Goal: Task Accomplishment & Management: Manage account settings

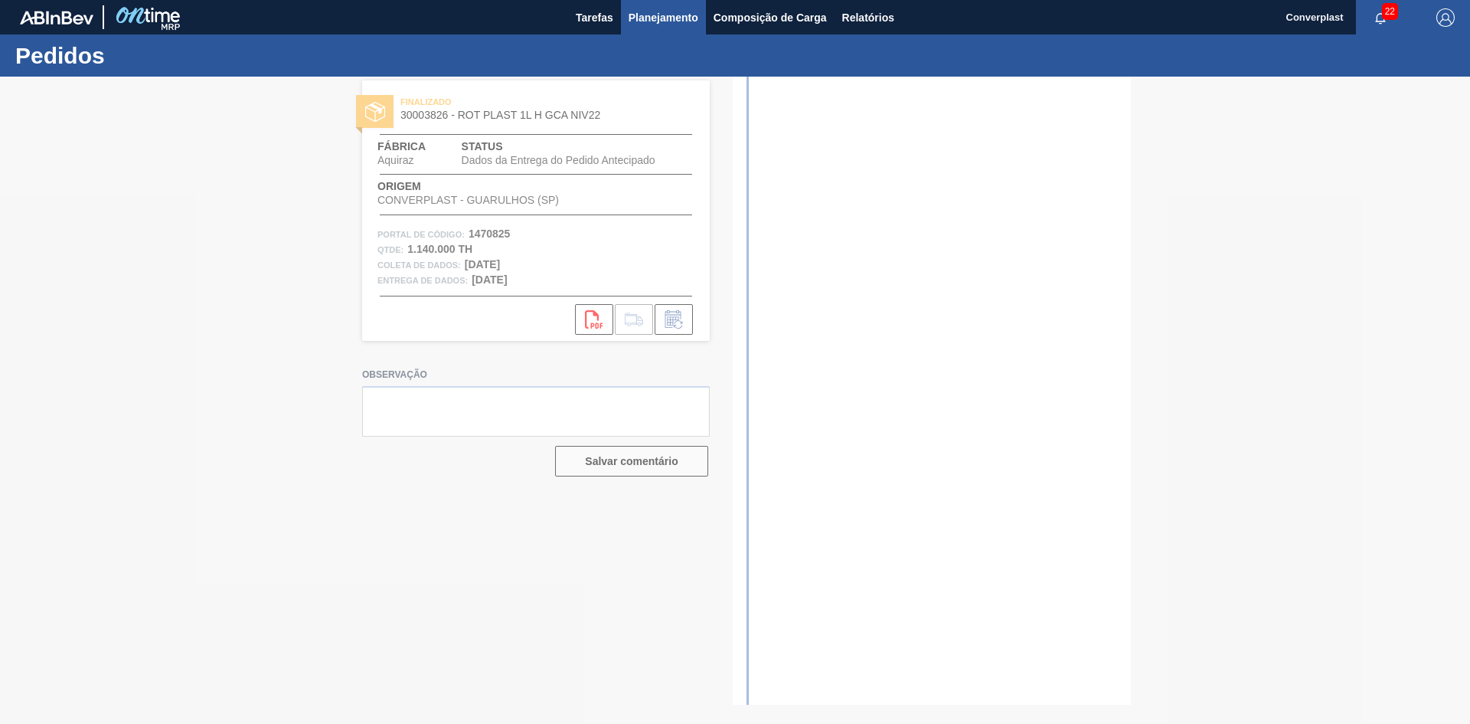
click at [635, 28] on button "Planejamento" at bounding box center [663, 17] width 85 height 34
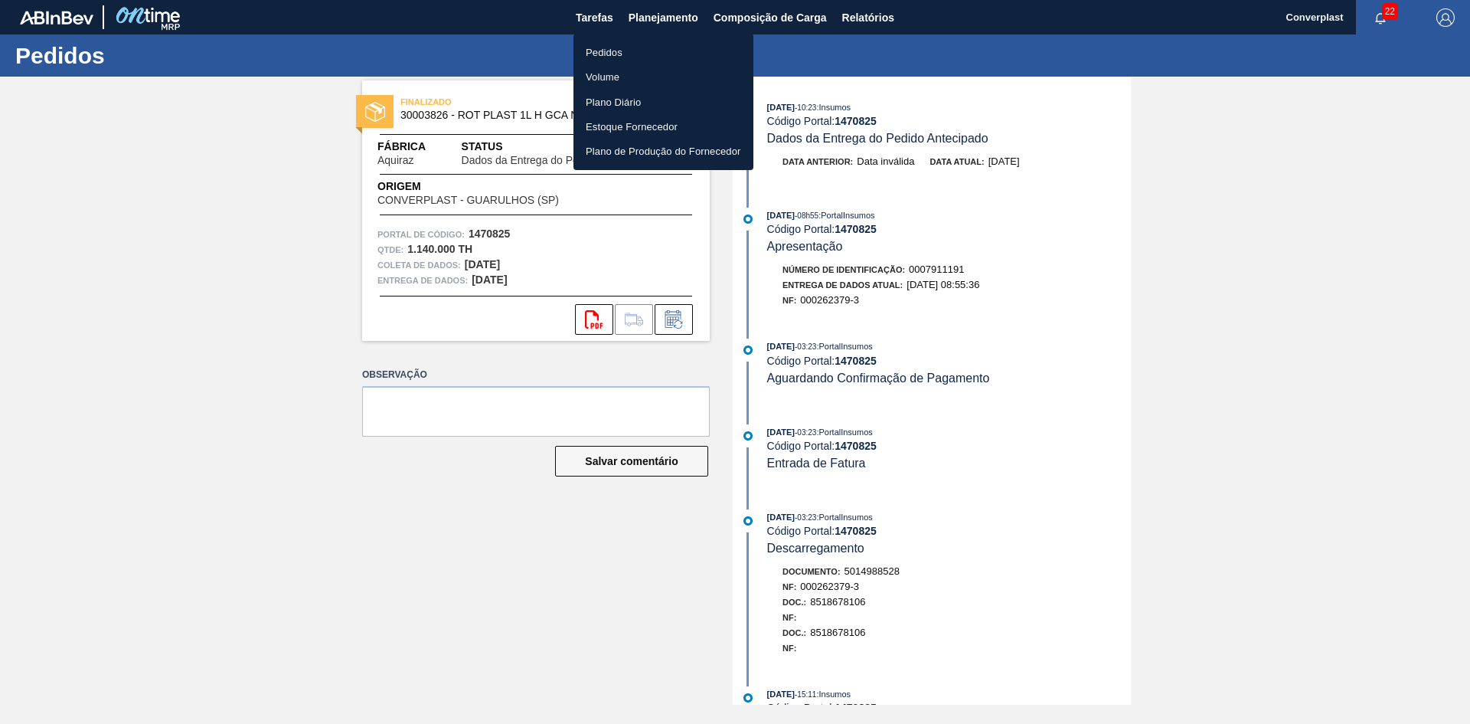
click at [624, 52] on li "Pedidos" at bounding box center [664, 52] width 180 height 25
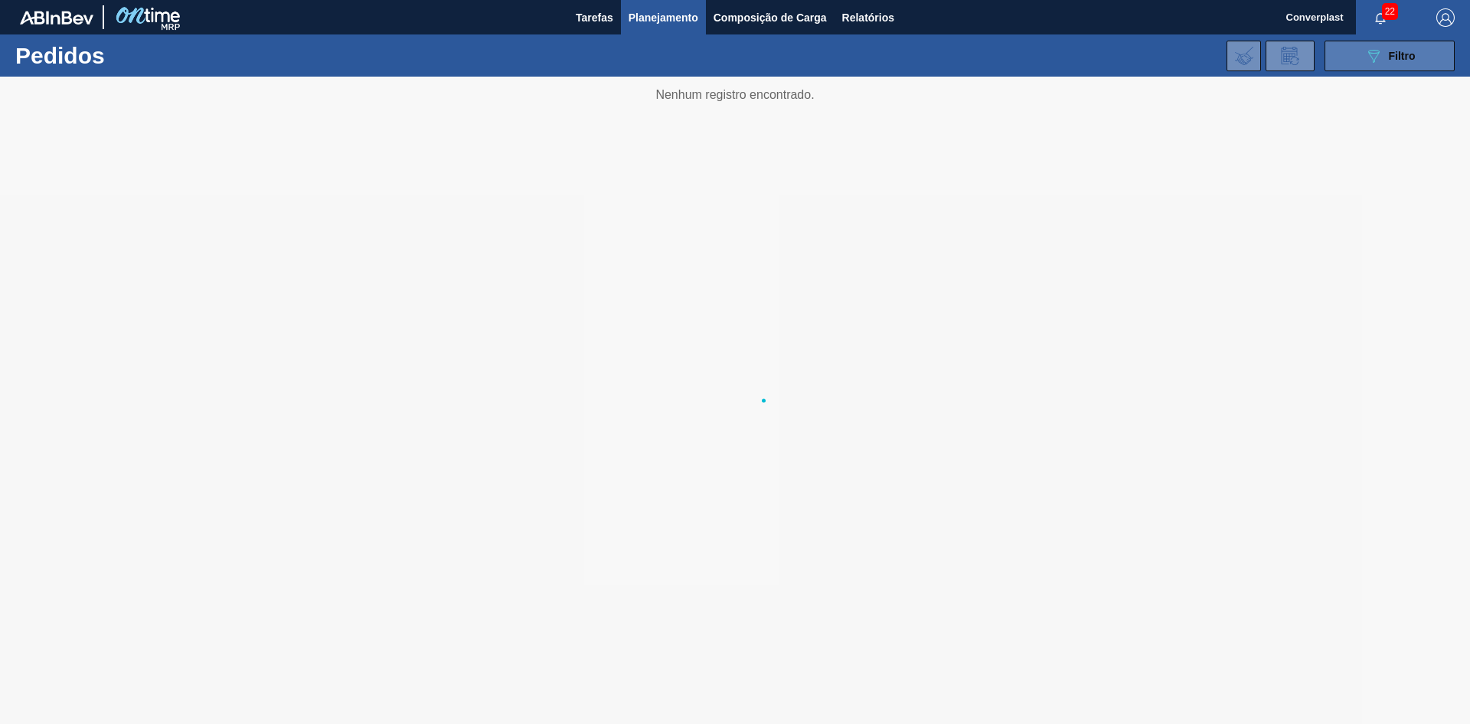
click at [1343, 68] on button "089F7B8B-B2A5-4AFE-B5C0-19BA573D28AC Filtro" at bounding box center [1390, 56] width 130 height 31
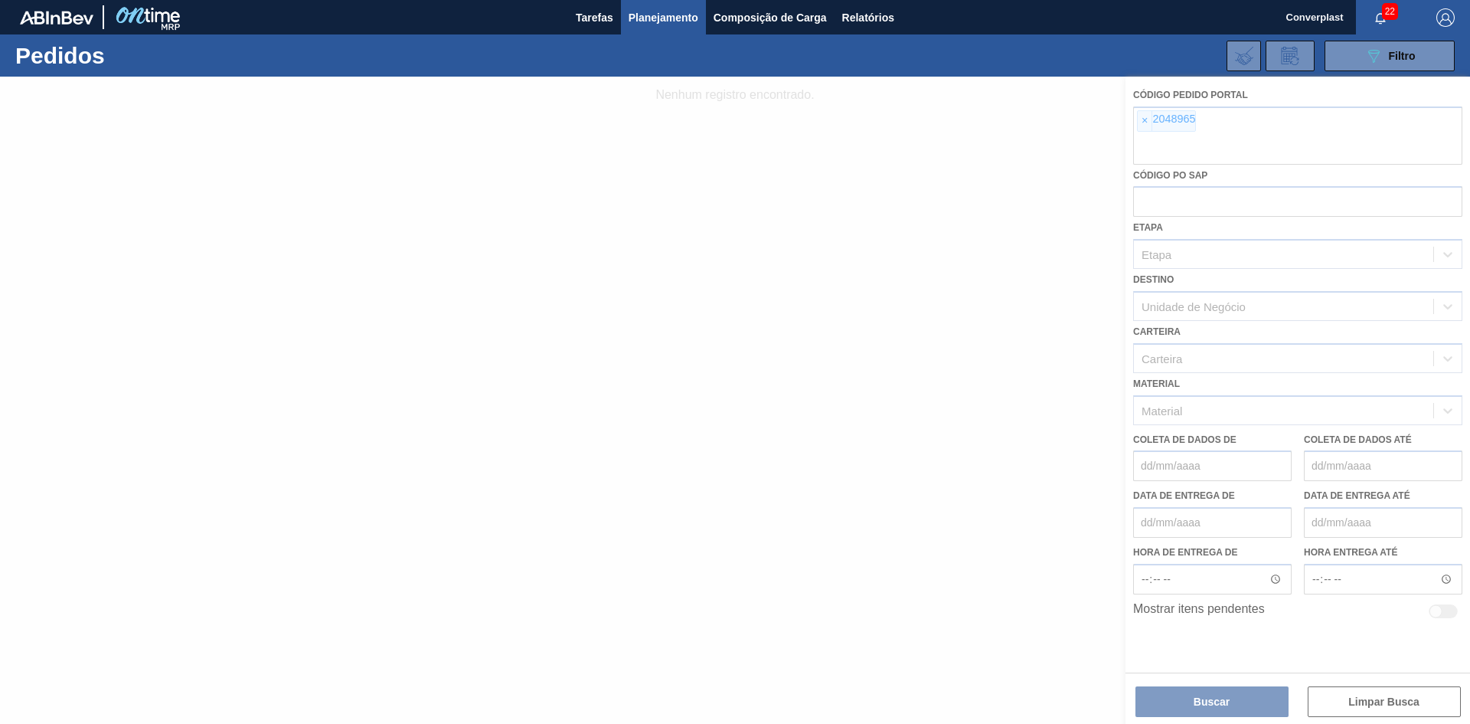
click at [1141, 123] on div at bounding box center [735, 400] width 1470 height 647
click at [1140, 123] on div at bounding box center [735, 400] width 1470 height 647
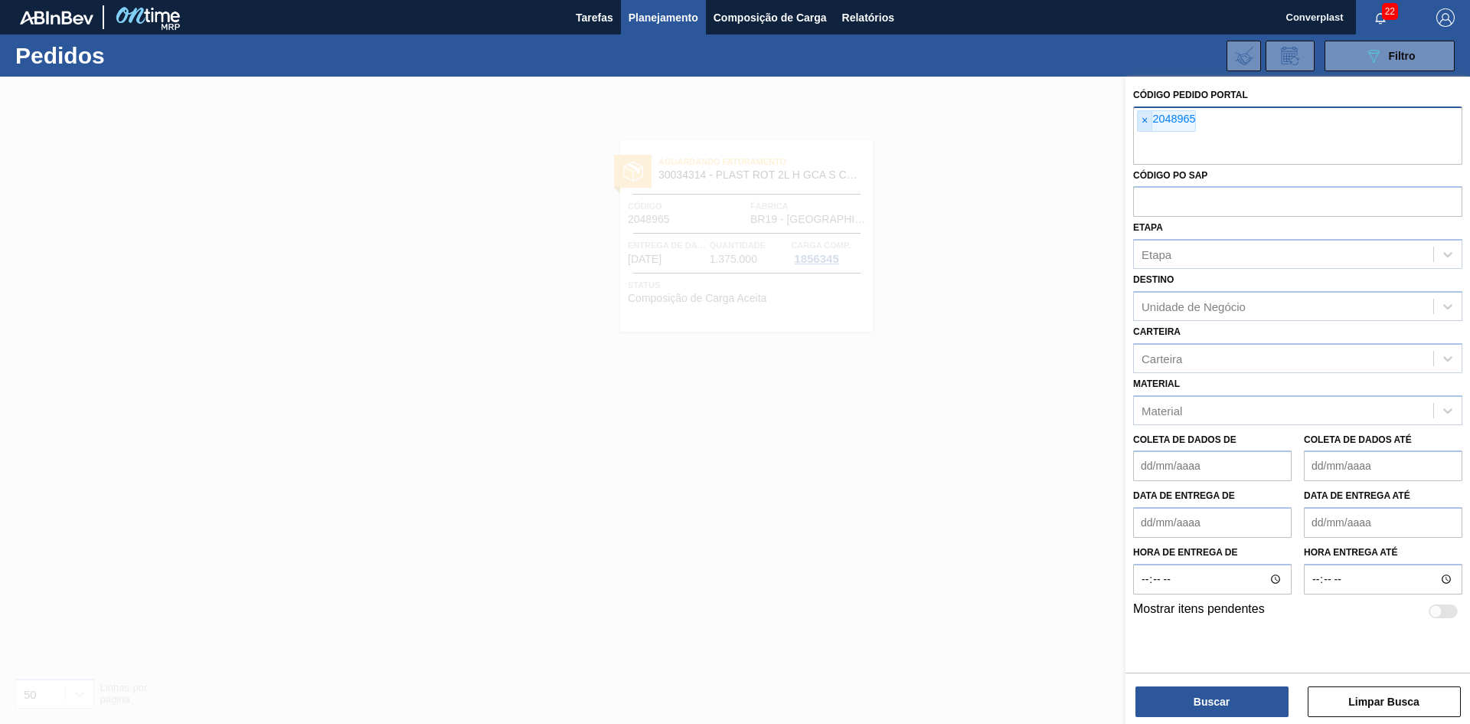
click at [1148, 118] on font "×" at bounding box center [1145, 120] width 6 height 12
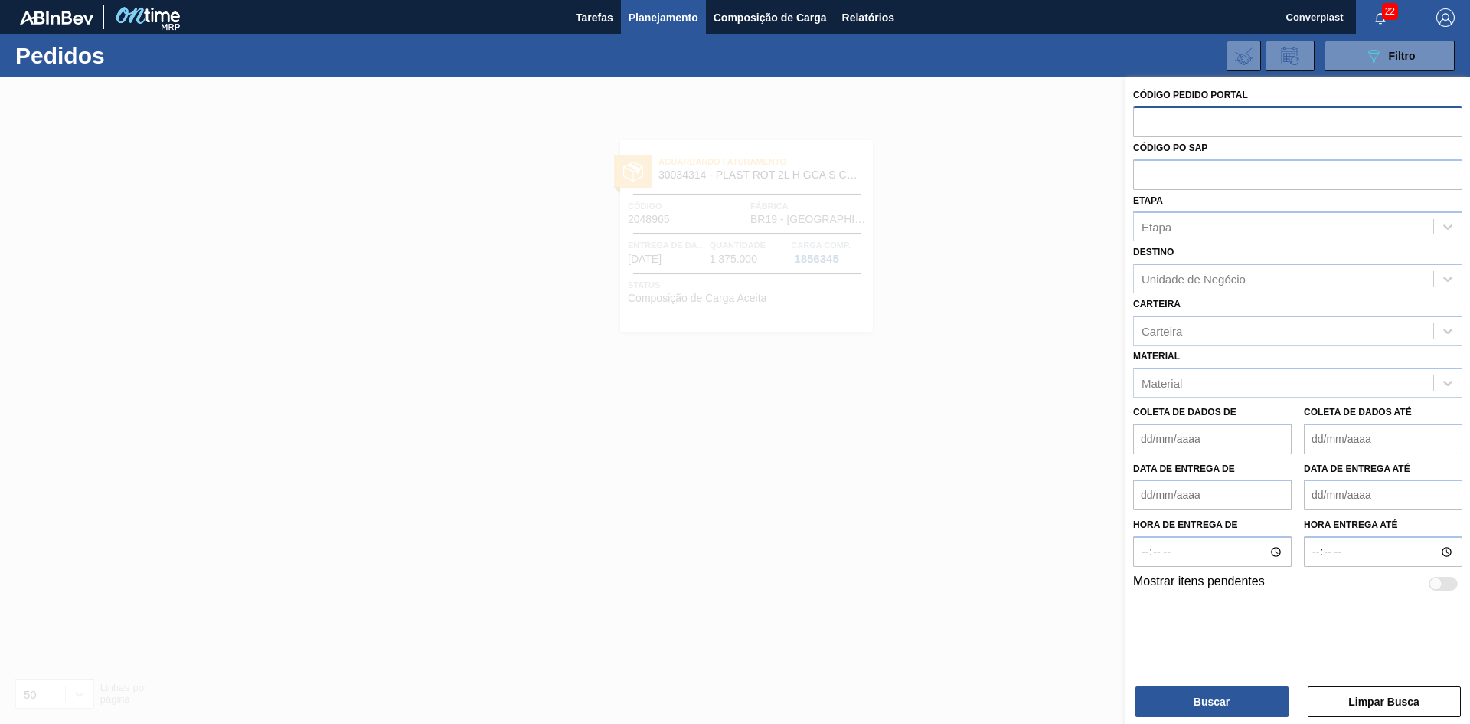
paste input "2050440"
type input "2050440"
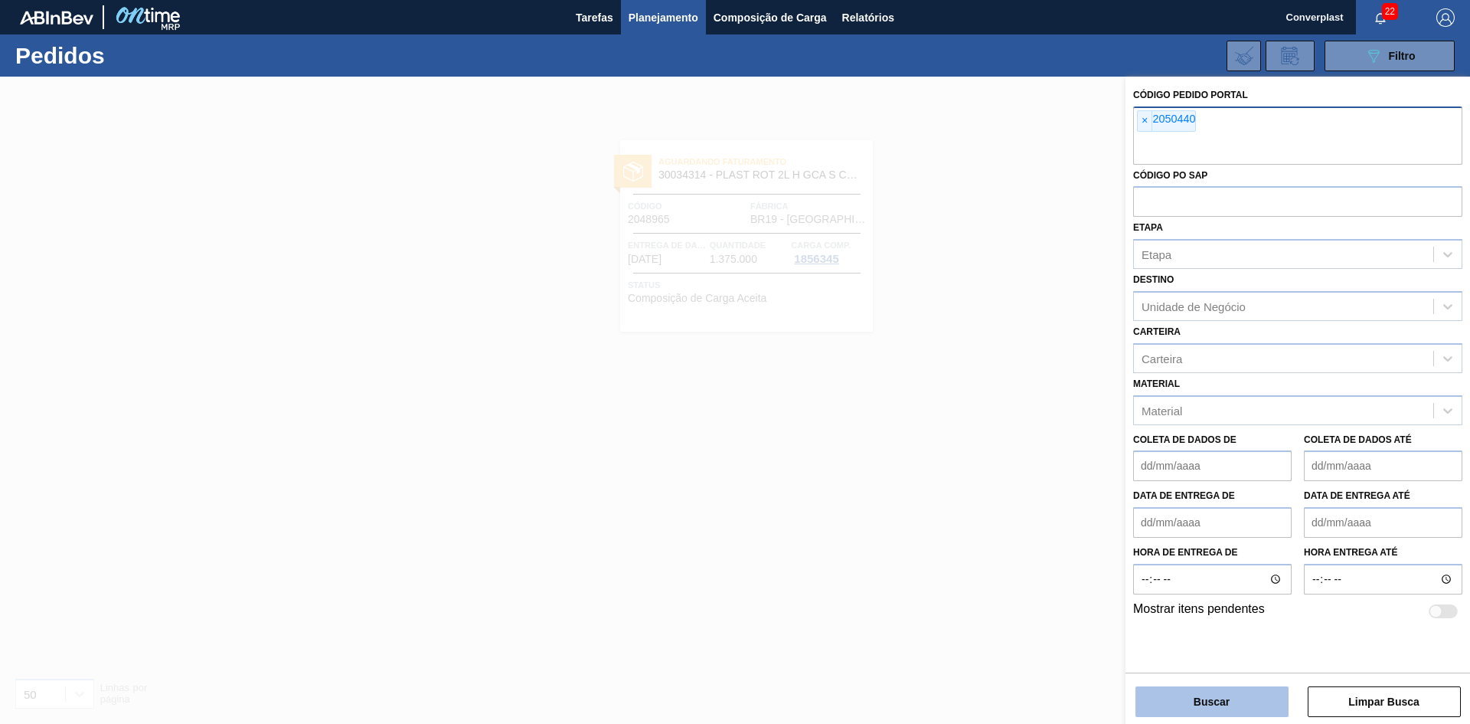
click at [1187, 699] on button "Buscar" at bounding box center [1212, 701] width 153 height 31
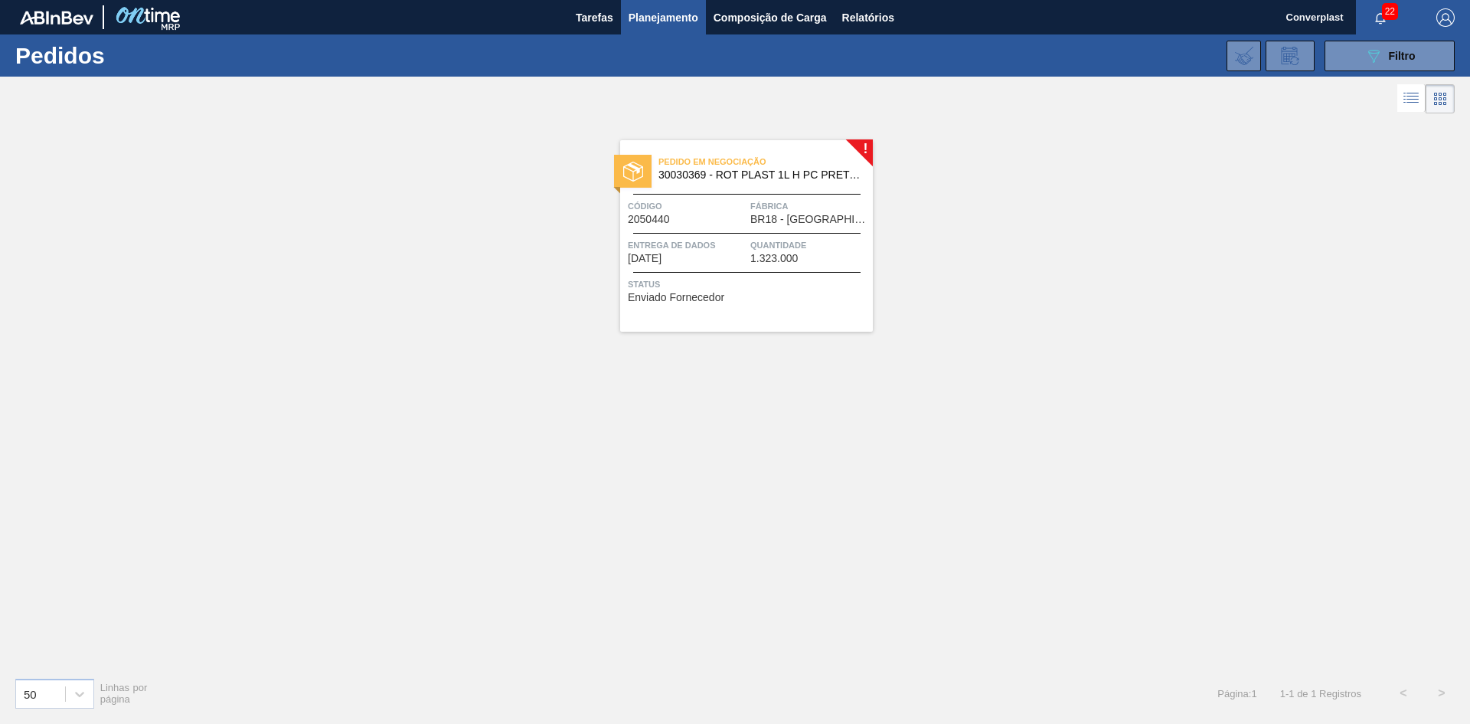
click at [675, 264] on div "Pedido em Negociação 30030369 - ROT PLAST 1L H PC PRETO NIV24 Código 2050440 Fá…" at bounding box center [746, 235] width 253 height 191
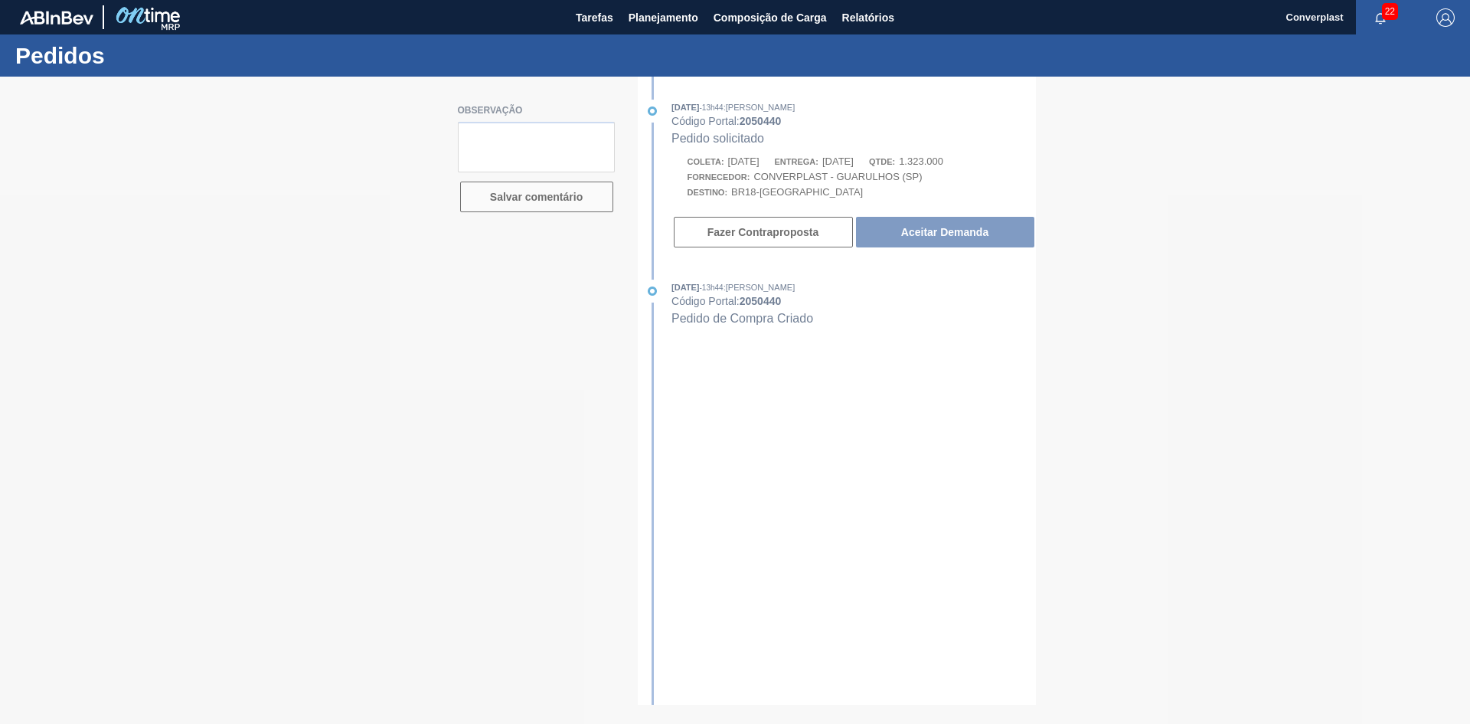
click at [741, 231] on div at bounding box center [735, 400] width 1470 height 647
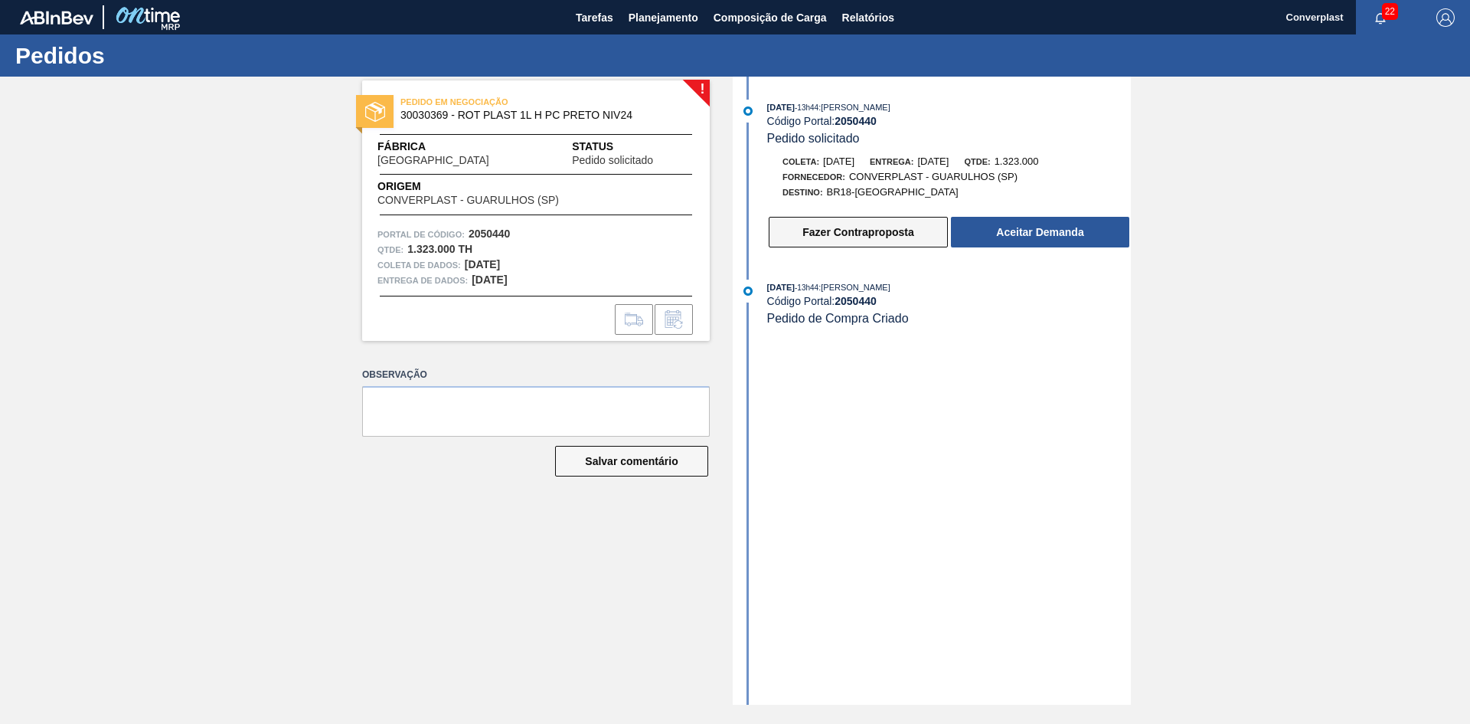
click at [798, 231] on button "Fazer Contraproposta" at bounding box center [858, 232] width 179 height 31
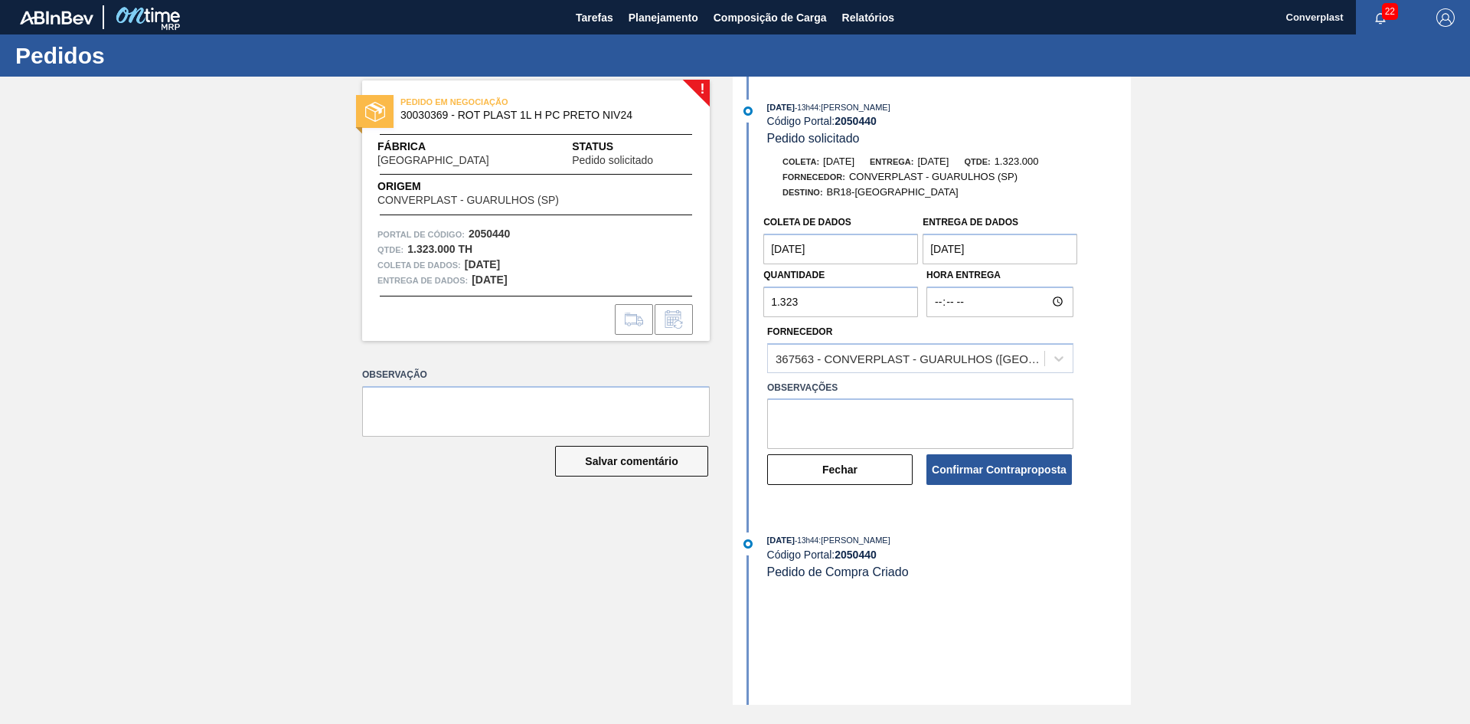
drag, startPoint x: 808, startPoint y: 303, endPoint x: 718, endPoint y: 291, distance: 91.2
click at [718, 291] on div "! PEDIDO EM NEGOCIAÇÃO 30030369 - ROT PLAST 1L H PC PRETO NIV24 Fábrica [GEOGRA…" at bounding box center [735, 391] width 1470 height 628
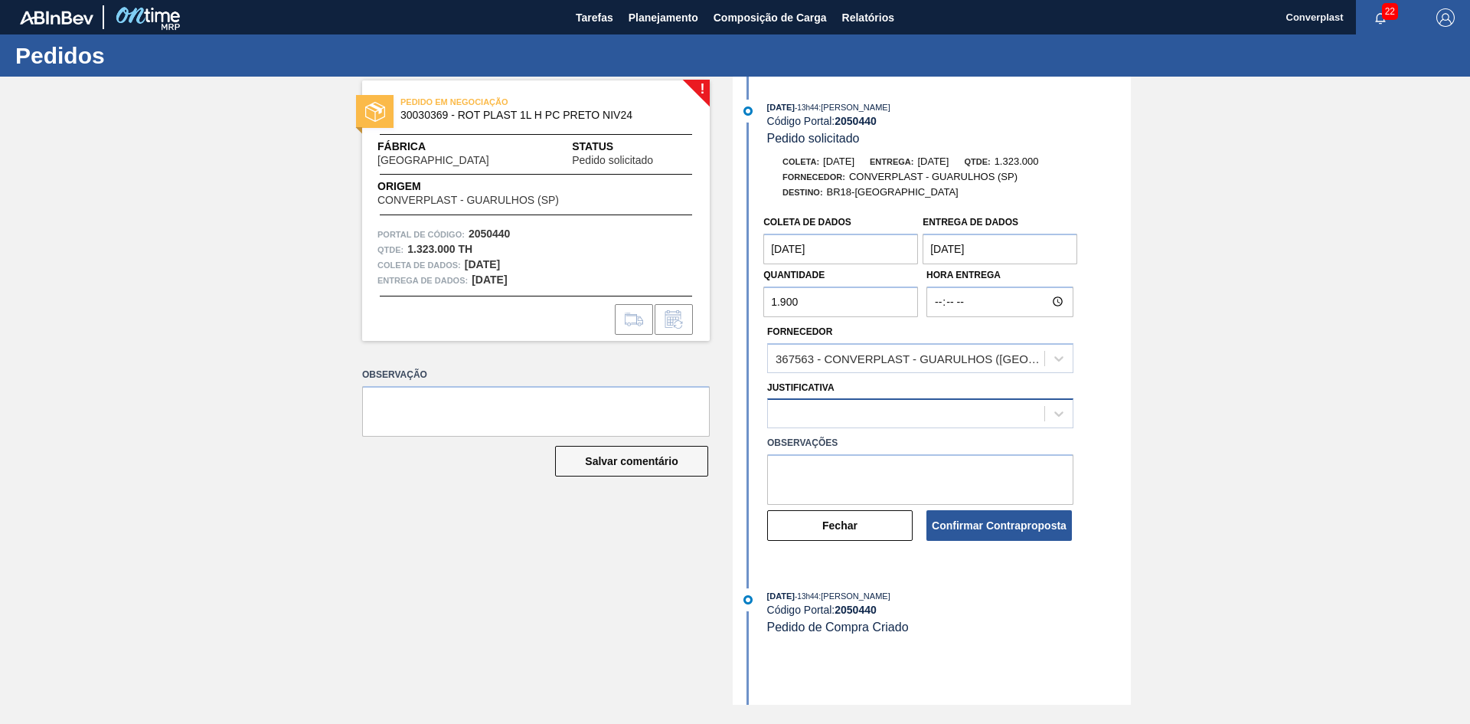
type input "1.900"
click at [806, 412] on div at bounding box center [906, 414] width 276 height 22
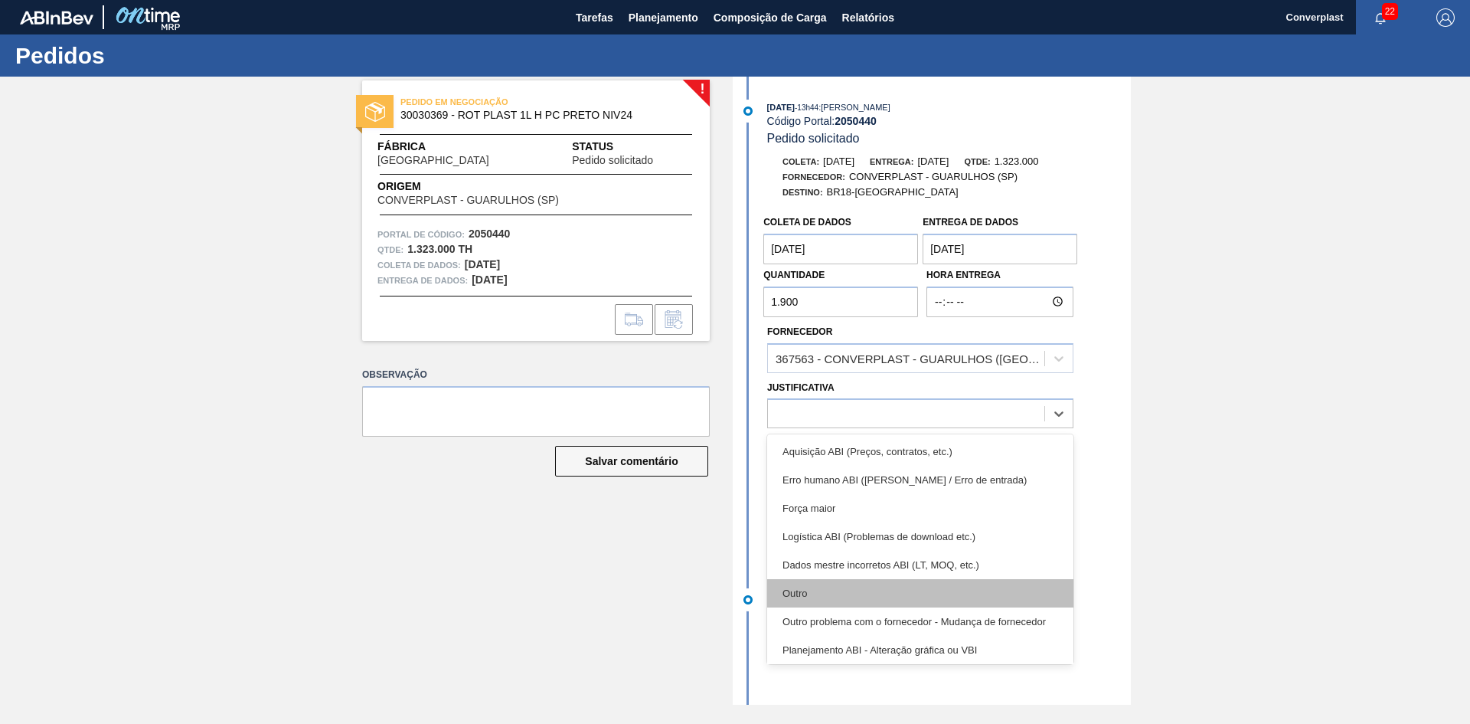
click at [795, 592] on font "Outro" at bounding box center [795, 592] width 25 height 11
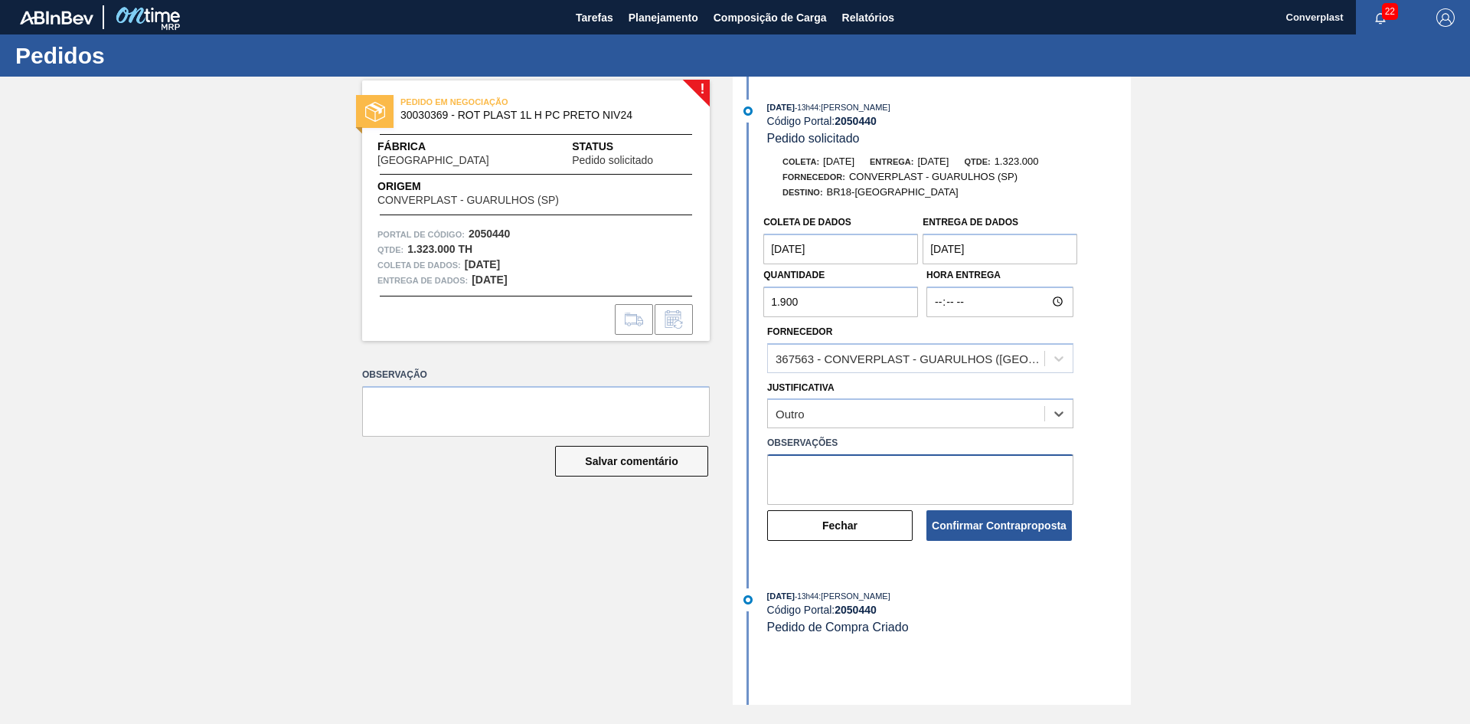
click at [829, 493] on textarea at bounding box center [920, 479] width 306 height 51
type textarea "ajuste qtd"
click at [961, 518] on button "Confirmar Contraproposta" at bounding box center [1000, 525] width 146 height 31
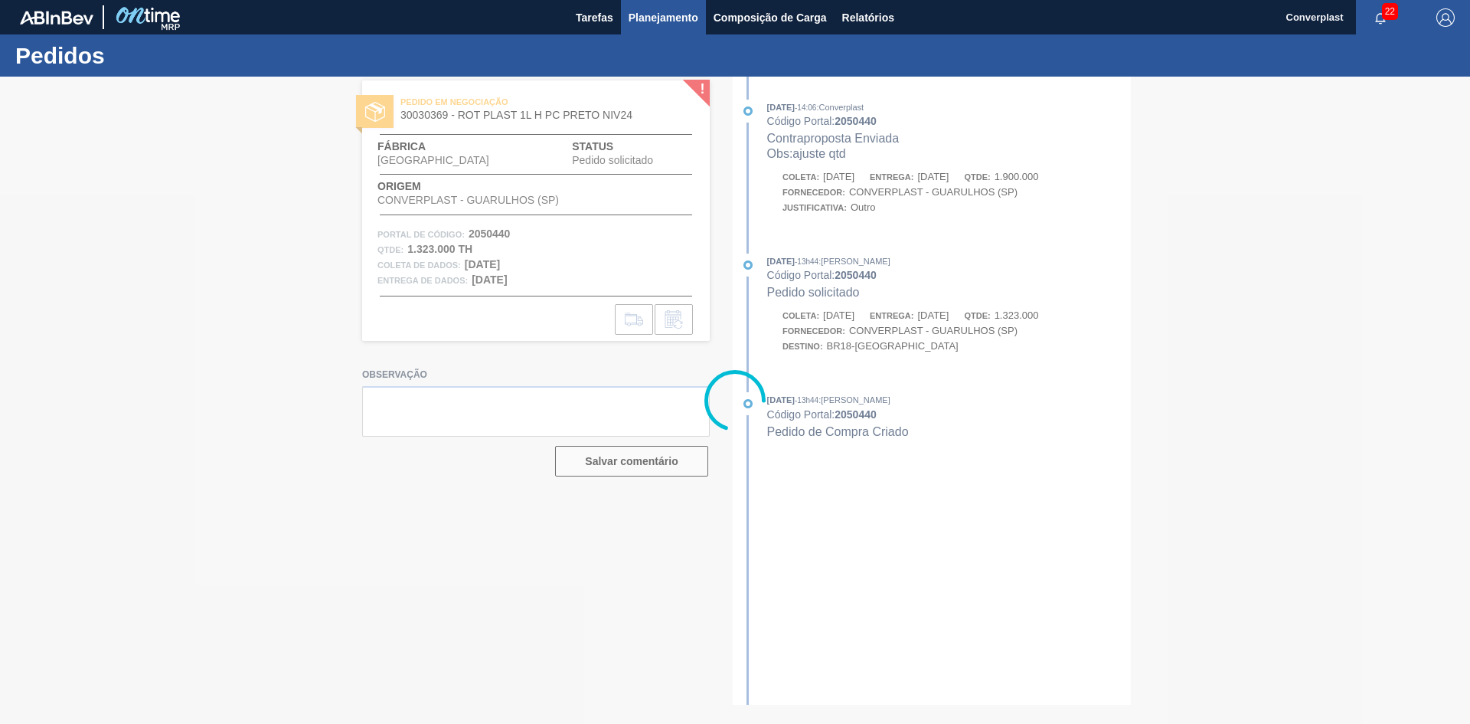
click at [671, 13] on font "Planejamento" at bounding box center [664, 17] width 70 height 12
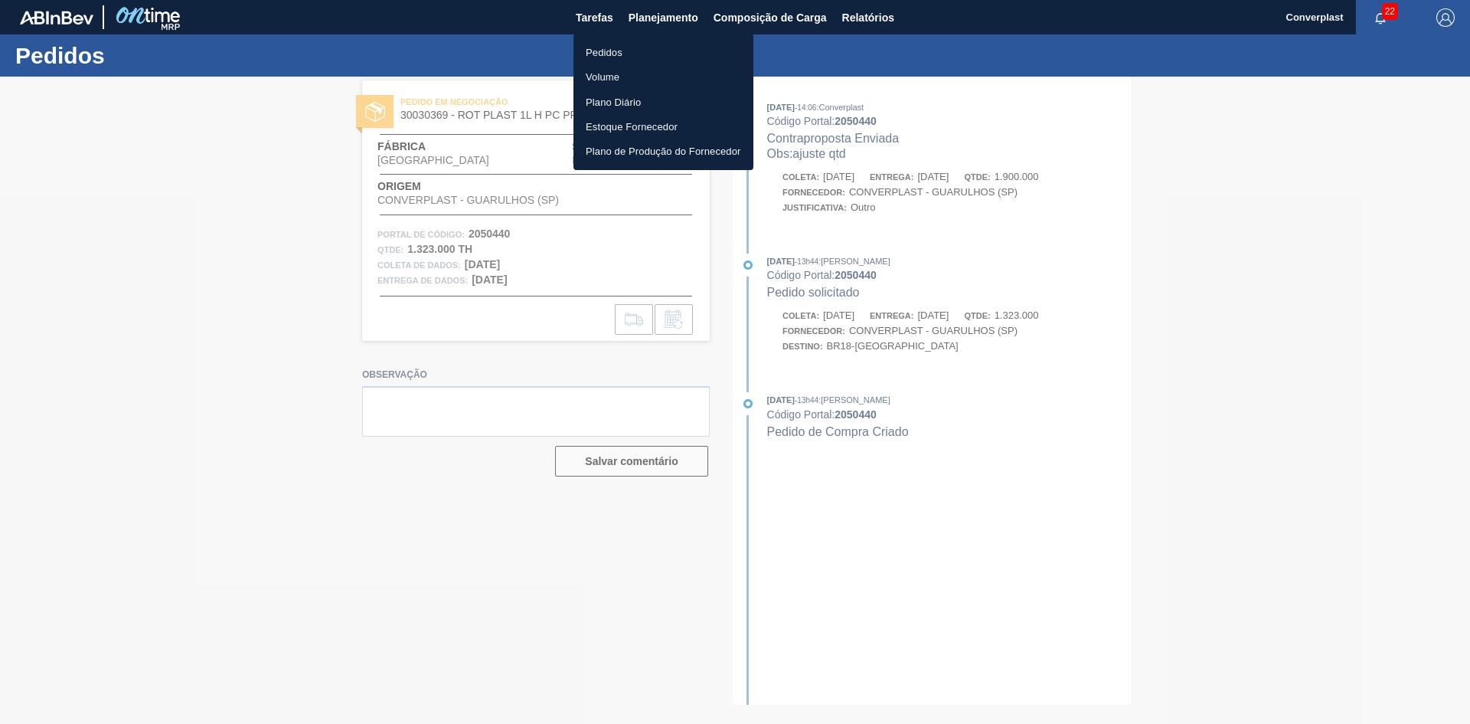
click at [604, 41] on li "Pedidos" at bounding box center [664, 52] width 180 height 25
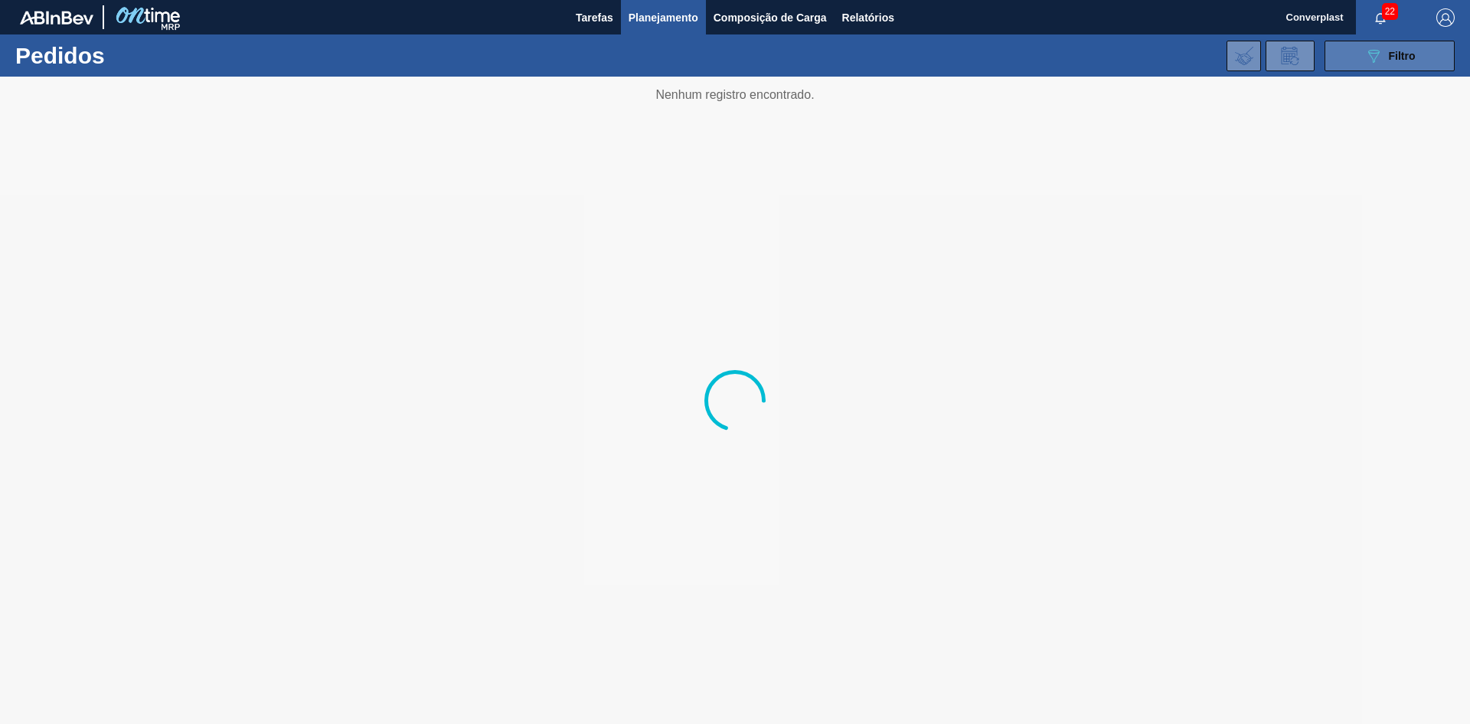
click at [1362, 51] on button "089F7B8B-B2A5-4AFE-B5C0-19BA573D28AC Filtro" at bounding box center [1390, 56] width 130 height 31
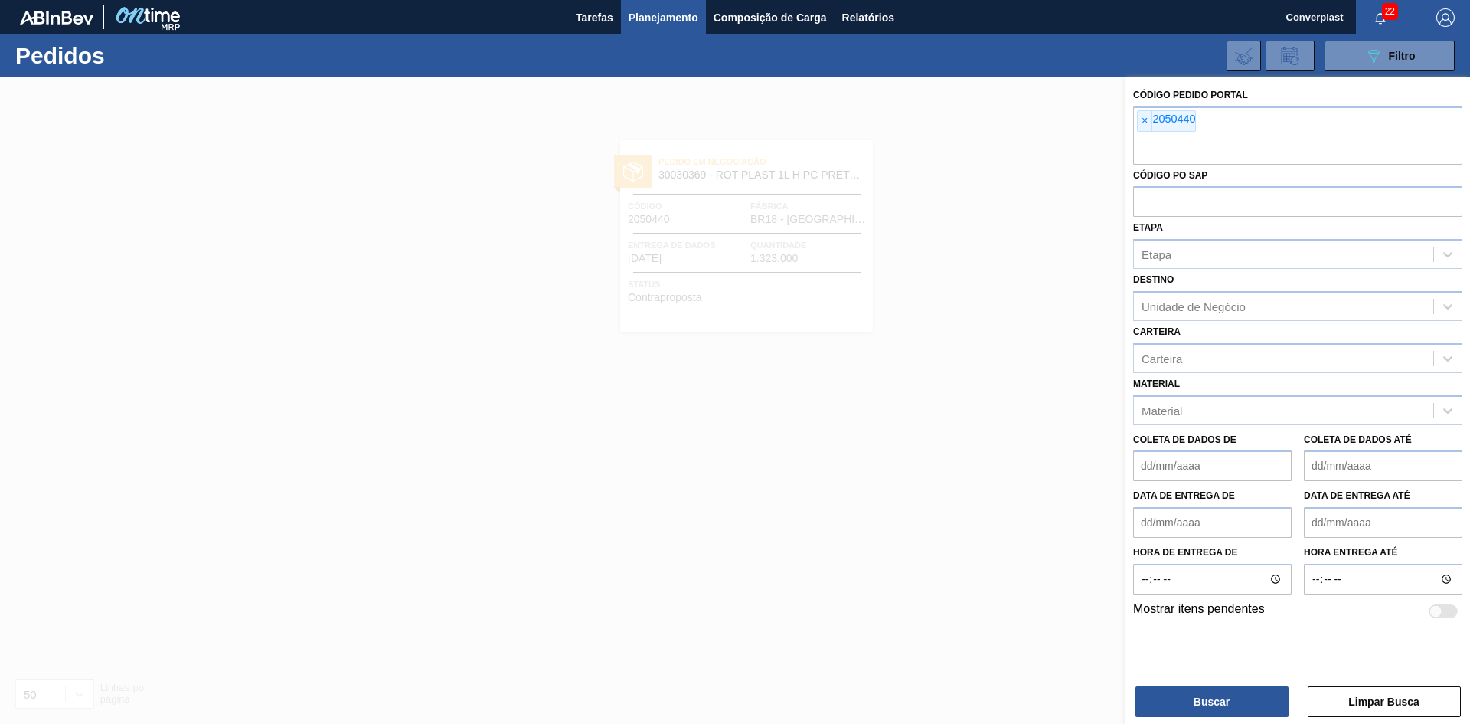
click at [1132, 121] on div "Código Pedido Portal × 2050440 Código PO SAP Etapa Etapa Destino Unidade de Neg…" at bounding box center [1298, 352] width 345 height 551
click at [1156, 123] on font "2050440" at bounding box center [1174, 119] width 43 height 12
click at [1150, 123] on span "×" at bounding box center [1145, 121] width 15 height 20
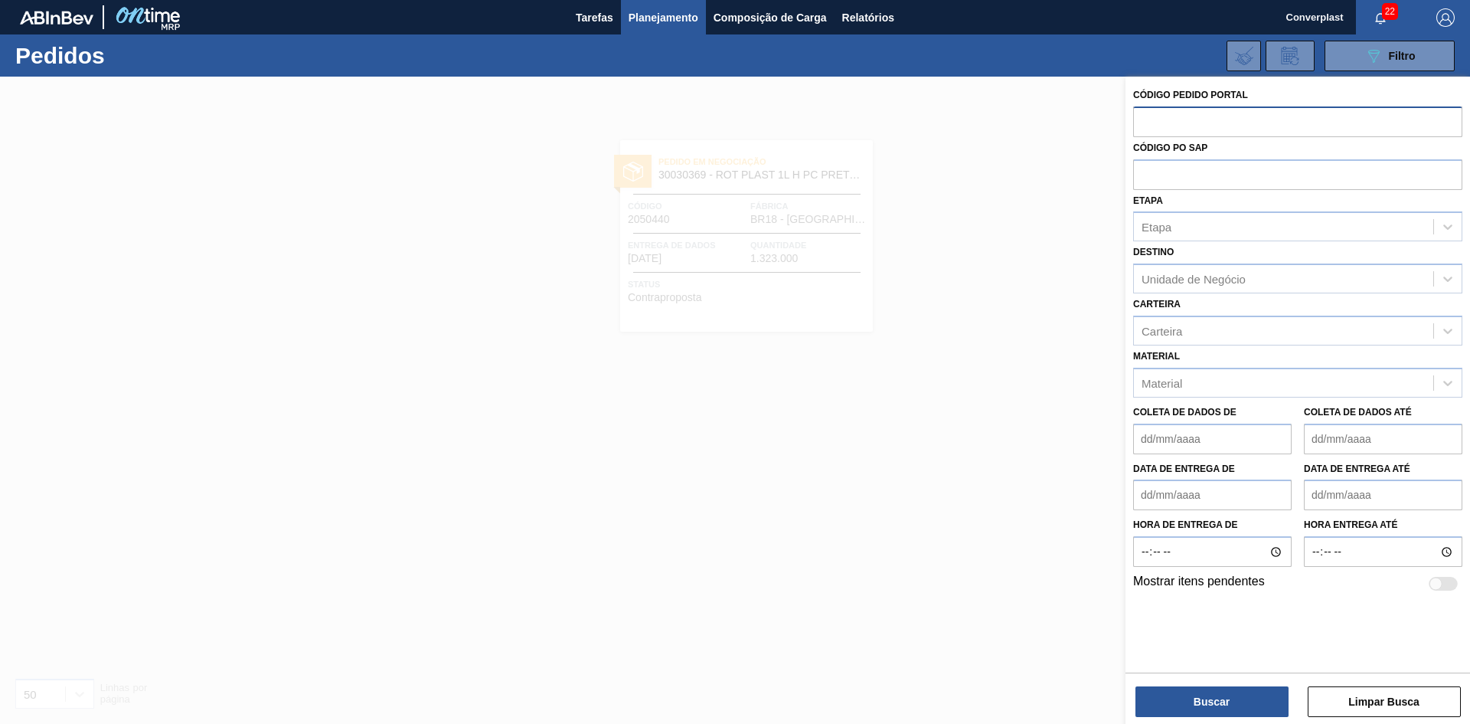
paste input "2050456"
type input "2050456"
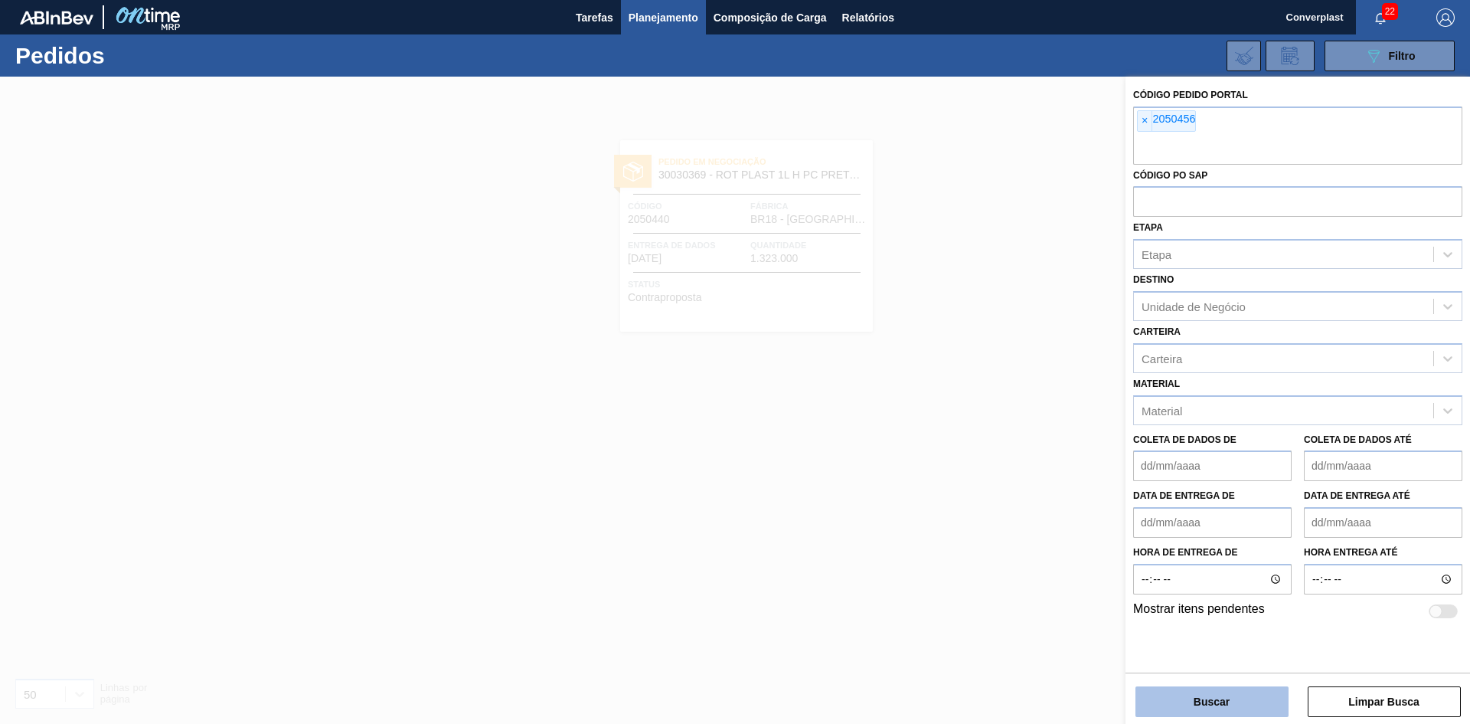
click at [1184, 713] on button "Buscar" at bounding box center [1212, 701] width 153 height 31
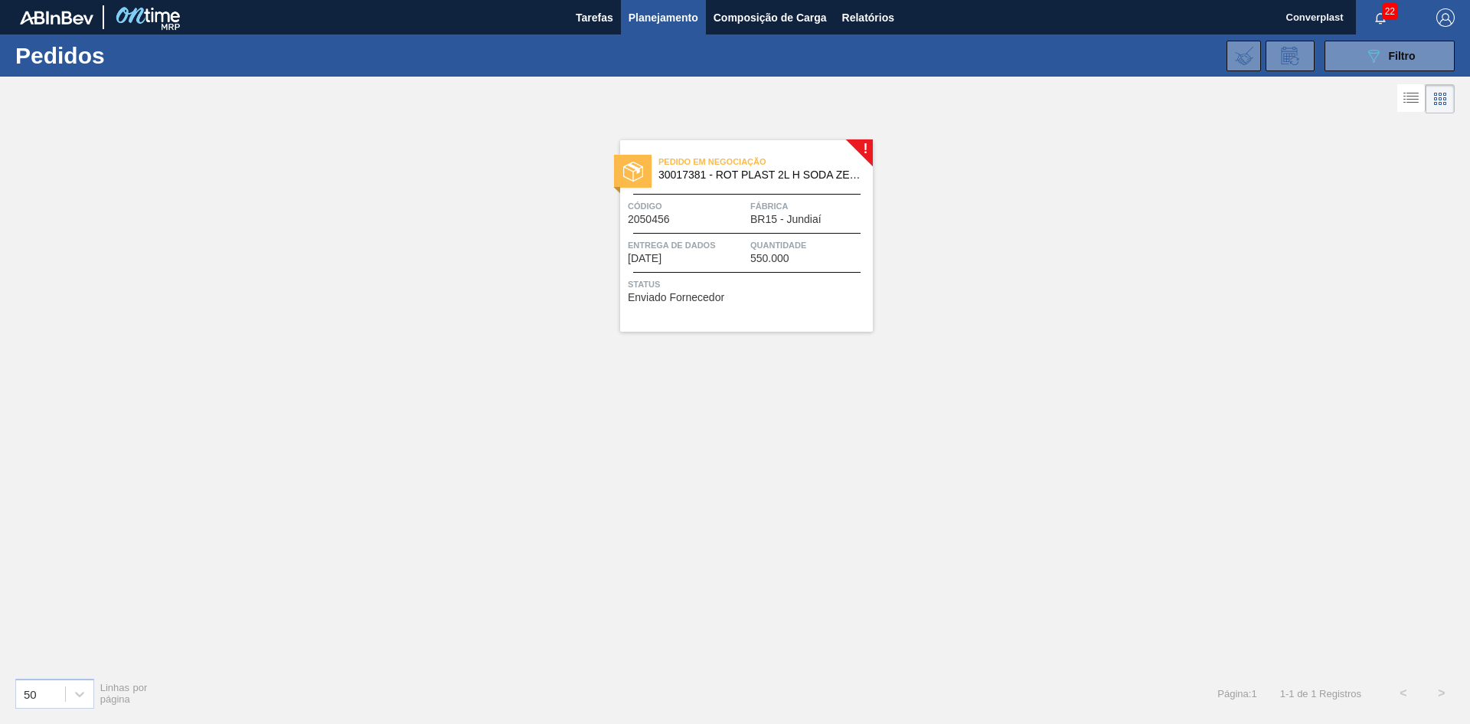
click at [672, 239] on span "Entrega de dados" at bounding box center [687, 244] width 119 height 15
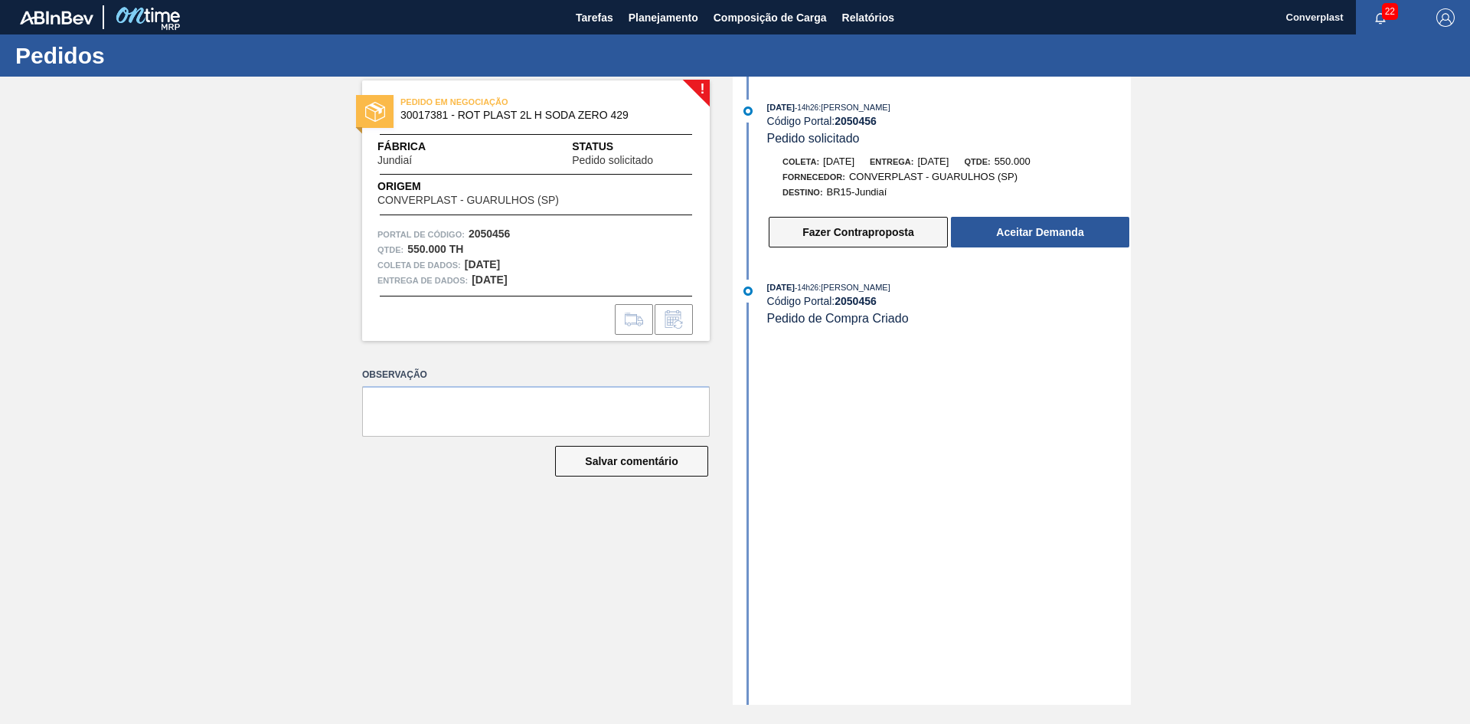
click at [855, 221] on button "Fazer Contraproposta" at bounding box center [858, 232] width 179 height 31
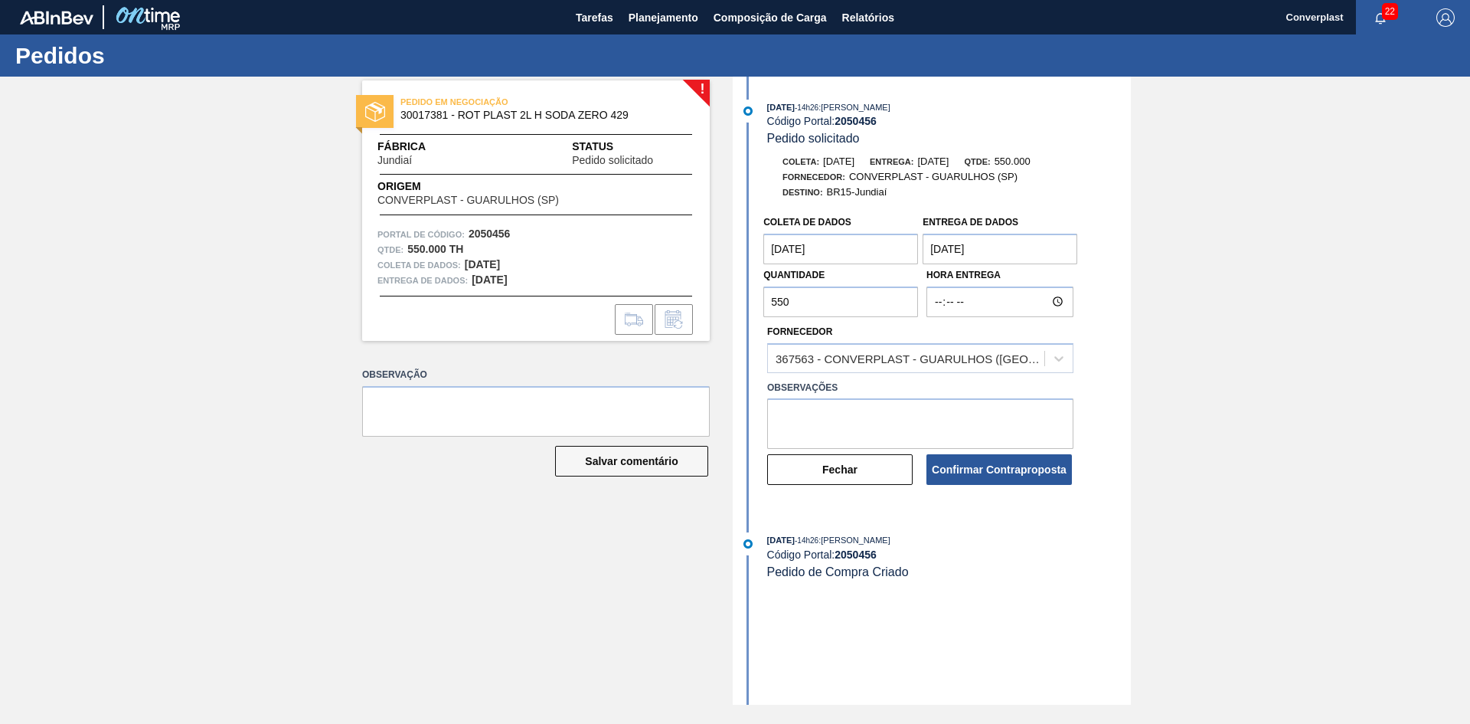
drag, startPoint x: 809, startPoint y: 308, endPoint x: 718, endPoint y: 303, distance: 90.5
click at [718, 303] on div "! PEDIDO EM NEGOCIAÇÃO 30017381 - ROT PLAST 2L H SODA ZERO 429 Fábrica Jundiaí …" at bounding box center [735, 391] width 1470 height 628
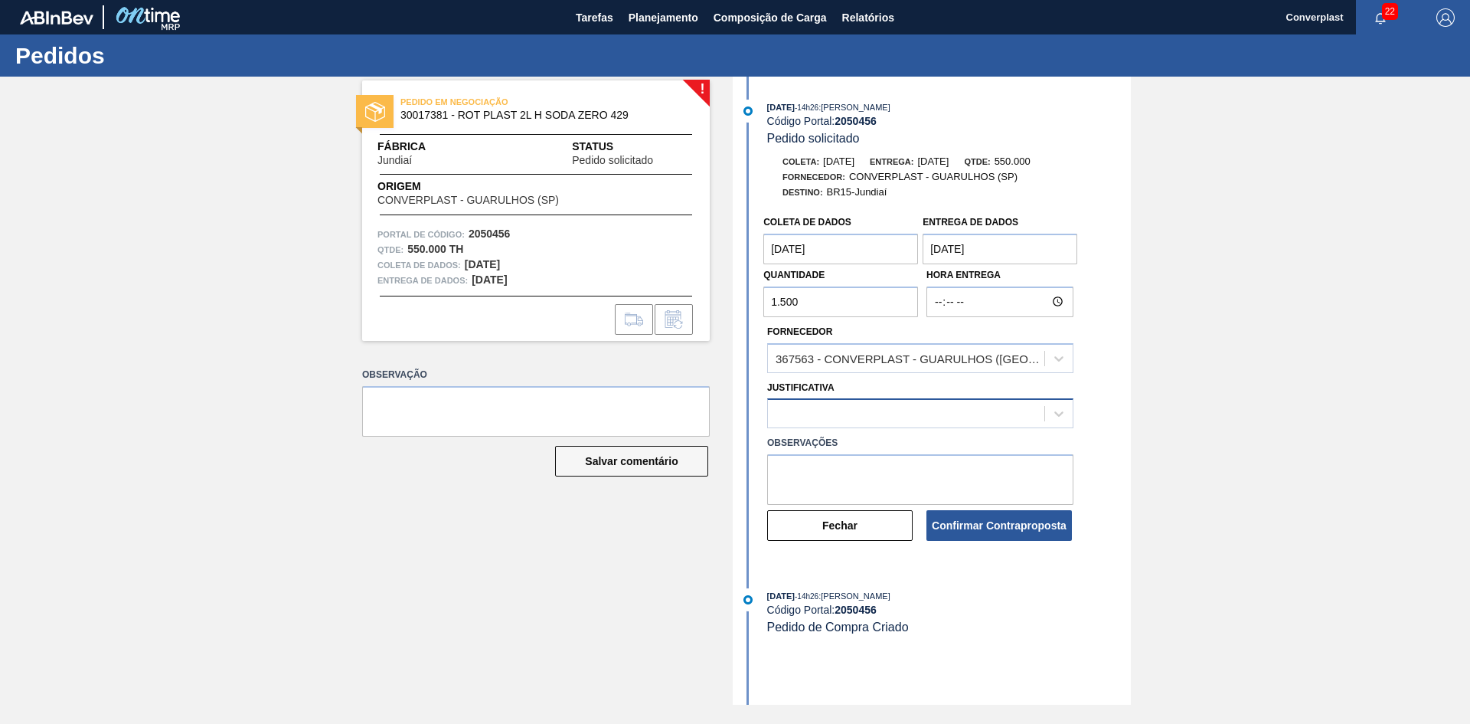
type input "1.500"
click at [857, 403] on div at bounding box center [906, 414] width 276 height 22
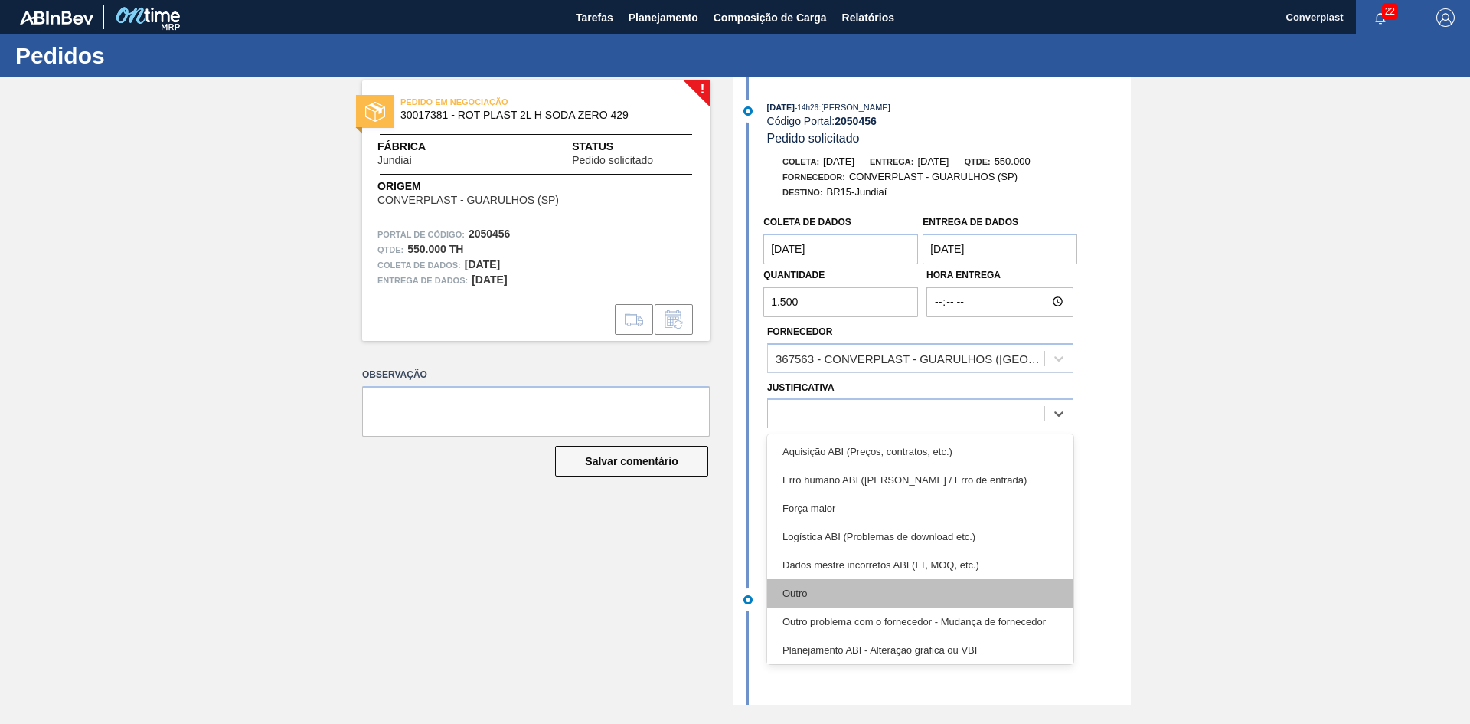
click at [859, 596] on div "Outro" at bounding box center [920, 593] width 306 height 28
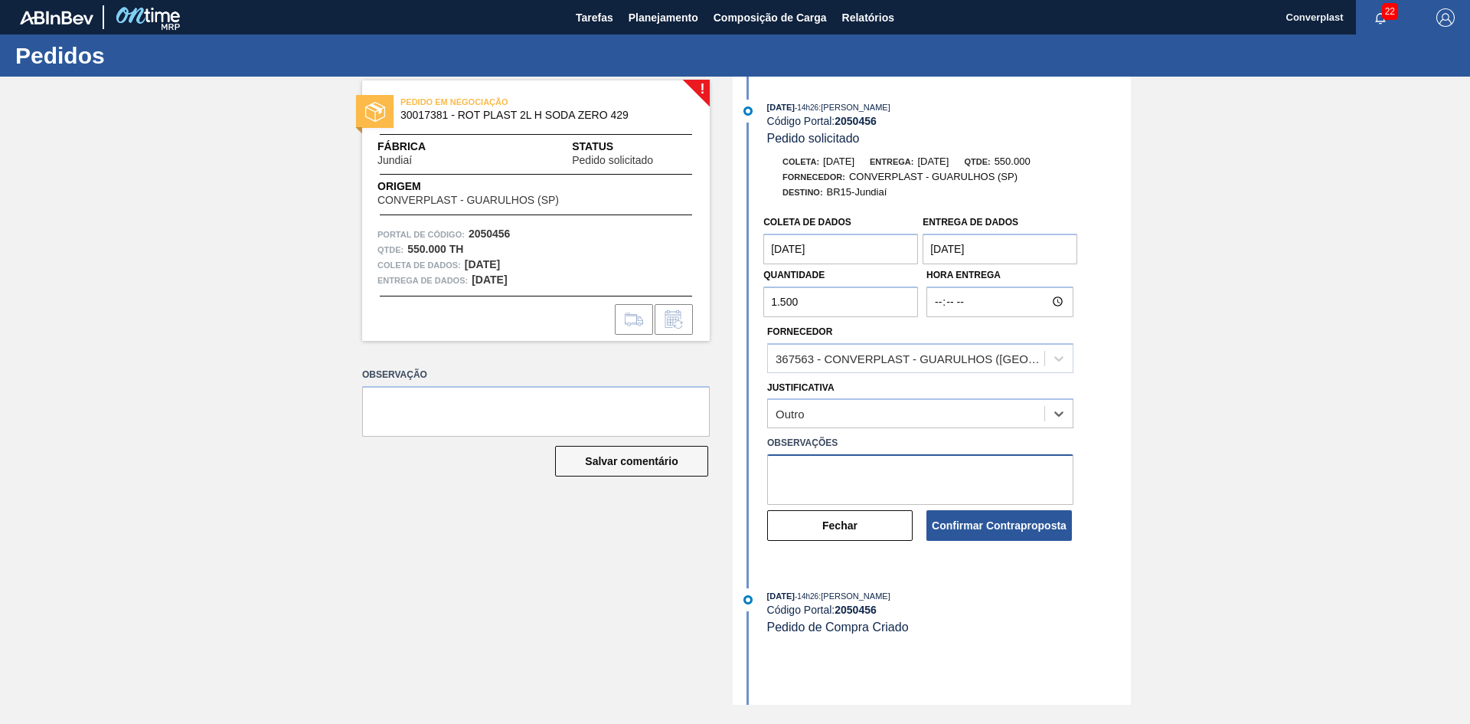
click at [819, 489] on textarea at bounding box center [920, 479] width 306 height 51
type textarea "ajuste qtde"
click at [948, 528] on font "Confirmar Contraproposta" at bounding box center [999, 525] width 135 height 12
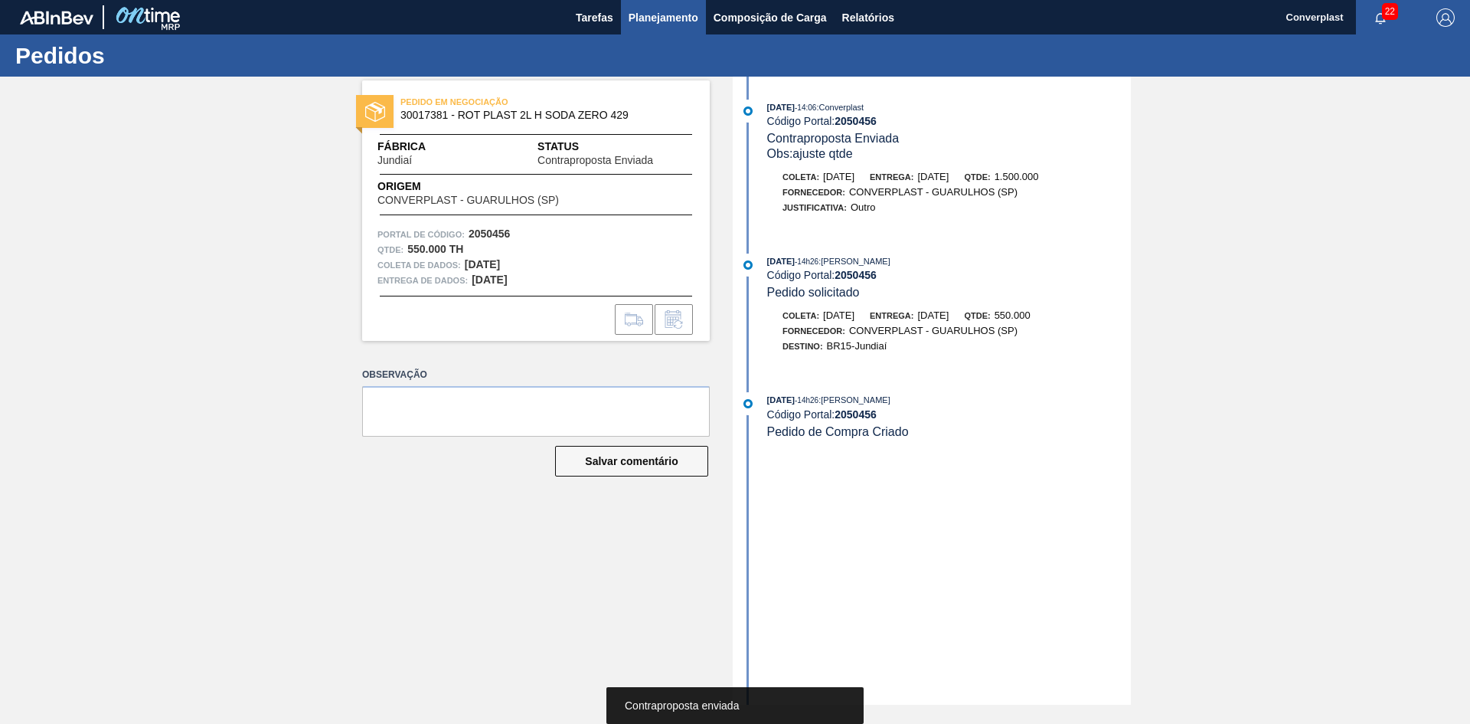
click at [644, 8] on font "Planejamento" at bounding box center [664, 17] width 70 height 18
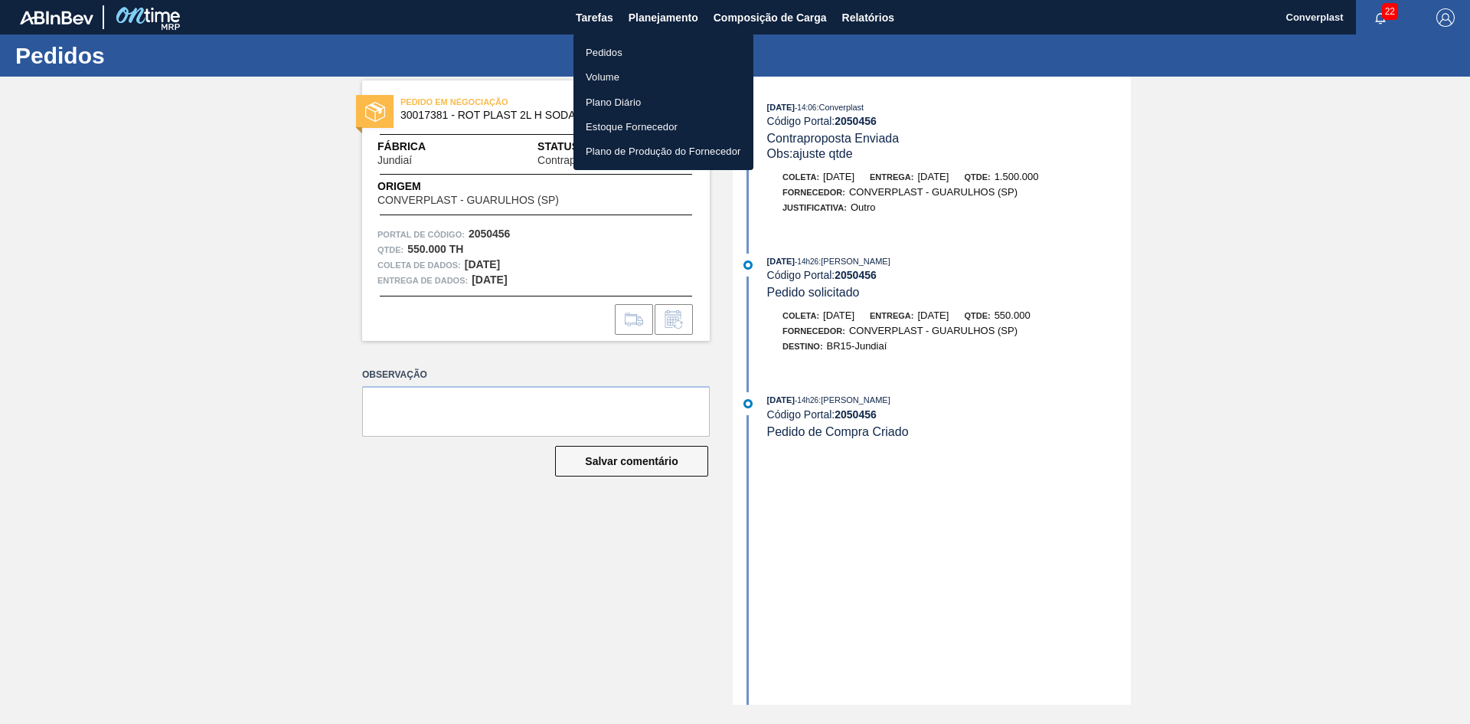
click at [595, 43] on li "Pedidos" at bounding box center [664, 52] width 180 height 25
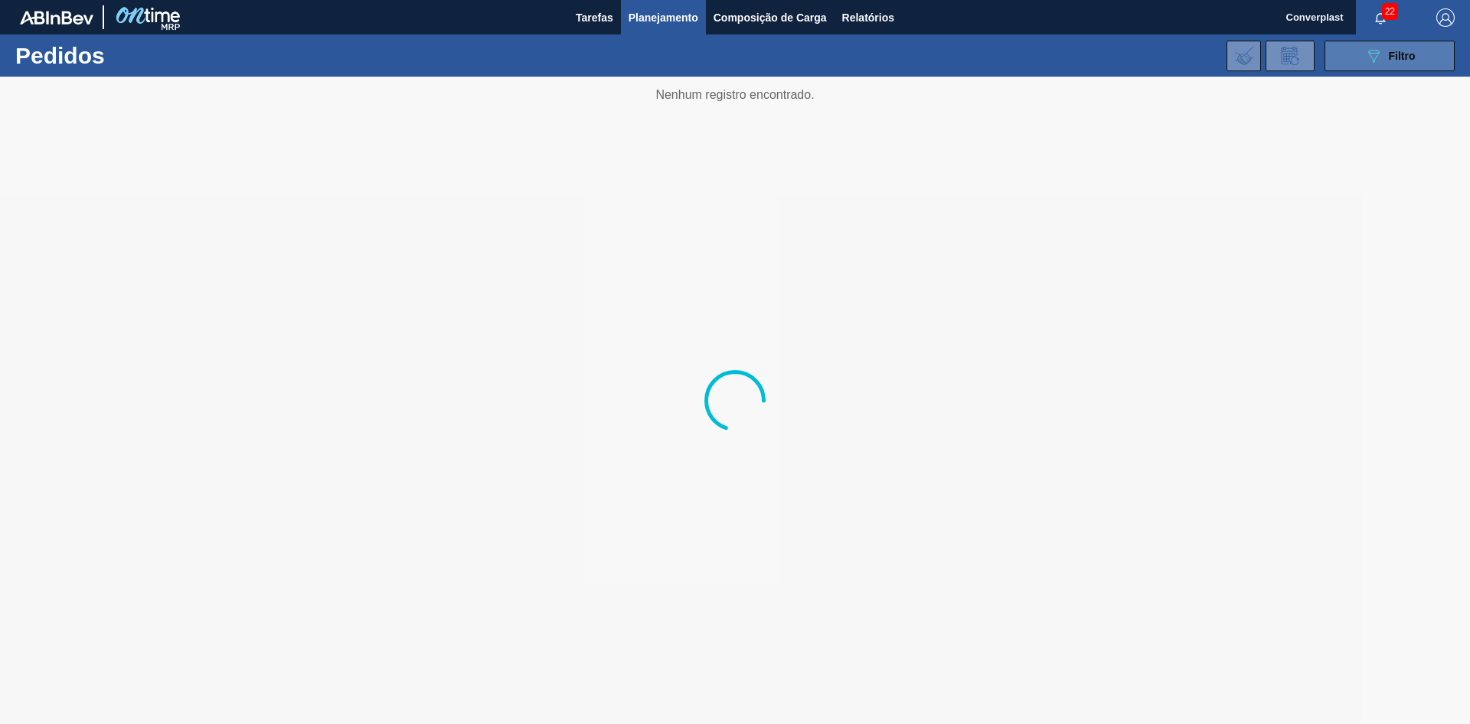
click at [1360, 63] on button "089F7B8B-B2A5-4AFE-B5C0-19BA573D28AC Filtro" at bounding box center [1390, 56] width 130 height 31
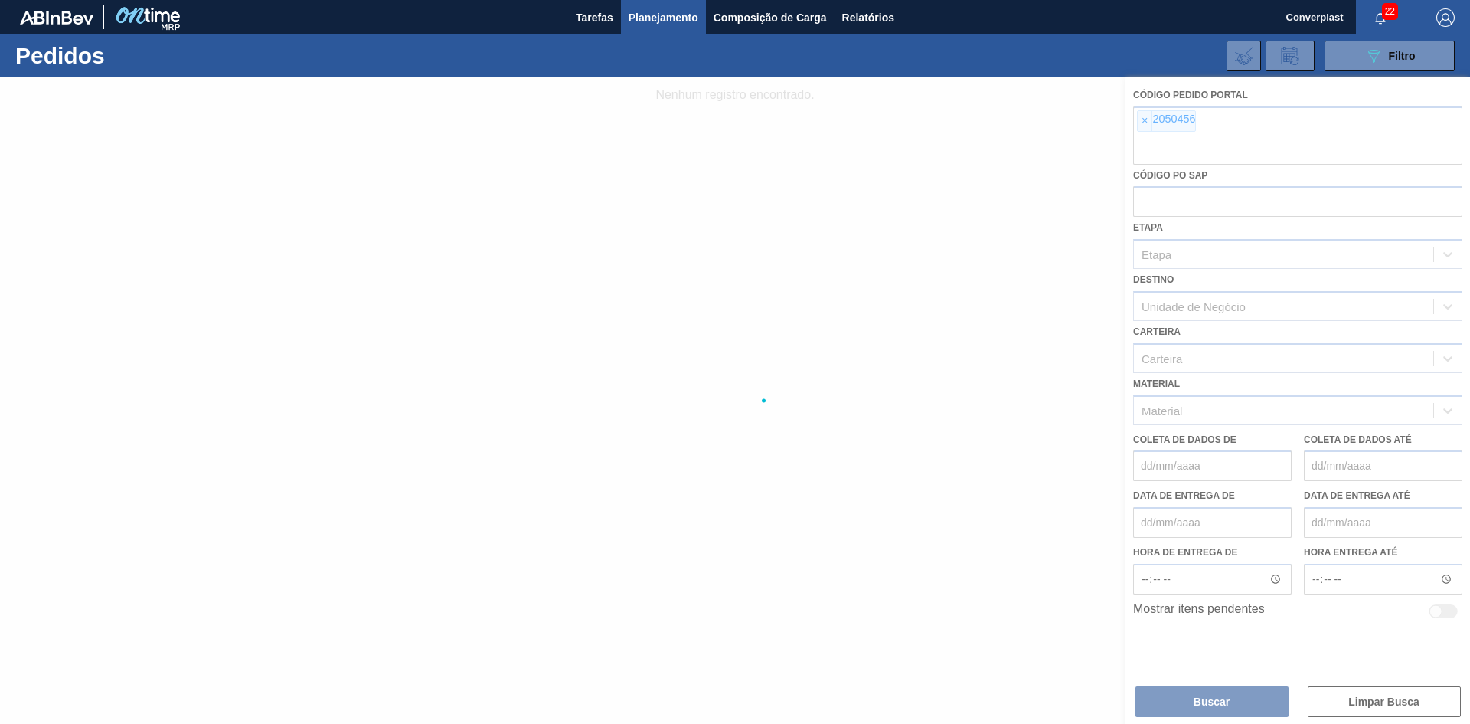
click at [1143, 120] on div at bounding box center [735, 400] width 1470 height 647
click at [1148, 121] on div at bounding box center [735, 400] width 1470 height 647
click at [1148, 118] on div at bounding box center [735, 400] width 1470 height 647
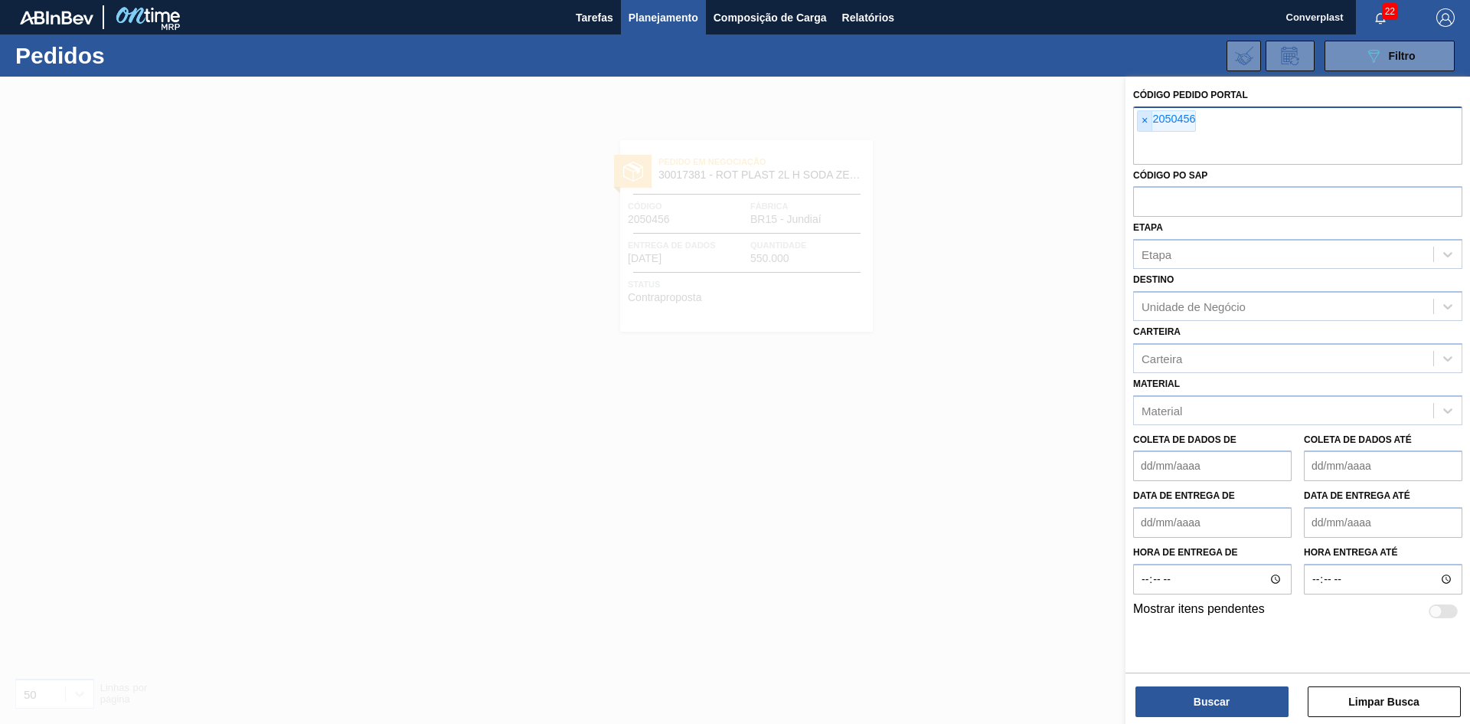
click at [1146, 118] on font "×" at bounding box center [1145, 120] width 6 height 12
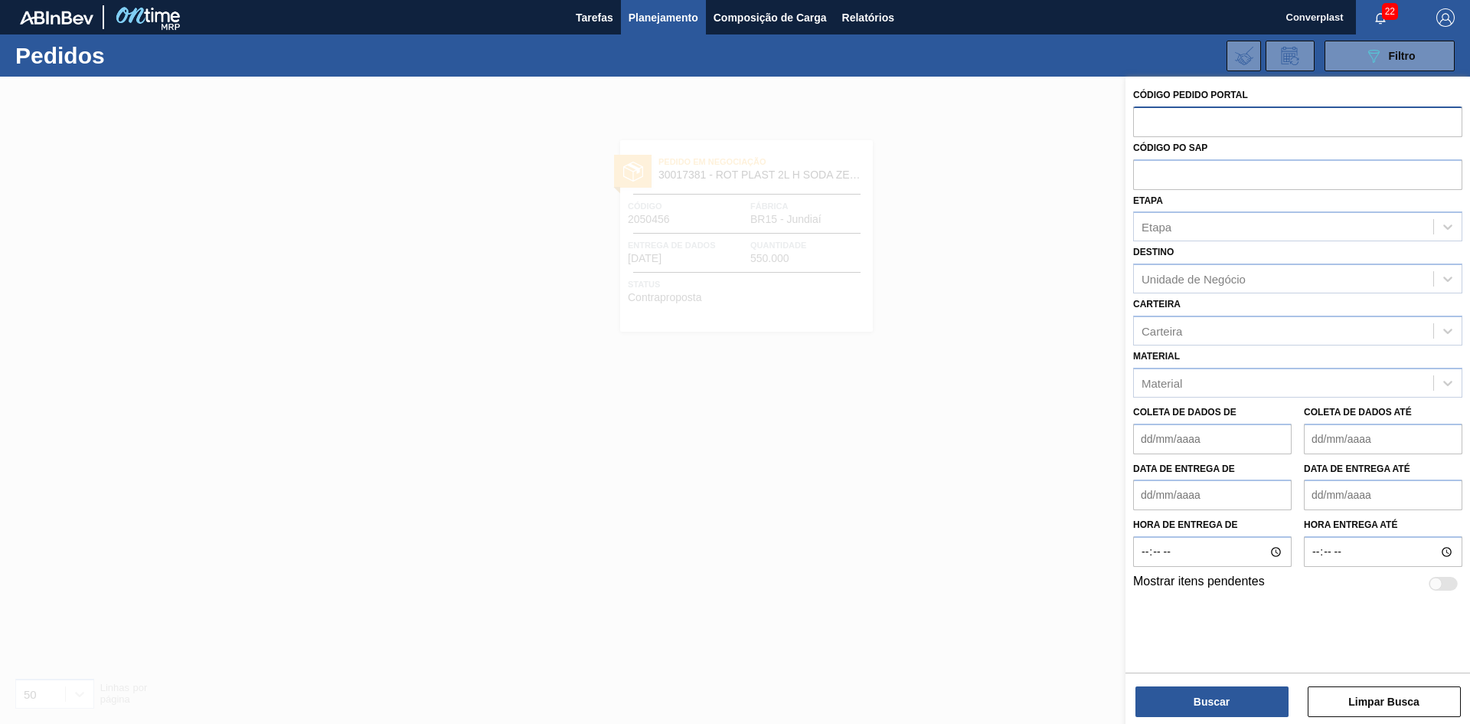
paste input "2050453"
type input "2050453"
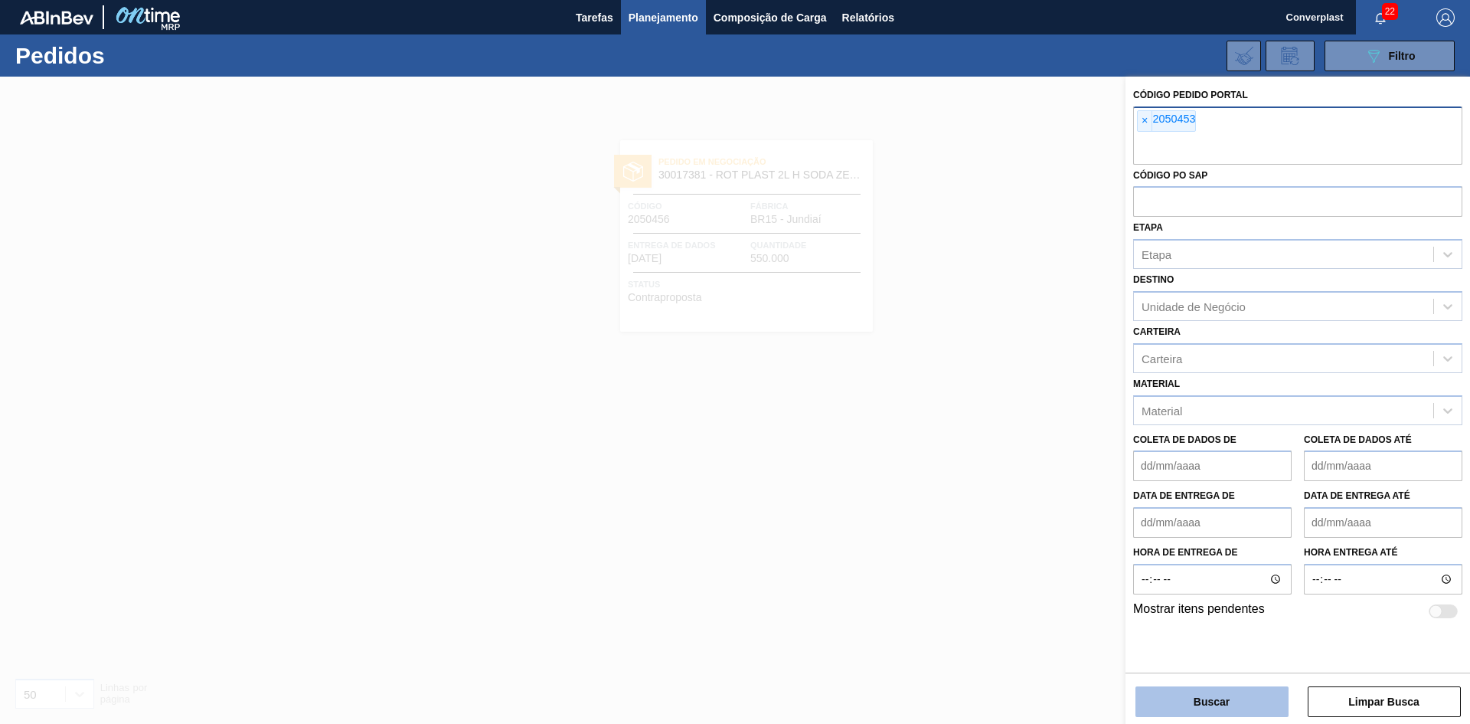
drag, startPoint x: 1186, startPoint y: 692, endPoint x: 1186, endPoint y: 702, distance: 10.0
click at [1186, 702] on button "Buscar" at bounding box center [1212, 701] width 153 height 31
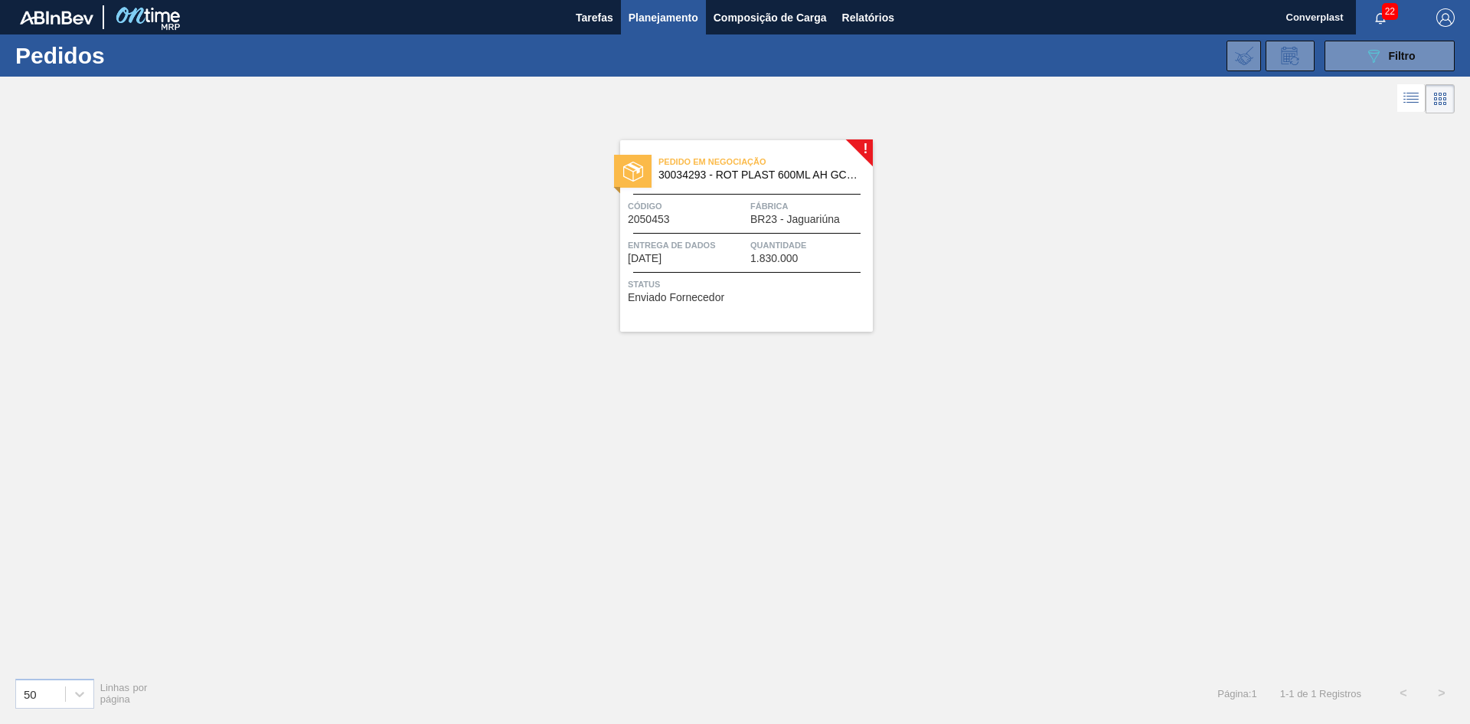
click at [446, 360] on div "! Pedido em Negociação 30034293 - ROT PLAST 600ML AH GCAZ S CLAIM NIV25 Código …" at bounding box center [735, 391] width 1470 height 548
click at [671, 280] on span "Status" at bounding box center [748, 283] width 241 height 15
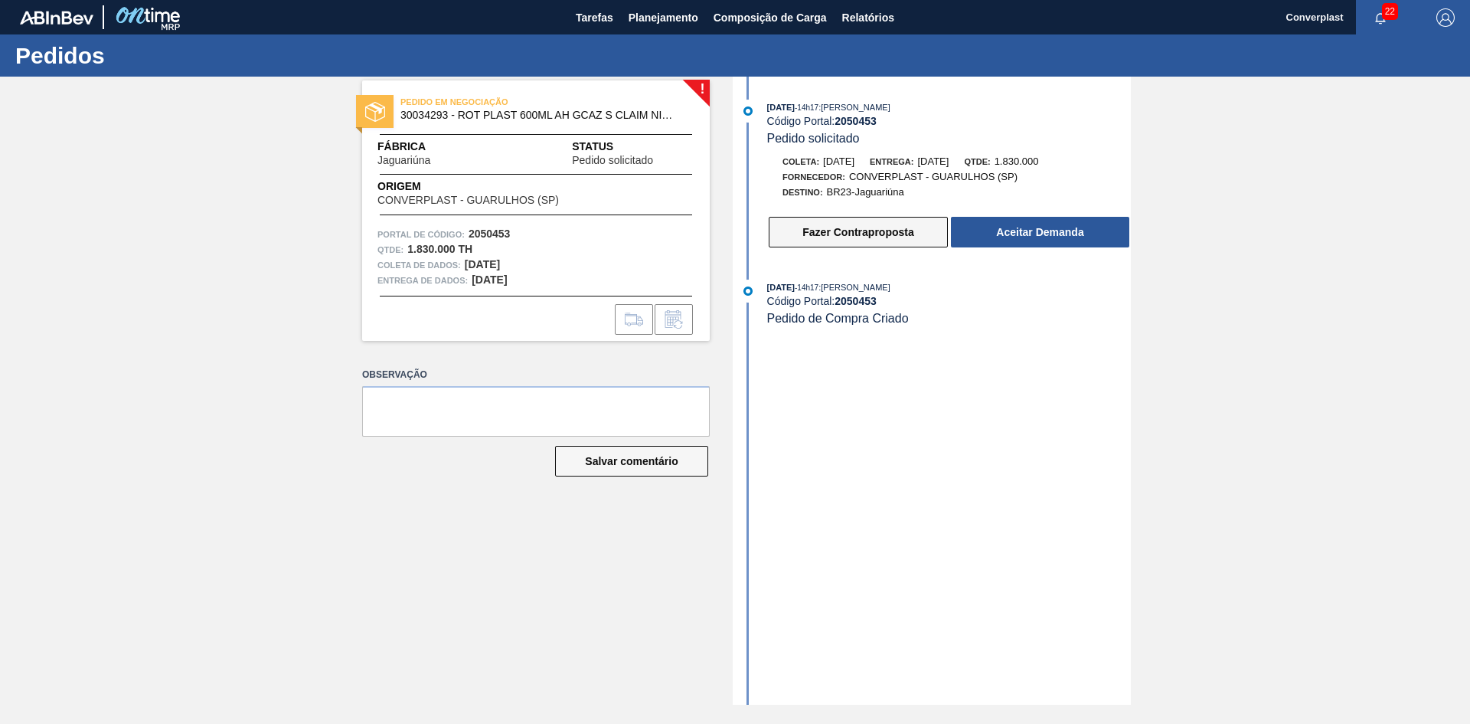
click at [852, 232] on font "Fazer Contraproposta" at bounding box center [858, 232] width 111 height 12
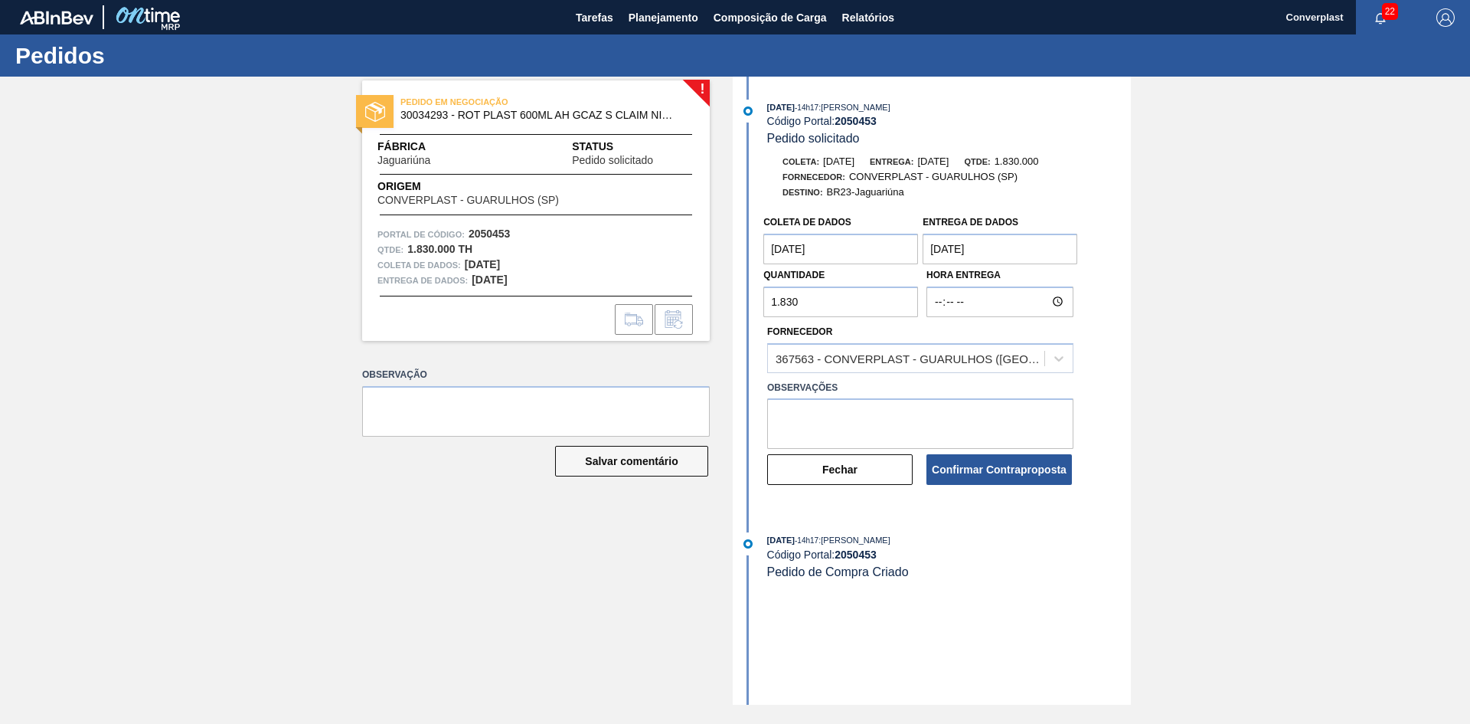
drag, startPoint x: 825, startPoint y: 309, endPoint x: 754, endPoint y: 309, distance: 71.2
click at [754, 309] on div "Coleta de dados [DATE] Entrega de dados [DATE] Quantidade 1.830 Hora Entrega Fo…" at bounding box center [934, 347] width 394 height 279
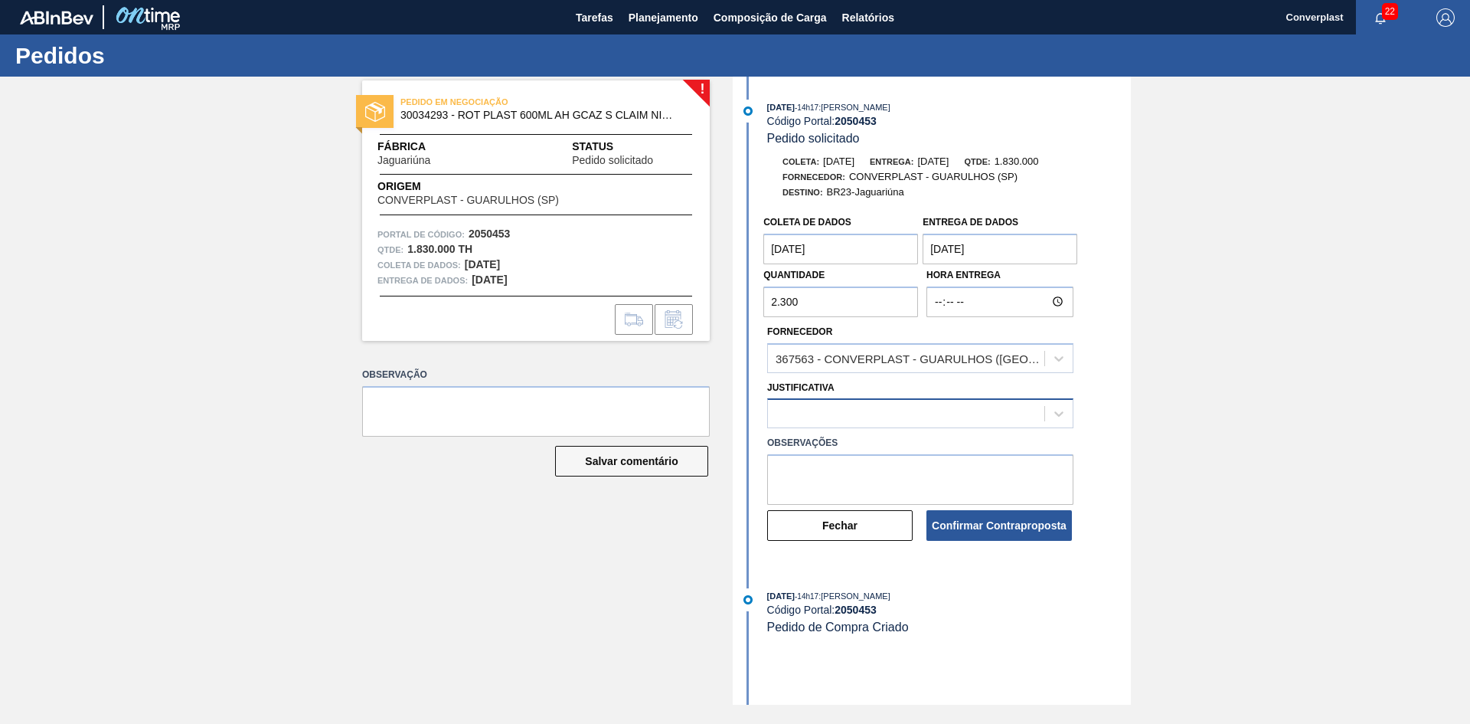
type input "2.300"
click at [893, 420] on div at bounding box center [906, 414] width 276 height 22
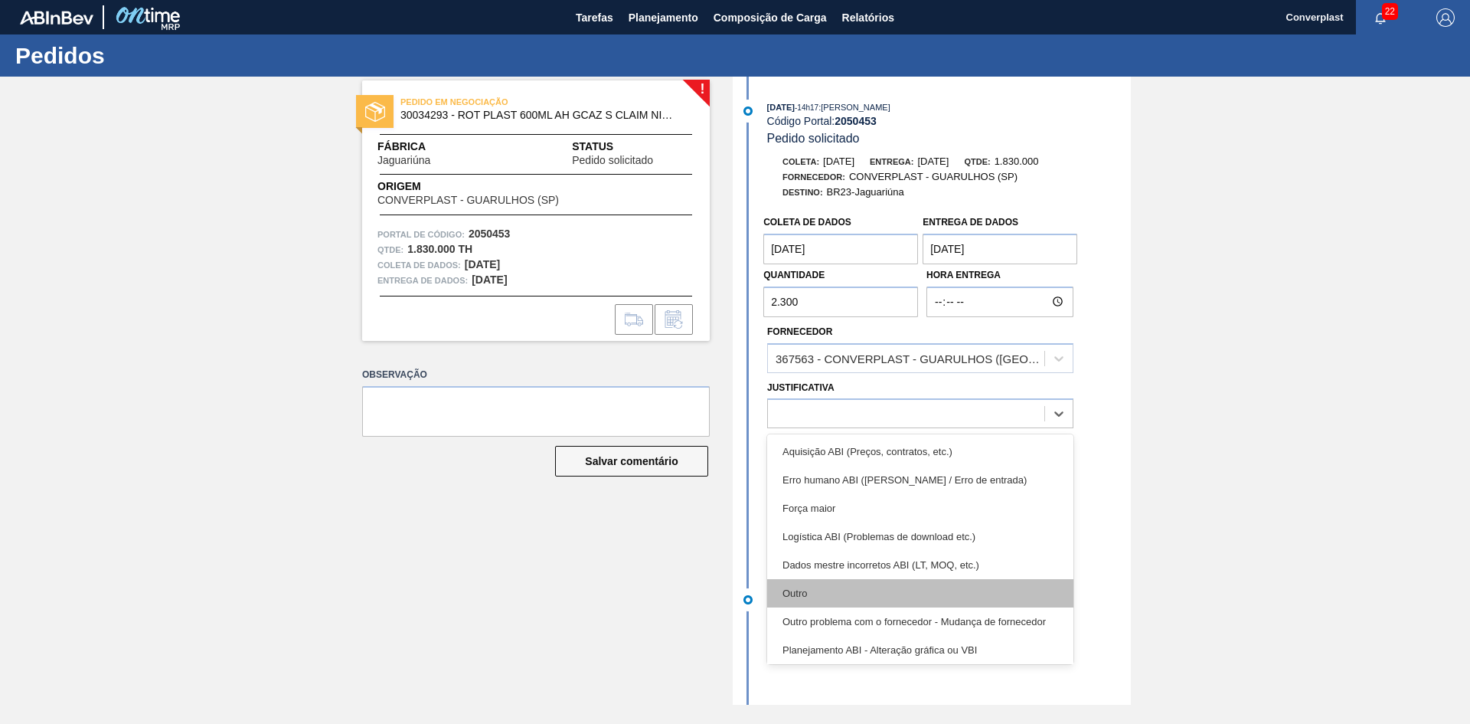
click at [855, 595] on div "Outro" at bounding box center [920, 593] width 306 height 28
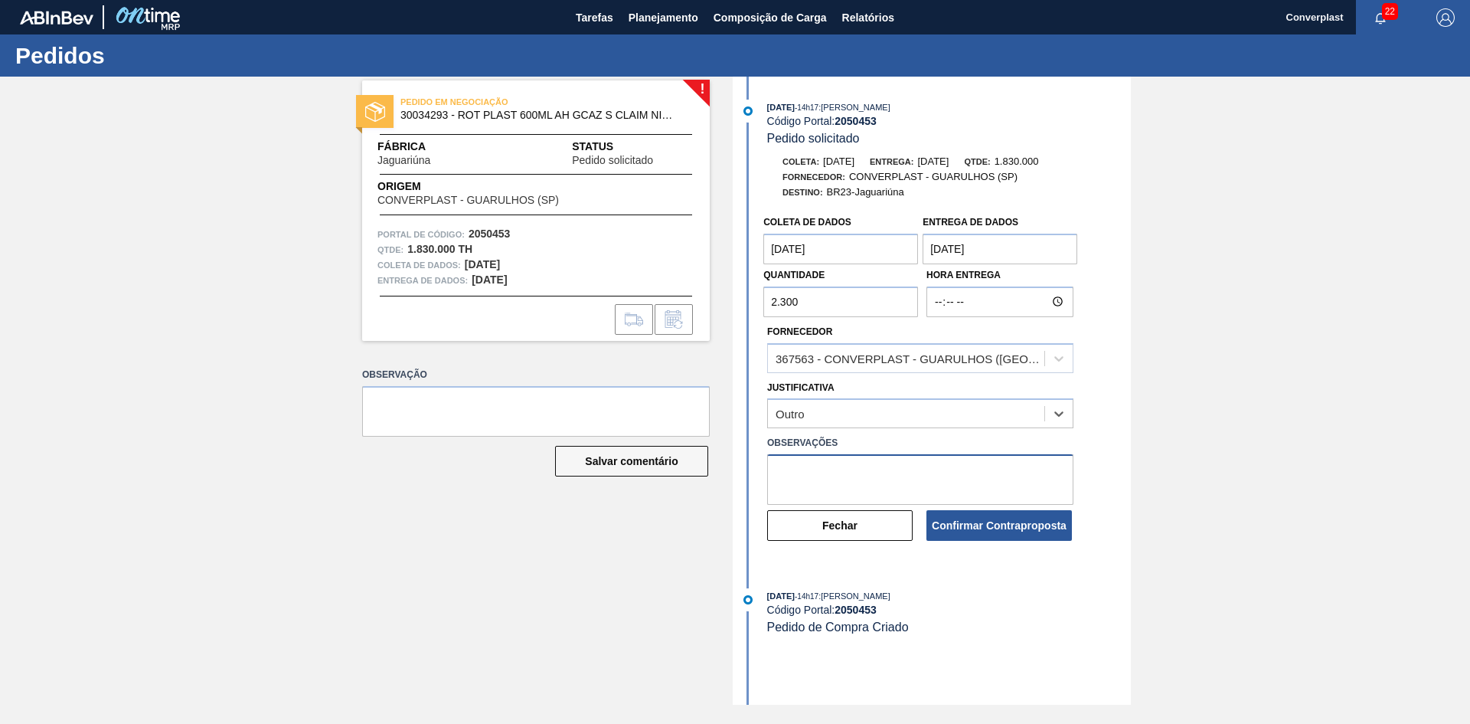
click at [844, 476] on textarea at bounding box center [920, 479] width 306 height 51
type textarea "ajuste qtde"
click at [950, 522] on font "Confirmar Contraproposta" at bounding box center [999, 525] width 135 height 12
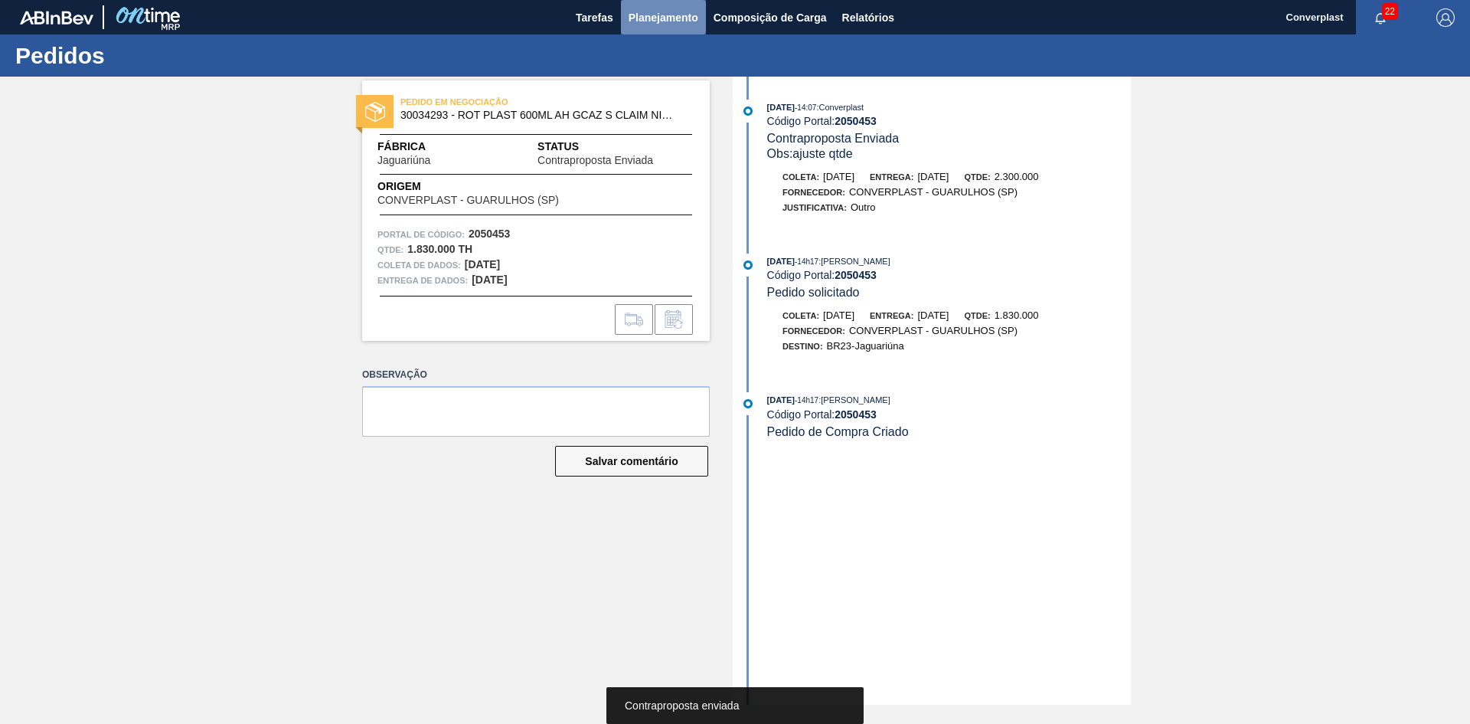
click at [656, 27] on button "Planejamento" at bounding box center [663, 17] width 85 height 34
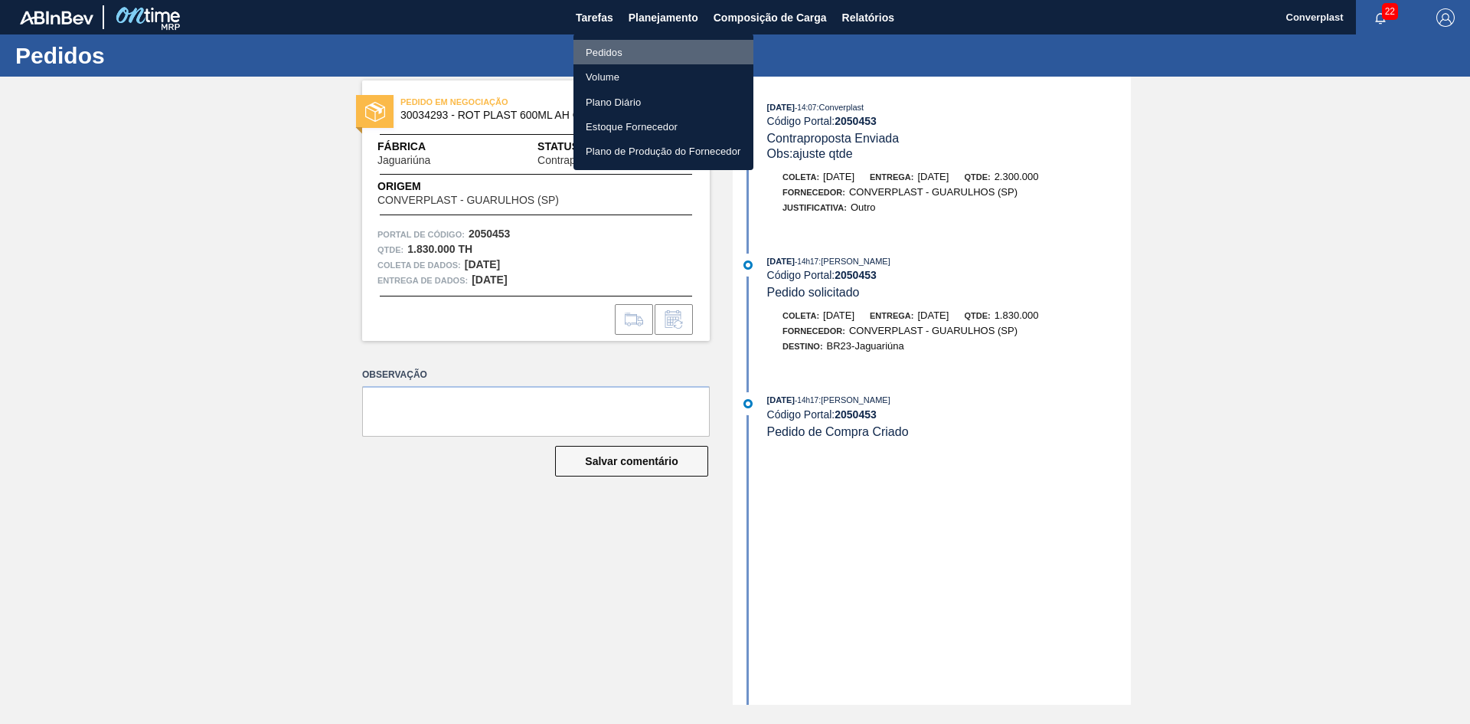
click at [594, 41] on li "Pedidos" at bounding box center [664, 52] width 180 height 25
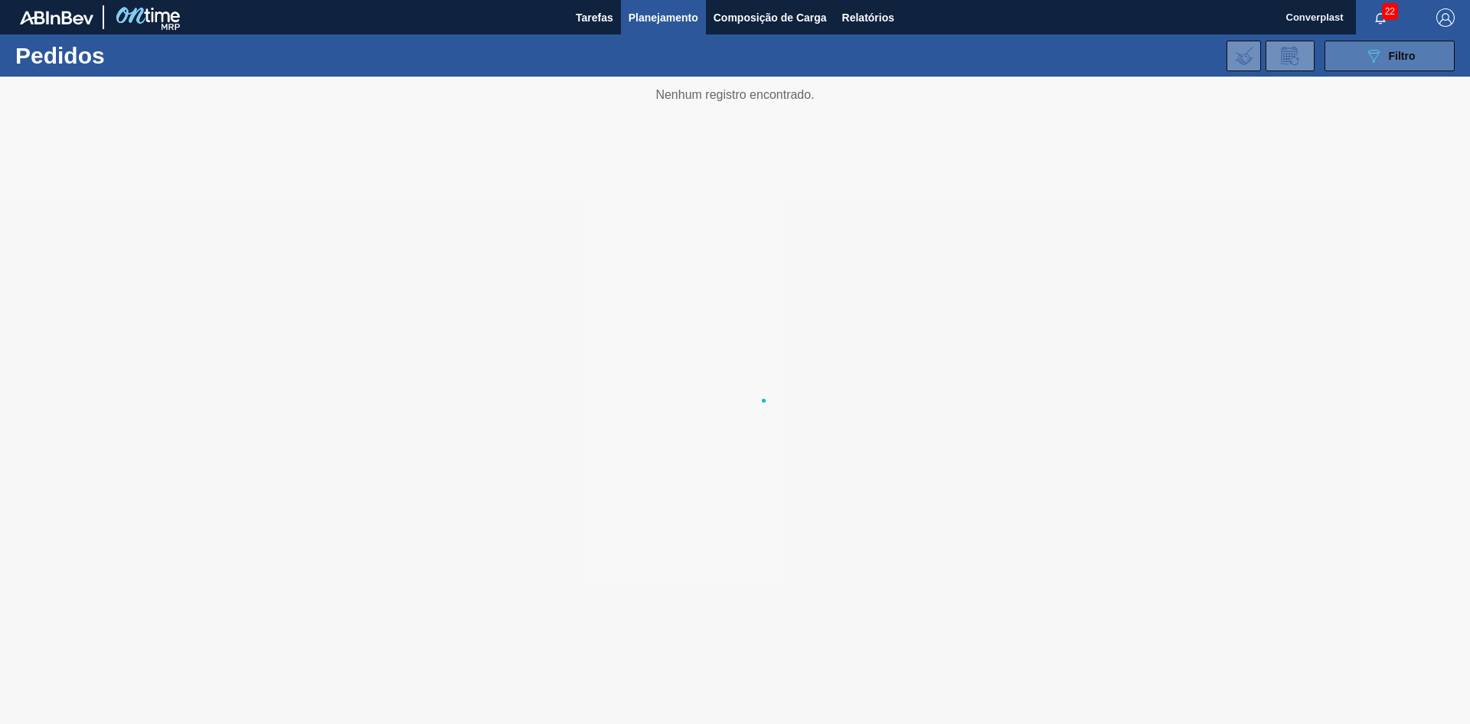
click at [1397, 61] on font "Filtro" at bounding box center [1402, 56] width 27 height 12
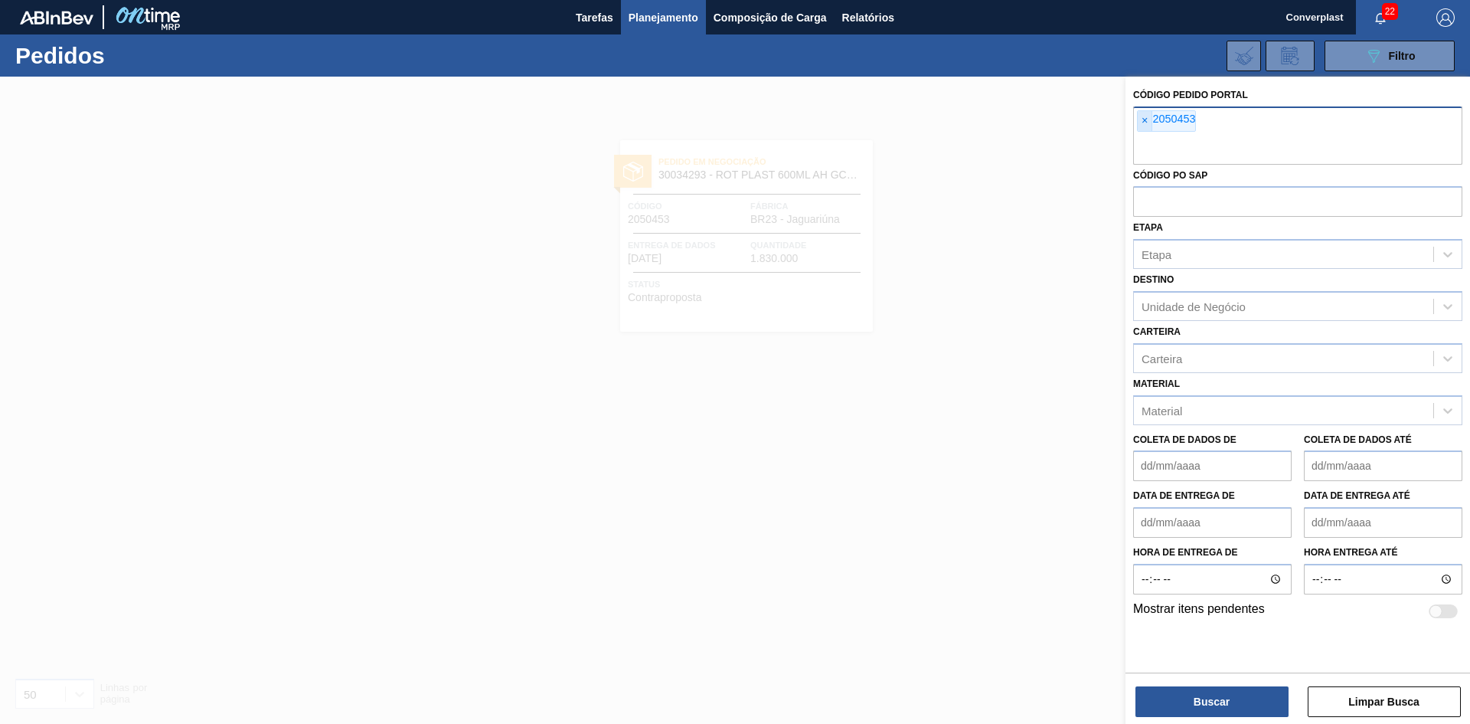
click at [1144, 123] on font "×" at bounding box center [1145, 120] width 6 height 12
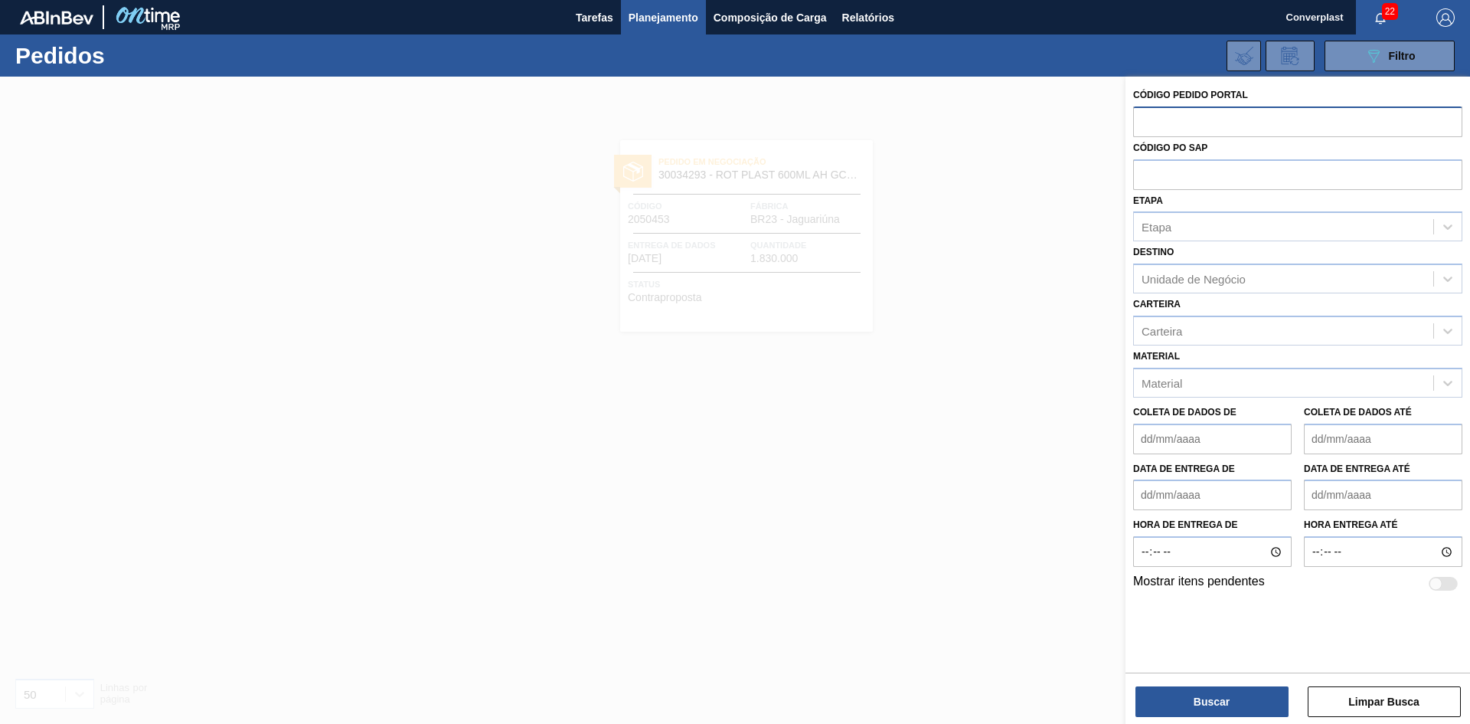
paste input "text"
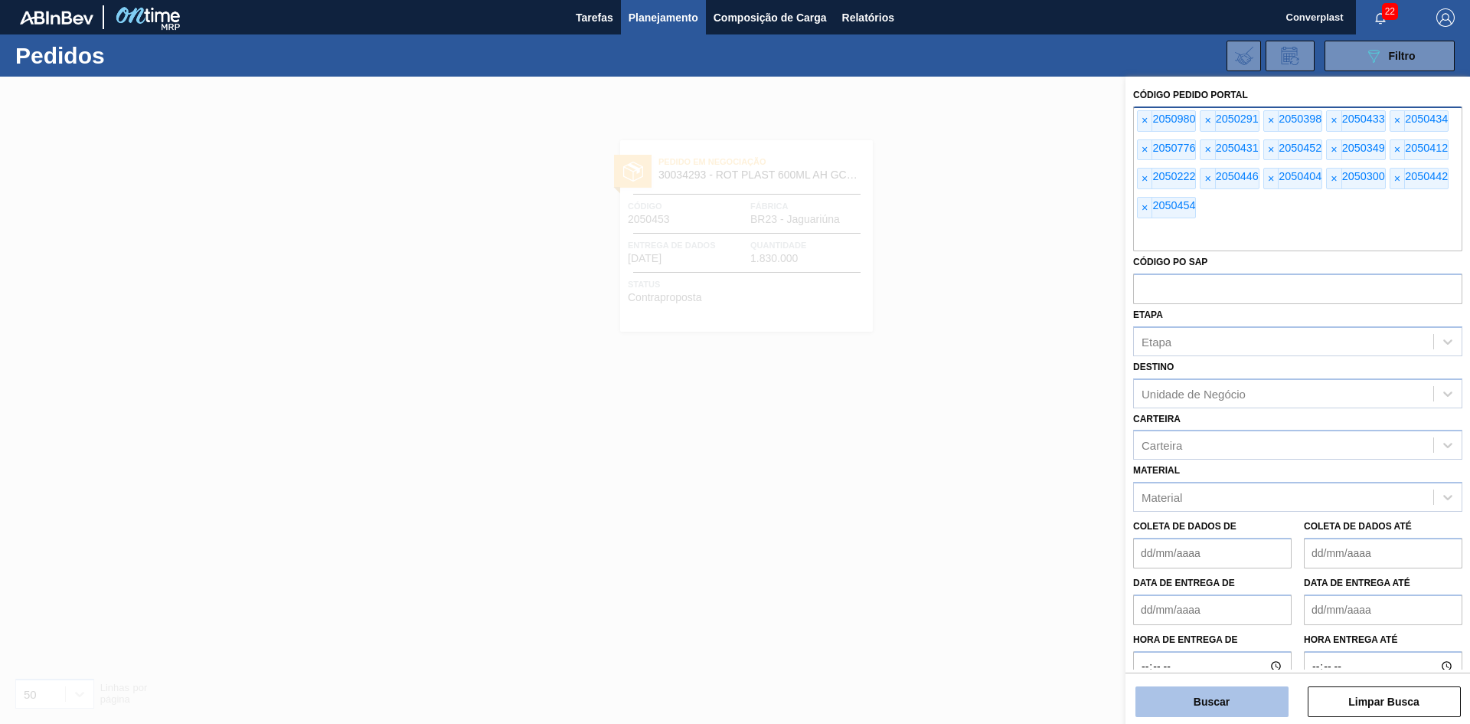
click at [1172, 697] on button "Buscar" at bounding box center [1212, 701] width 153 height 31
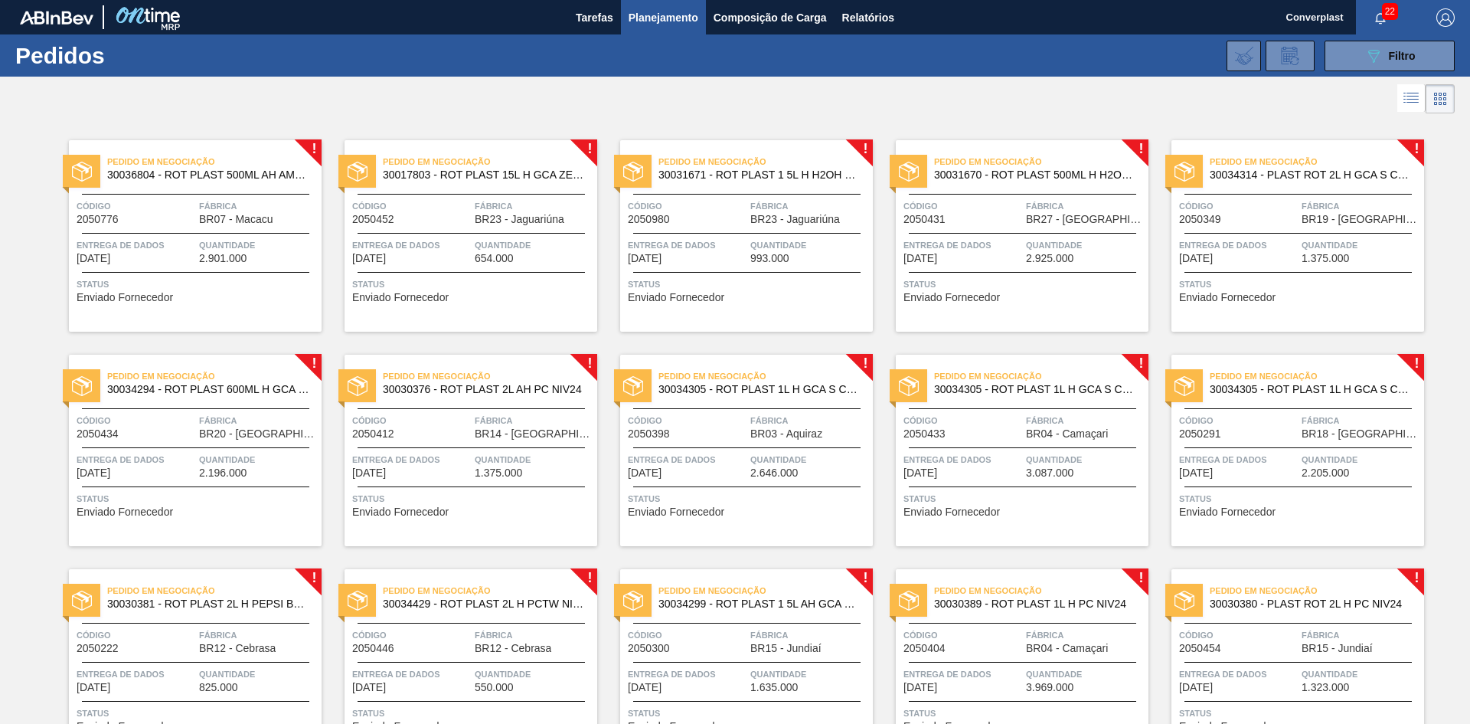
click at [142, 286] on span "Status" at bounding box center [197, 283] width 241 height 15
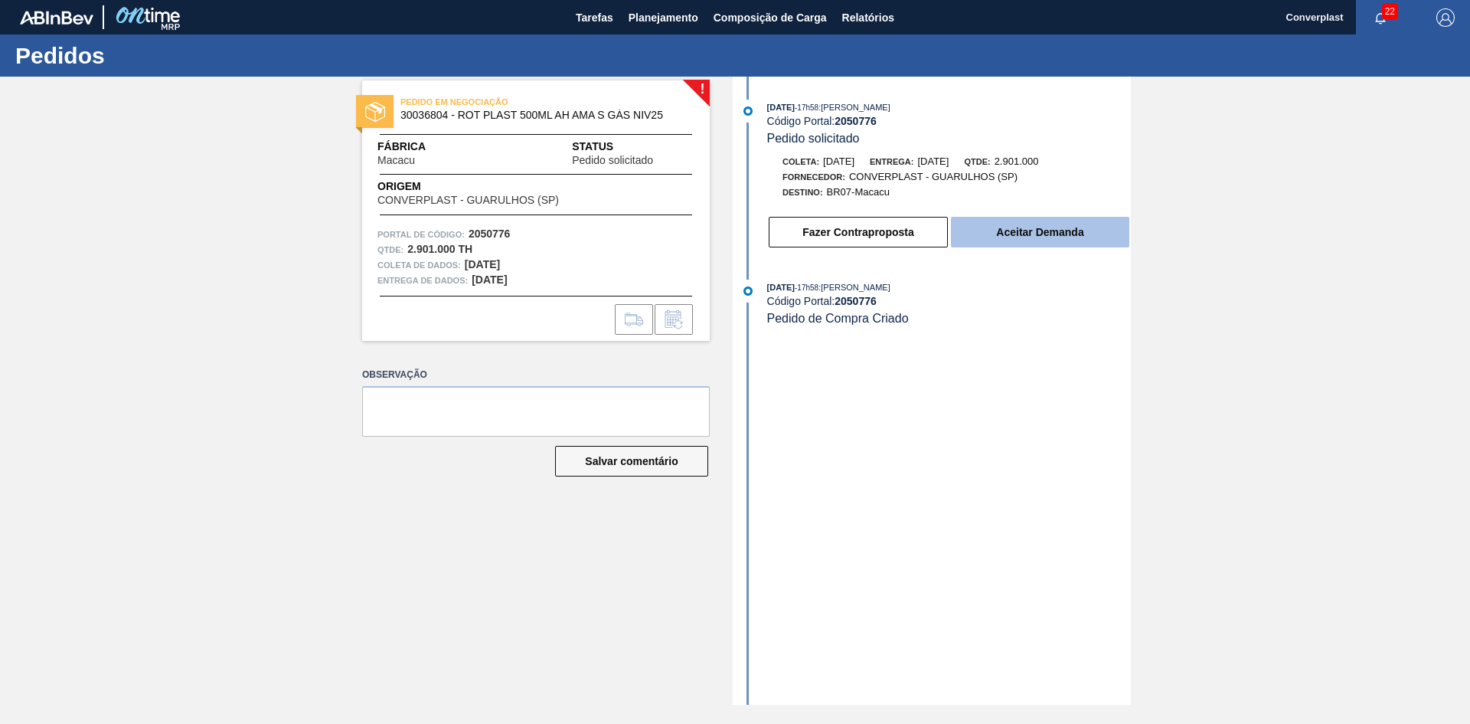
click at [1049, 233] on font "Aceitar Demanda" at bounding box center [1039, 232] width 87 height 12
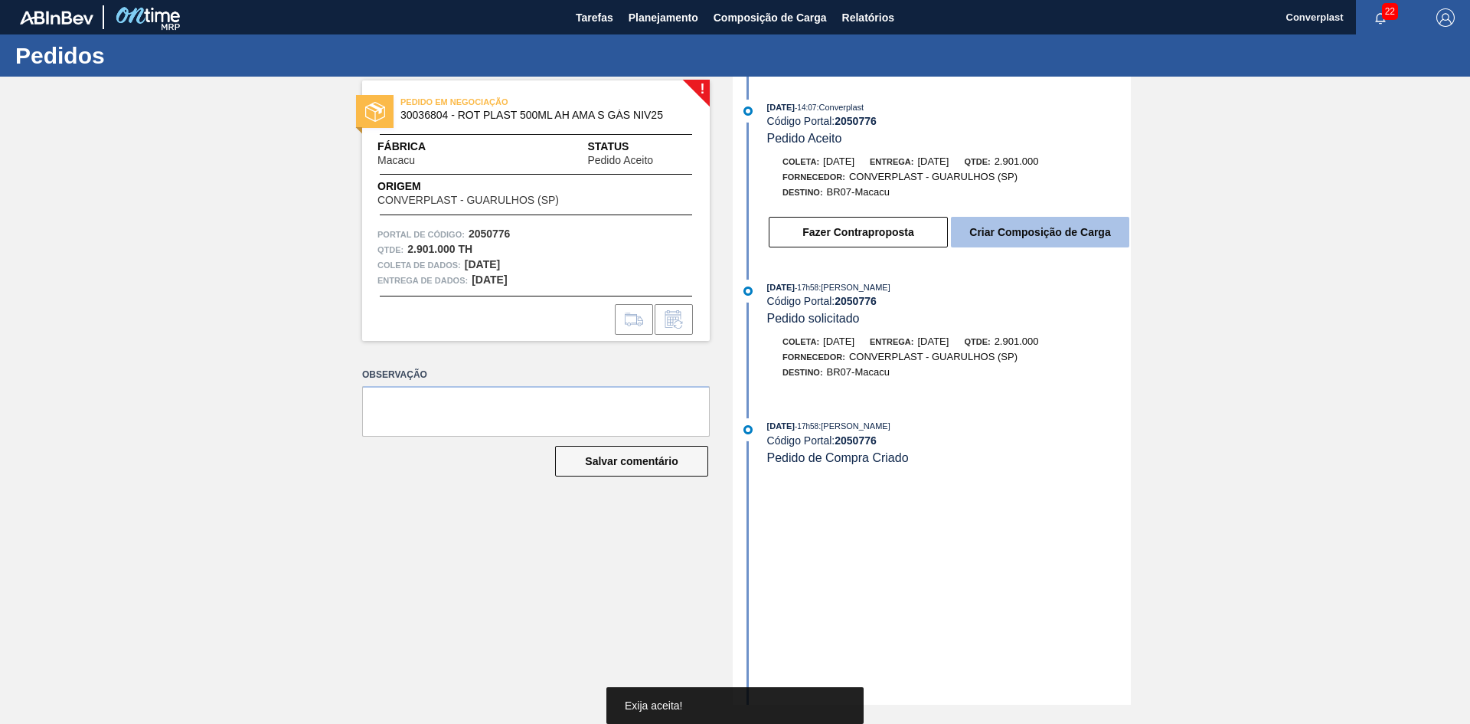
click at [1052, 227] on font "Criar Composição de Carga" at bounding box center [1040, 232] width 141 height 12
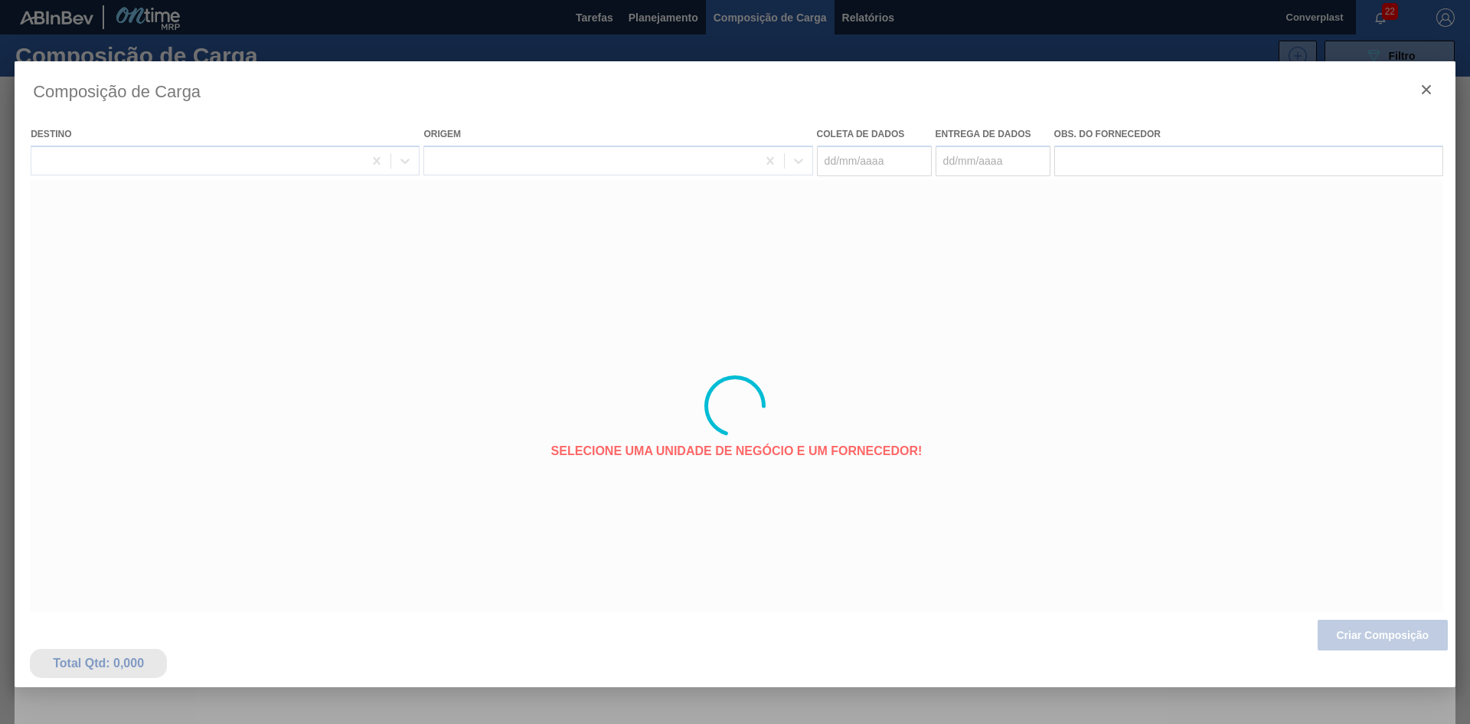
type coleta "[DATE]"
type Entrega "[DATE]"
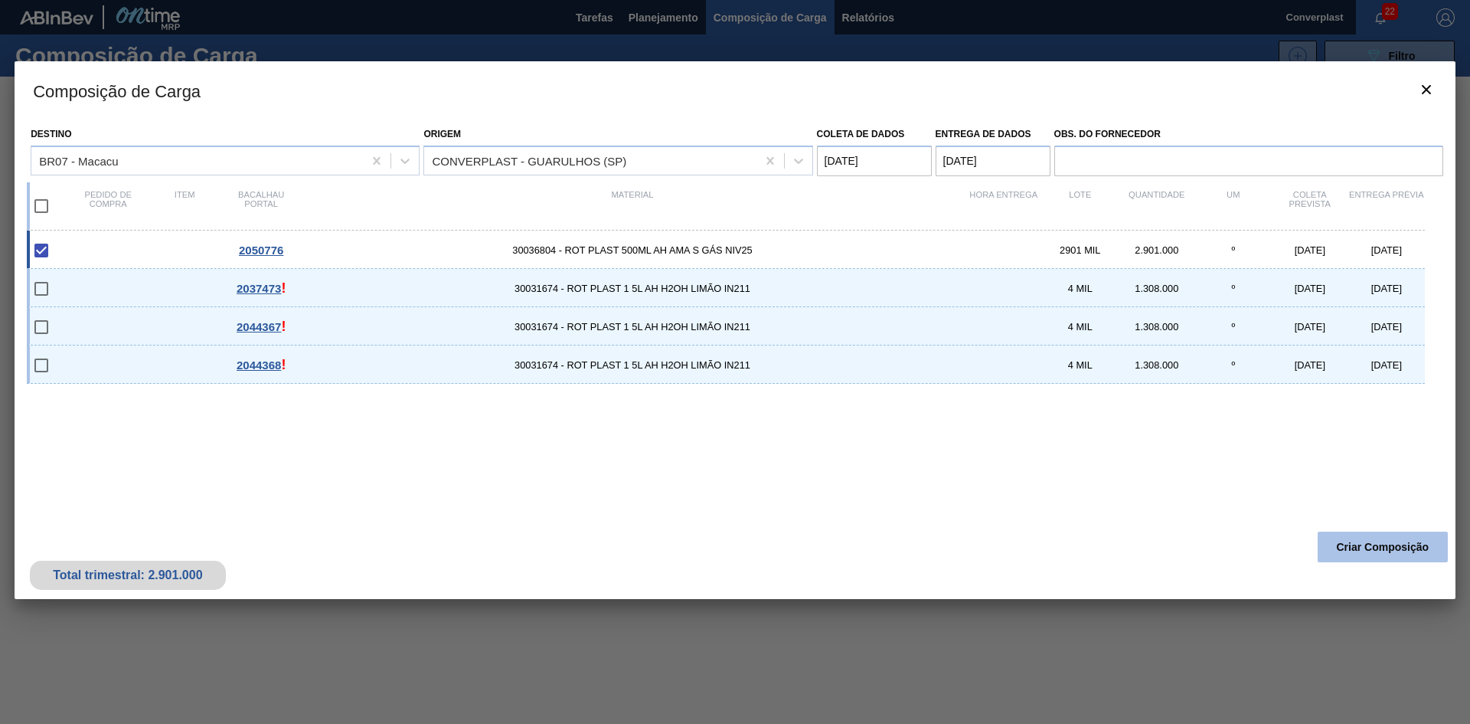
click at [1372, 541] on font "Criar Composição" at bounding box center [1383, 547] width 93 height 12
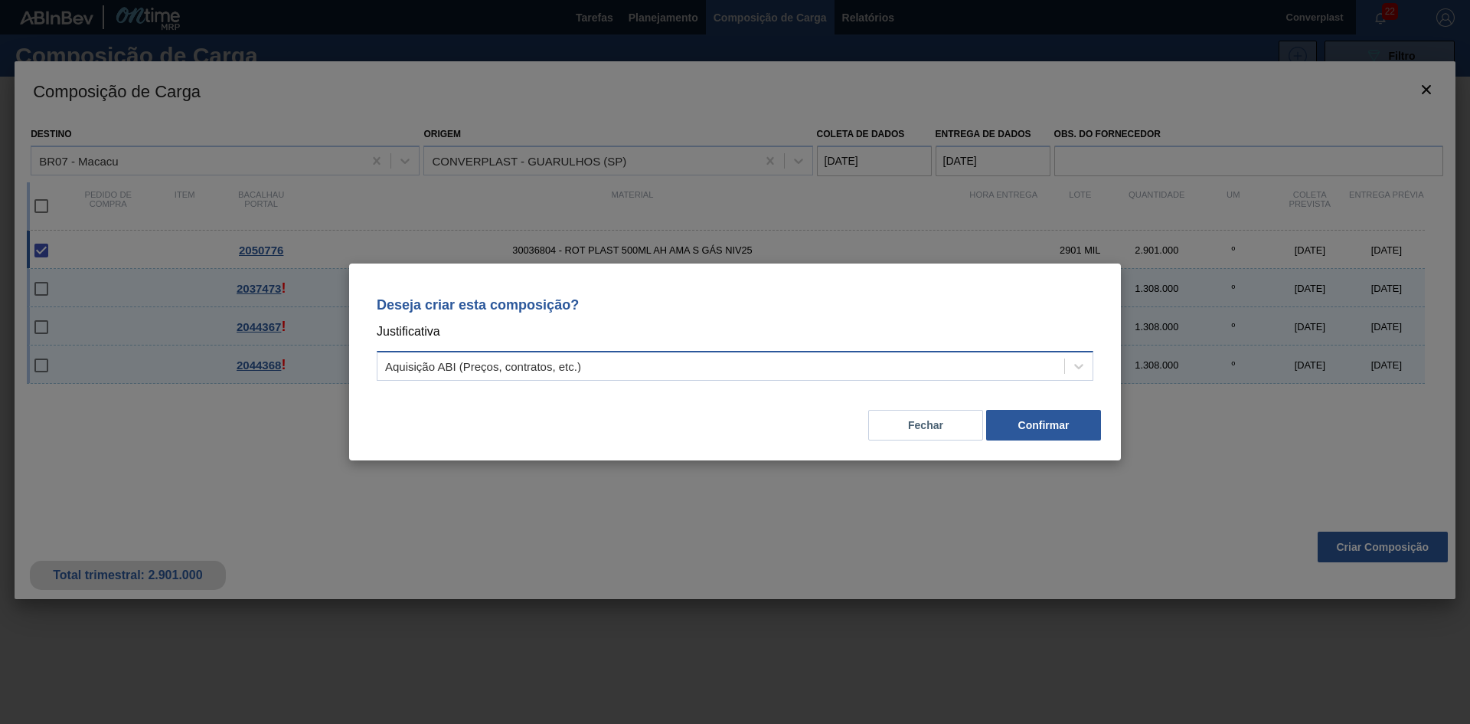
click at [970, 365] on div "Aquisição ABI (Preços, contratos, etc.)" at bounding box center [721, 366] width 687 height 22
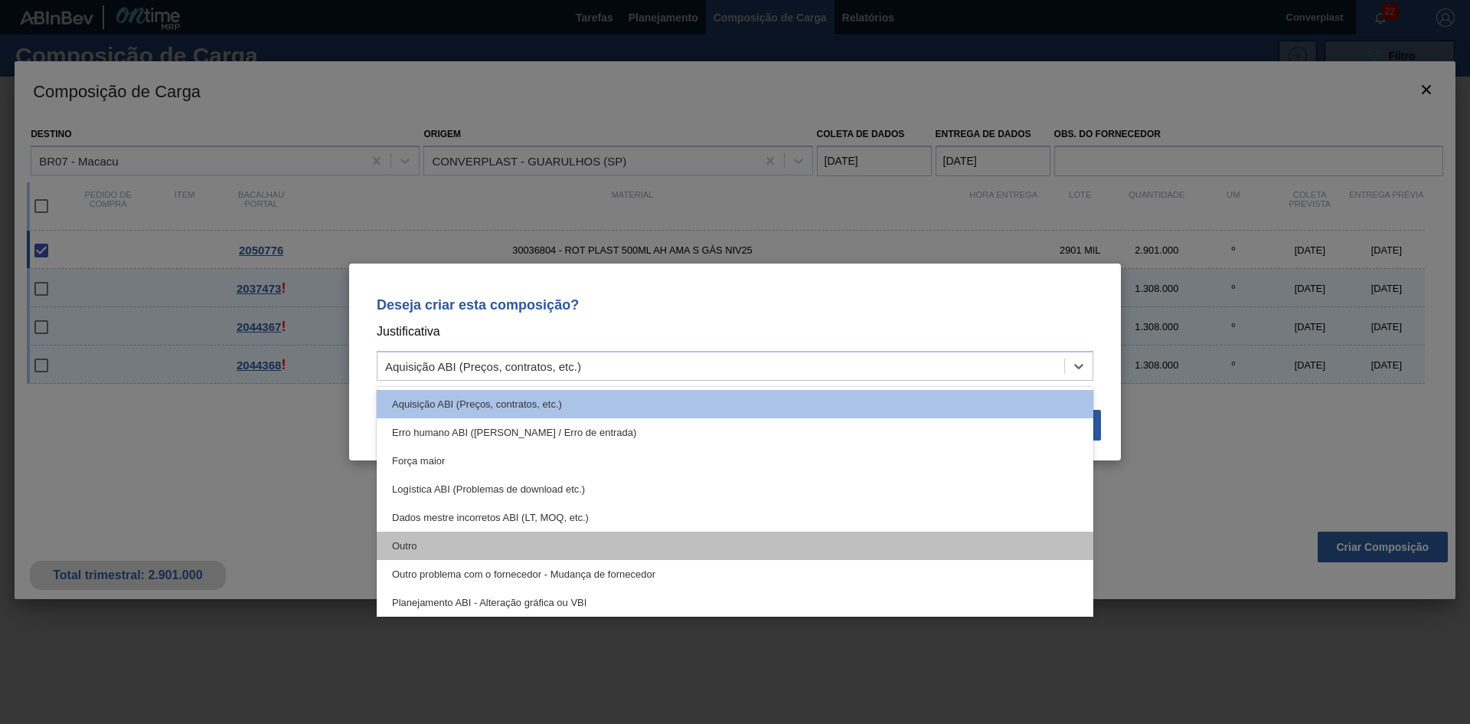
click at [732, 541] on div "Outro" at bounding box center [735, 546] width 717 height 28
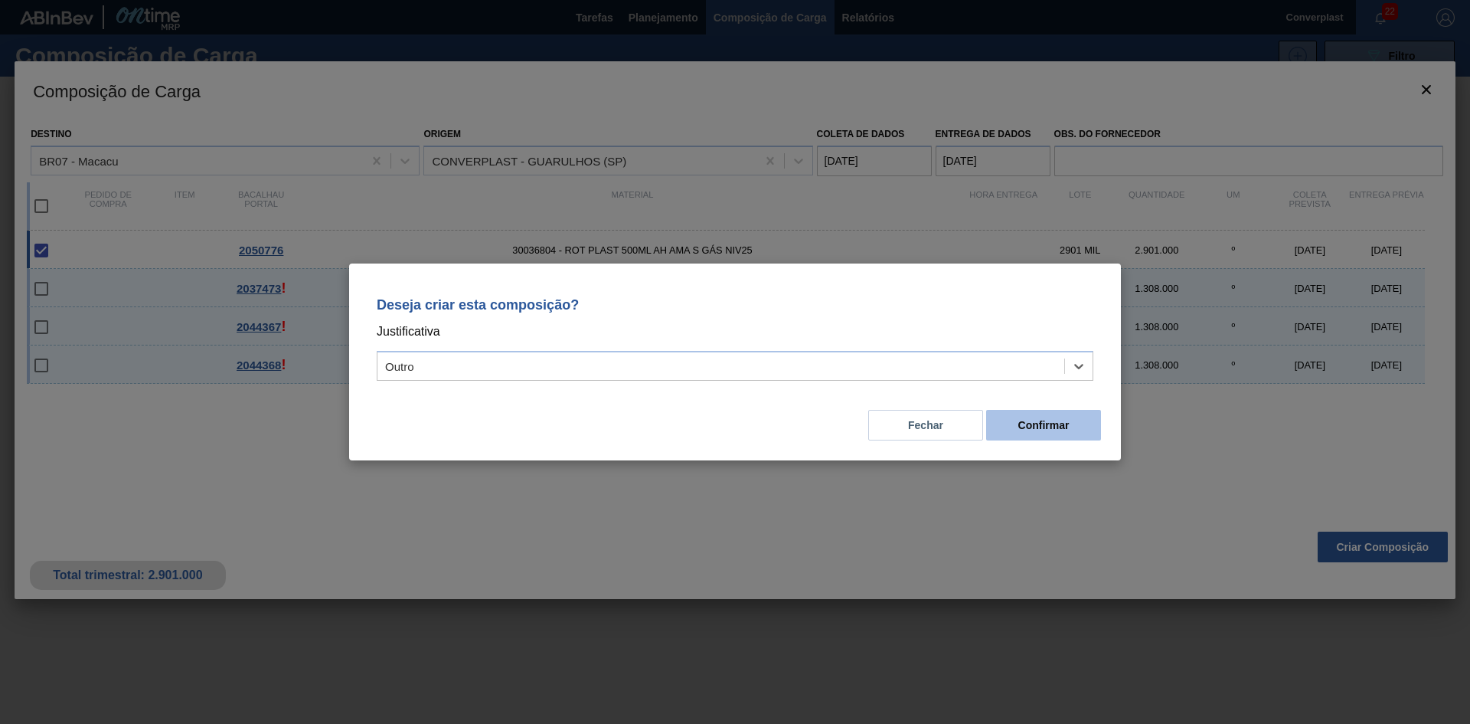
click at [1004, 432] on button "Confirmar" at bounding box center [1043, 425] width 115 height 31
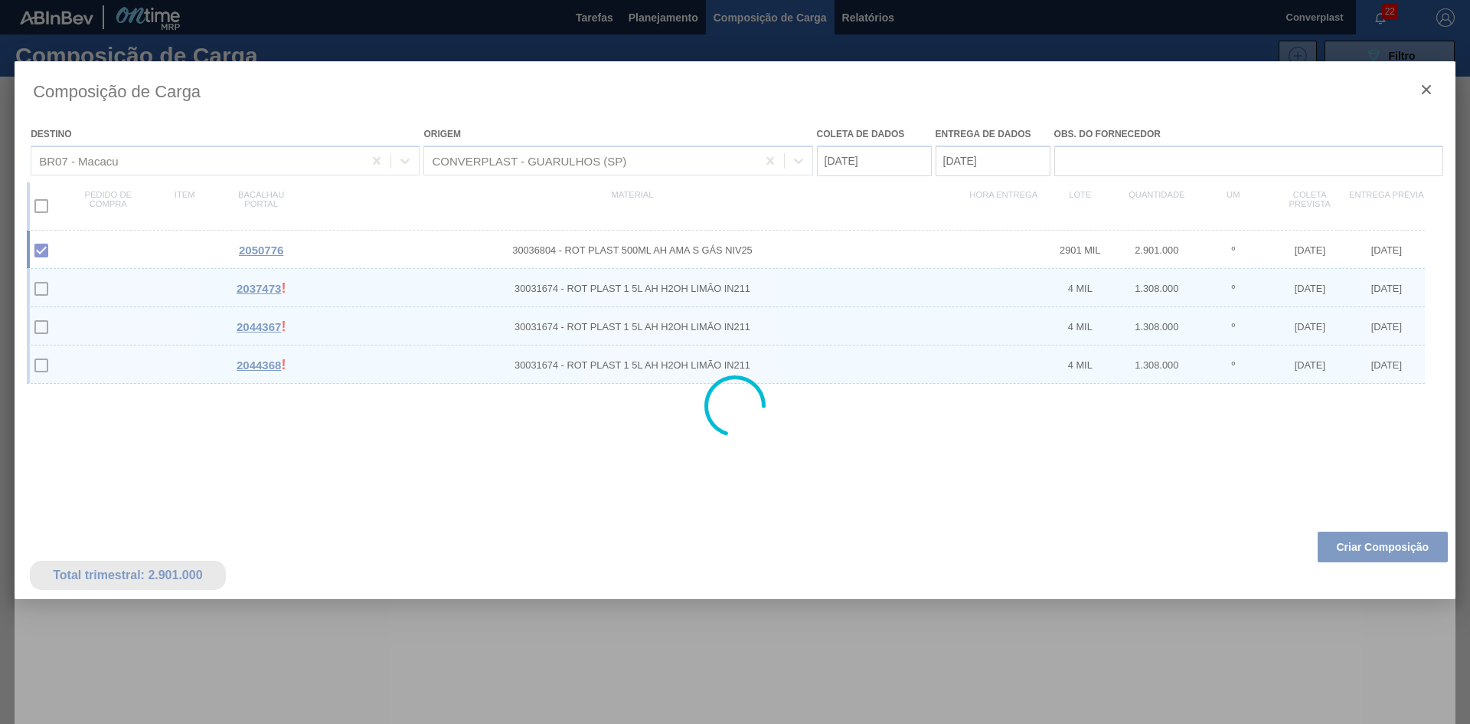
click at [657, 15] on div at bounding box center [735, 362] width 1470 height 724
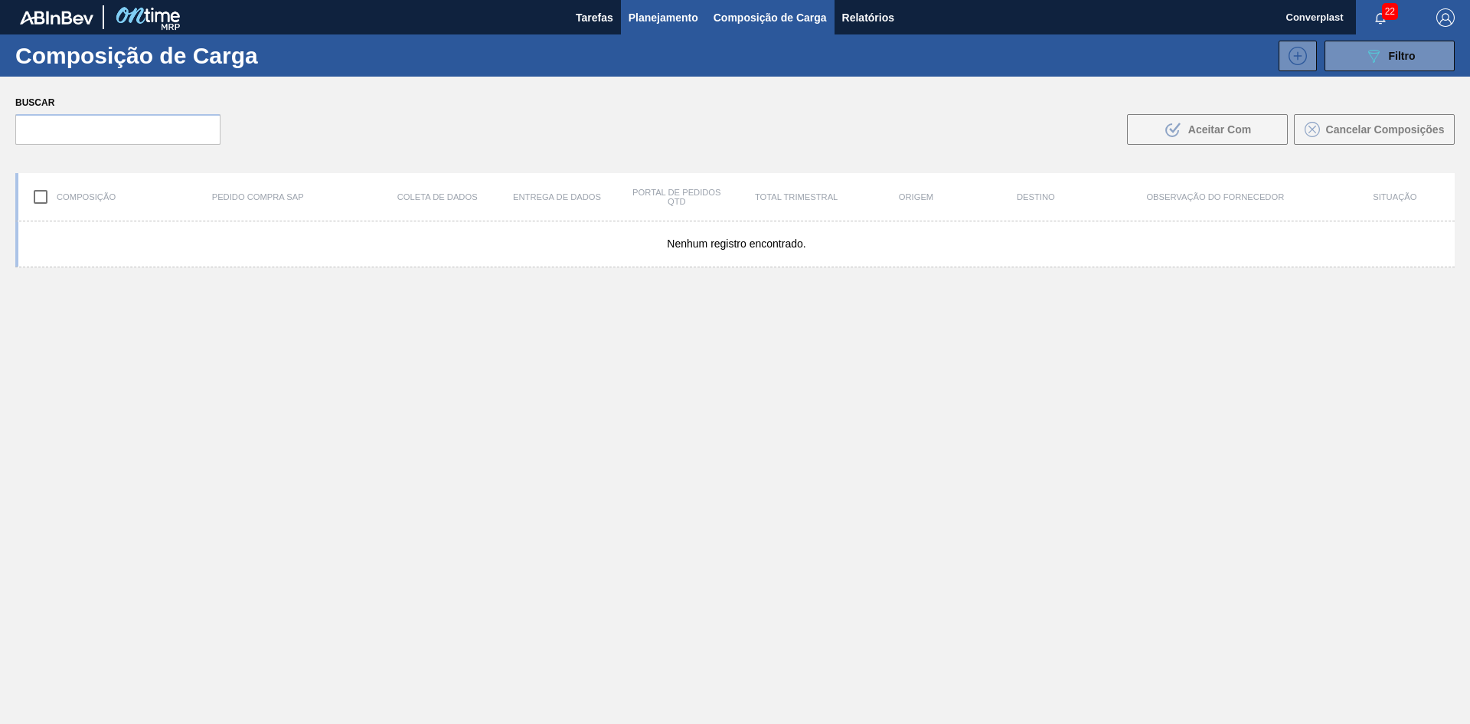
click at [638, 8] on font "Planejamento" at bounding box center [664, 17] width 70 height 18
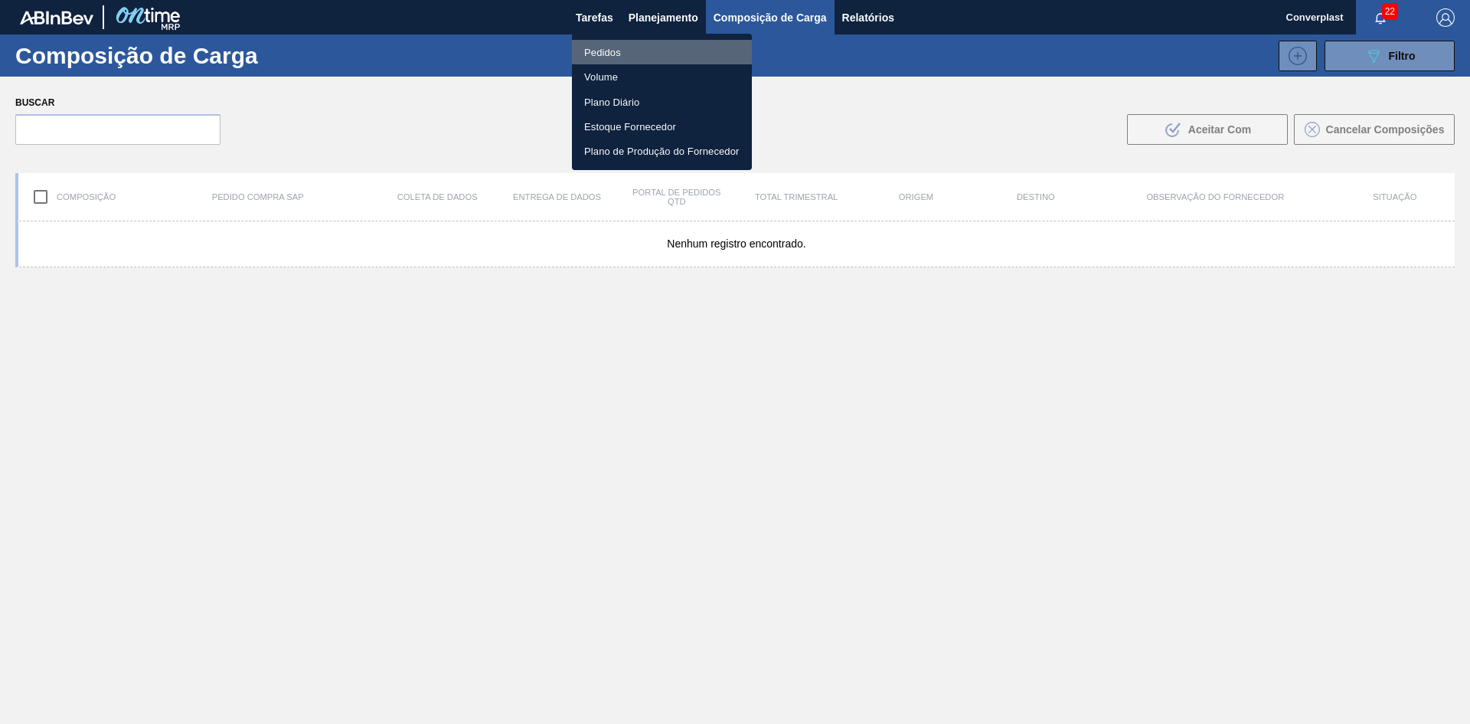
click at [597, 51] on font "Pedidos" at bounding box center [602, 52] width 37 height 11
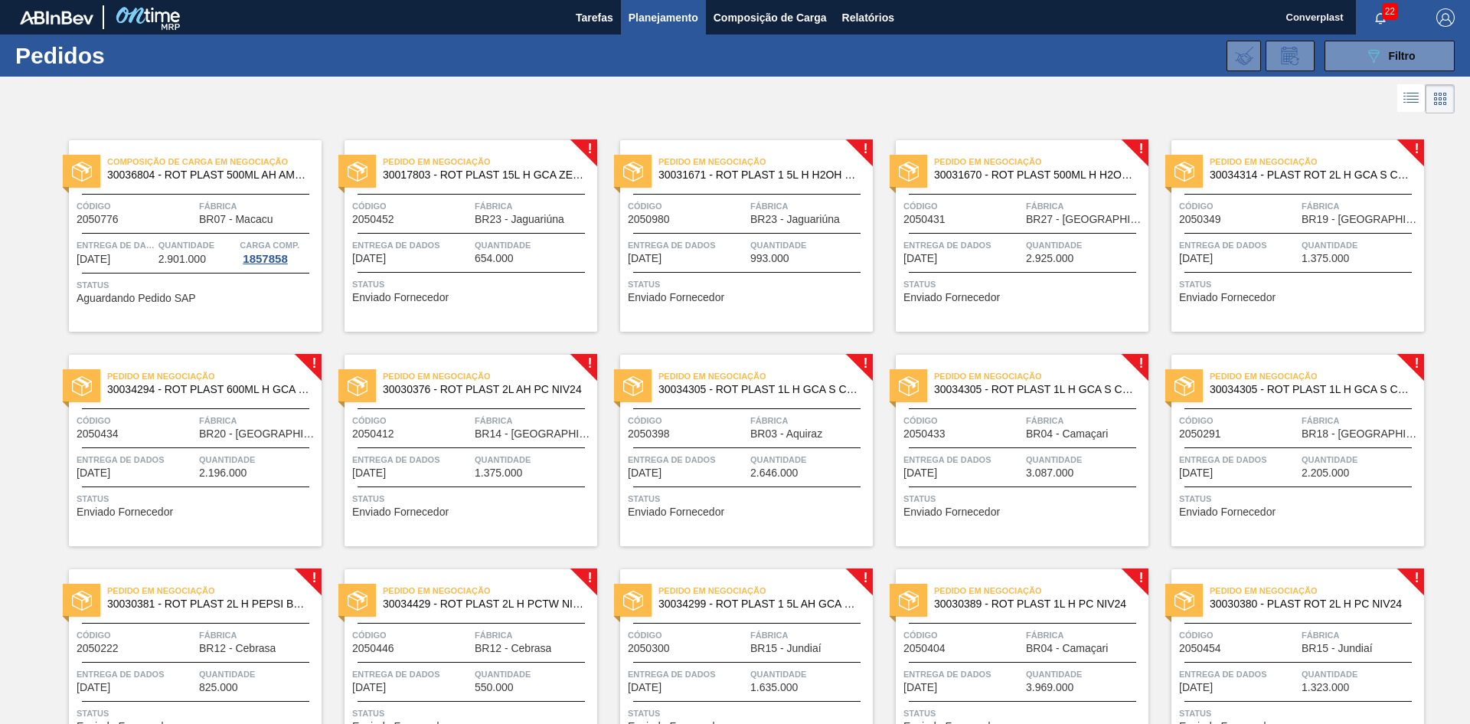
click at [391, 303] on div "Pedido em Negociação 30017803 - ROT PLAST 15L H GCA ZERO NIV22 Código 2050452 F…" at bounding box center [471, 235] width 253 height 191
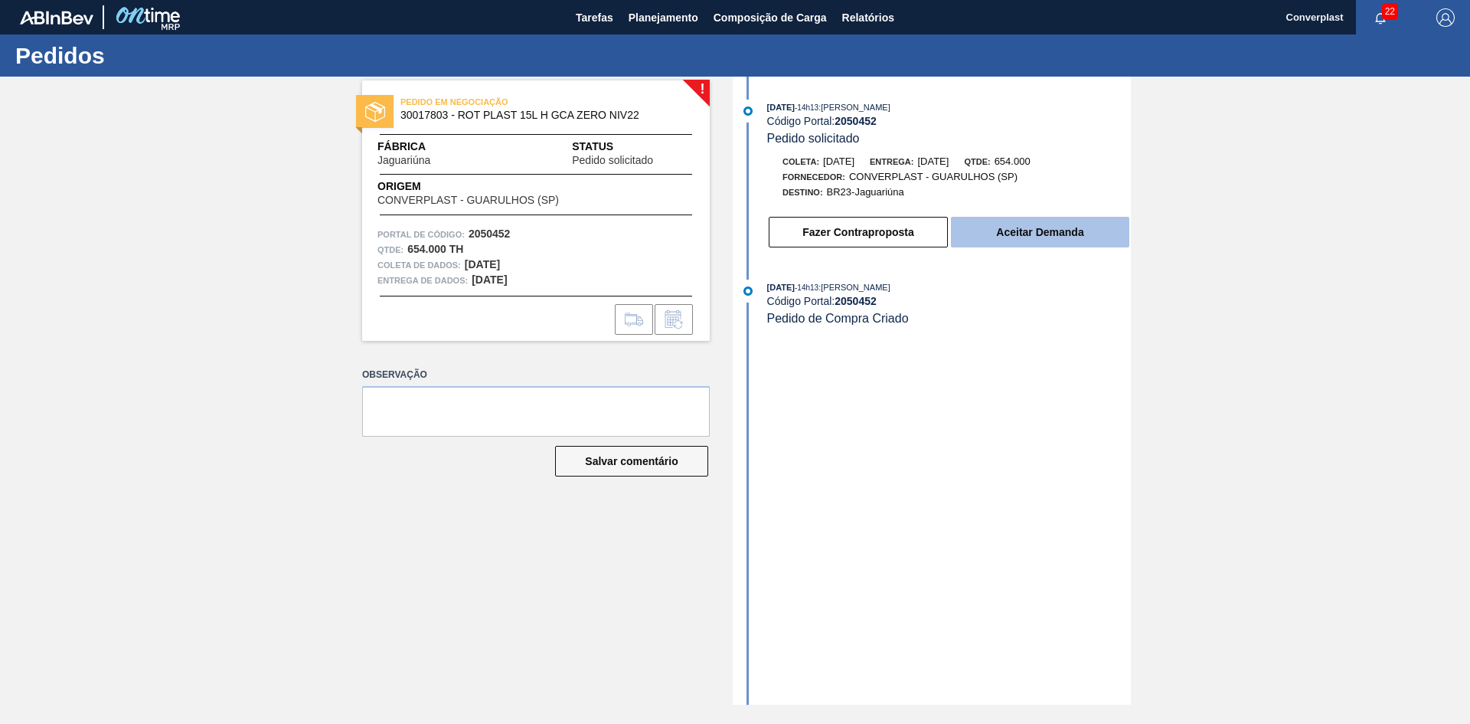
click at [1020, 246] on button "Aceitar Demanda" at bounding box center [1040, 232] width 178 height 31
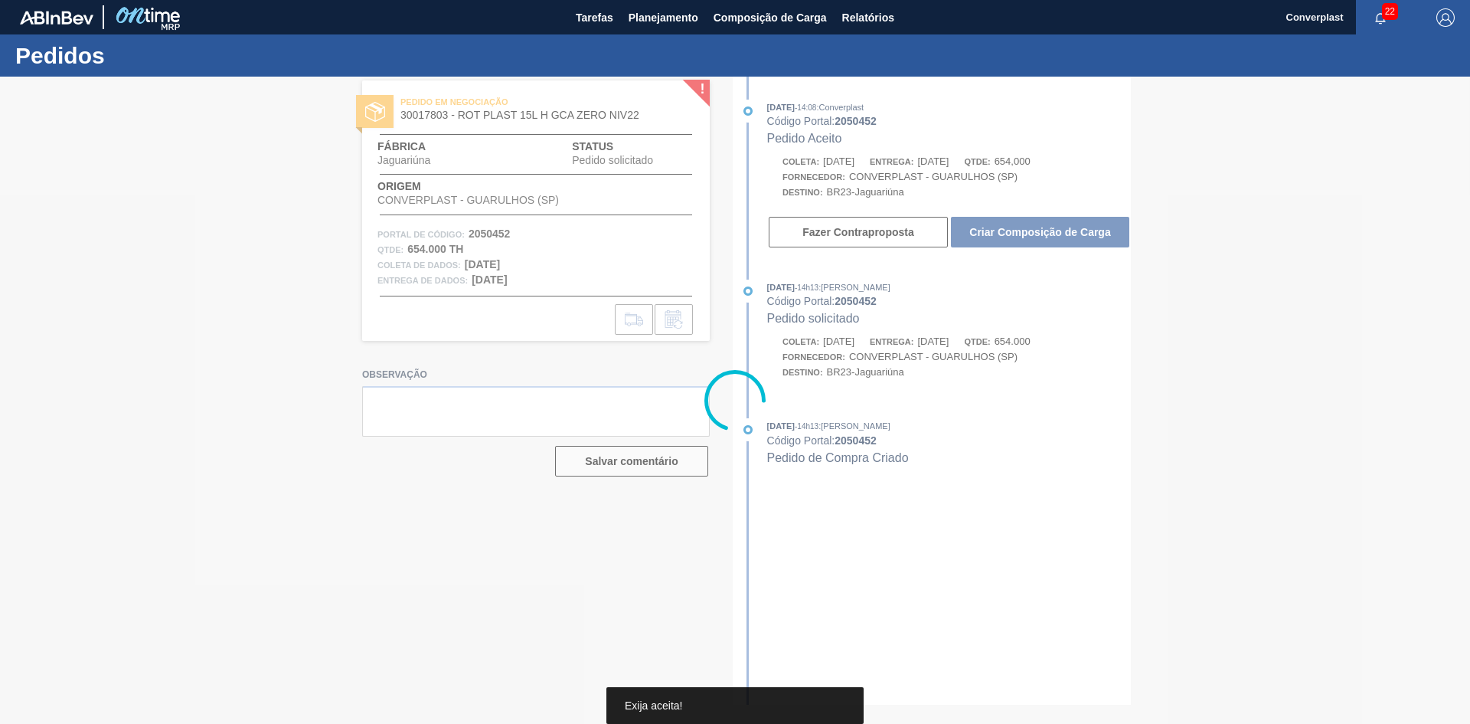
click at [990, 229] on div at bounding box center [735, 400] width 1470 height 647
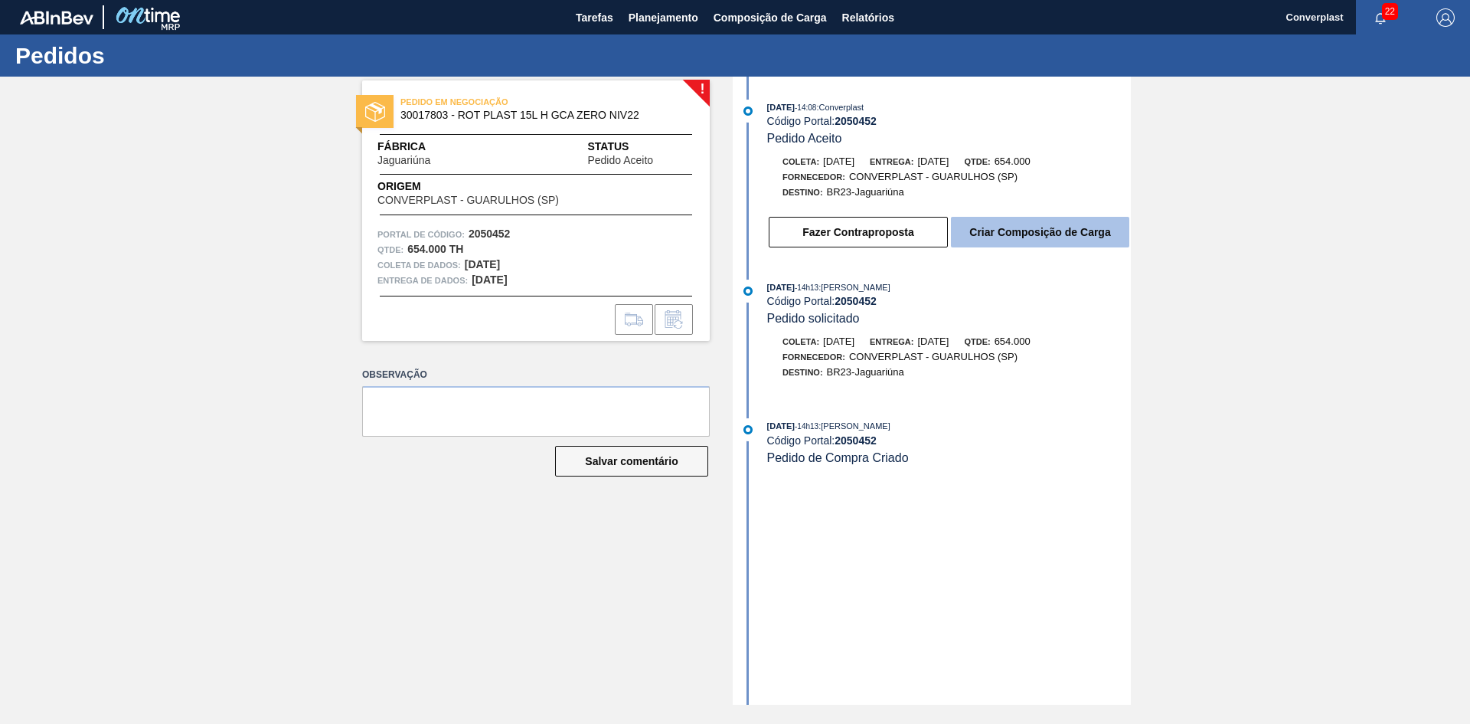
click at [982, 233] on font "Criar Composição de Carga" at bounding box center [1040, 232] width 141 height 12
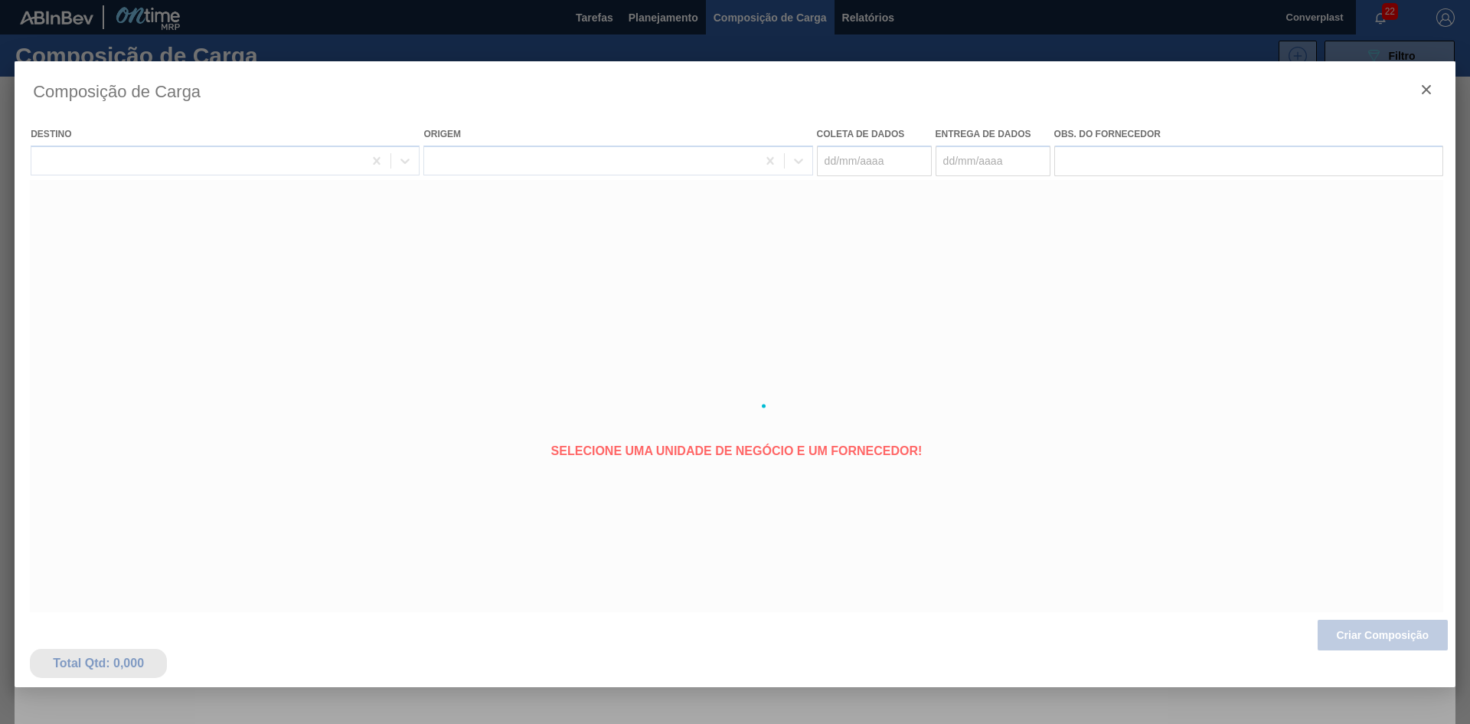
type coleta "[DATE]"
type Entrega "[DATE]"
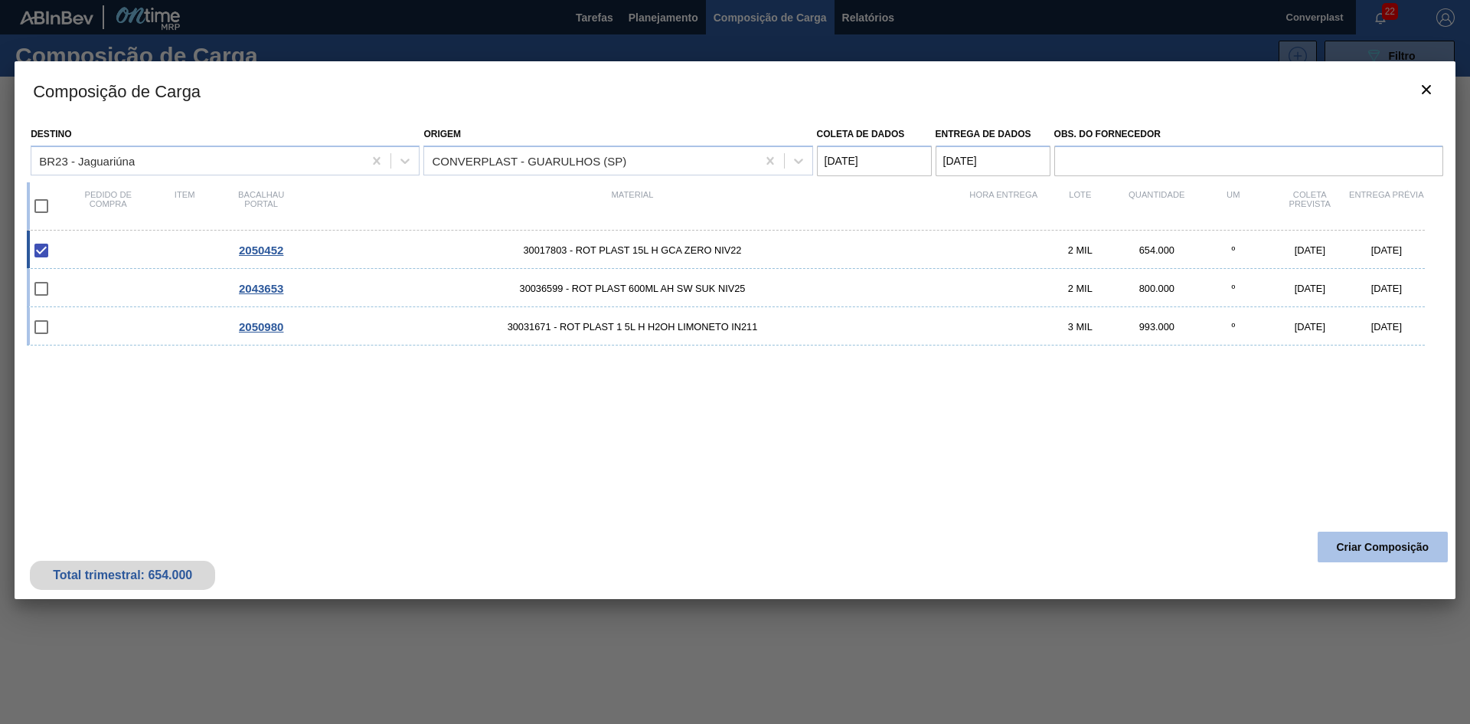
click at [1375, 533] on button "Criar Composição" at bounding box center [1383, 547] width 130 height 31
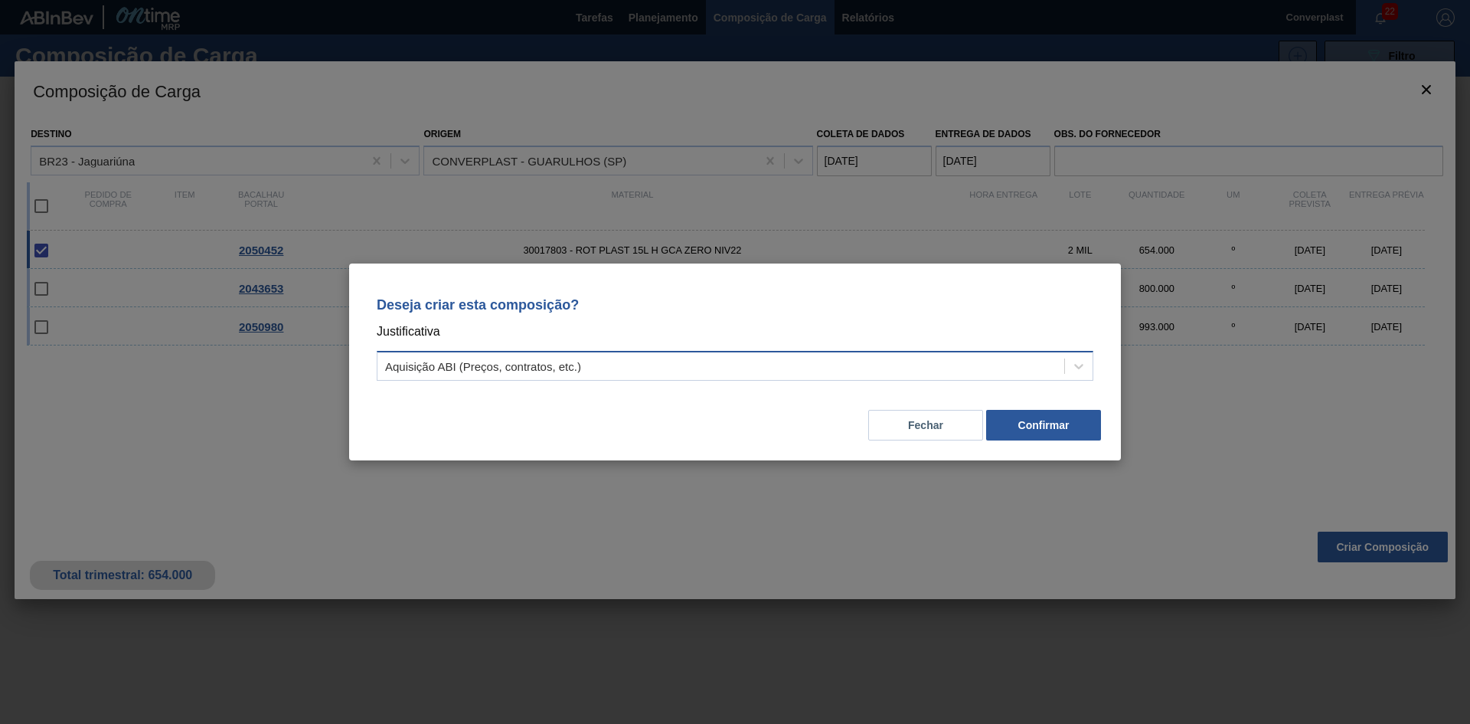
click at [757, 361] on div "Aquisição ABI (Preços, contratos, etc.)" at bounding box center [721, 366] width 687 height 22
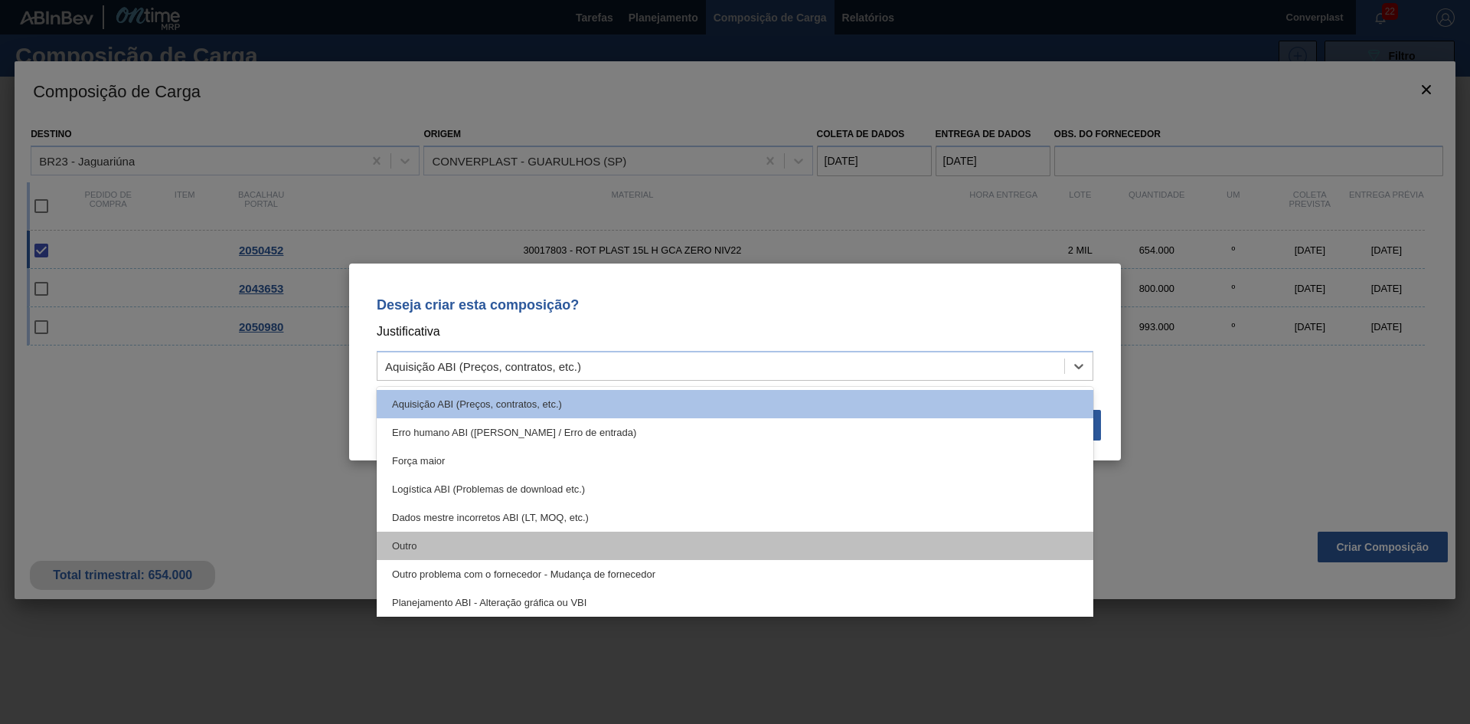
click at [482, 540] on div "Outro" at bounding box center [735, 546] width 717 height 28
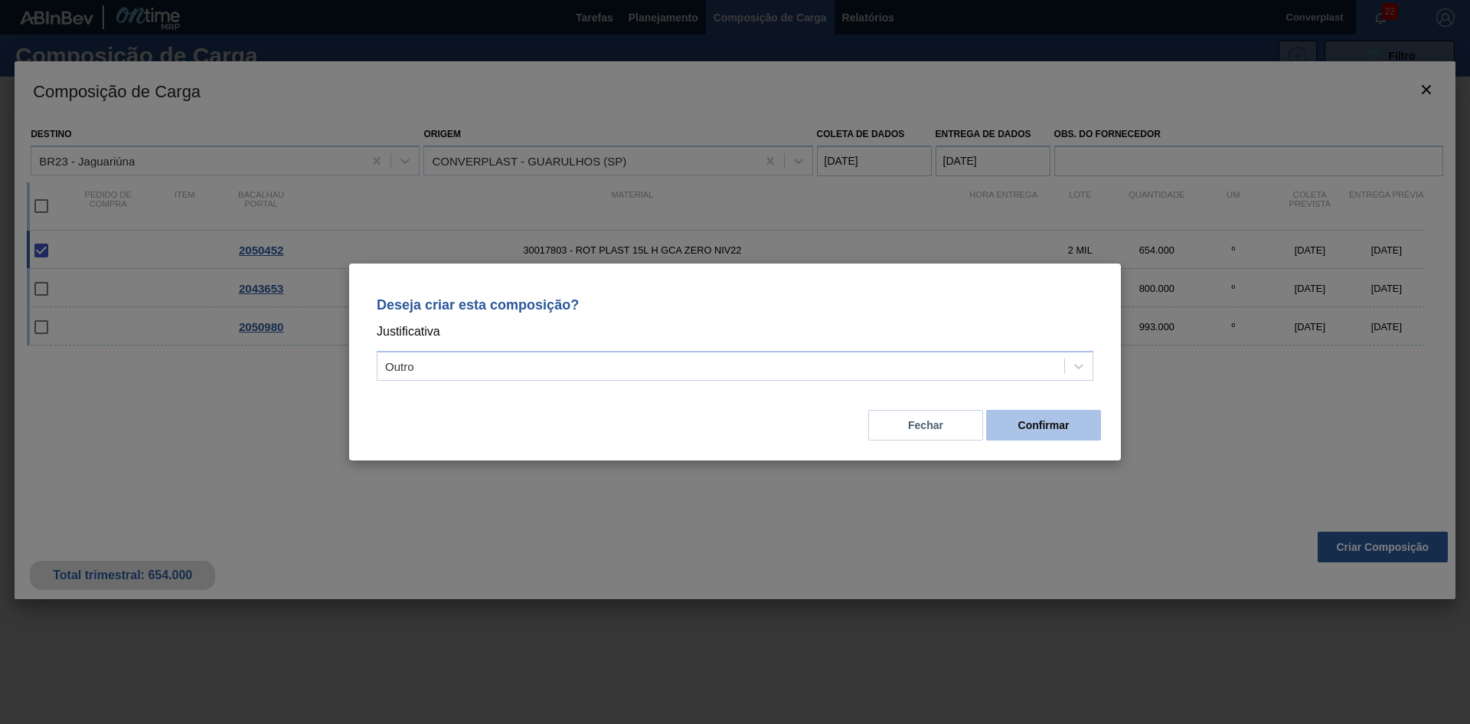
click at [1046, 430] on font "Confirmar" at bounding box center [1044, 425] width 51 height 12
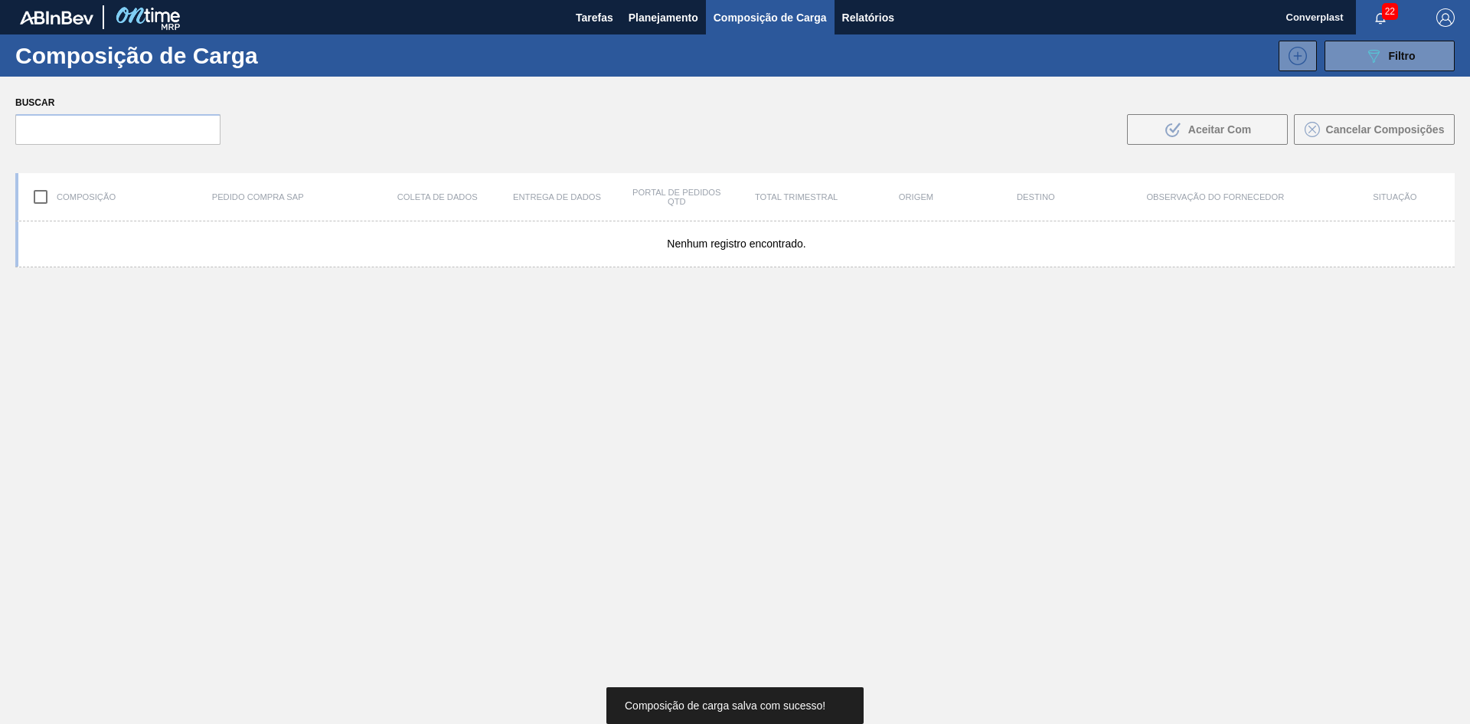
drag, startPoint x: 580, startPoint y: 461, endPoint x: 580, endPoint y: 451, distance: 10.0
click at [580, 461] on div "Nenhum registro encontrado." at bounding box center [735, 508] width 1440 height 574
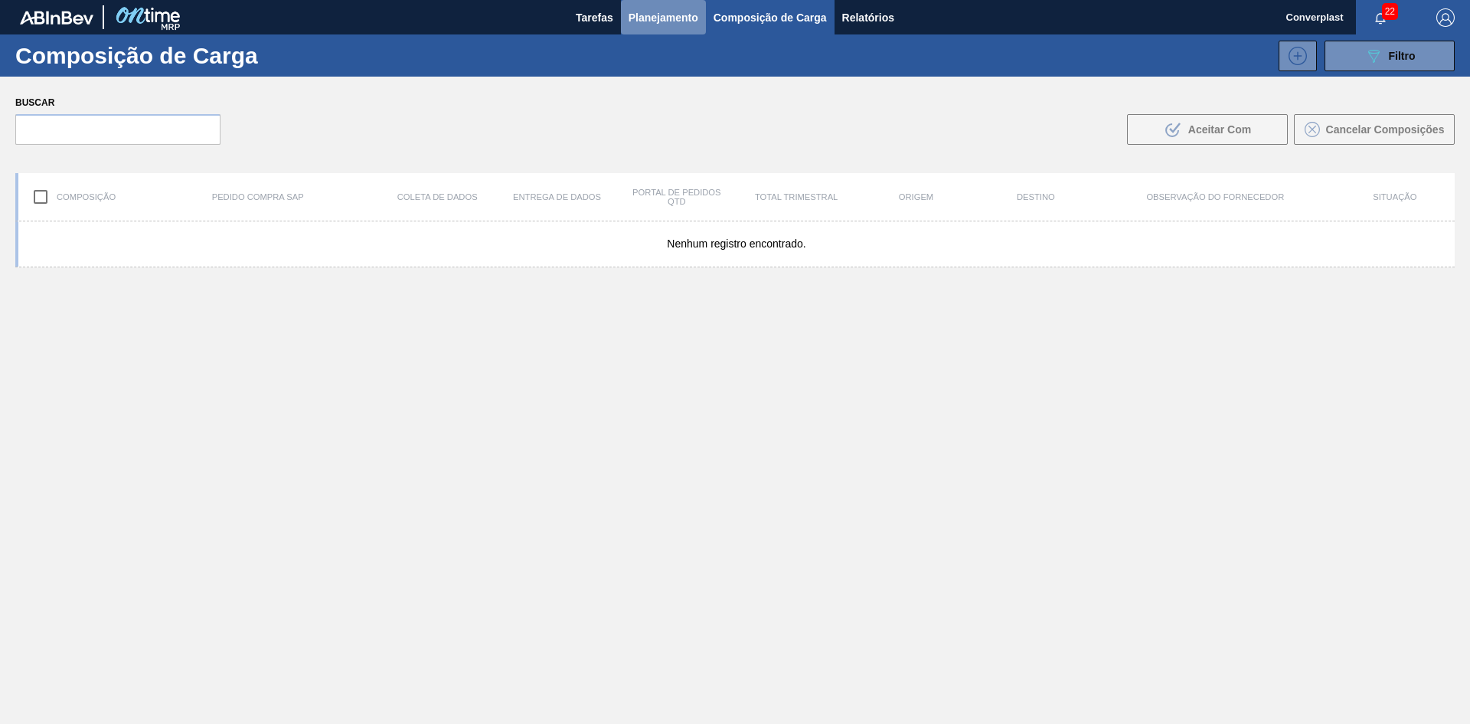
click at [650, 4] on button "Planejamento" at bounding box center [663, 17] width 85 height 34
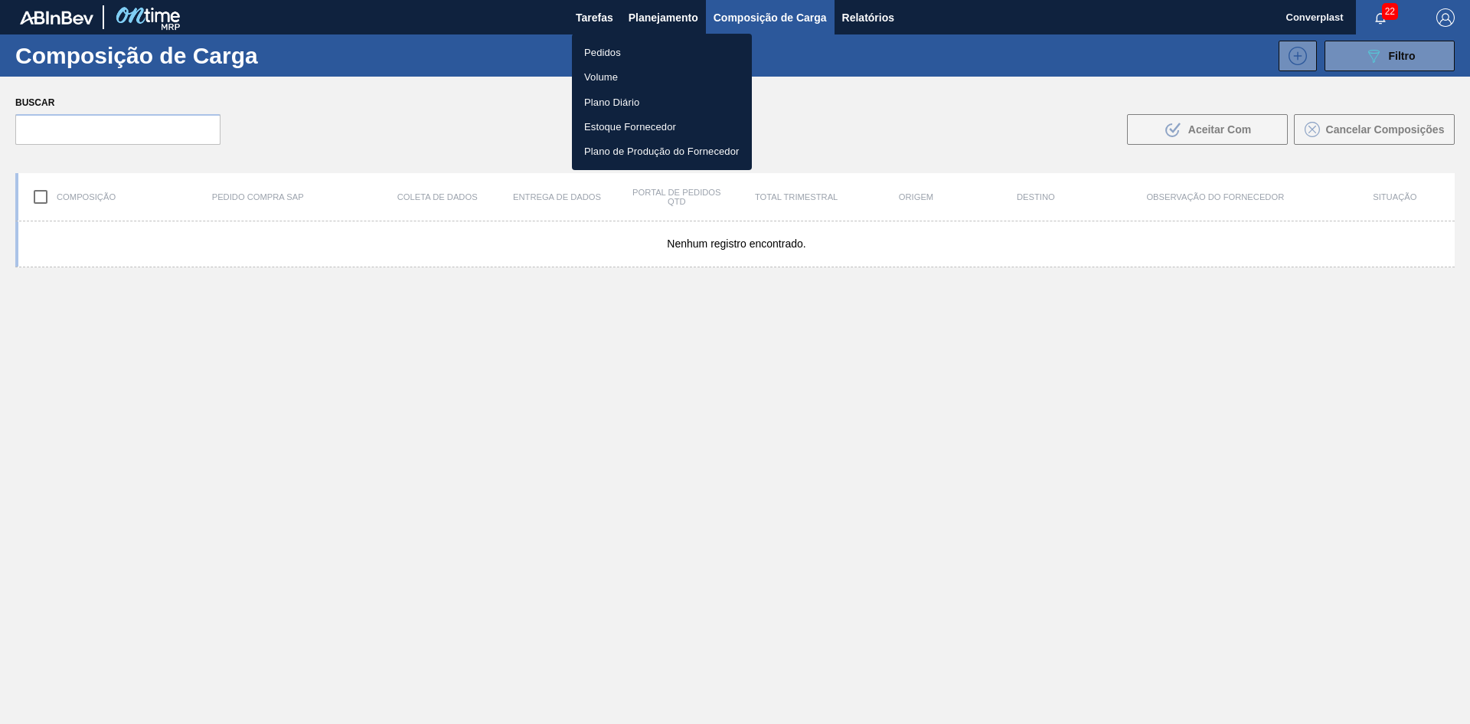
click at [610, 49] on font "Pedidos" at bounding box center [602, 52] width 37 height 11
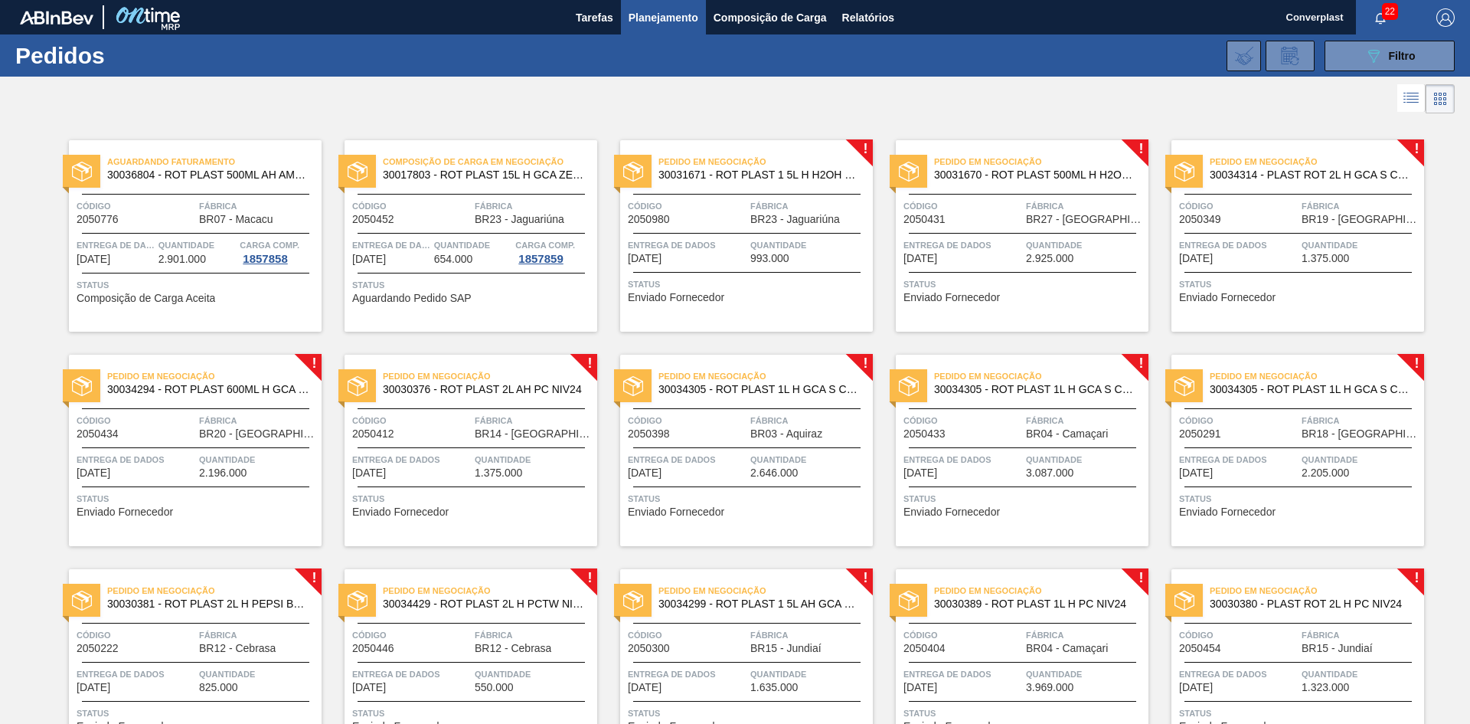
click at [703, 286] on span "Status" at bounding box center [748, 283] width 241 height 15
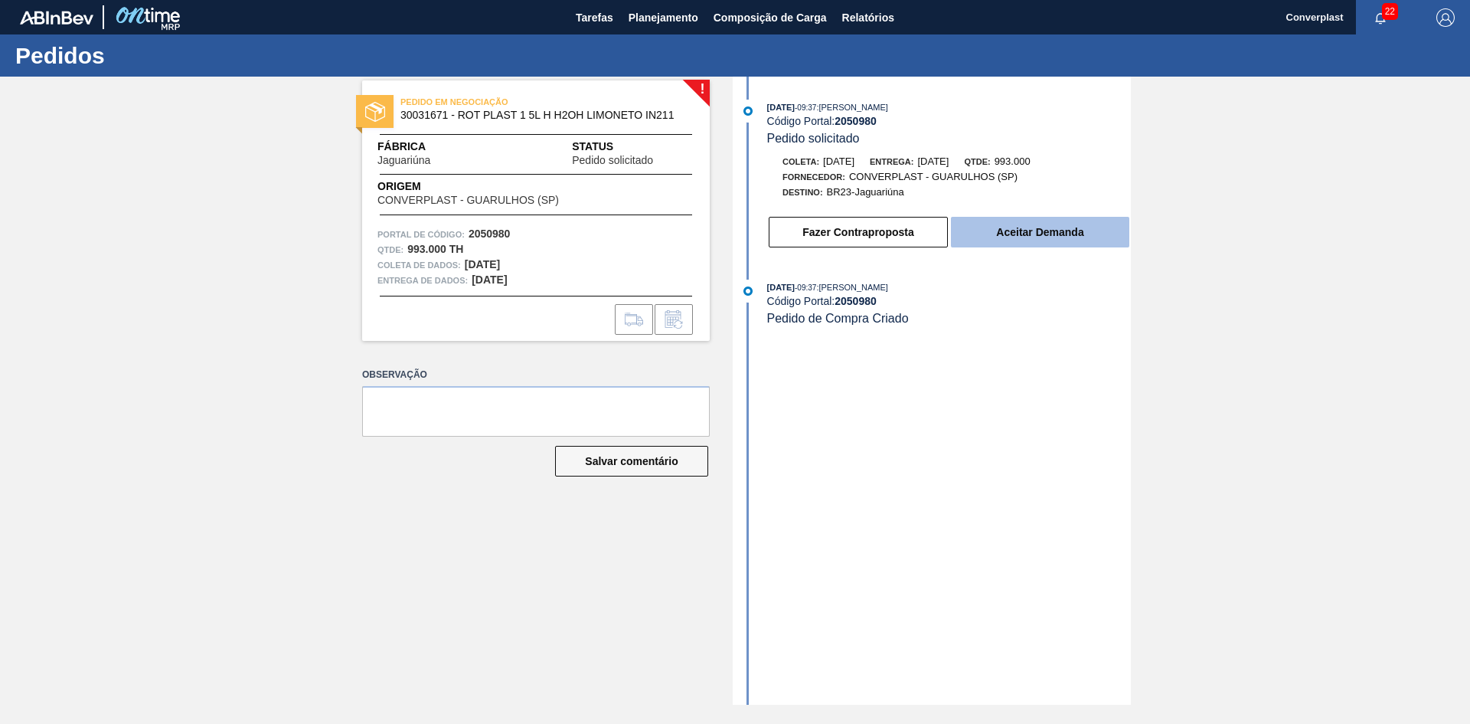
click at [996, 225] on button "Aceitar Demanda" at bounding box center [1040, 232] width 178 height 31
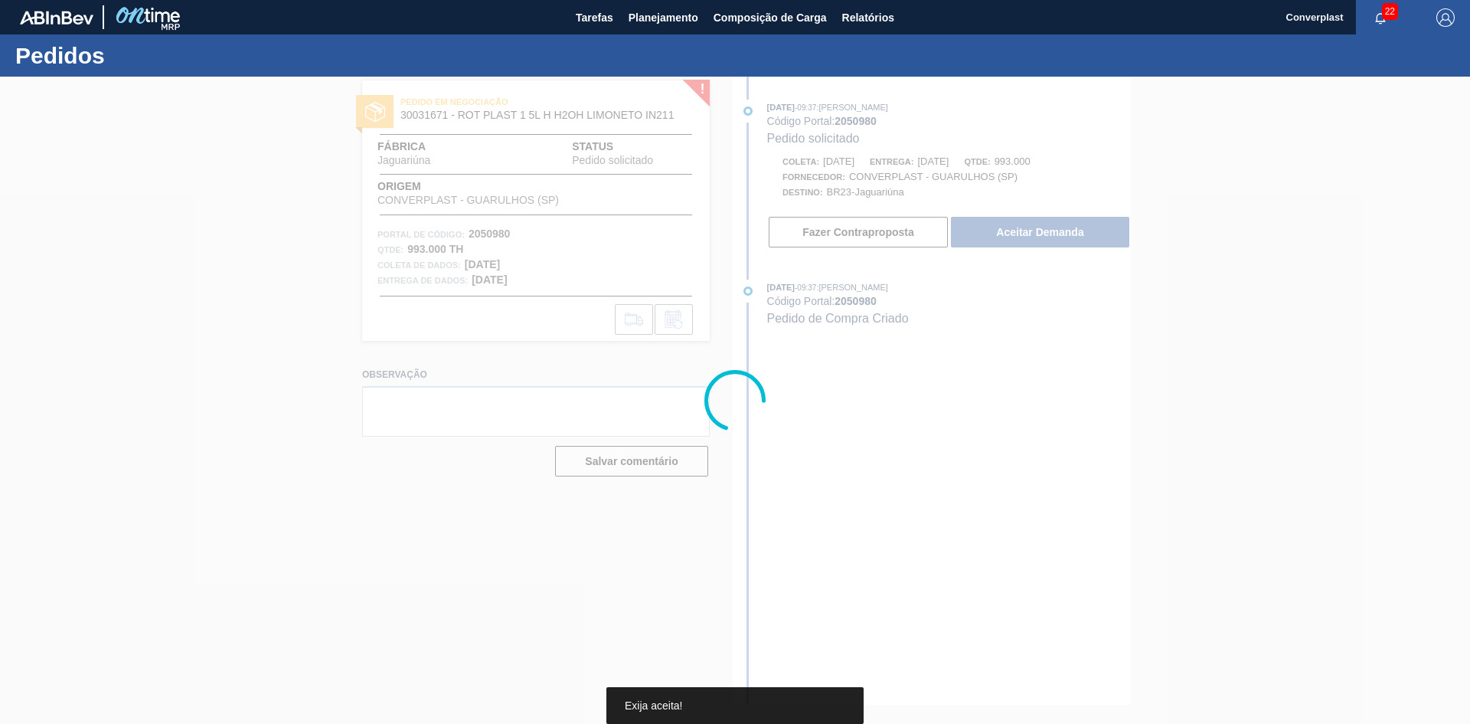
click at [985, 236] on div at bounding box center [735, 400] width 1470 height 647
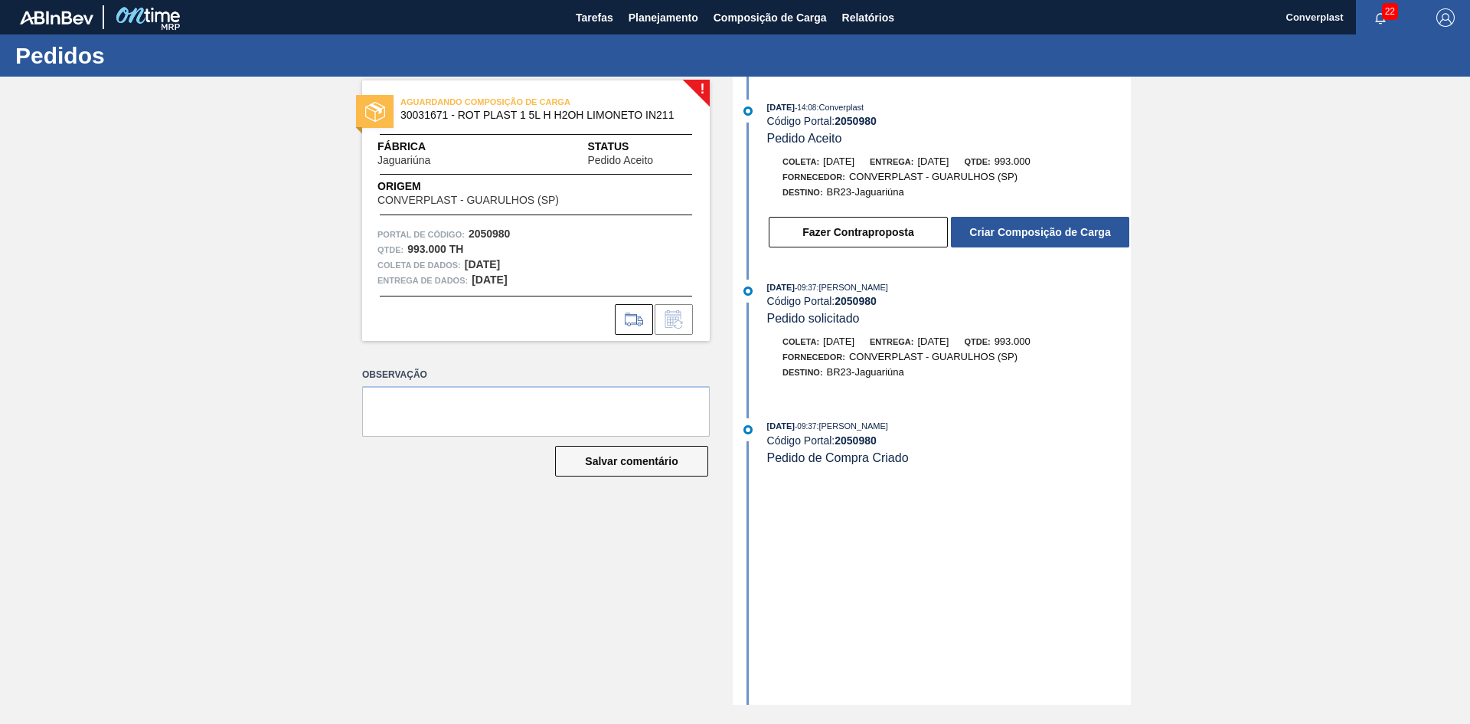
click at [994, 234] on font "Criar Composição de Carga" at bounding box center [1040, 232] width 141 height 12
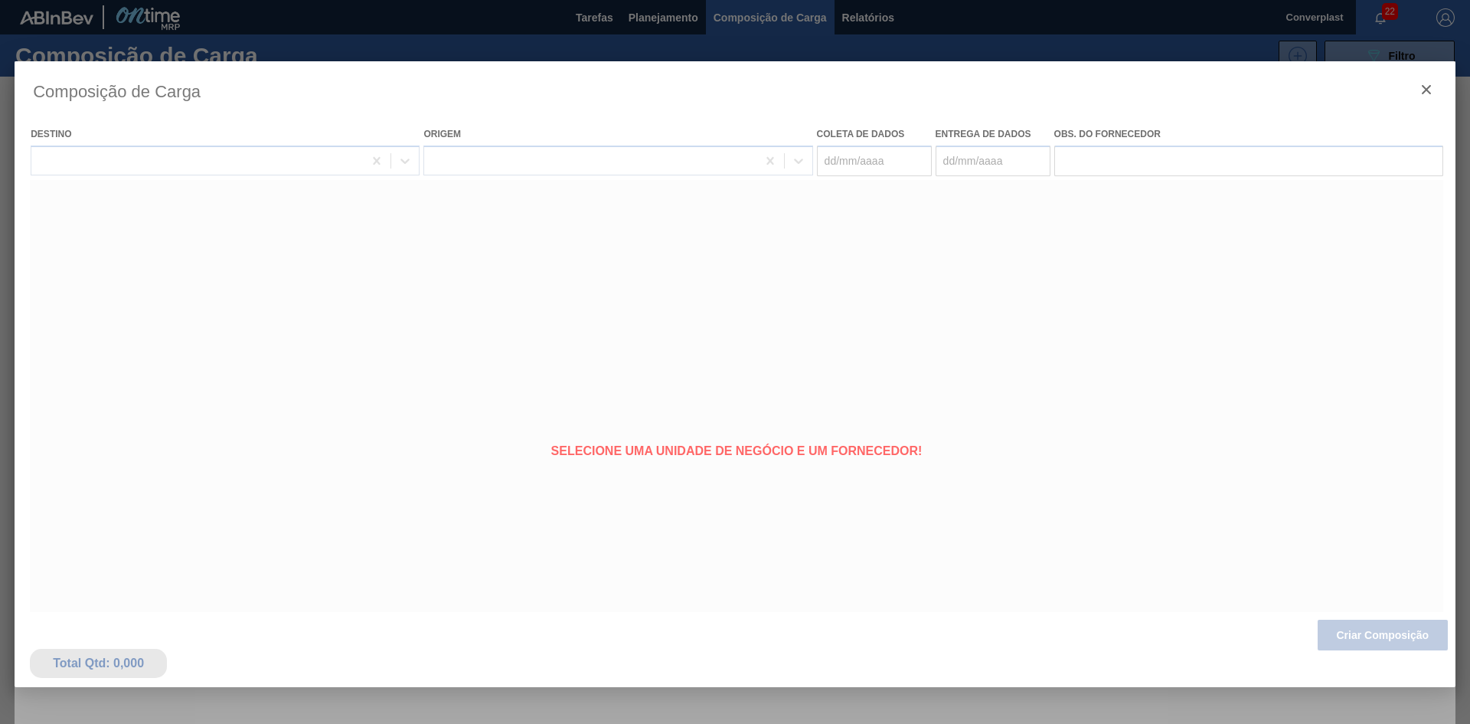
type coleta "[DATE]"
type Entrega "[DATE]"
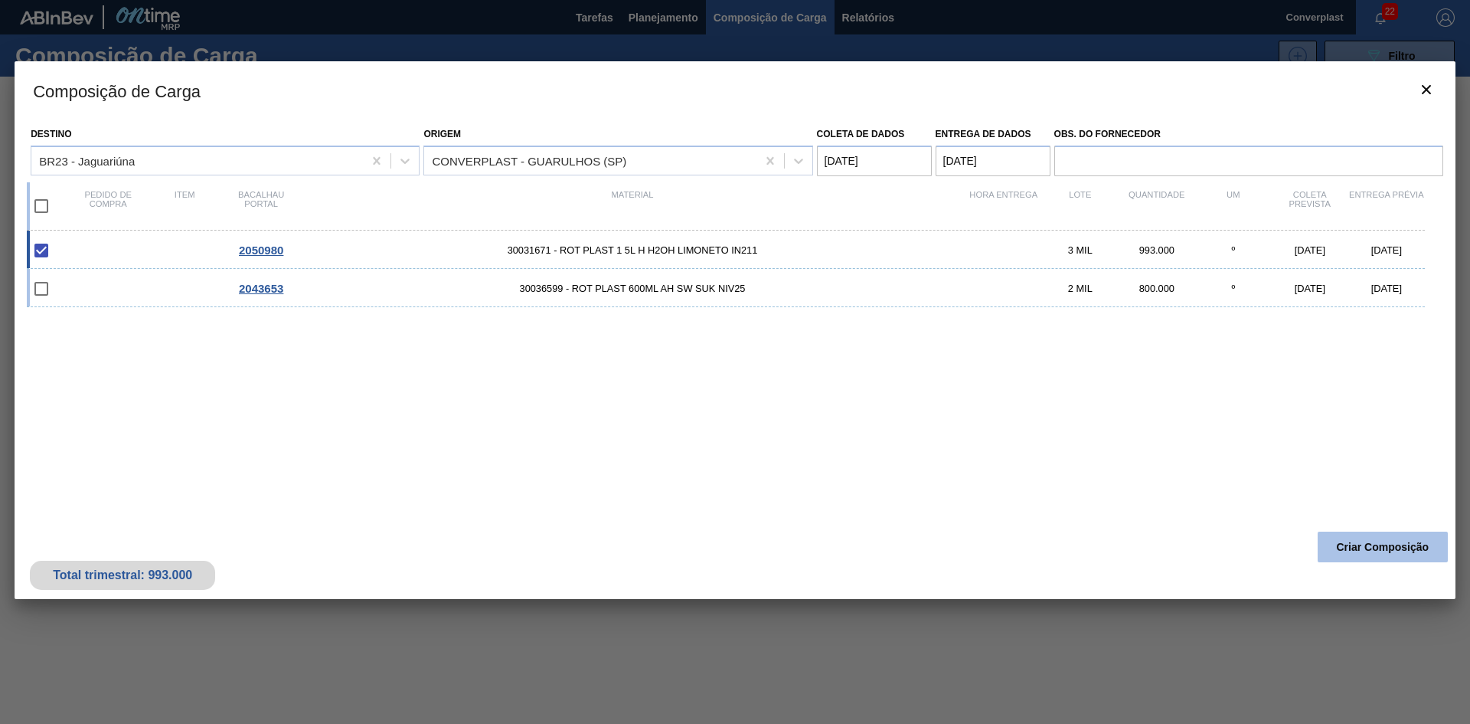
click at [1355, 552] on font "Criar Composição" at bounding box center [1383, 547] width 93 height 12
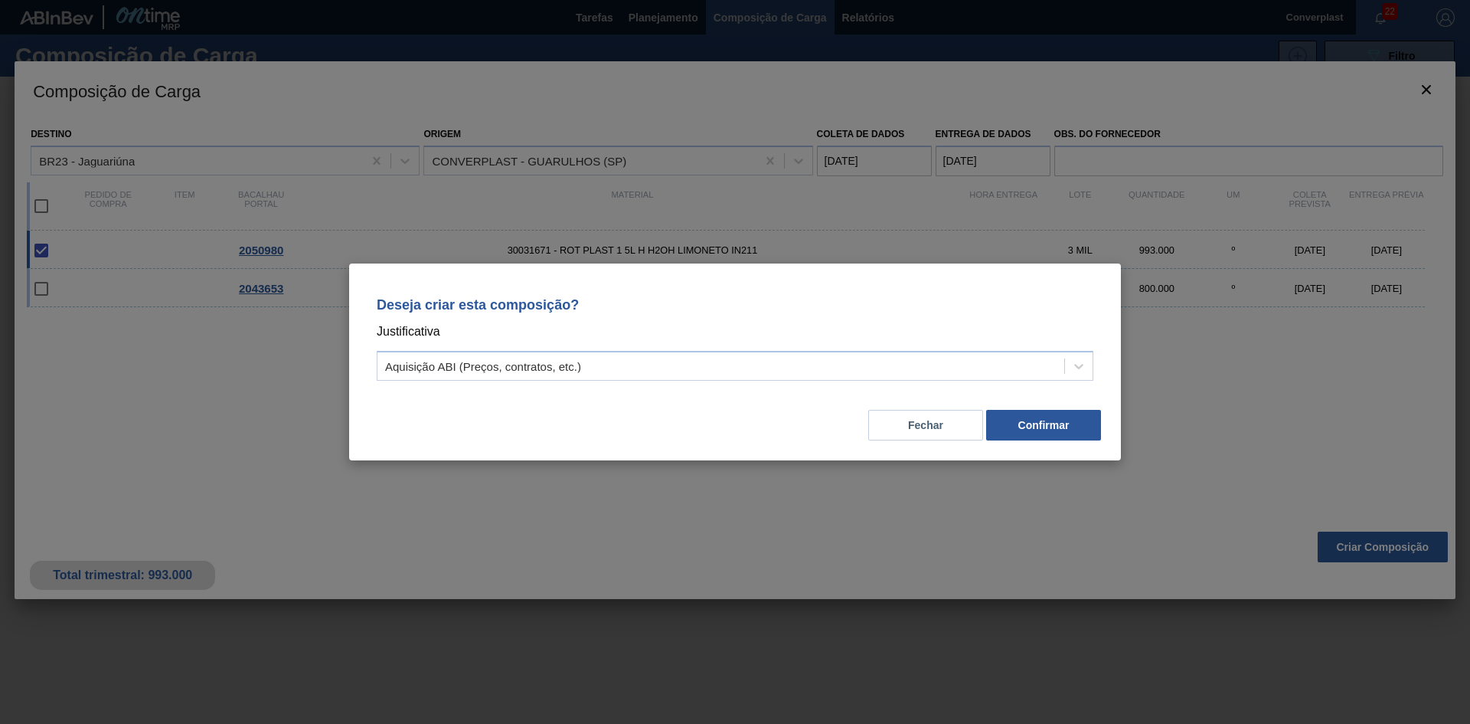
click at [726, 350] on div "Deseja criar esta composição? Justificativa Aquisição ABI (Preços, contratos, e…" at bounding box center [735, 336] width 735 height 108
click at [727, 370] on div "Aquisição ABI (Preços, contratos, etc.)" at bounding box center [721, 366] width 687 height 22
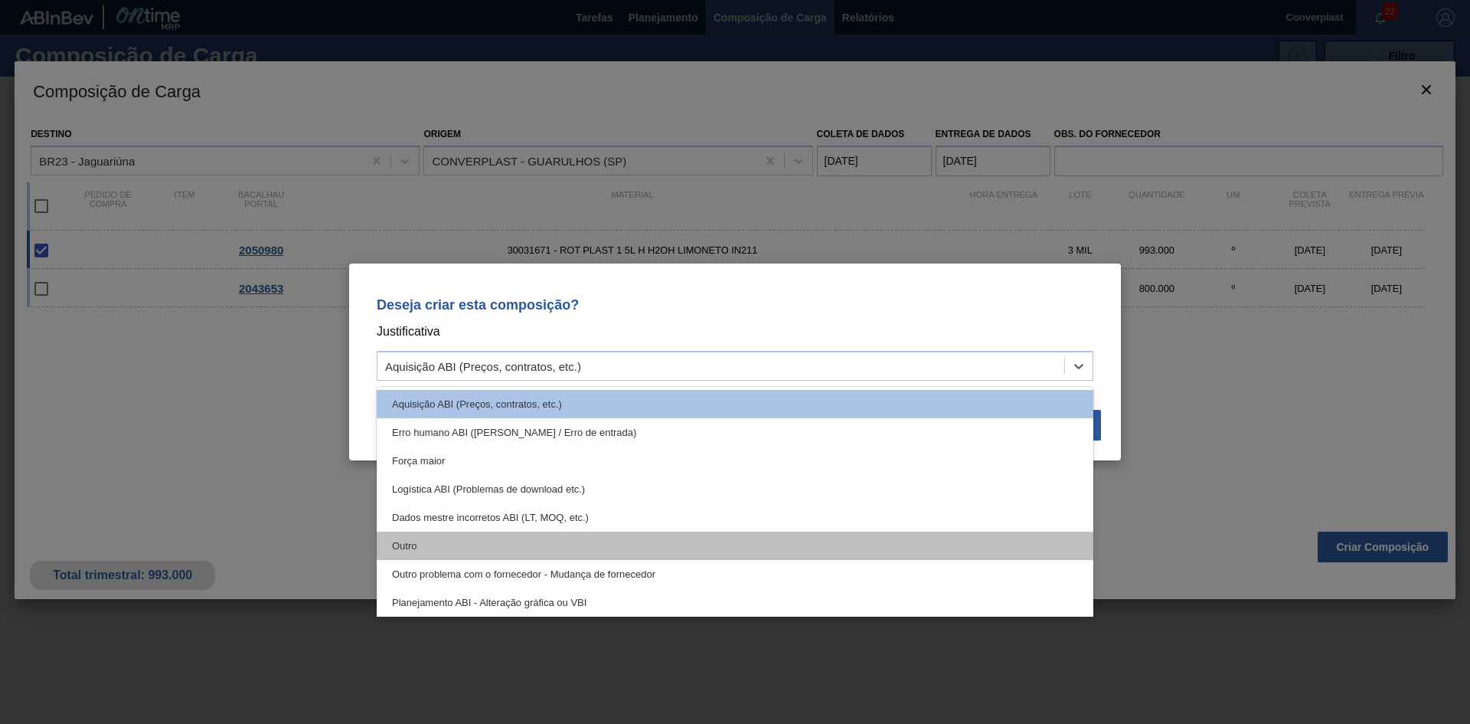
click at [604, 547] on div "Outro" at bounding box center [735, 546] width 717 height 28
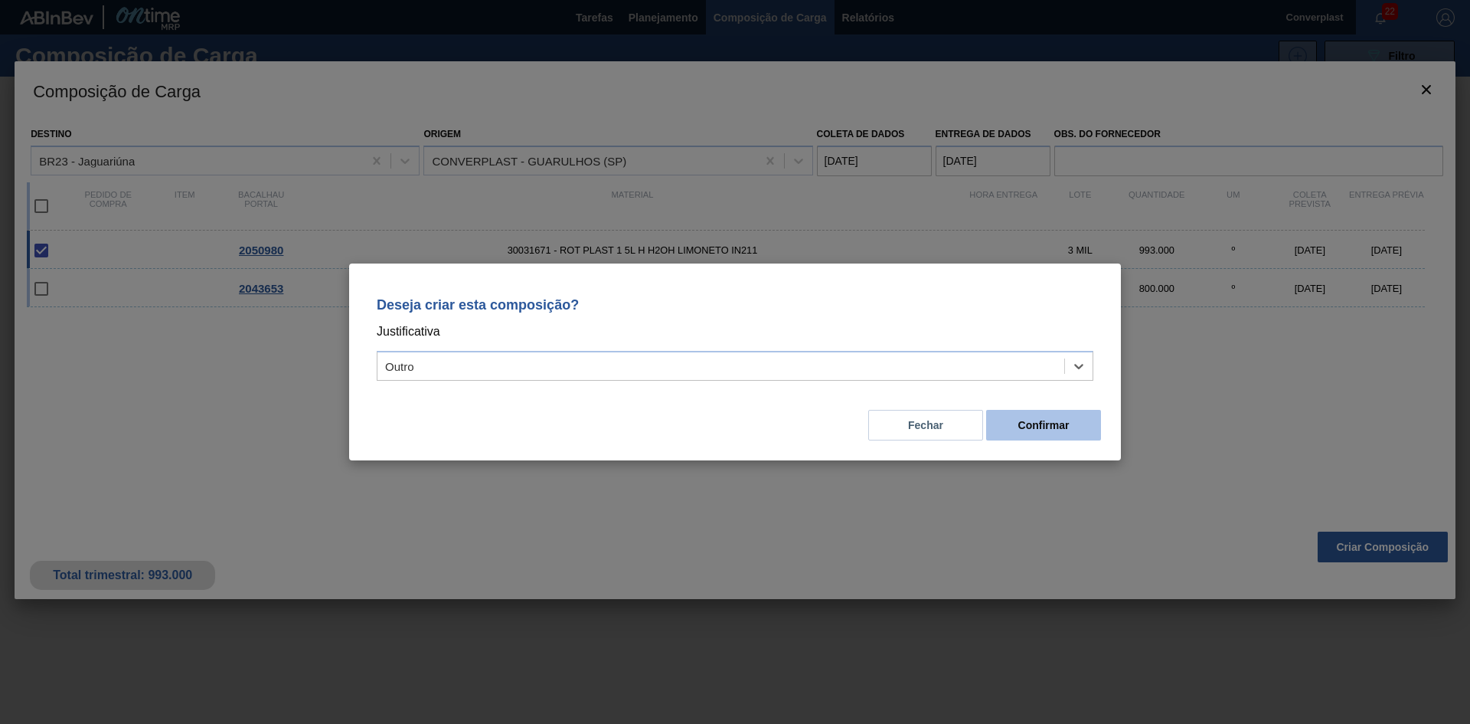
click at [1086, 440] on button "Confirmar" at bounding box center [1043, 425] width 115 height 31
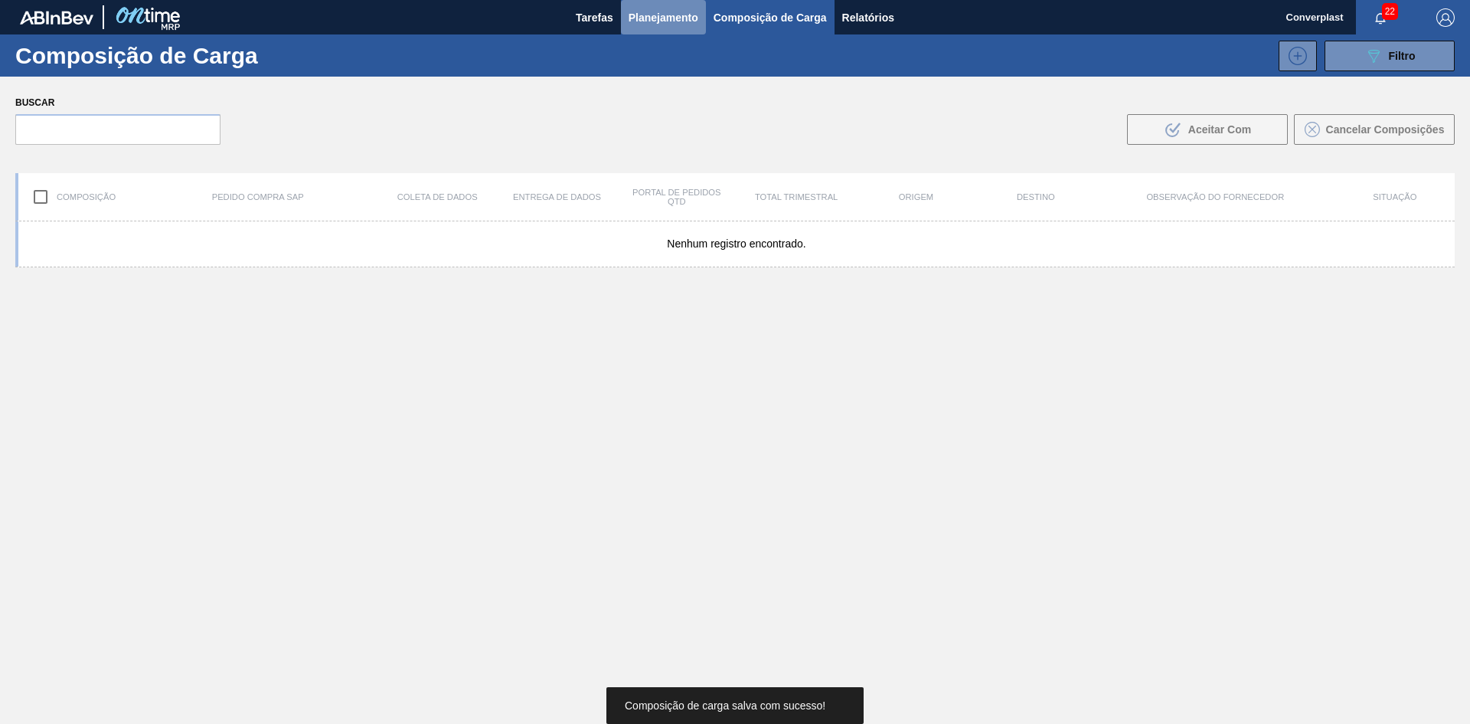
click at [649, 4] on button "Planejamento" at bounding box center [663, 17] width 85 height 34
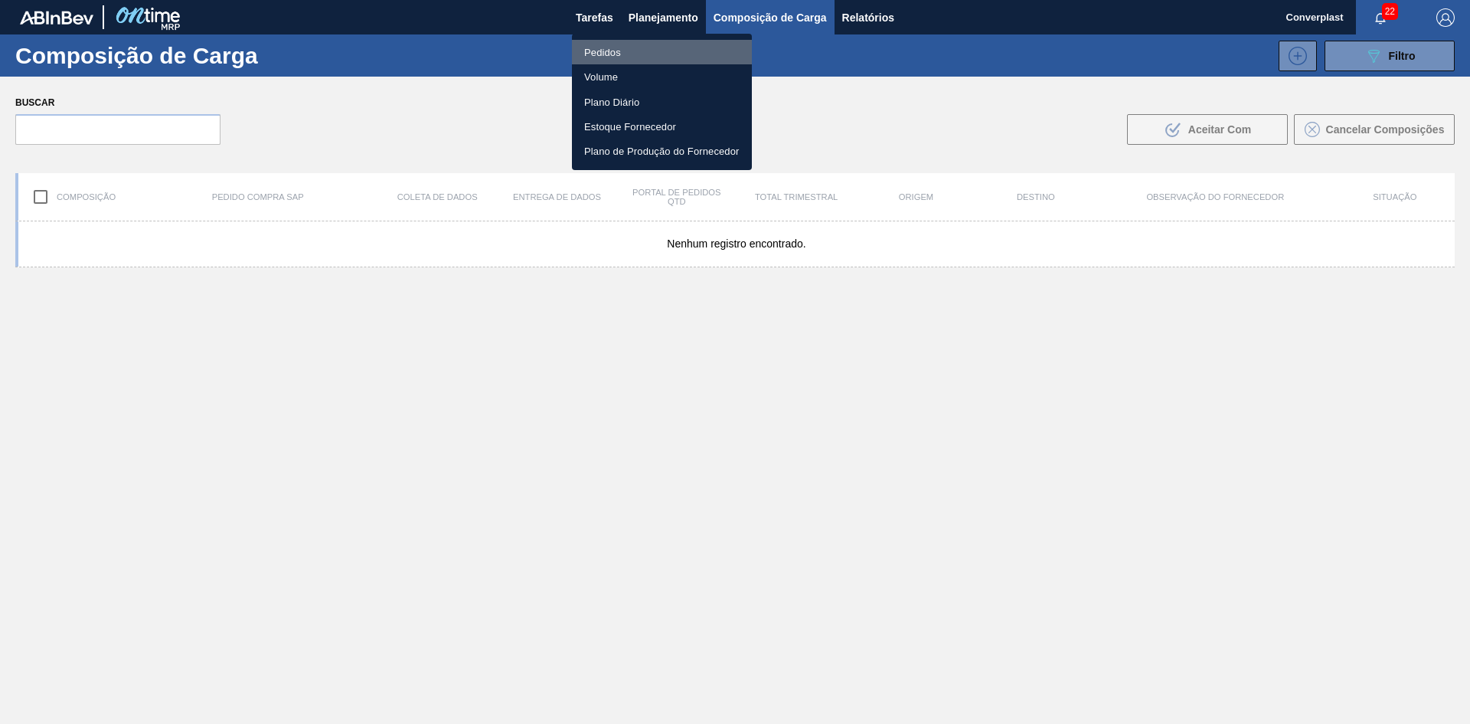
click at [610, 57] on font "Pedidos" at bounding box center [602, 52] width 37 height 11
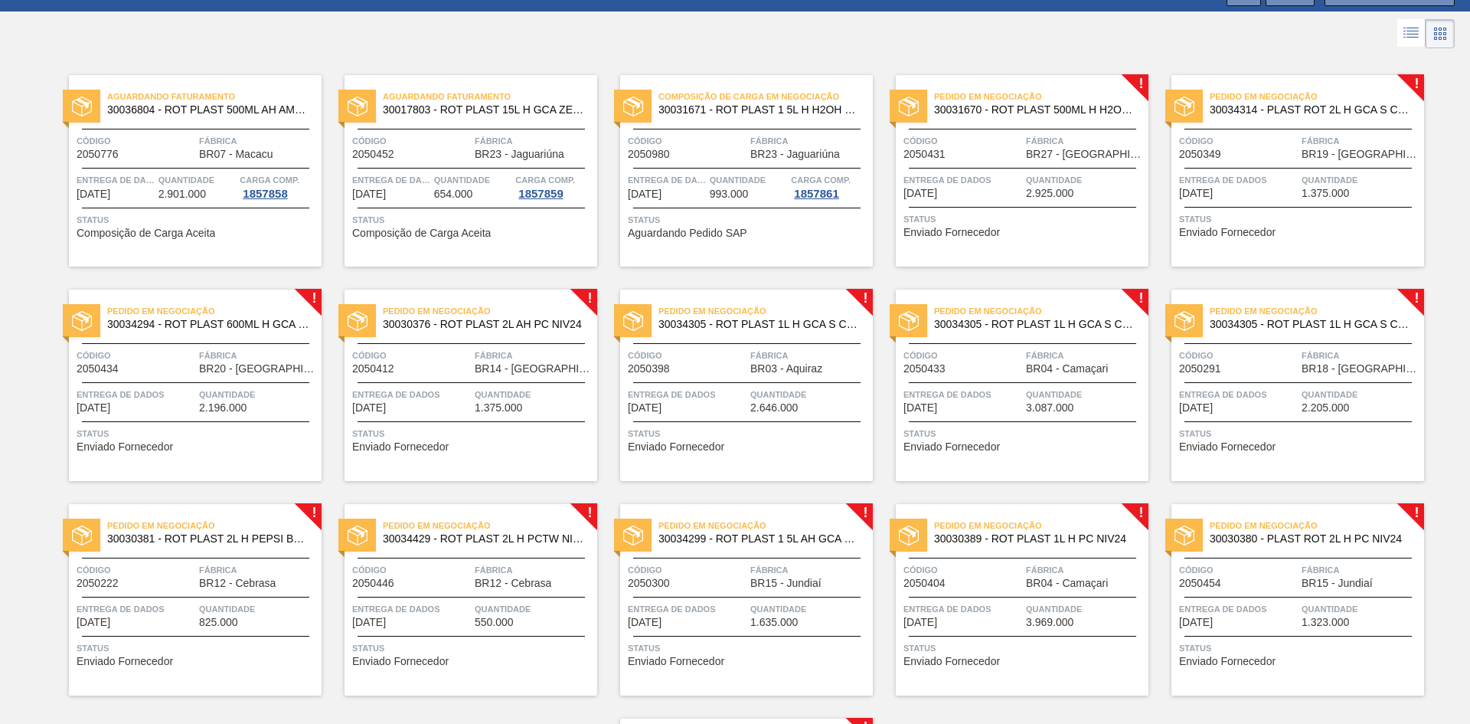
scroll to position [153, 0]
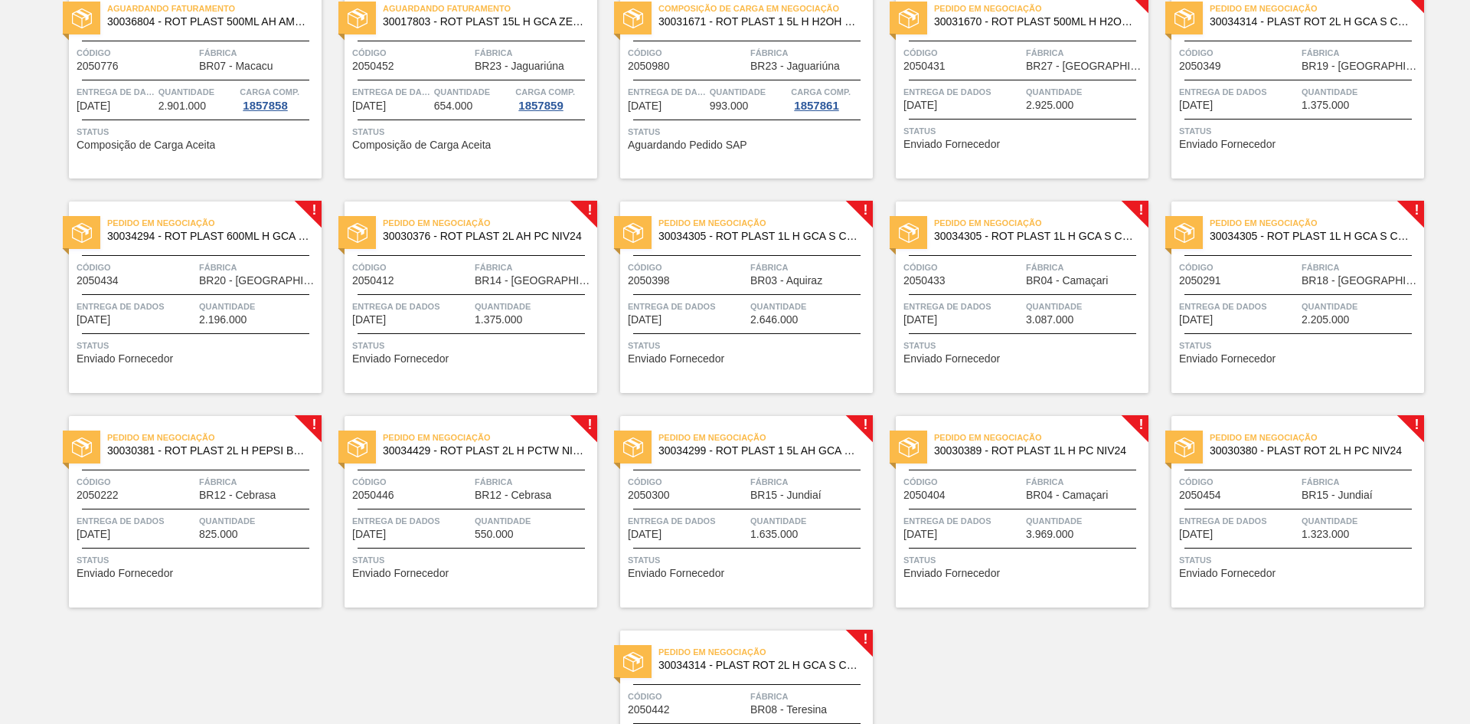
click at [1020, 132] on span "Status" at bounding box center [1024, 130] width 241 height 15
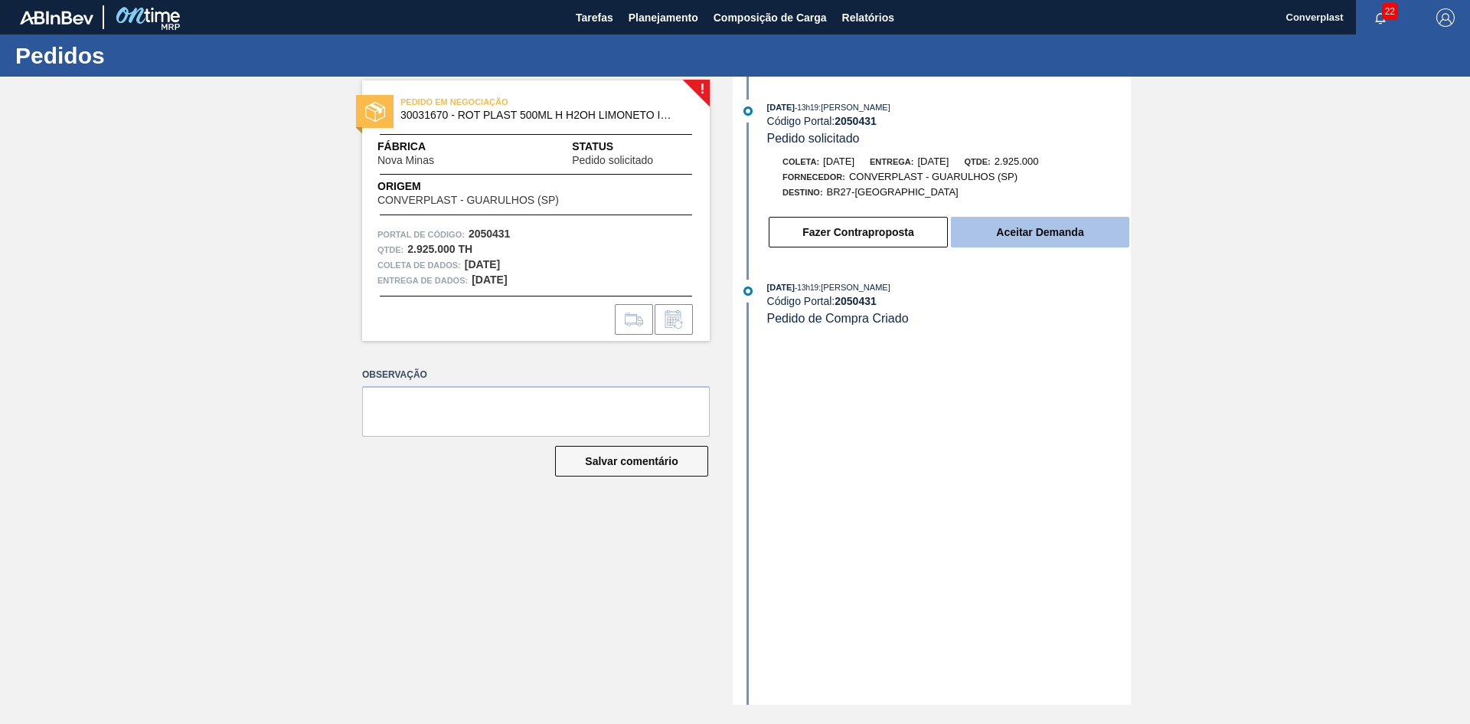
click at [992, 234] on button "Aceitar Demanda" at bounding box center [1040, 232] width 178 height 31
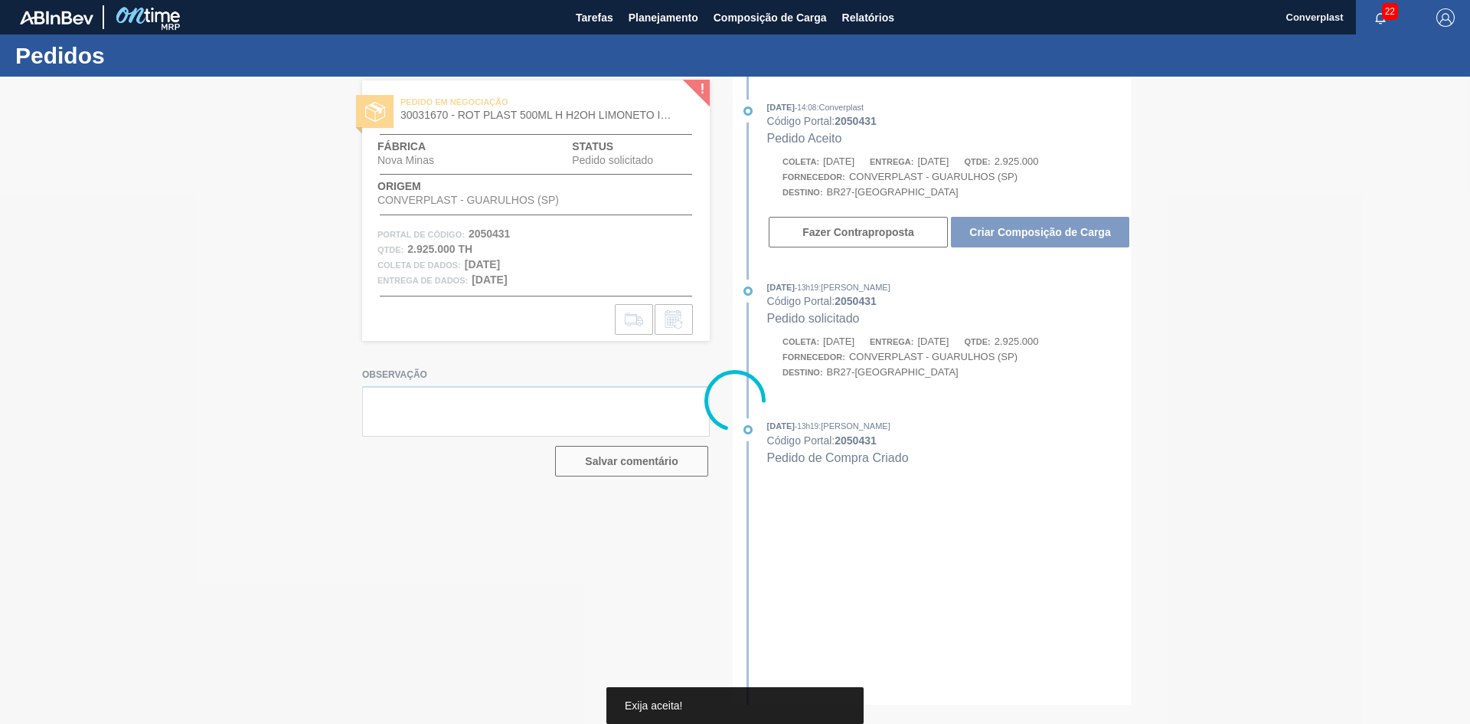
click at [1012, 233] on div at bounding box center [735, 400] width 1470 height 647
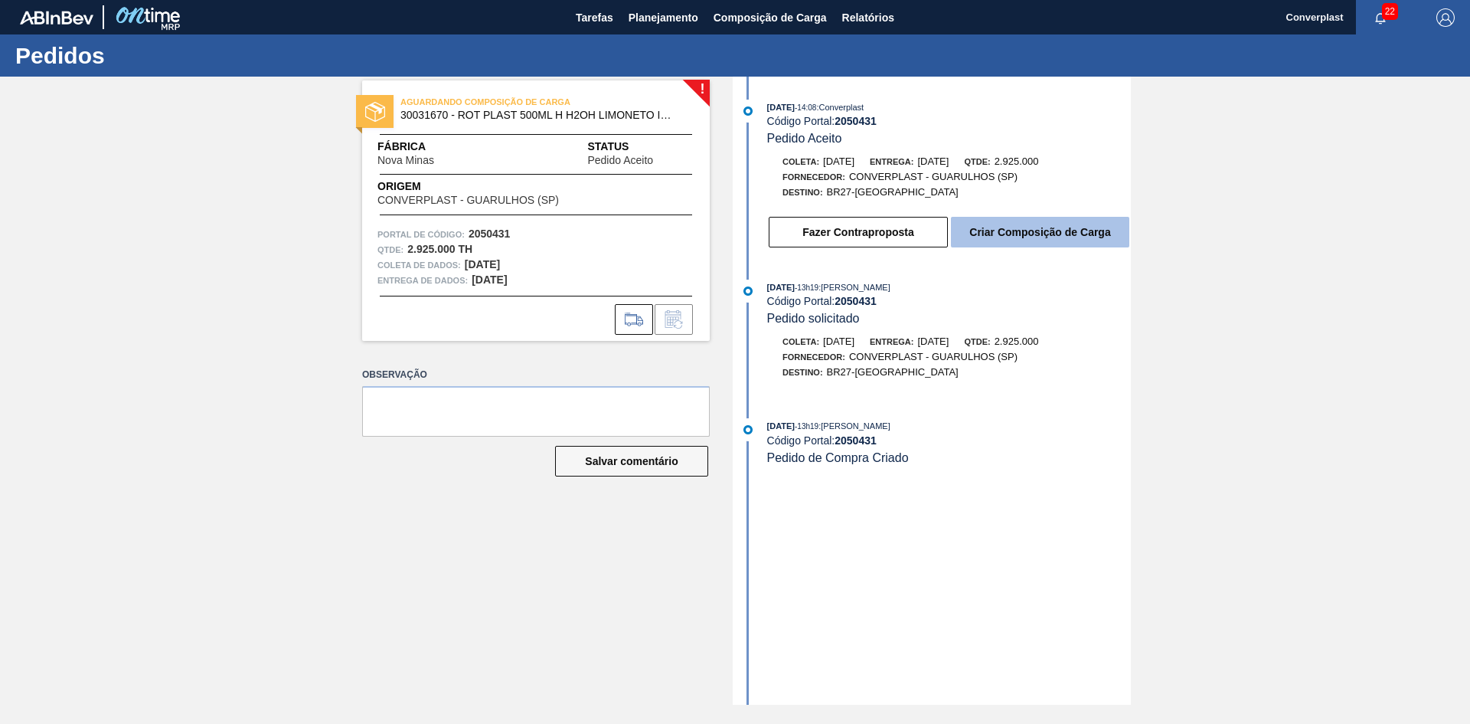
click at [1014, 240] on button "Criar Composição de Carga" at bounding box center [1040, 232] width 178 height 31
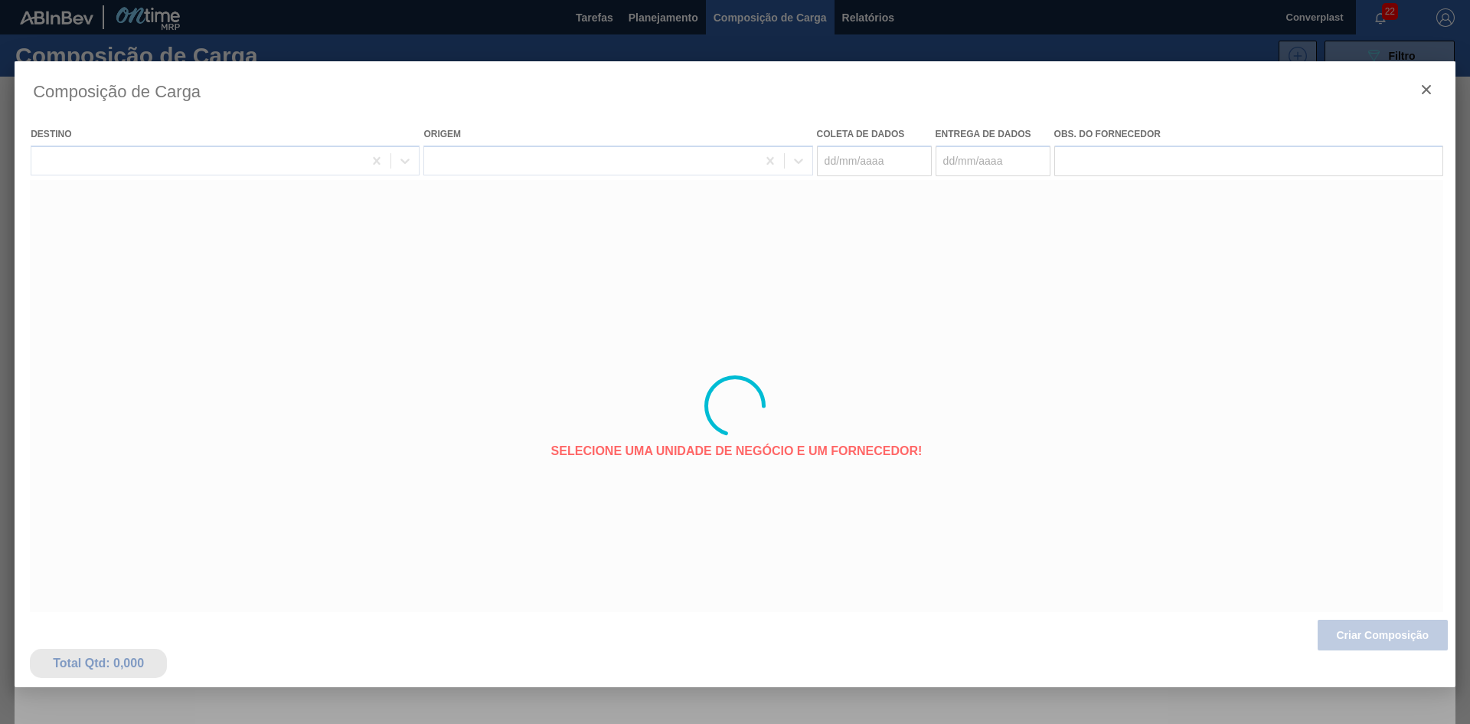
type coleta "[DATE]"
type Entrega "[DATE]"
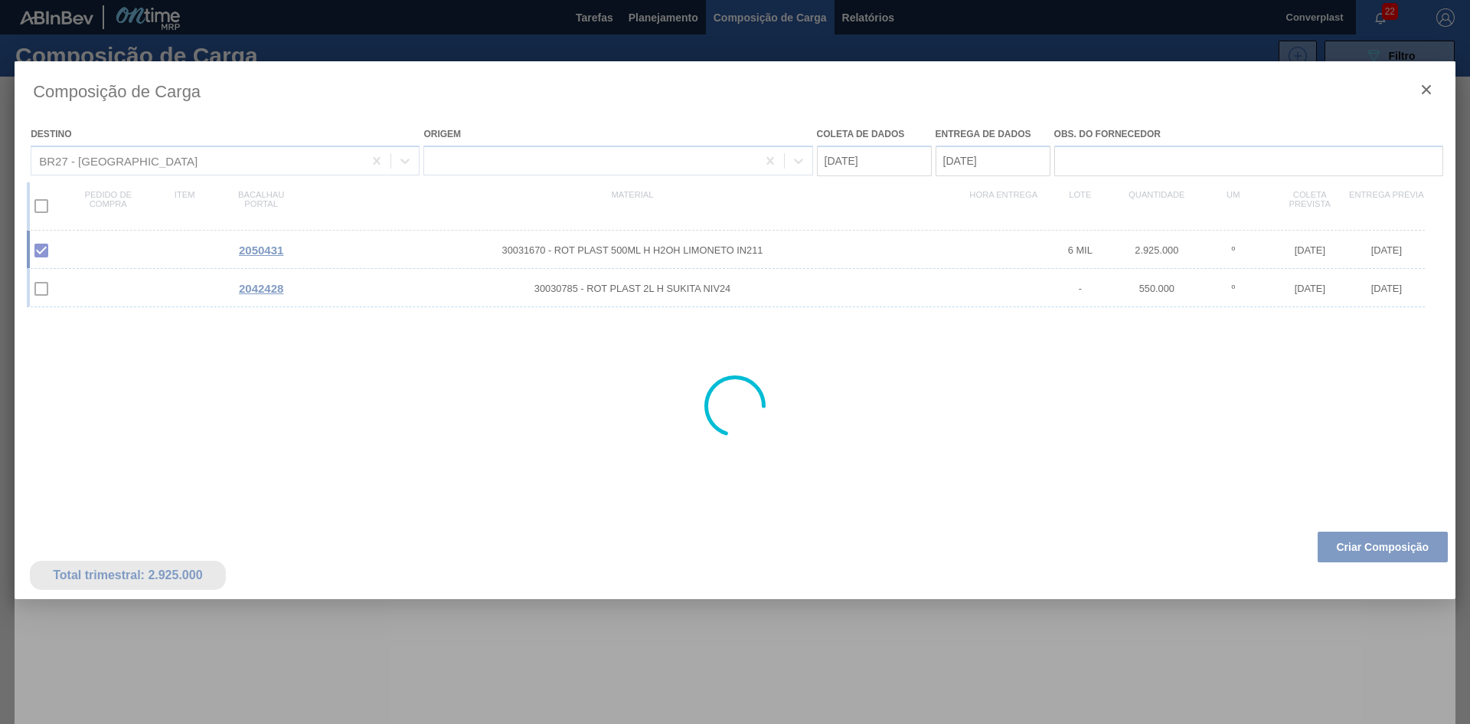
click at [1366, 539] on button "Criar Composição" at bounding box center [1383, 547] width 130 height 31
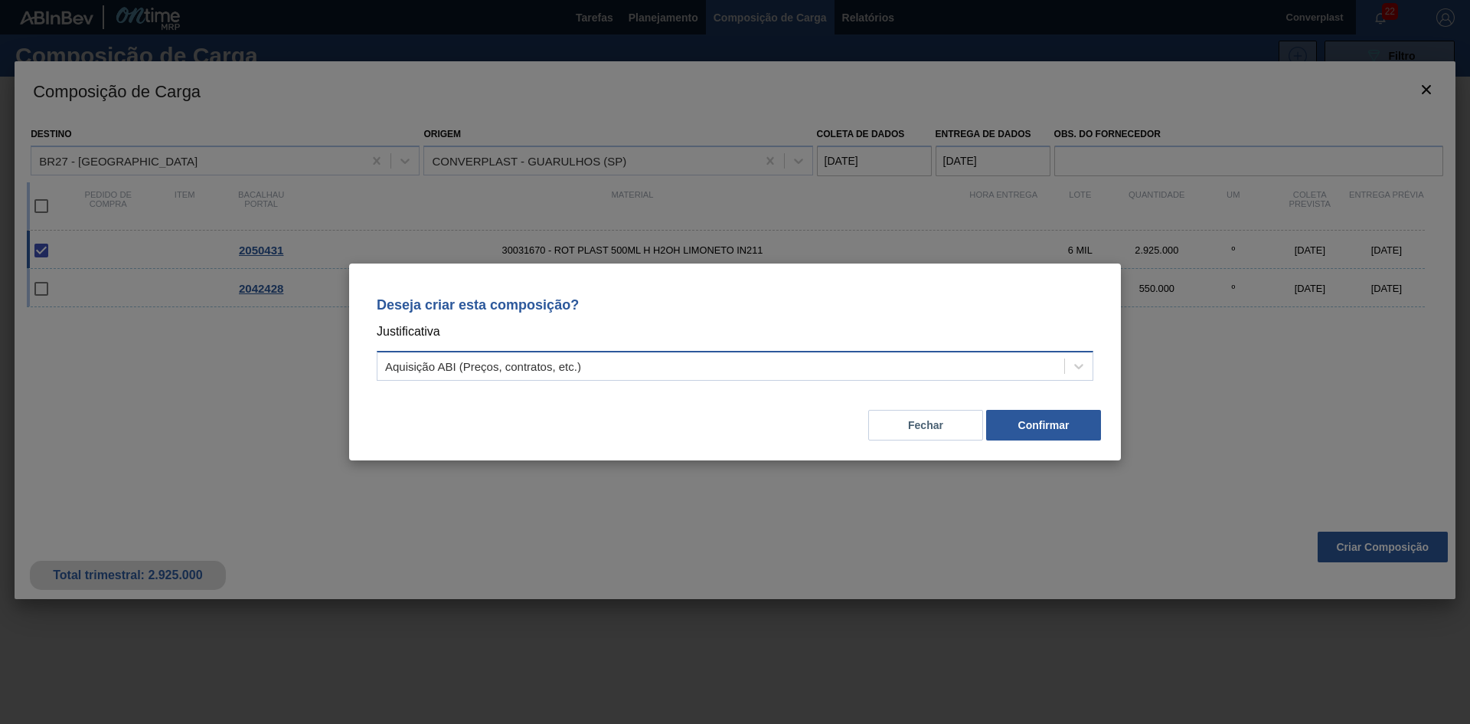
click at [599, 368] on div "Aquisição ABI (Preços, contratos, etc.)" at bounding box center [721, 366] width 687 height 22
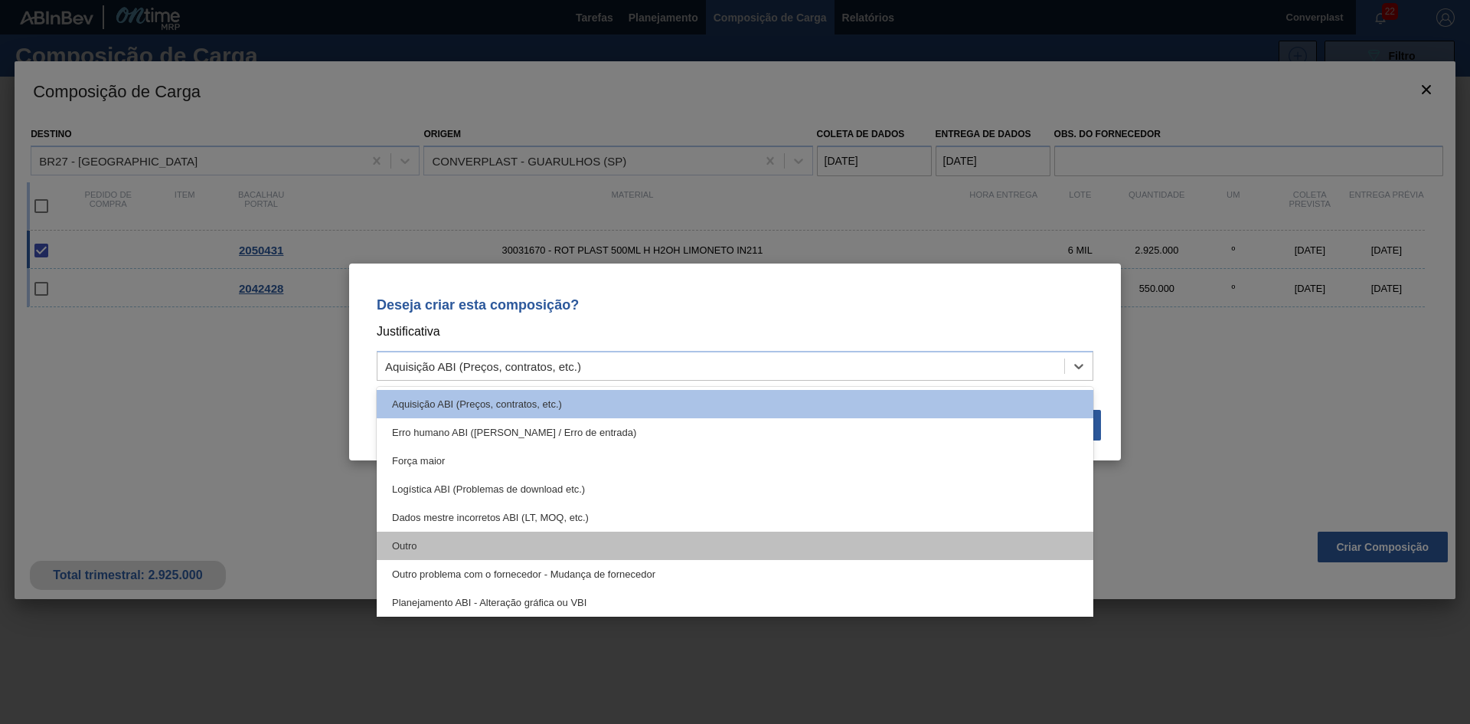
click at [575, 545] on div "Outro" at bounding box center [735, 546] width 717 height 28
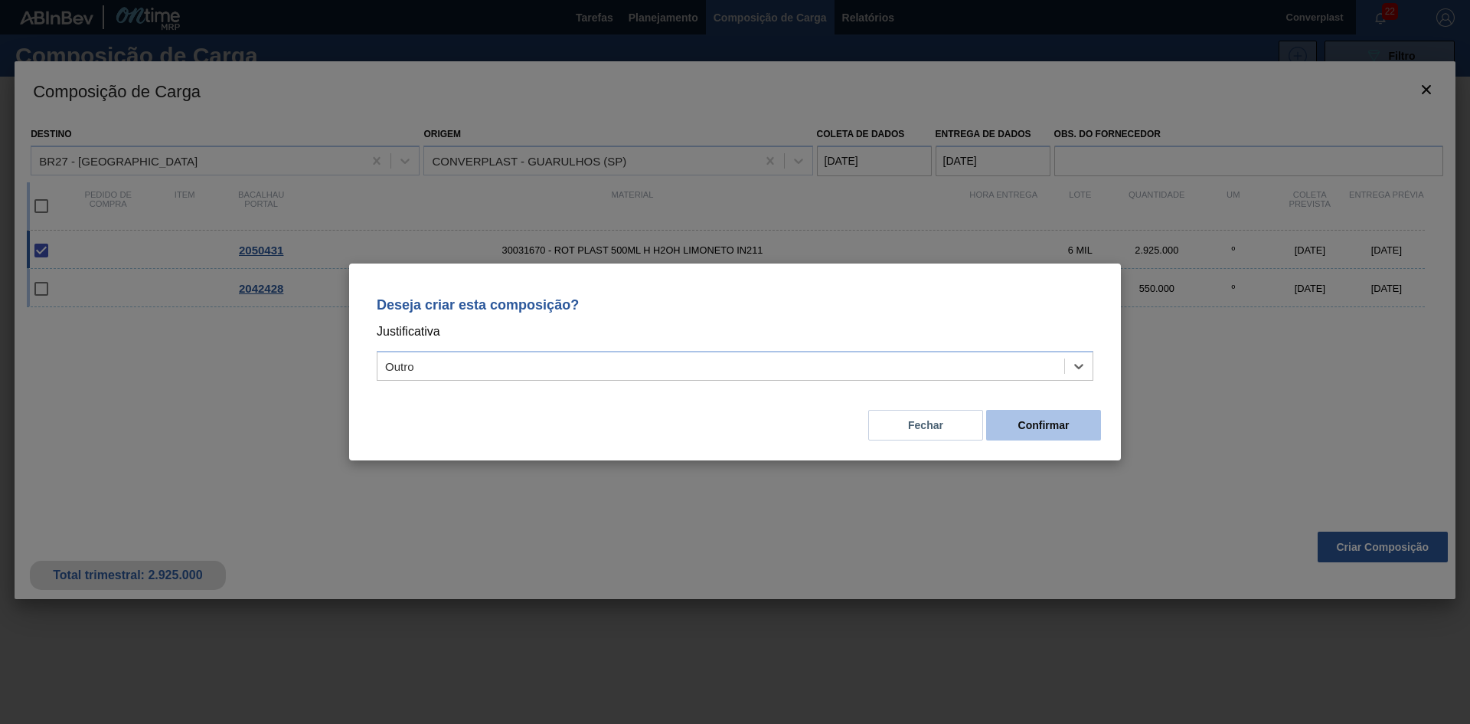
click at [1027, 429] on font "Confirmar" at bounding box center [1044, 425] width 51 height 12
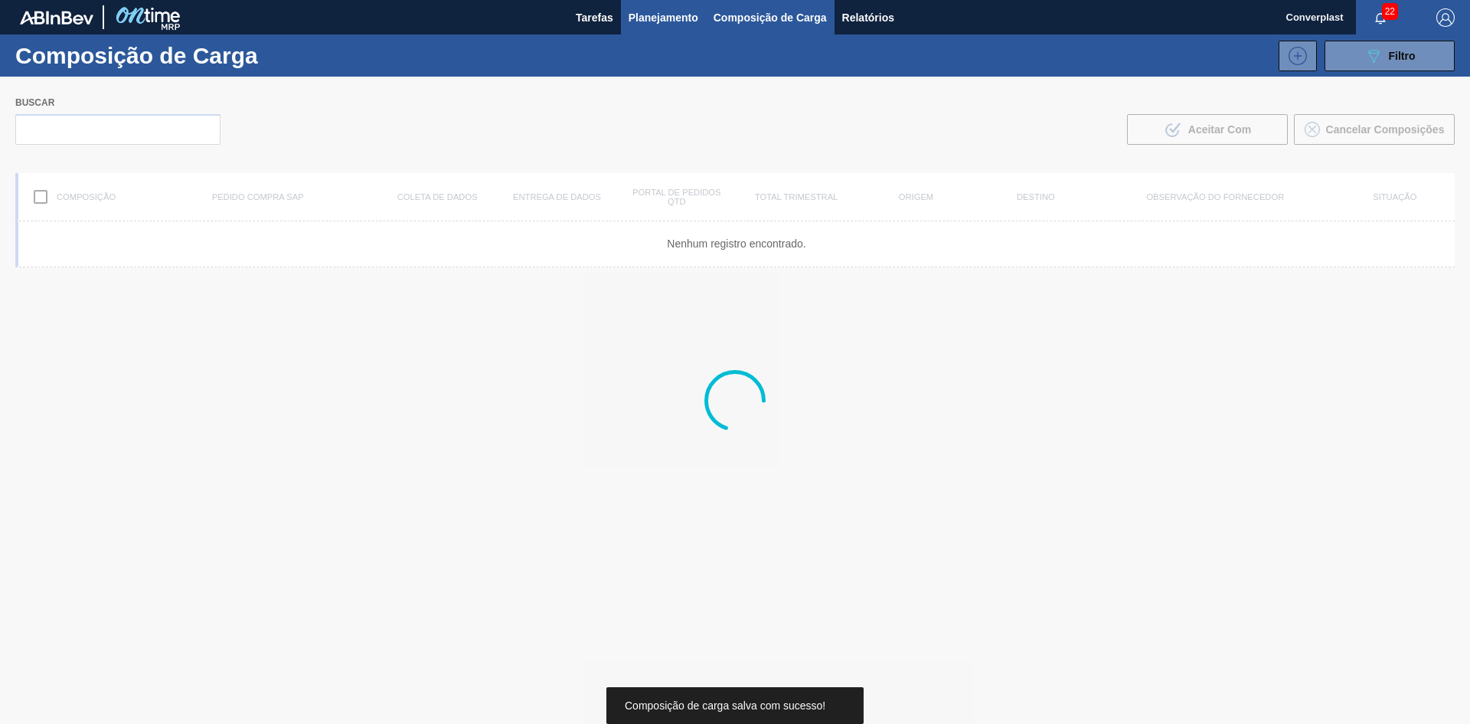
click at [629, 13] on font "Planejamento" at bounding box center [664, 17] width 70 height 12
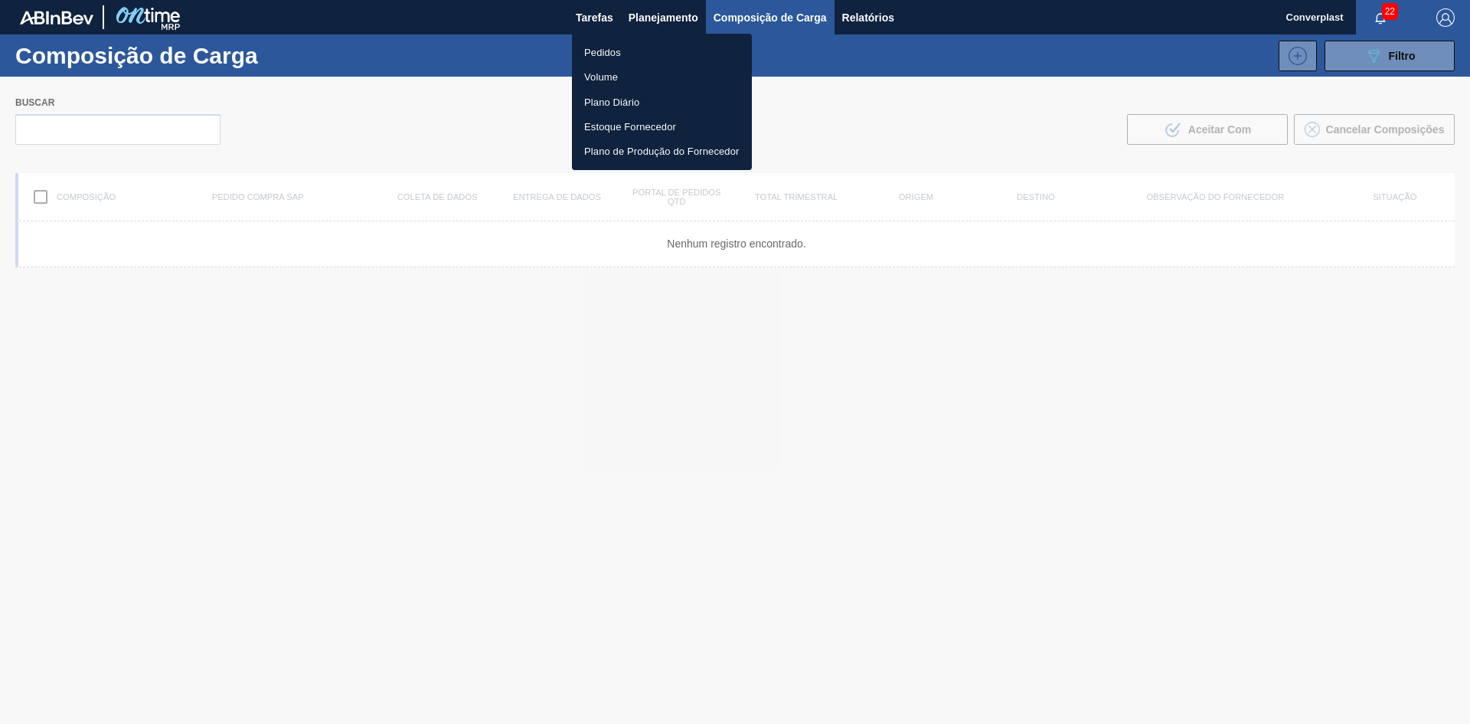
click at [587, 51] on font "Pedidos" at bounding box center [602, 52] width 37 height 11
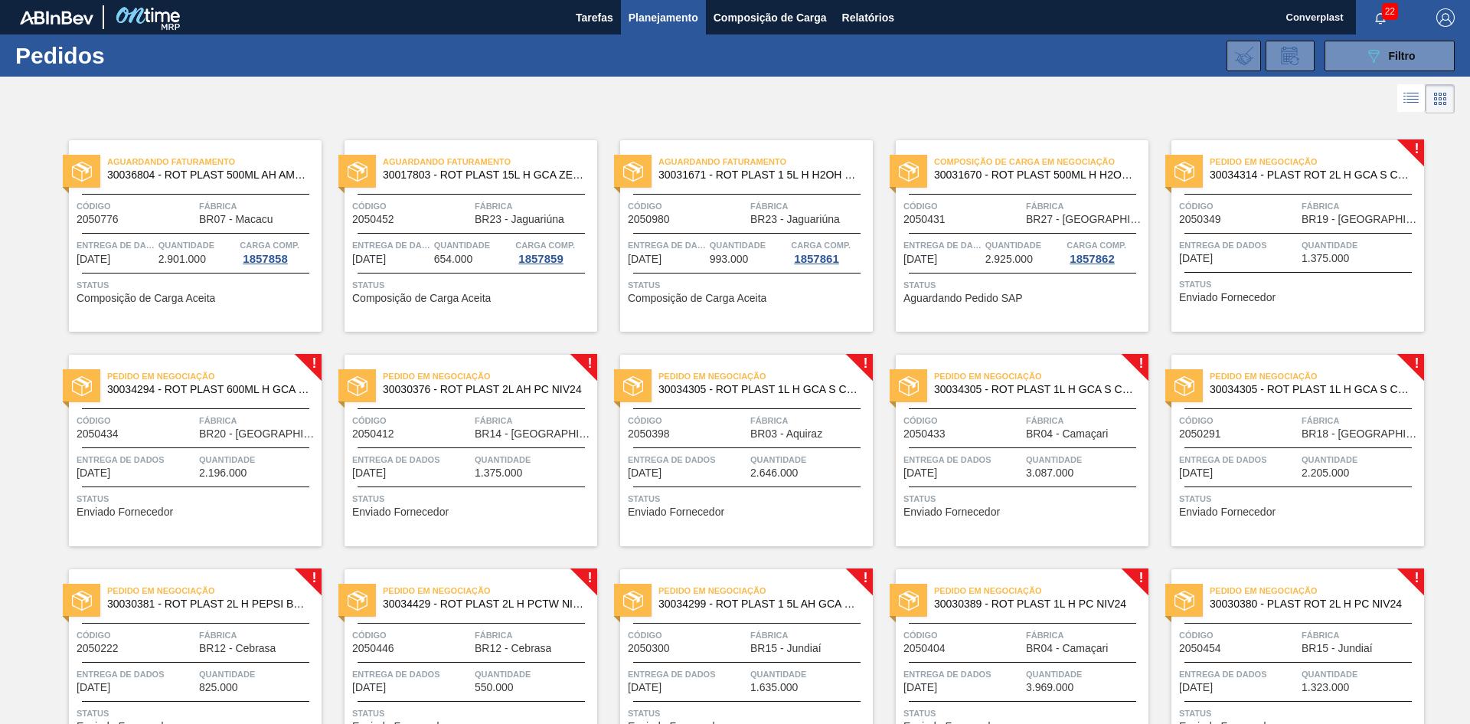
click at [1203, 296] on font "Enviado Fornecedor" at bounding box center [1227, 297] width 96 height 12
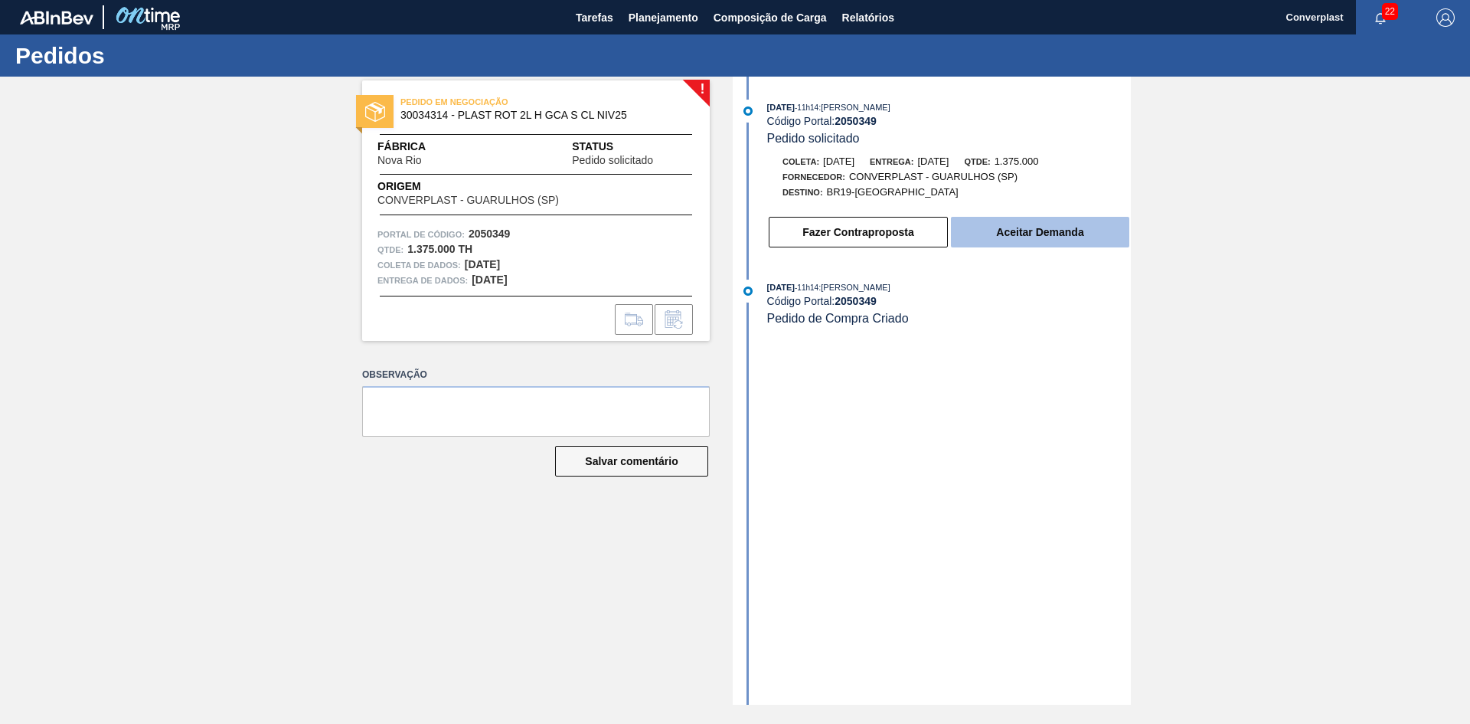
click at [1052, 221] on button "Aceitar Demanda" at bounding box center [1040, 232] width 178 height 31
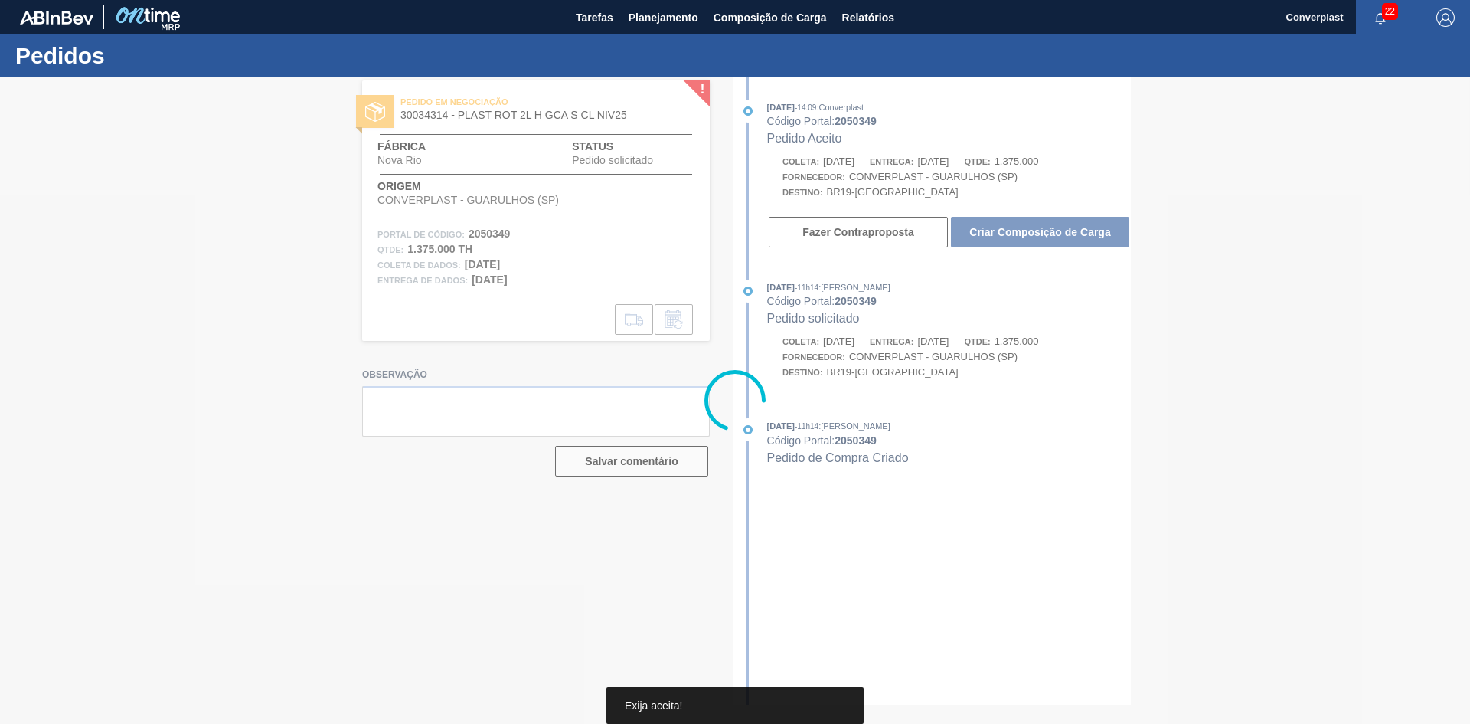
click at [1028, 230] on div at bounding box center [735, 400] width 1470 height 647
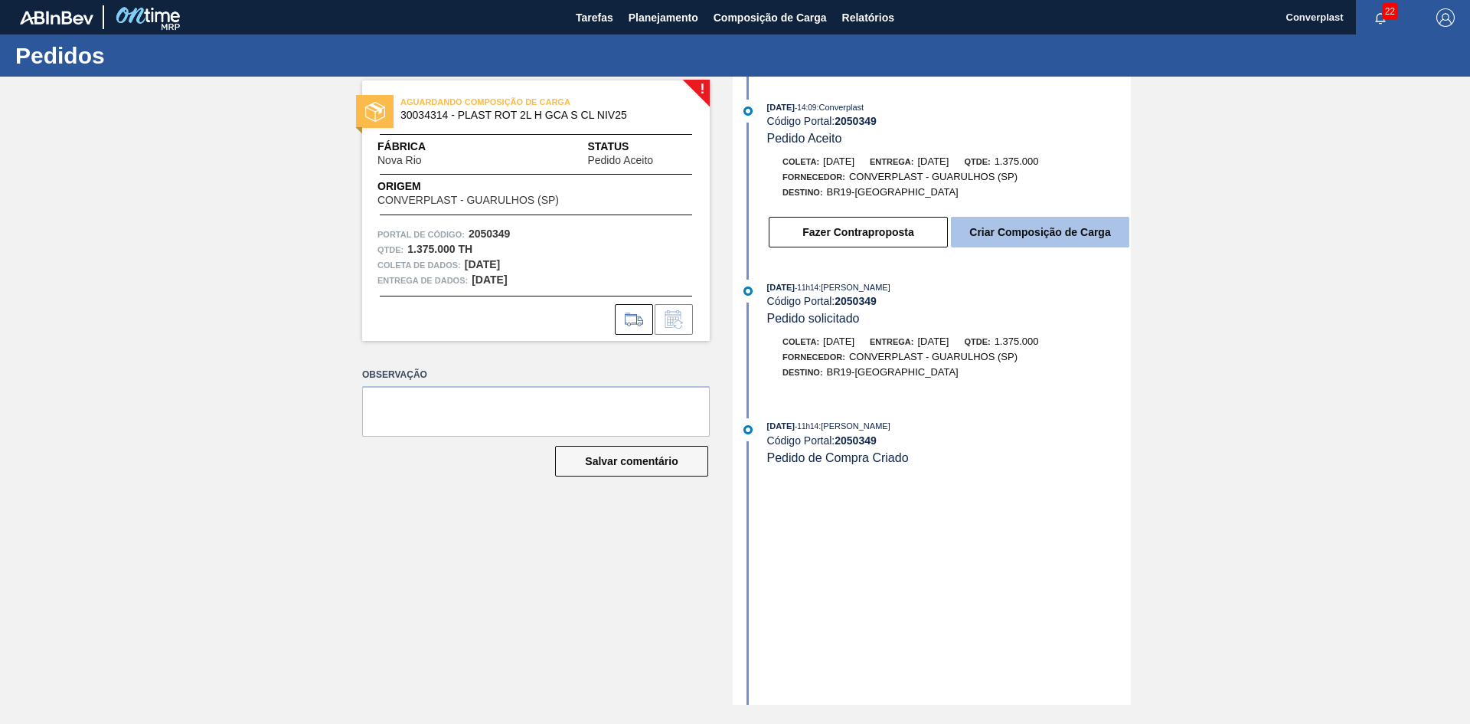
click at [1016, 235] on font "Criar Composição de Carga" at bounding box center [1040, 232] width 141 height 12
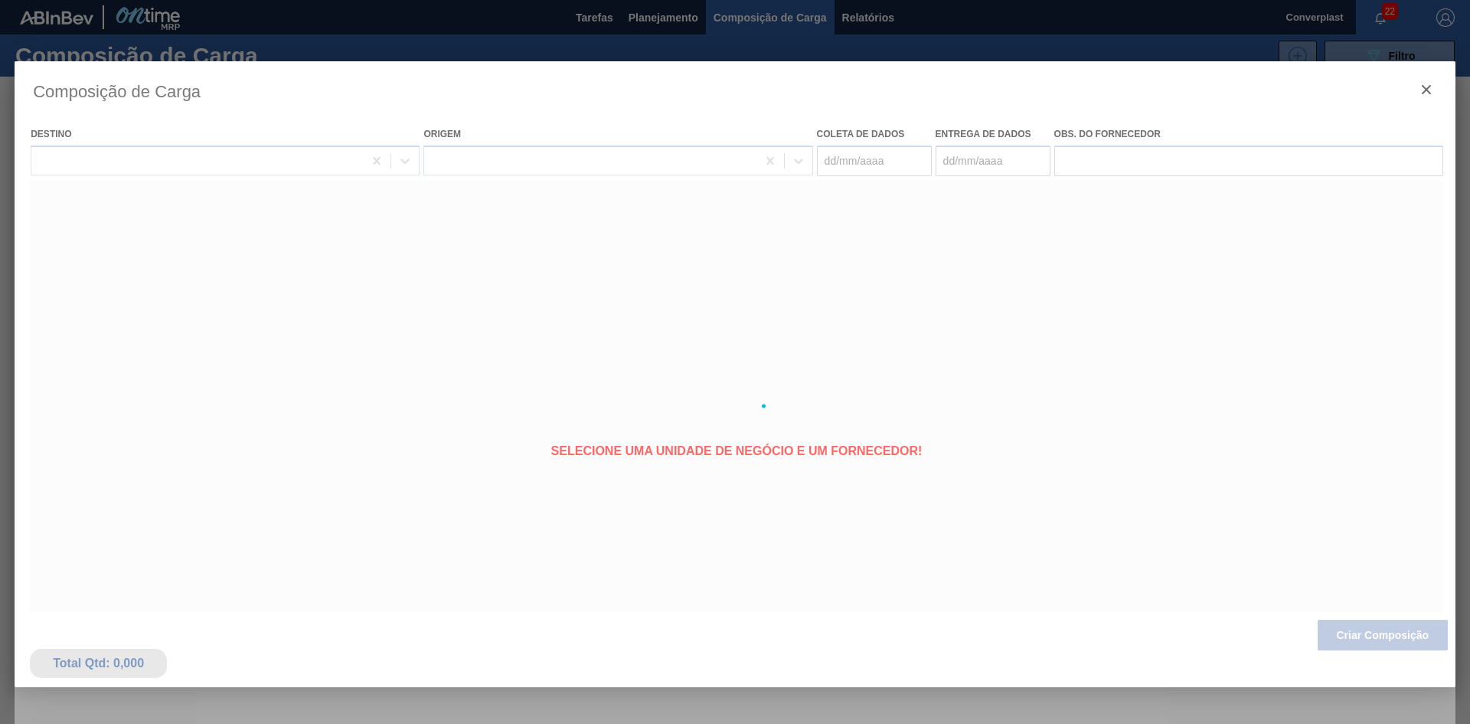
type coleta "[DATE]"
type Entrega "[DATE]"
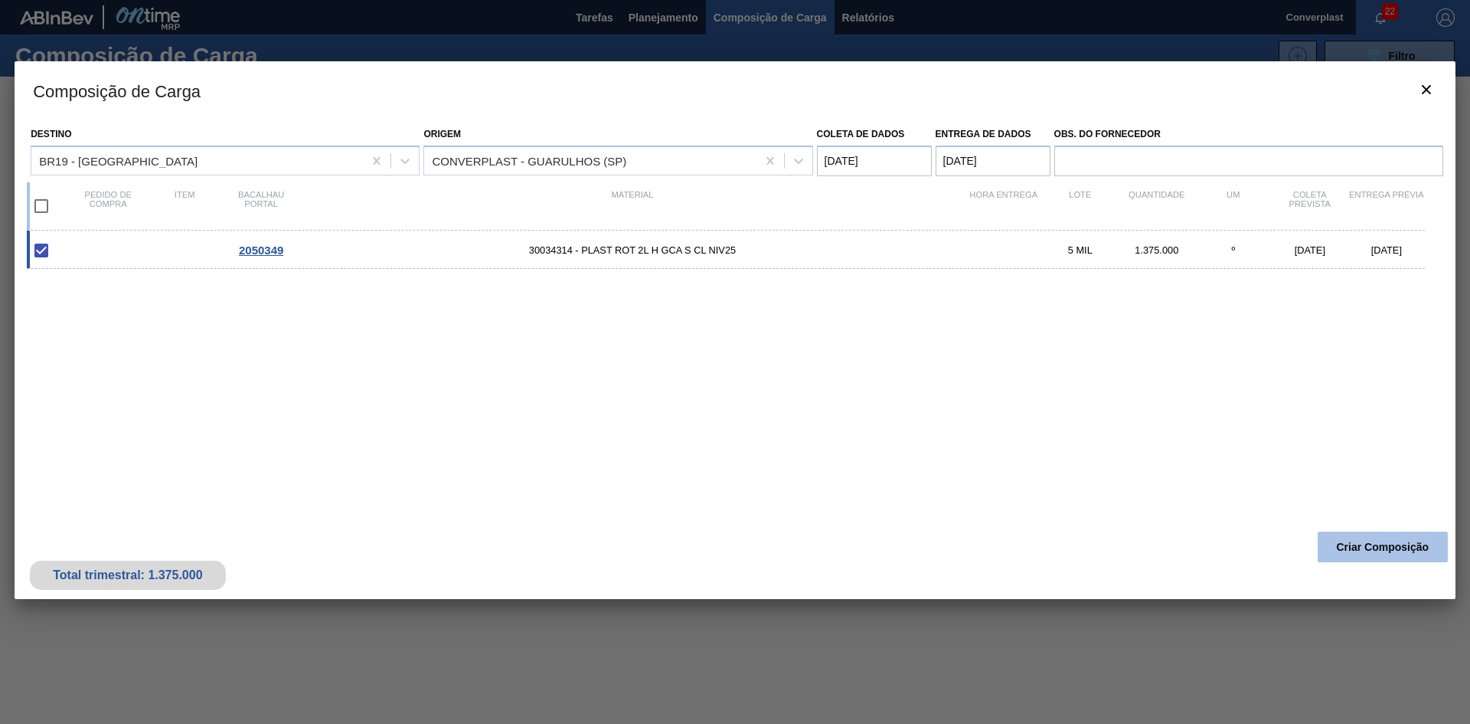
click at [1352, 547] on font "Criar Composição" at bounding box center [1383, 547] width 93 height 12
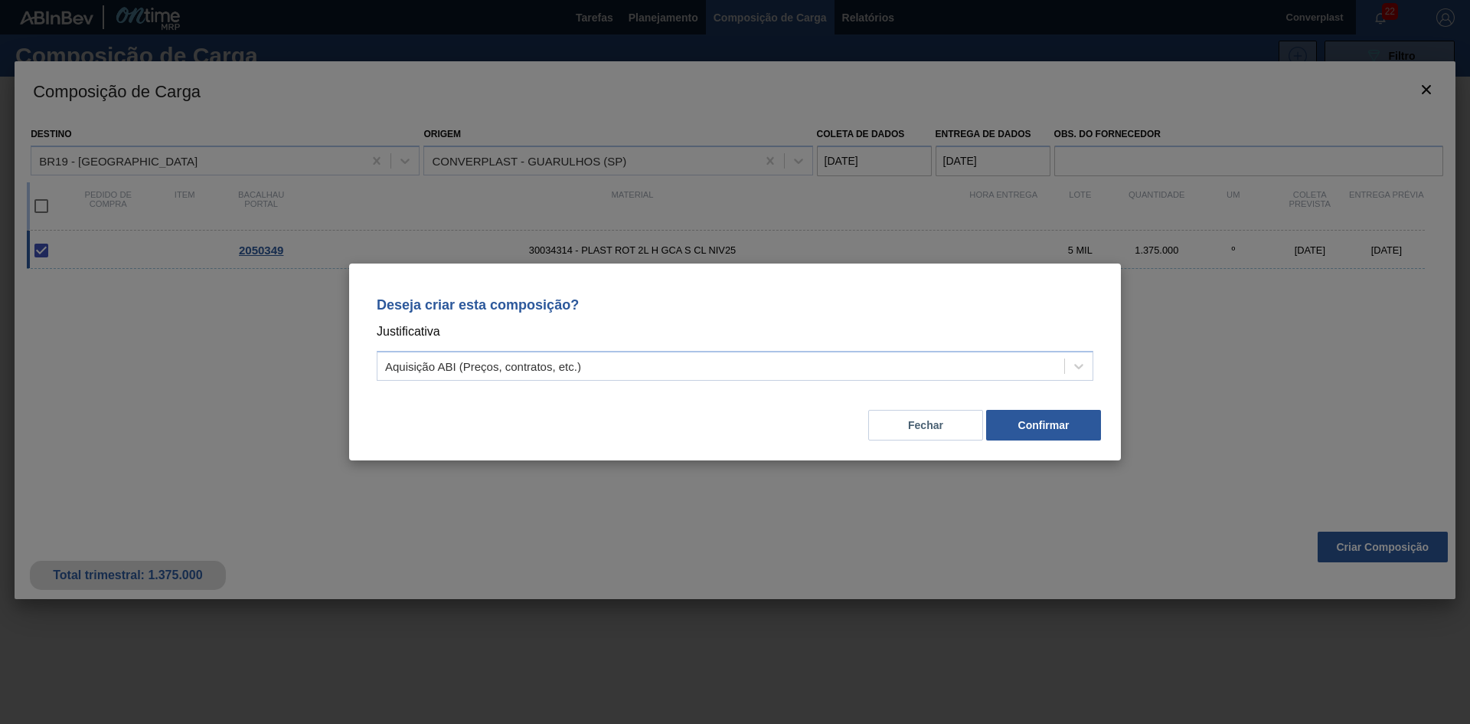
click at [602, 385] on div "Deseja criar esta composição? Justificativa Aquisição ABI (Preços, contratos, e…" at bounding box center [735, 336] width 735 height 108
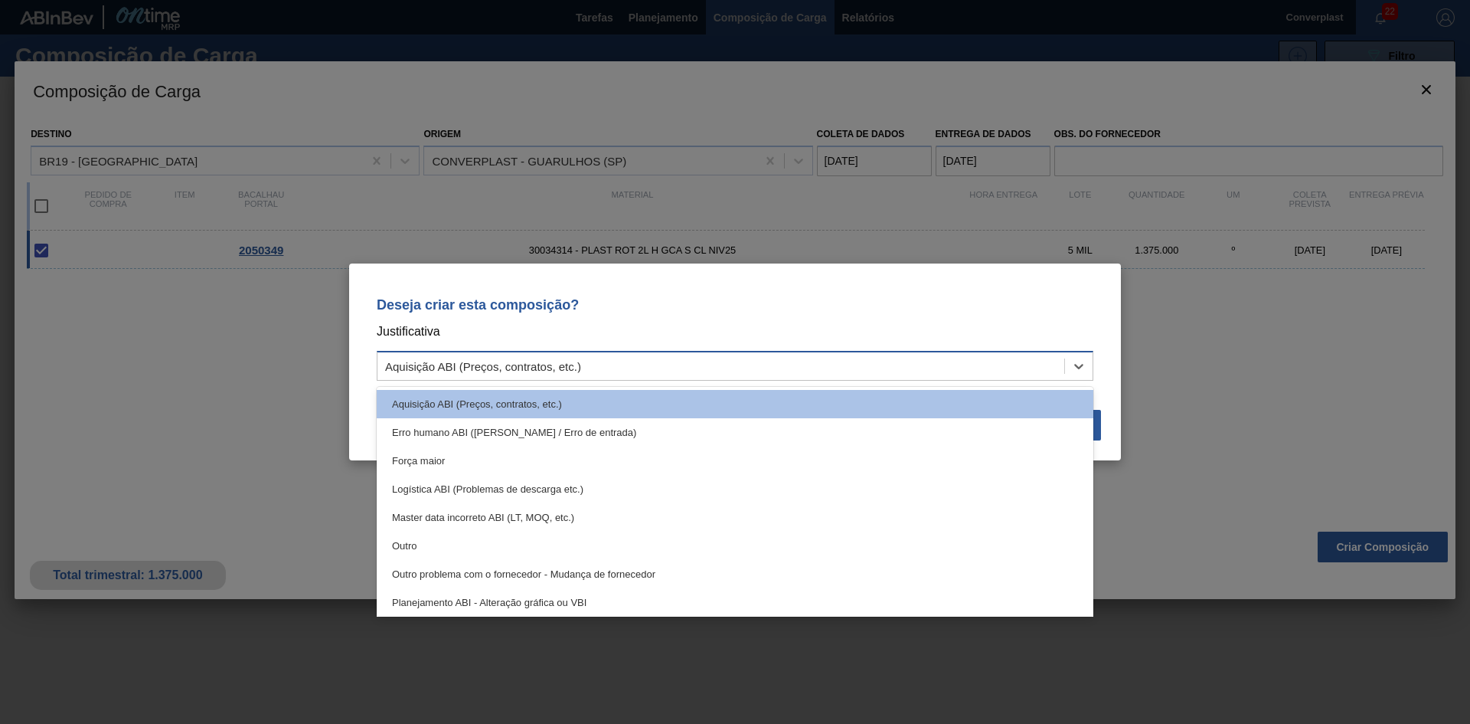
drag, startPoint x: 606, startPoint y: 367, endPoint x: 606, endPoint y: 378, distance: 10.7
click at [606, 372] on div "Aquisição ABI (Preços, contratos, etc.)" at bounding box center [721, 366] width 687 height 22
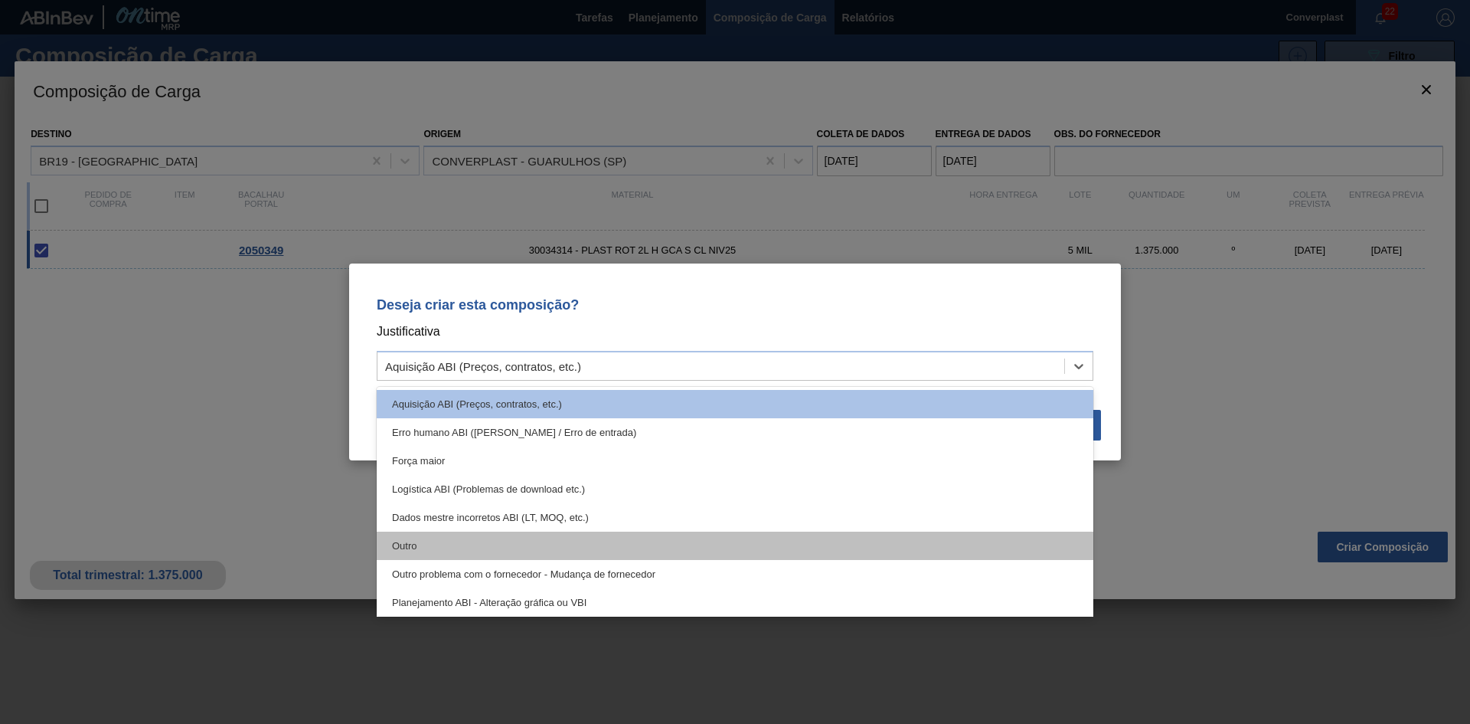
click at [525, 540] on div "Outro" at bounding box center [735, 546] width 717 height 28
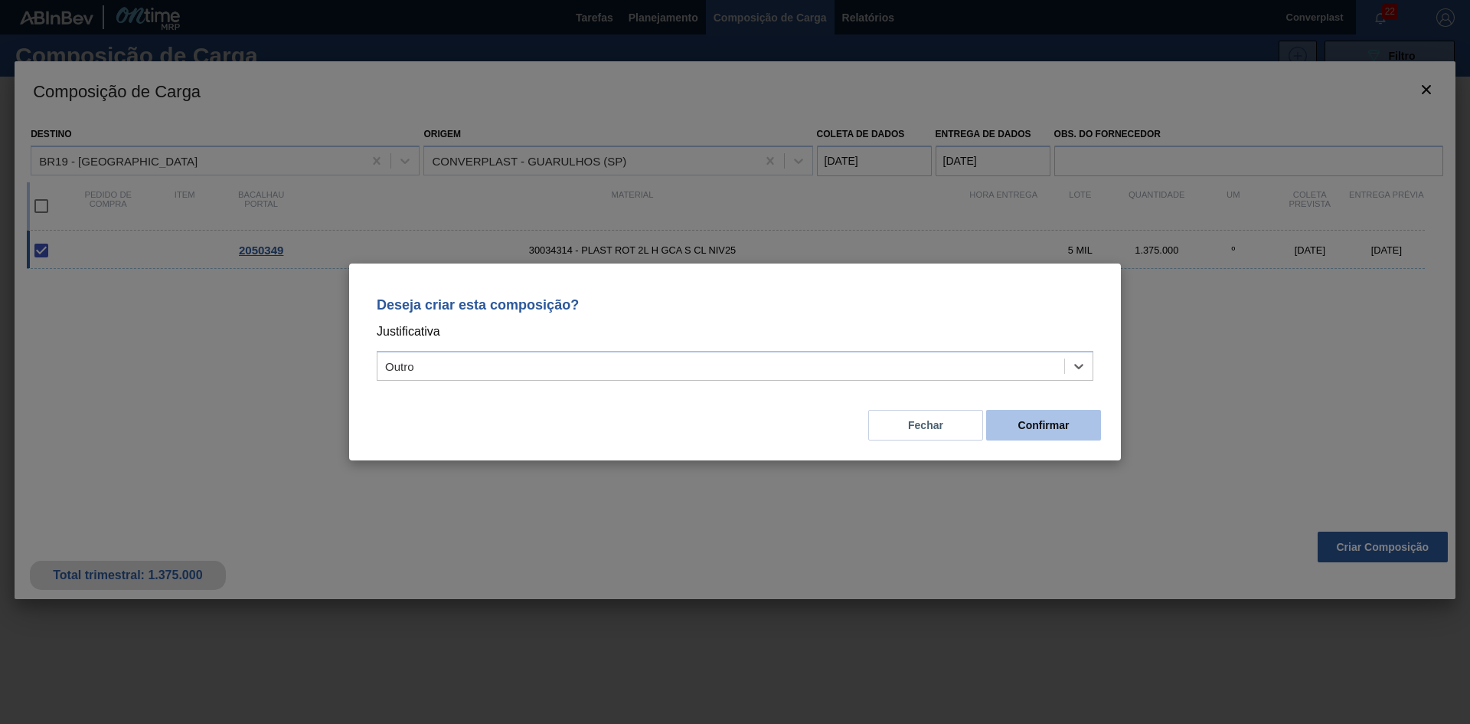
click at [1049, 426] on font "Confirmar" at bounding box center [1044, 425] width 51 height 12
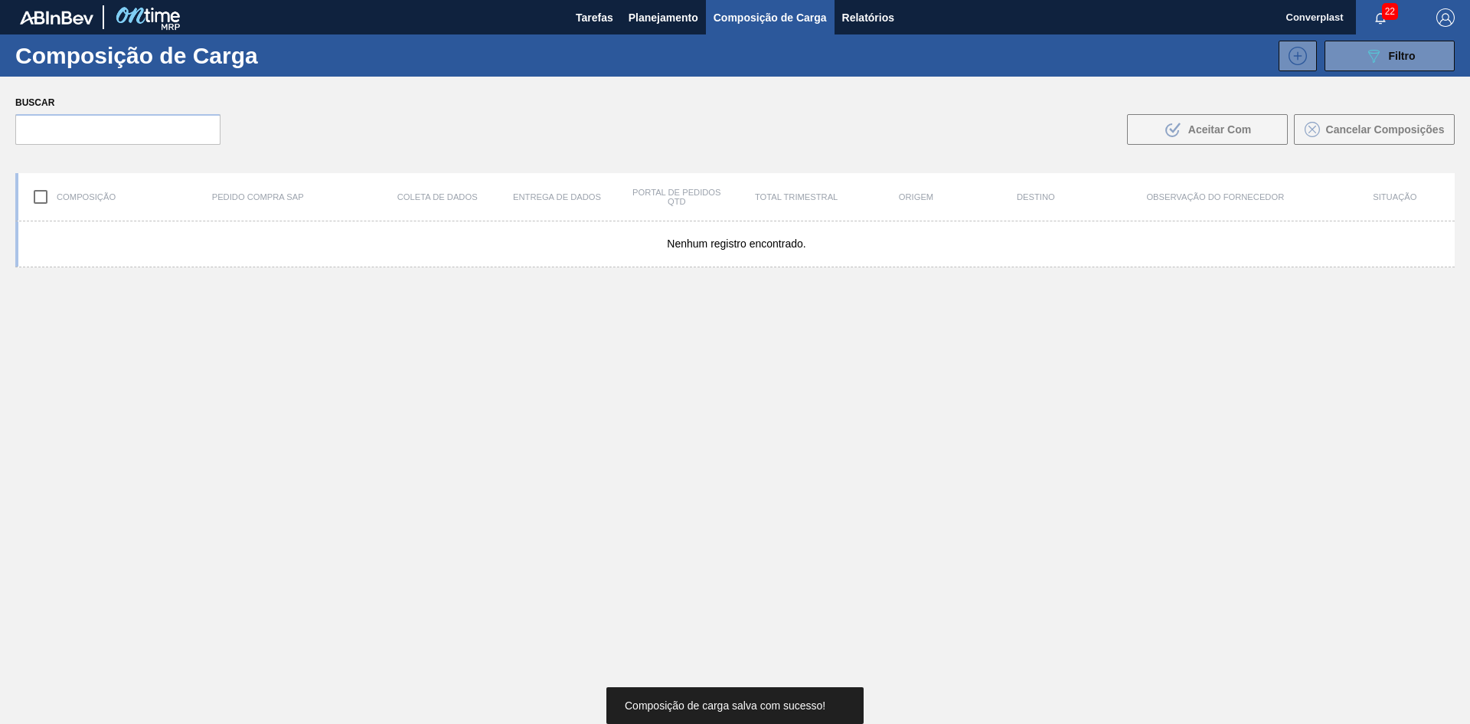
click at [531, 395] on div "Nenhum registro encontrado." at bounding box center [735, 508] width 1440 height 574
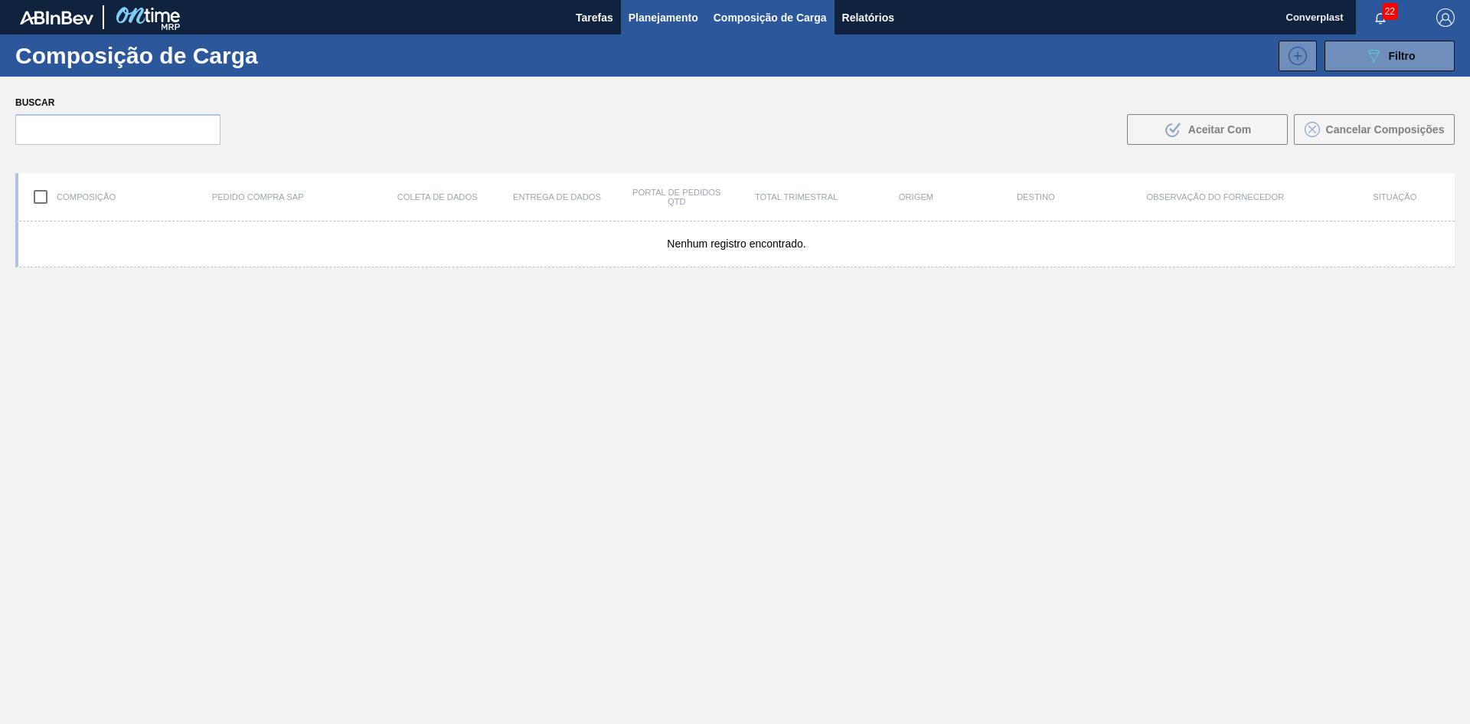
click at [667, 18] on font "Planejamento" at bounding box center [664, 17] width 70 height 12
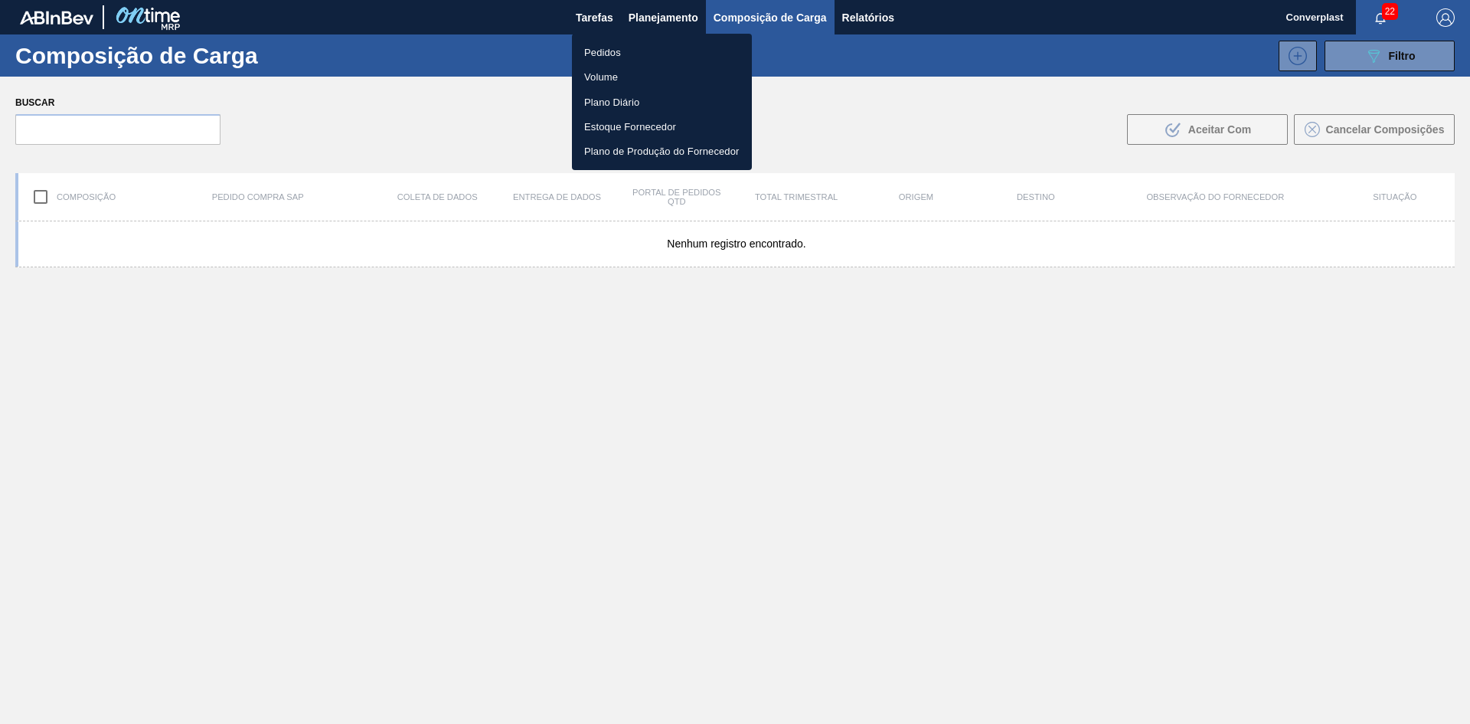
click at [602, 54] on font "Pedidos" at bounding box center [602, 52] width 37 height 11
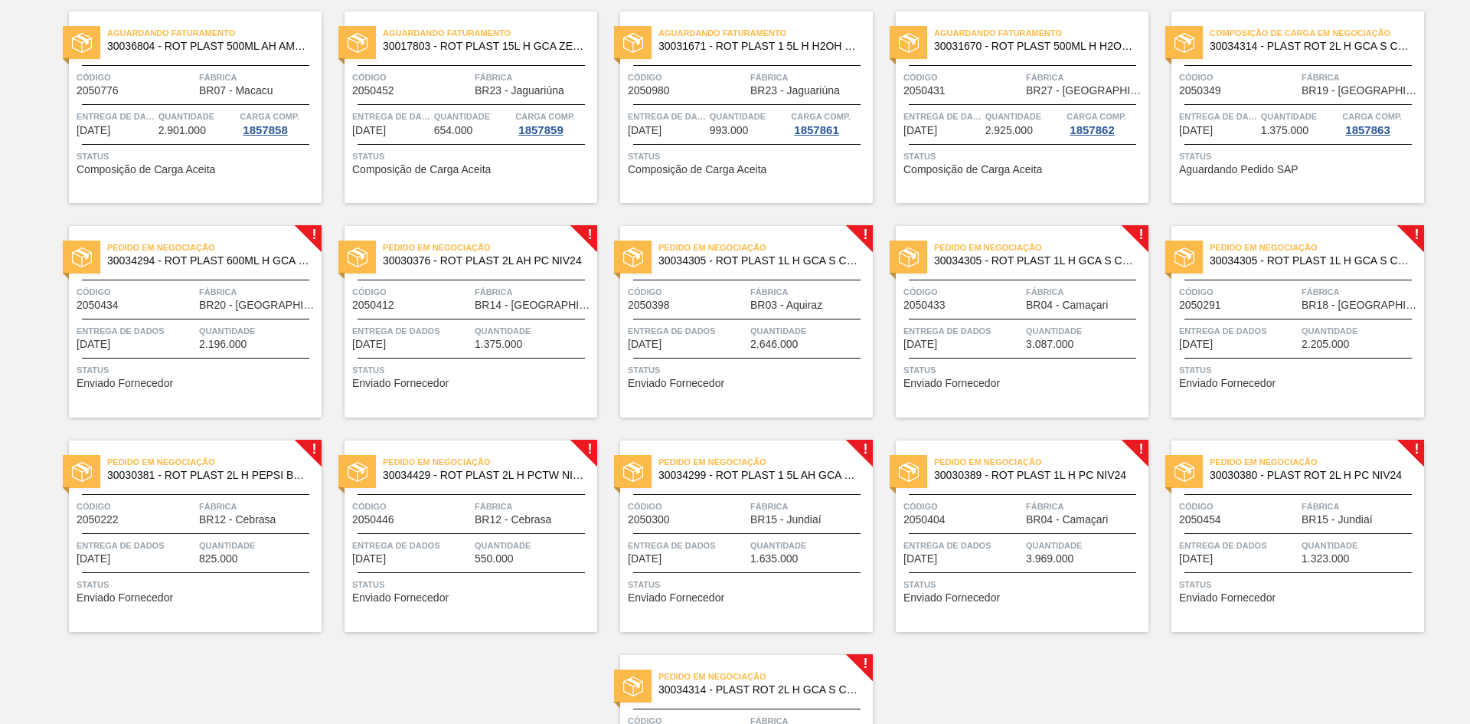
scroll to position [306, 0]
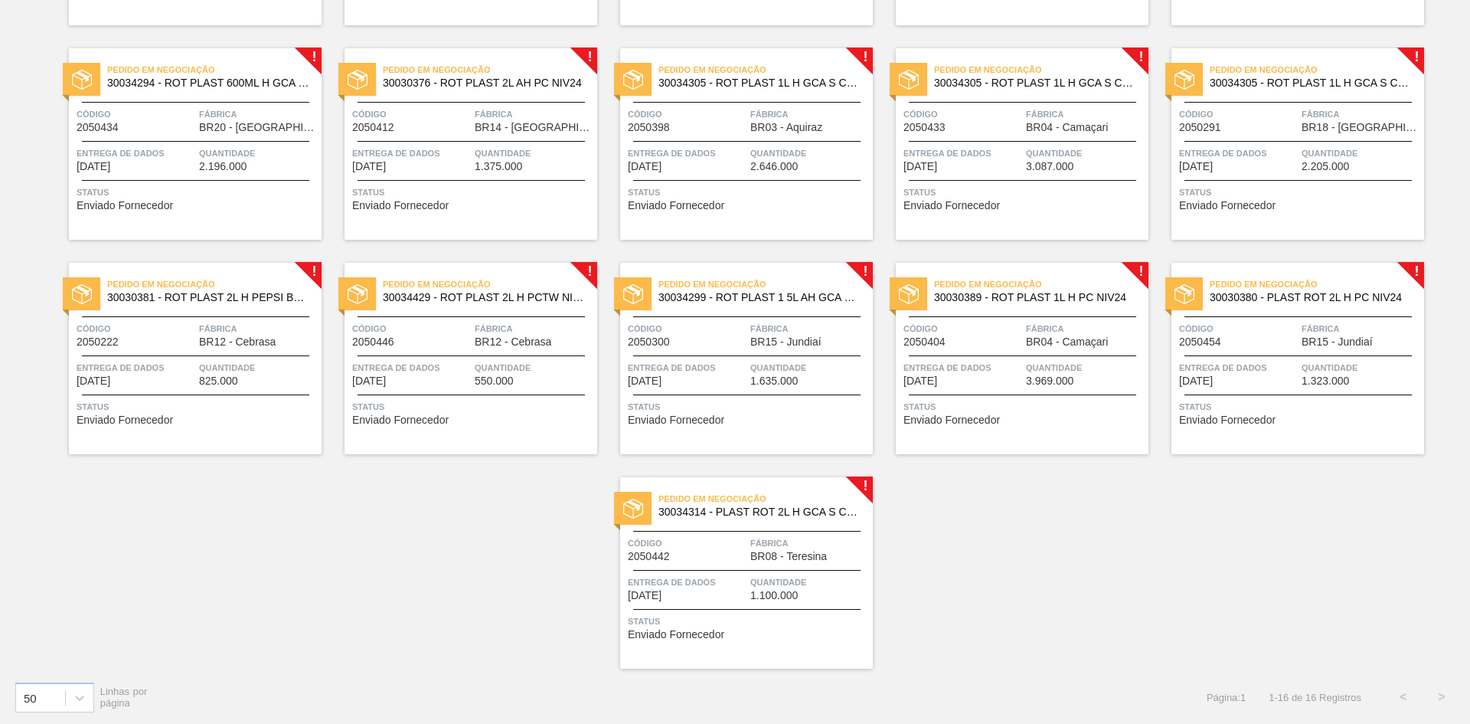
click at [203, 234] on div "Pedido em Negociação 30034294 - ROT PLAST 600ML H GCA S RECLAMAÇÃO NIV25 Código…" at bounding box center [195, 143] width 253 height 191
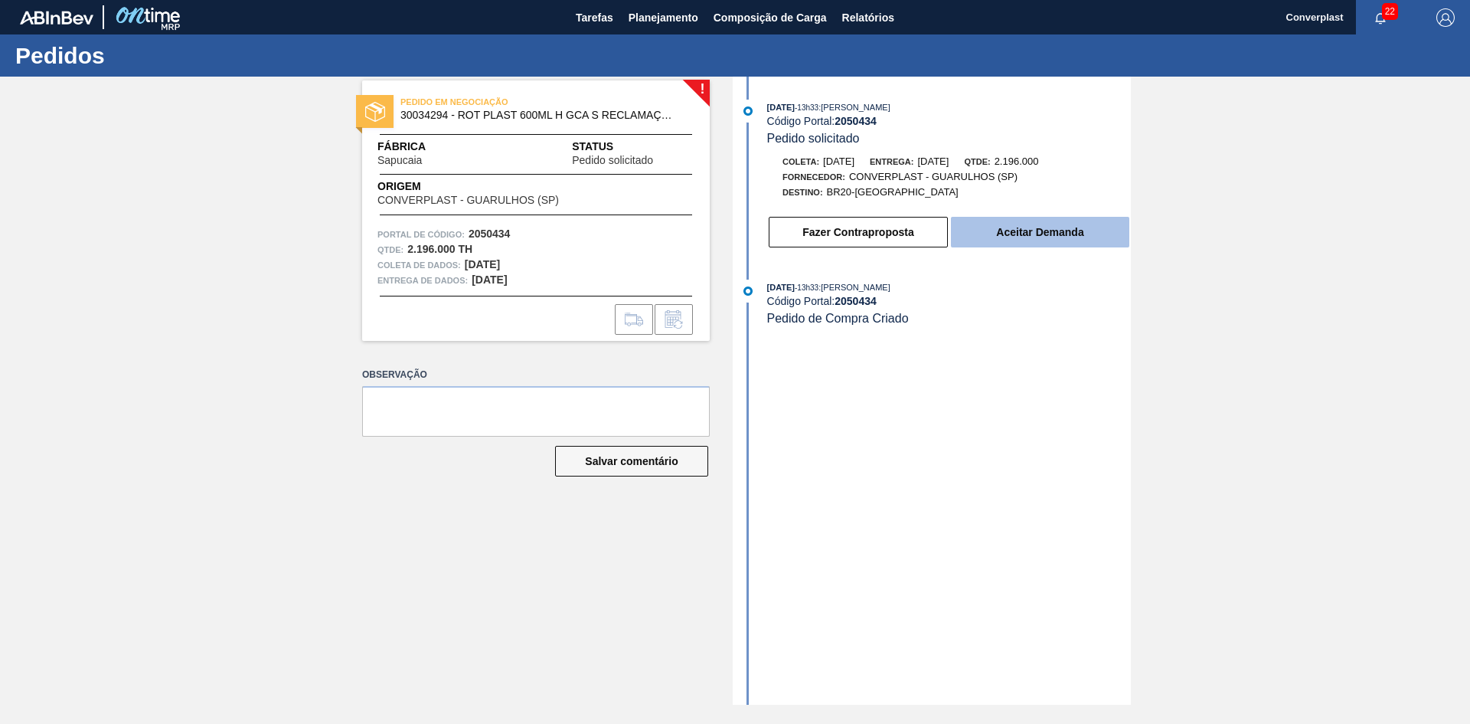
click at [989, 232] on button "Aceitar Demanda" at bounding box center [1040, 232] width 178 height 31
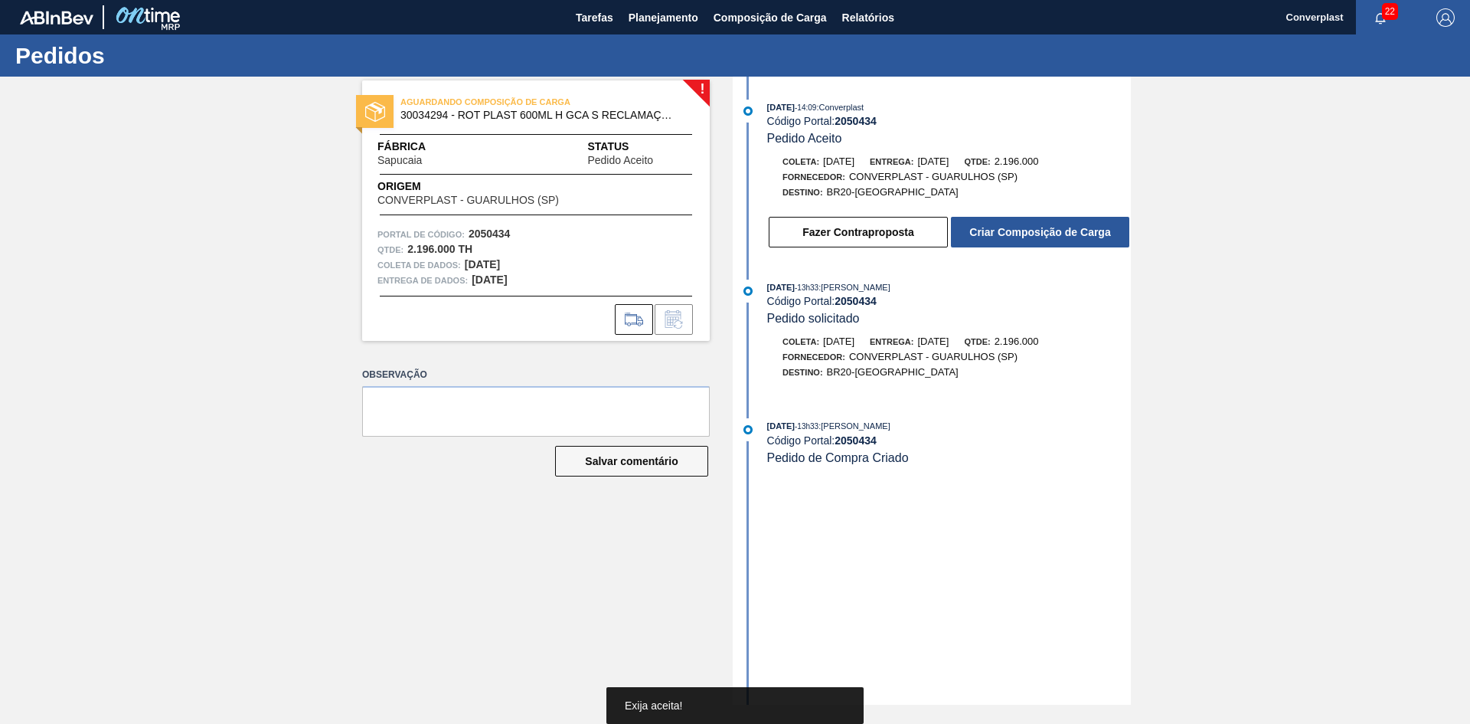
click at [1002, 236] on font "Criar Composição de Carga" at bounding box center [1040, 232] width 141 height 12
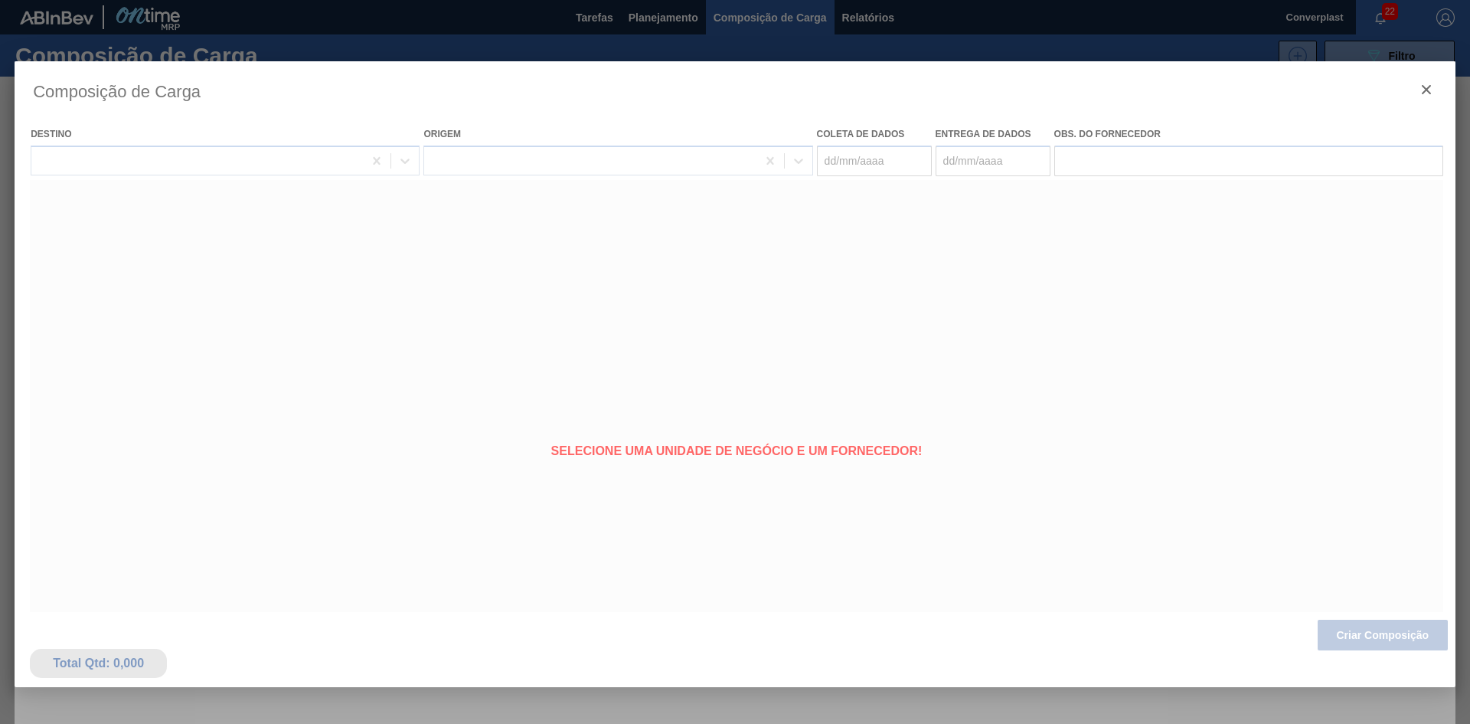
type coleta "[DATE]"
type Entrega "[DATE]"
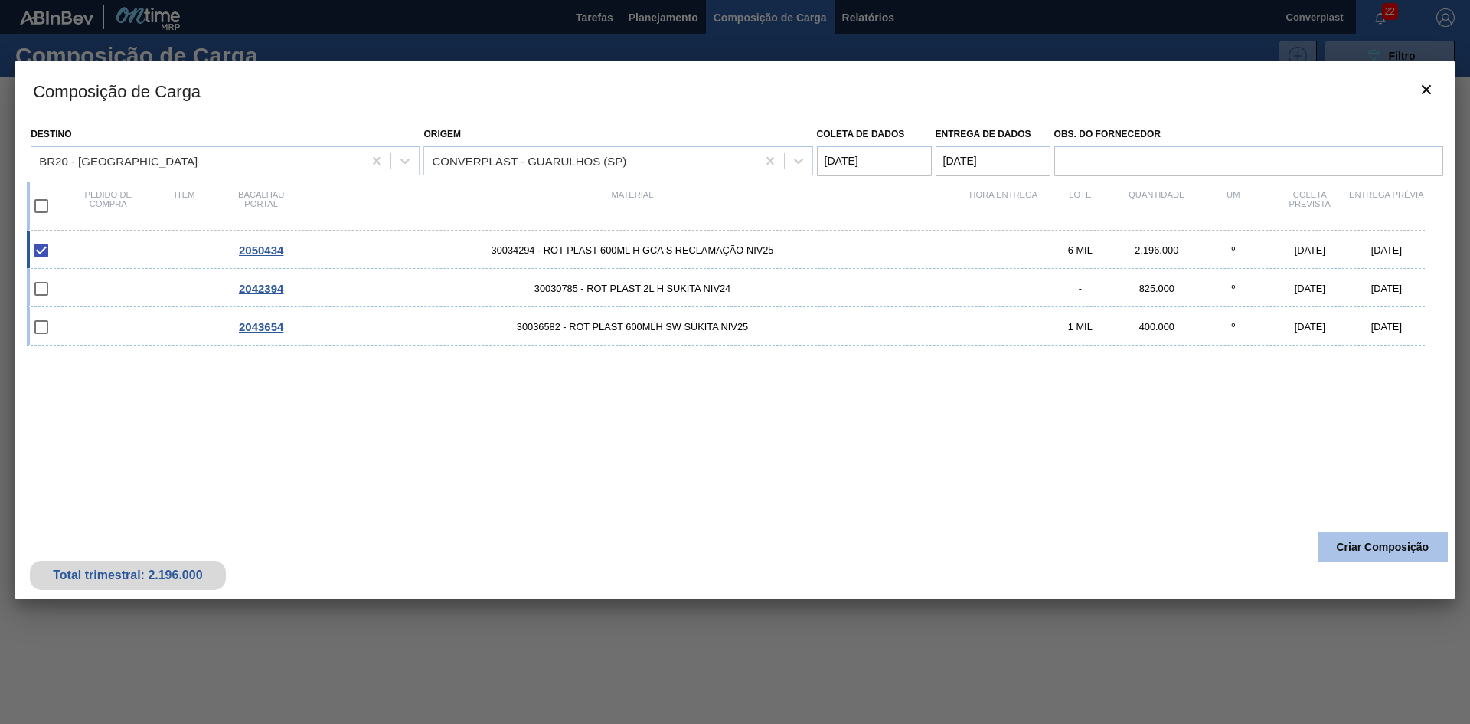
click at [1360, 546] on font "Criar Composição" at bounding box center [1383, 547] width 93 height 12
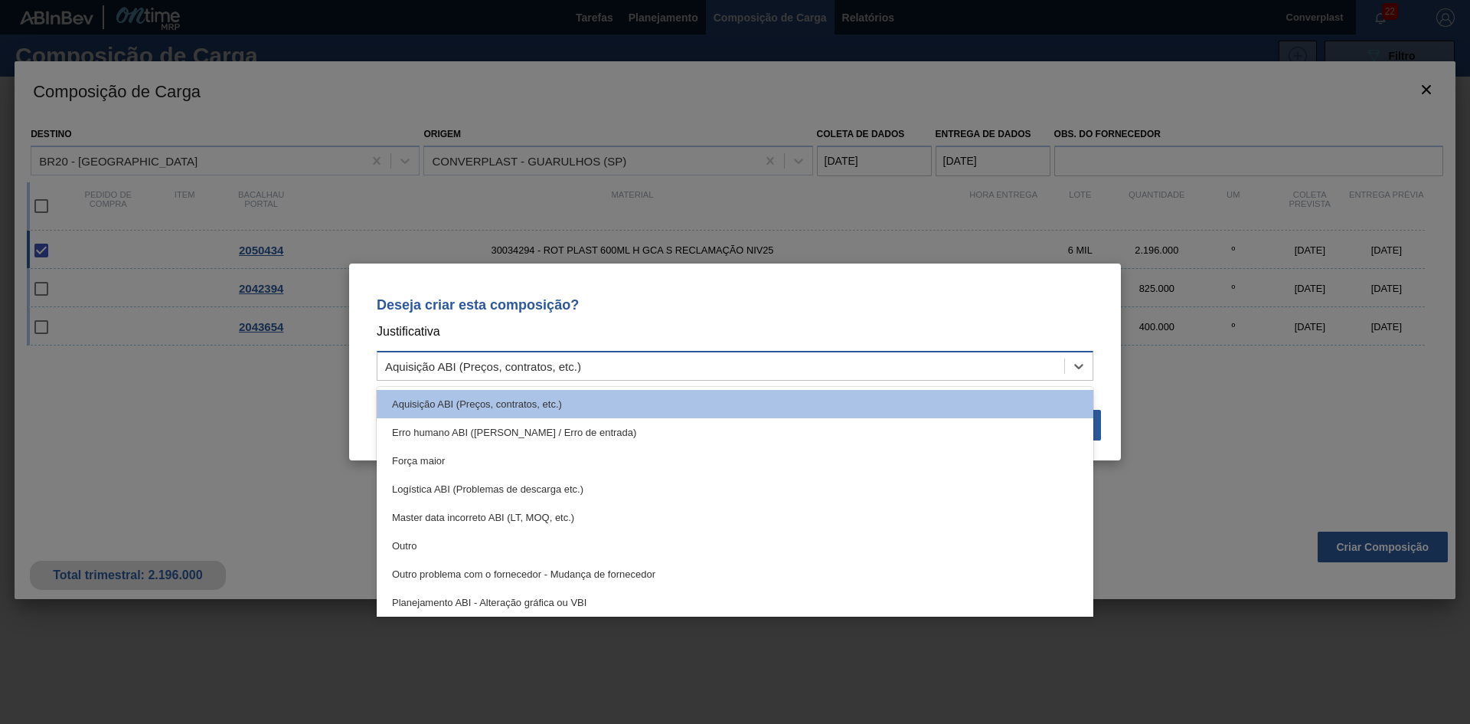
click at [726, 371] on div "Aquisição ABI (Preços, contratos, etc.)" at bounding box center [721, 366] width 687 height 22
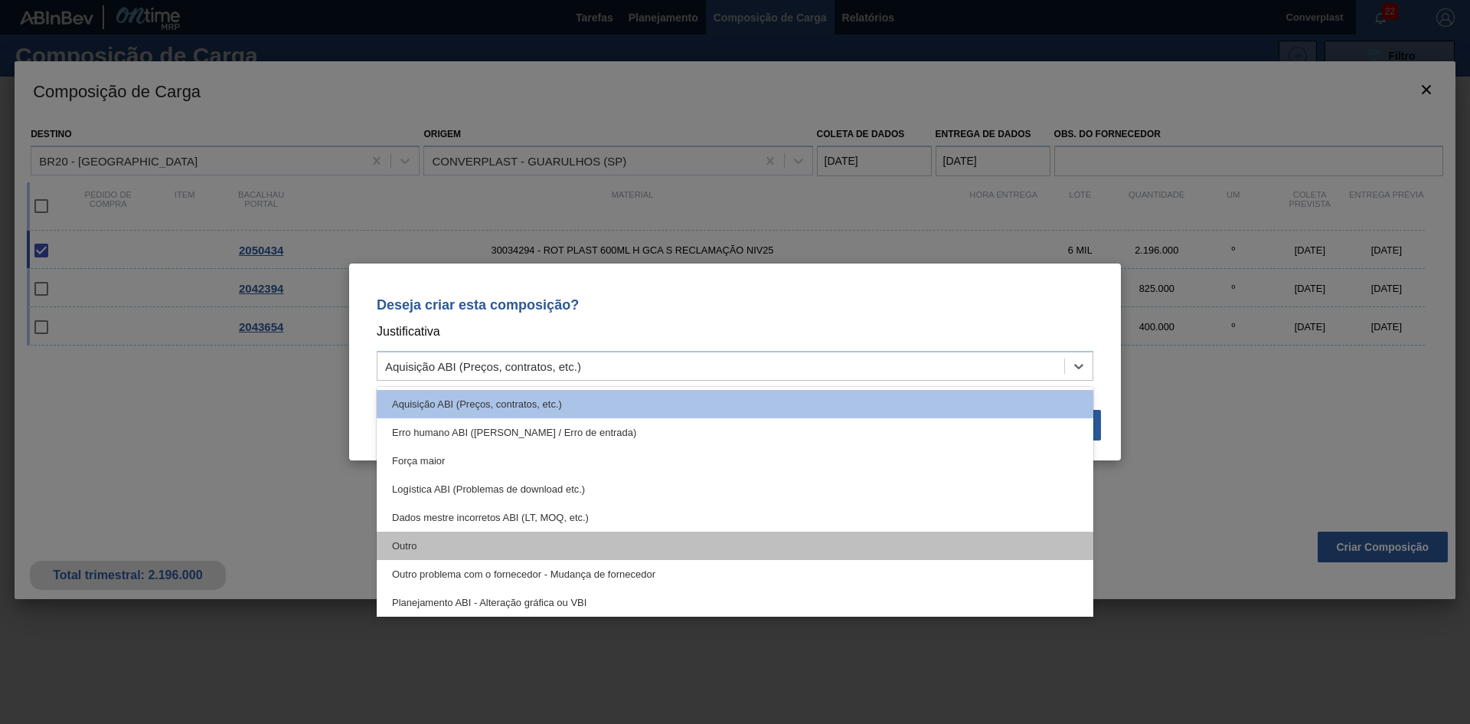
click at [601, 548] on div "Outro" at bounding box center [735, 546] width 717 height 28
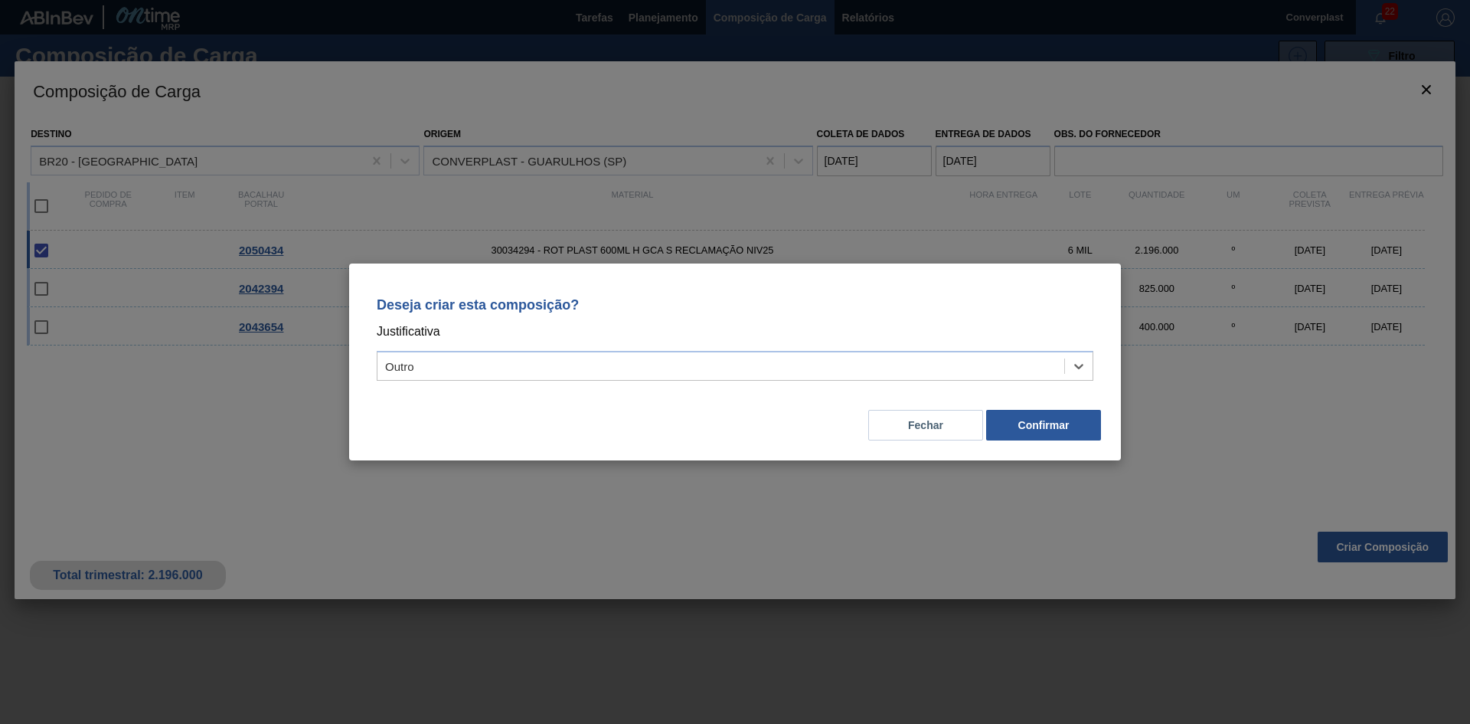
click at [1031, 407] on div "Fechar Confirmar" at bounding box center [735, 416] width 735 height 52
click at [1021, 424] on font "Confirmar" at bounding box center [1044, 425] width 51 height 12
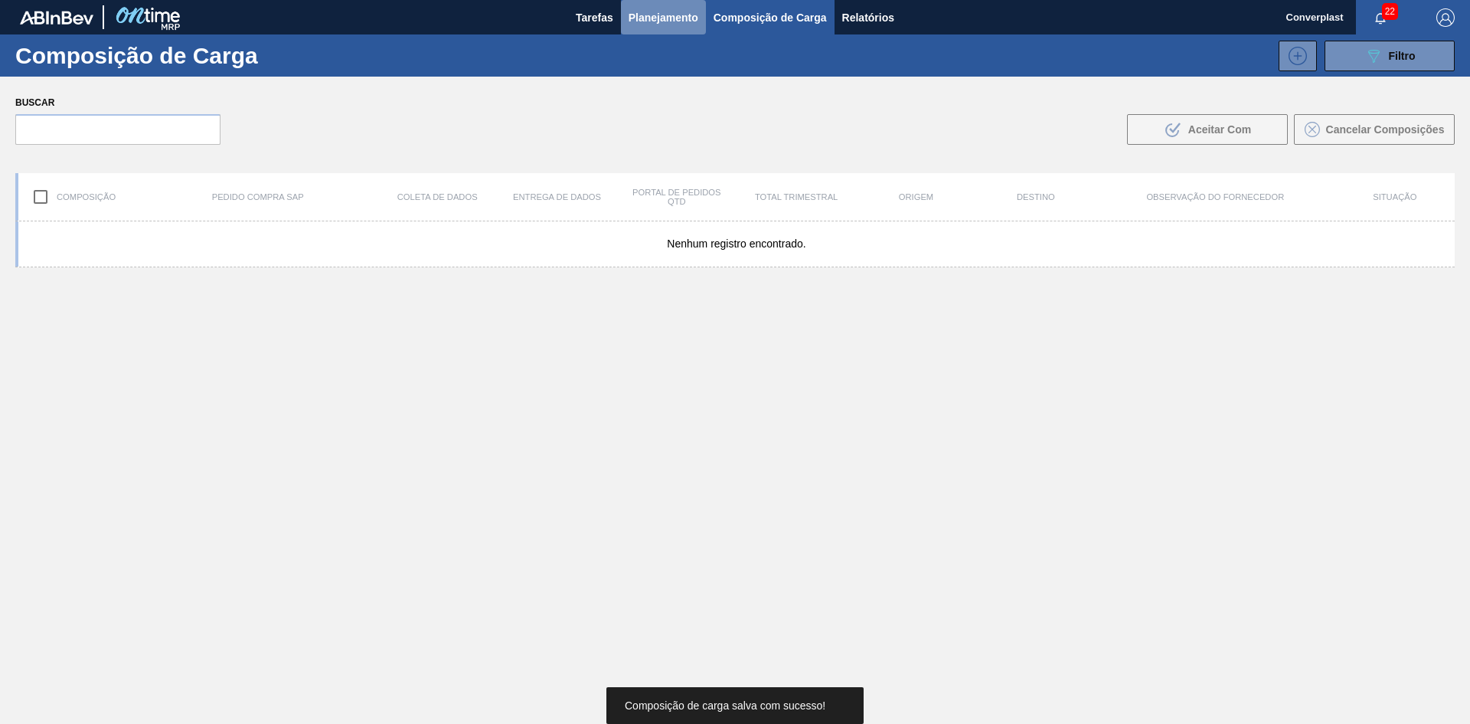
click at [646, 18] on font "Planejamento" at bounding box center [664, 17] width 70 height 12
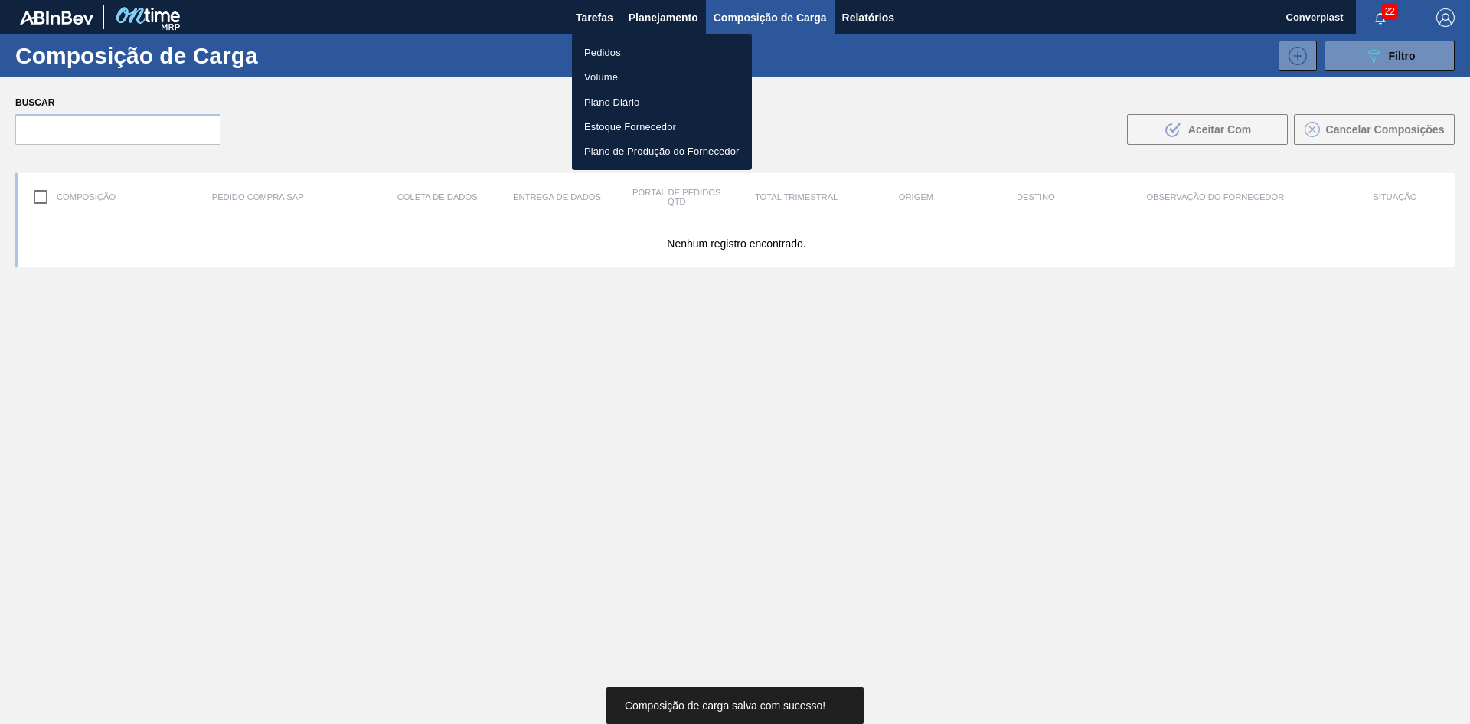
click at [616, 62] on li "Pedidos" at bounding box center [662, 52] width 180 height 25
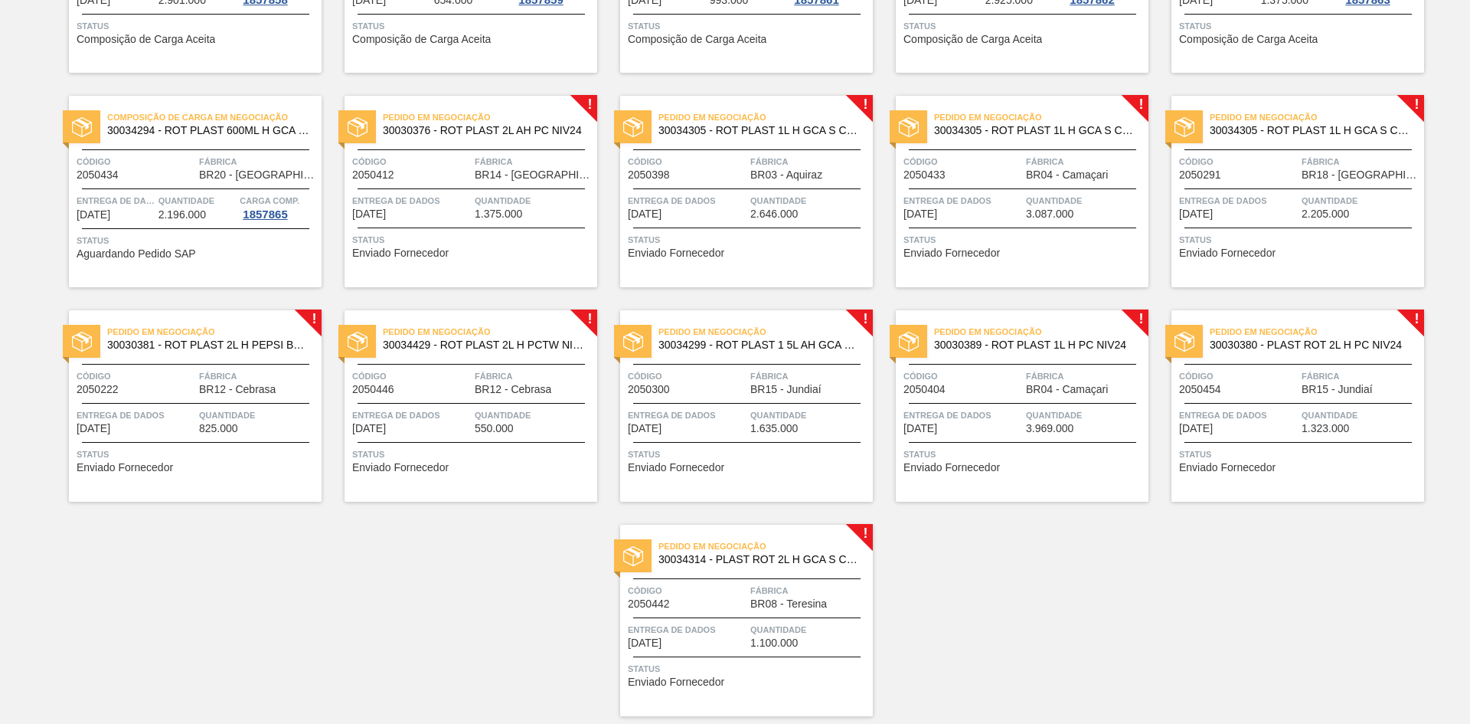
scroll to position [308, 0]
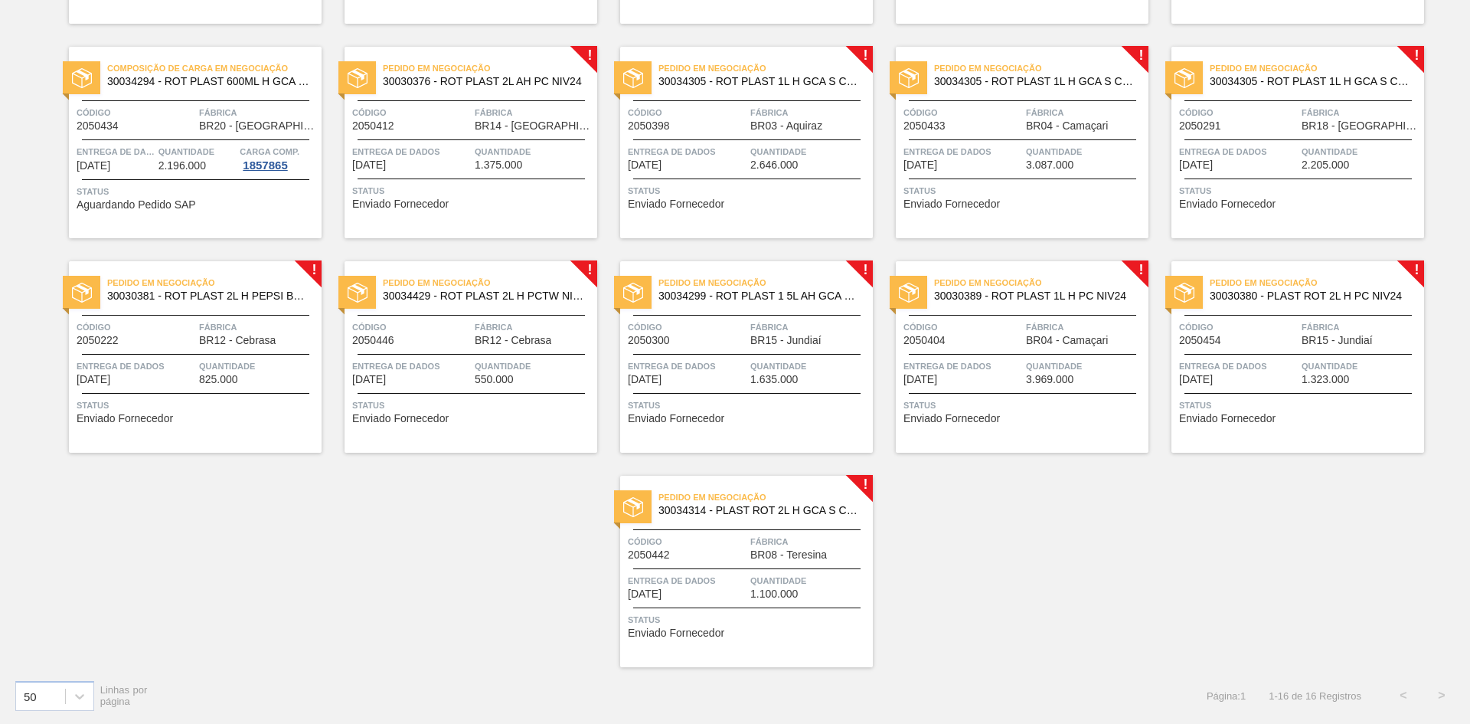
click at [678, 581] on font "Entrega de dados" at bounding box center [672, 580] width 88 height 9
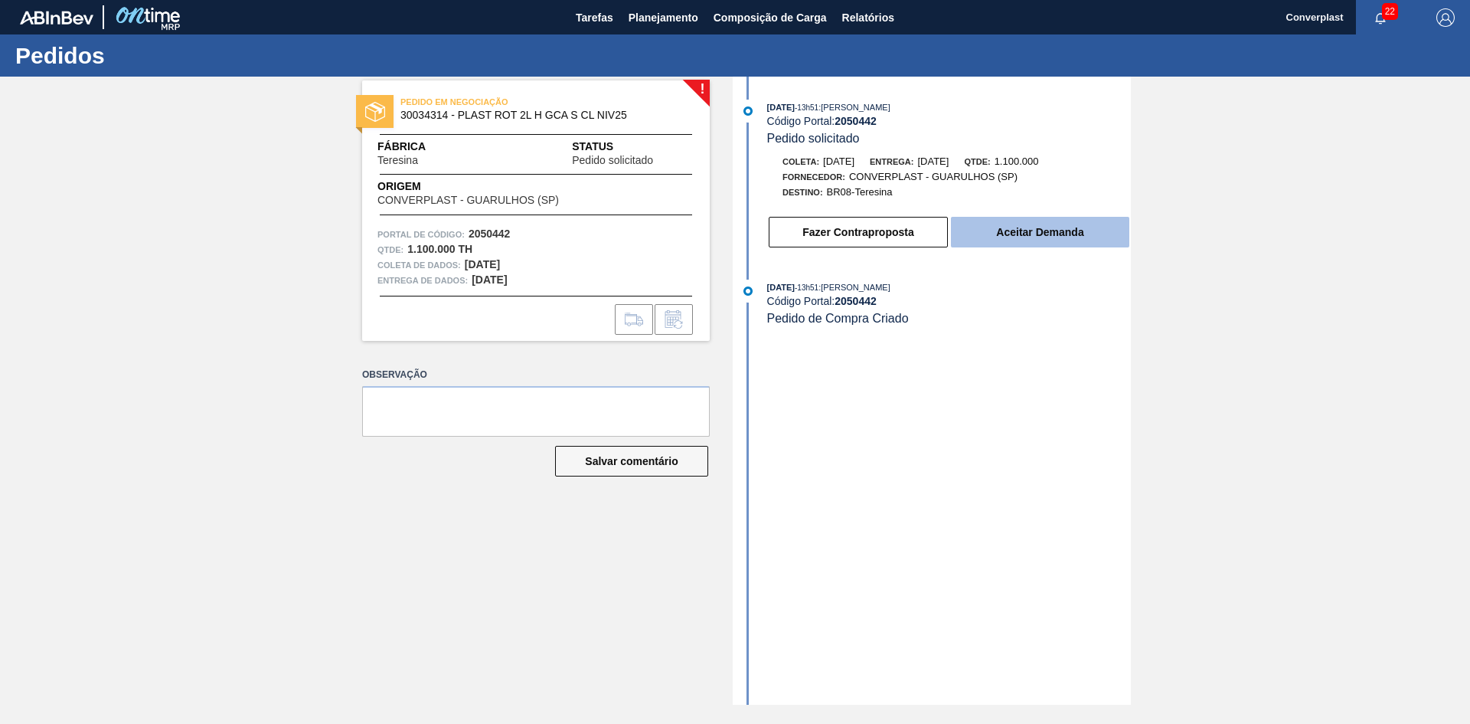
click at [1009, 236] on font "Aceitar Demanda" at bounding box center [1039, 232] width 87 height 12
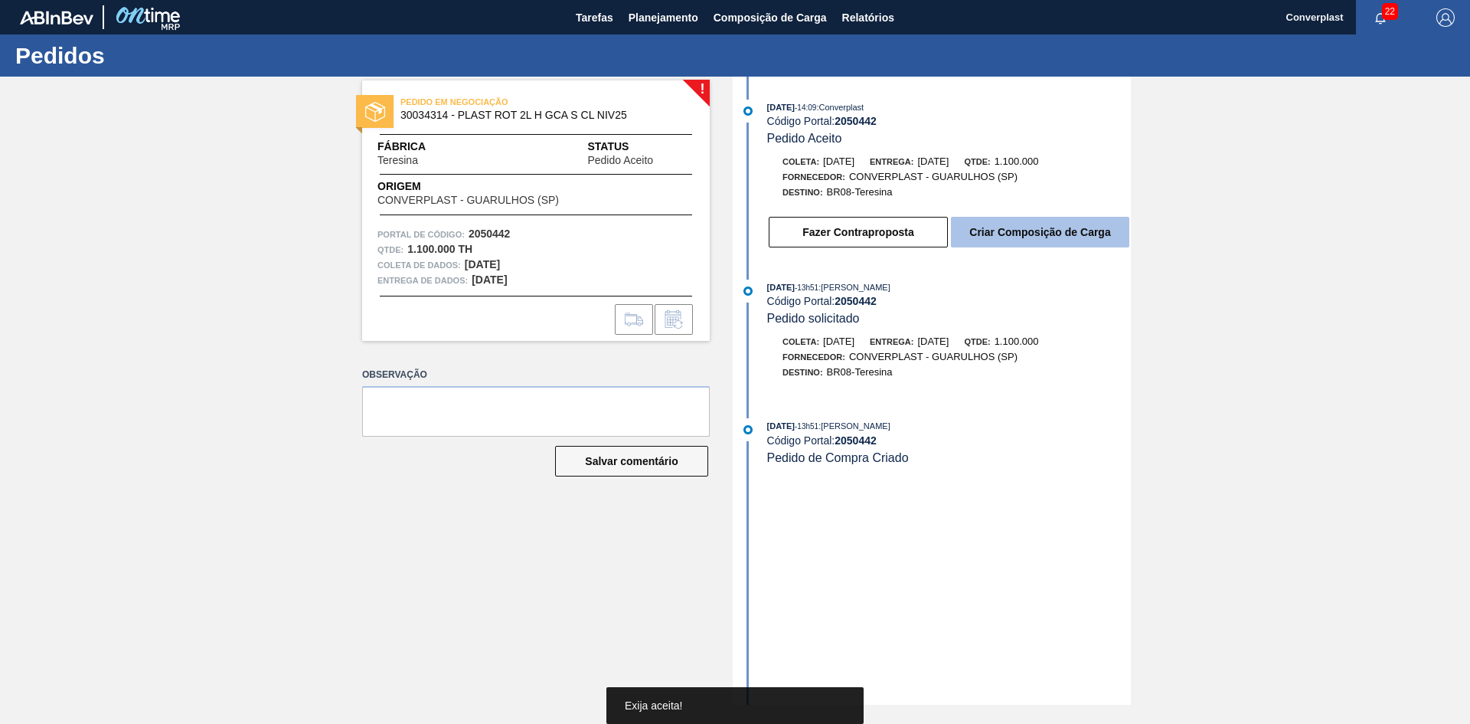
click at [1022, 223] on button "Criar Composição de Carga" at bounding box center [1040, 232] width 178 height 31
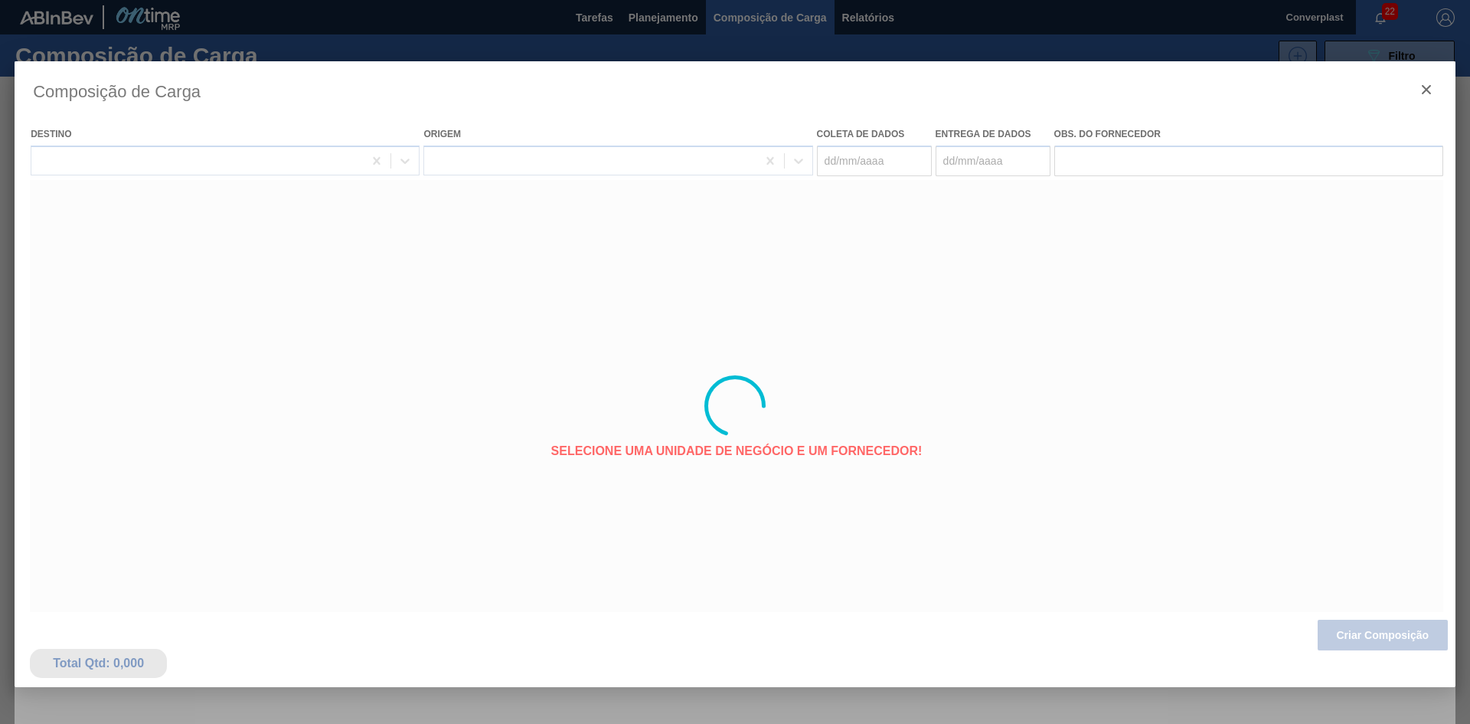
type coleta "[DATE]"
type Entrega "[DATE]"
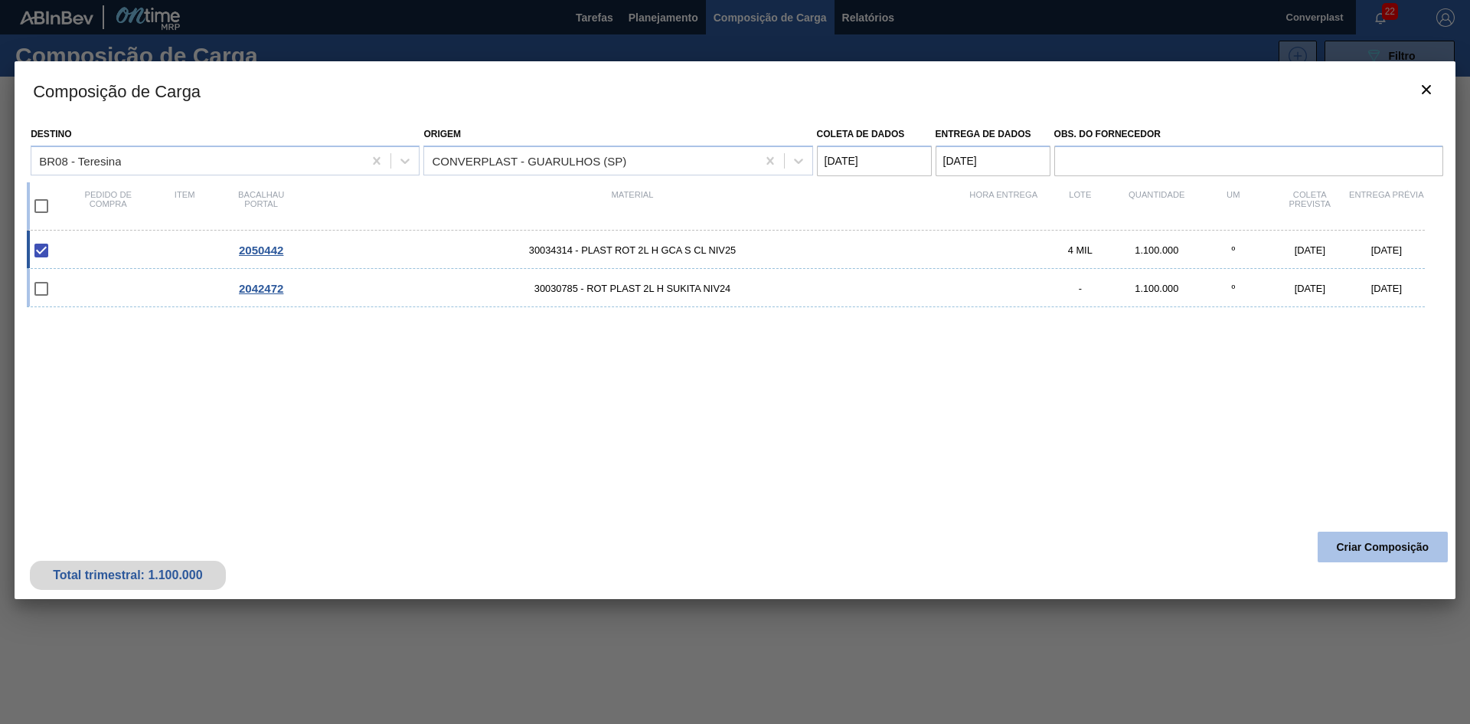
click at [1359, 551] on font "Criar Composição" at bounding box center [1383, 547] width 93 height 12
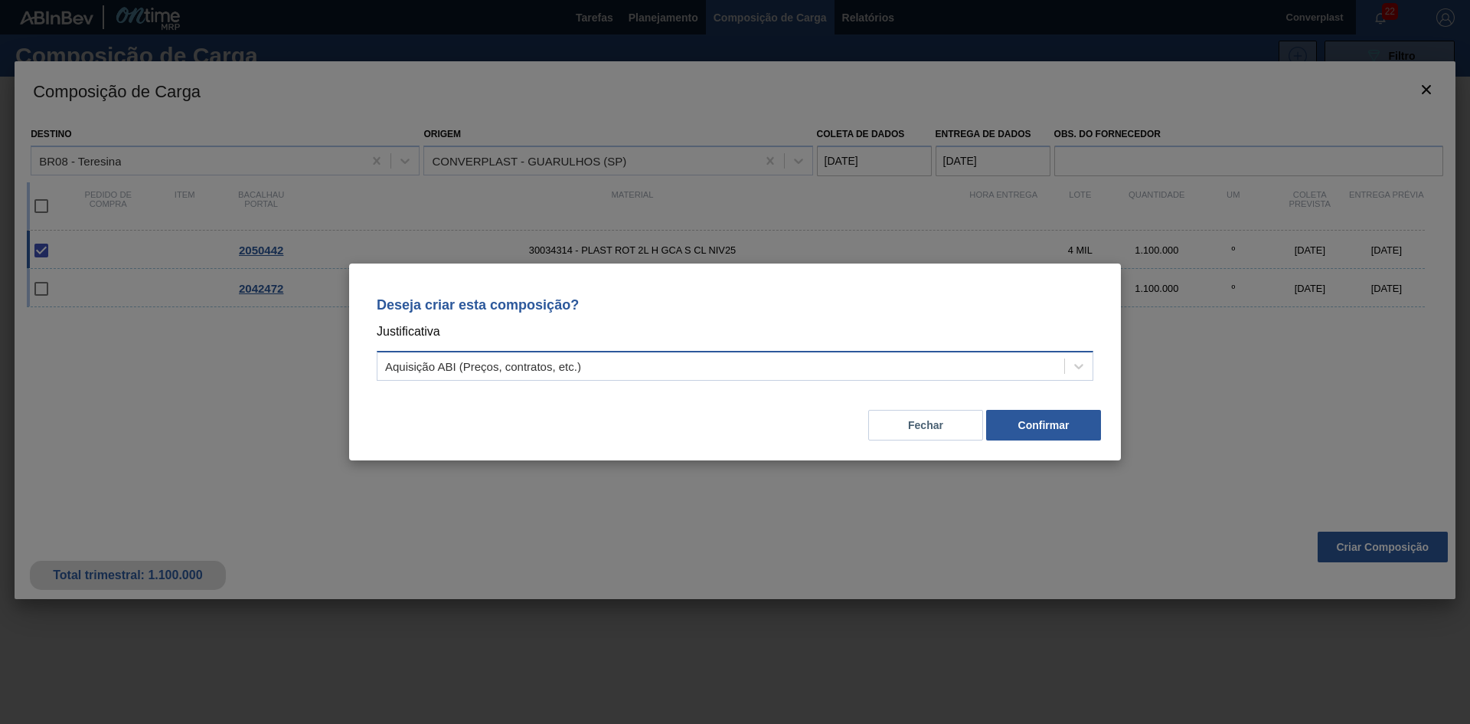
click at [596, 361] on div "Aquisição ABI (Preços, contratos, etc.)" at bounding box center [721, 366] width 687 height 22
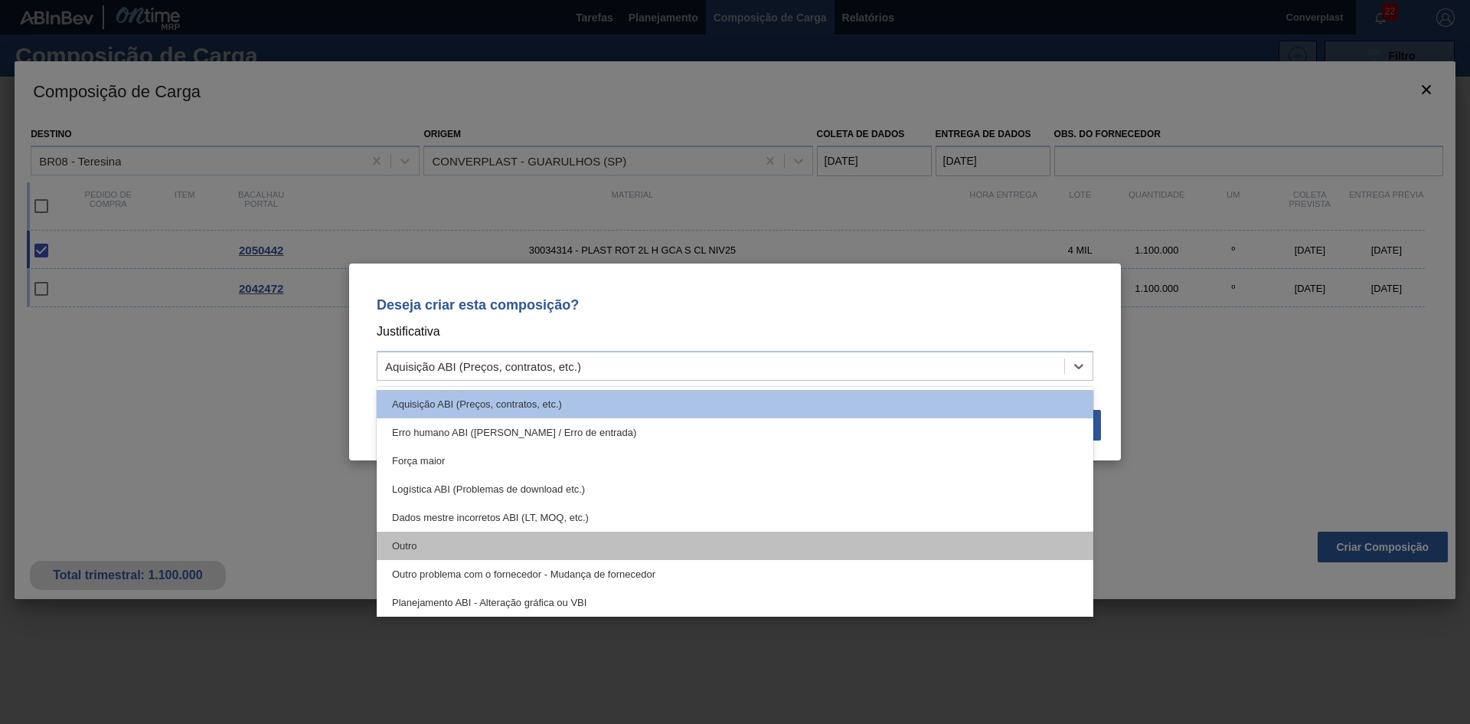
click at [549, 541] on div "Outro" at bounding box center [735, 546] width 717 height 28
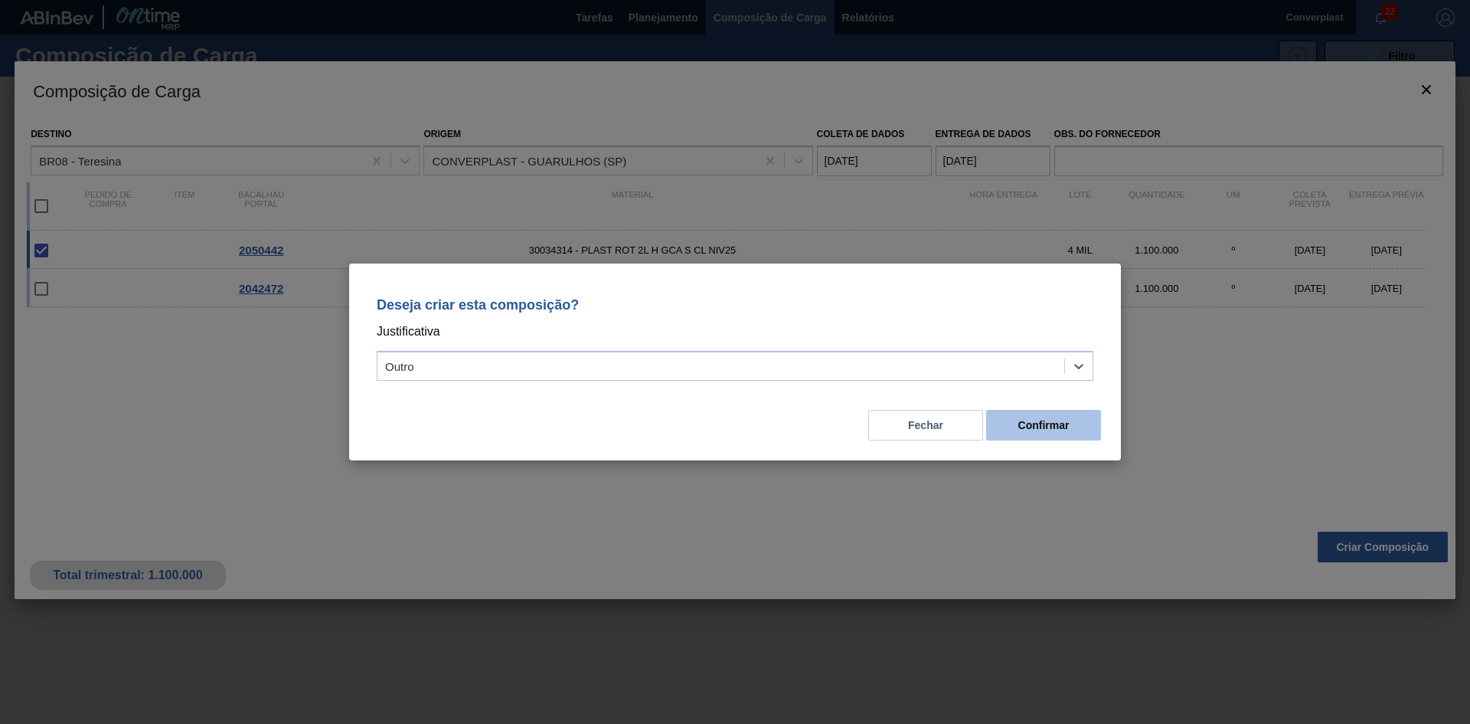
click at [1056, 413] on button "Confirmar" at bounding box center [1043, 425] width 115 height 31
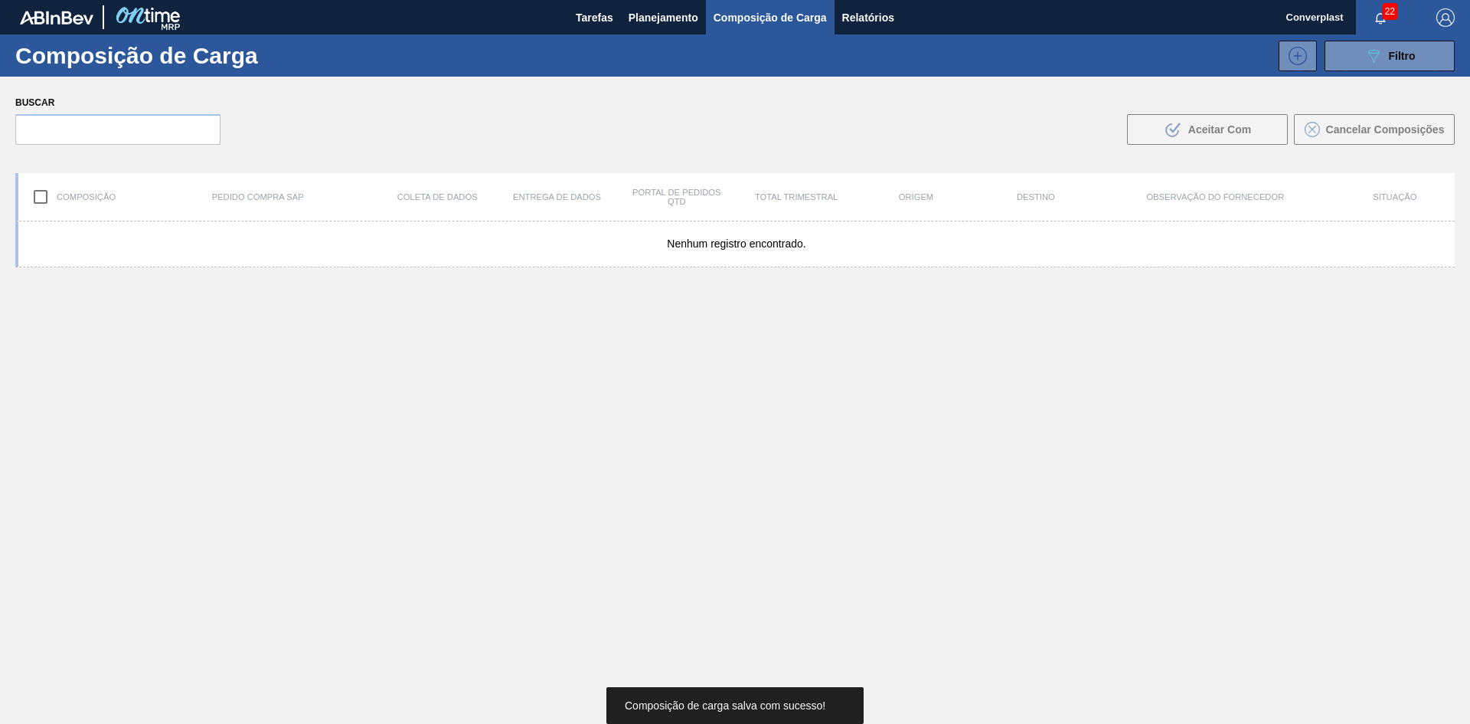
click at [604, 457] on div "Nenhum registro encontrado." at bounding box center [735, 508] width 1440 height 574
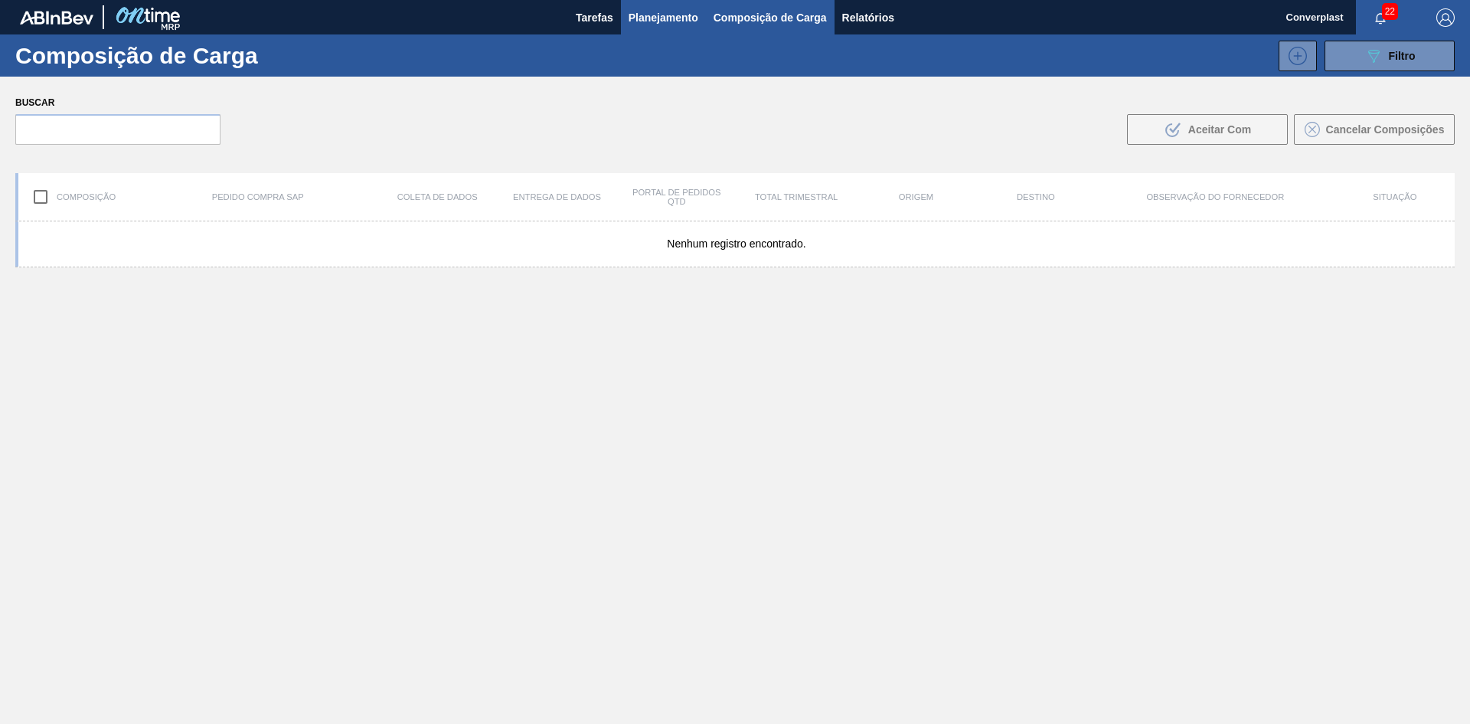
click at [656, 22] on font "Planejamento" at bounding box center [664, 17] width 70 height 12
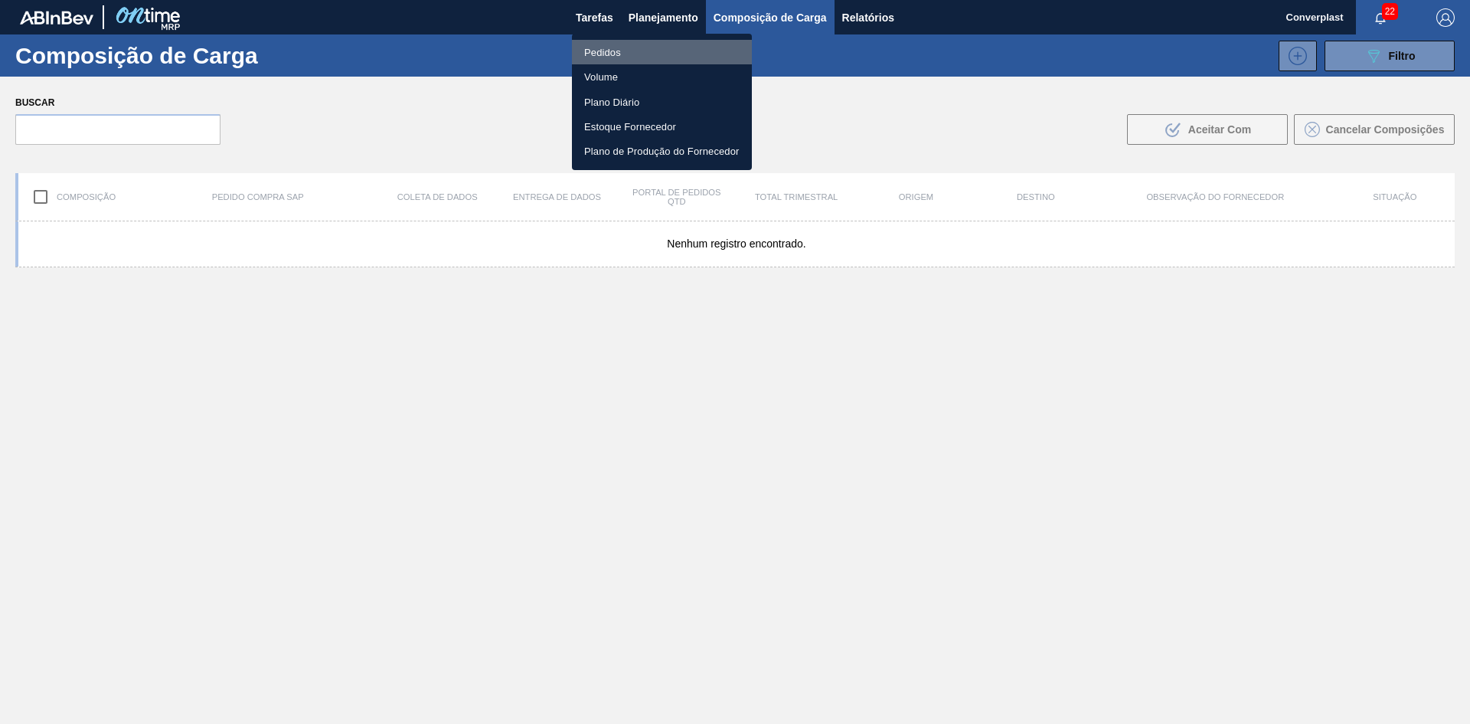
click at [622, 51] on li "Pedidos" at bounding box center [662, 52] width 180 height 25
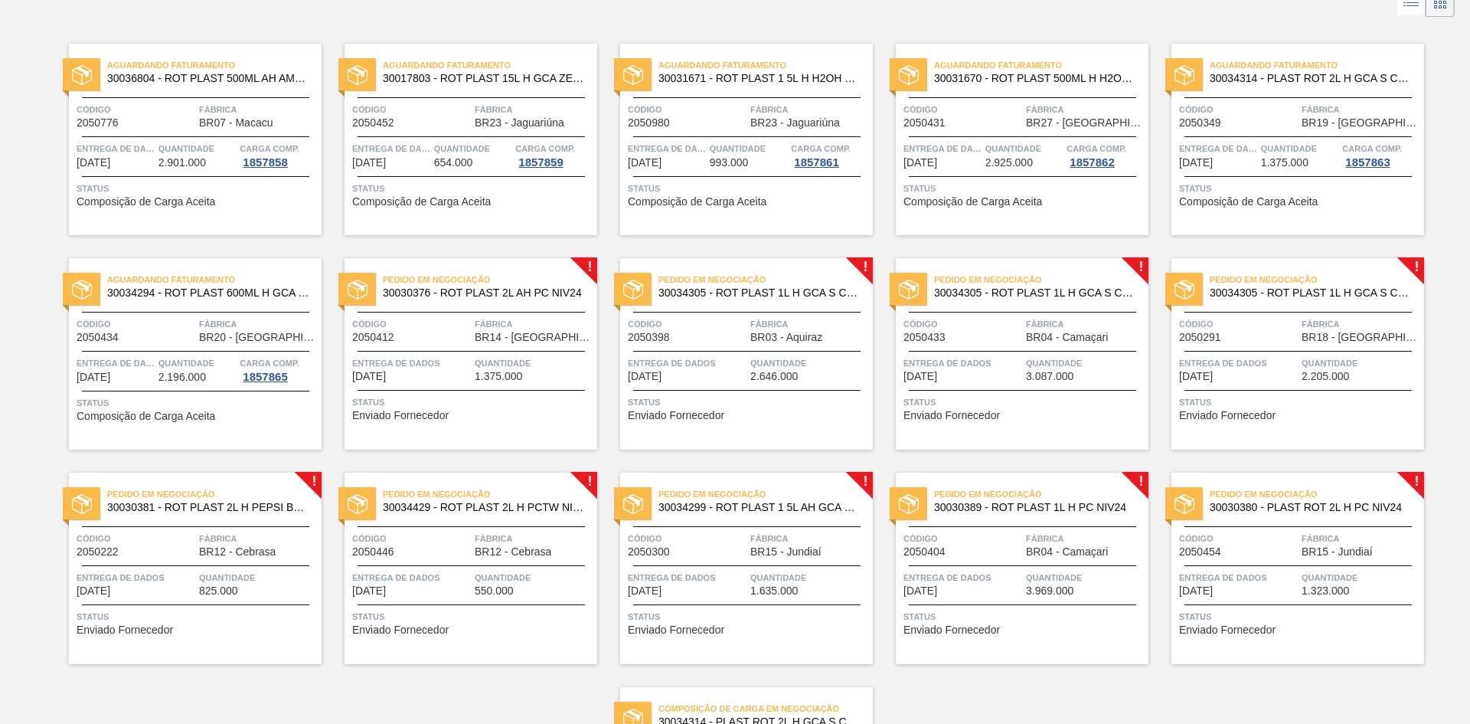
scroll to position [306, 0]
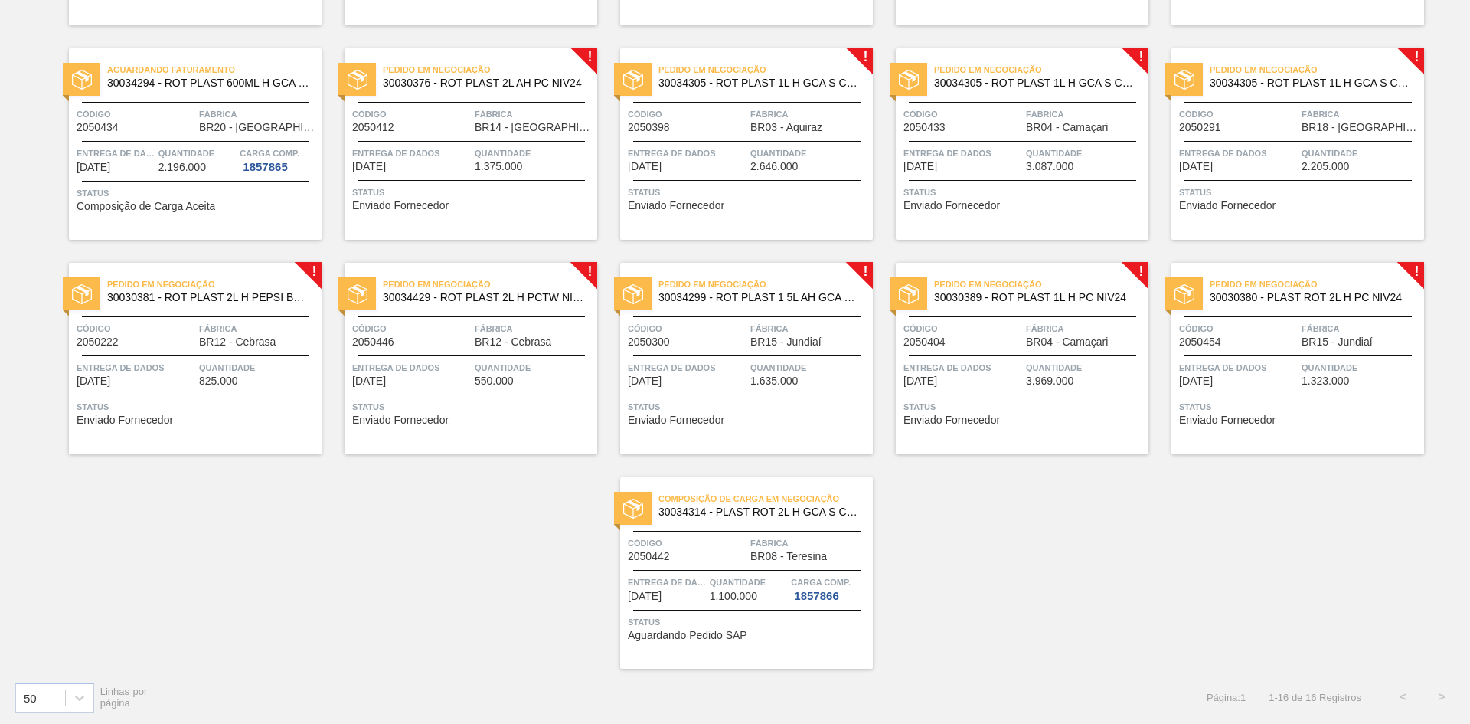
click at [1251, 405] on span "Status" at bounding box center [1299, 406] width 241 height 15
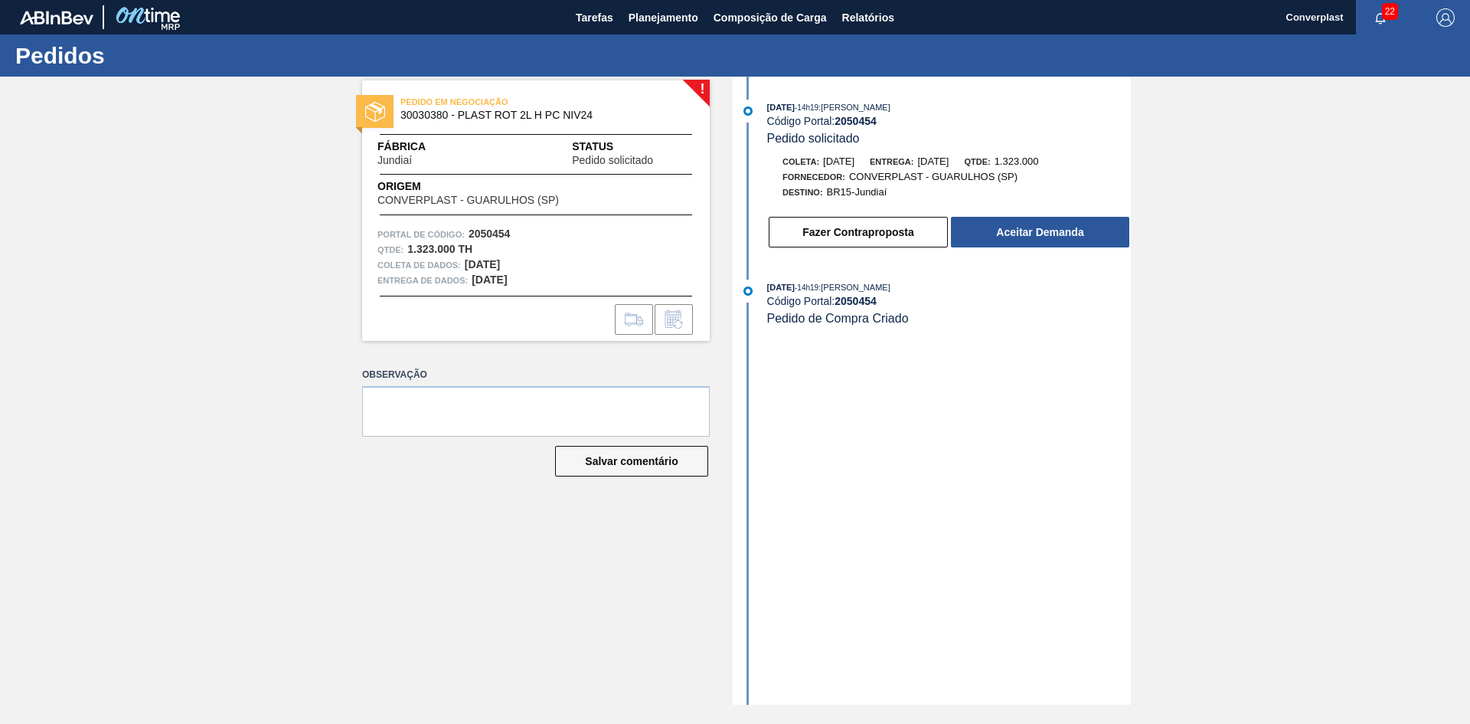
click at [1002, 215] on div "Fazer Contraproposta Aceitar Demanda" at bounding box center [949, 232] width 364 height 34
click at [988, 228] on button "Aceitar Demanda" at bounding box center [1040, 232] width 178 height 31
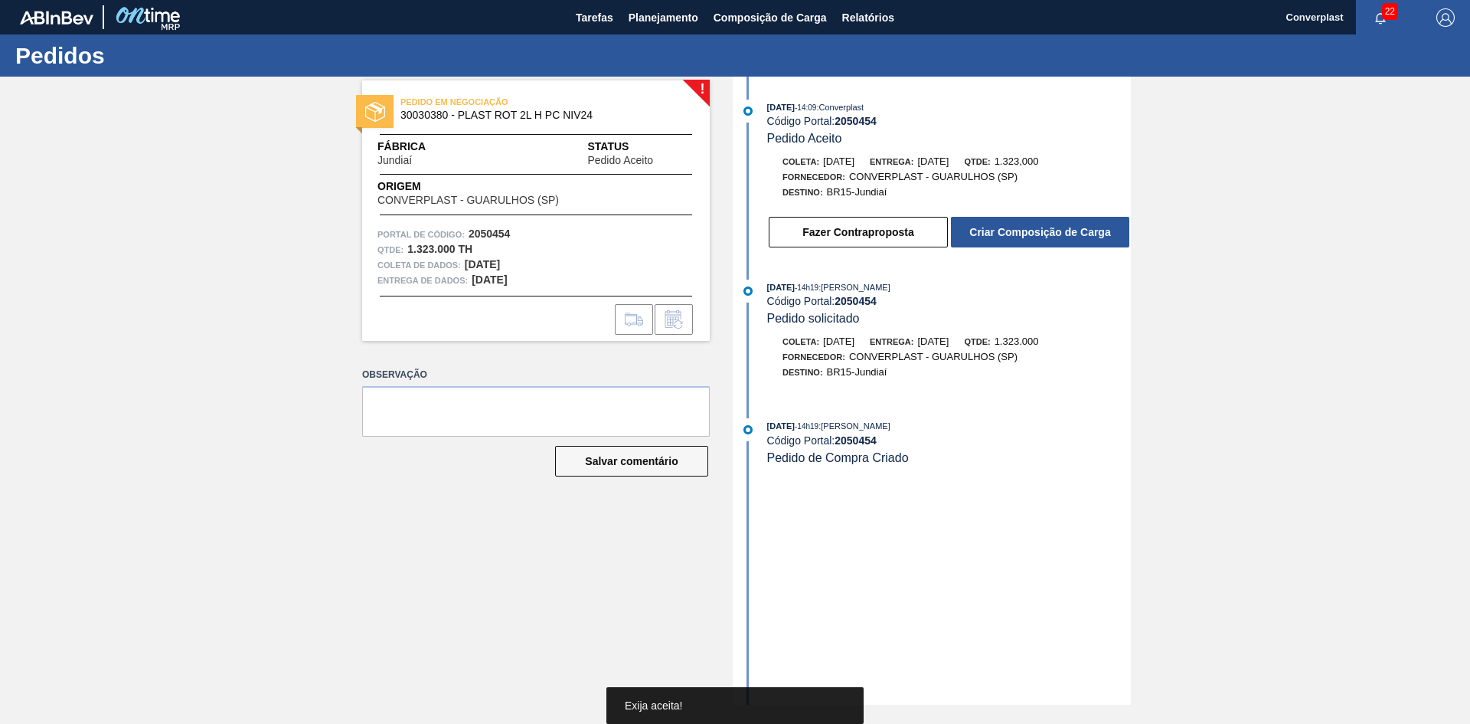
click at [988, 228] on button "Criar Composição de Carga" at bounding box center [1040, 232] width 178 height 31
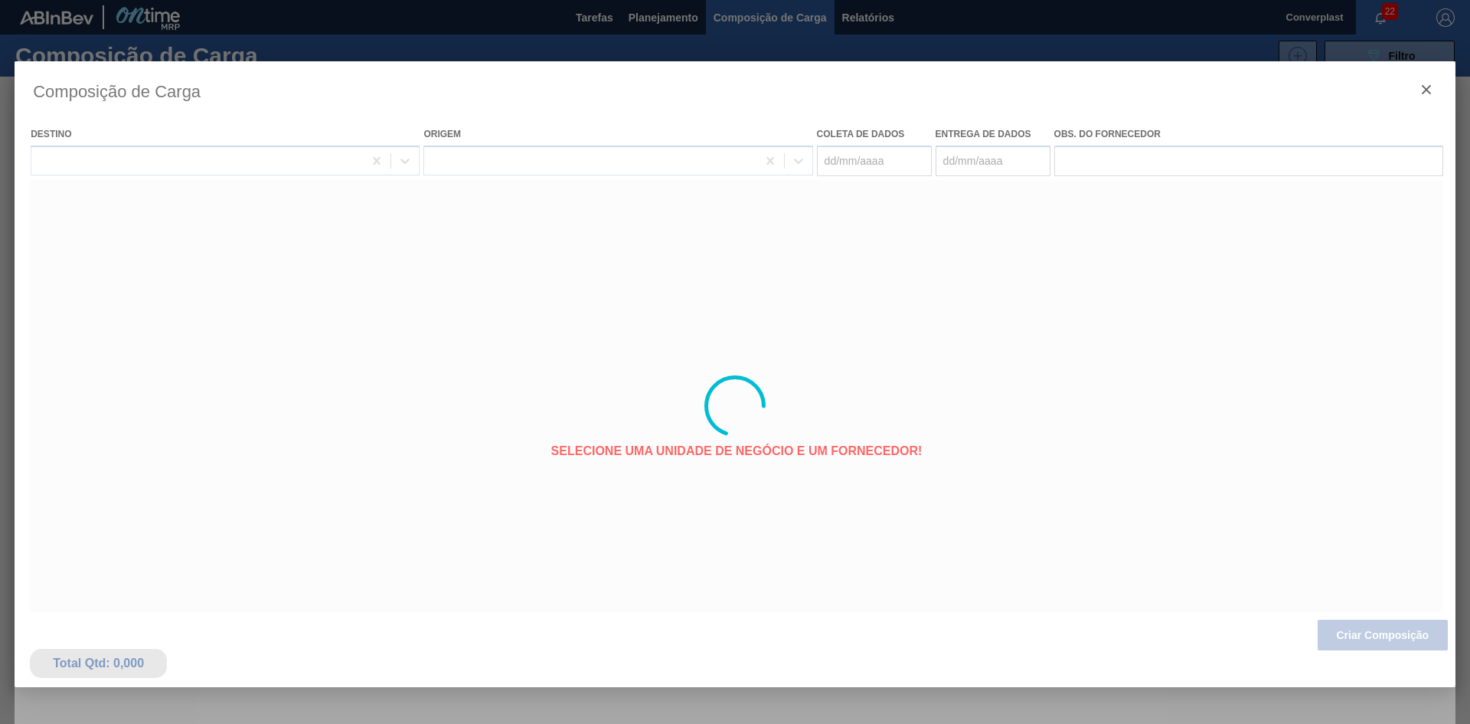
type coleta "[DATE]"
type Entrega "[DATE]"
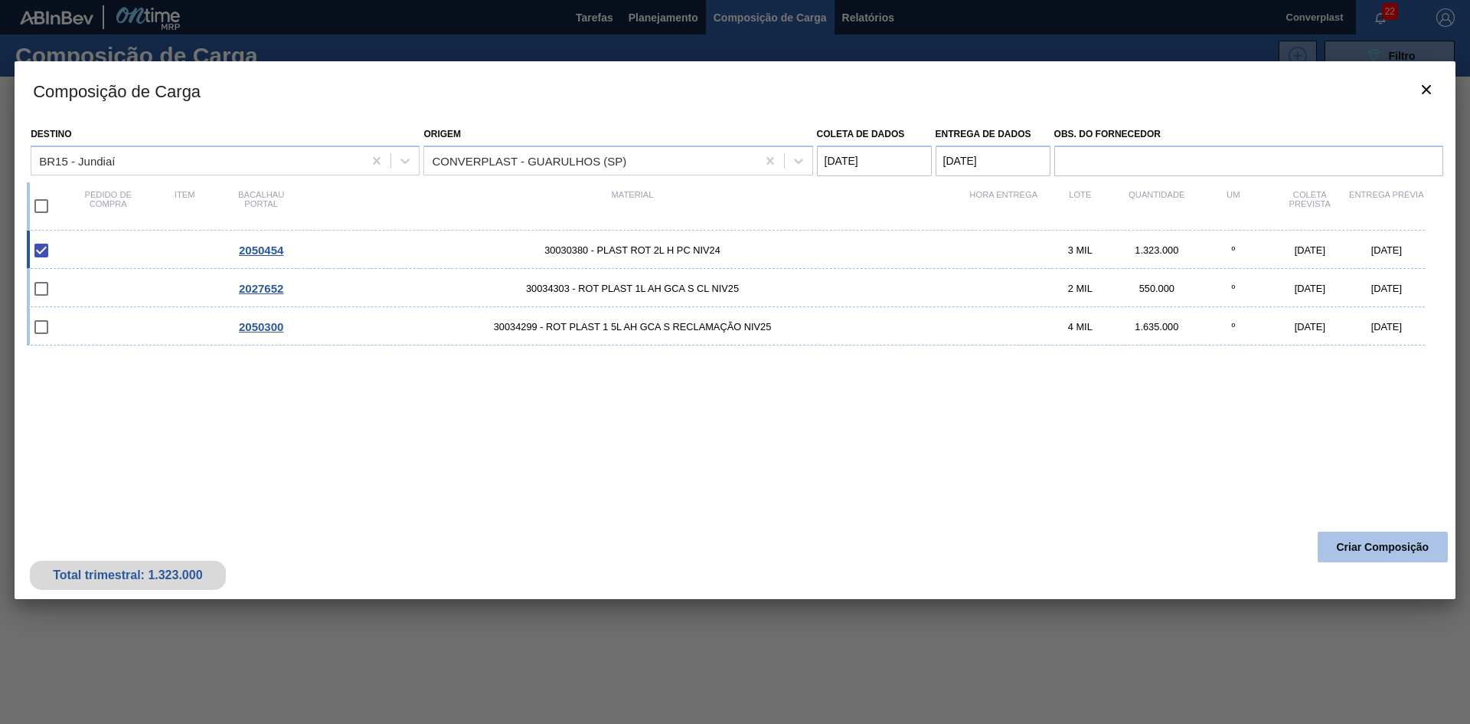
click at [1355, 541] on font "Criar Composição" at bounding box center [1383, 547] width 93 height 12
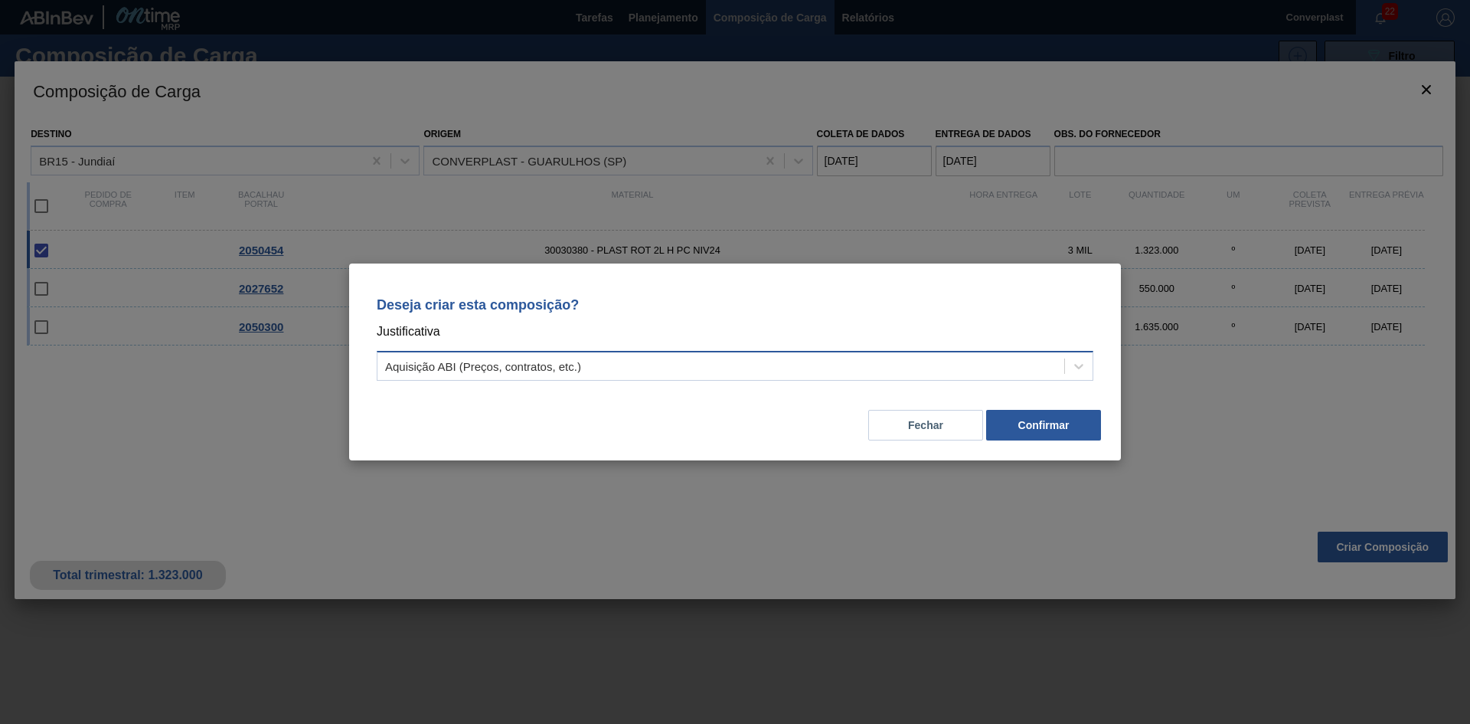
click at [734, 365] on div "Aquisição ABI (Preços, contratos, etc.)" at bounding box center [721, 366] width 687 height 22
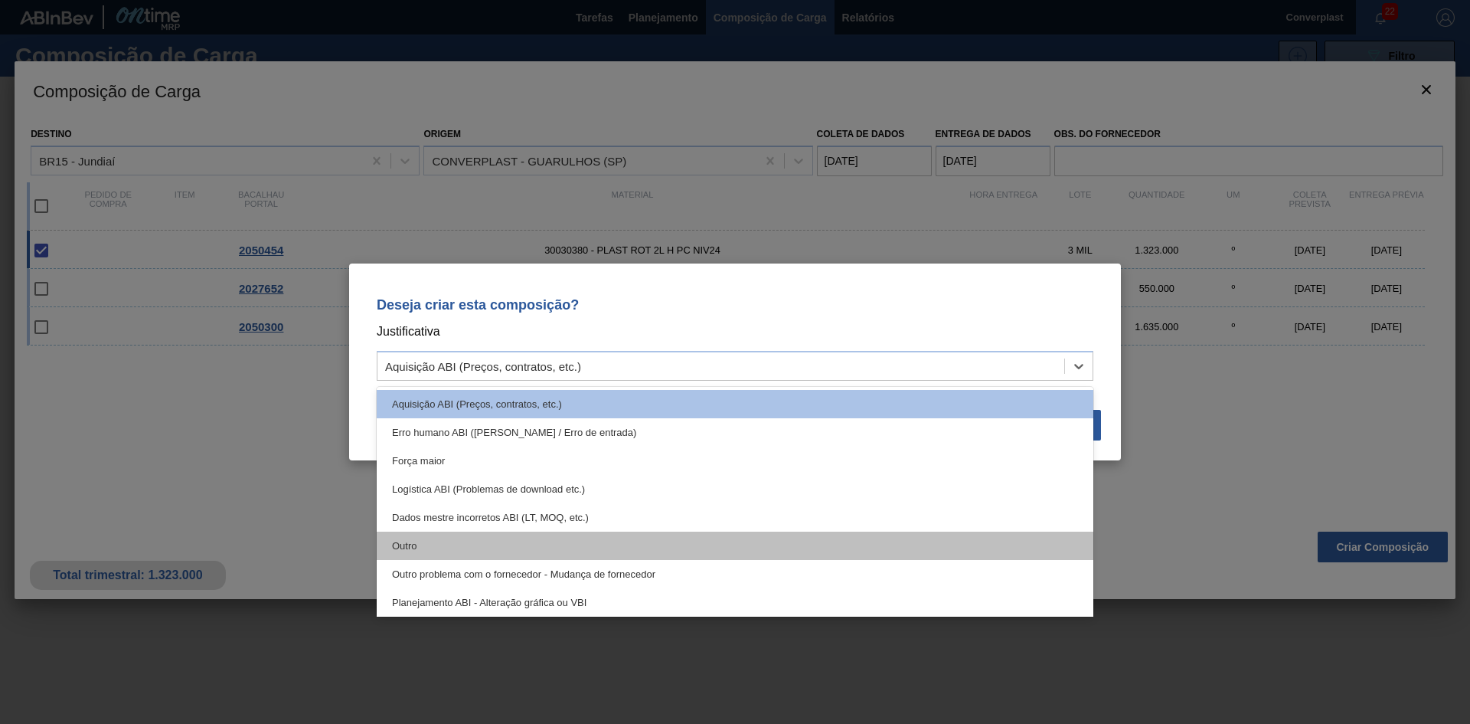
click at [662, 533] on div "Outro" at bounding box center [735, 546] width 717 height 28
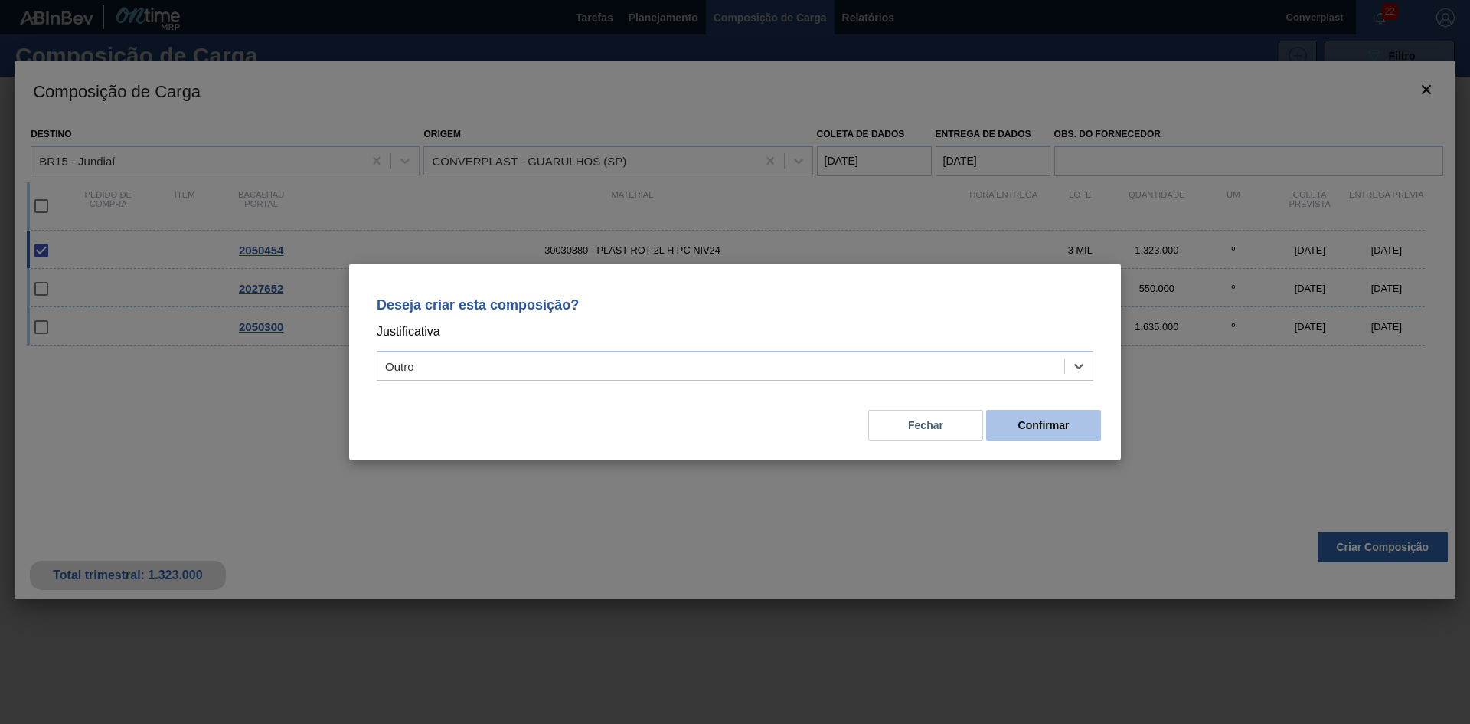
click at [1050, 440] on button "Confirmar" at bounding box center [1043, 425] width 115 height 31
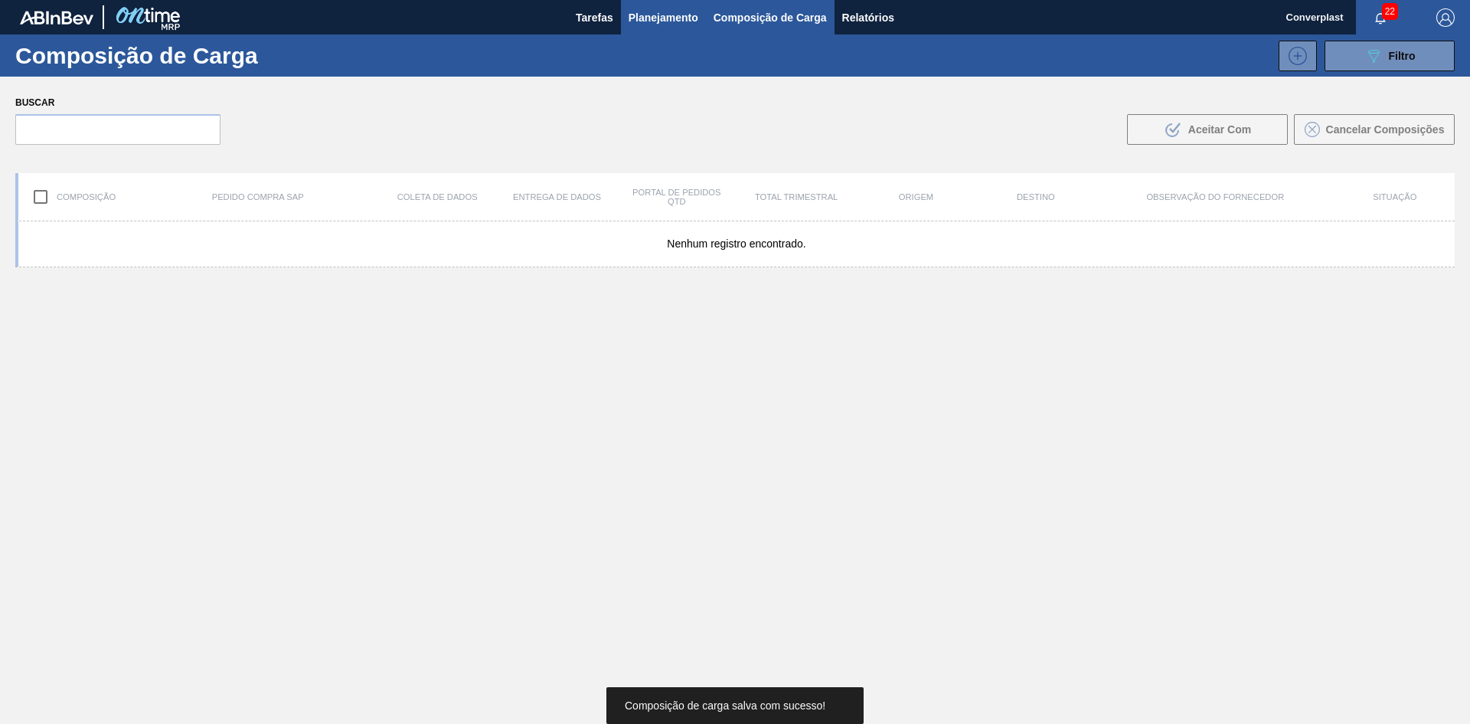
click at [643, 28] on button "Planejamento" at bounding box center [663, 17] width 85 height 34
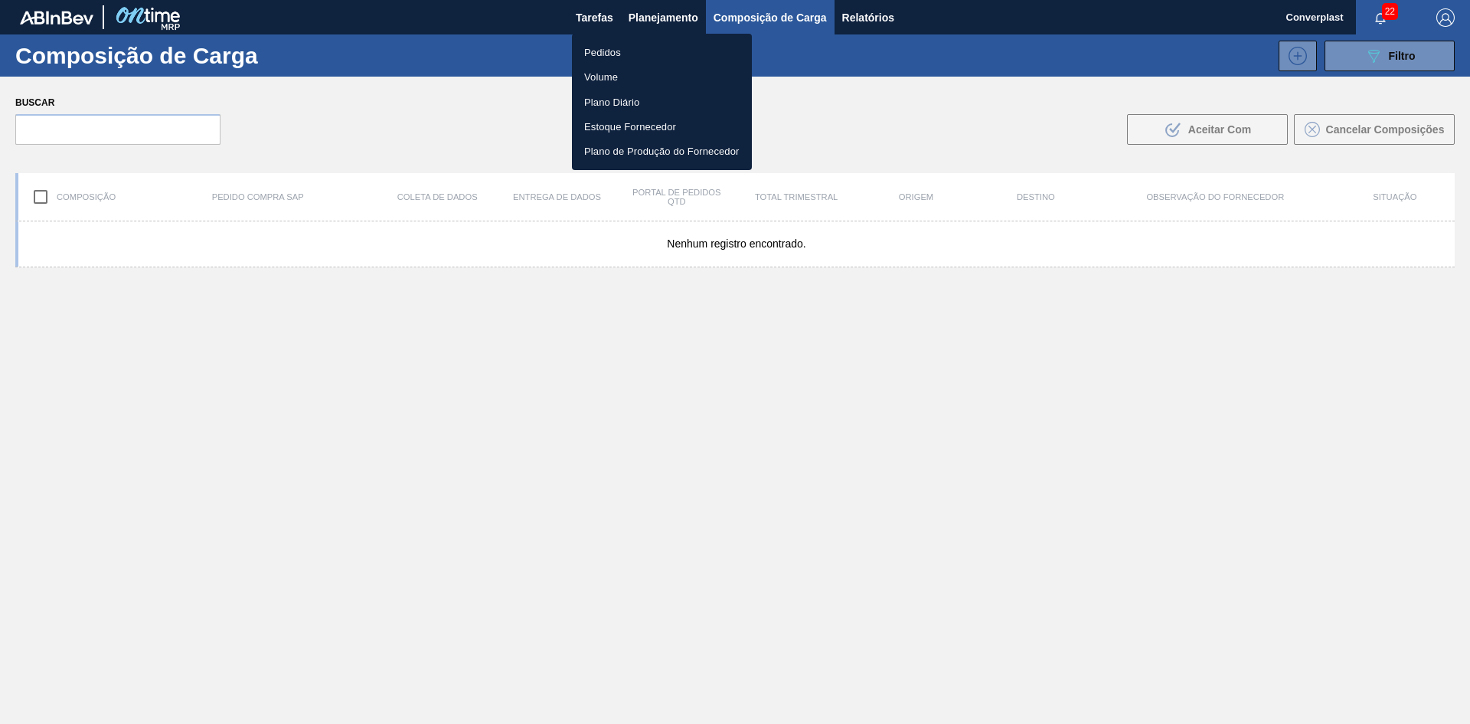
click at [607, 63] on li "Pedidos" at bounding box center [662, 52] width 180 height 25
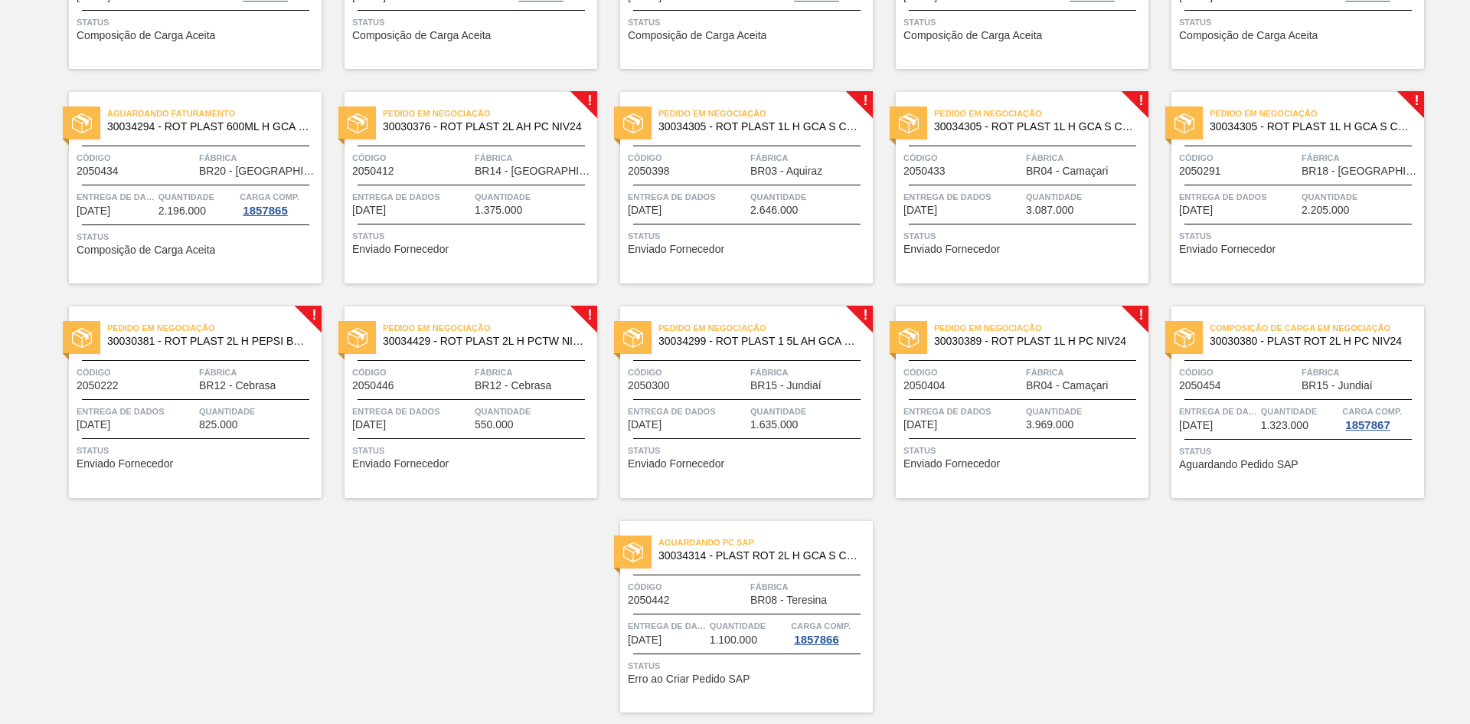
scroll to position [308, 0]
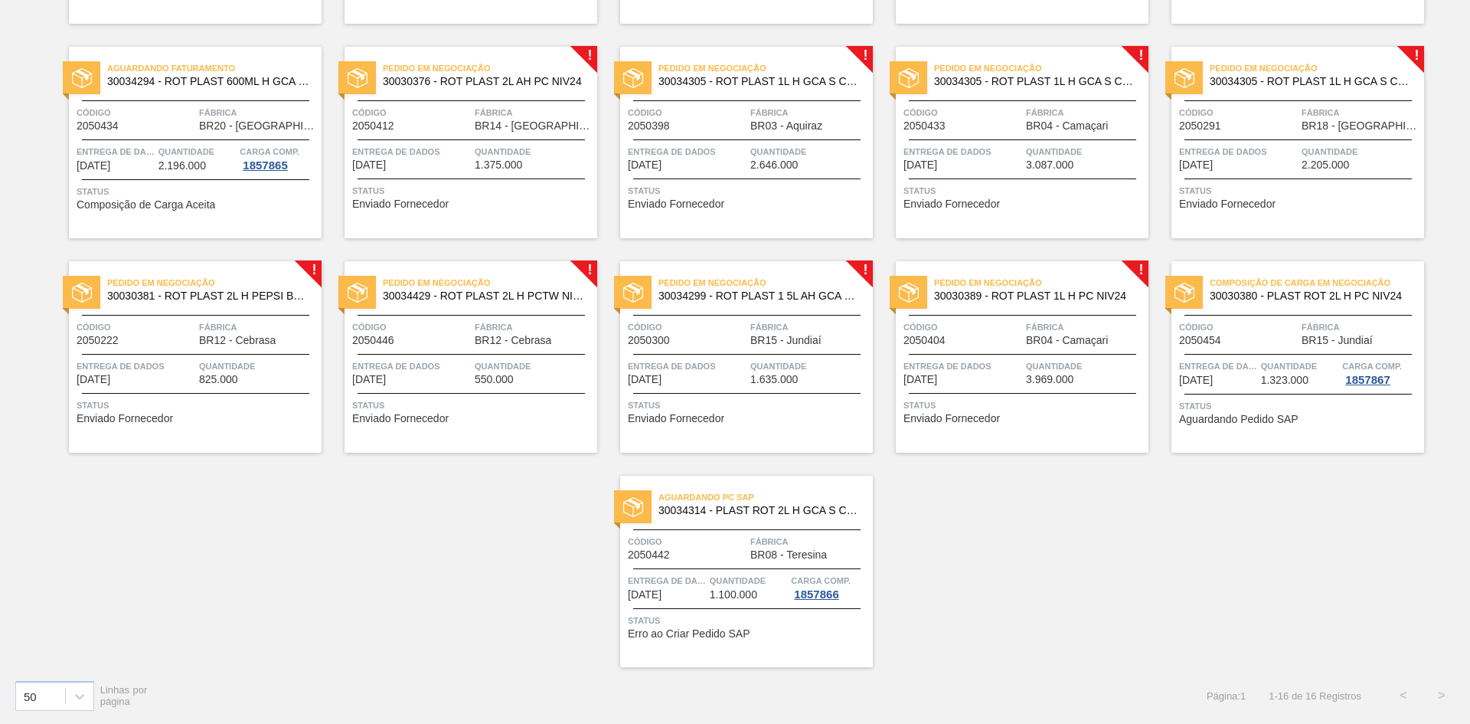
click at [948, 414] on font "Enviado Fornecedor" at bounding box center [952, 418] width 96 height 12
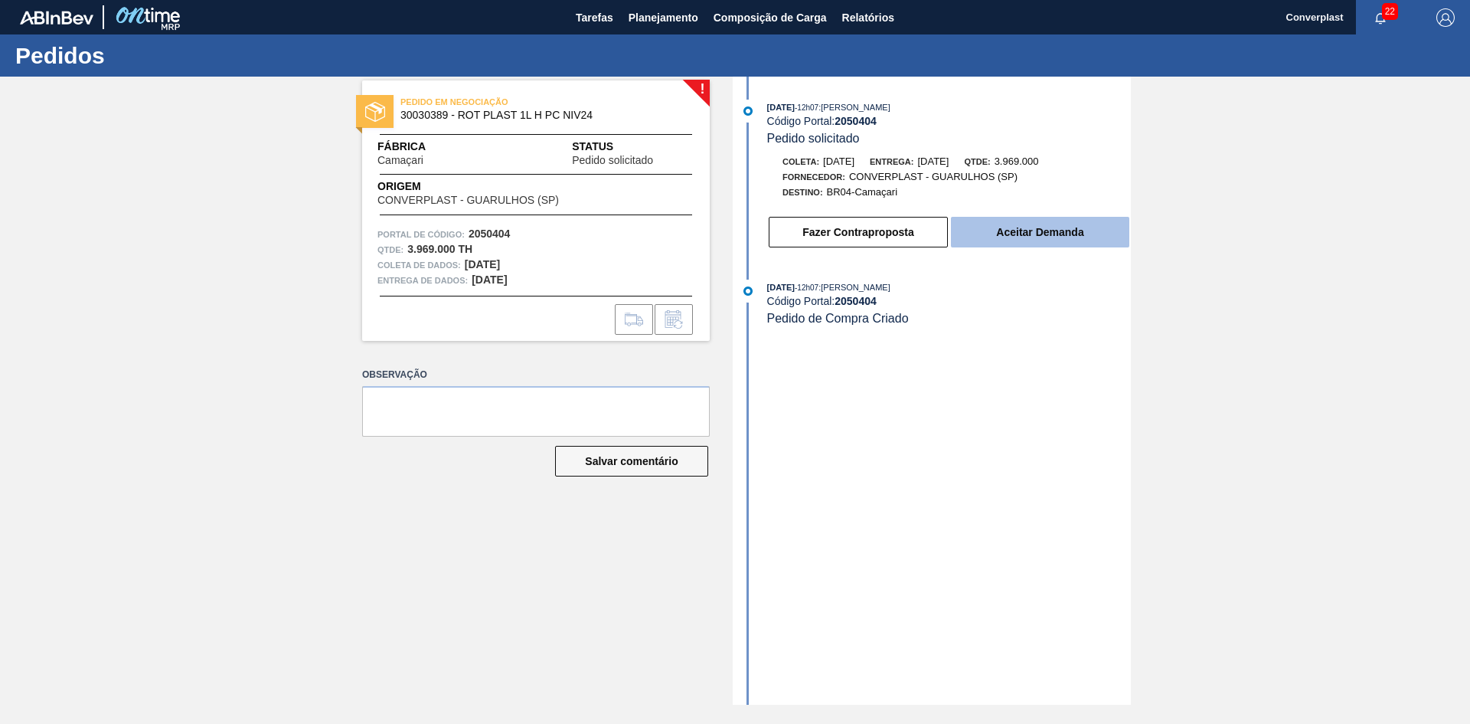
click at [1045, 227] on font "Aceitar Demanda" at bounding box center [1039, 232] width 87 height 12
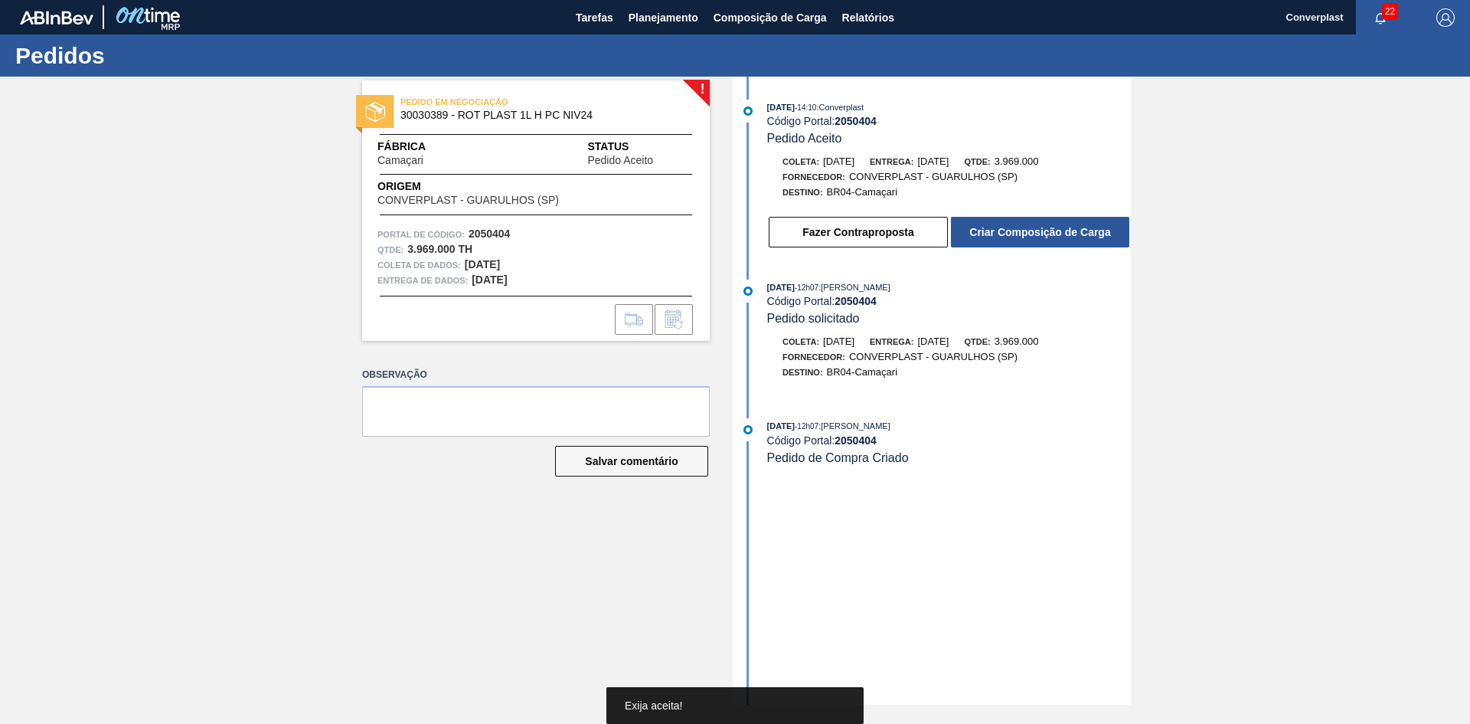
click at [1043, 236] on font "Criar Composição de Carga" at bounding box center [1040, 232] width 141 height 12
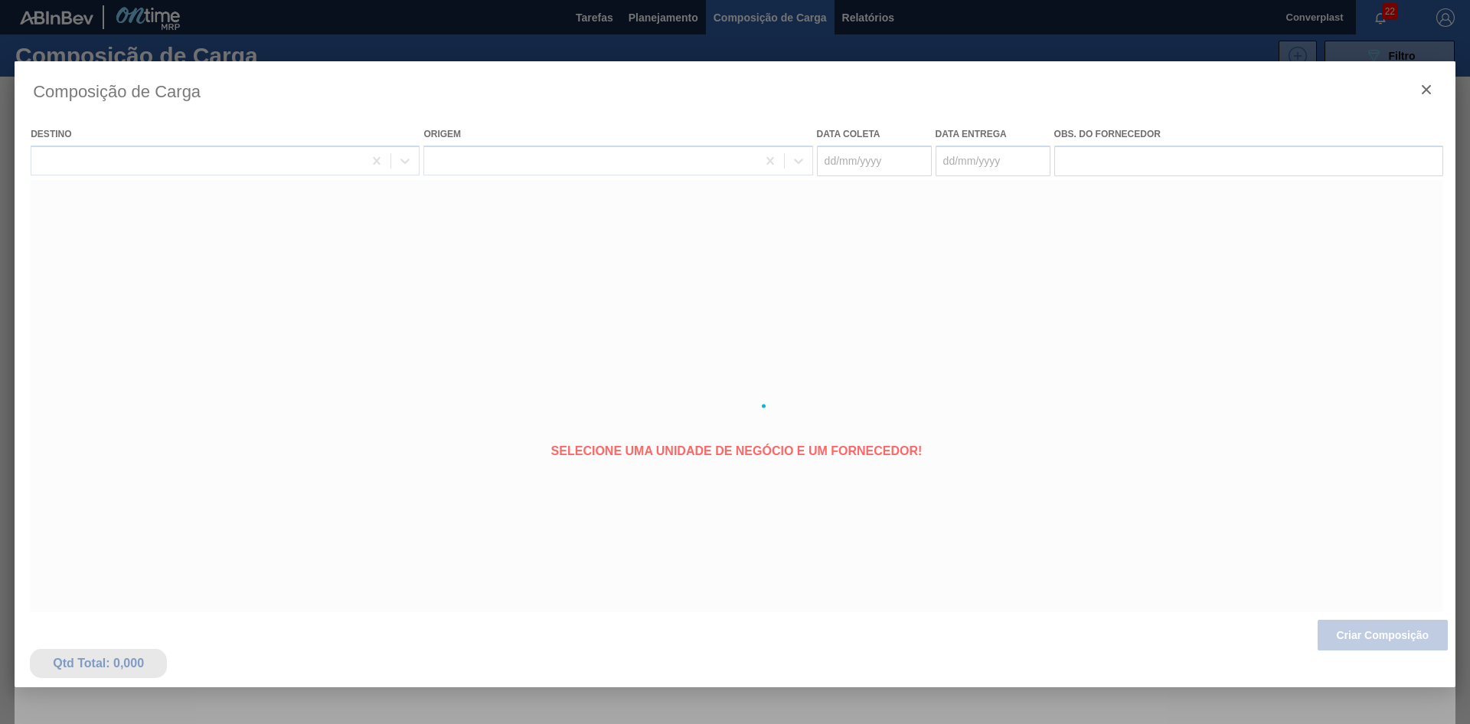
type coleta "[DATE]"
type Entrega "[DATE]"
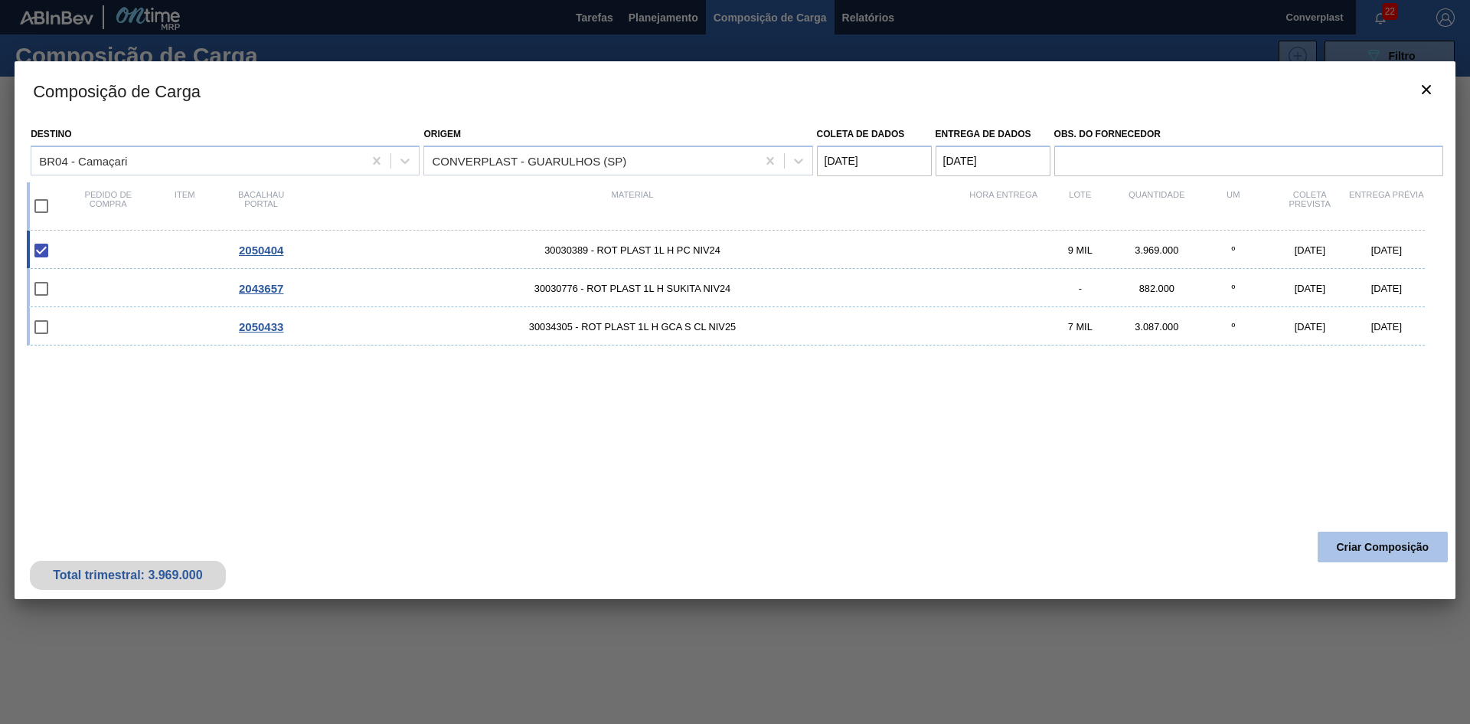
click at [1343, 545] on font "Criar Composição" at bounding box center [1383, 547] width 93 height 12
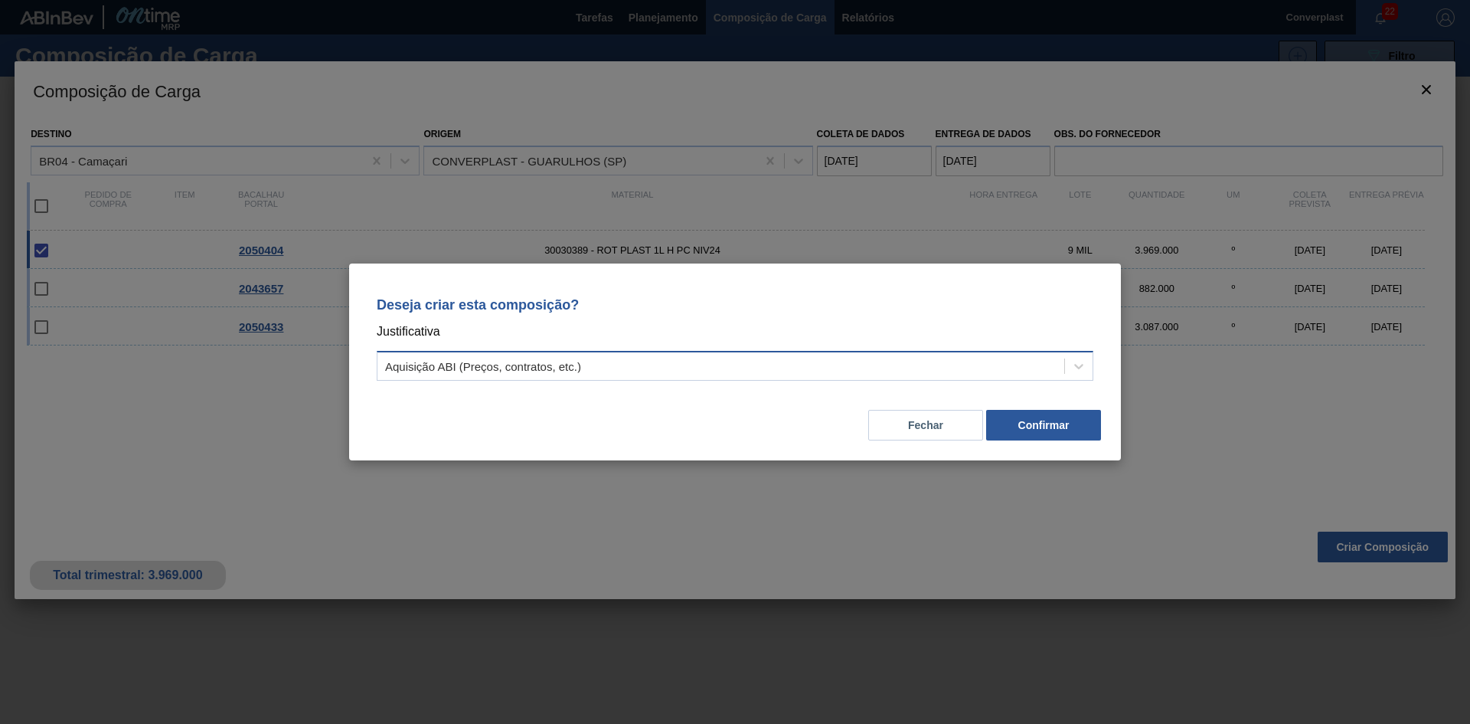
click at [787, 368] on div "Aquisição ABI (Preços, contratos, etc.)" at bounding box center [721, 366] width 687 height 22
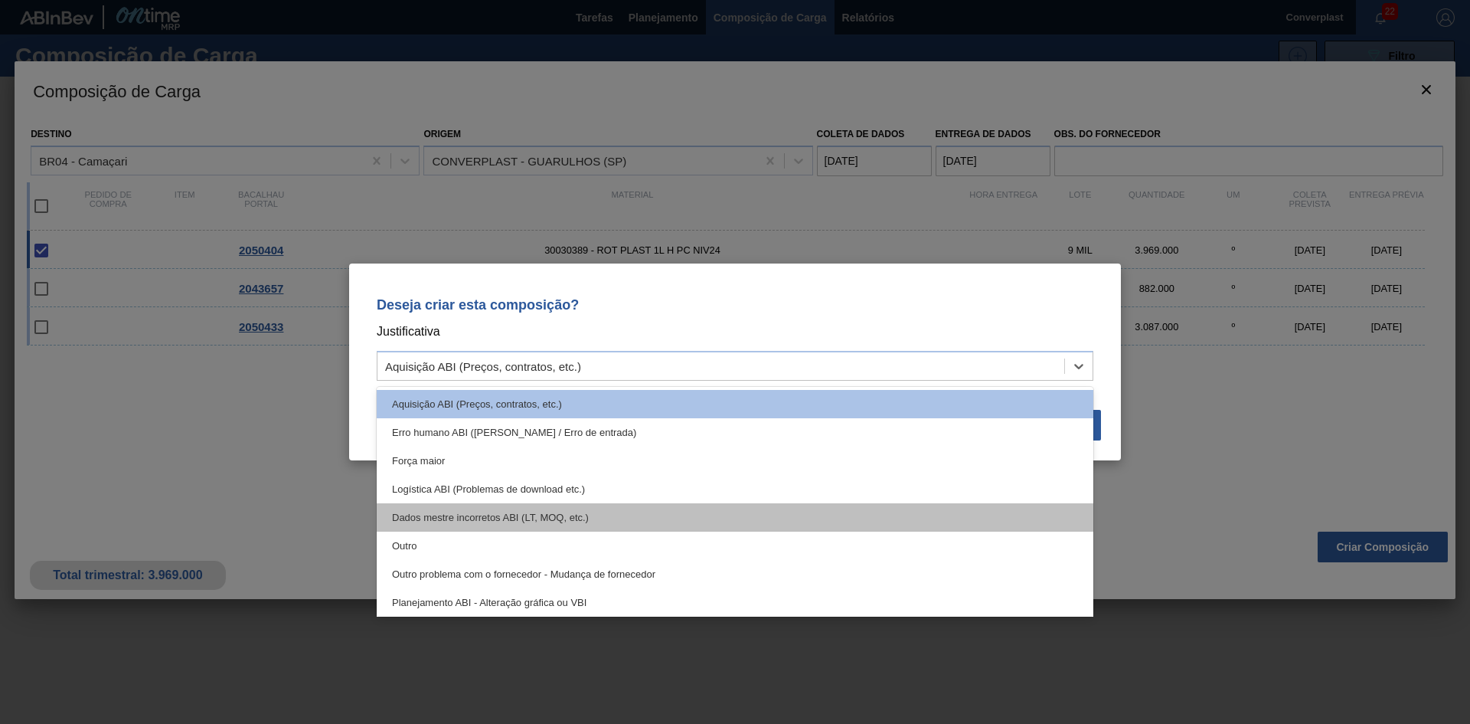
click at [679, 526] on div "Dados mestre incorretos ABI (LT, MOQ, etc.)" at bounding box center [735, 517] width 717 height 28
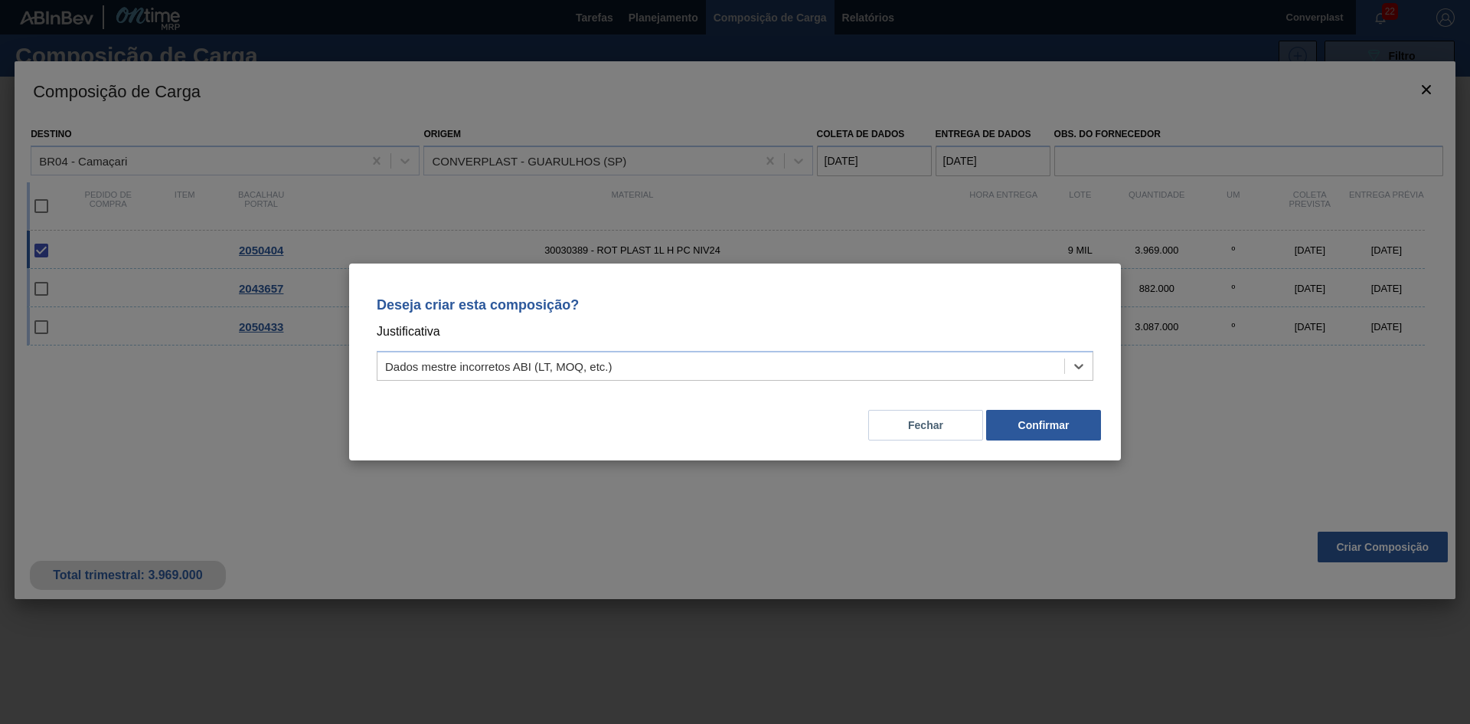
click at [657, 382] on div "Deseja criar esta composição? Justificativa opção Dados mestre incorretos ABI (…" at bounding box center [735, 336] width 735 height 108
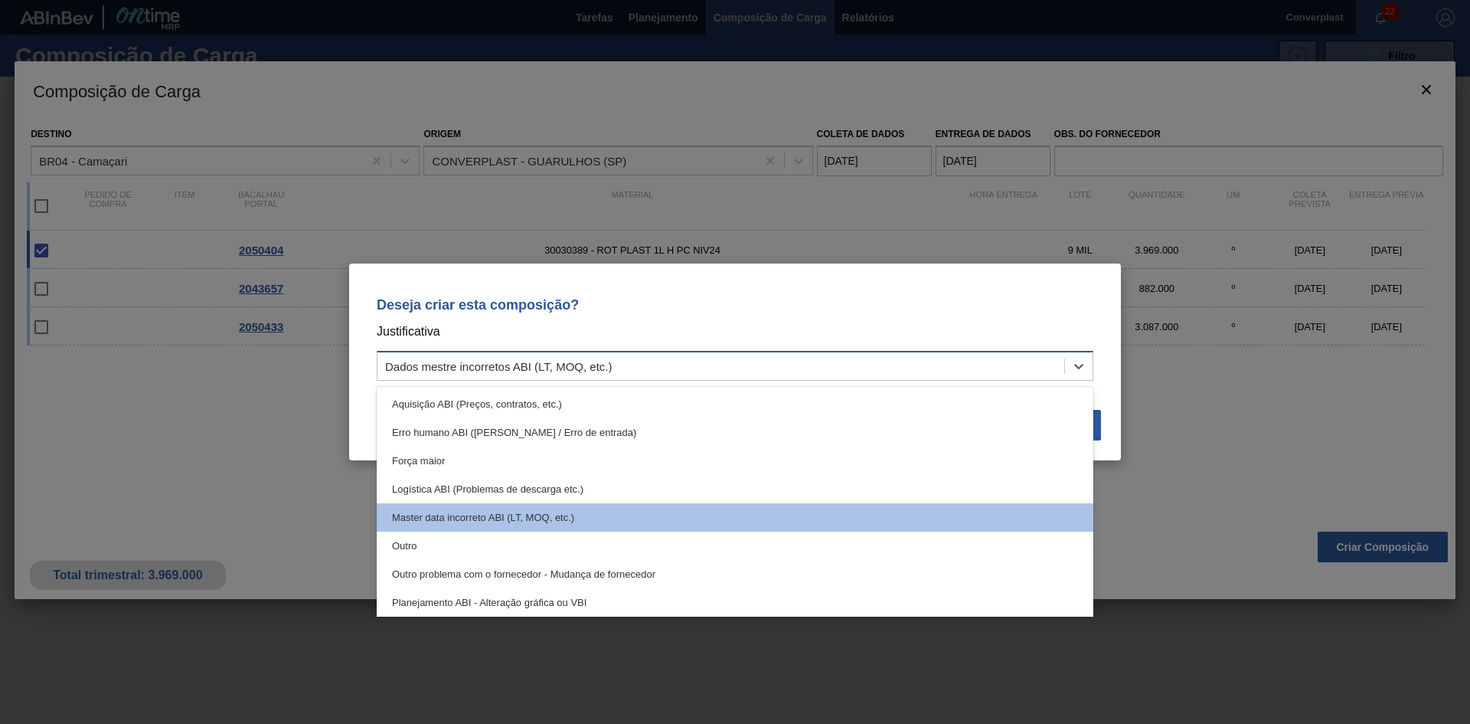
click at [645, 371] on div "Dados mestre incorretos ABI (LT, MOQ, etc.)" at bounding box center [721, 366] width 687 height 22
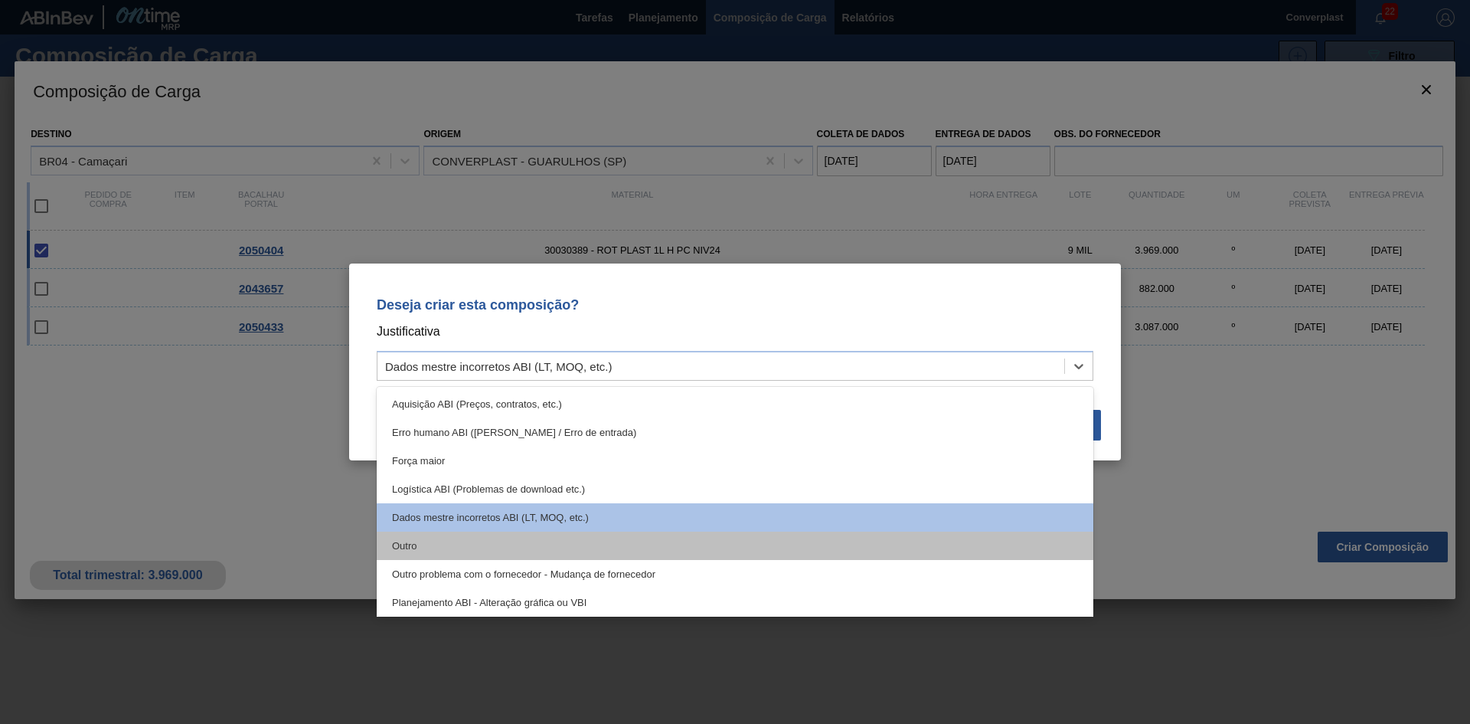
click at [599, 547] on div "Outro" at bounding box center [735, 546] width 717 height 28
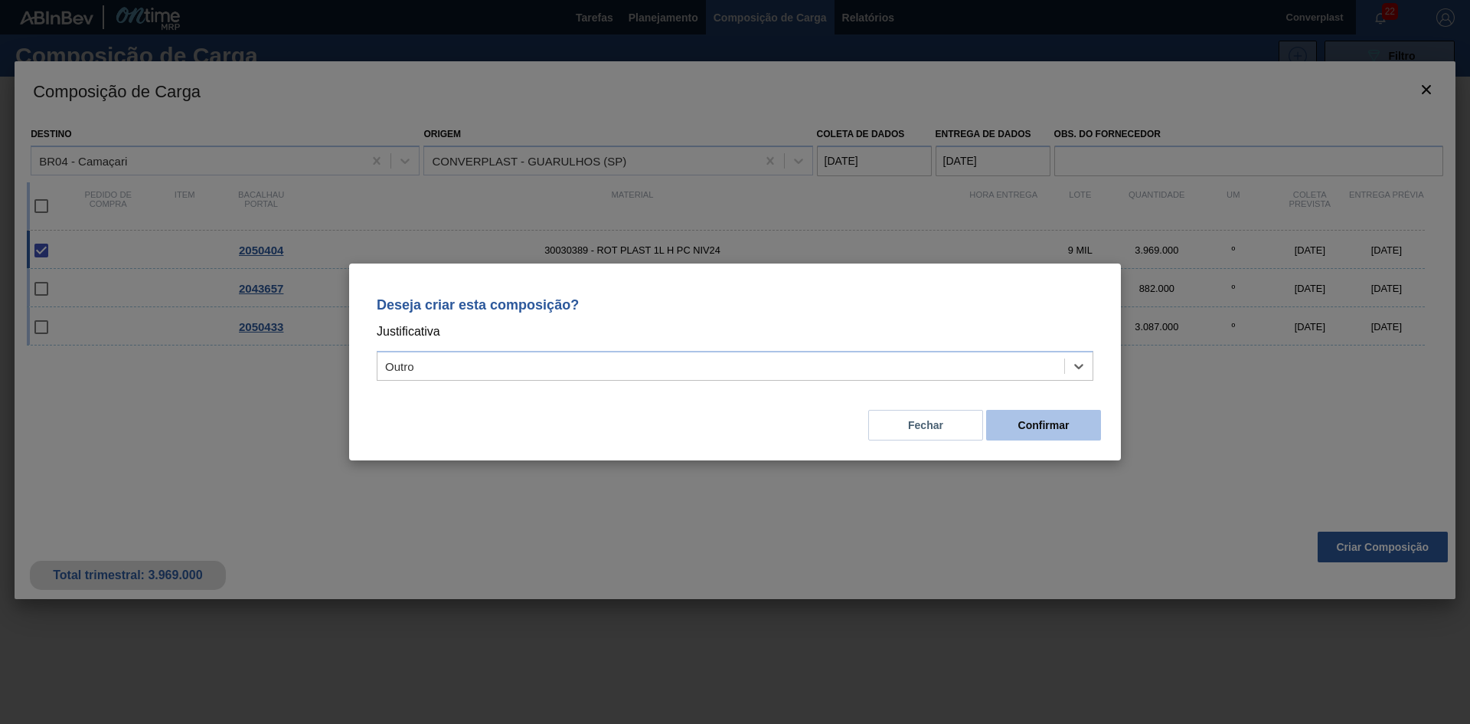
click at [1058, 436] on button "Confirmar" at bounding box center [1043, 425] width 115 height 31
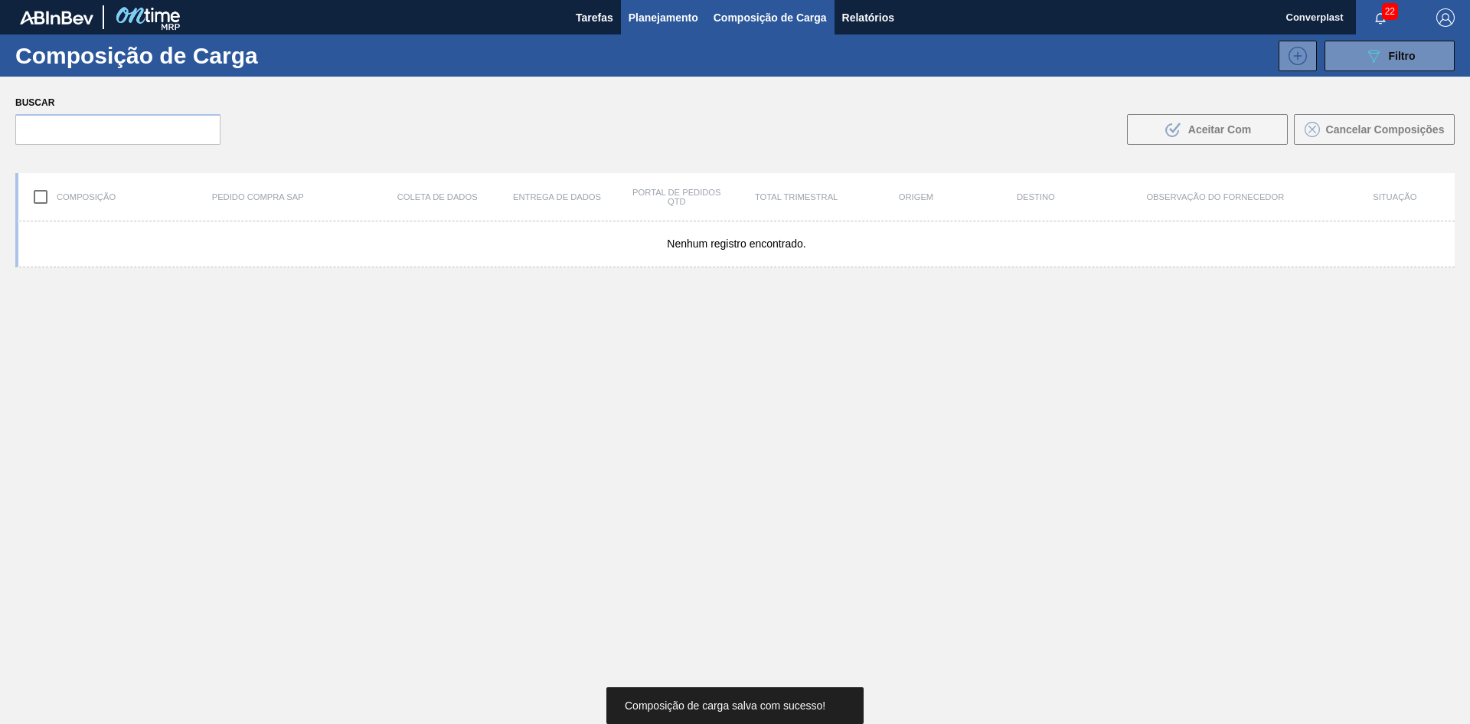
click at [642, 13] on font "Planejamento" at bounding box center [664, 17] width 70 height 12
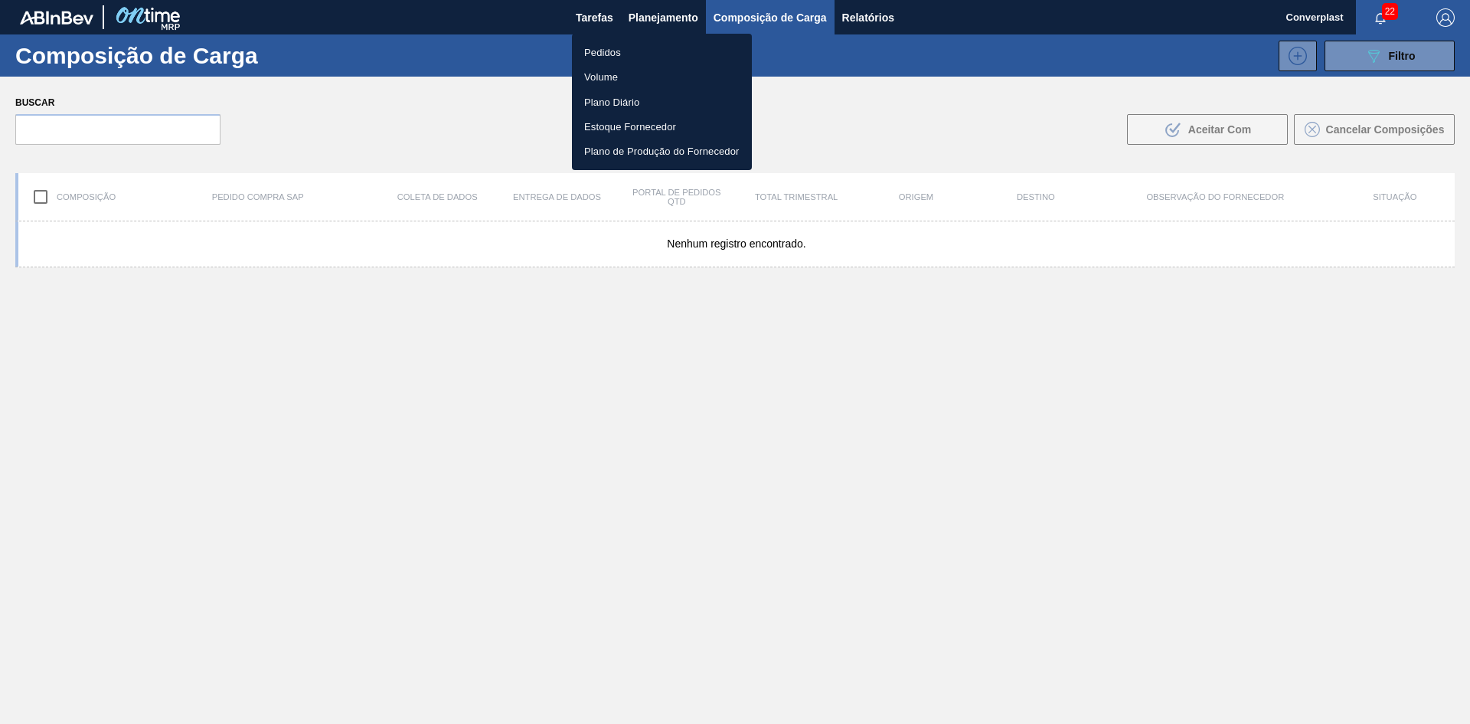
click at [590, 38] on ul "Pedidos Volume Plano Diário Estoque Fornecedor Plano de Produção do Fornecedor" at bounding box center [662, 102] width 180 height 136
click at [592, 44] on li "Pedidos" at bounding box center [662, 52] width 180 height 25
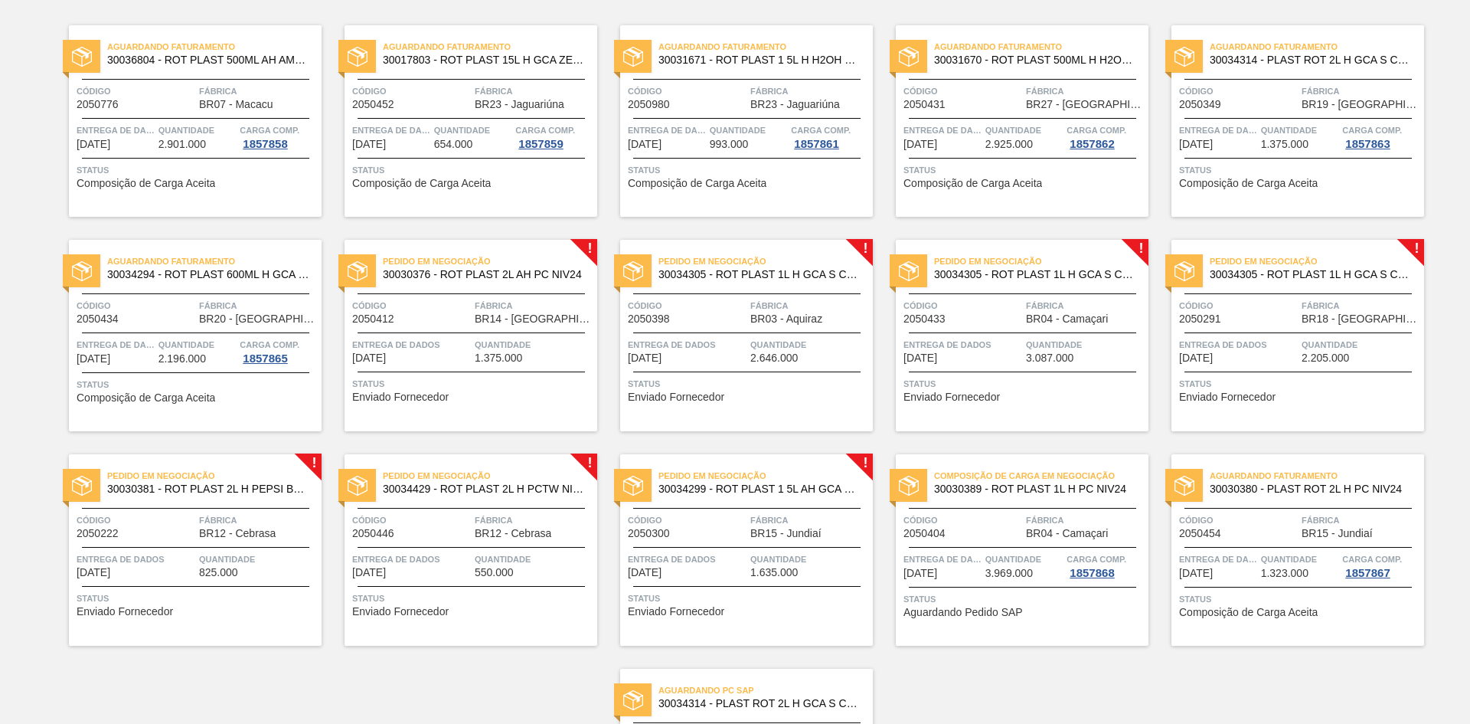
scroll to position [308, 0]
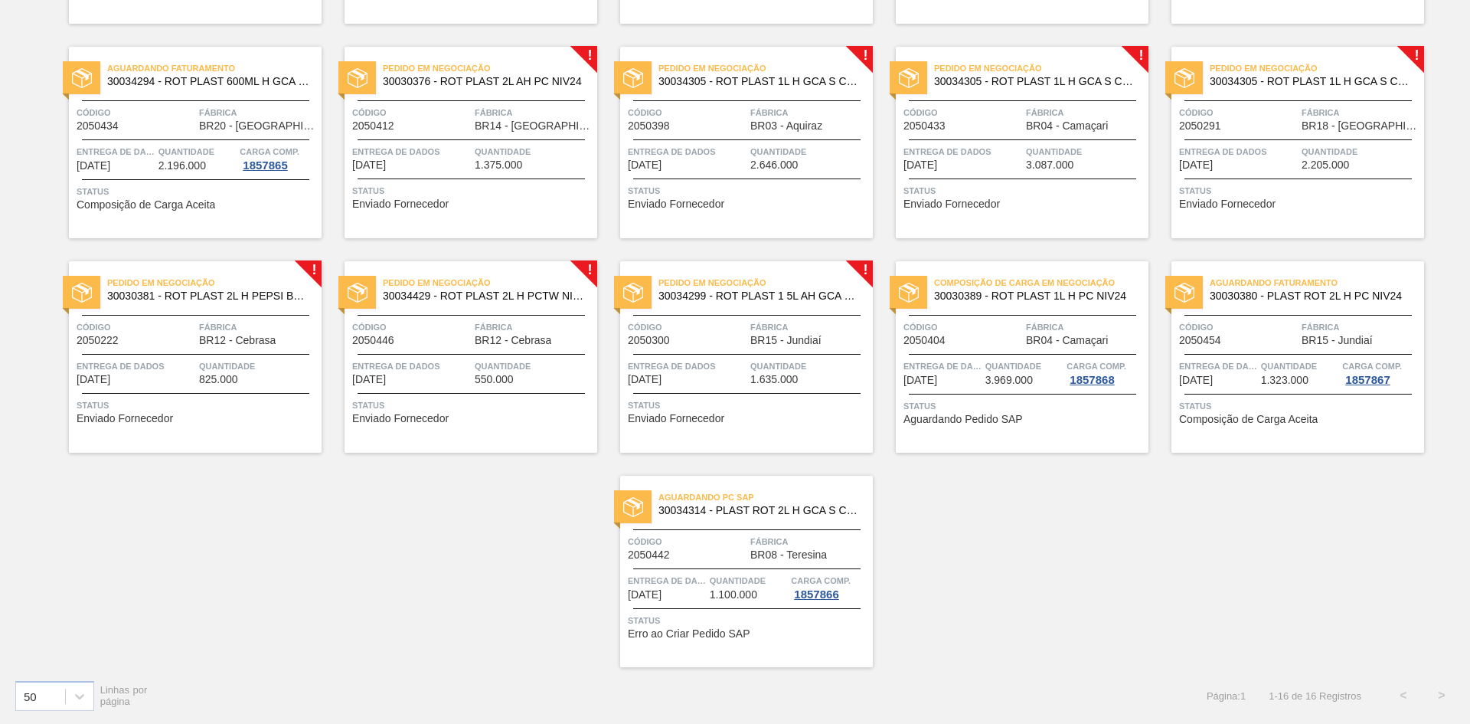
click at [735, 429] on div "Pedido em Negociação 30034299 - ROT PLAST 1 5L AH GCA S RECLAMAÇÃO NIV25 Código…" at bounding box center [746, 356] width 253 height 191
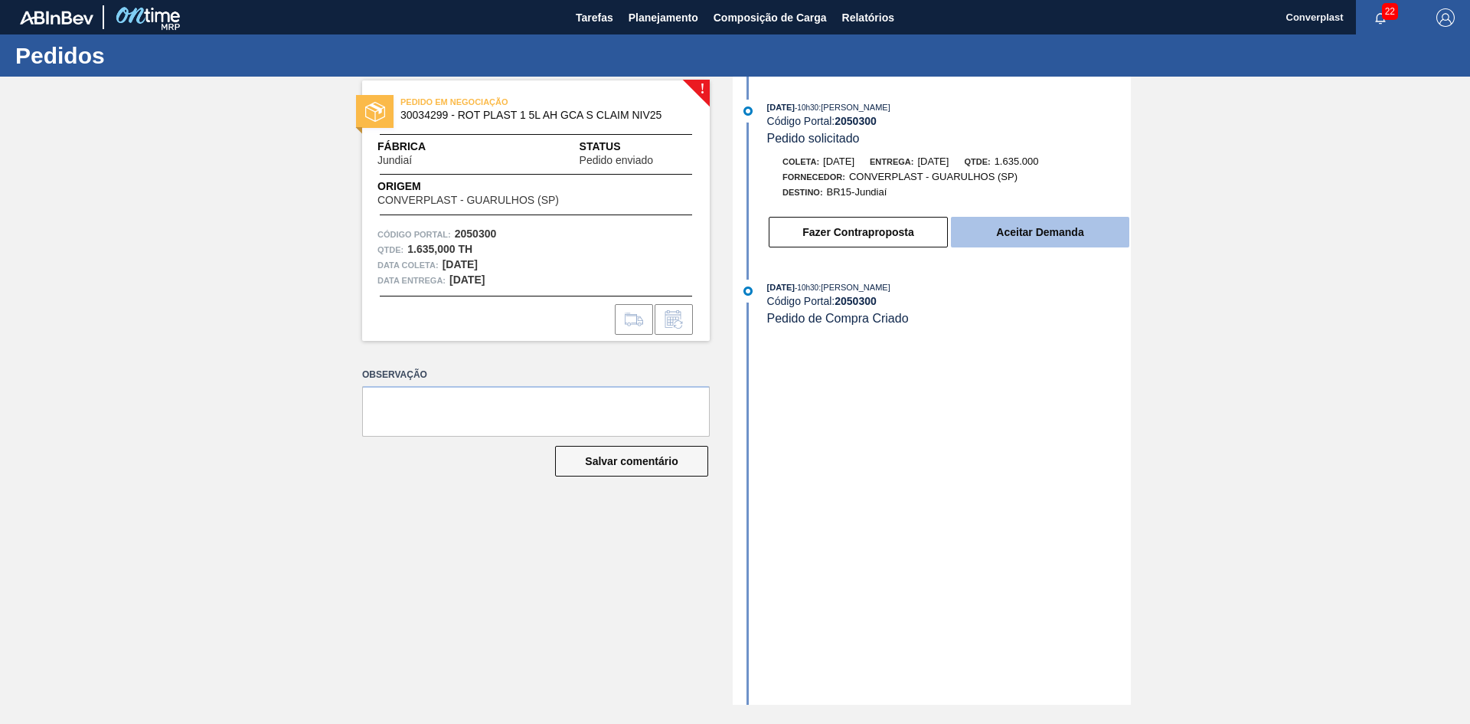
click at [973, 227] on button "Aceitar Demanda" at bounding box center [1040, 232] width 178 height 31
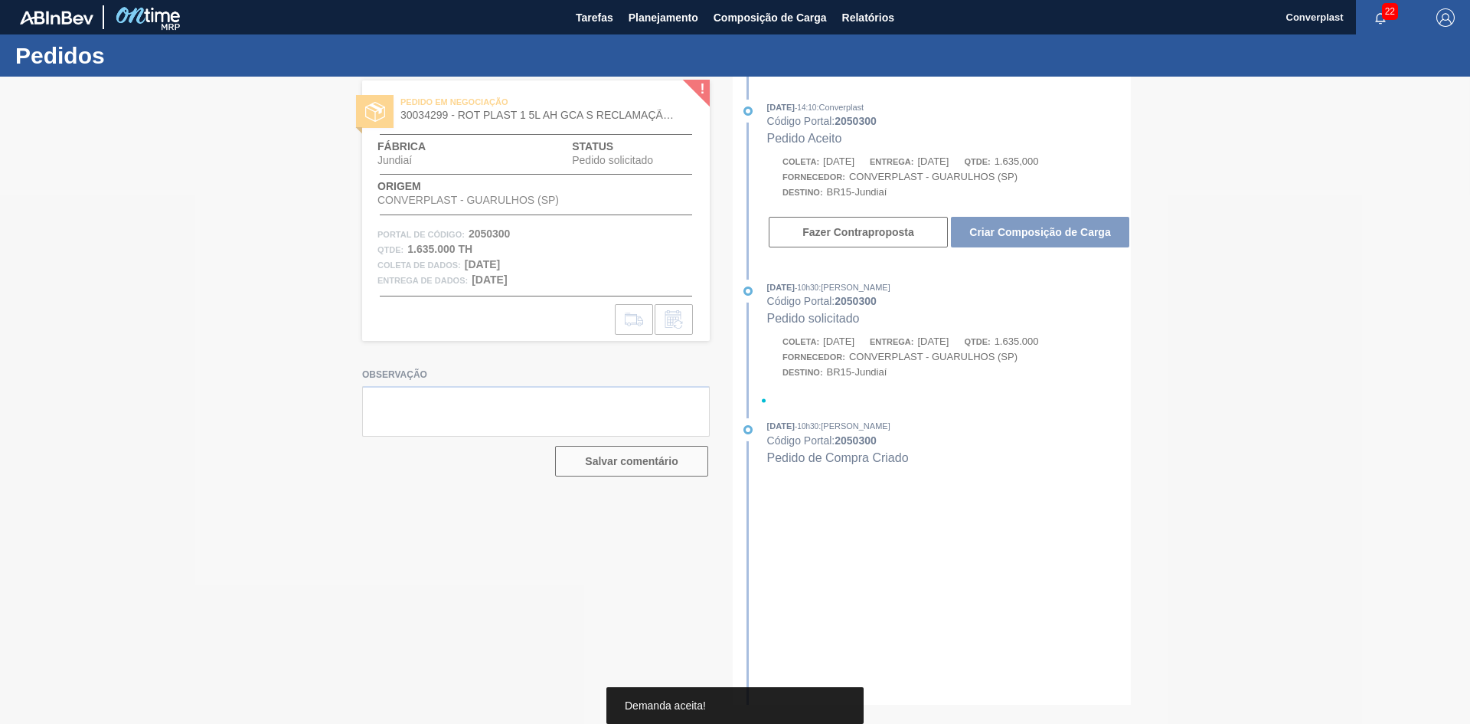
click at [994, 237] on div at bounding box center [735, 400] width 1470 height 647
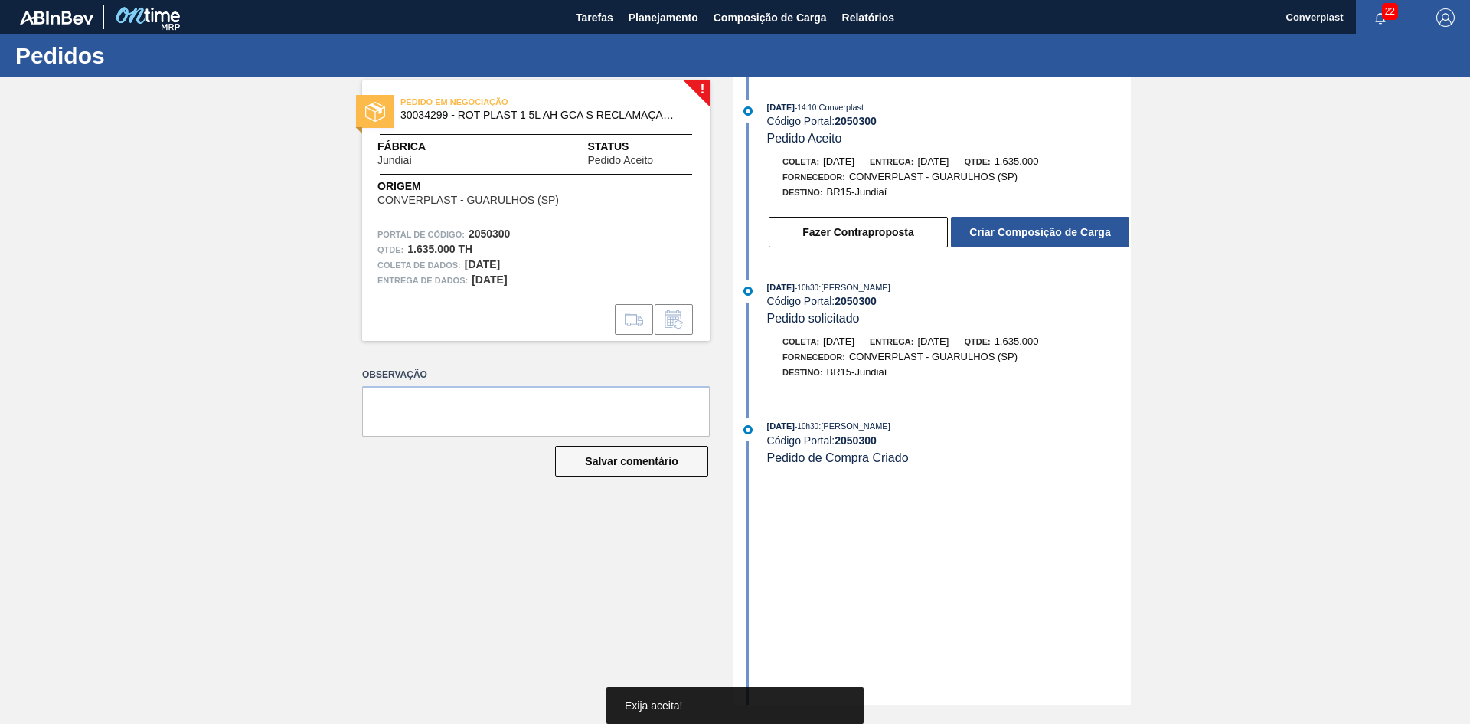
click at [994, 237] on font "Criar Composição de Carga" at bounding box center [1040, 232] width 141 height 12
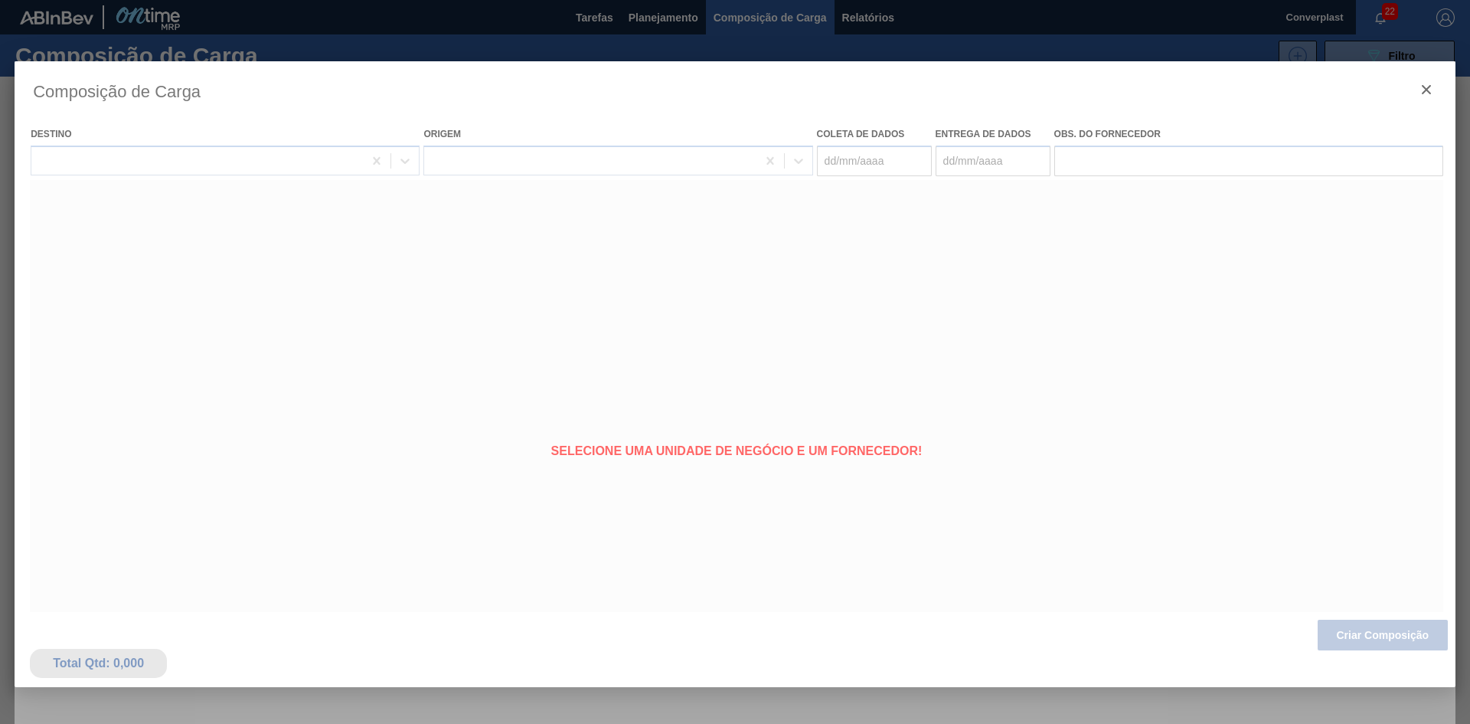
type coleta "[DATE]"
type Entrega "[DATE]"
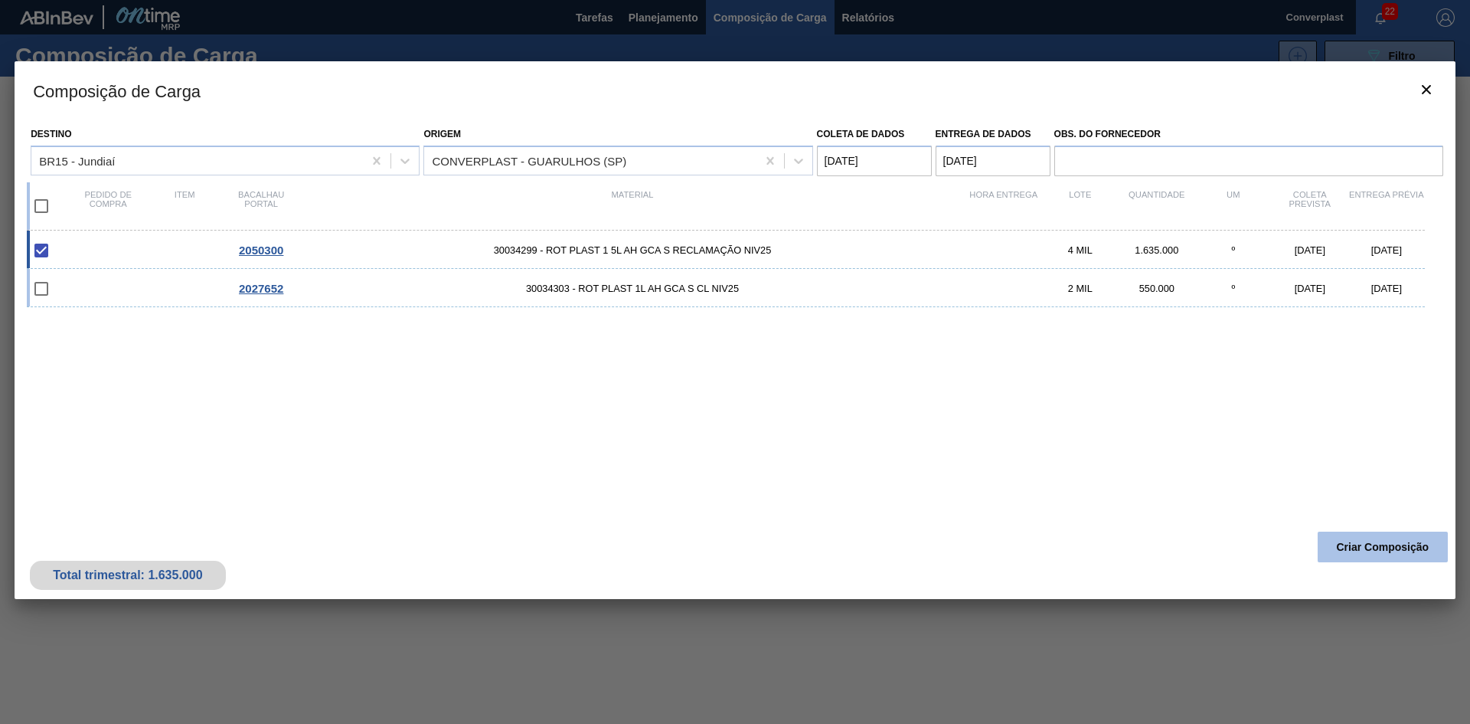
click at [1351, 538] on button "Criar Composição" at bounding box center [1383, 547] width 130 height 31
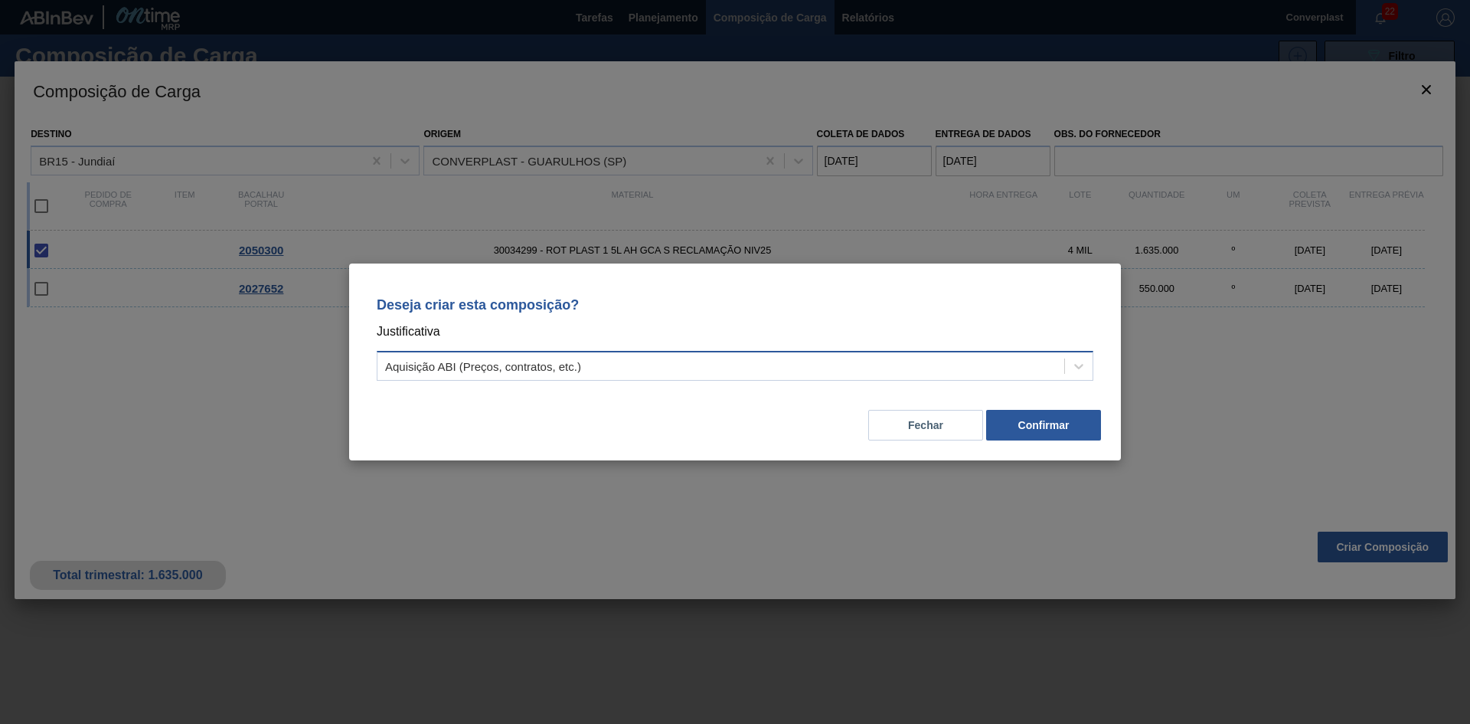
click at [595, 352] on div "Aquisição ABI (Preços, contratos, etc.)" at bounding box center [735, 366] width 717 height 30
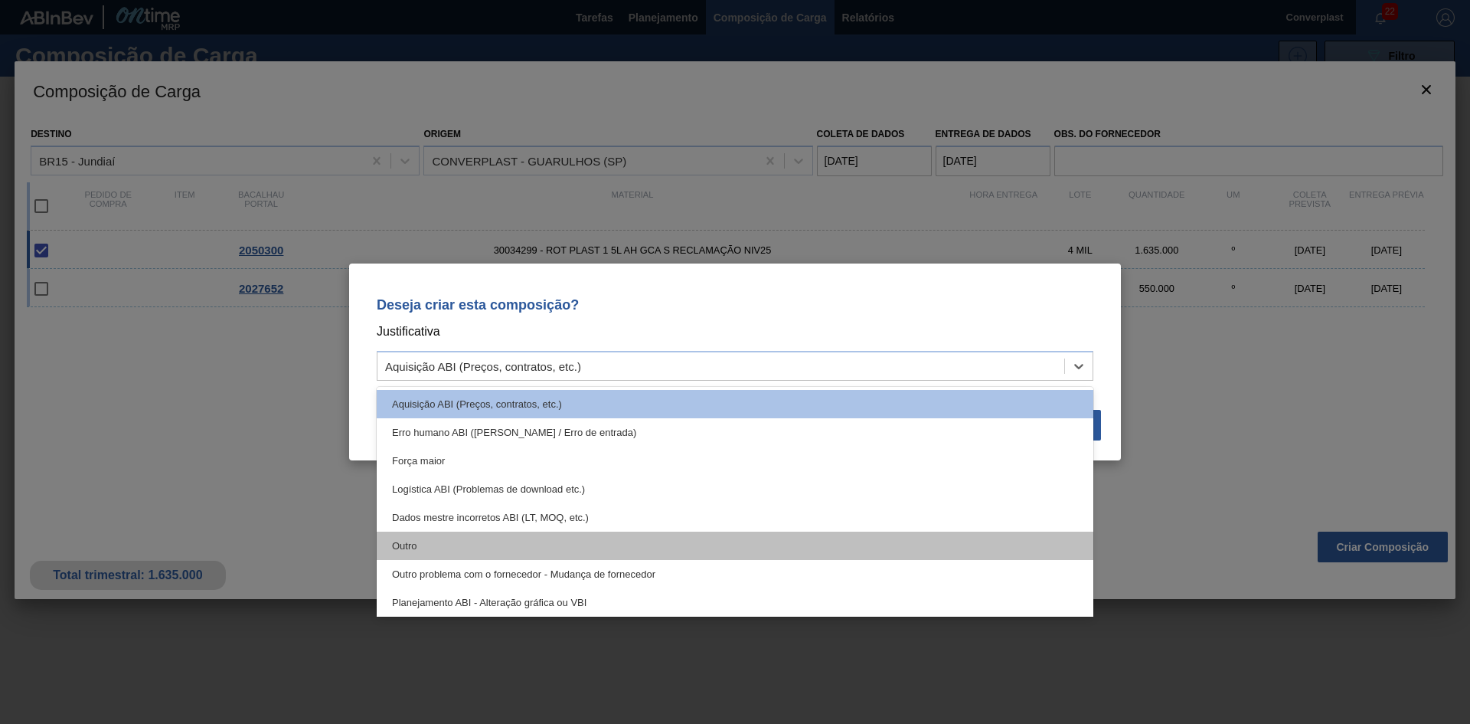
click at [517, 550] on div "Outro" at bounding box center [735, 546] width 717 height 28
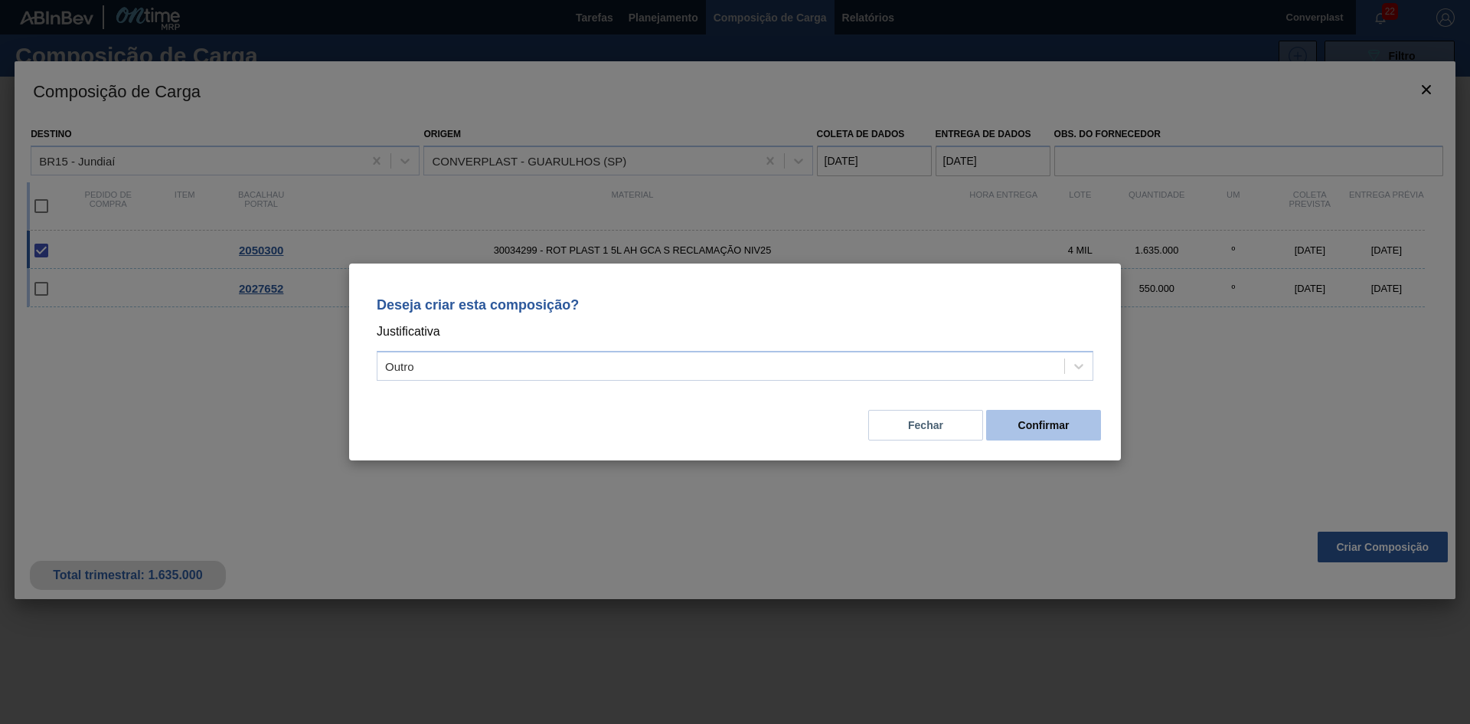
click at [1019, 424] on font "Confirmar" at bounding box center [1044, 425] width 51 height 12
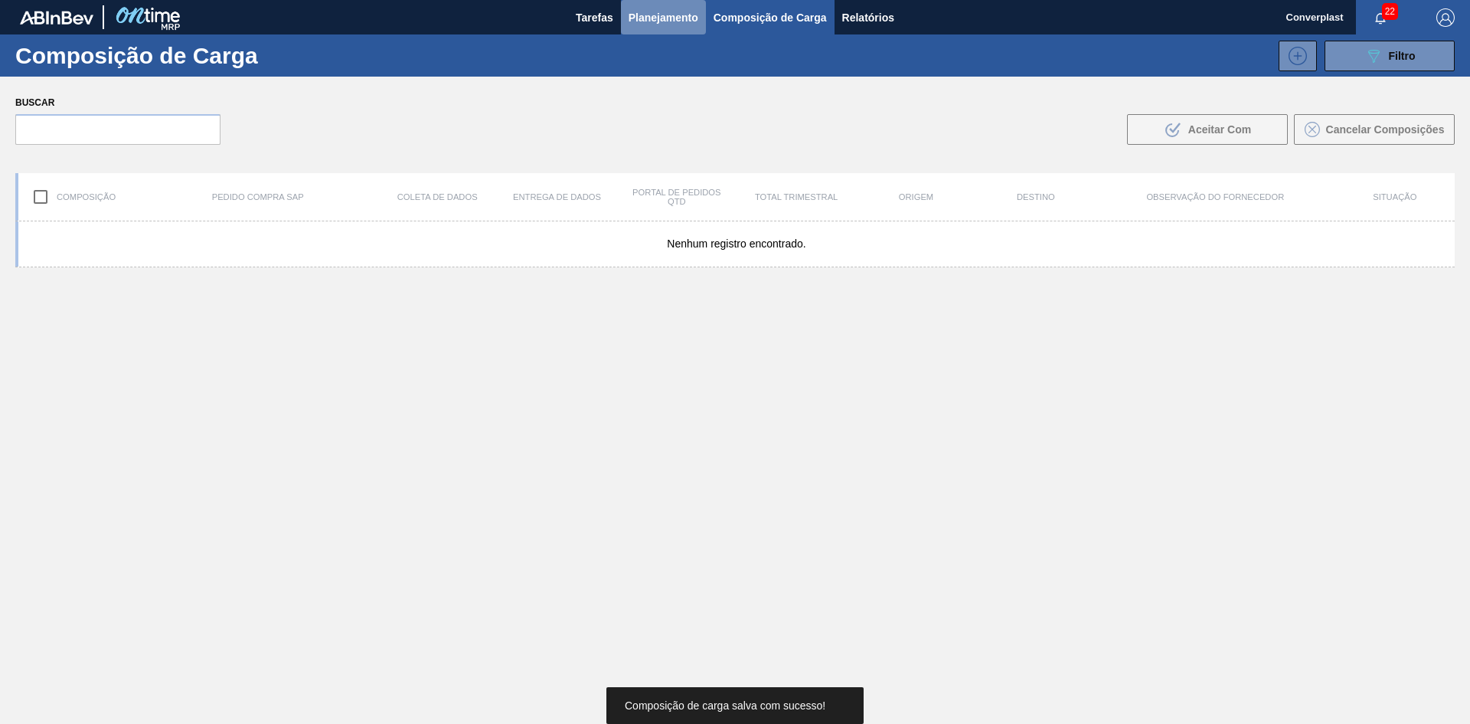
click at [657, 21] on font "Planejamento" at bounding box center [664, 17] width 70 height 12
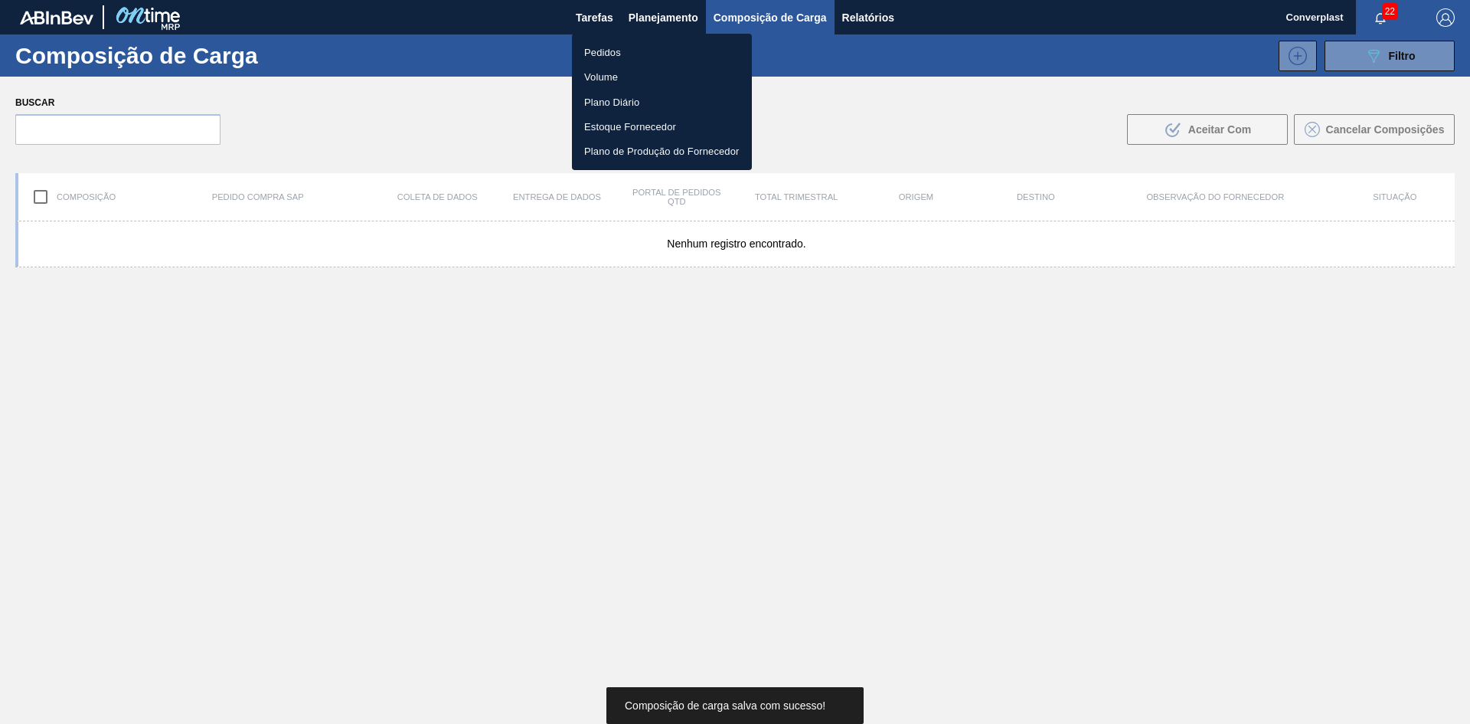
click at [606, 57] on font "Pedidos" at bounding box center [602, 52] width 37 height 11
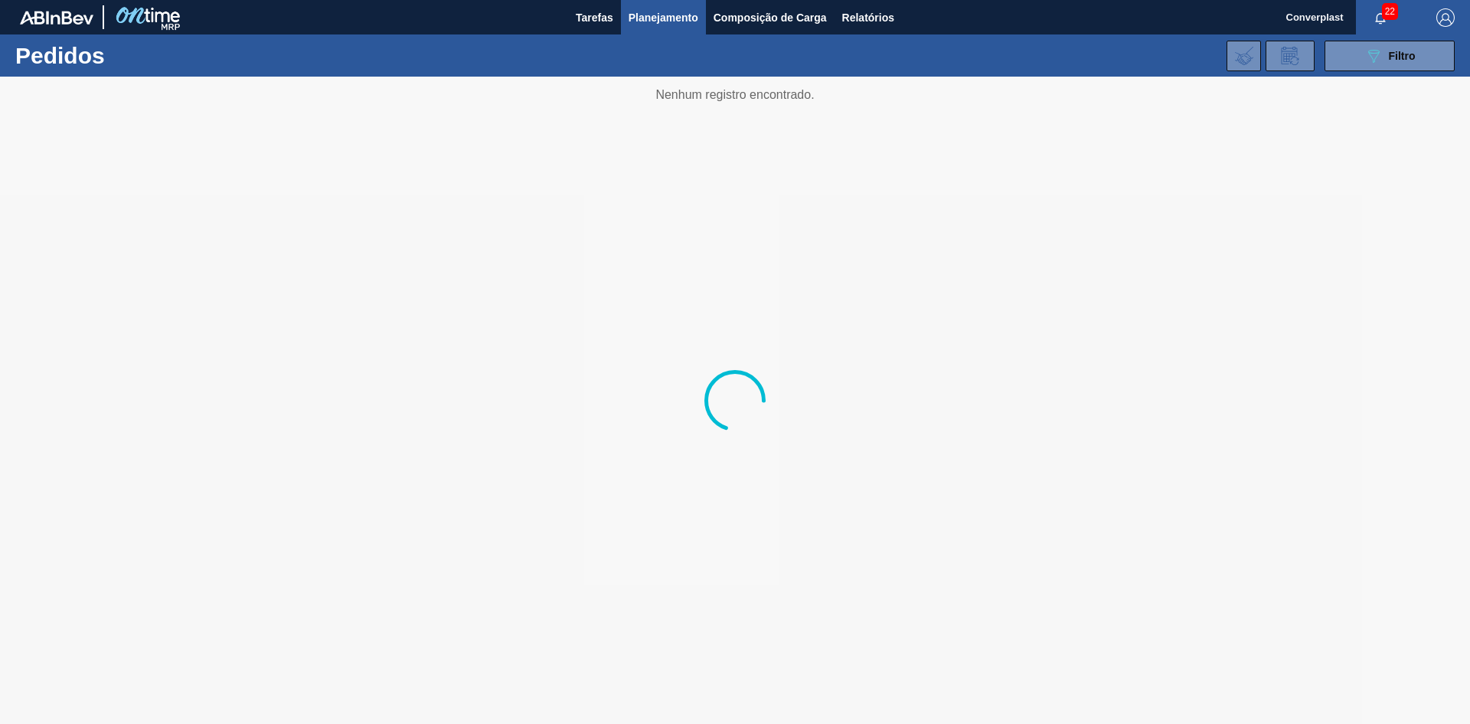
click at [401, 178] on div at bounding box center [735, 400] width 1470 height 647
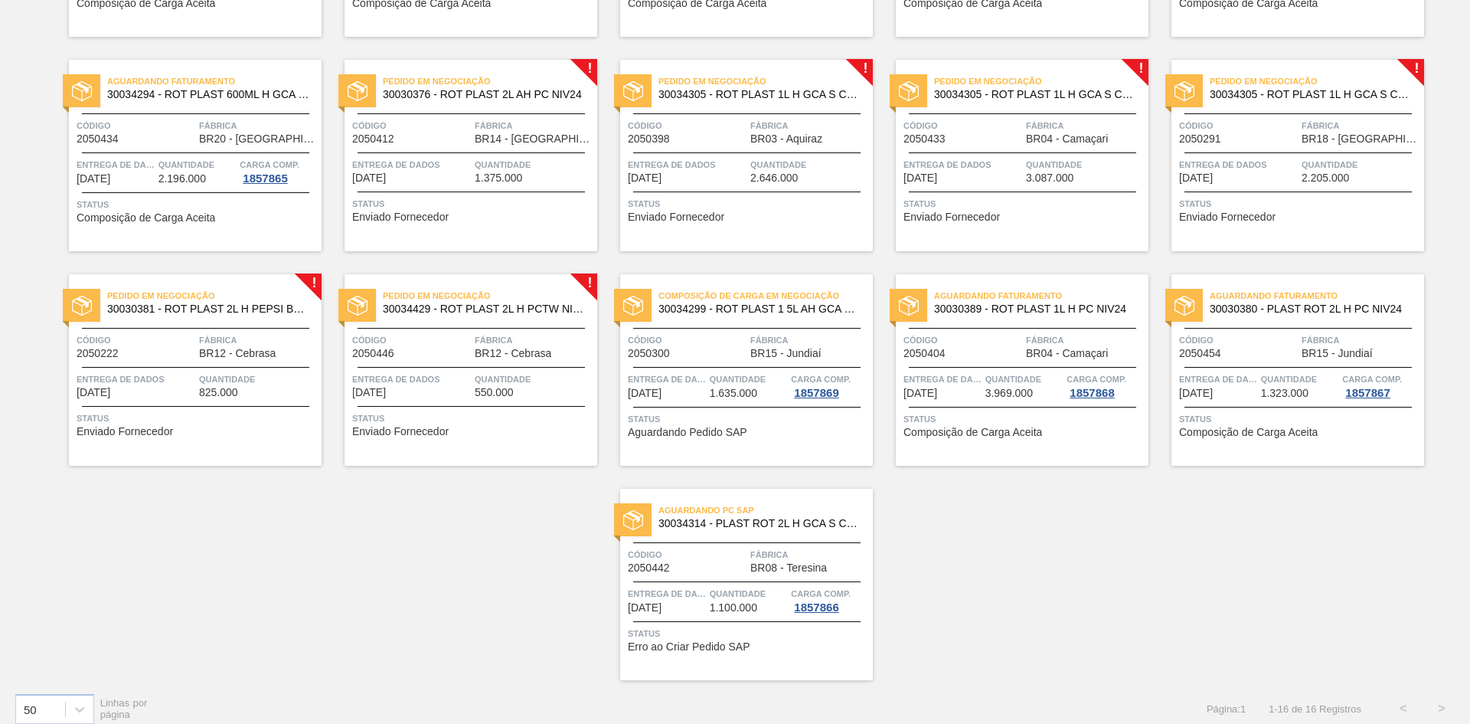
scroll to position [306, 0]
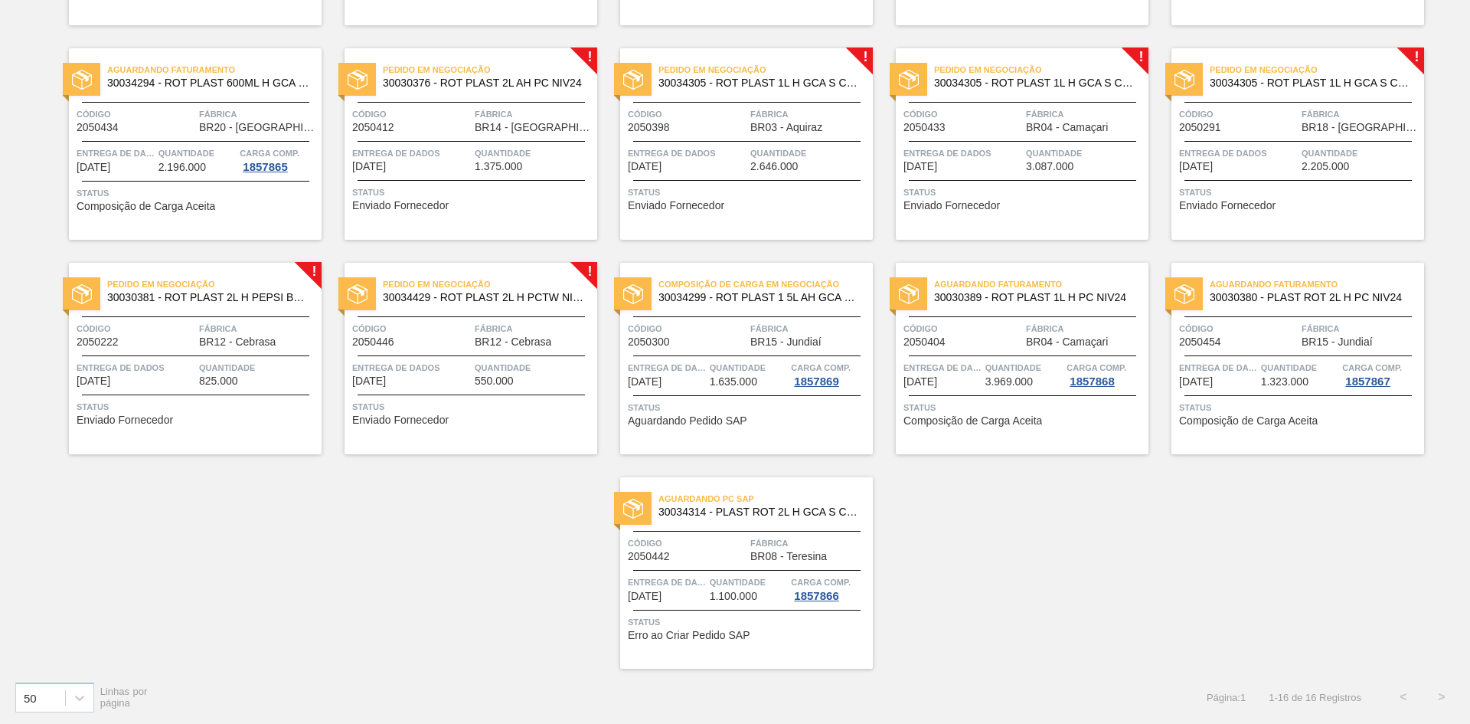
click at [453, 375] on span "Entrega de dados" at bounding box center [411, 367] width 119 height 15
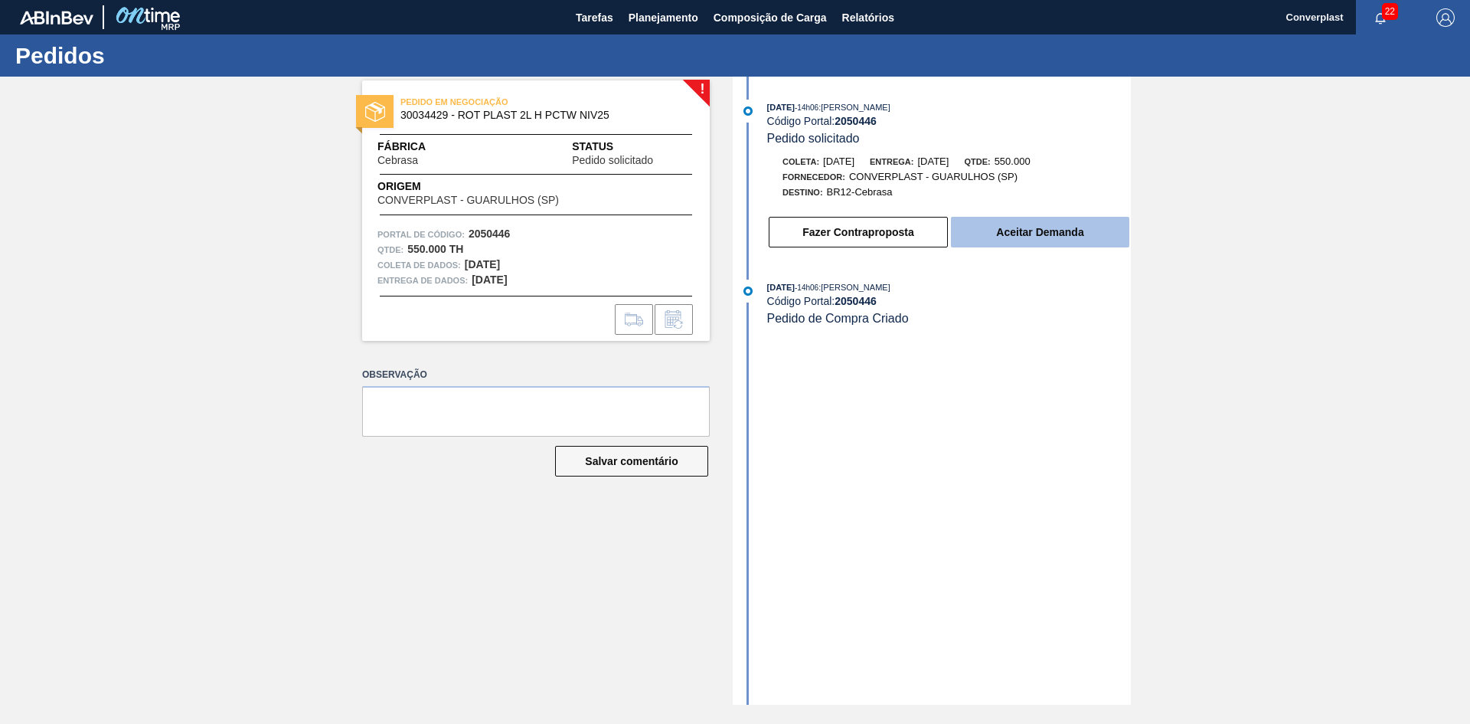
click at [982, 241] on button "Aceitar Demanda" at bounding box center [1040, 232] width 178 height 31
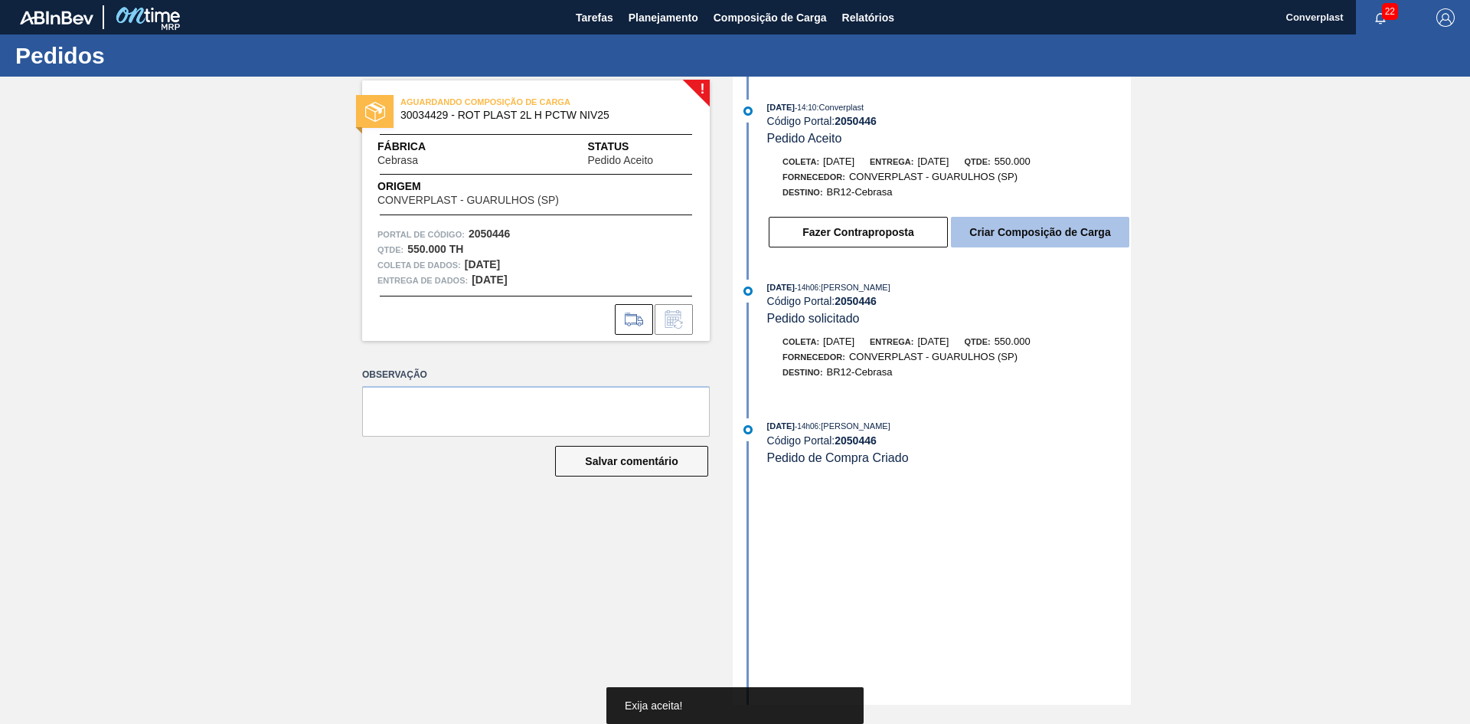
click at [999, 237] on font "Criar Composição de Carga" at bounding box center [1040, 232] width 141 height 12
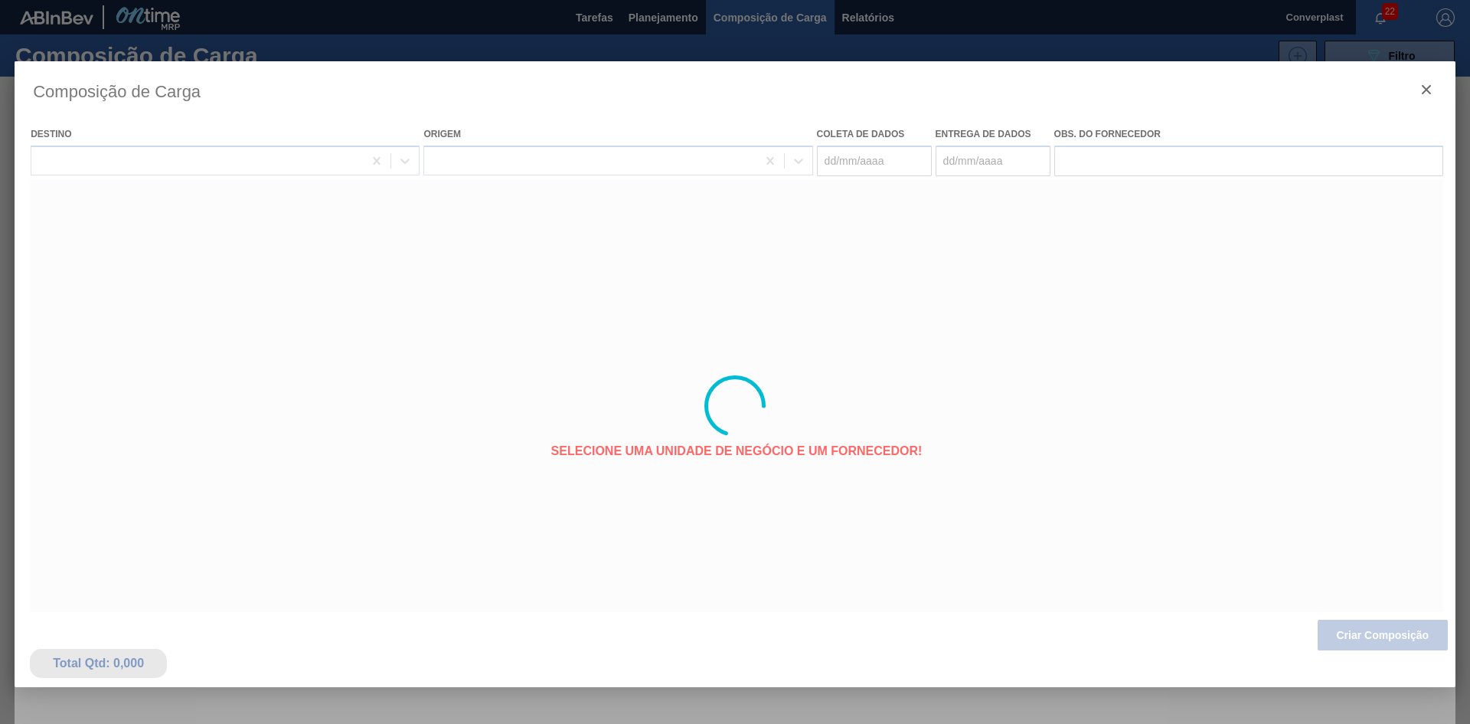
type coleta "[DATE]"
type Entrega "[DATE]"
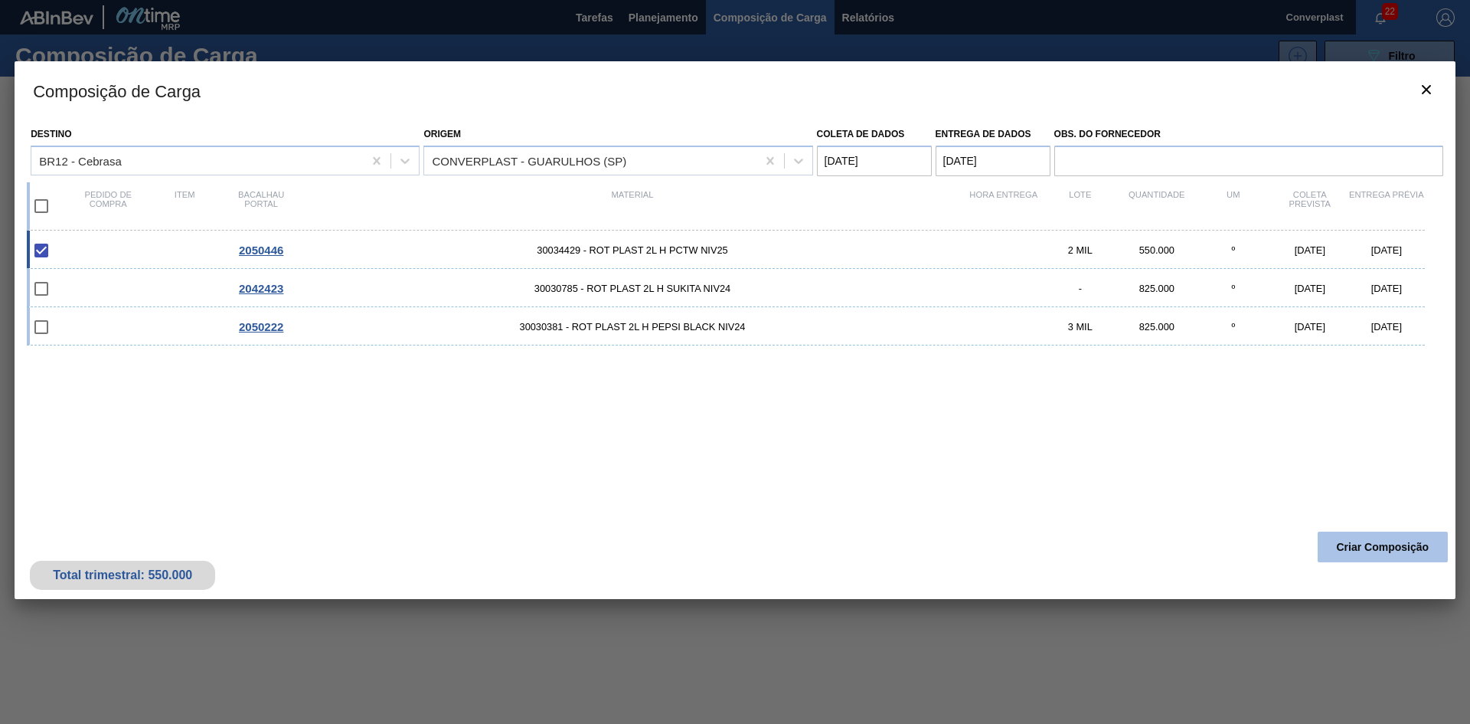
click at [1339, 545] on font "Criar Composição" at bounding box center [1383, 547] width 93 height 12
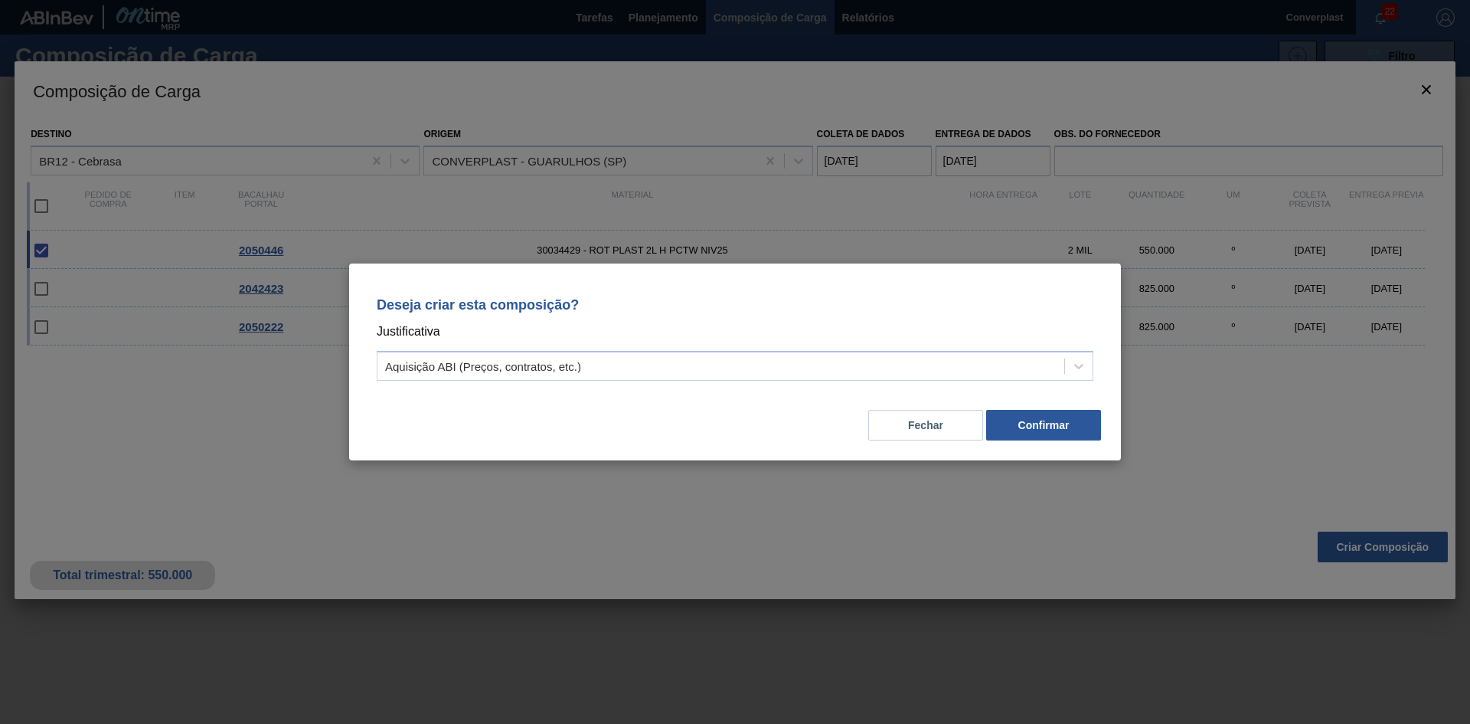
click at [666, 340] on p "Justificativa" at bounding box center [735, 332] width 717 height 20
click at [657, 368] on div "Aquisição ABI (Preços, contratos, etc.)" at bounding box center [721, 366] width 687 height 22
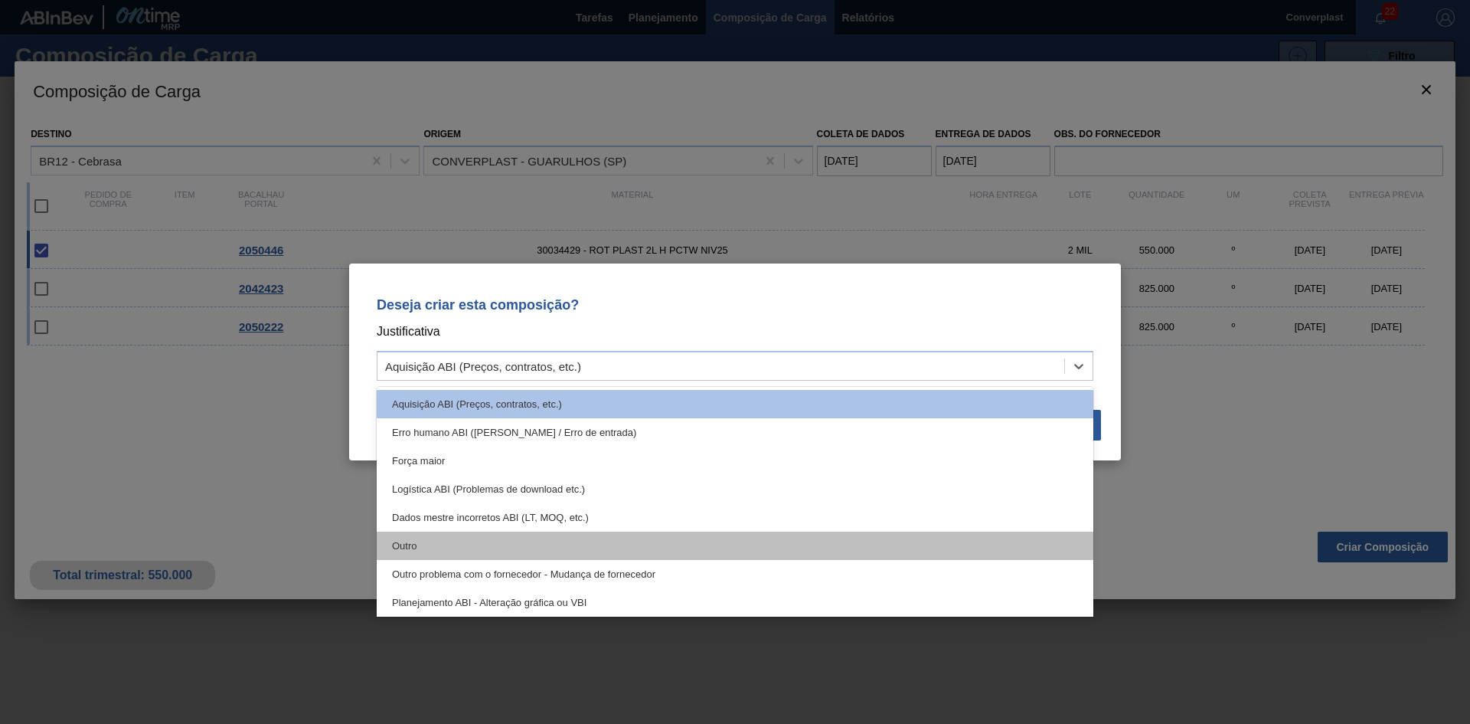
click at [517, 545] on div "Outro" at bounding box center [735, 546] width 717 height 28
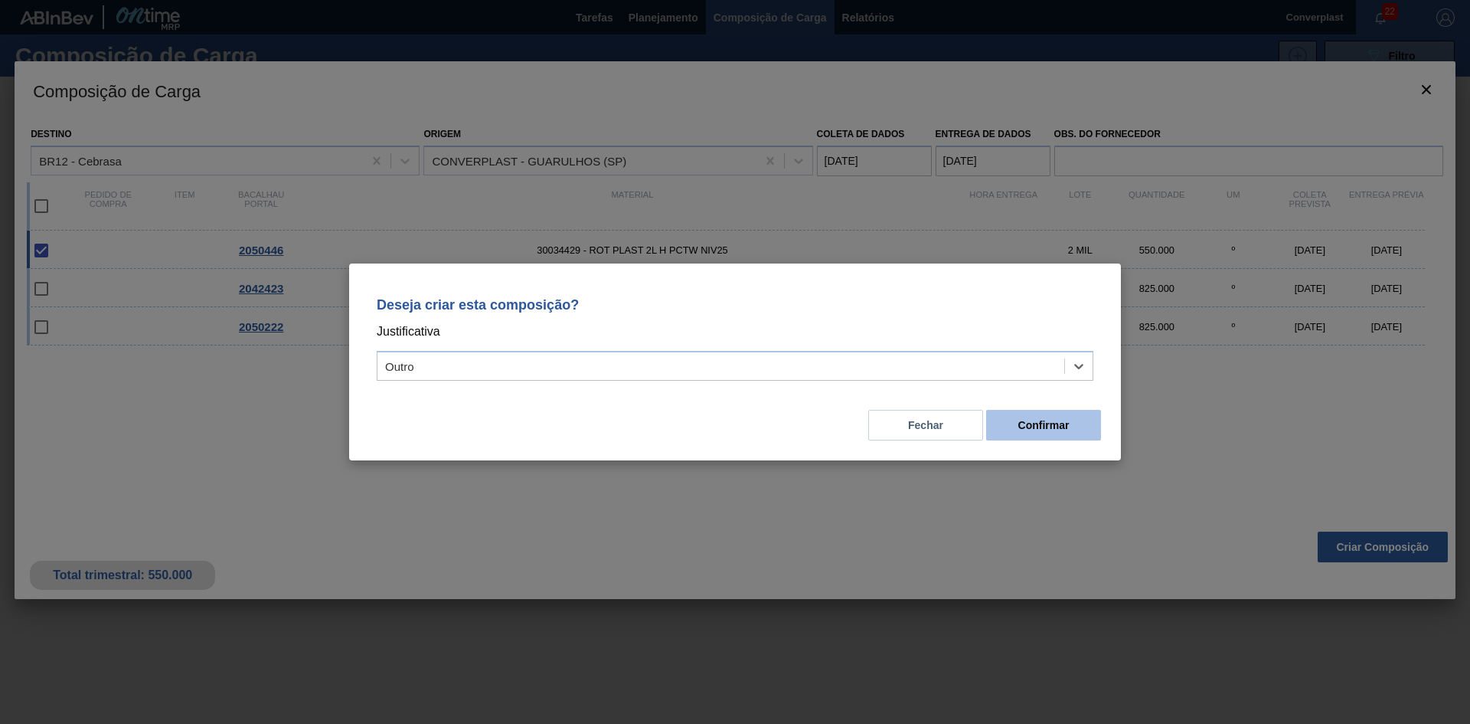
click at [1011, 428] on button "Confirmar" at bounding box center [1043, 425] width 115 height 31
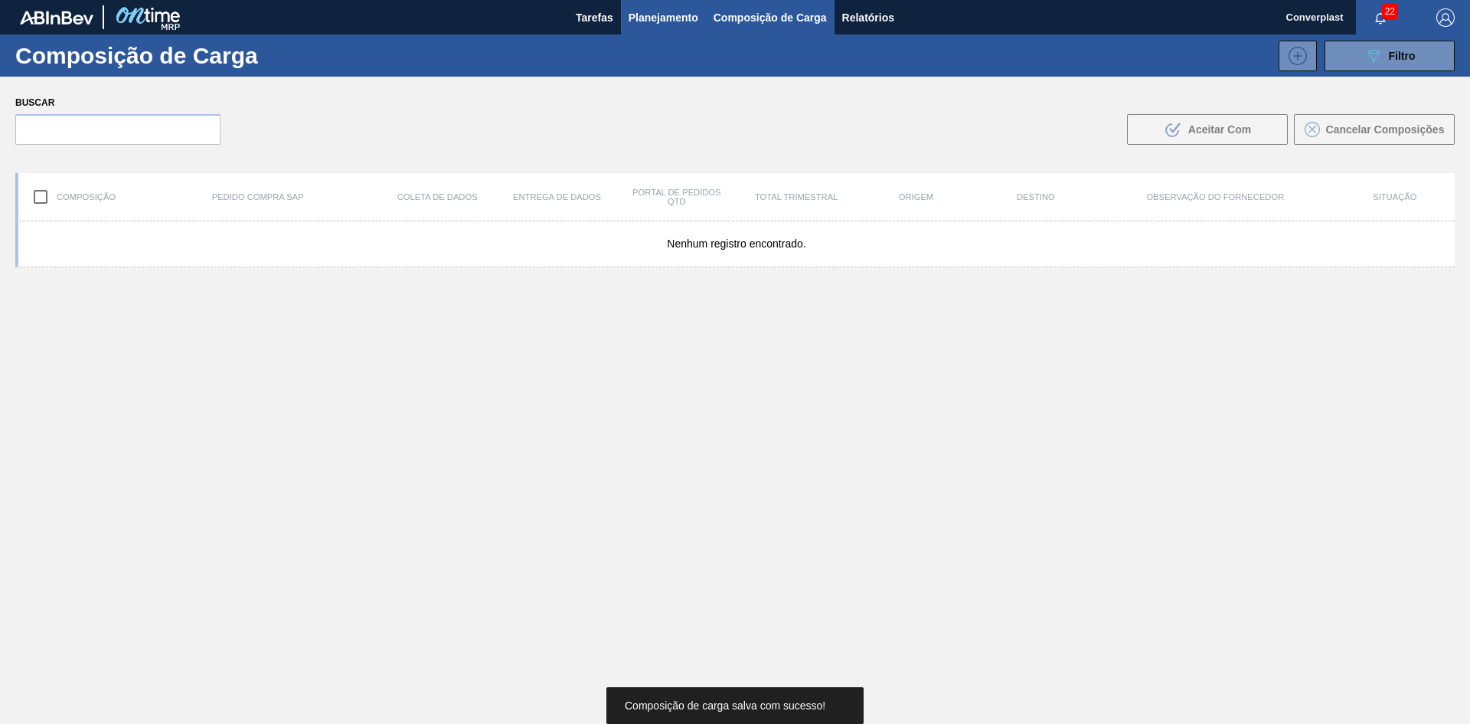
click at [626, 11] on button "Planejamento" at bounding box center [663, 17] width 85 height 34
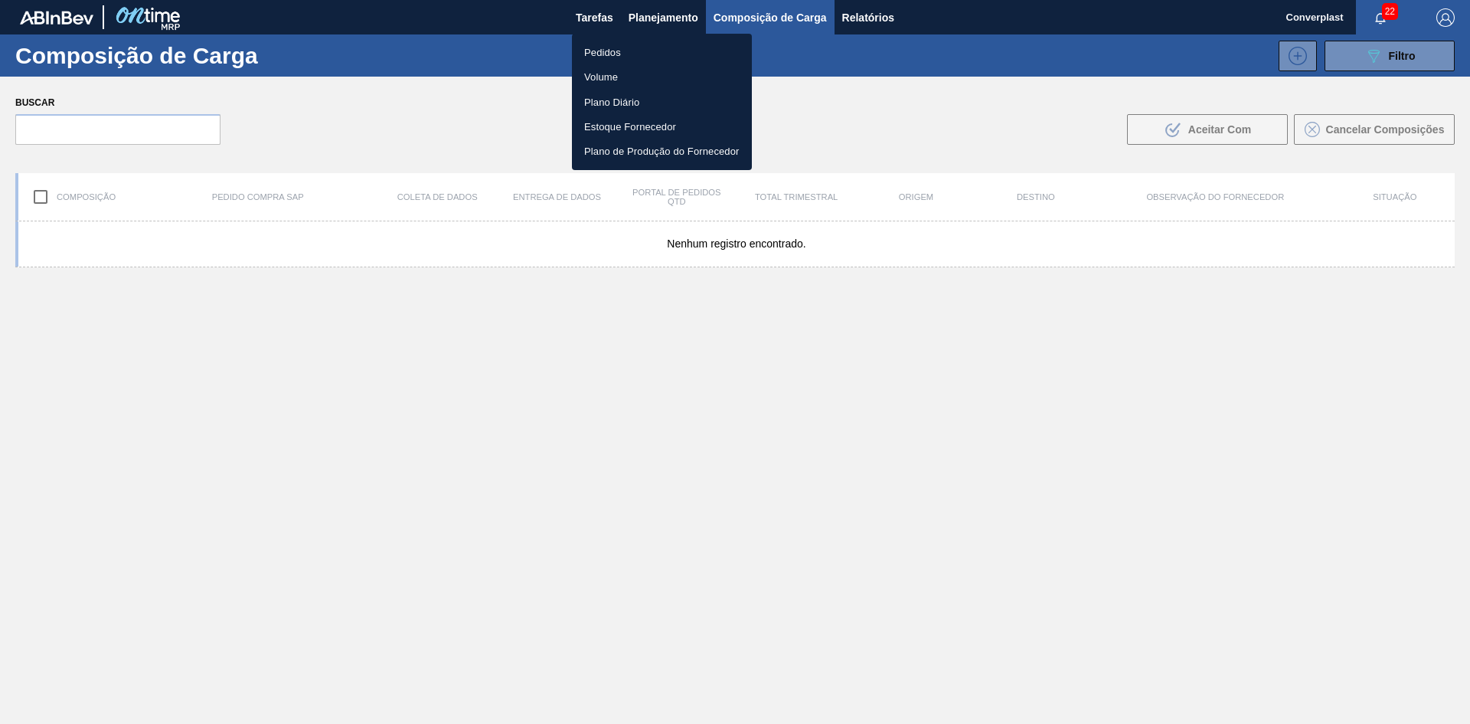
click at [586, 44] on font "Pedidos" at bounding box center [602, 51] width 37 height 15
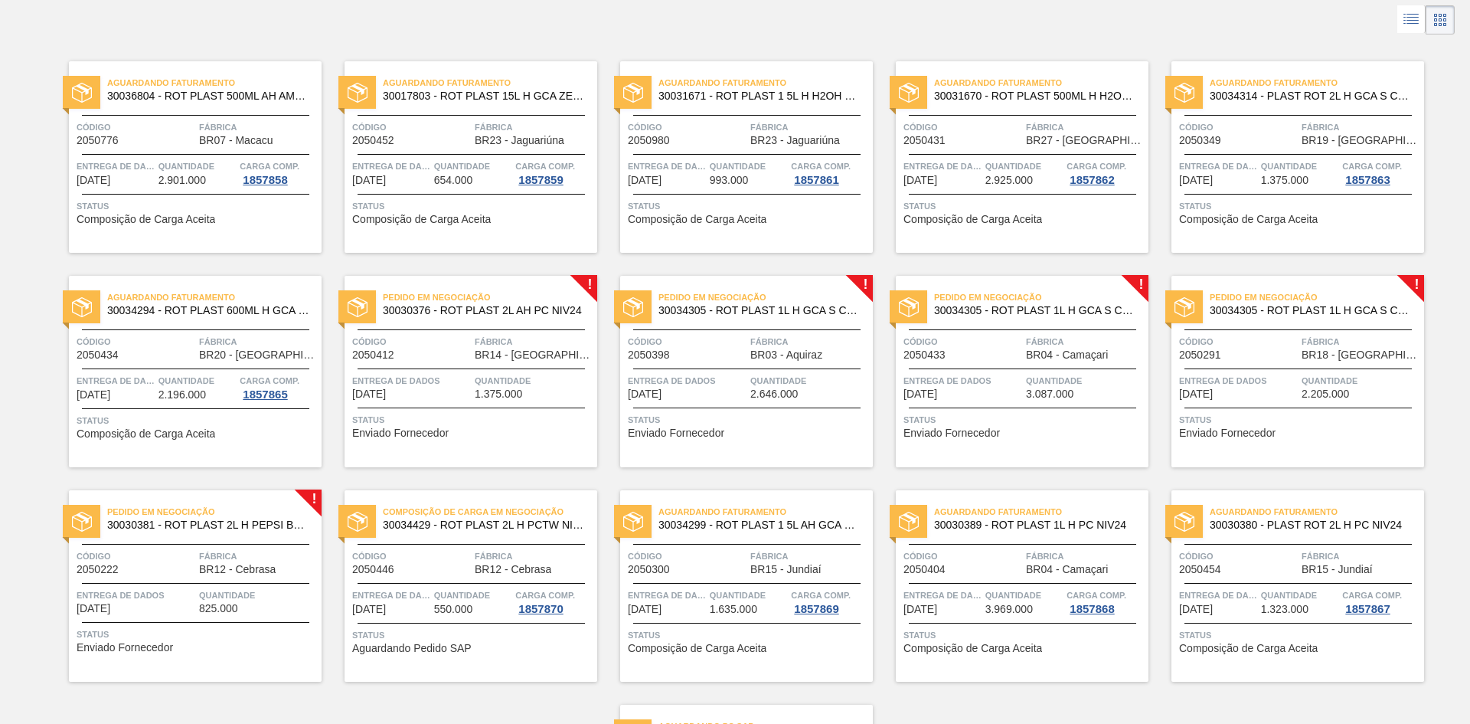
scroll to position [306, 0]
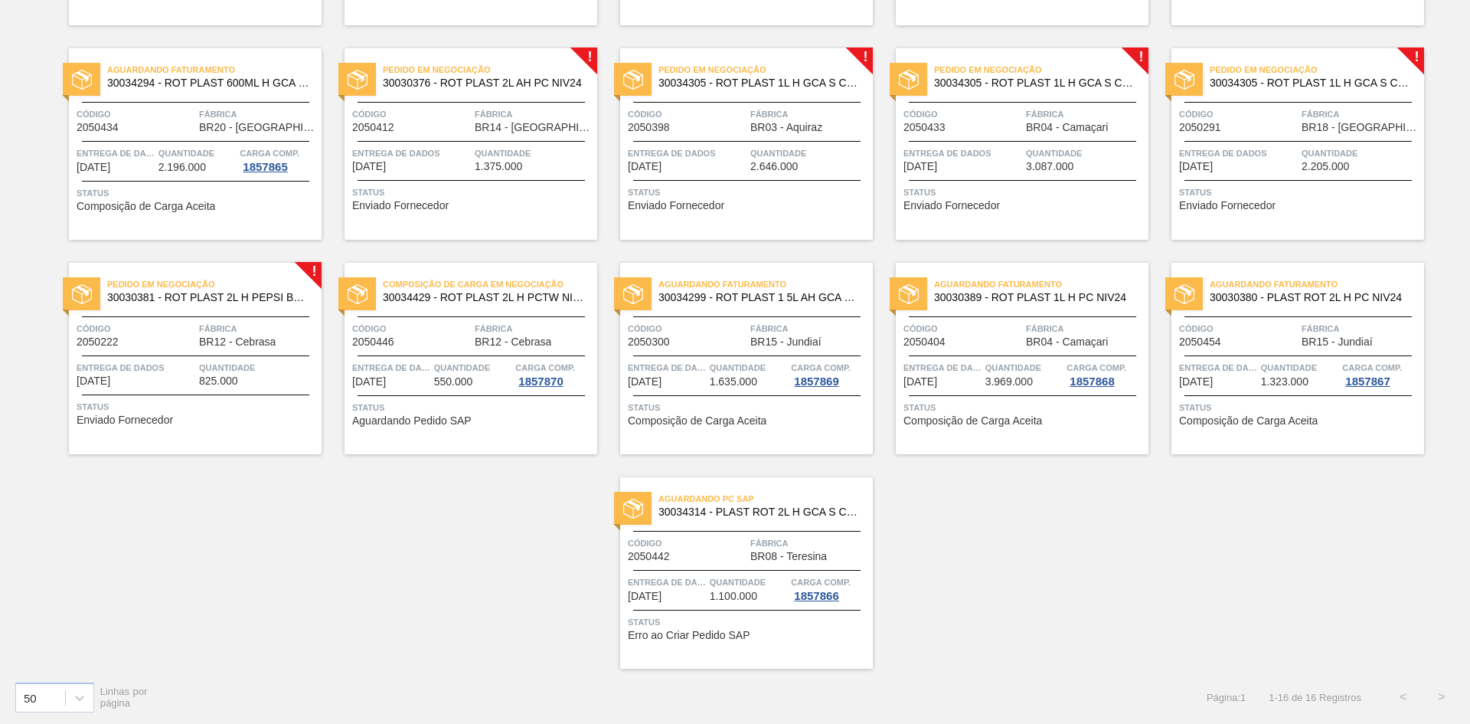
click at [179, 397] on div "Pedido em Negociação 30030381 - ROT PLAST 2L H PEPSI BLACK NIV24 Código 2050222…" at bounding box center [195, 358] width 253 height 191
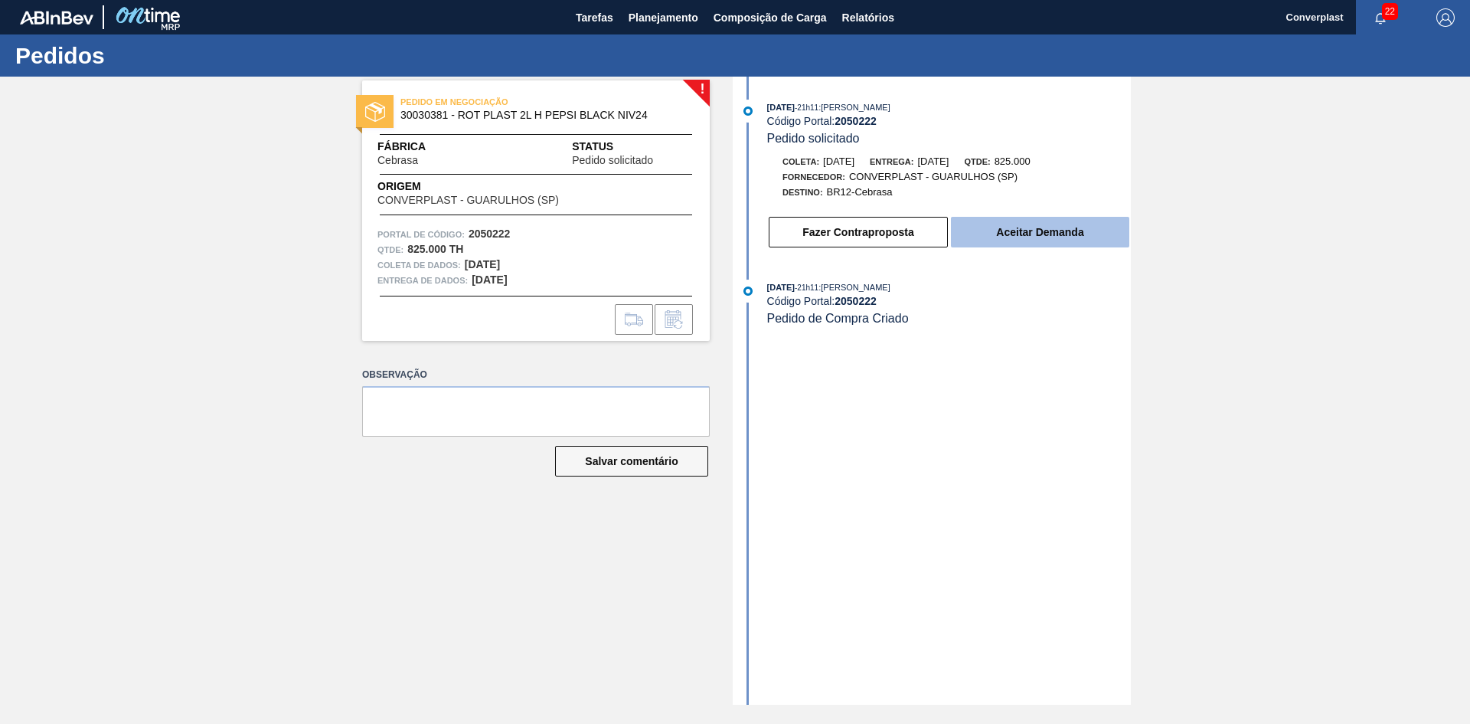
click at [995, 234] on button "Aceitar Demanda" at bounding box center [1040, 232] width 178 height 31
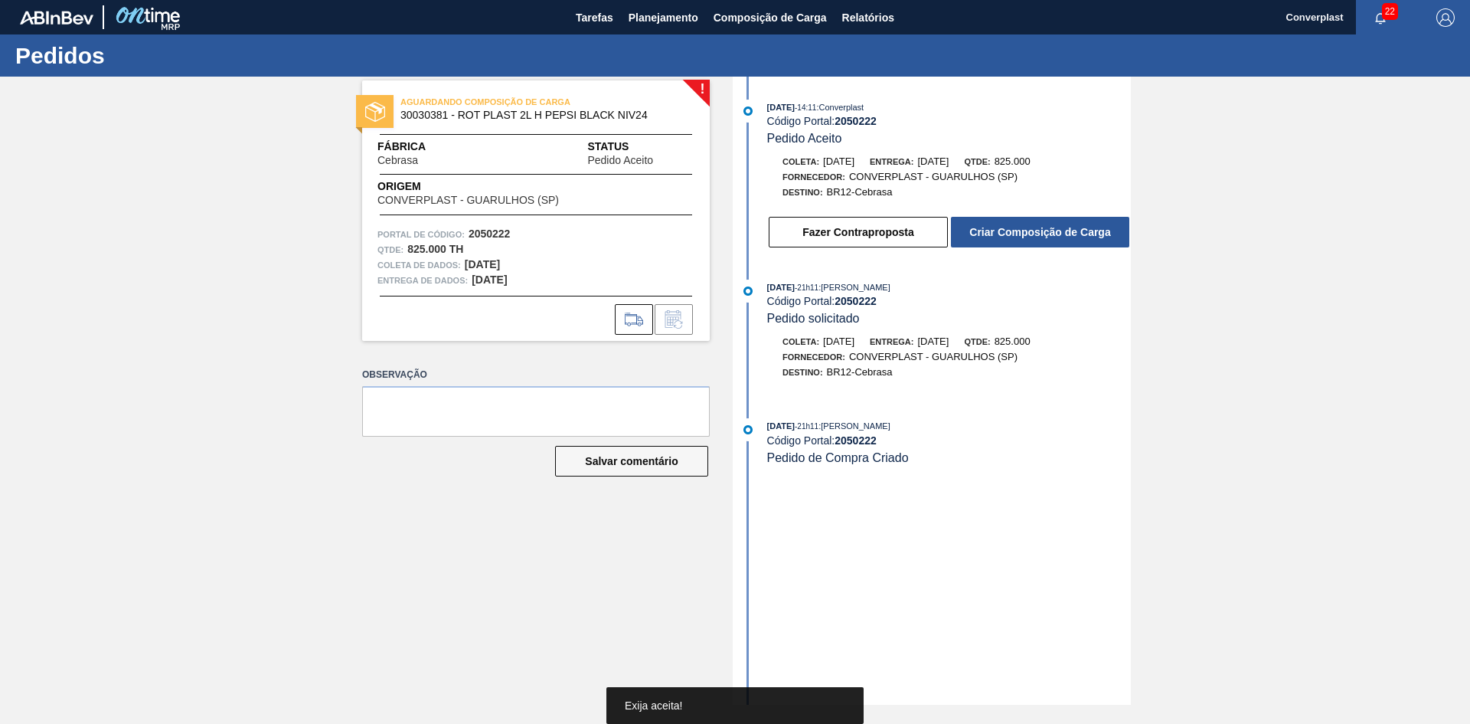
click at [995, 234] on font "Criar Composição de Carga" at bounding box center [1040, 232] width 141 height 12
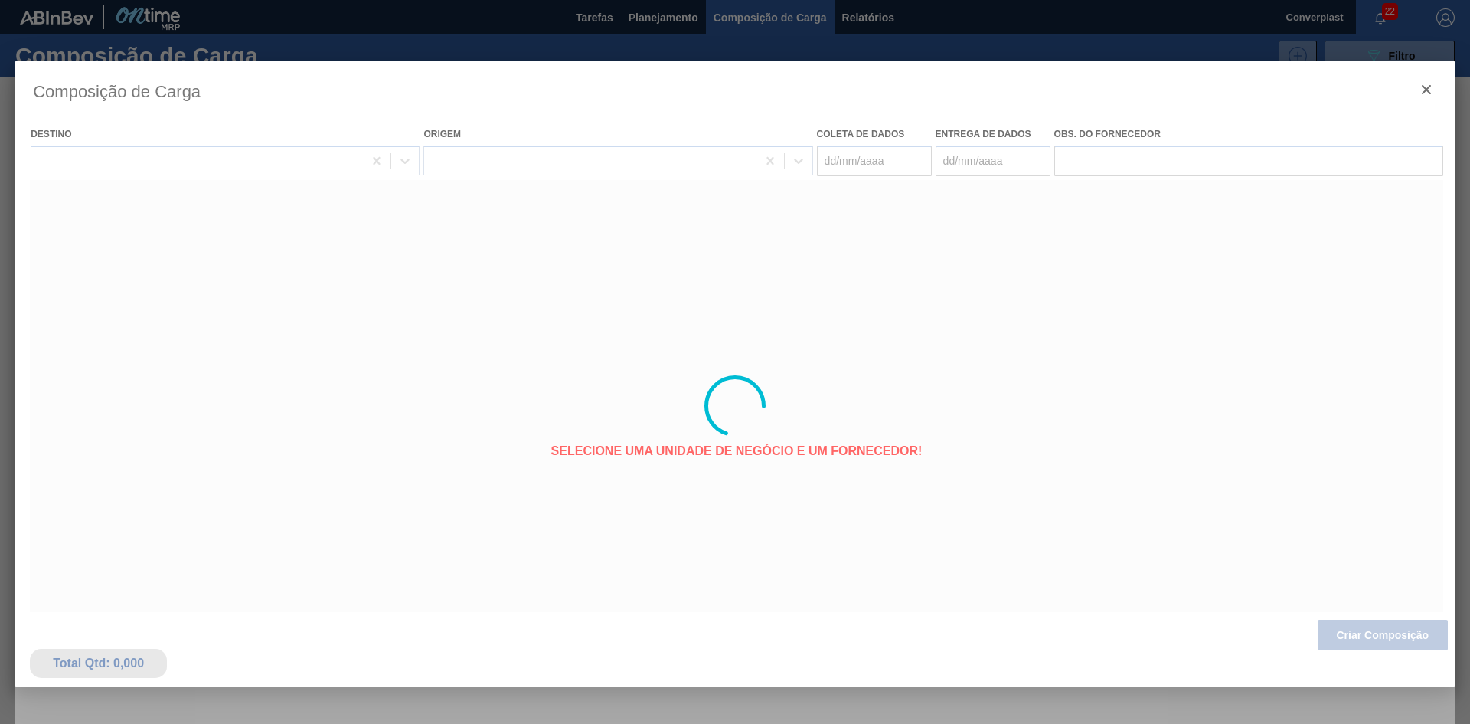
type coleta "[DATE]"
type Entrega "[DATE]"
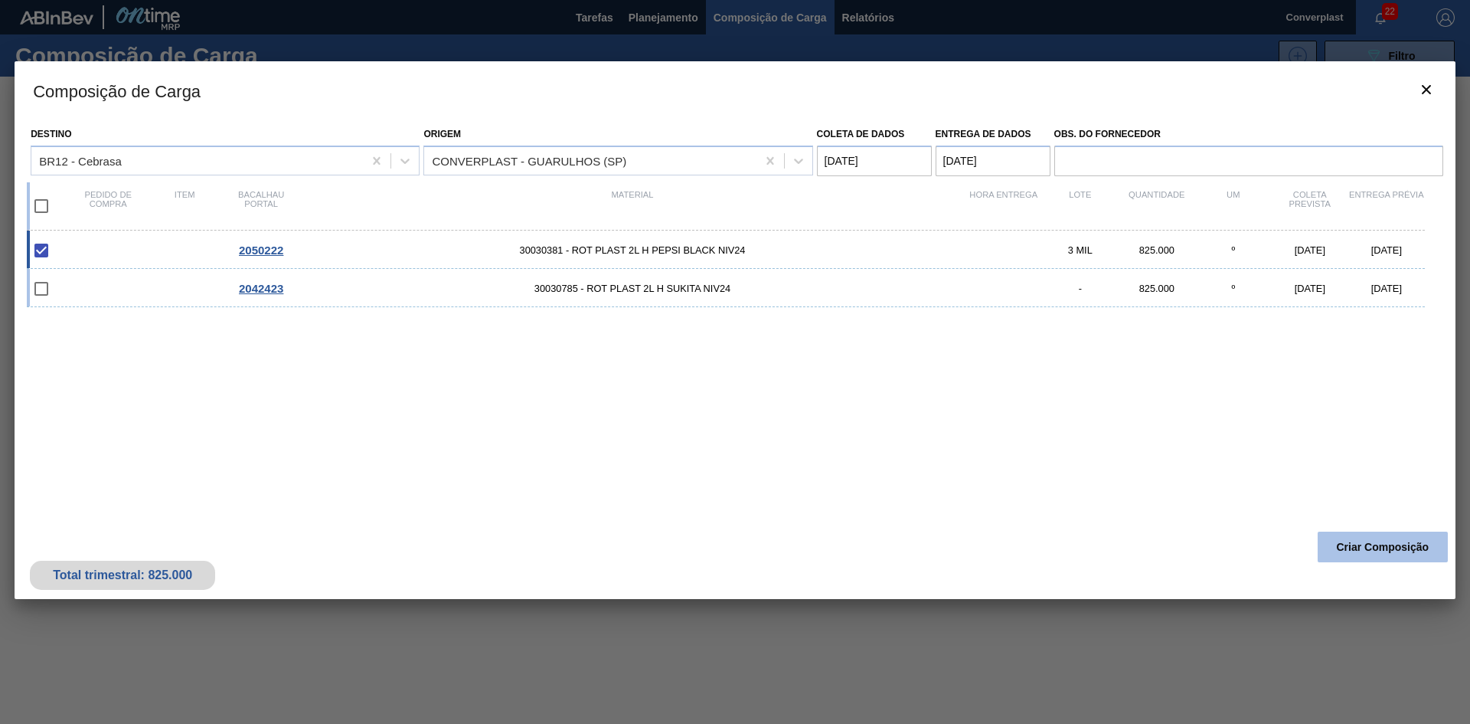
click at [1356, 541] on font "Criar Composição" at bounding box center [1383, 547] width 93 height 12
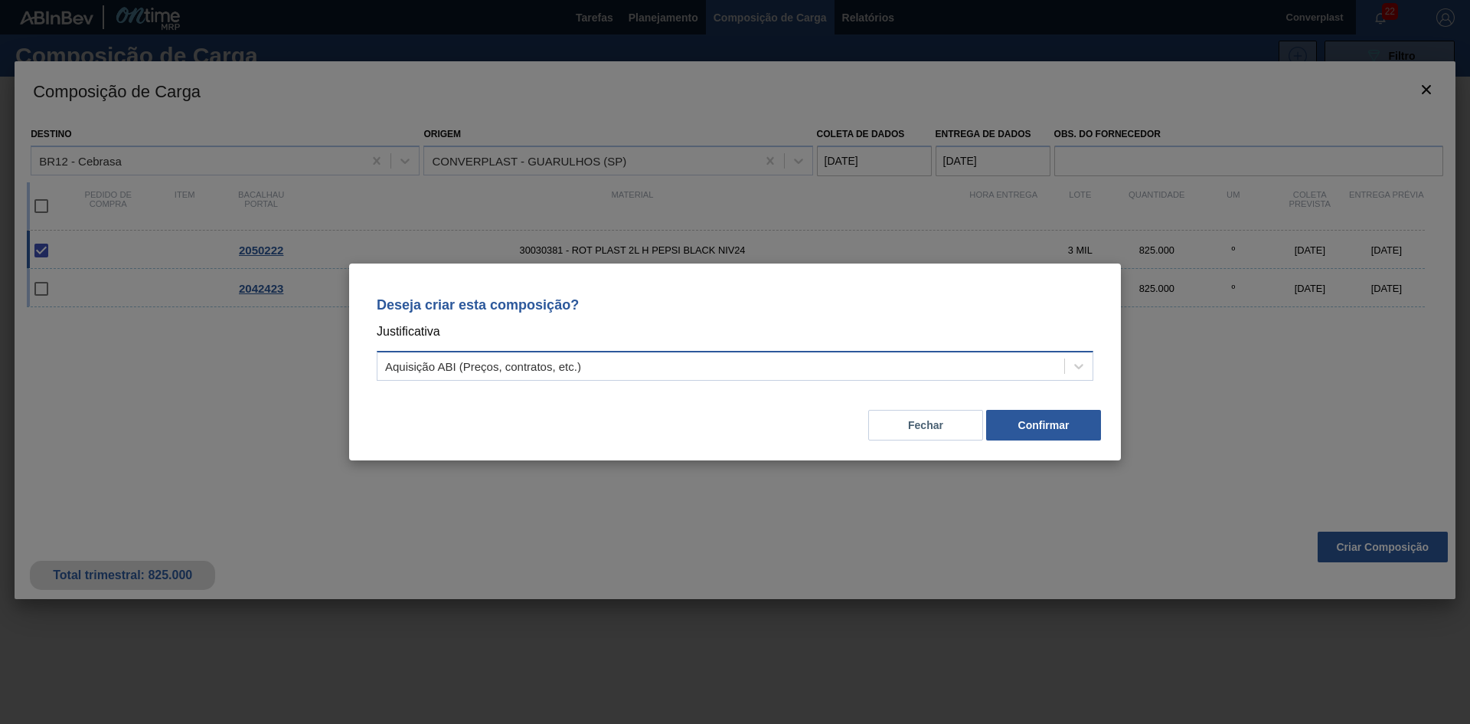
click at [440, 360] on font "Aquisição ABI (Preços, contratos, etc.)" at bounding box center [483, 366] width 196 height 13
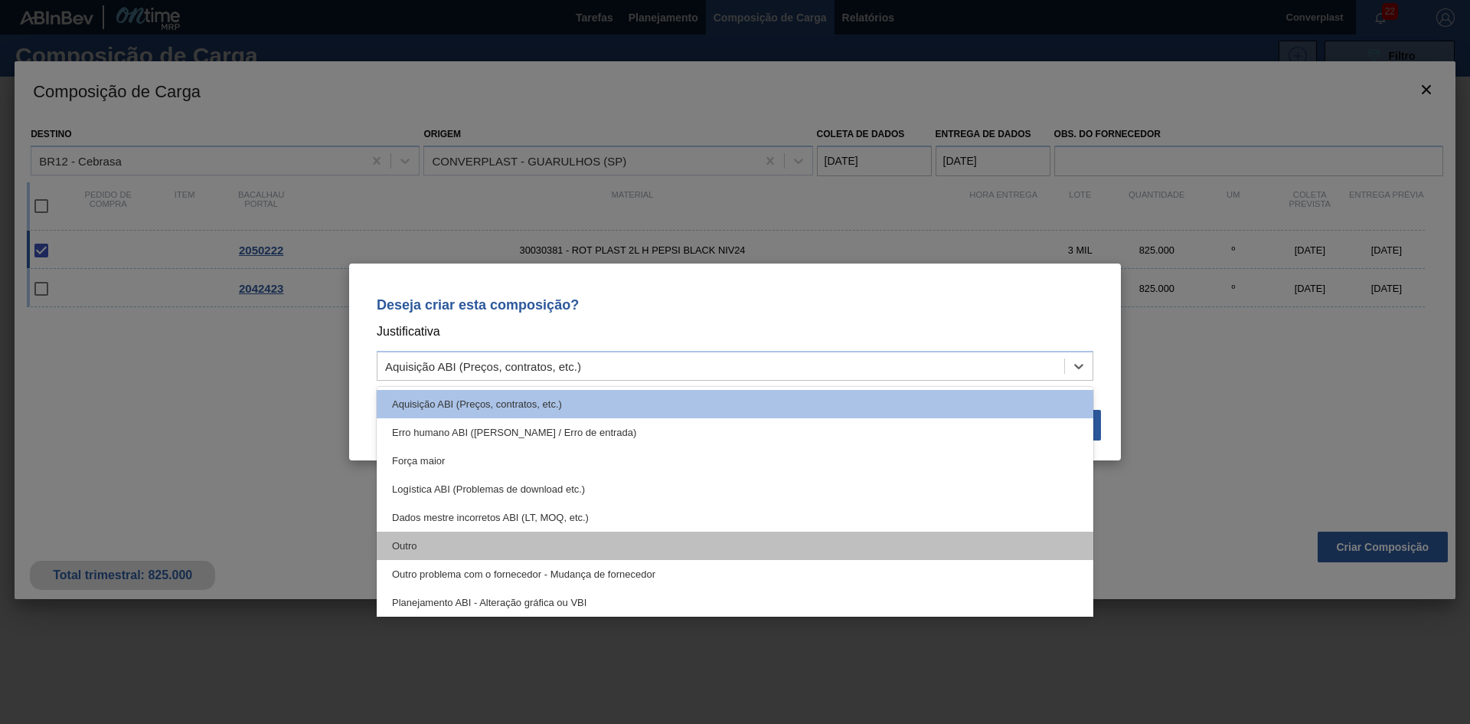
click at [446, 549] on div "Outro" at bounding box center [735, 546] width 717 height 28
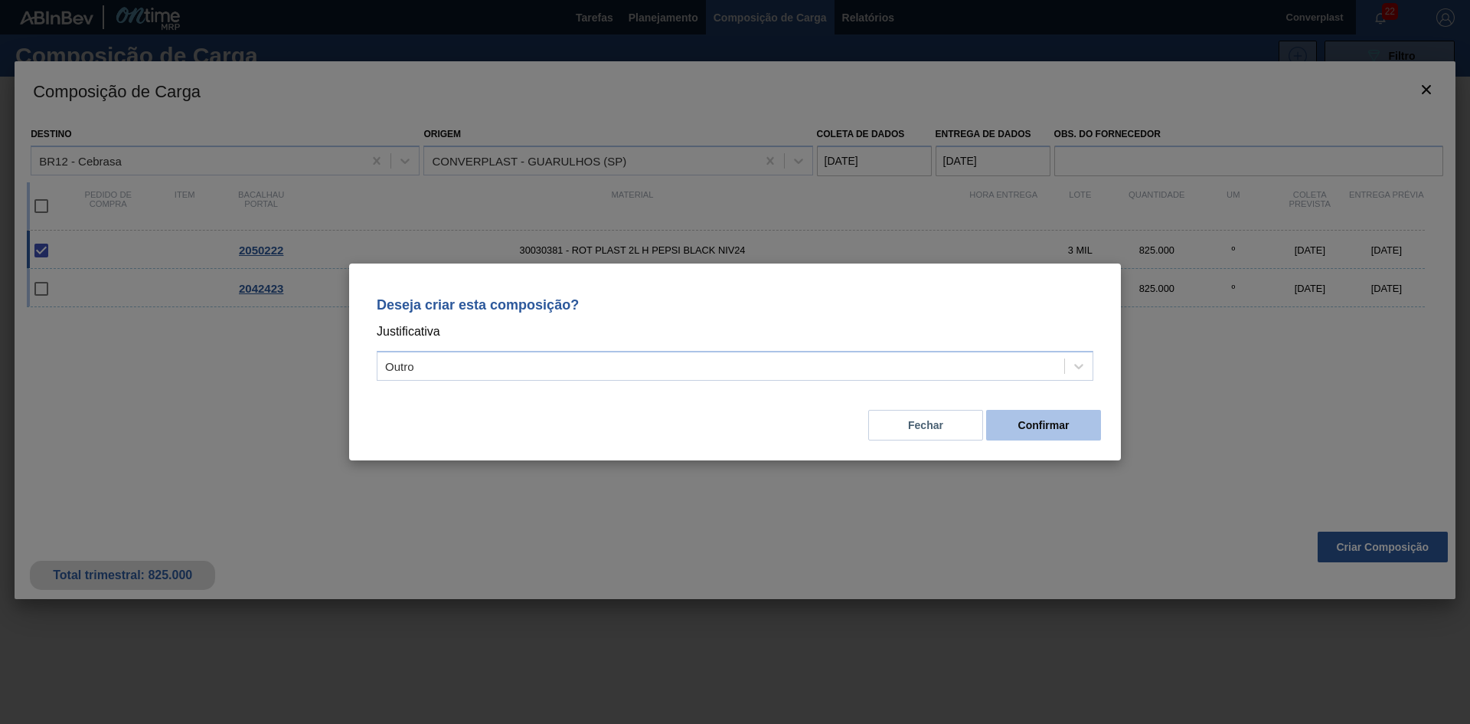
click at [1078, 427] on button "Confirmar" at bounding box center [1043, 425] width 115 height 31
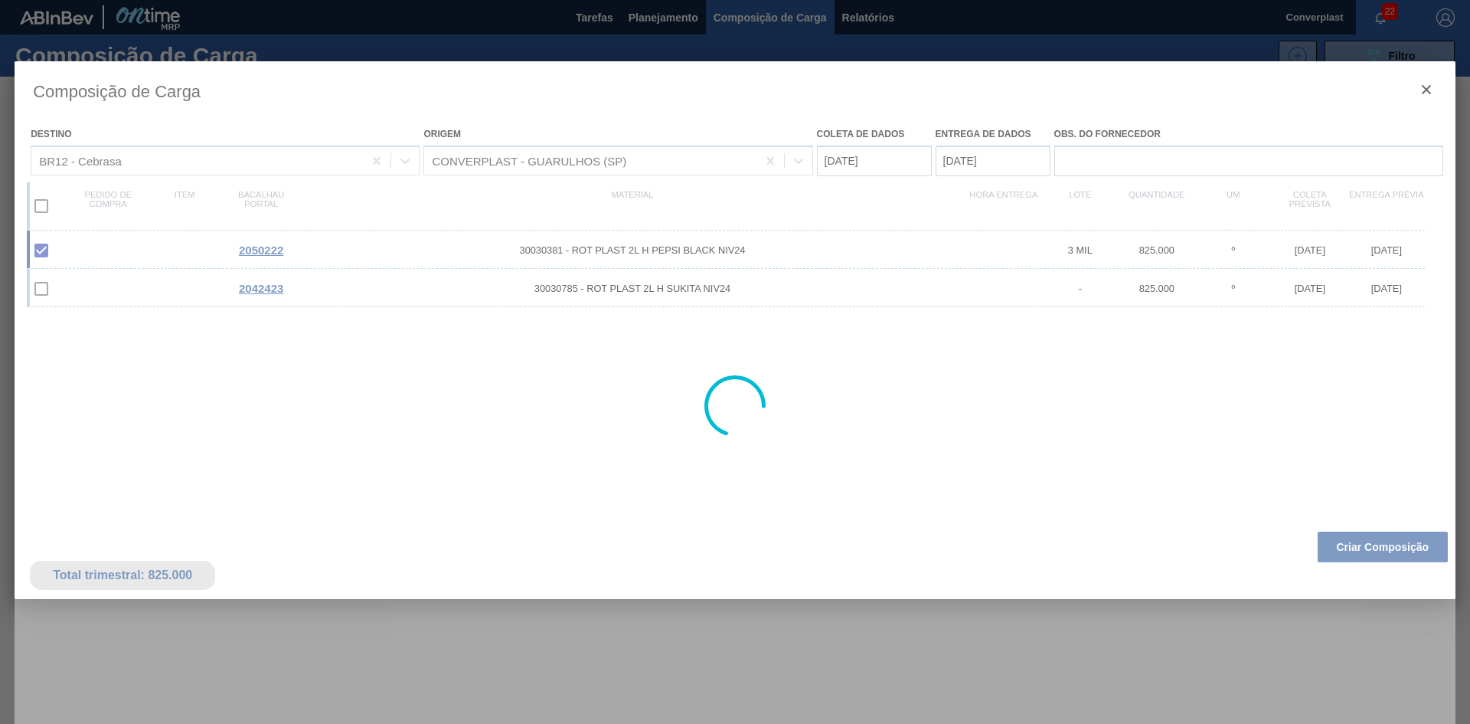
click at [636, 18] on div at bounding box center [735, 362] width 1470 height 724
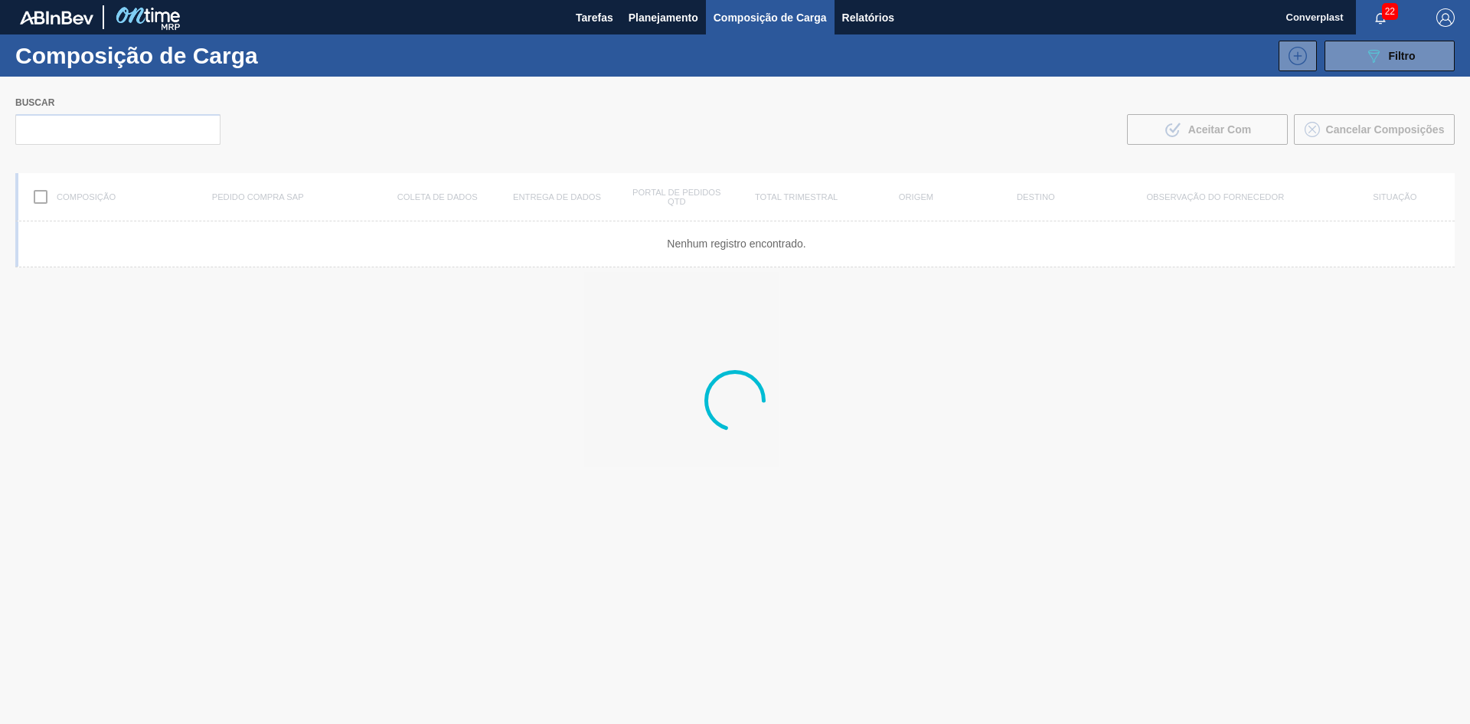
click at [636, 18] on font "Planejamento" at bounding box center [664, 17] width 70 height 12
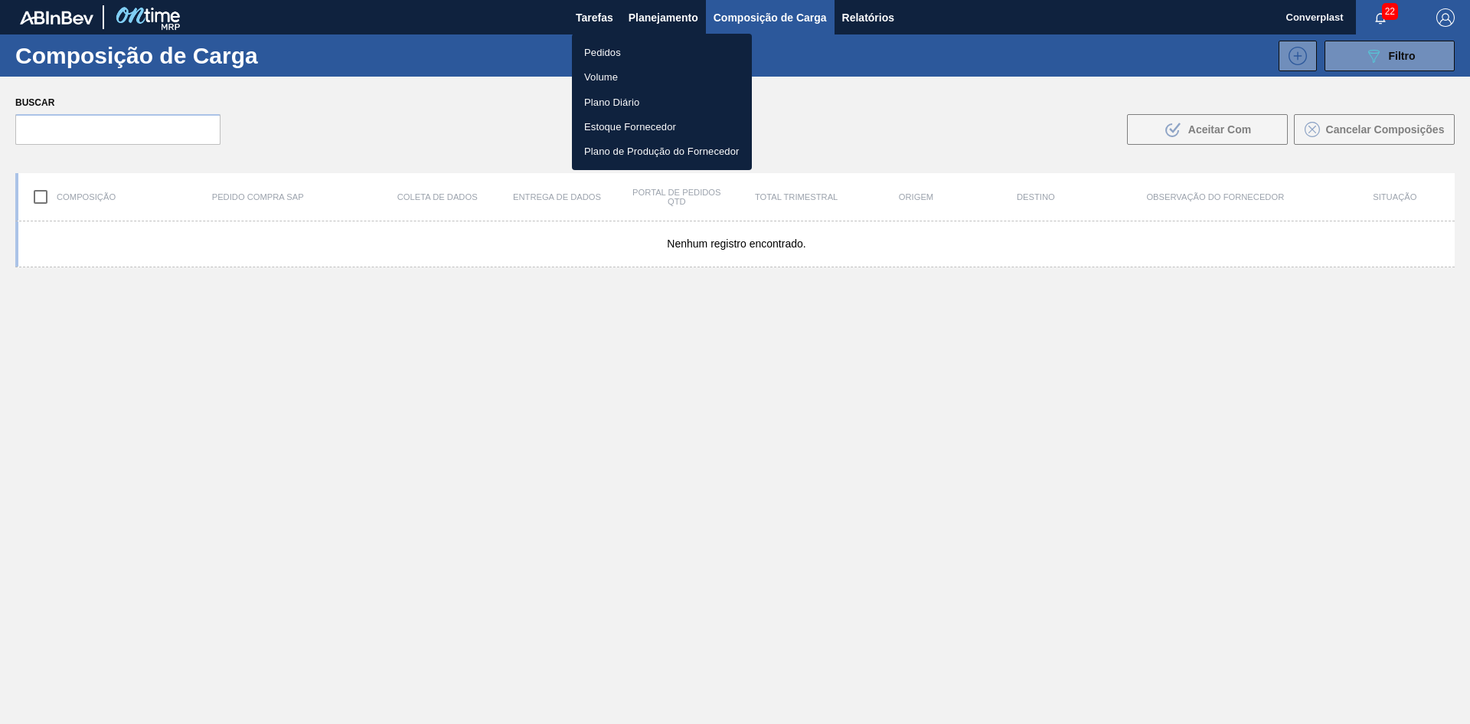
click at [603, 51] on font "Pedidos" at bounding box center [602, 52] width 37 height 11
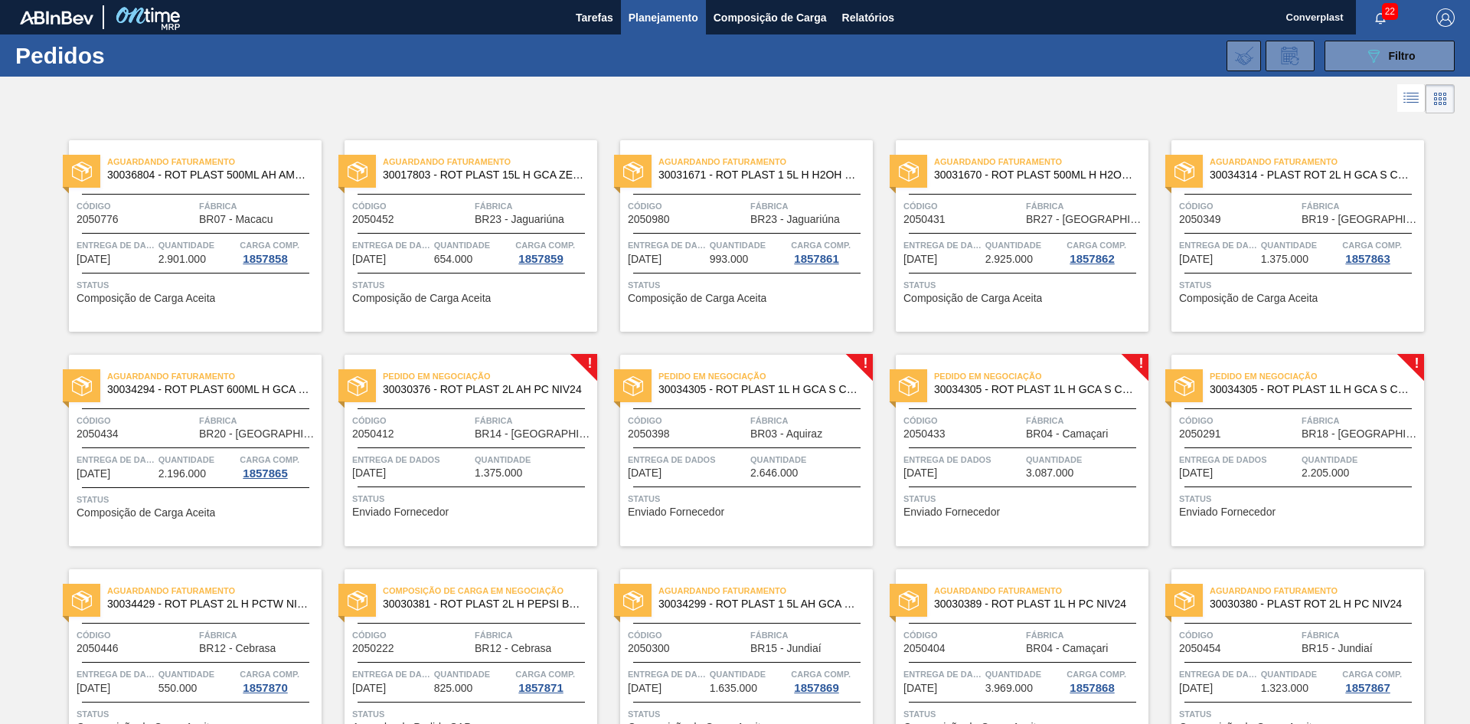
click at [423, 477] on div "Entrega de dados [DATE]" at bounding box center [411, 465] width 119 height 27
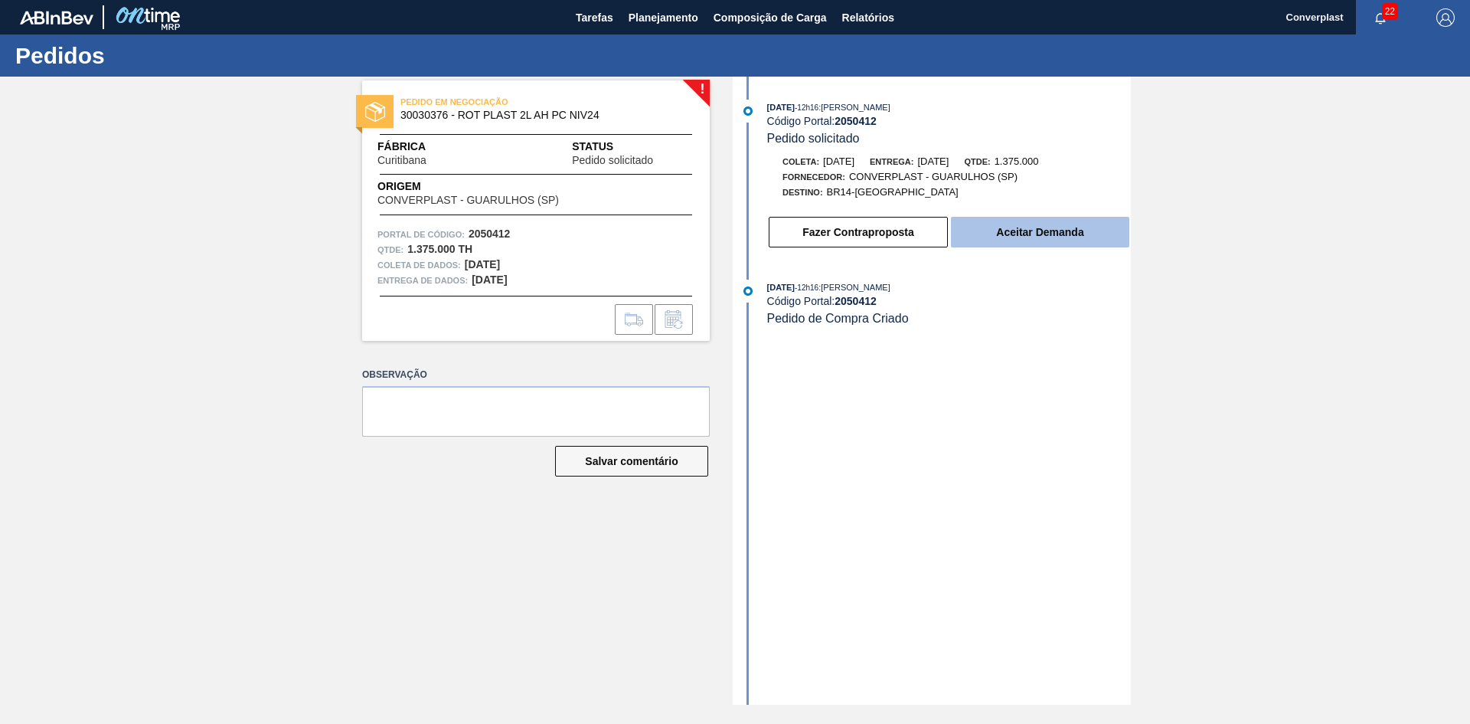
click at [1024, 238] on font "Aceitar Demanda" at bounding box center [1039, 232] width 87 height 12
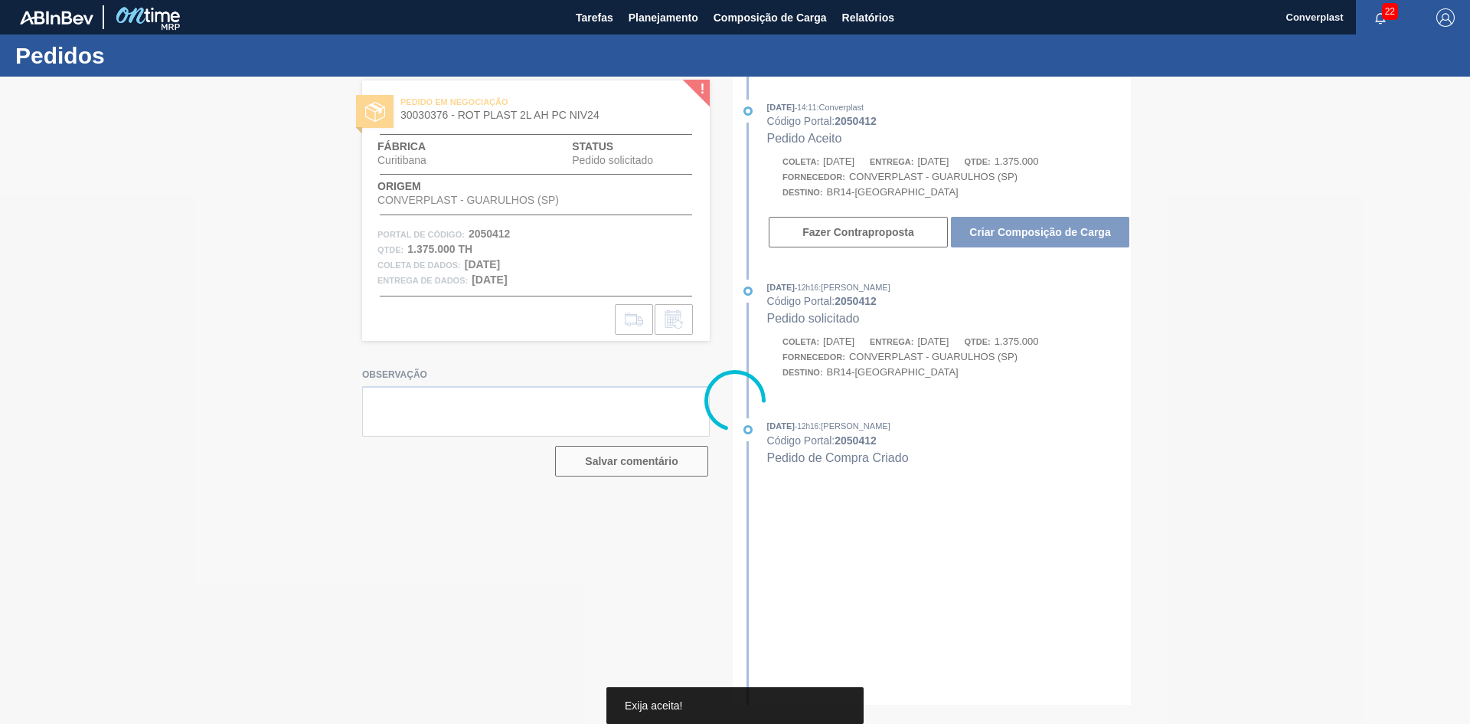
click at [1007, 228] on div at bounding box center [735, 400] width 1470 height 647
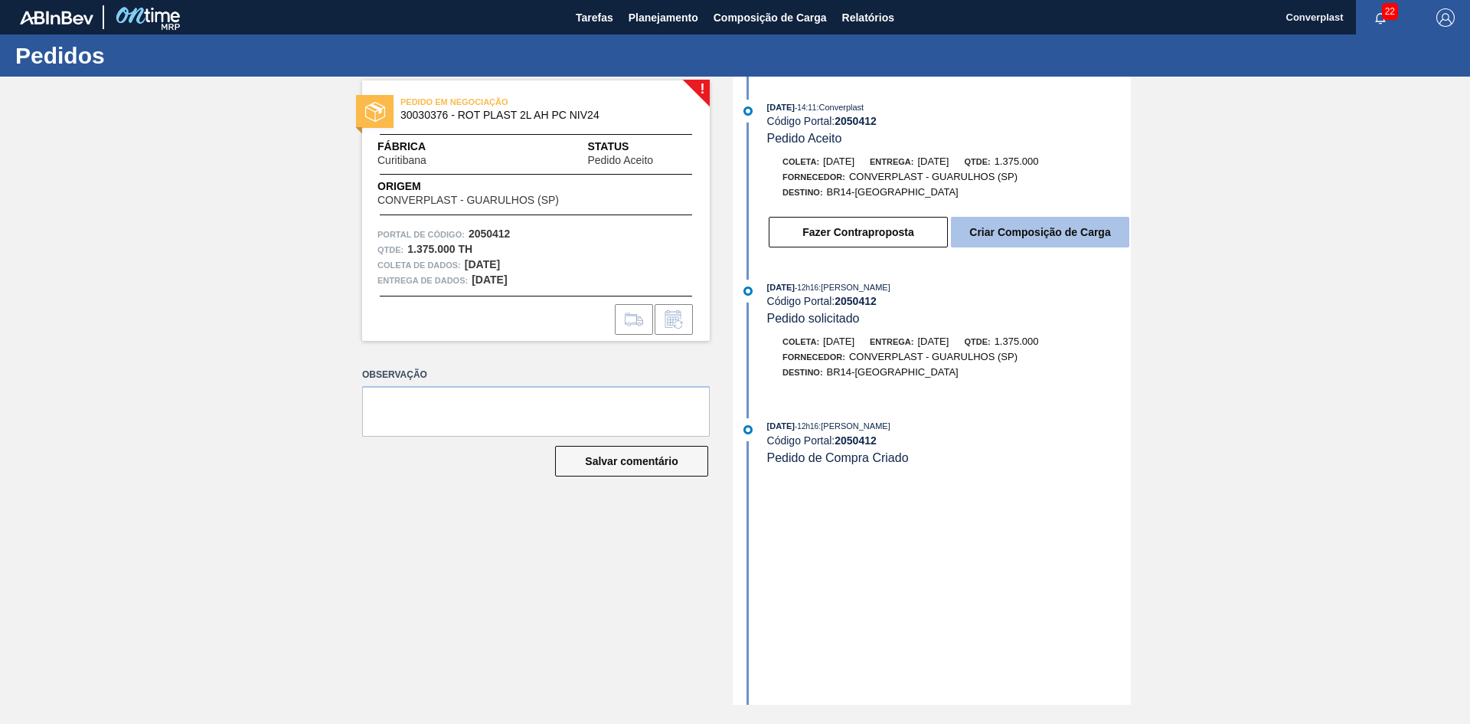
click at [1037, 247] on button "Criar Composição de Carga" at bounding box center [1040, 232] width 178 height 31
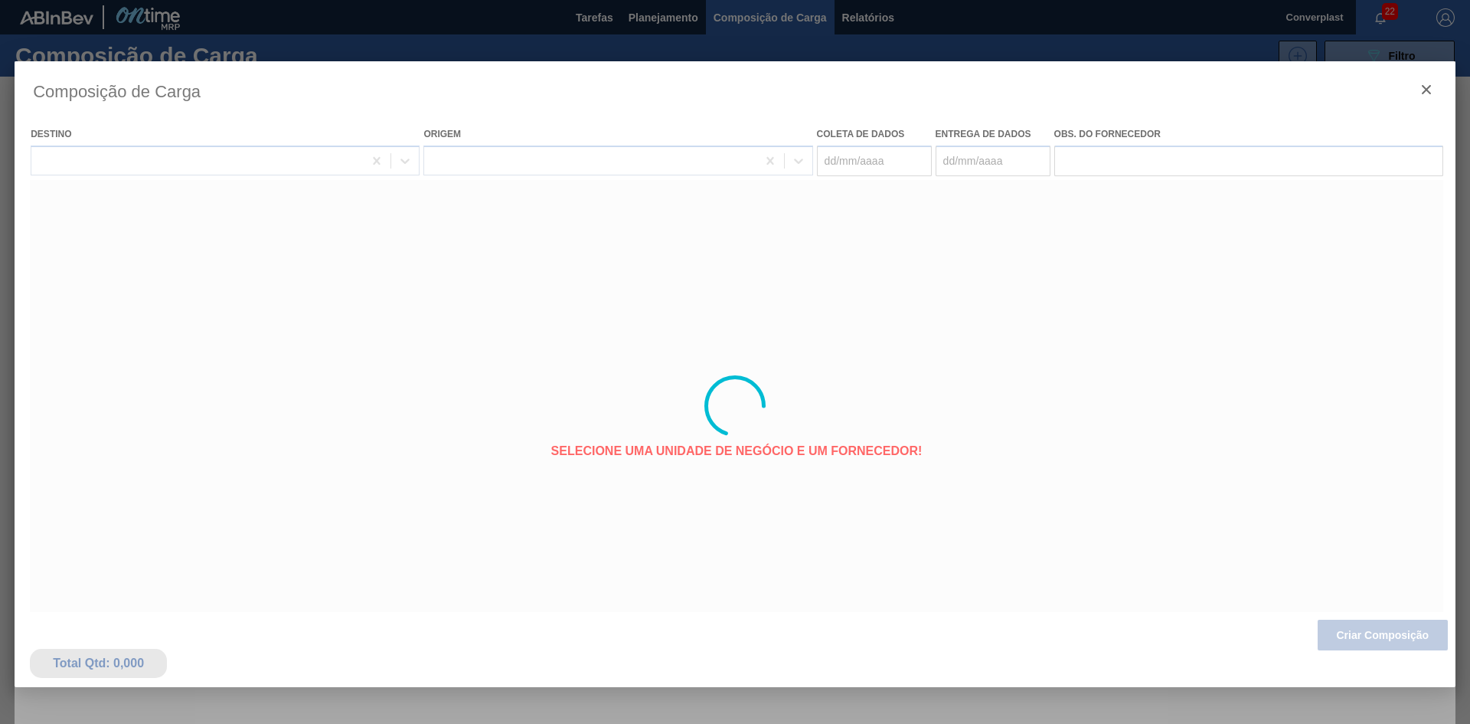
type coleta "[DATE]"
type Entrega "[DATE]"
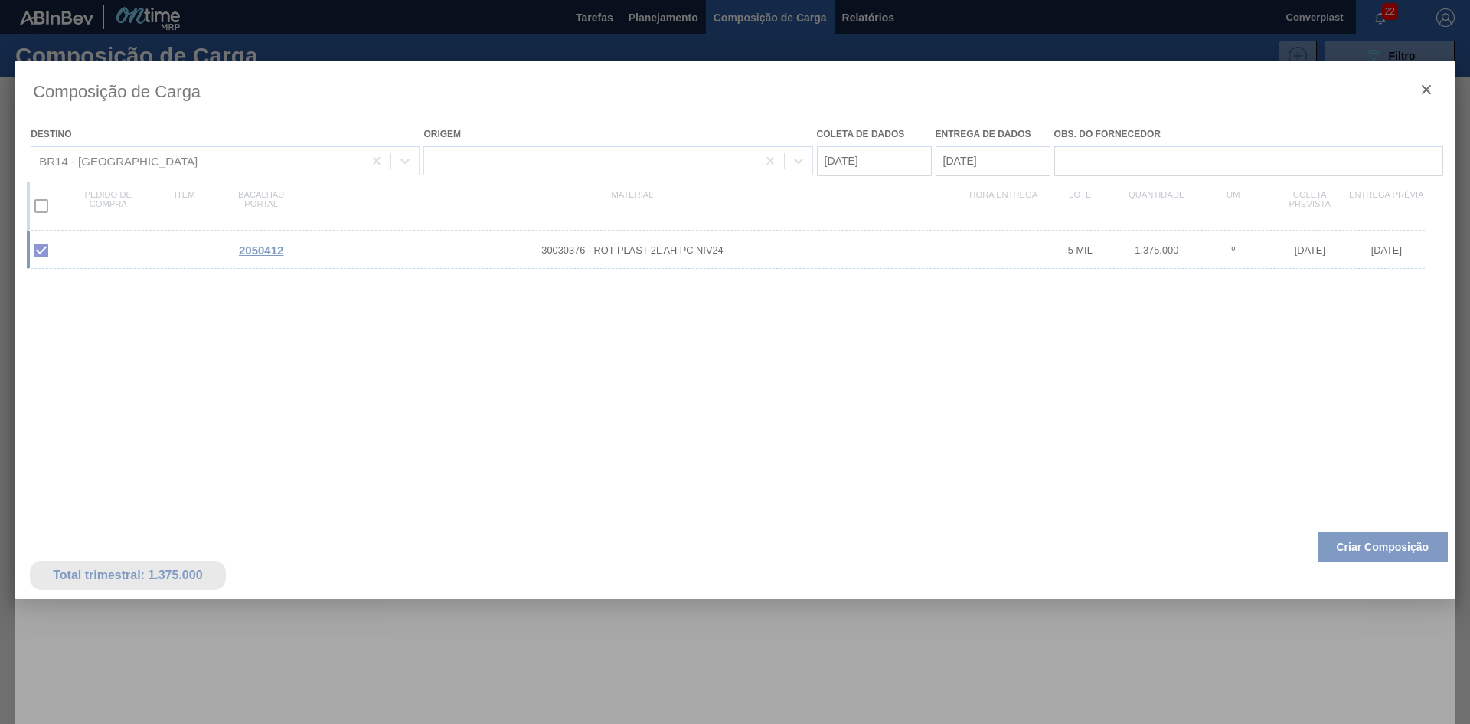
click at [1354, 545] on div at bounding box center [735, 405] width 1441 height 689
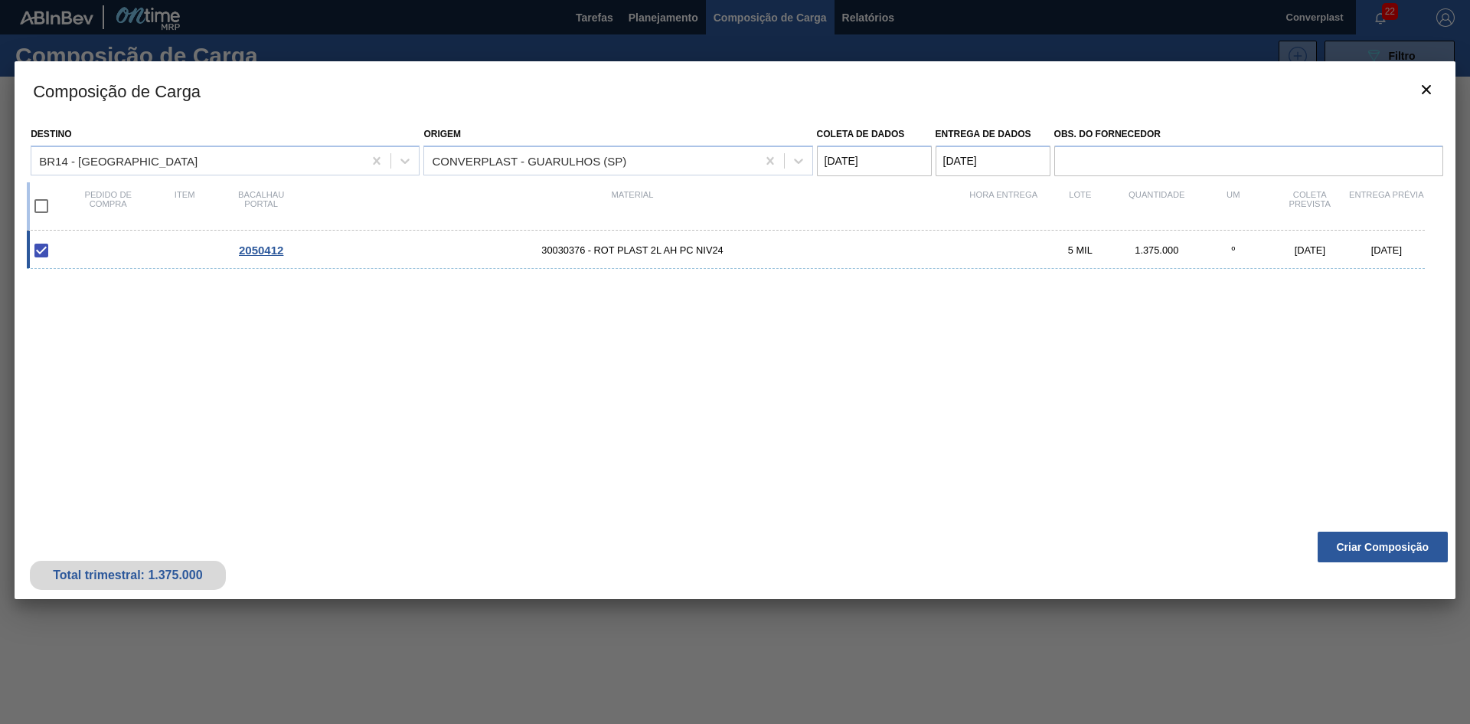
click at [1334, 545] on button "Criar Composição" at bounding box center [1383, 547] width 130 height 31
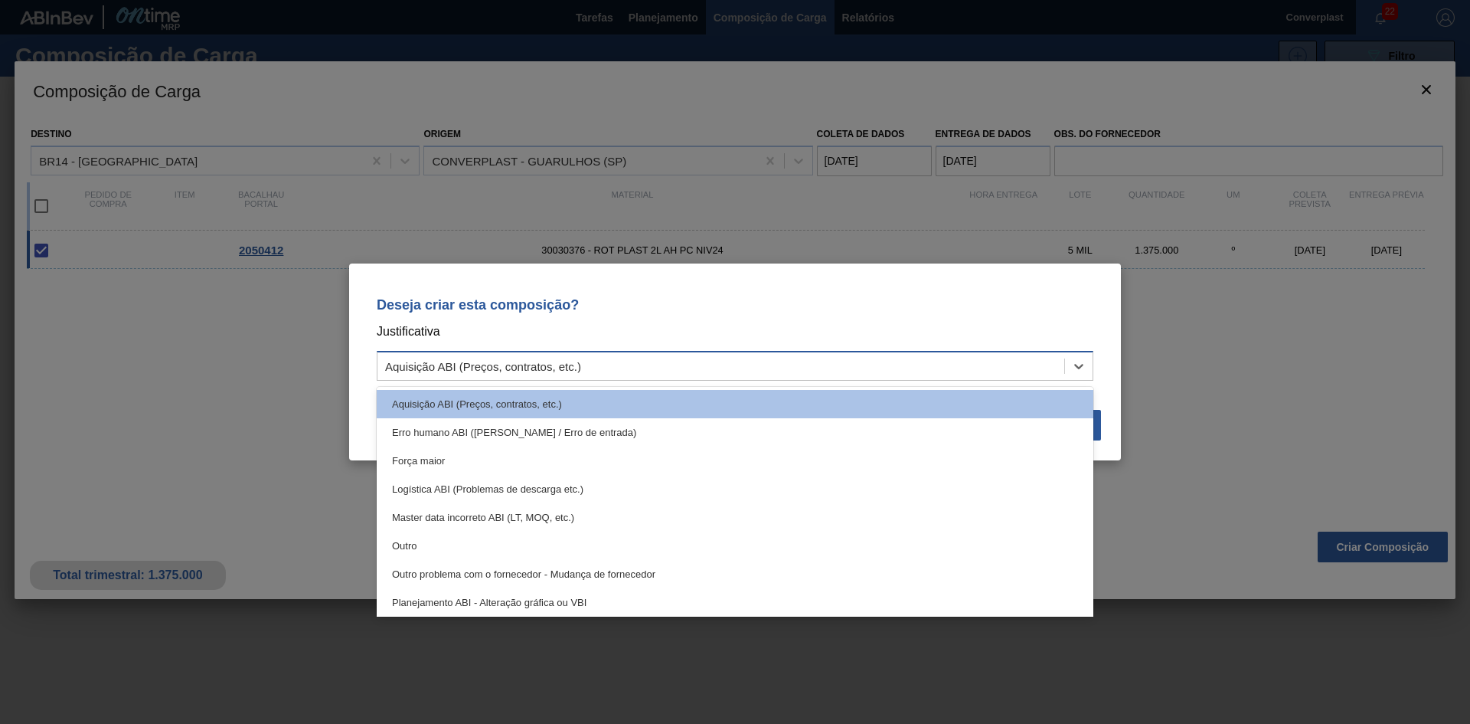
click at [591, 368] on div "Aquisição ABI (Preços, contratos, etc.)" at bounding box center [721, 366] width 687 height 22
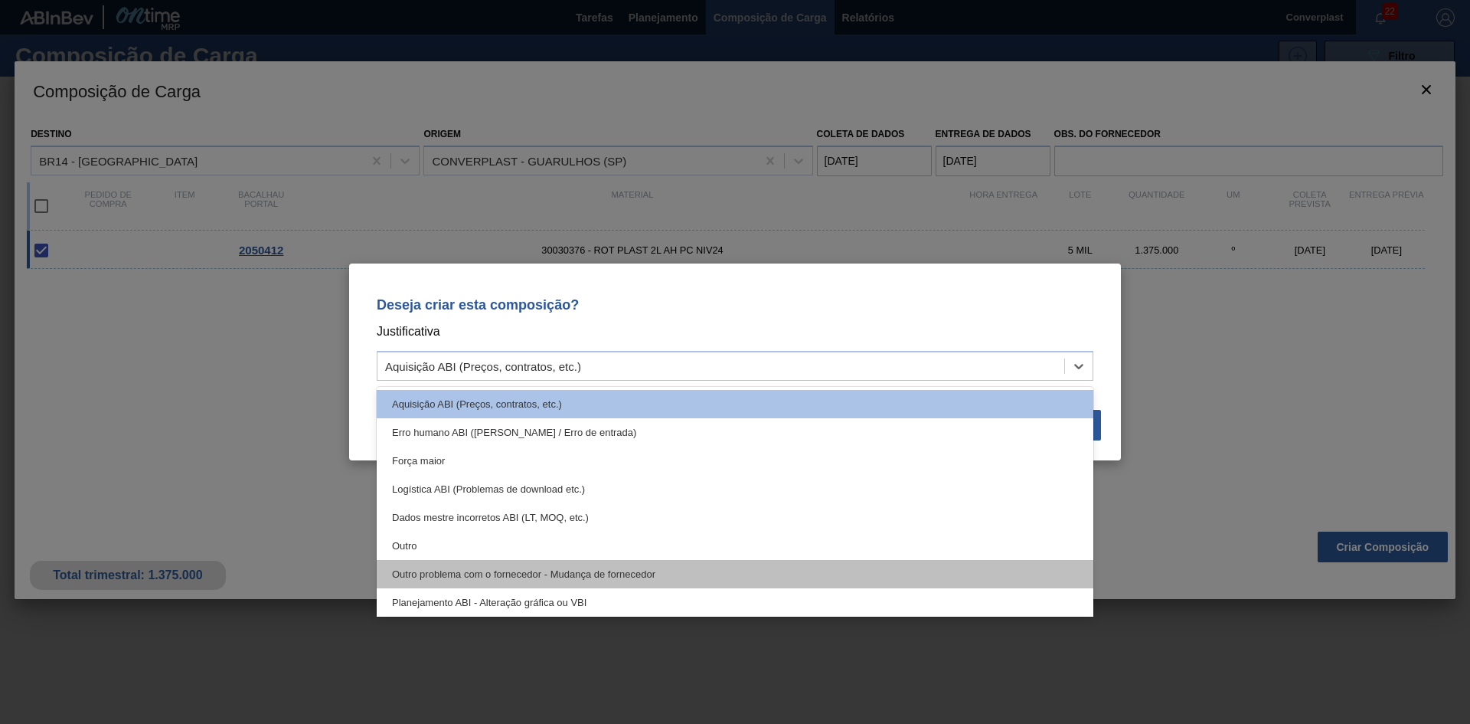
click at [515, 563] on div "Outro problema com o fornecedor - Mudança de fornecedor" at bounding box center [735, 574] width 717 height 28
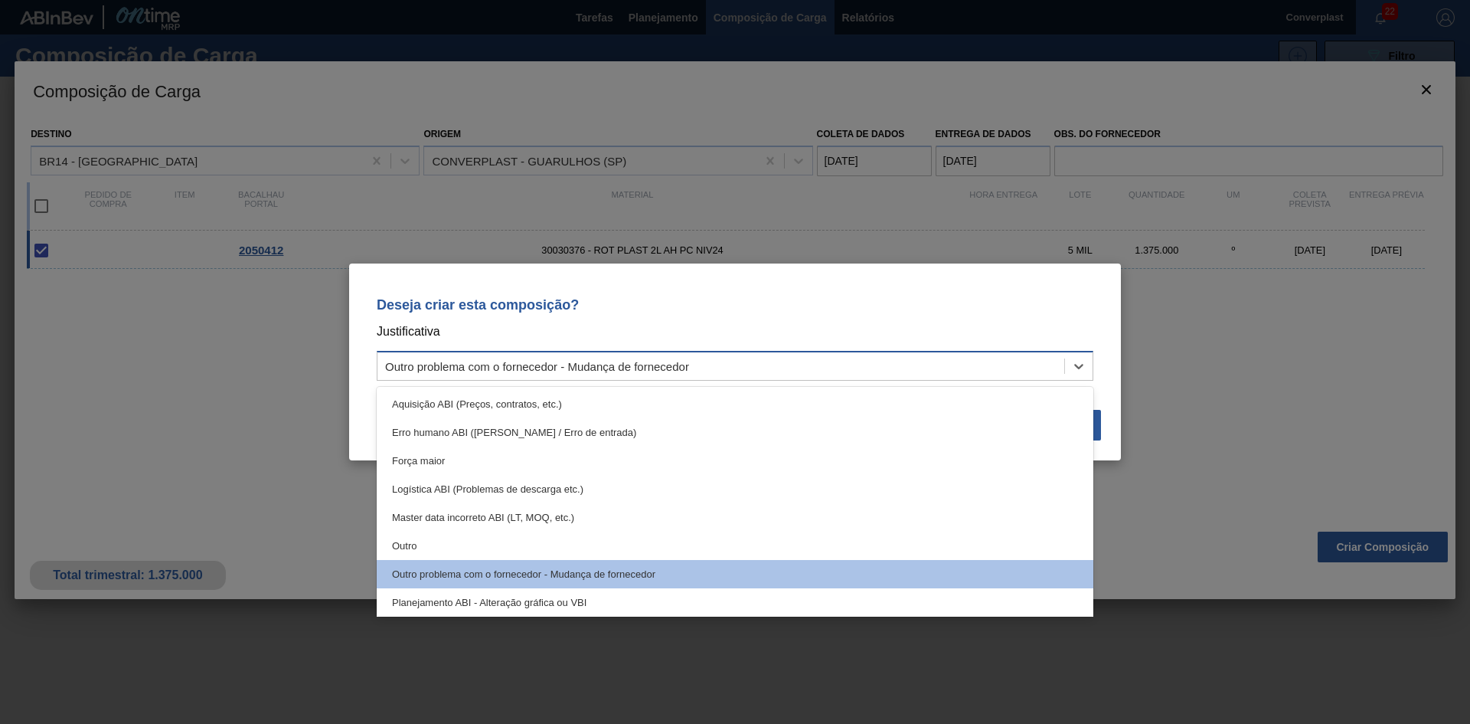
click at [564, 368] on font "Outro problema com o fornecedor - Mudança de fornecedor" at bounding box center [537, 366] width 304 height 13
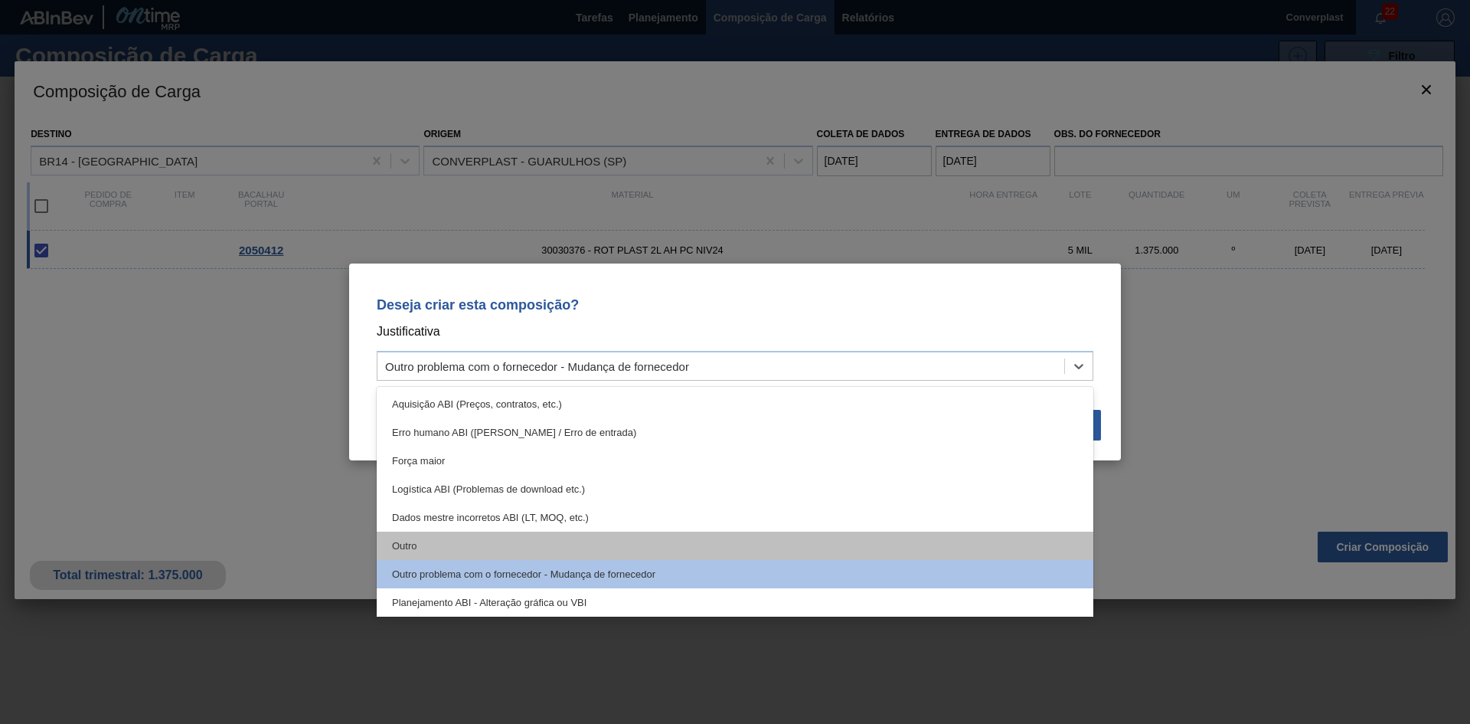
click at [519, 556] on div "Outro" at bounding box center [735, 546] width 717 height 28
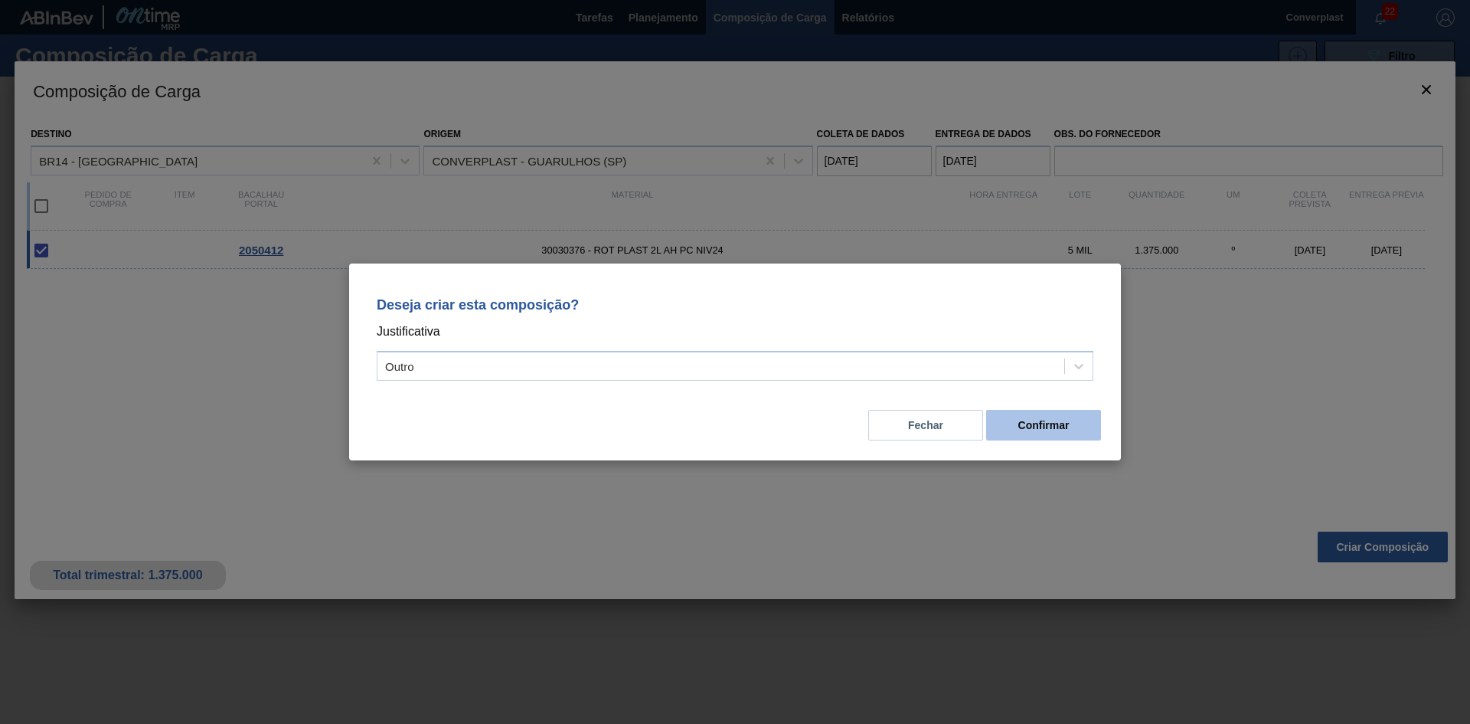
click at [1065, 425] on font "Confirmar" at bounding box center [1044, 425] width 51 height 12
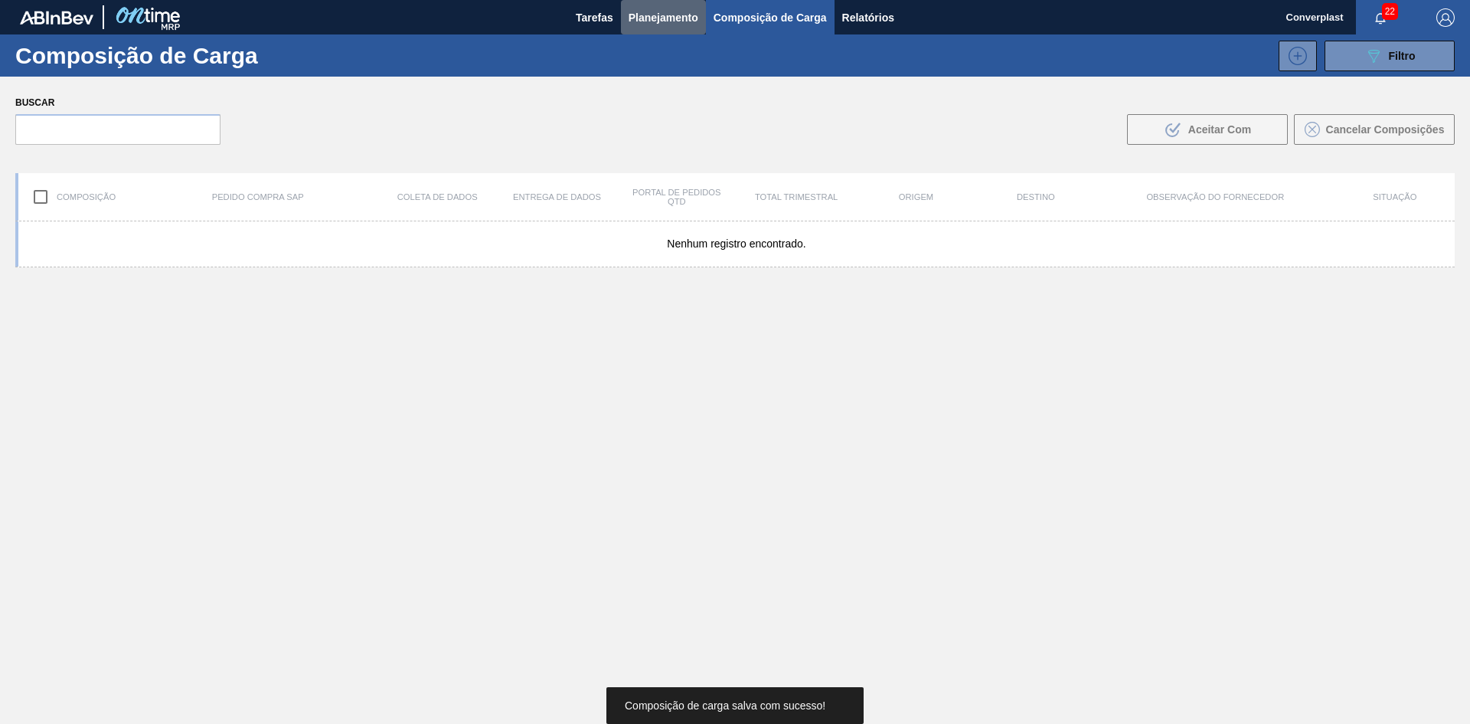
click at [639, 17] on font "Planejamento" at bounding box center [664, 17] width 70 height 12
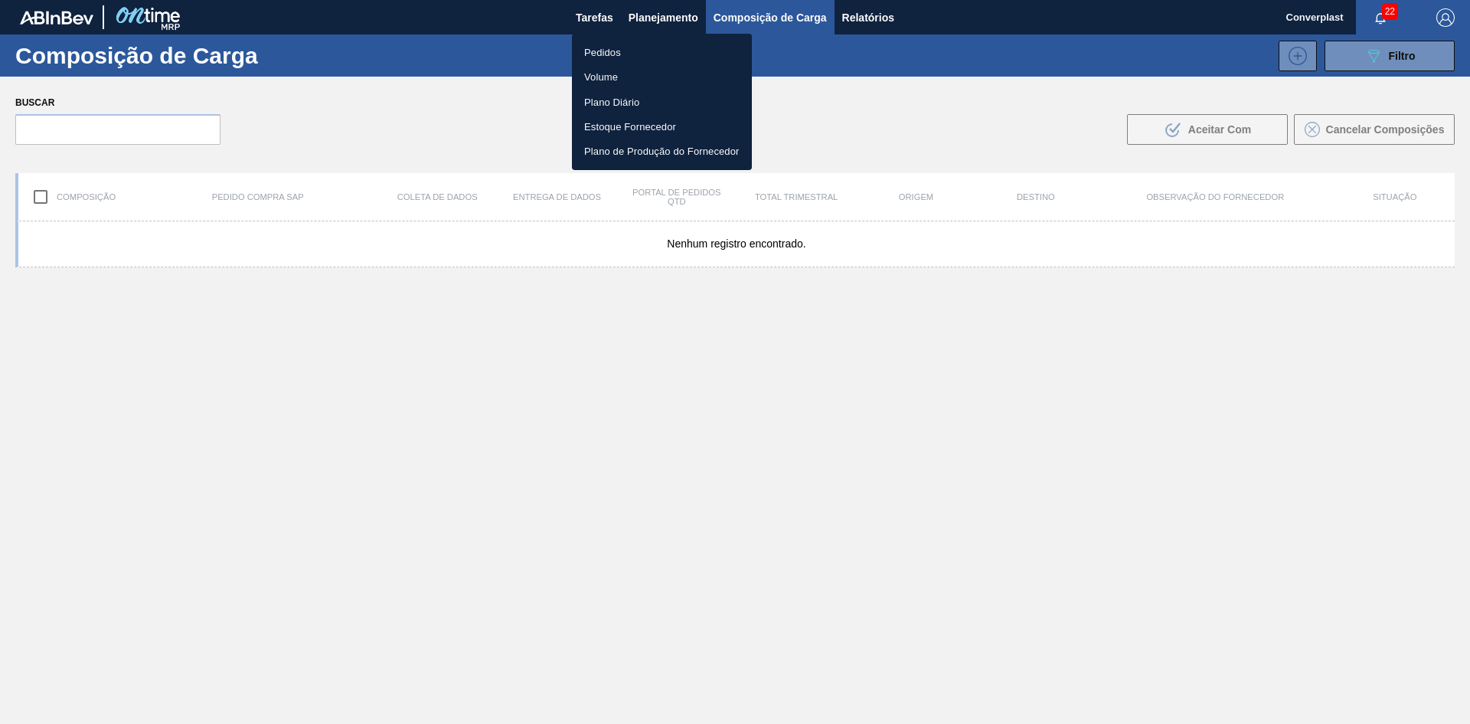
click at [614, 54] on font "Pedidos" at bounding box center [602, 52] width 37 height 11
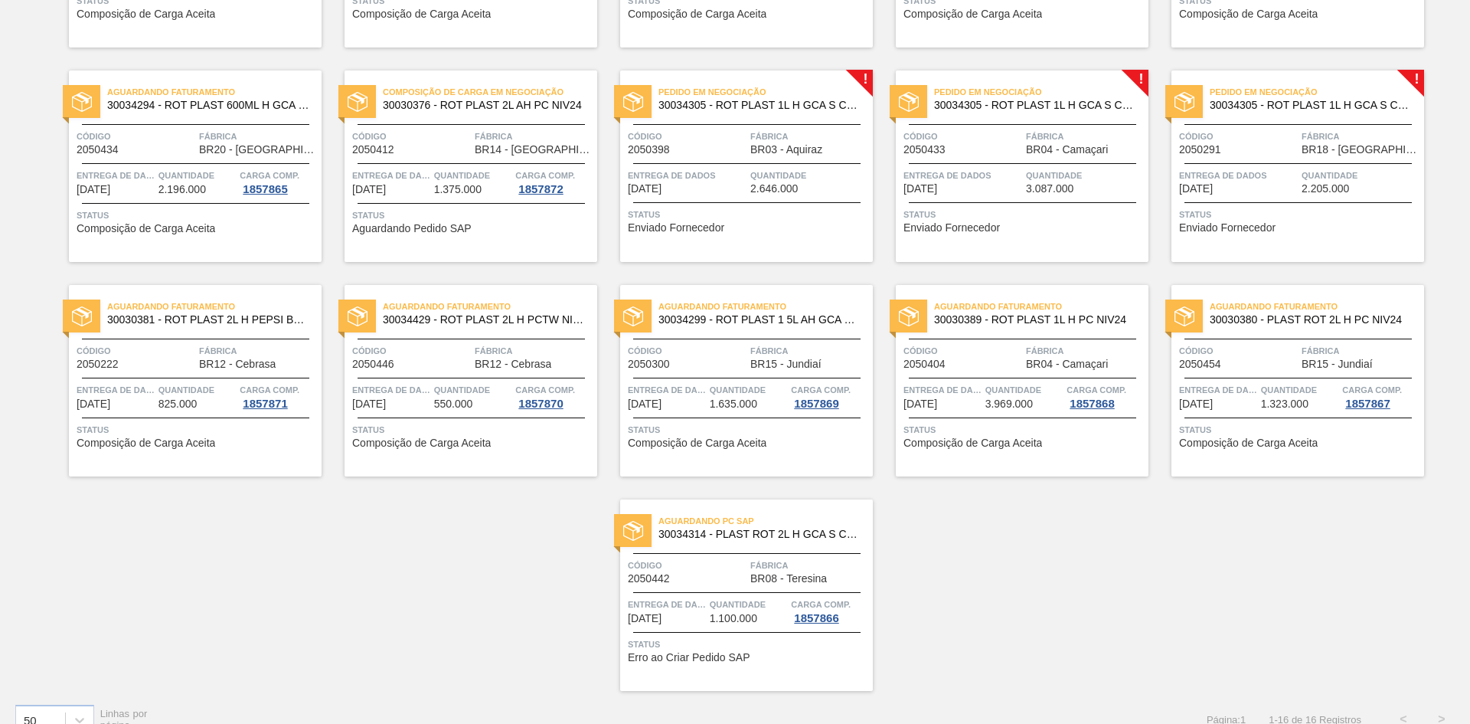
scroll to position [306, 0]
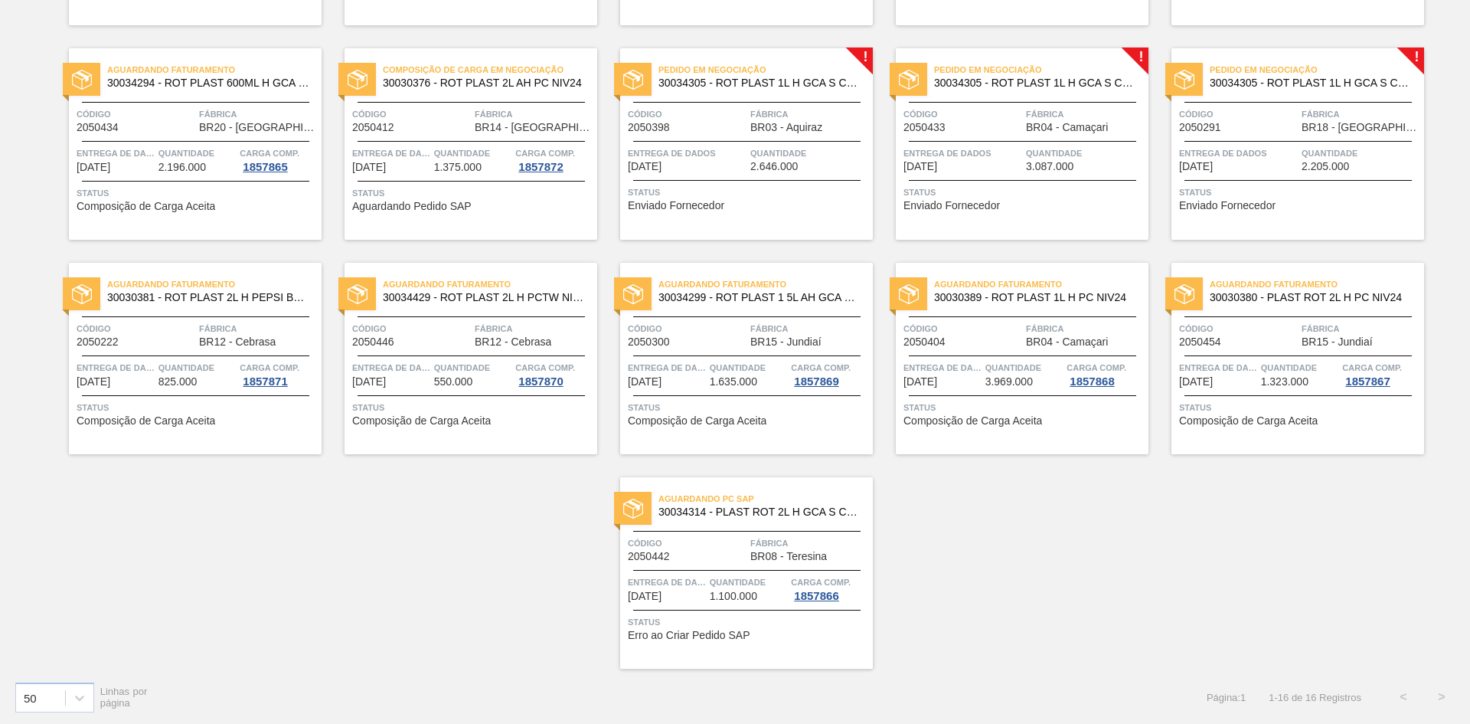
click at [696, 177] on div "Pedido em Negociação 30034305 - ROT PLAST 1L H GCA S CL NIV25 Código 2050398 Fá…" at bounding box center [746, 143] width 253 height 191
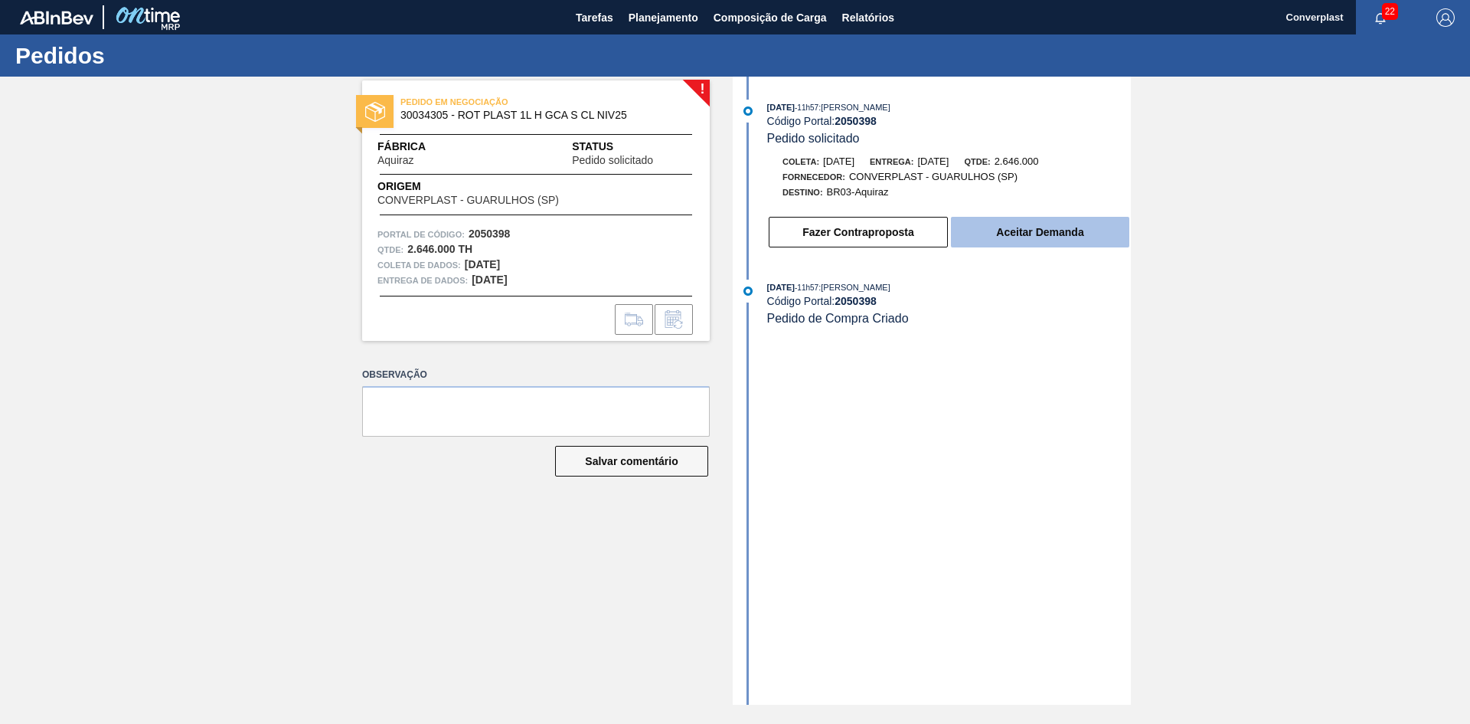
click at [1042, 222] on button "Aceitar Demanda" at bounding box center [1040, 232] width 178 height 31
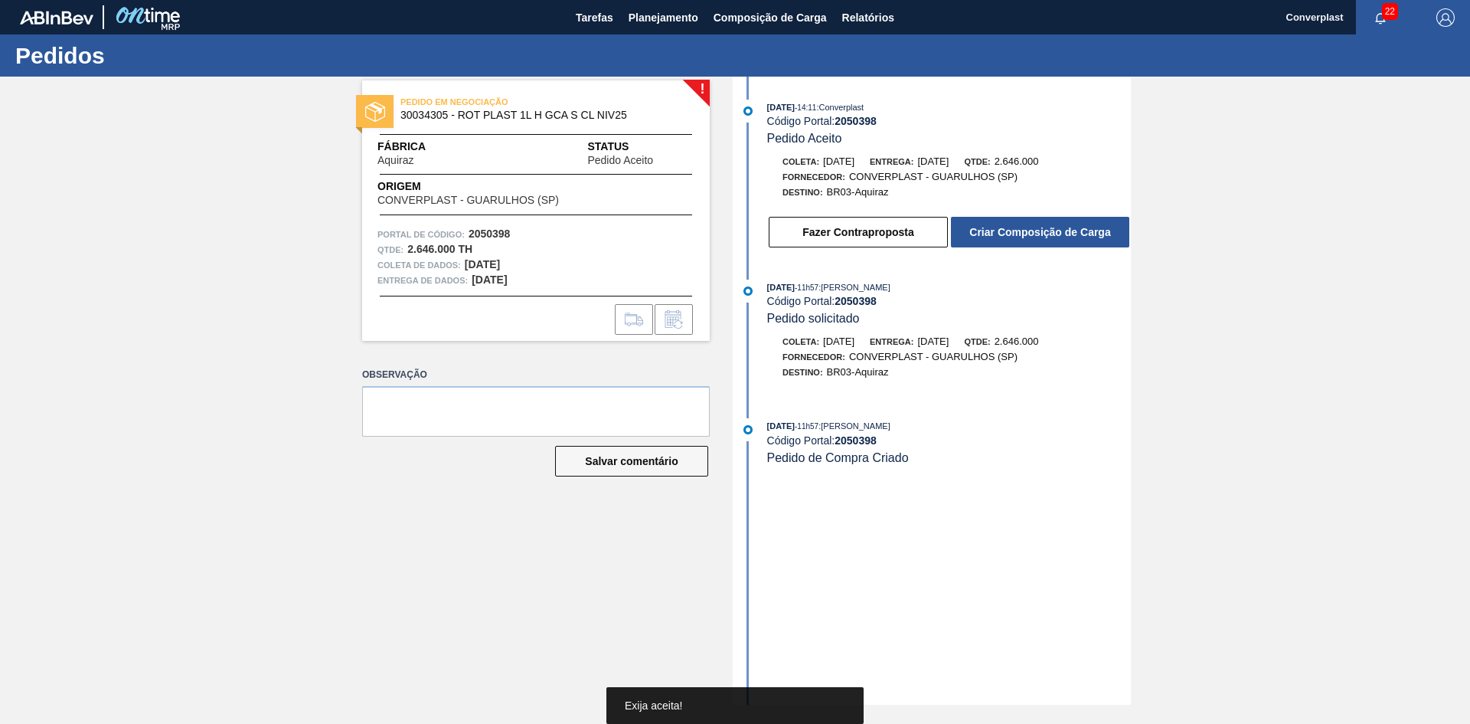
click at [1029, 232] on font "Criar Composição de Carga" at bounding box center [1040, 232] width 141 height 12
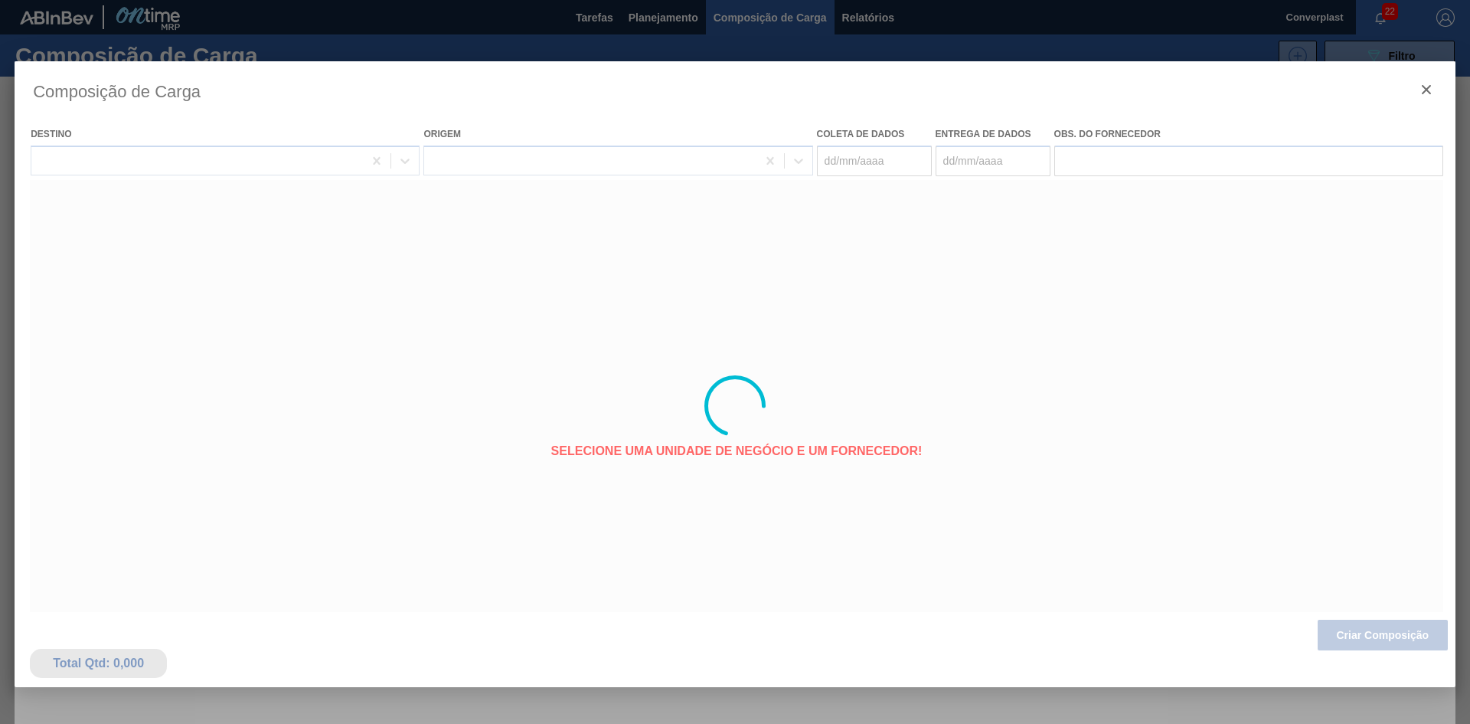
type coleta "[DATE]"
type Entrega "[DATE]"
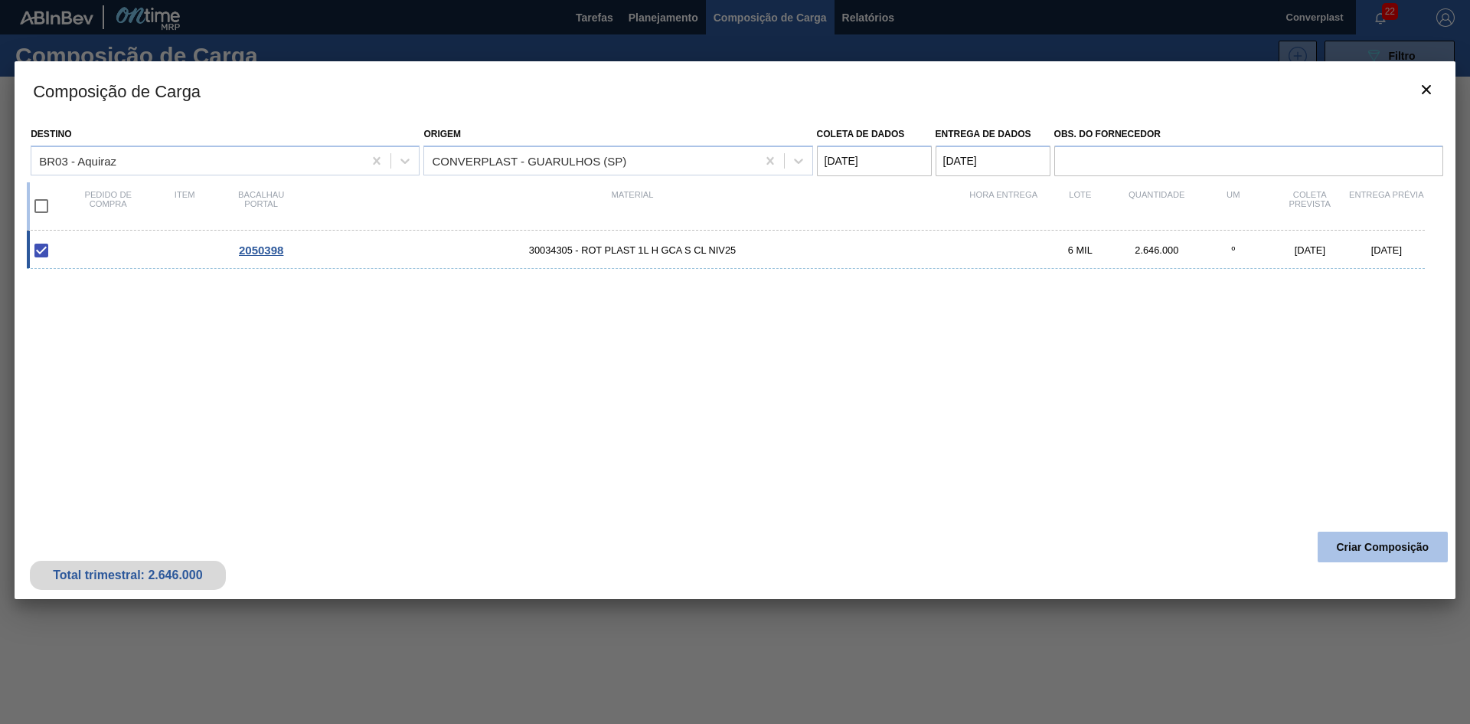
click at [1413, 549] on font "Criar Composição" at bounding box center [1383, 547] width 93 height 12
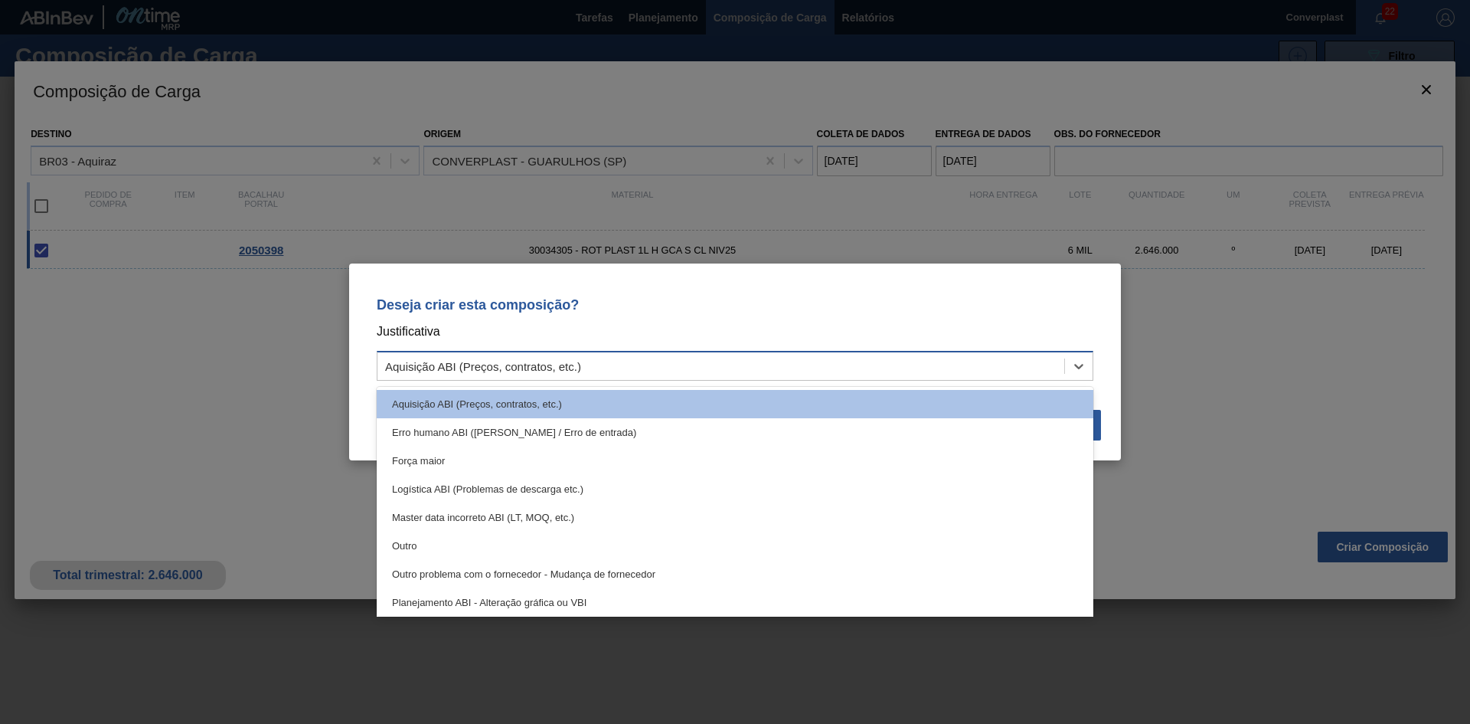
click at [923, 369] on div "Aquisição ABI (Preços, contratos, etc.)" at bounding box center [721, 366] width 687 height 22
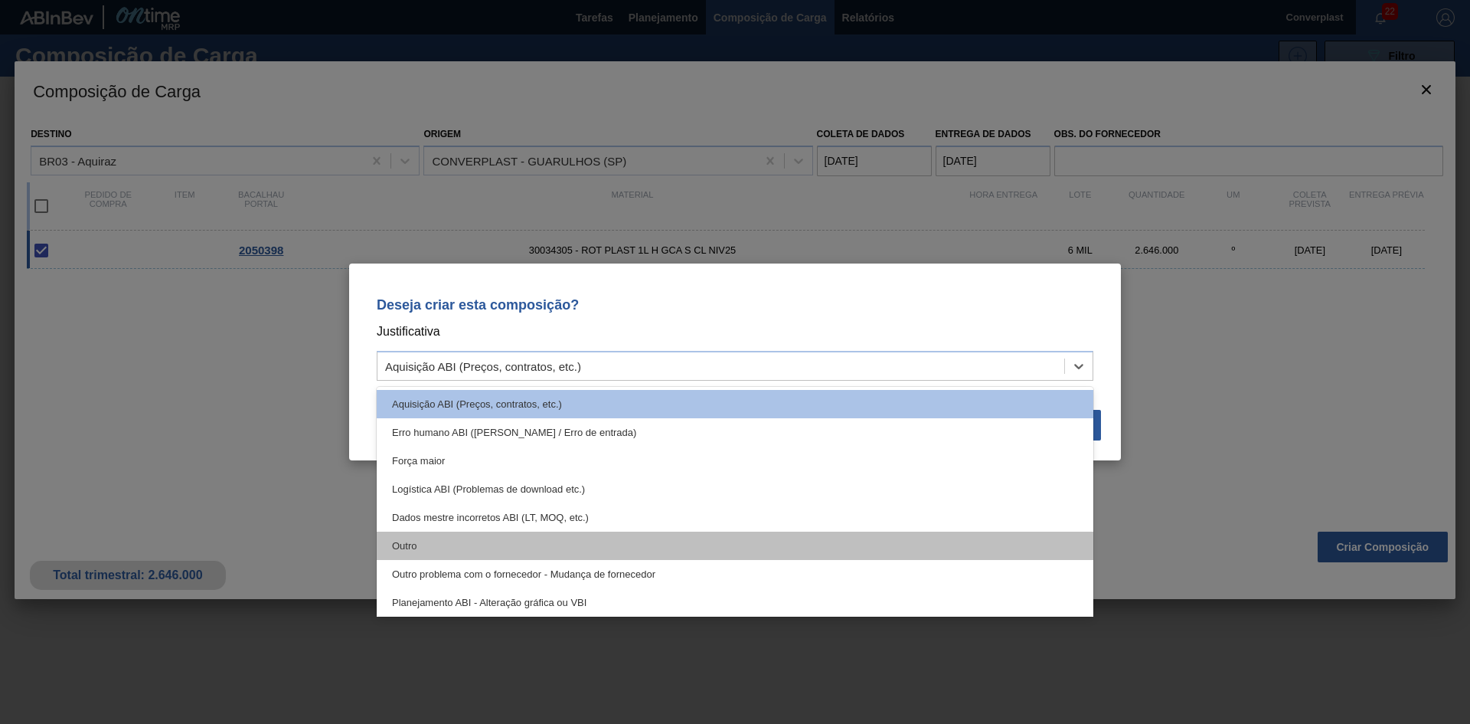
click at [643, 558] on div "Outro" at bounding box center [735, 546] width 717 height 28
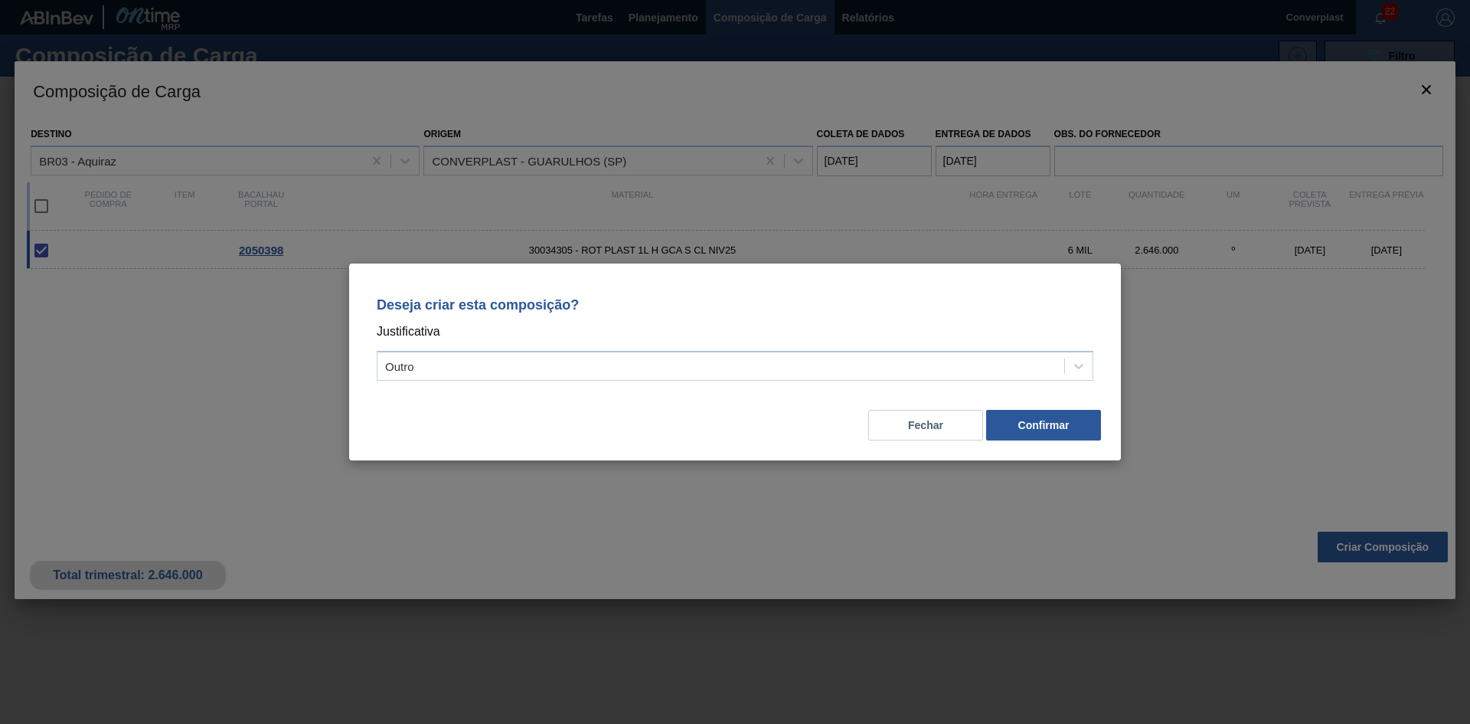
click at [1048, 447] on div "Deseja criar esta composição? Justificativa Outro Fechar Confirmar" at bounding box center [735, 361] width 772 height 197
click at [1042, 430] on font "Confirmar" at bounding box center [1044, 425] width 51 height 12
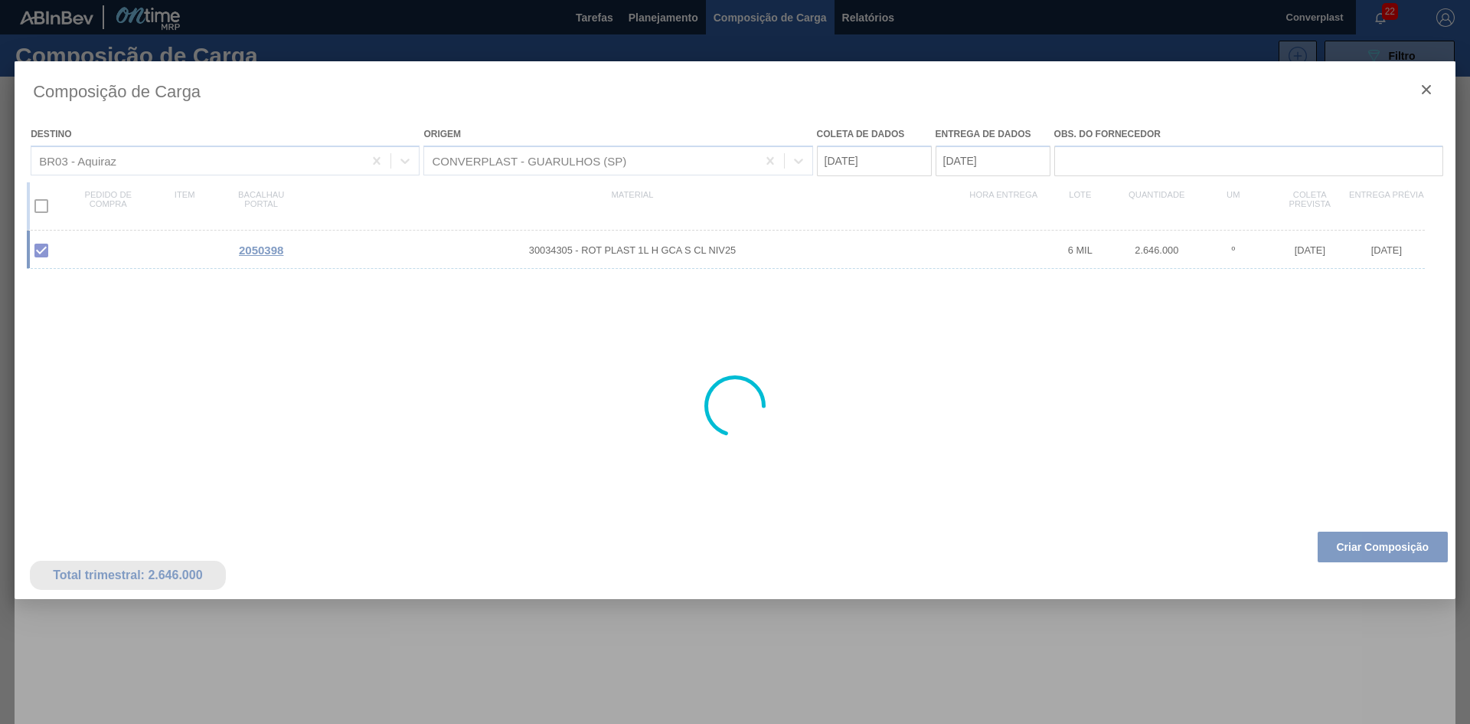
click at [655, 13] on div at bounding box center [735, 362] width 1470 height 724
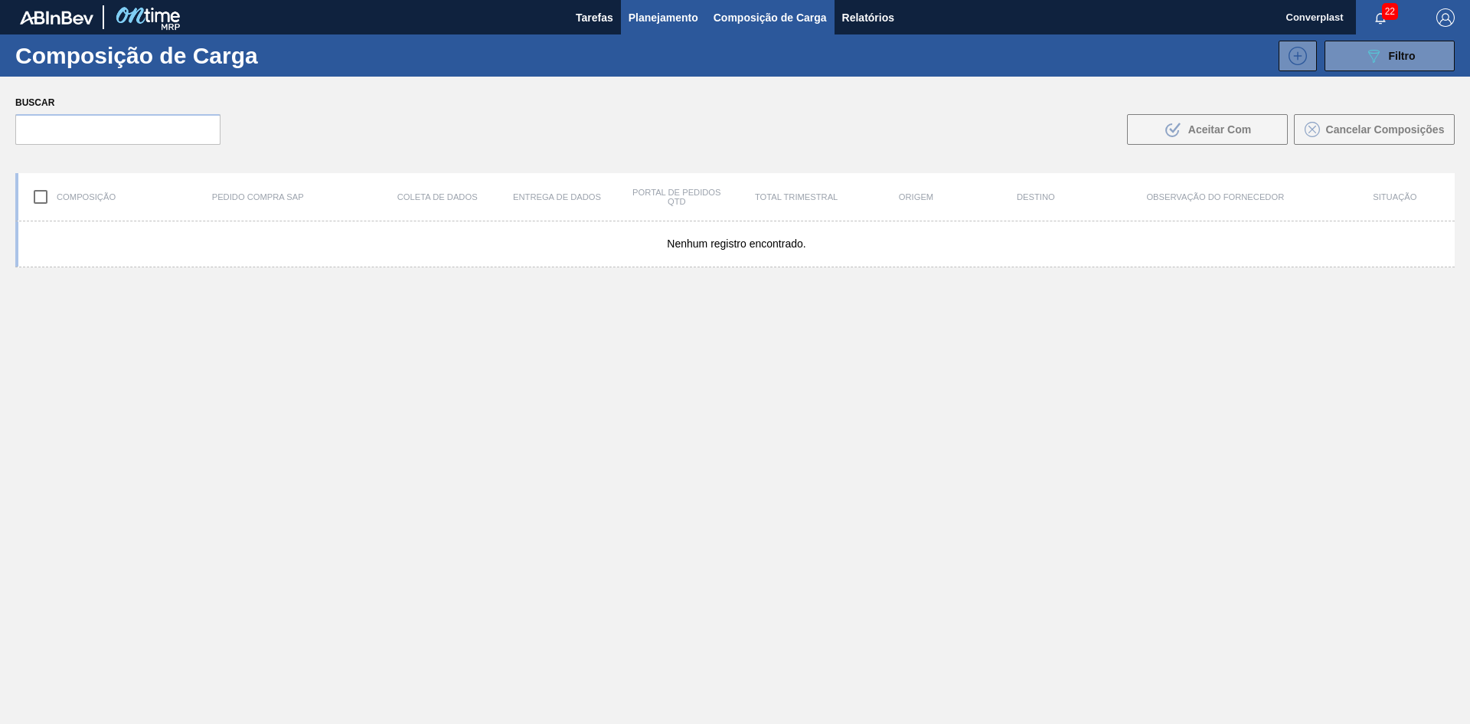
click at [650, 7] on button "Planejamento" at bounding box center [663, 17] width 85 height 34
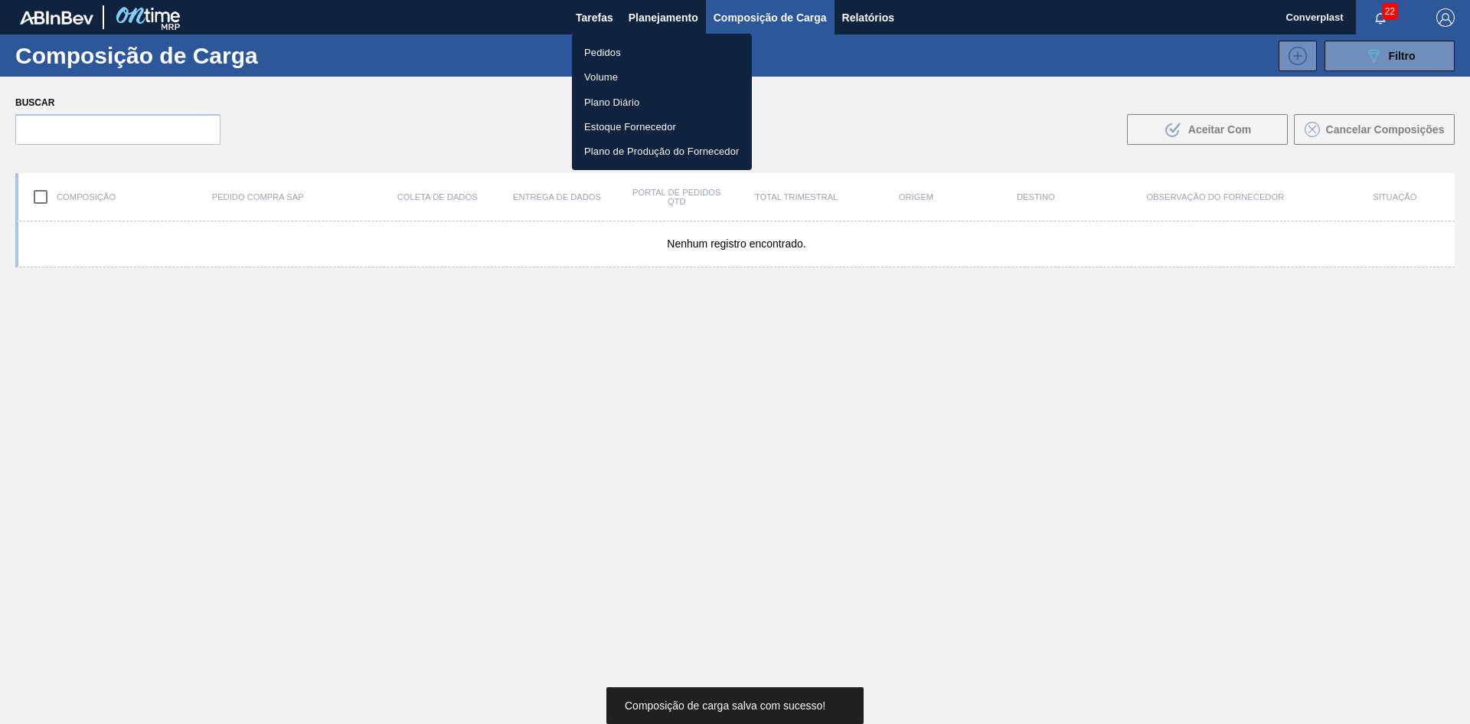
click at [600, 47] on font "Pedidos" at bounding box center [602, 52] width 37 height 11
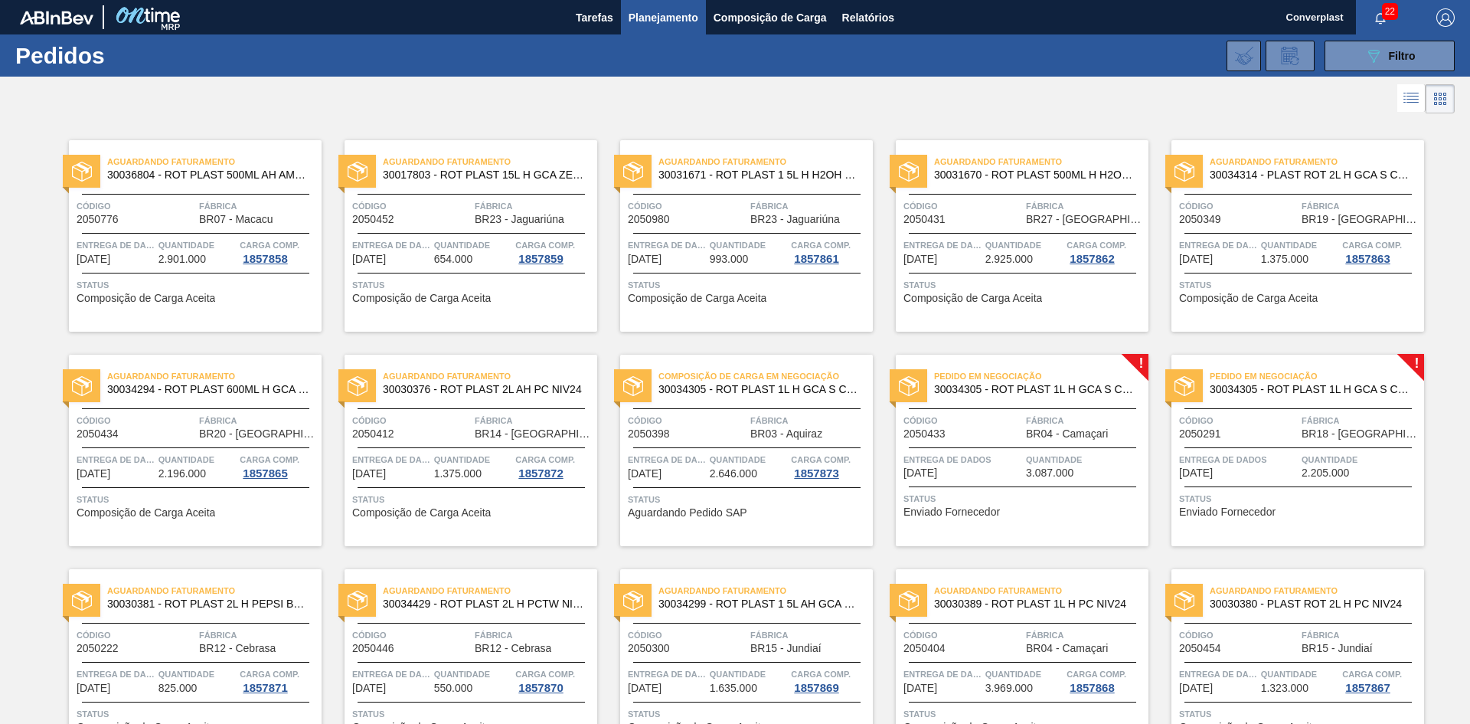
click at [628, 127] on div "Aguardando Faturamento 30031671 - ROT PLAST 1 5L H H2OH LIMONETO IN211 Código 2…" at bounding box center [735, 224] width 276 height 214
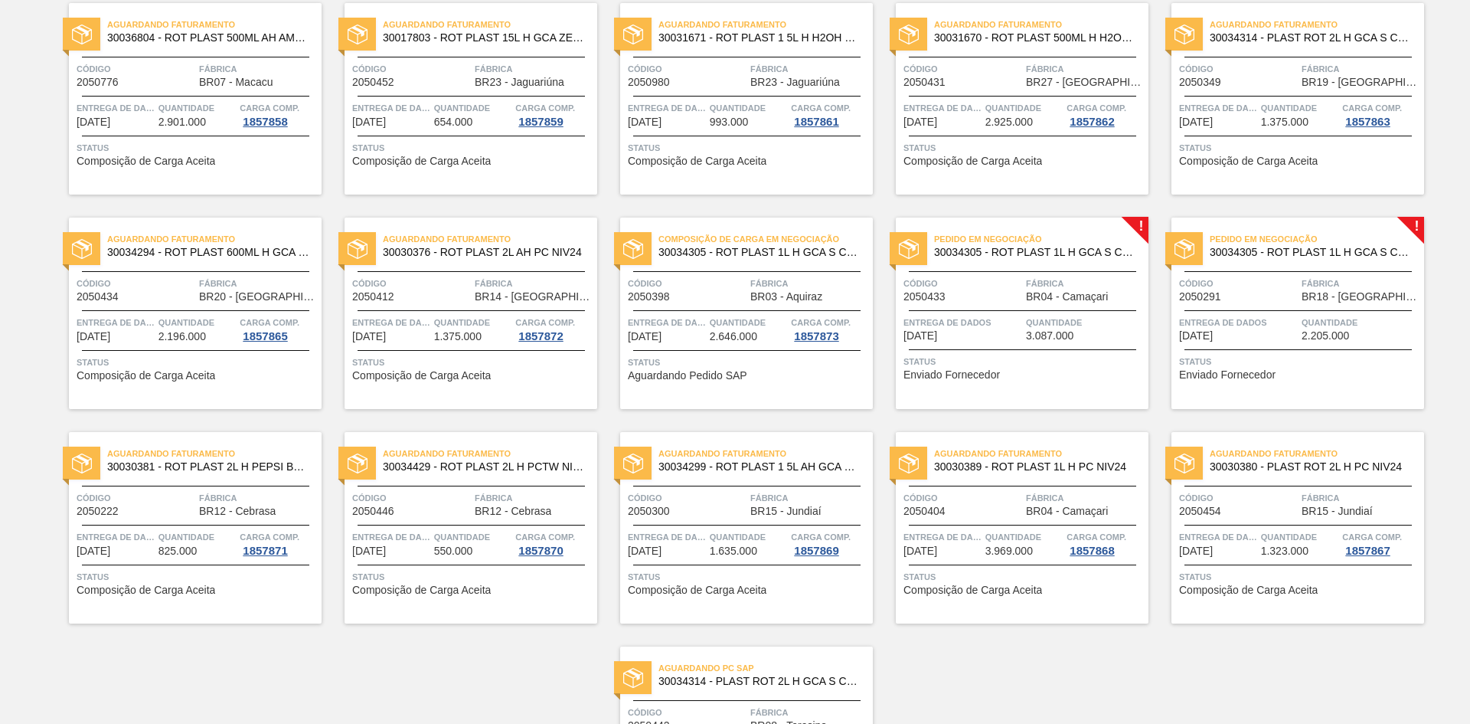
scroll to position [153, 0]
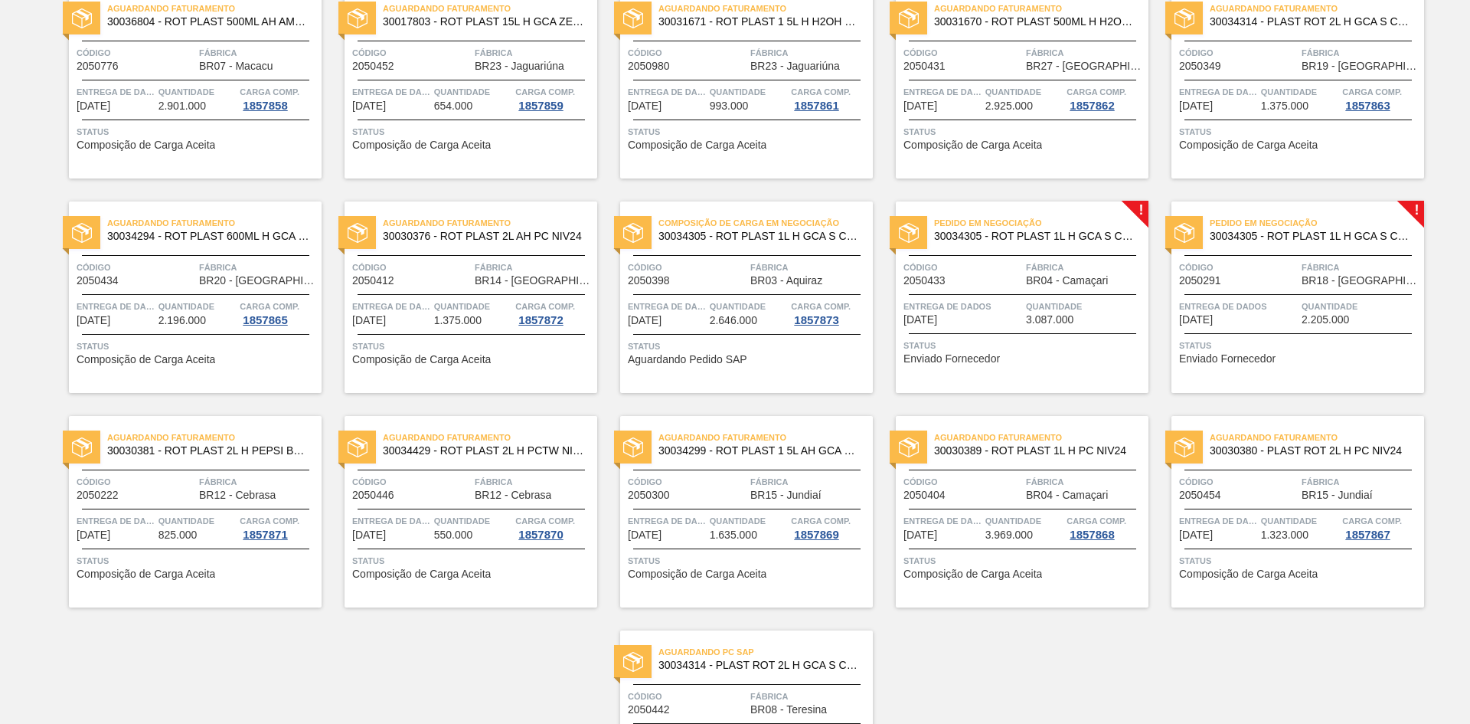
click at [1040, 349] on span "Status" at bounding box center [1024, 345] width 241 height 15
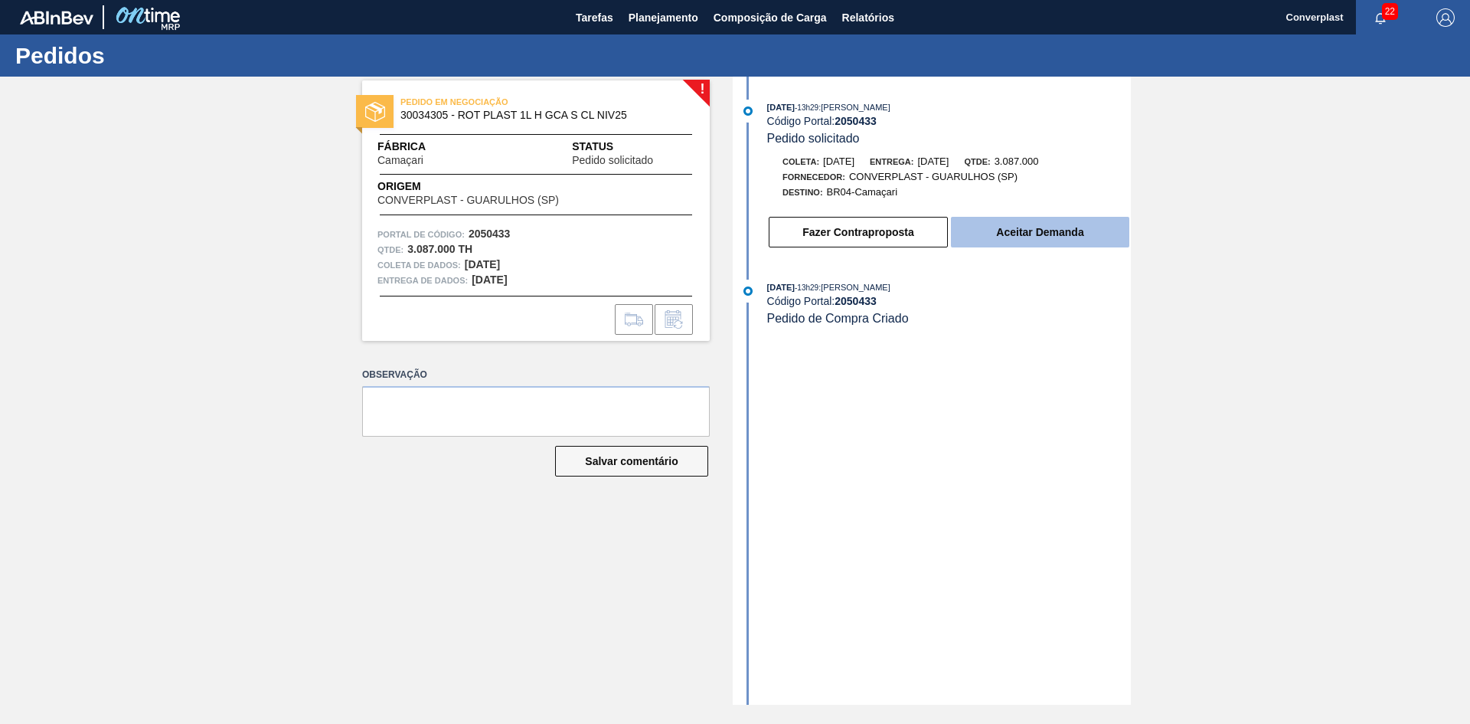
click at [1031, 230] on font "Aceitar Demanda" at bounding box center [1039, 232] width 87 height 12
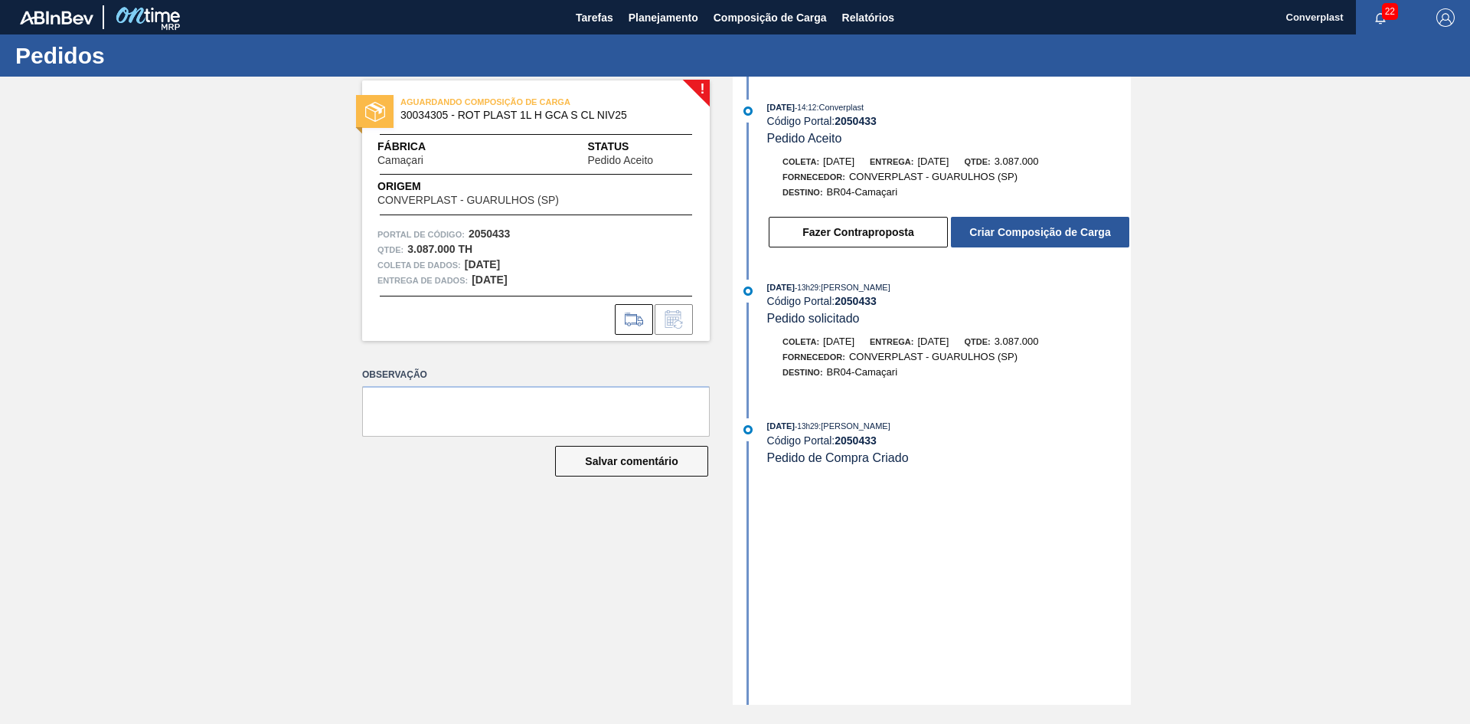
click at [480, 538] on div "! AGUARDANDO COMPOSIÇÃO DE CARGA 30034305 - ROT PLAST 1L H GCA S CL NIV25 Fábri…" at bounding box center [524, 391] width 371 height 628
click at [1012, 248] on div "Fazer Contraproposta Criar Composição de Carga" at bounding box center [949, 232] width 364 height 34
click at [1011, 227] on font "Criar Composição de Carga" at bounding box center [1040, 232] width 141 height 12
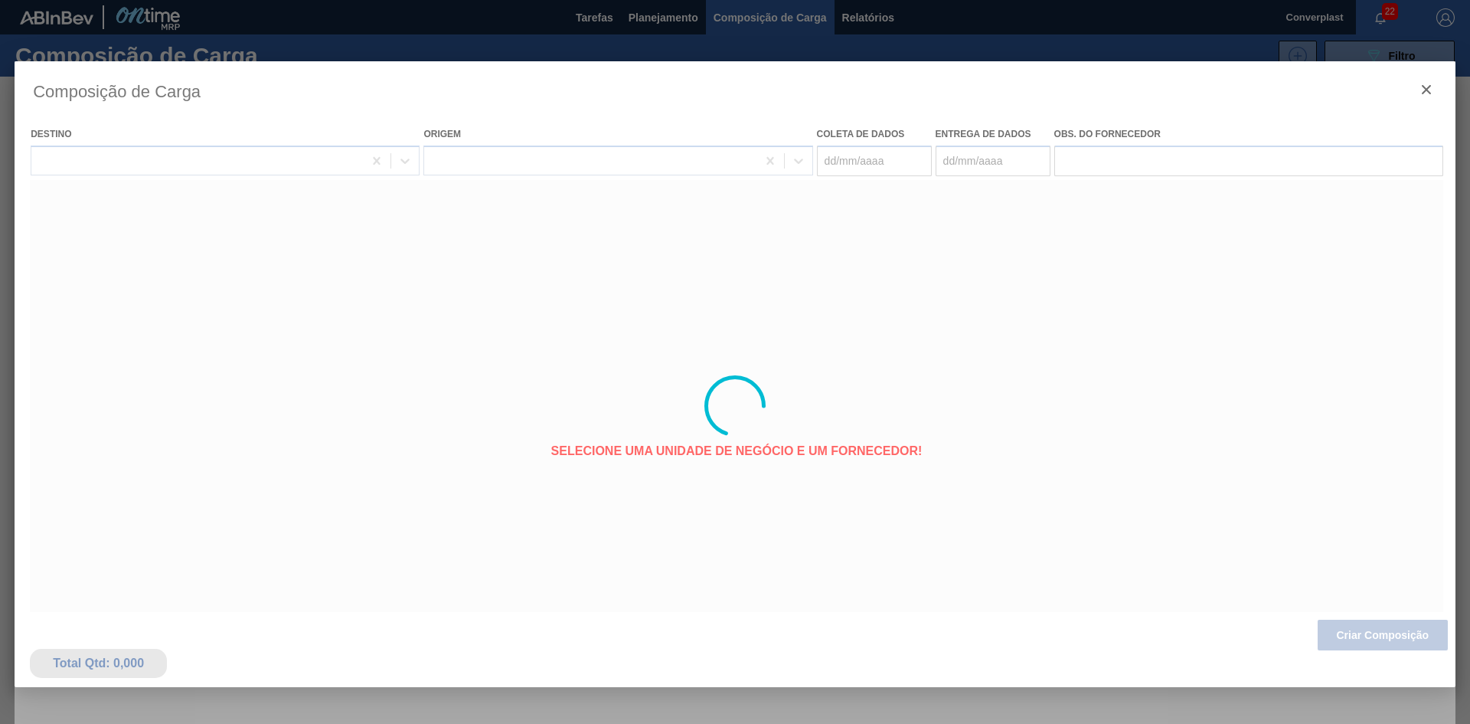
type coleta "[DATE]"
type Entrega "[DATE]"
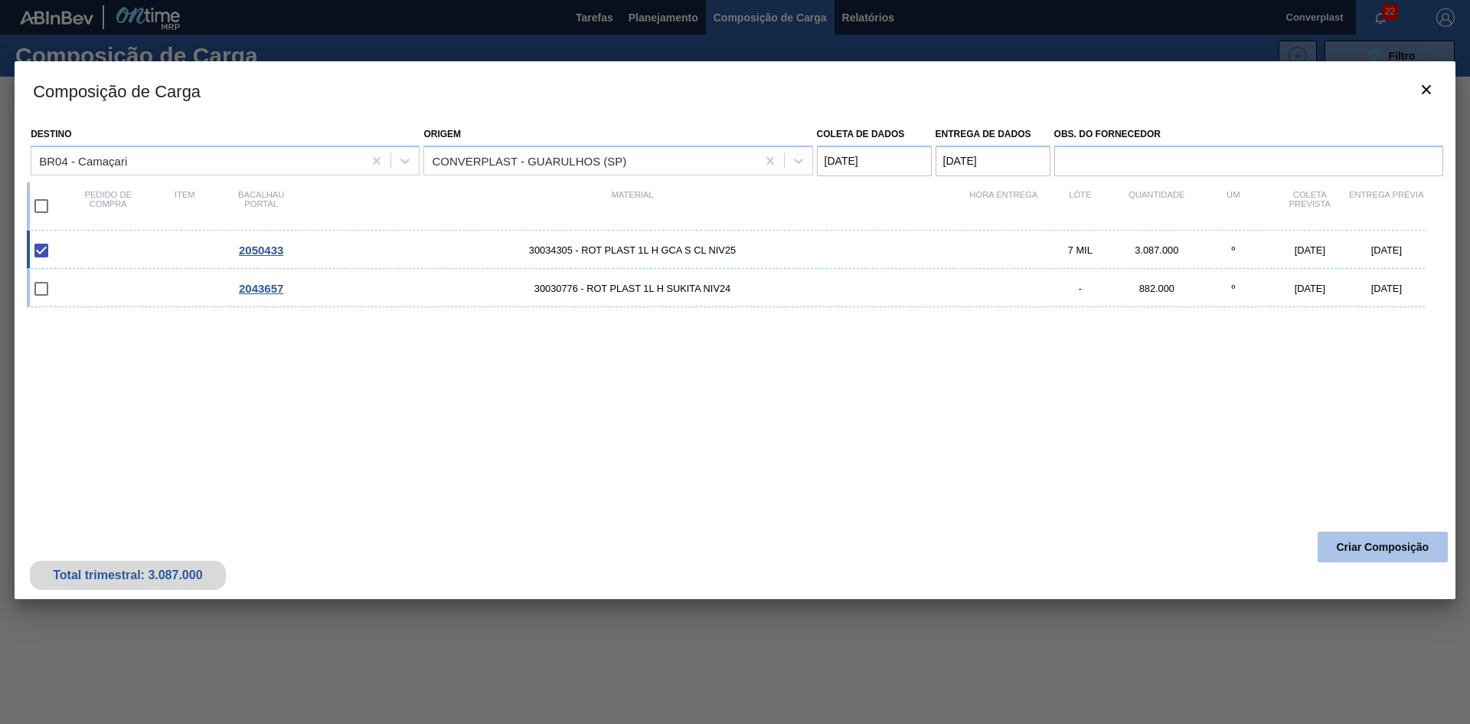
click at [1378, 545] on font "Criar Composição" at bounding box center [1383, 547] width 93 height 12
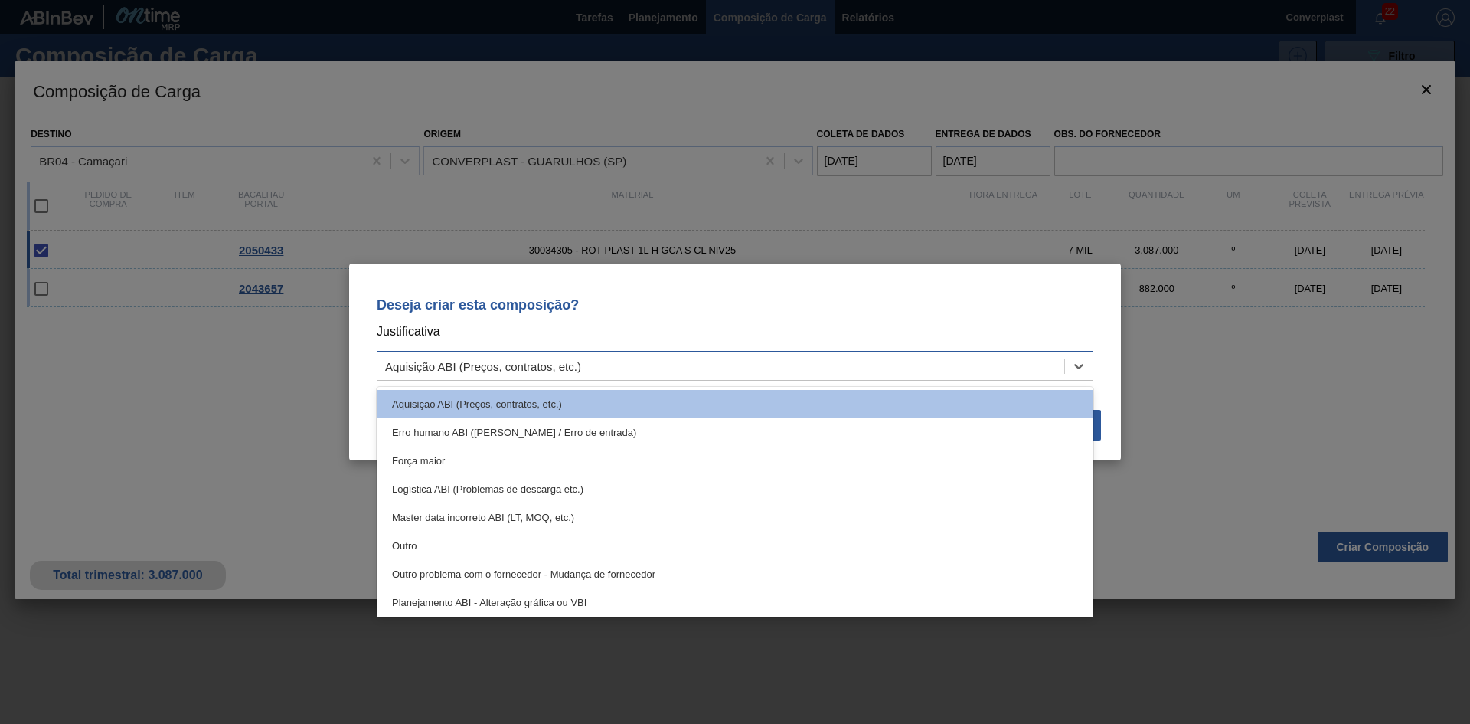
click at [696, 361] on div "Aquisição ABI (Preços, contratos, etc.)" at bounding box center [721, 366] width 687 height 22
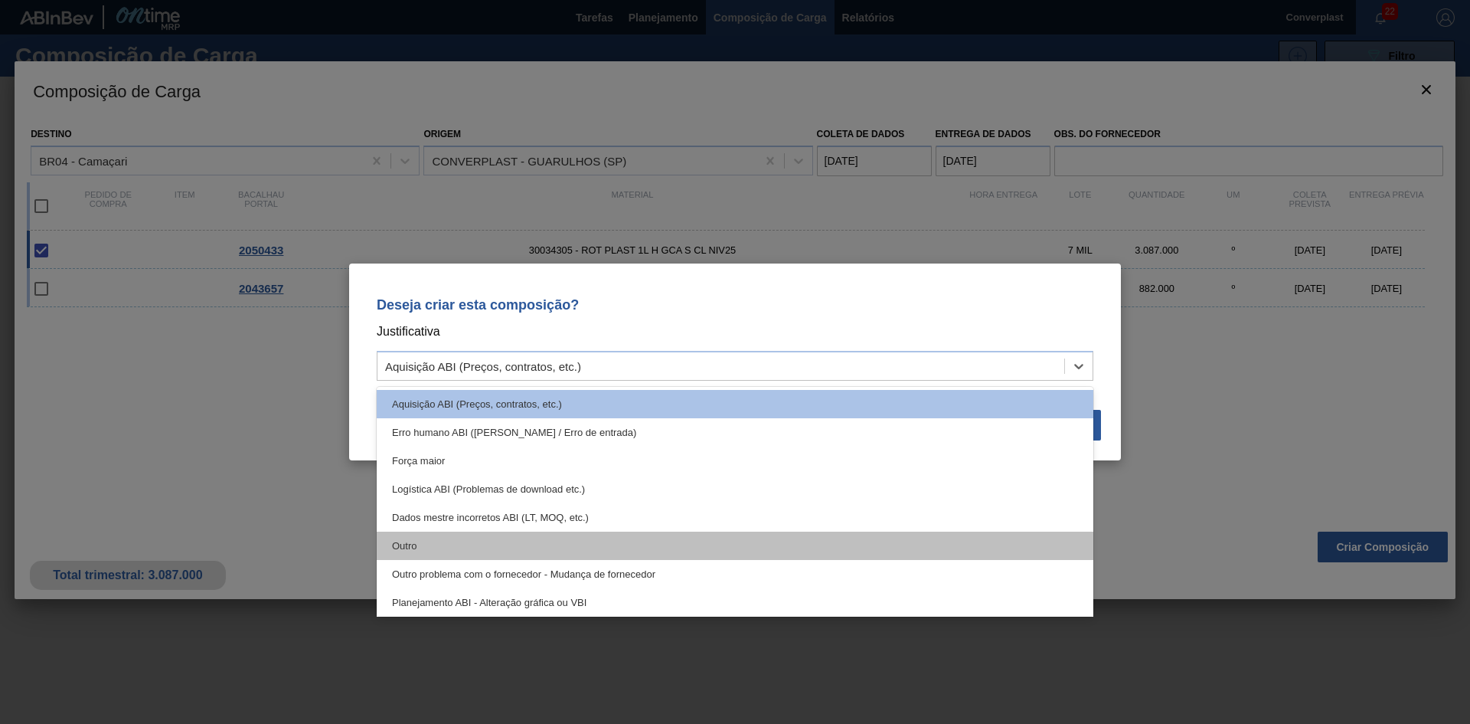
click at [629, 545] on div "Outro" at bounding box center [735, 546] width 717 height 28
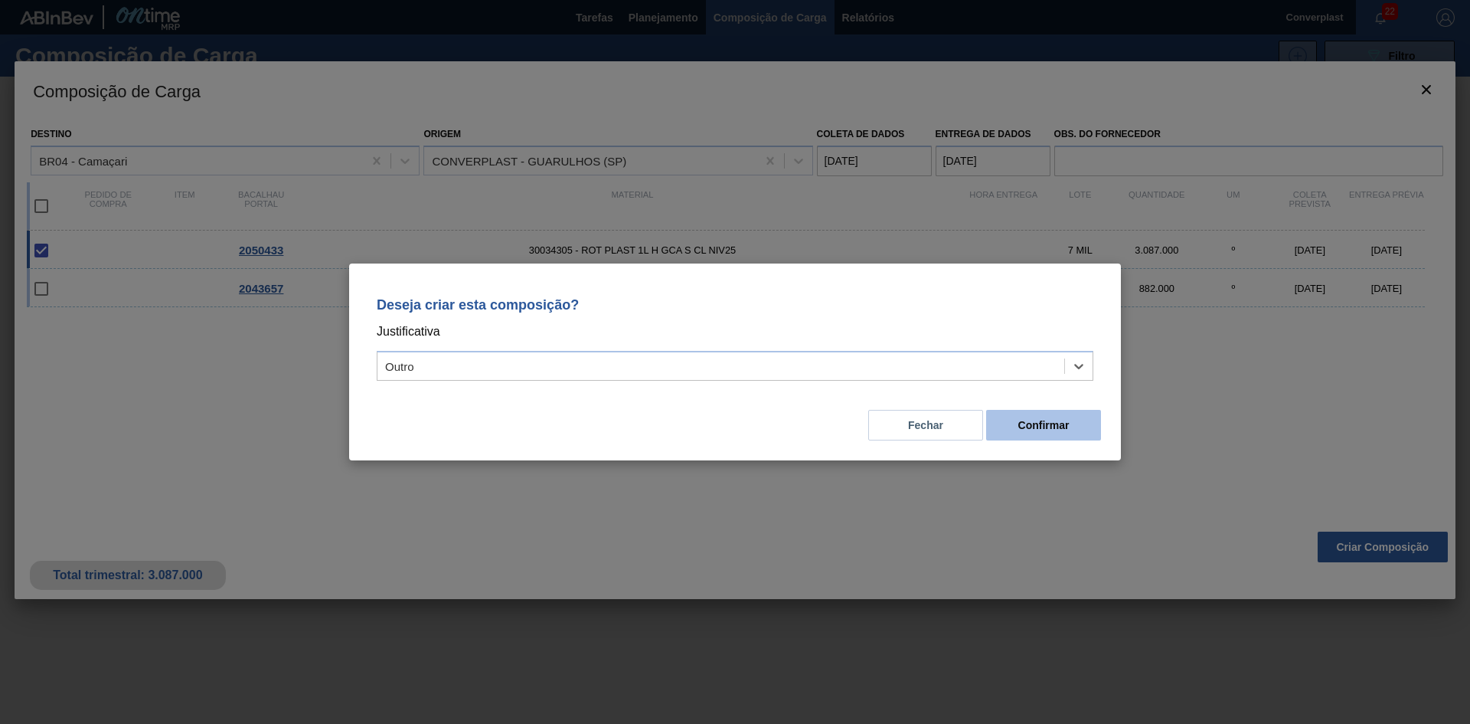
click at [1019, 420] on font "Confirmar" at bounding box center [1044, 425] width 51 height 12
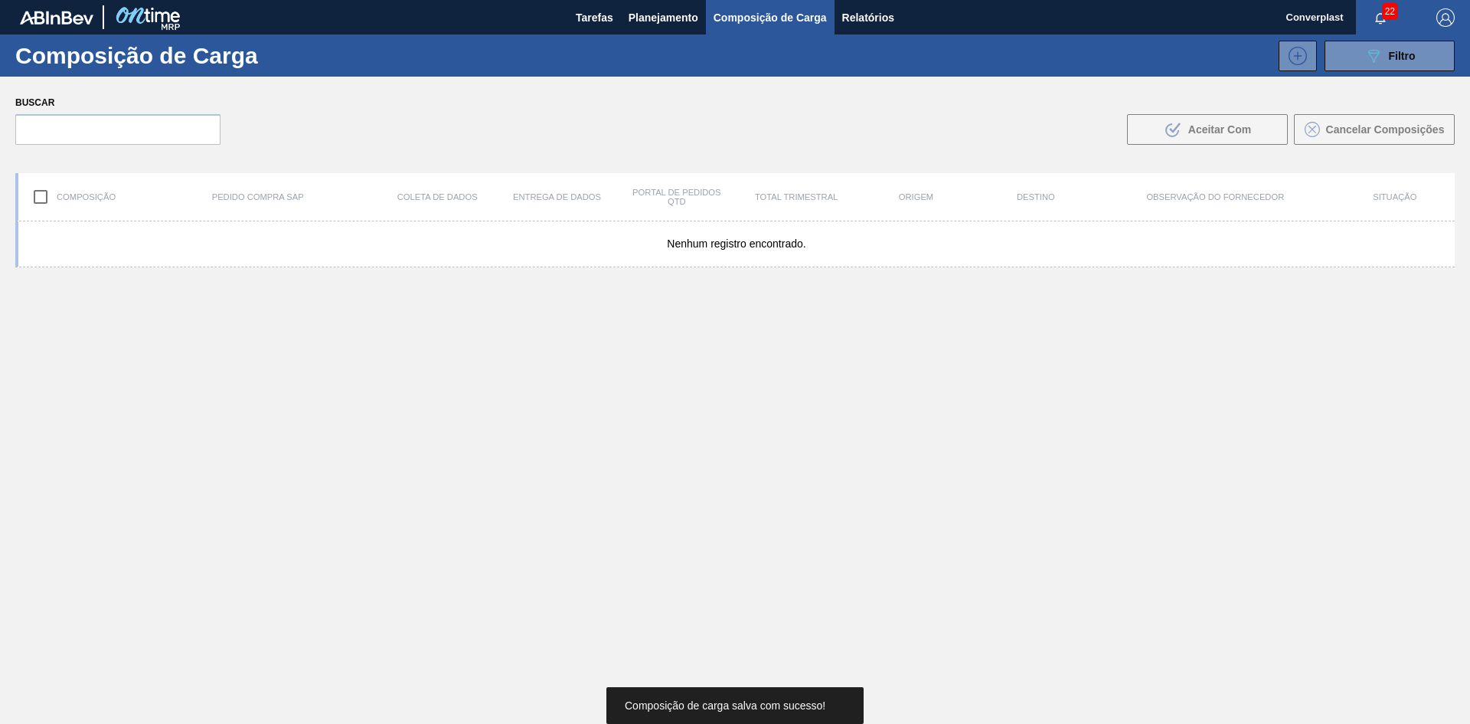
click at [522, 469] on div "Nenhum registro encontrado." at bounding box center [735, 508] width 1440 height 574
click at [616, 15] on button "Tarefas" at bounding box center [594, 17] width 53 height 34
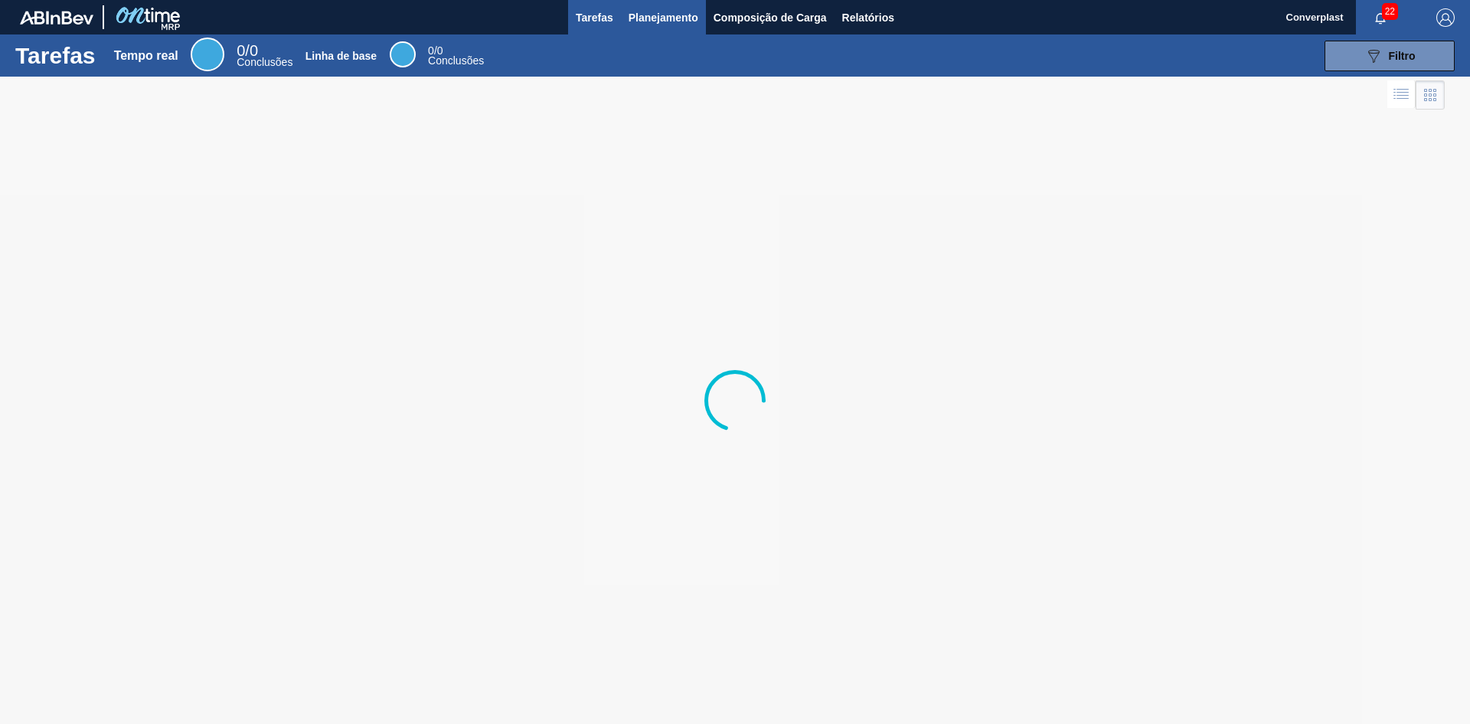
click at [646, 11] on font "Planejamento" at bounding box center [664, 17] width 70 height 12
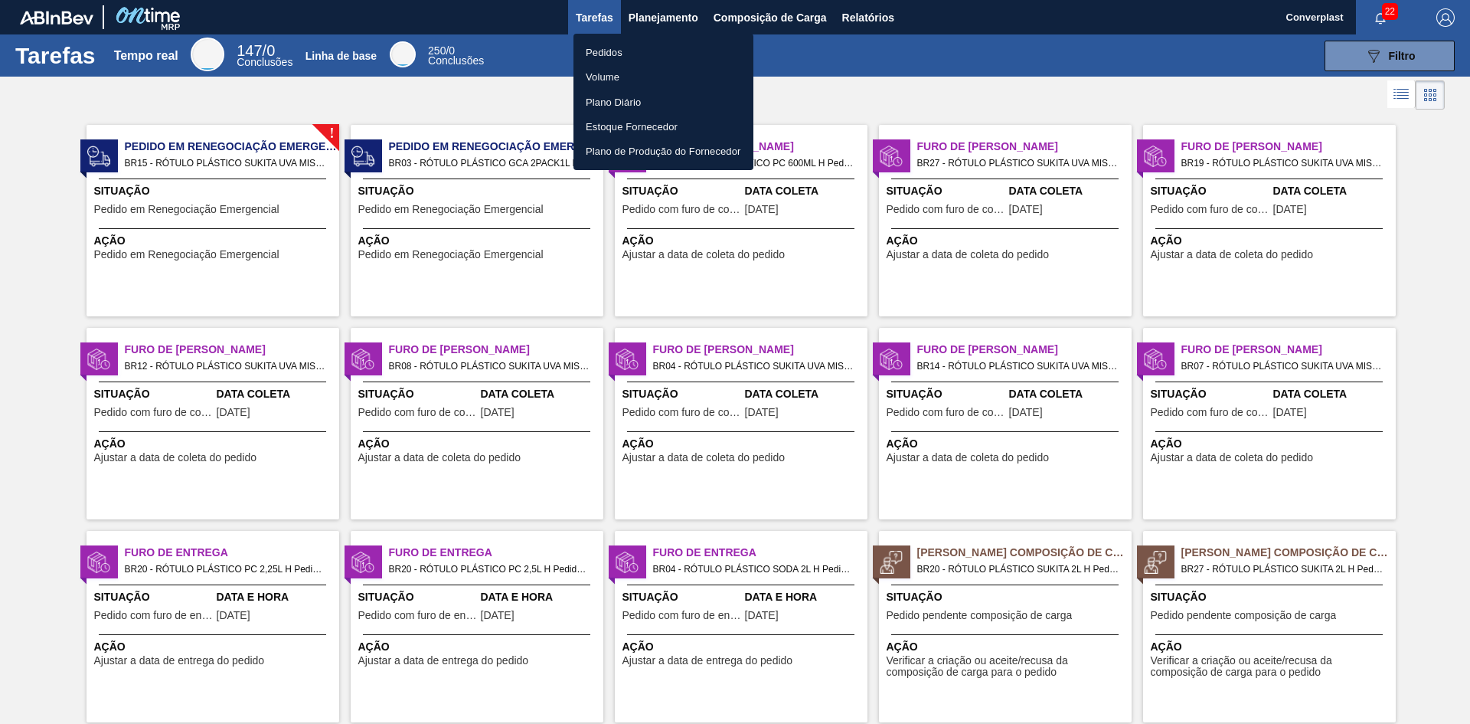
click at [605, 51] on font "Pedidos" at bounding box center [604, 52] width 37 height 11
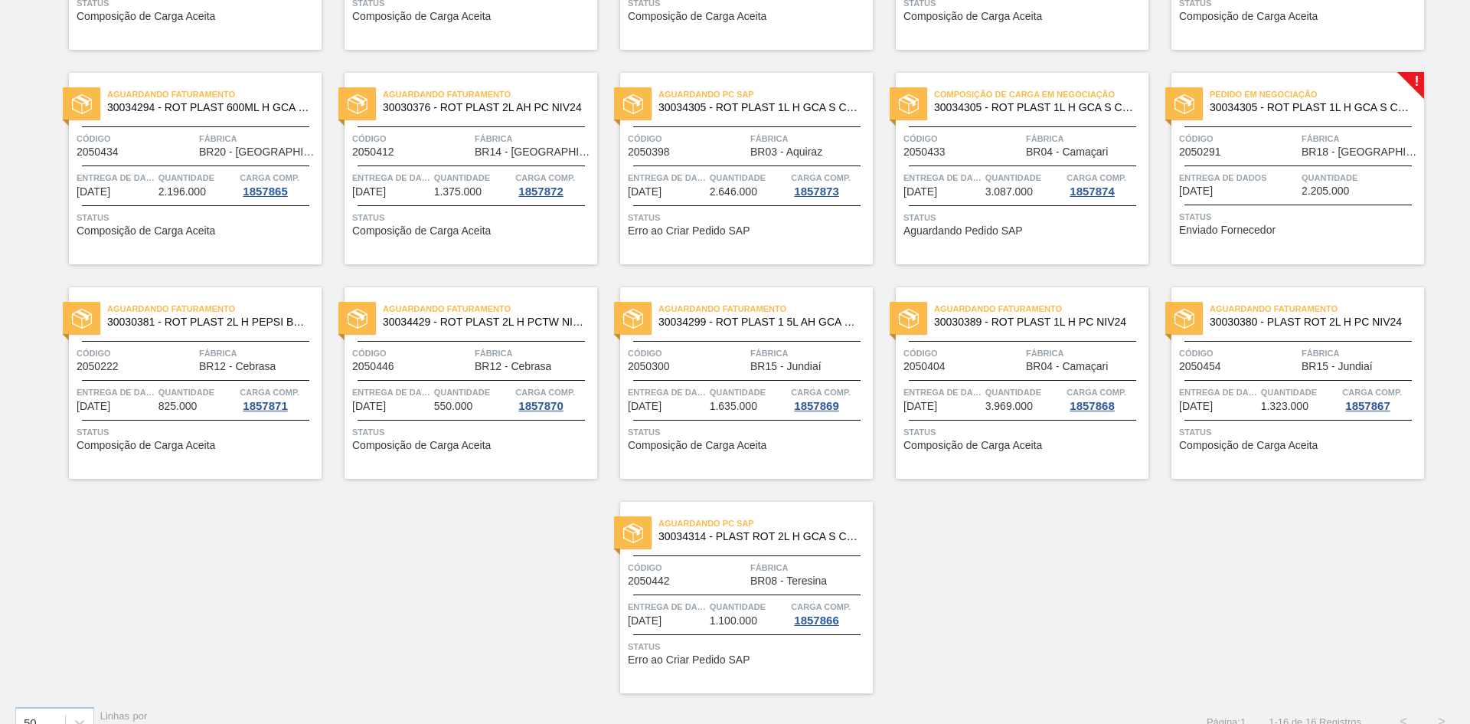
scroll to position [308, 0]
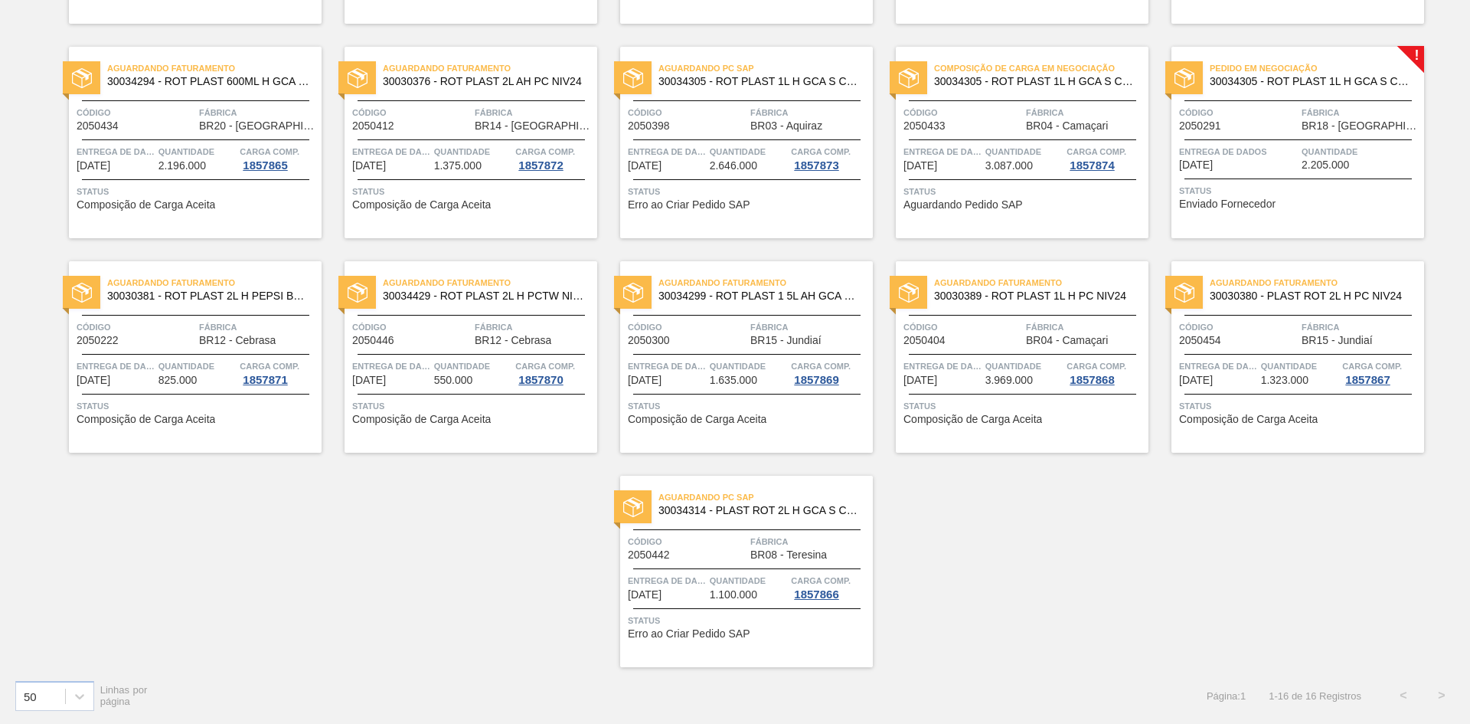
click at [1003, 221] on div "Composição de Carga em Negociação 30034305 - ROT PLAST 1L H GCA S CL NIV25 Códi…" at bounding box center [1022, 142] width 253 height 191
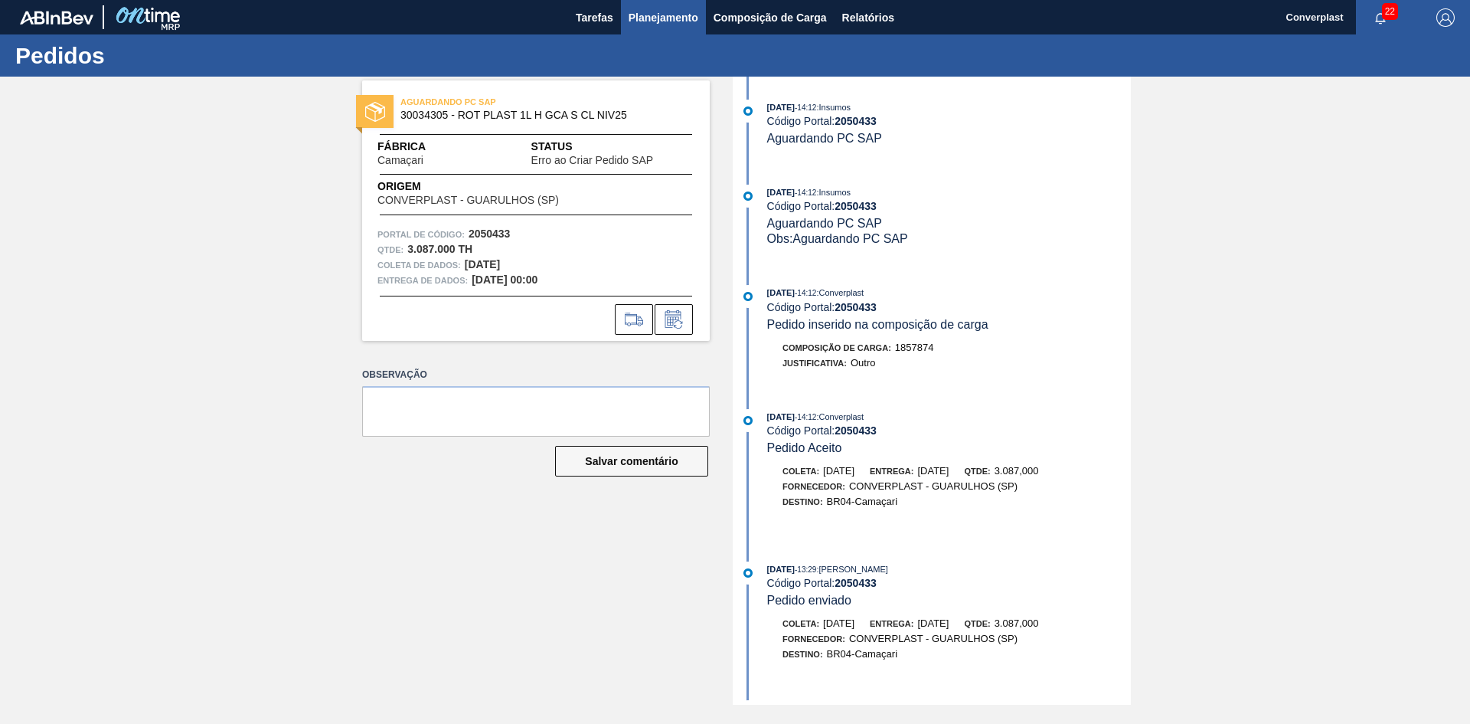
click at [658, 9] on font "Planejamento" at bounding box center [664, 17] width 70 height 18
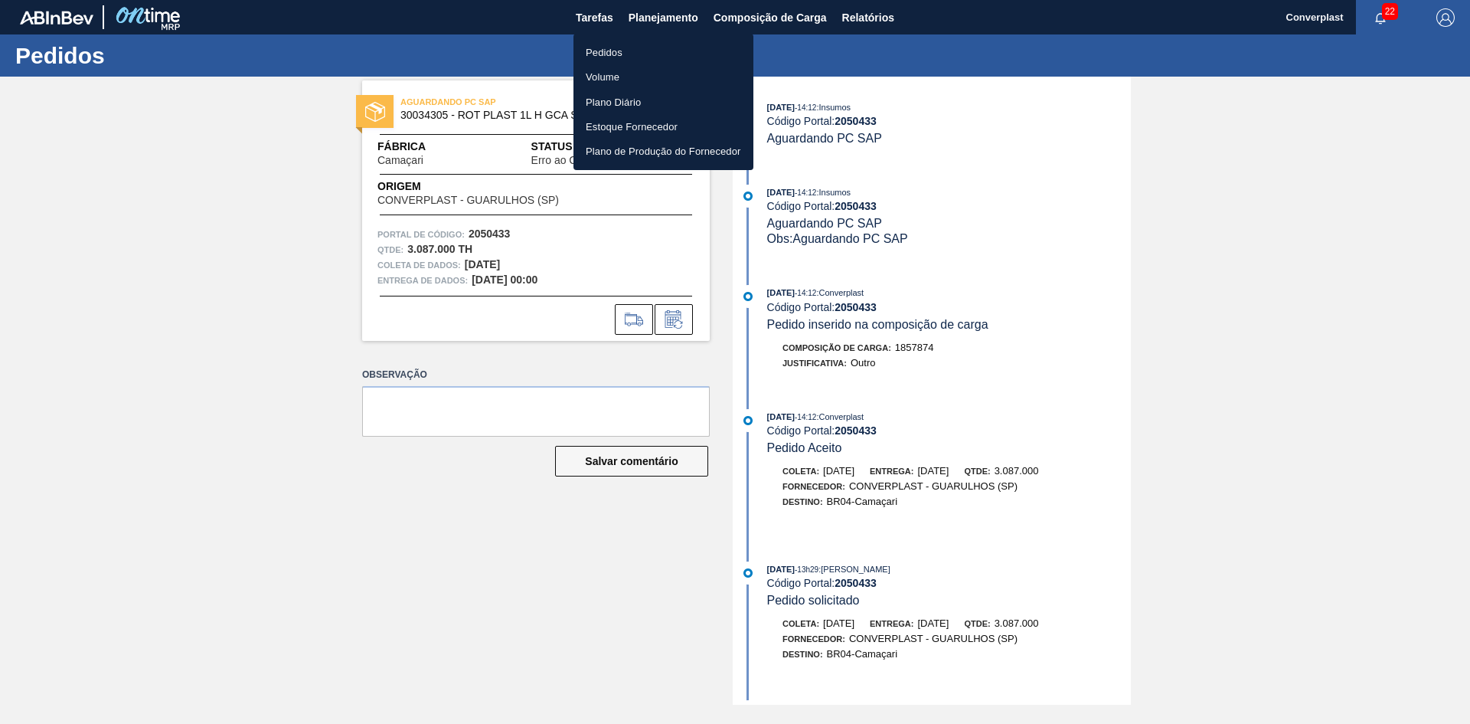
click at [633, 55] on li "Pedidos" at bounding box center [664, 52] width 180 height 25
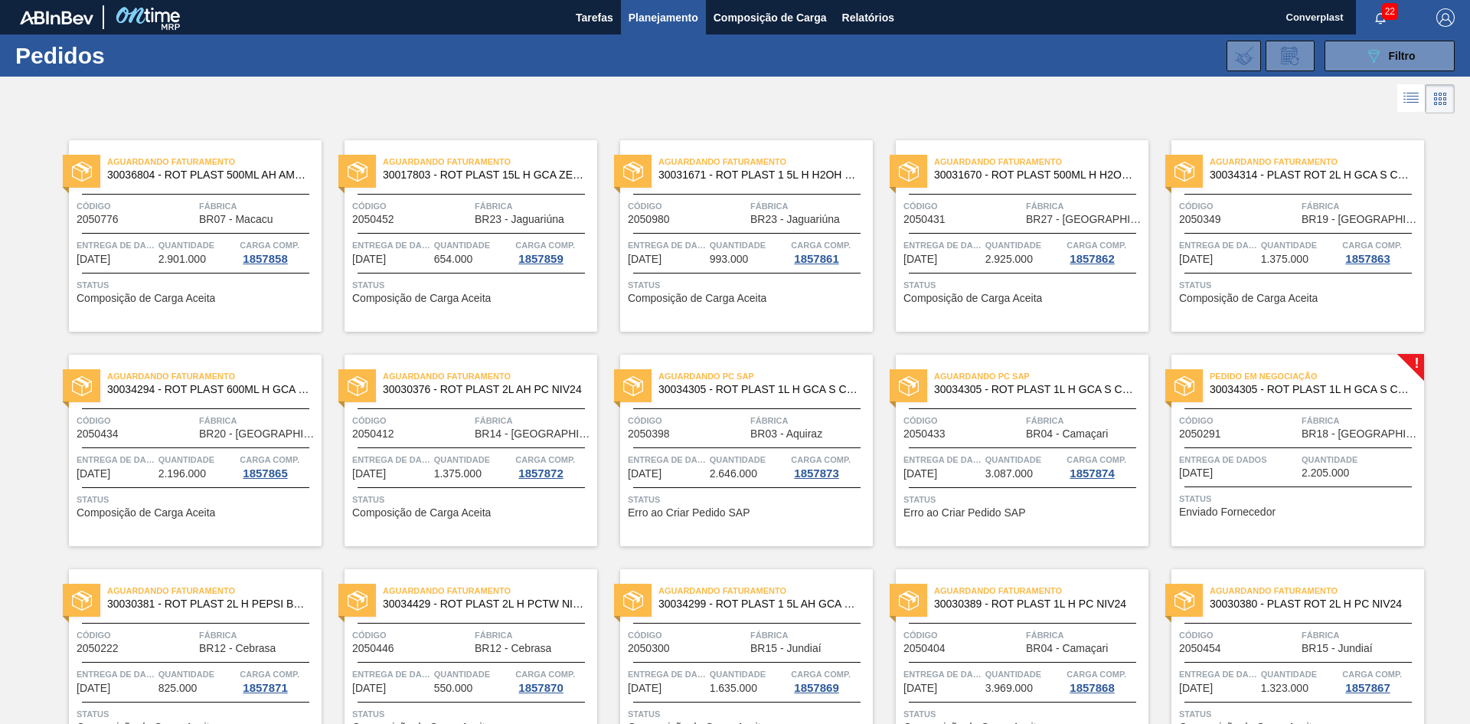
click at [516, 519] on div "Aguardando Faturamento 30030376 - ROT PLAST 2L AH PC NIV24 Código 2050412 Fábri…" at bounding box center [471, 450] width 253 height 191
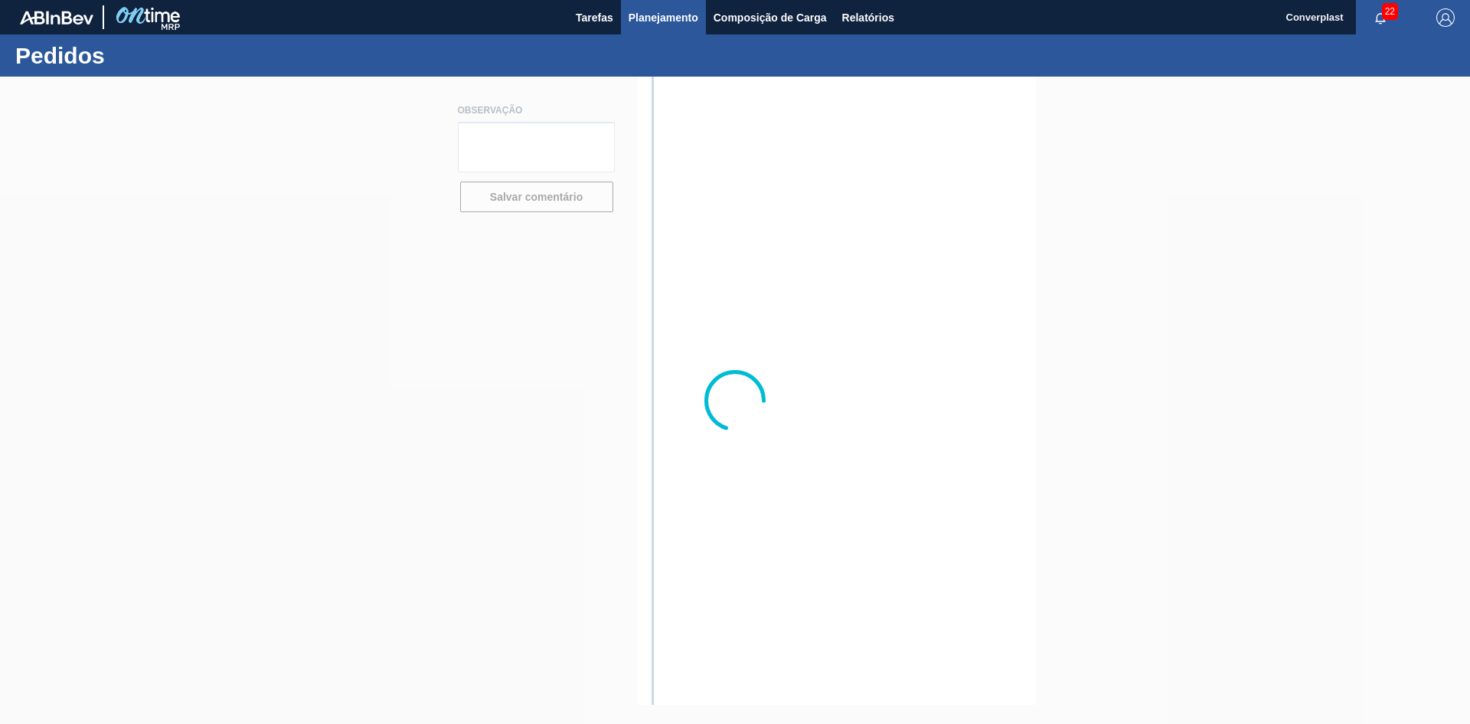
click at [652, 20] on font "Planejamento" at bounding box center [664, 17] width 70 height 12
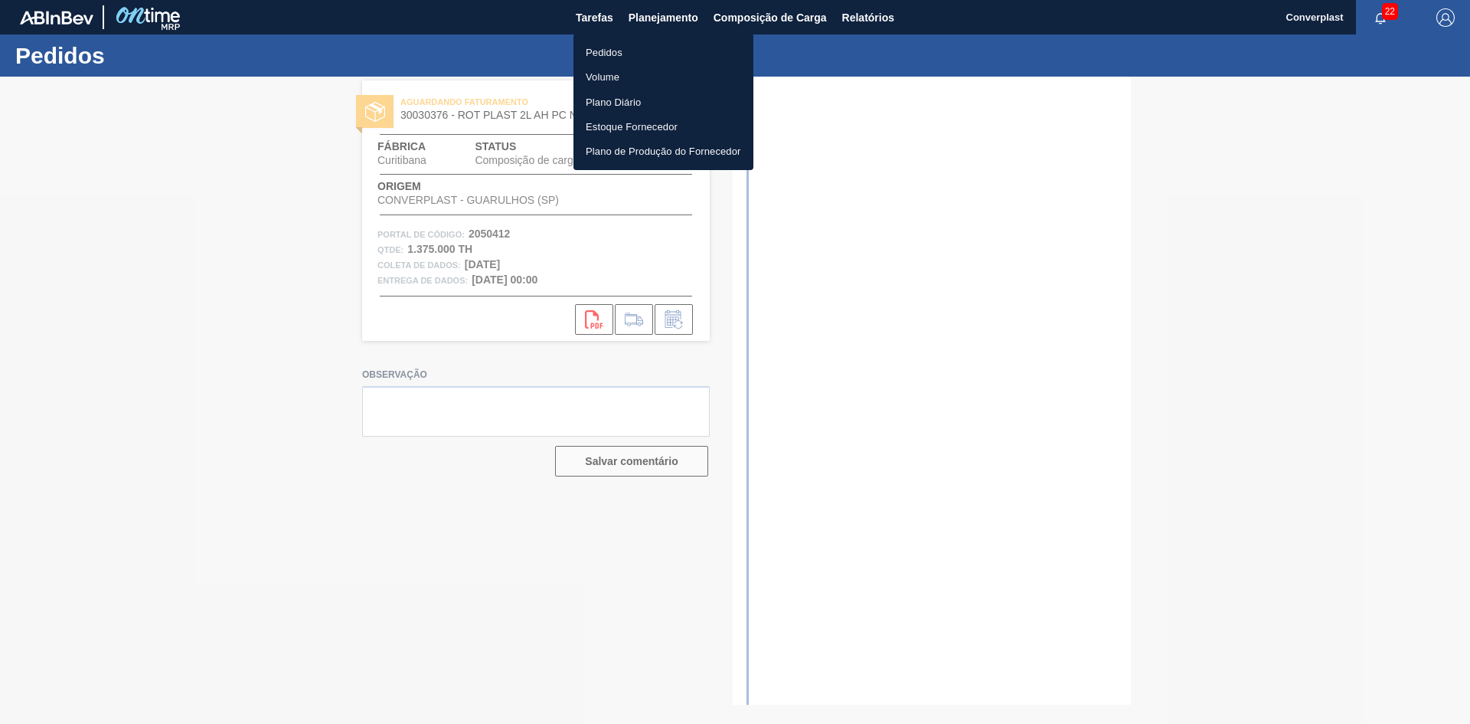
click at [596, 45] on font "Pedidos" at bounding box center [604, 51] width 37 height 15
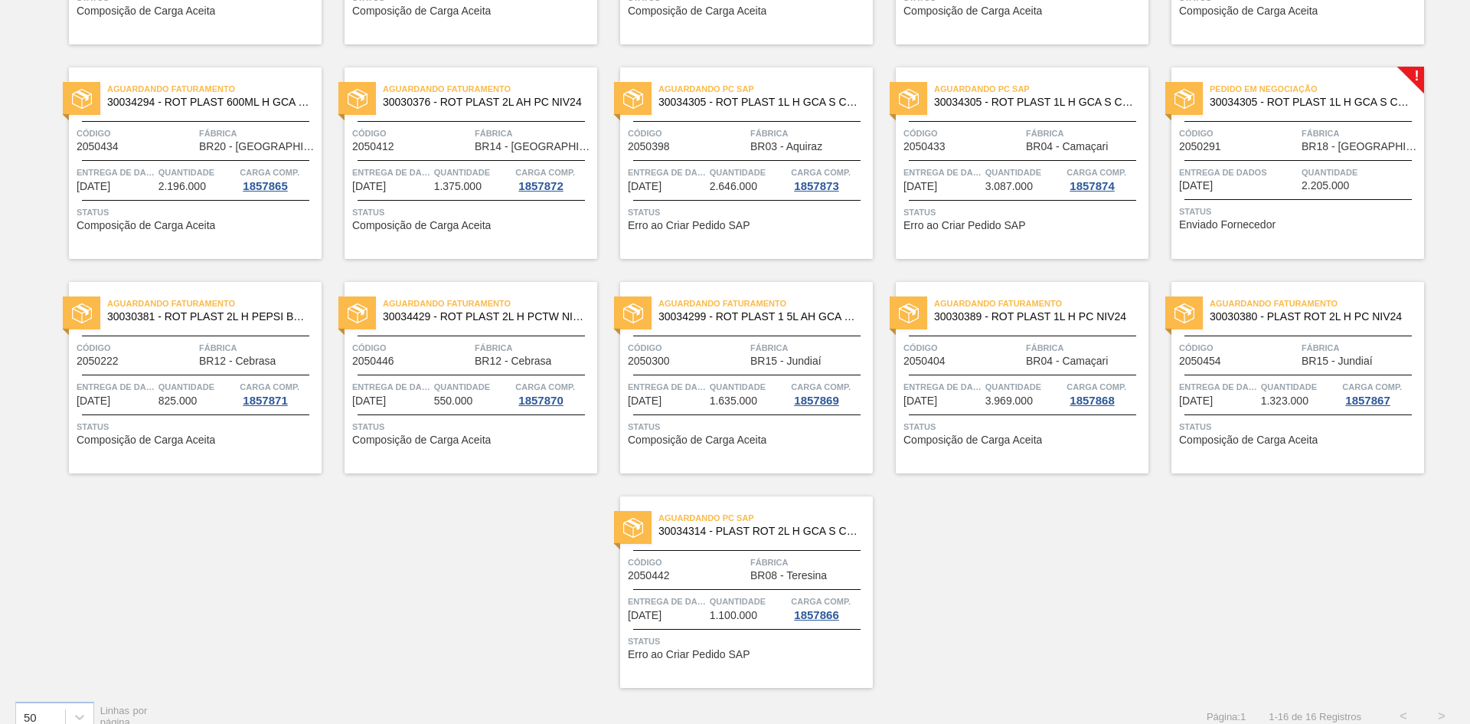
scroll to position [308, 0]
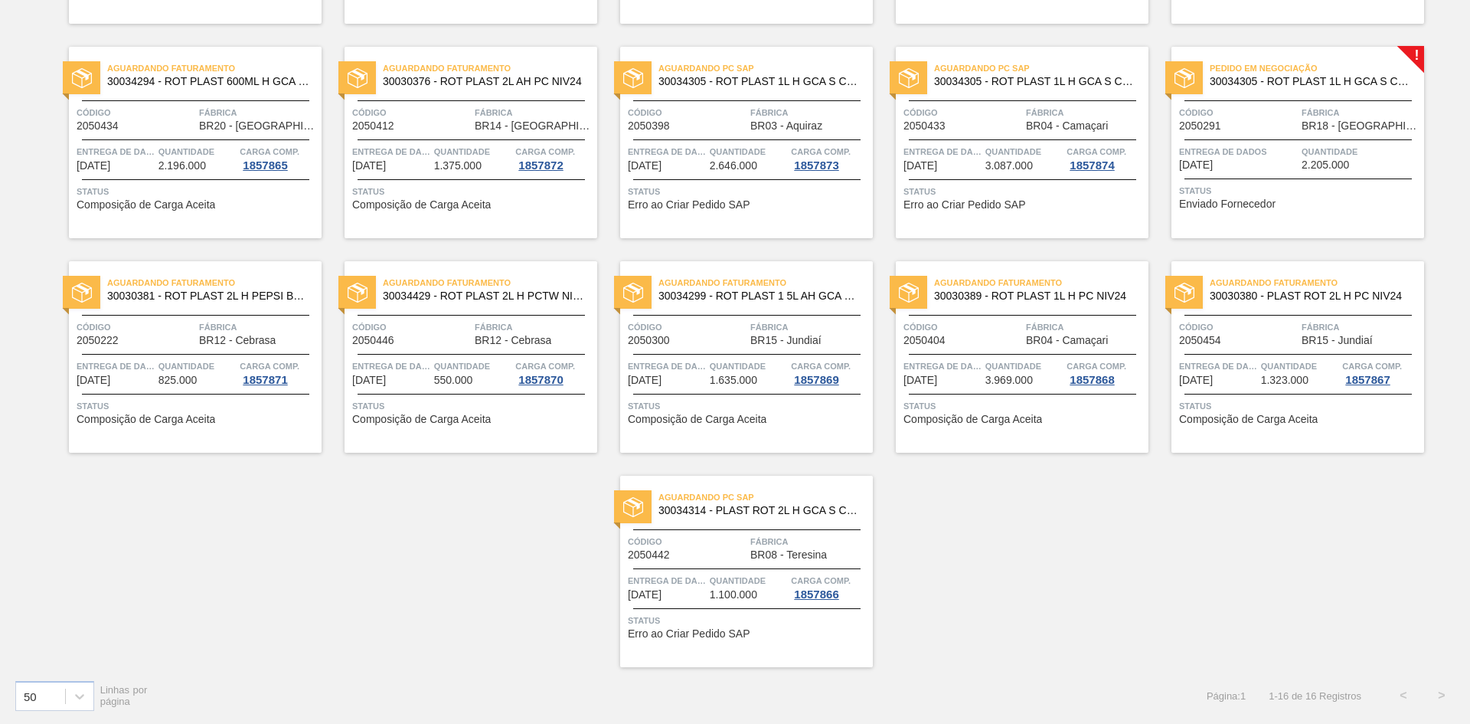
click at [1210, 219] on div "Pedido em Negociação 30034305 - ROT PLAST 1L H GCA S CL NIV25 Código 2050291 Fá…" at bounding box center [1298, 142] width 253 height 191
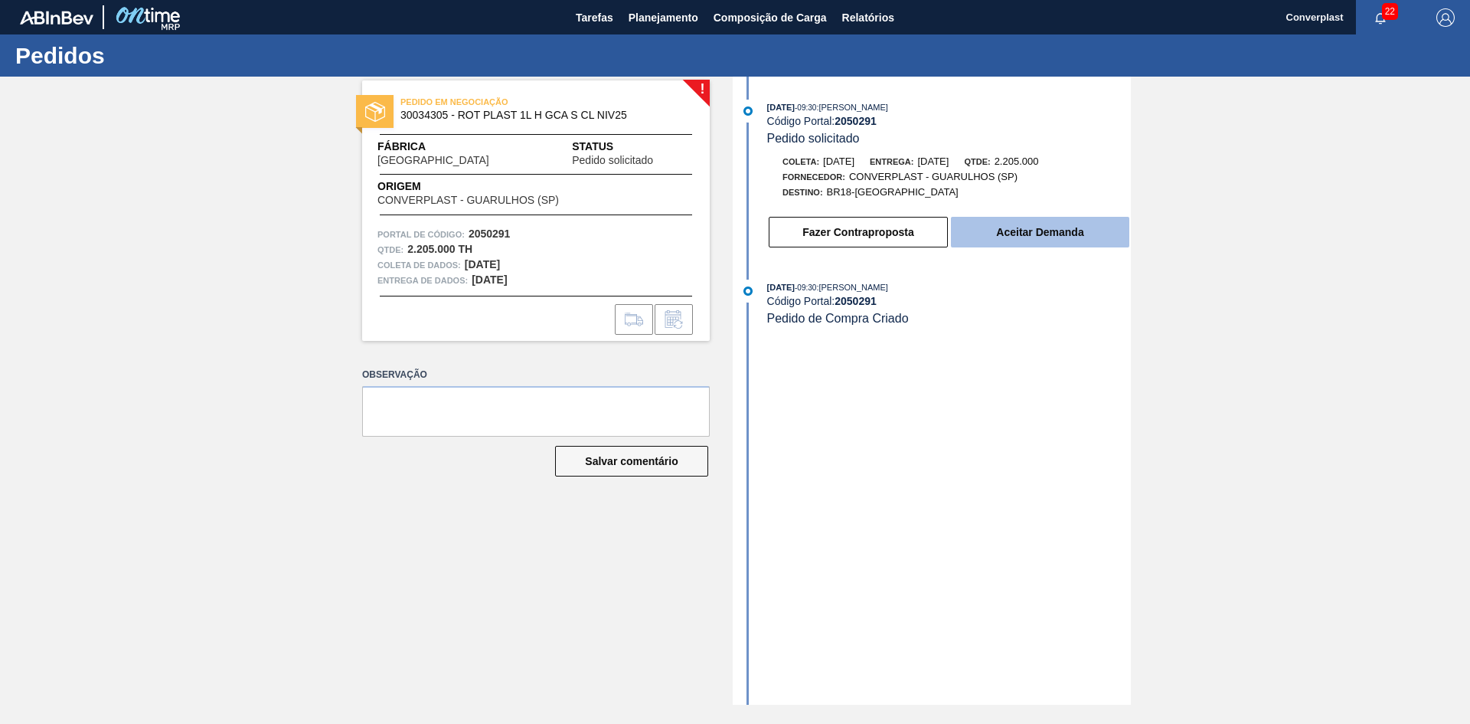
click at [981, 230] on button "Aceitar Demanda" at bounding box center [1040, 232] width 178 height 31
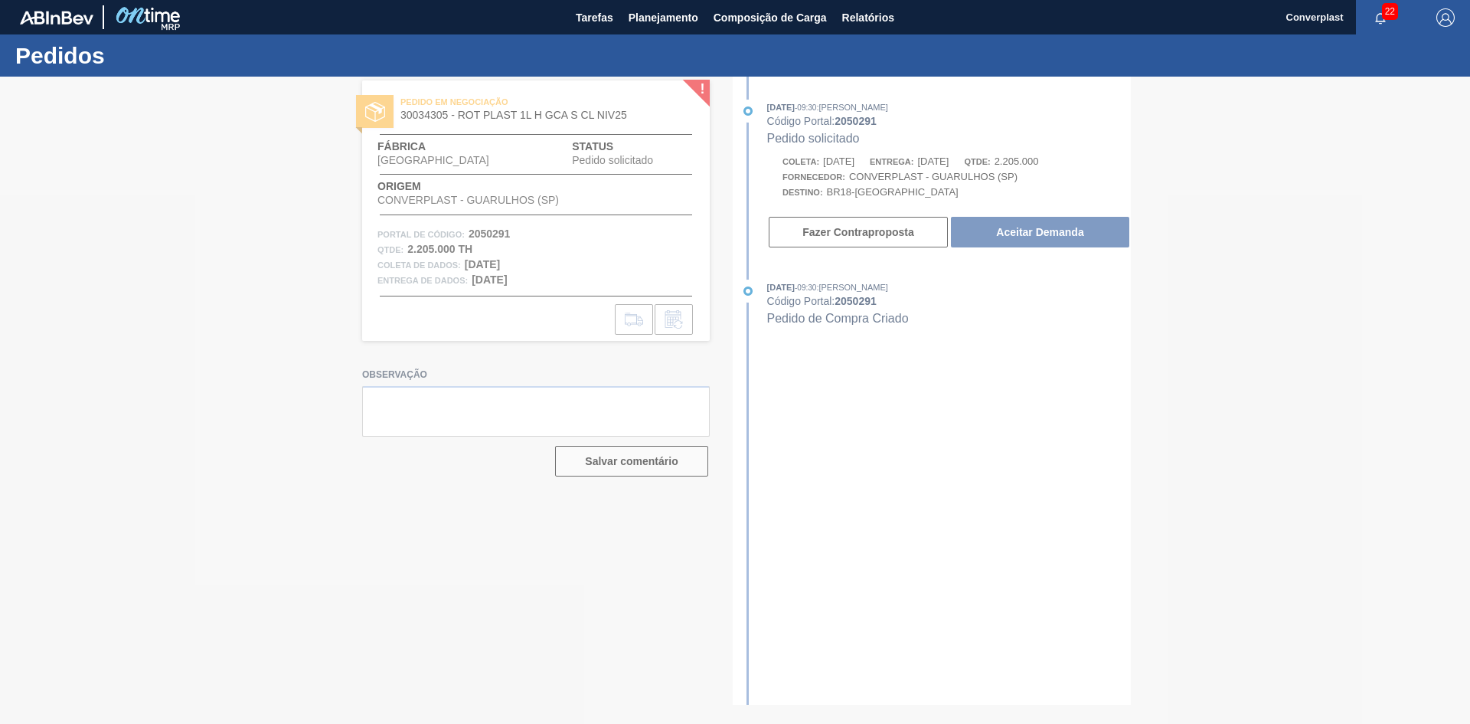
click at [983, 230] on div at bounding box center [735, 400] width 1470 height 647
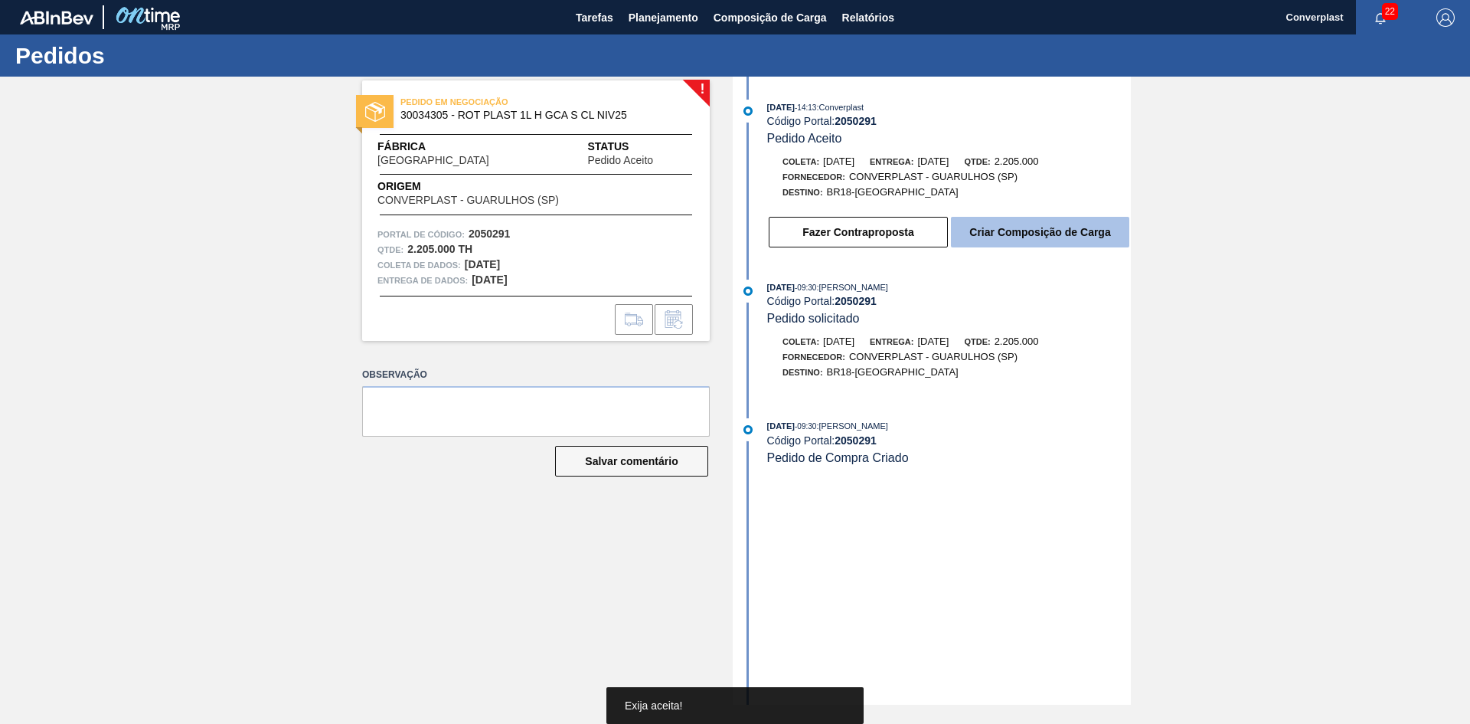
click at [989, 225] on button "Criar Composição de Carga" at bounding box center [1040, 232] width 178 height 31
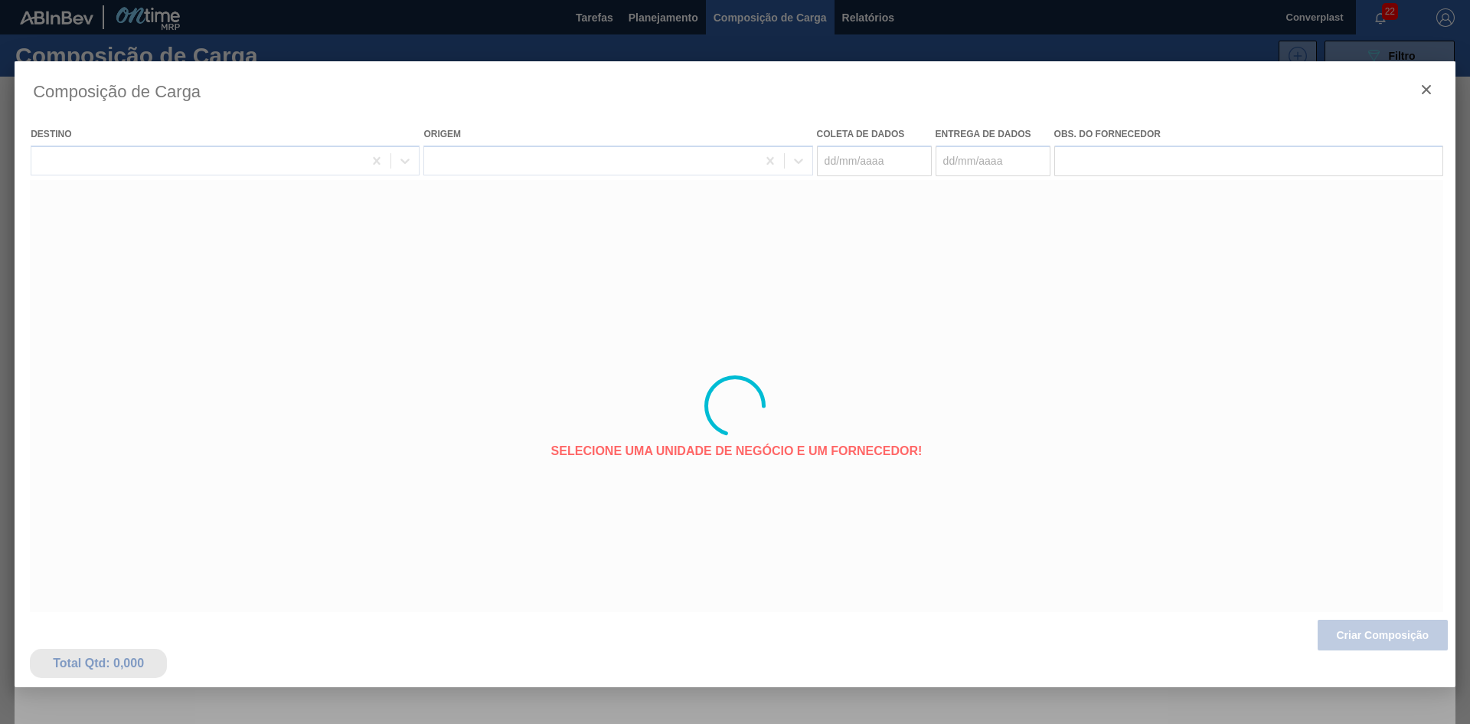
type coleta "[DATE]"
type Entrega "[DATE]"
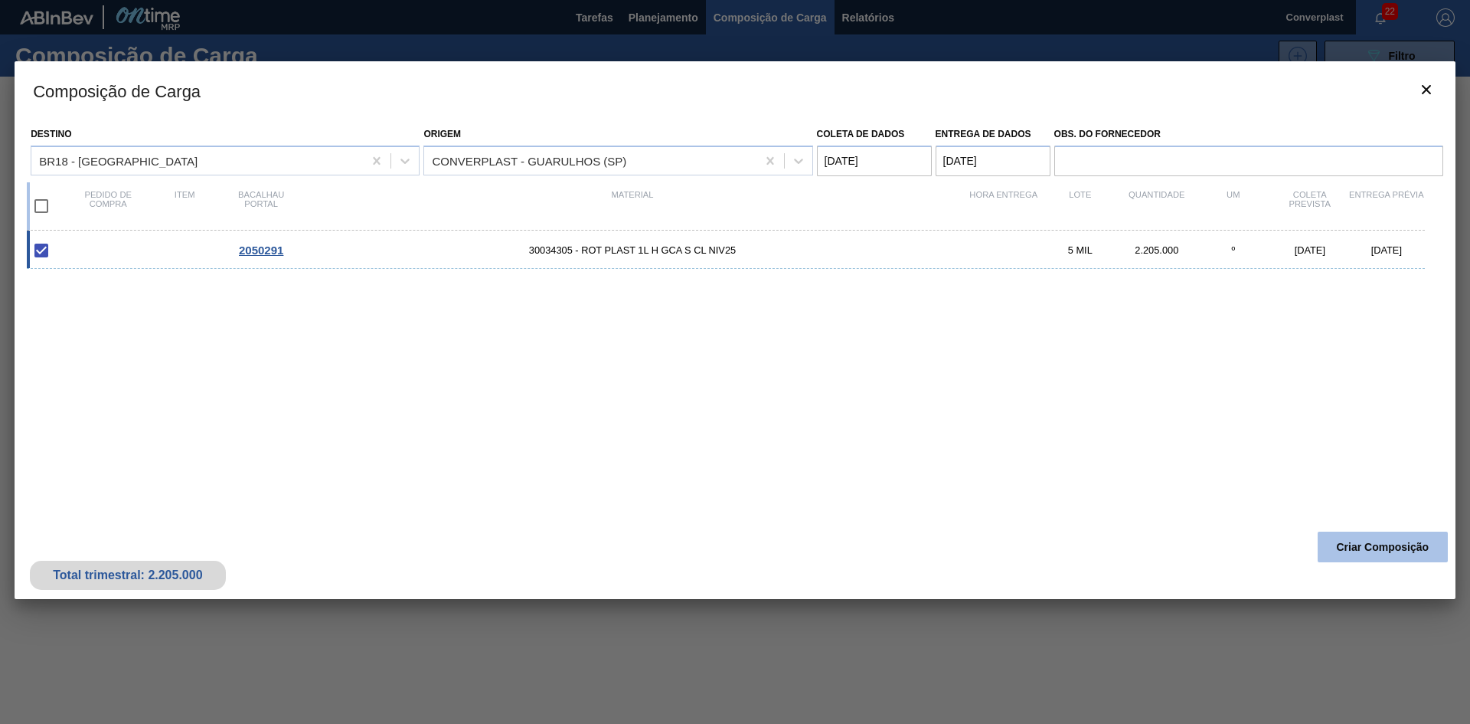
click at [1367, 557] on button "Criar Composição" at bounding box center [1383, 547] width 130 height 31
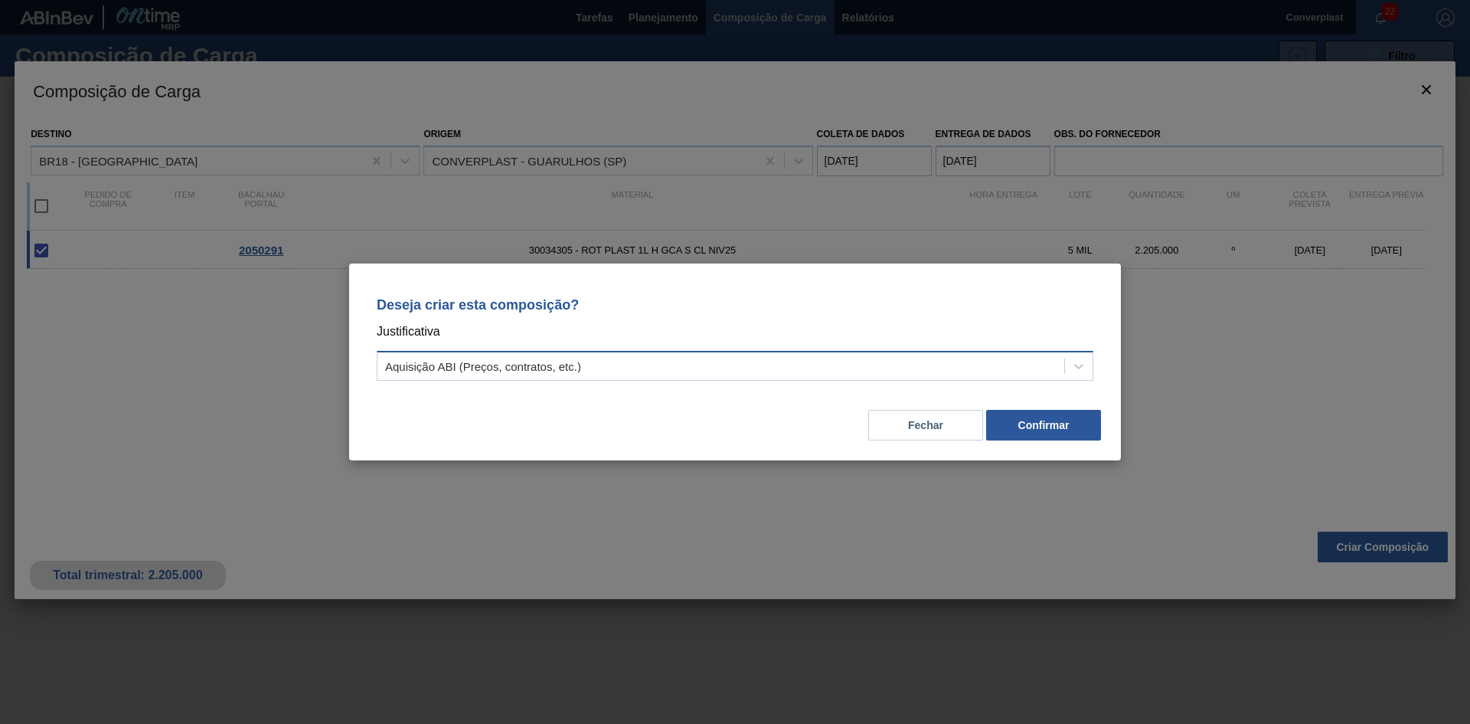
click at [931, 372] on div "Aquisição ABI (Preços, contratos, etc.)" at bounding box center [721, 366] width 687 height 22
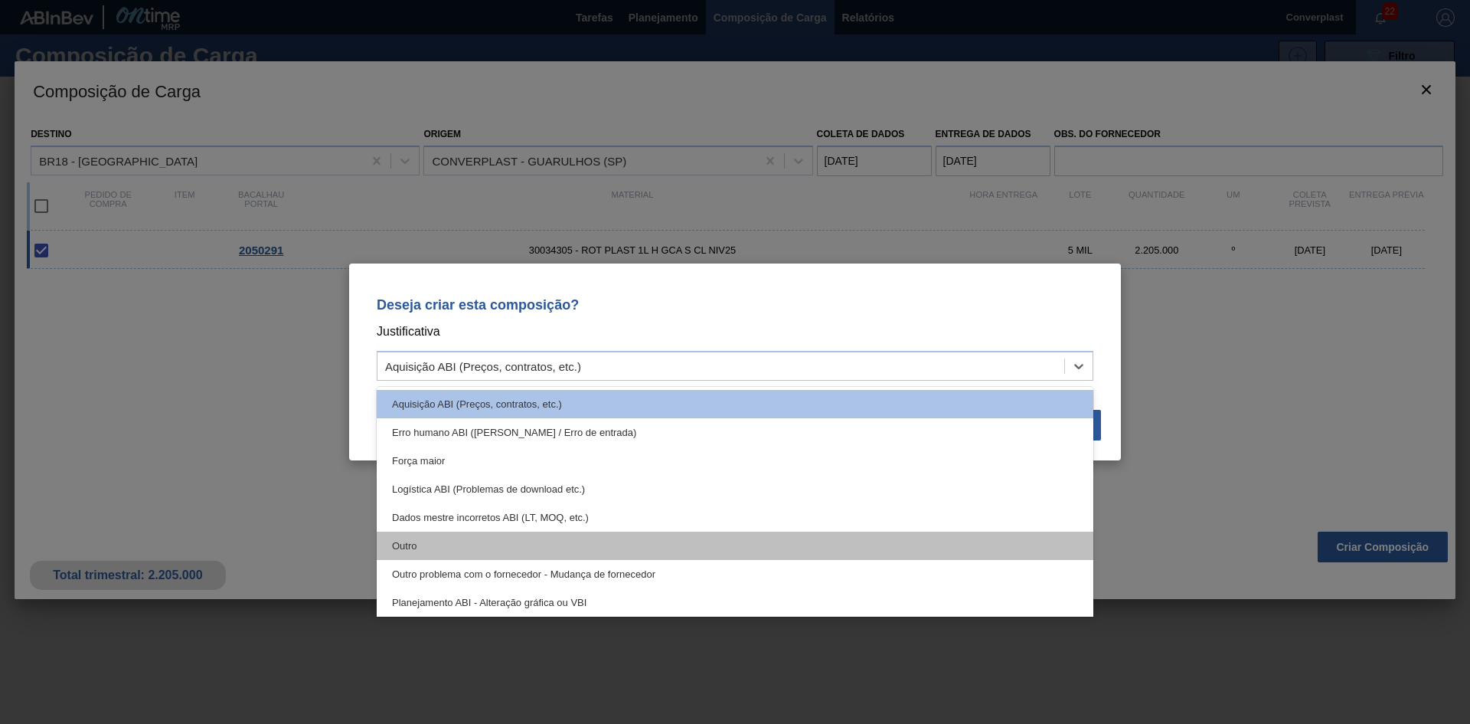
click at [728, 540] on div "Outro" at bounding box center [735, 546] width 717 height 28
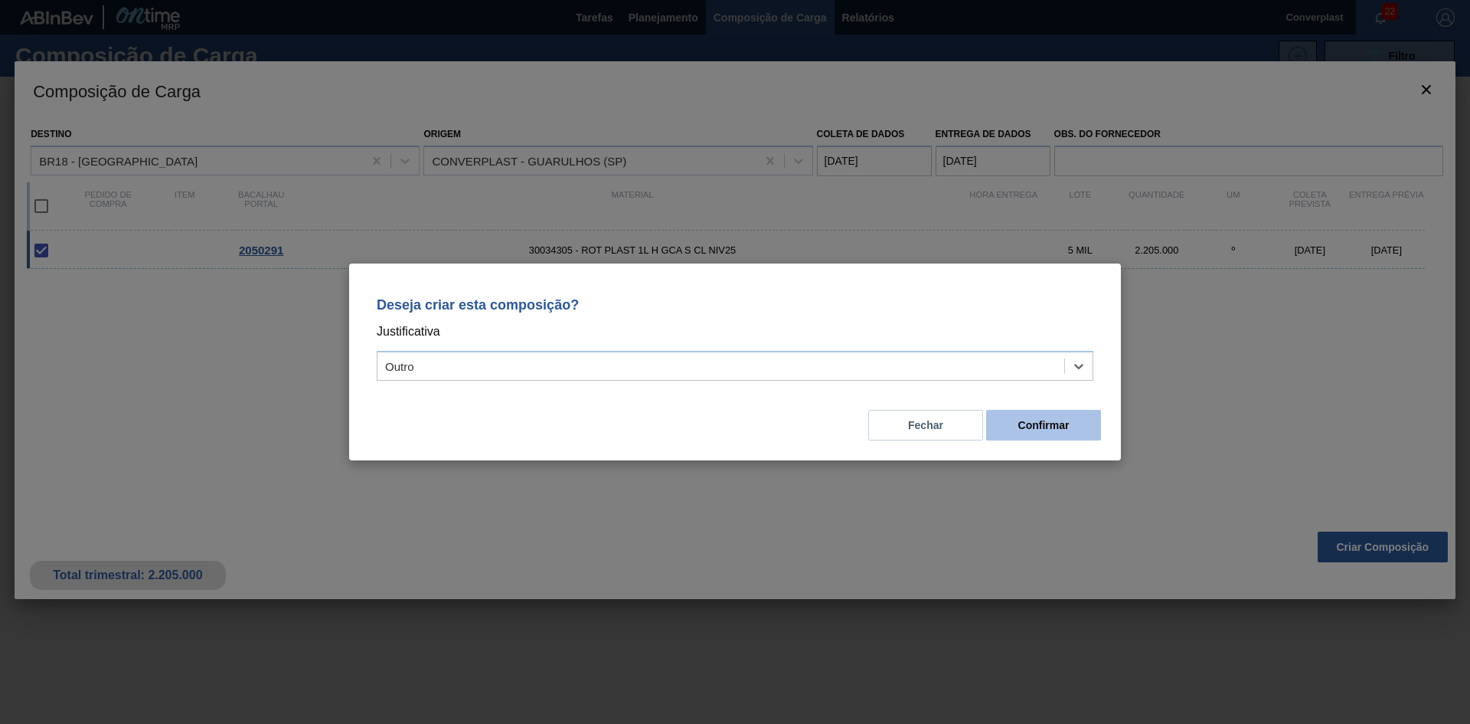
click at [1082, 427] on button "Confirmar" at bounding box center [1043, 425] width 115 height 31
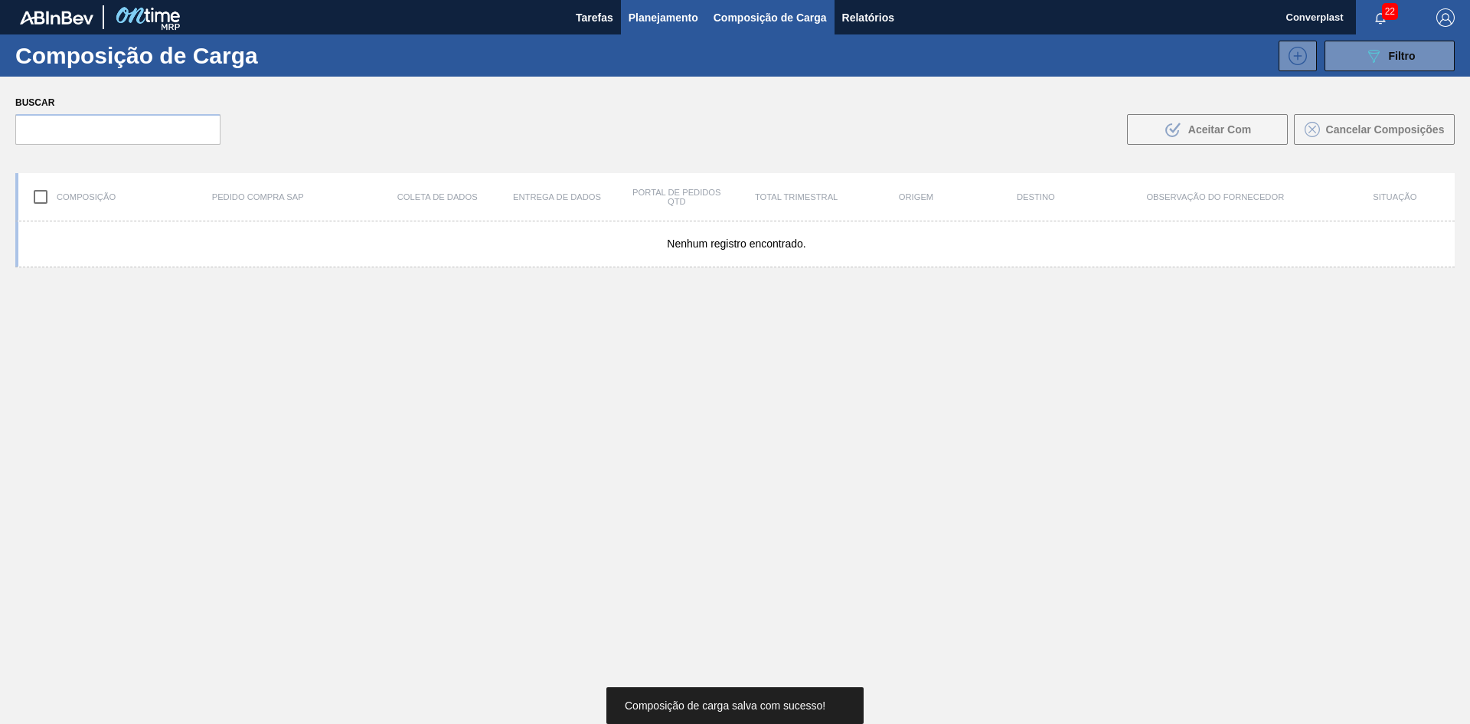
click at [636, 19] on font "Planejamento" at bounding box center [664, 17] width 70 height 12
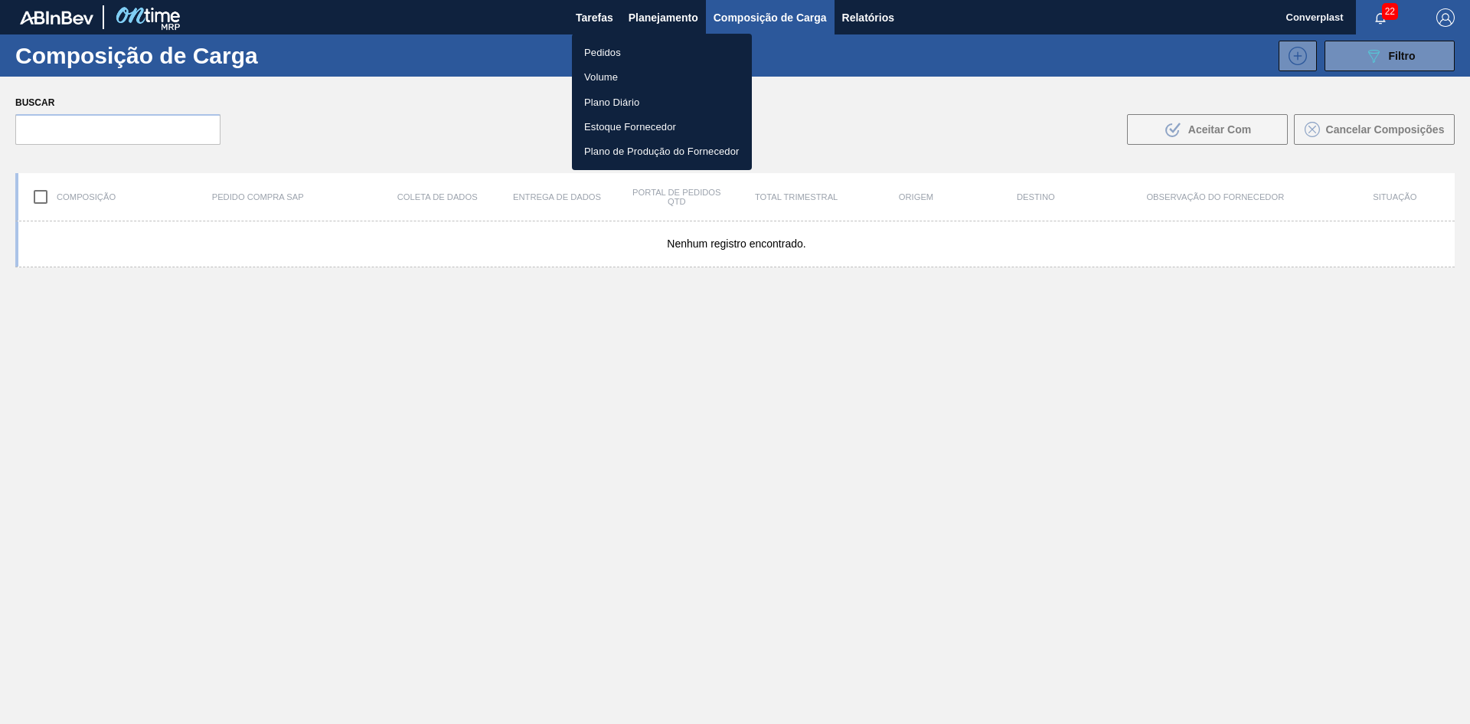
click at [630, 56] on li "Pedidos" at bounding box center [662, 52] width 180 height 25
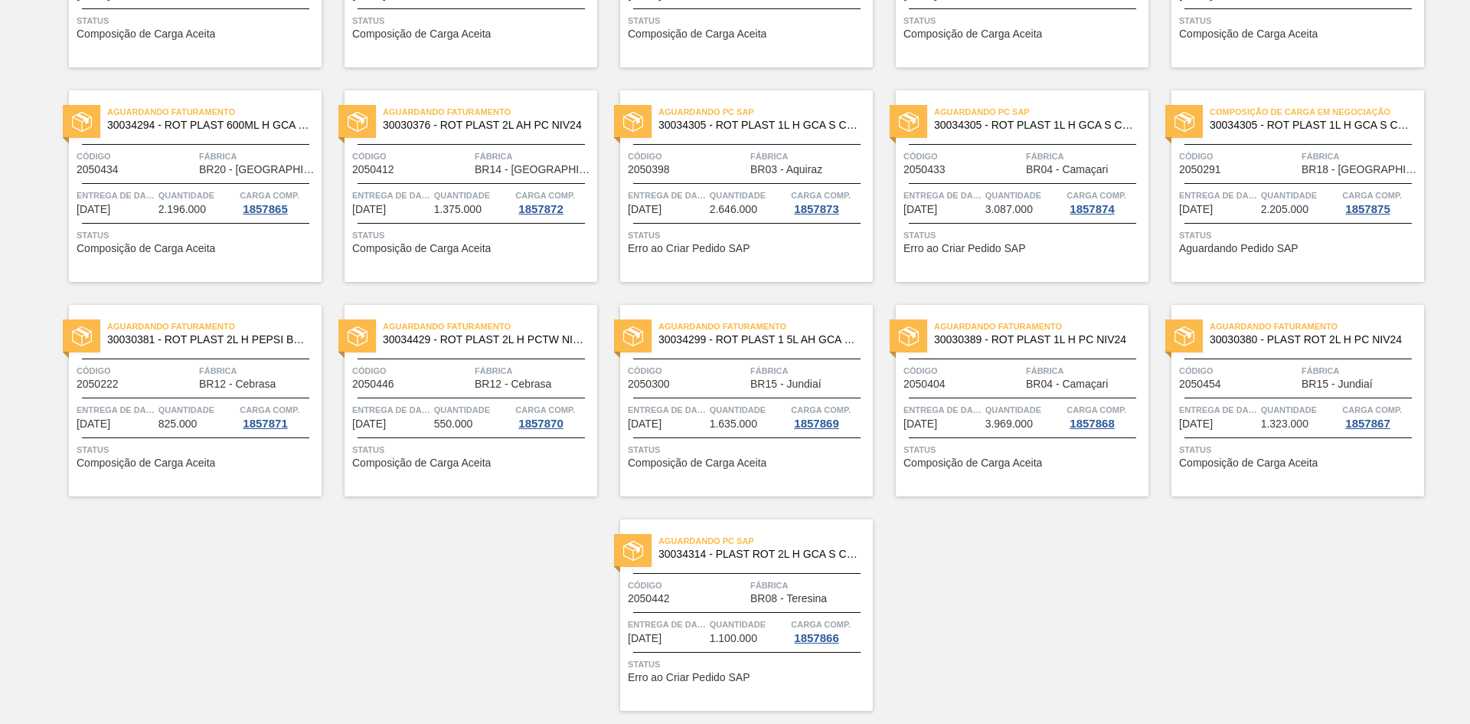
scroll to position [306, 0]
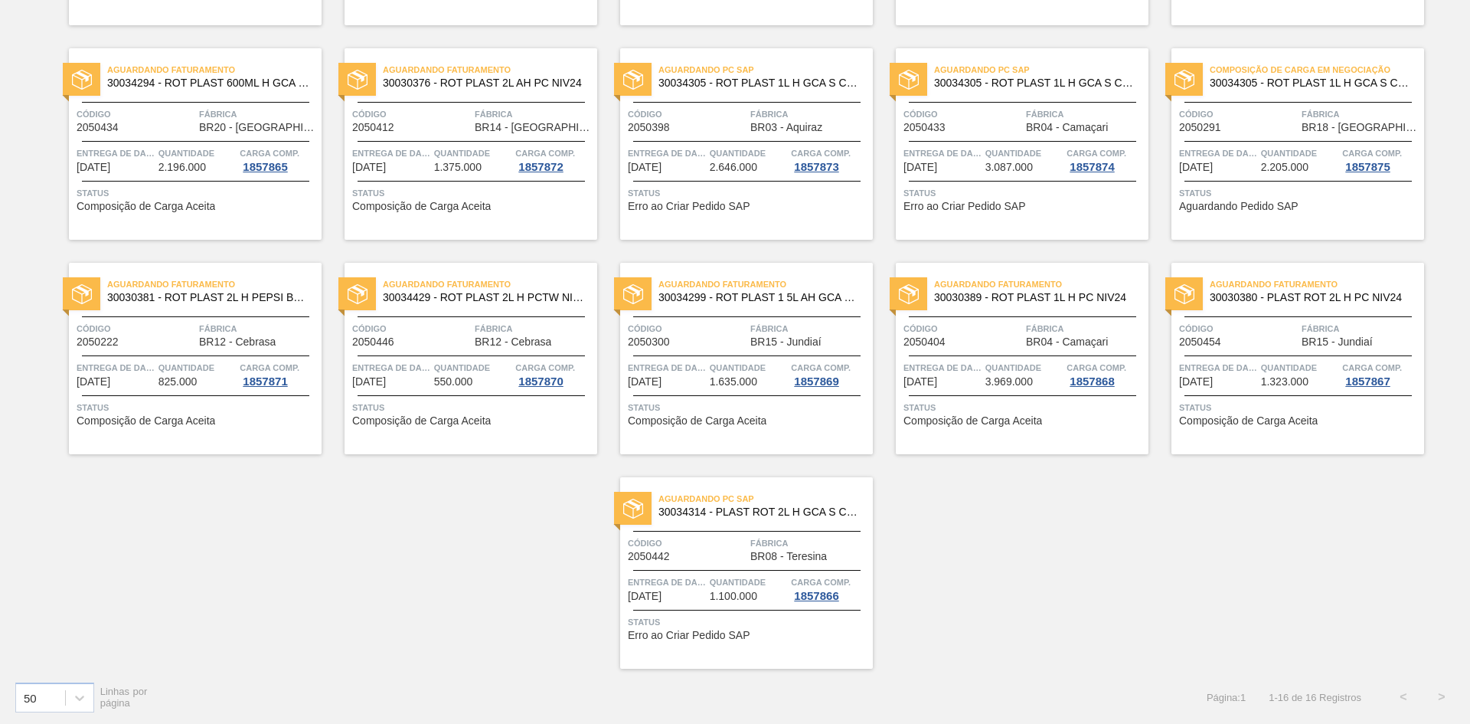
click at [470, 561] on div "Aguardando Faturamento 30036804 - ROT PLAST 500ML AH AMA S GÁS NIV25 Código 205…" at bounding box center [735, 240] width 1470 height 858
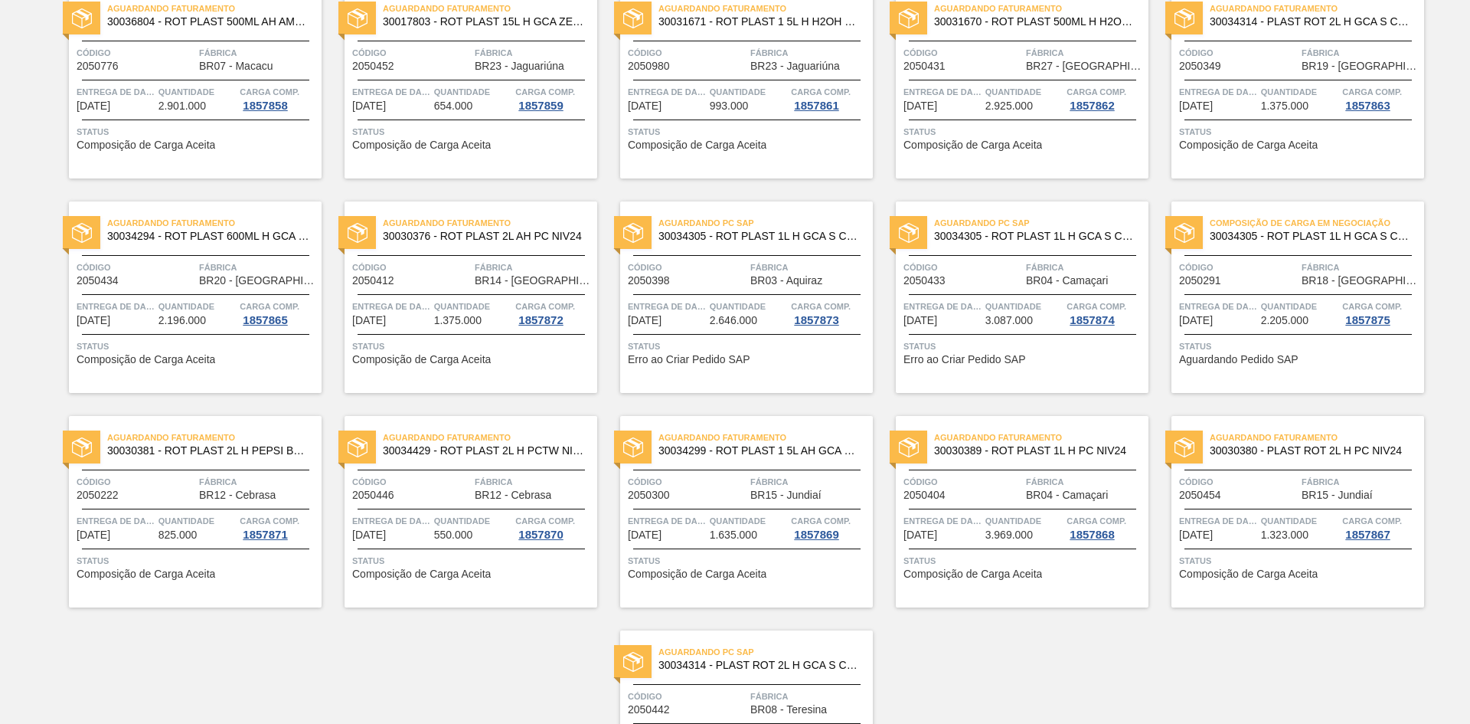
scroll to position [0, 0]
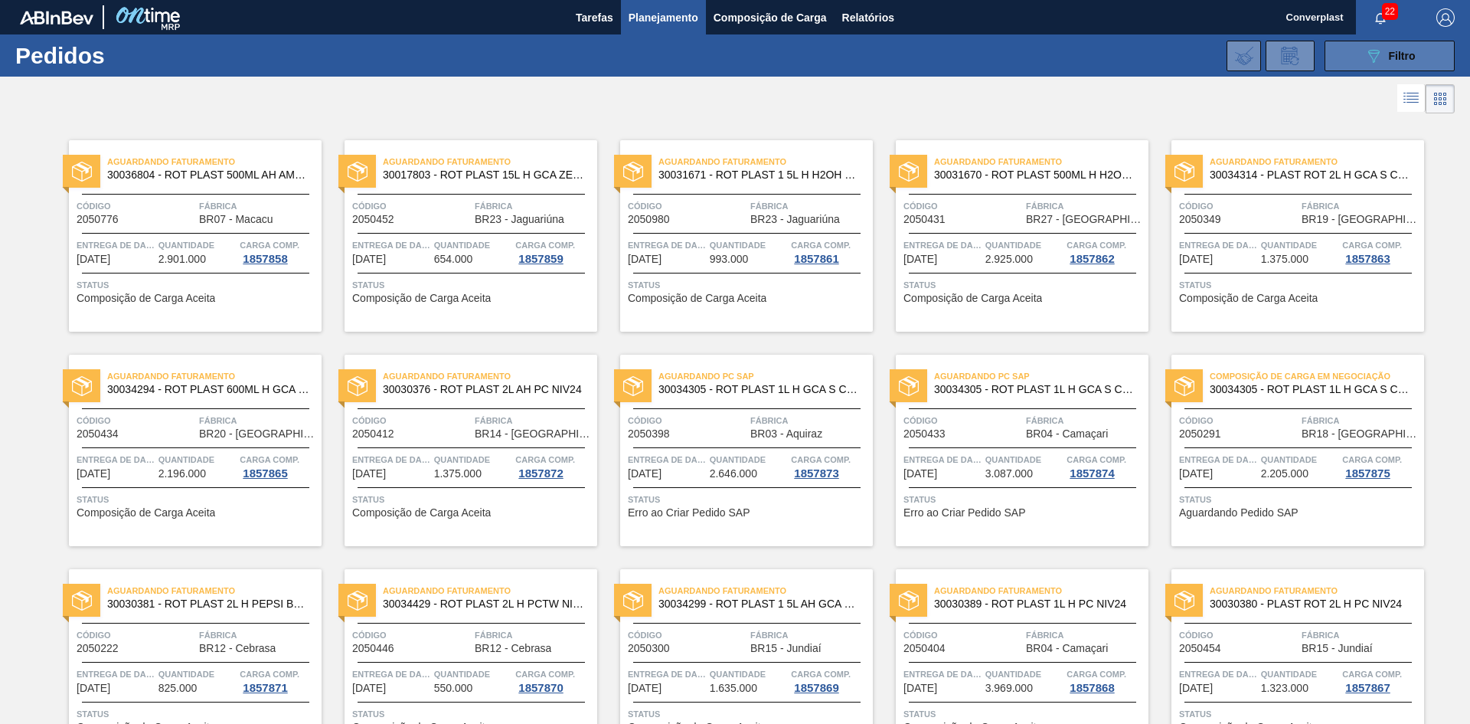
click at [1366, 61] on icon "089F7B8B-B2A5-4AFE-B5C0-19BA573D28AC" at bounding box center [1374, 56] width 18 height 18
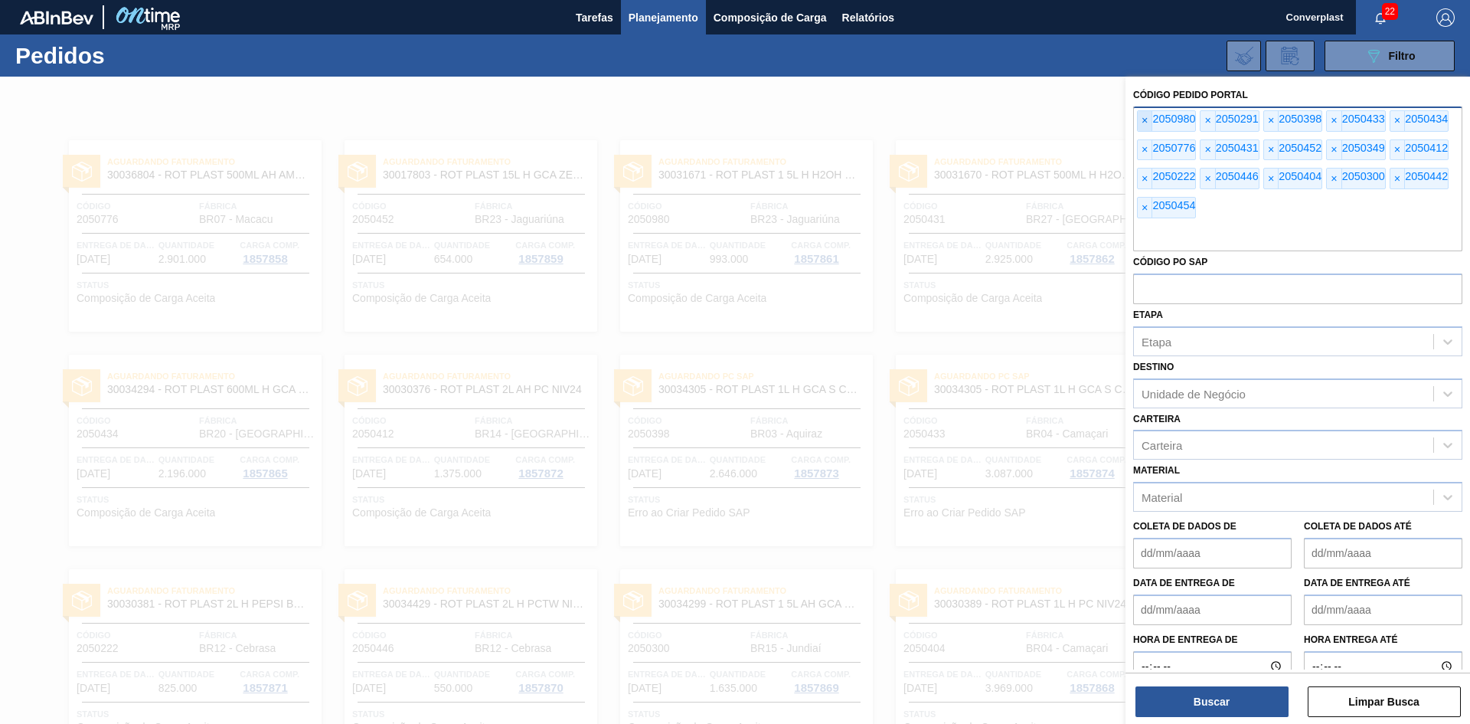
click at [1149, 123] on span "×" at bounding box center [1145, 121] width 15 height 20
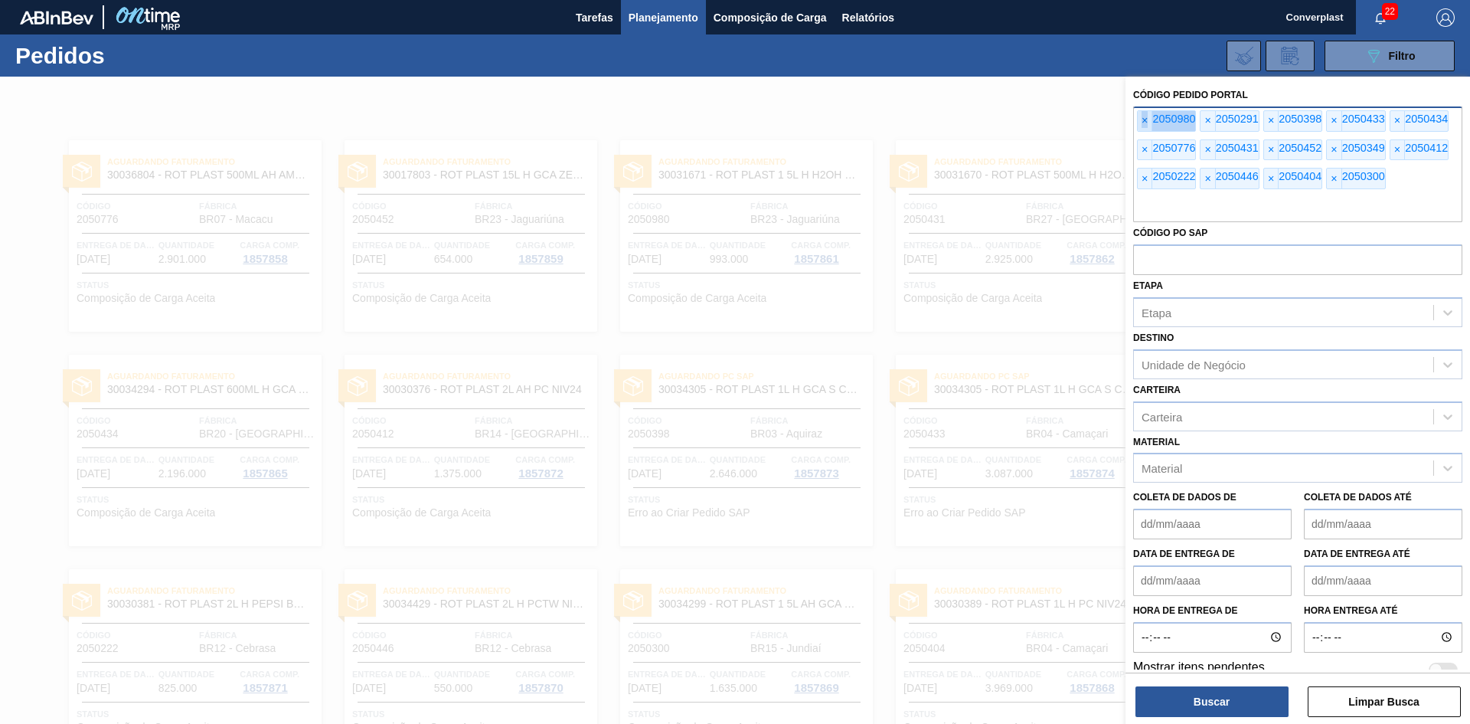
click at [1149, 123] on span "×" at bounding box center [1145, 121] width 15 height 20
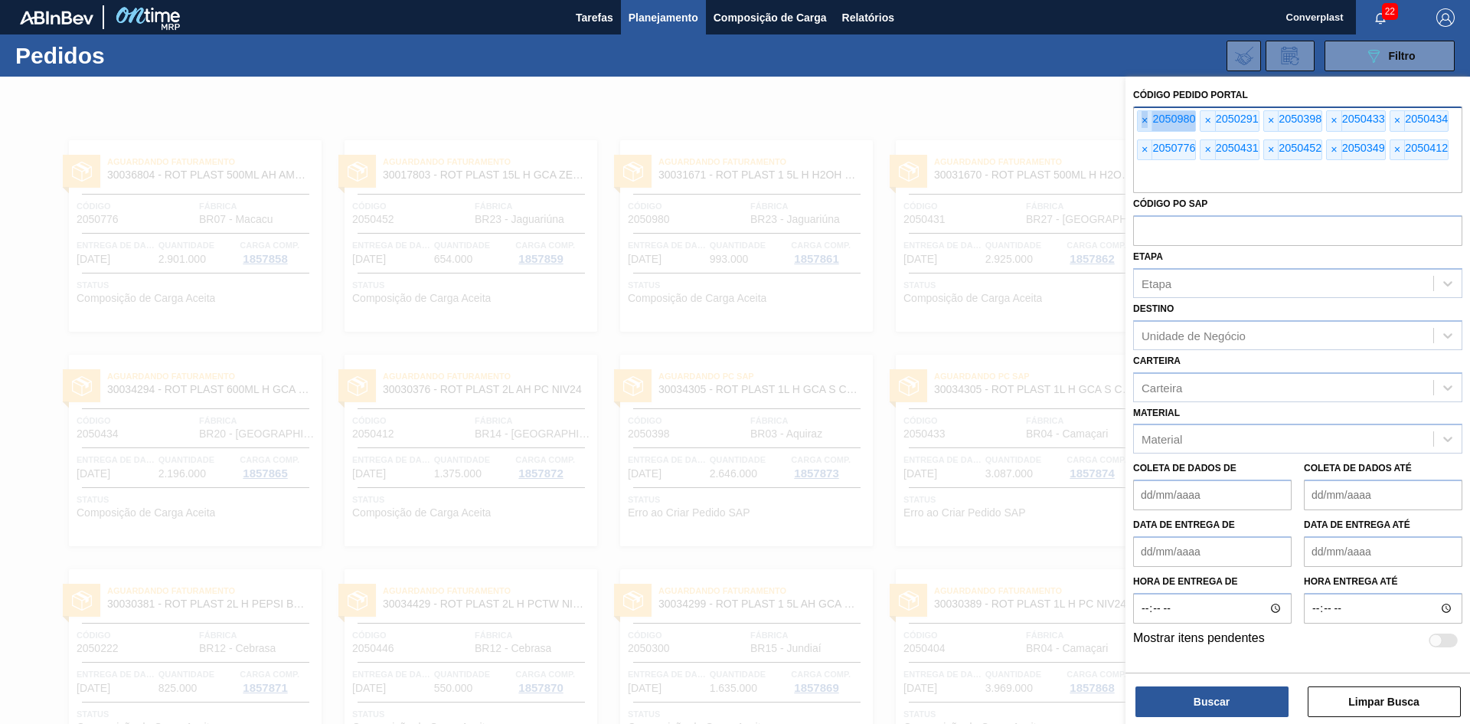
click at [1149, 123] on span "×" at bounding box center [1145, 121] width 15 height 20
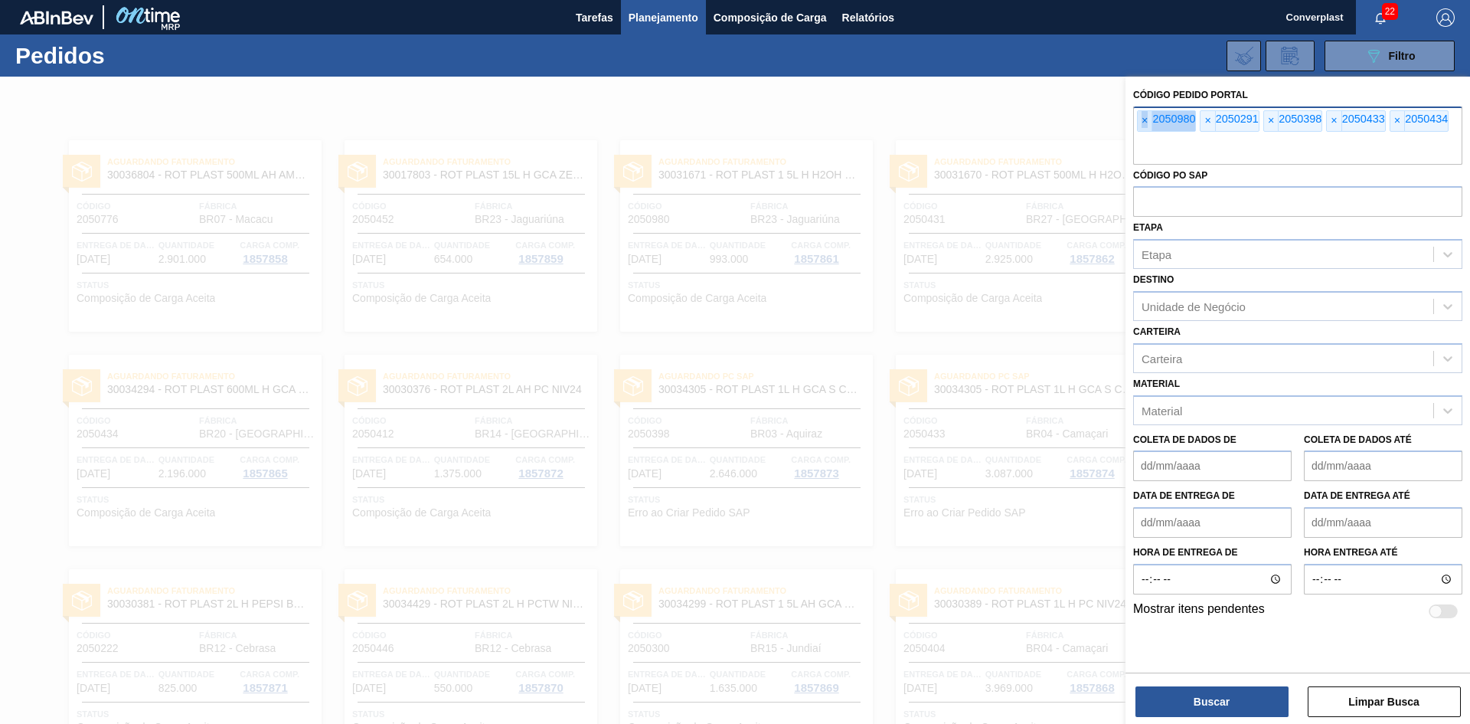
click at [1149, 123] on span "×" at bounding box center [1145, 121] width 15 height 20
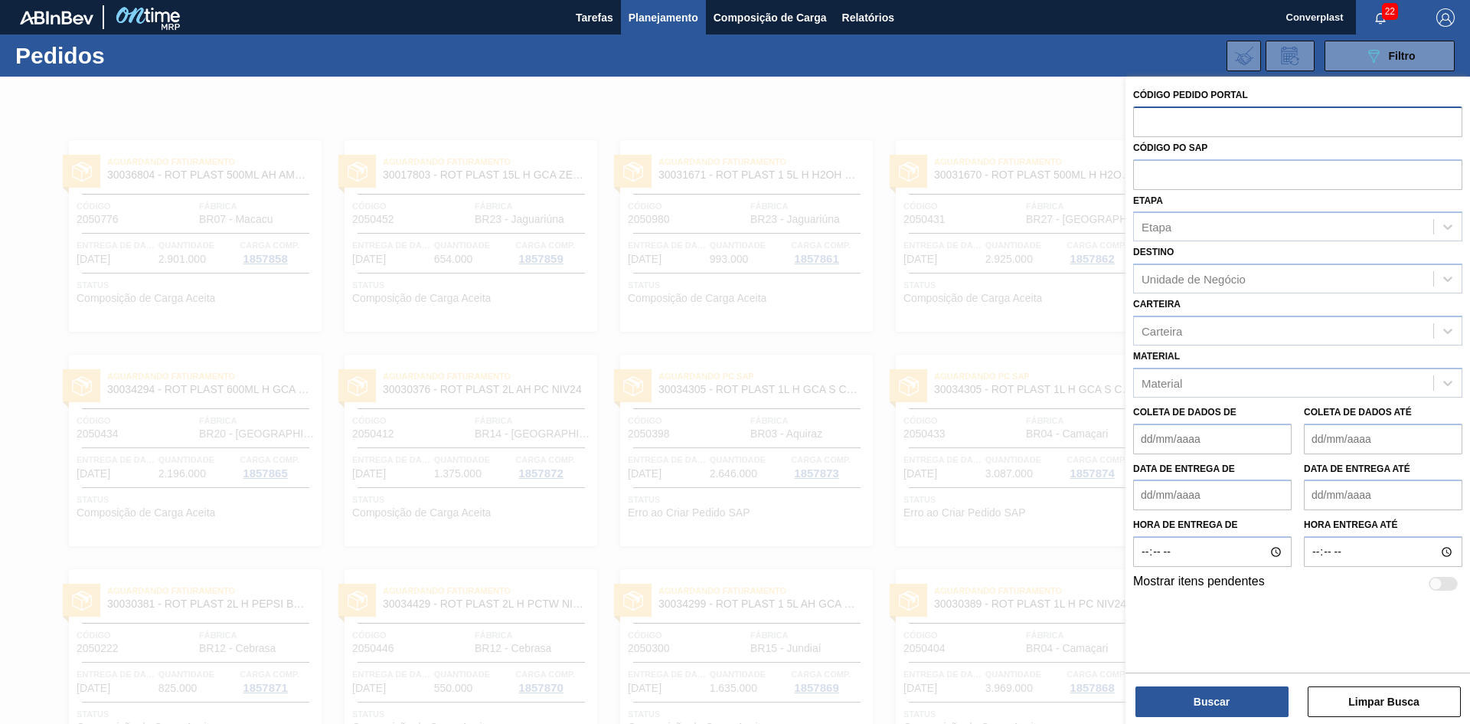
click at [1149, 123] on input "text" at bounding box center [1297, 120] width 329 height 29
paste input "2048944"
type input "2048944"
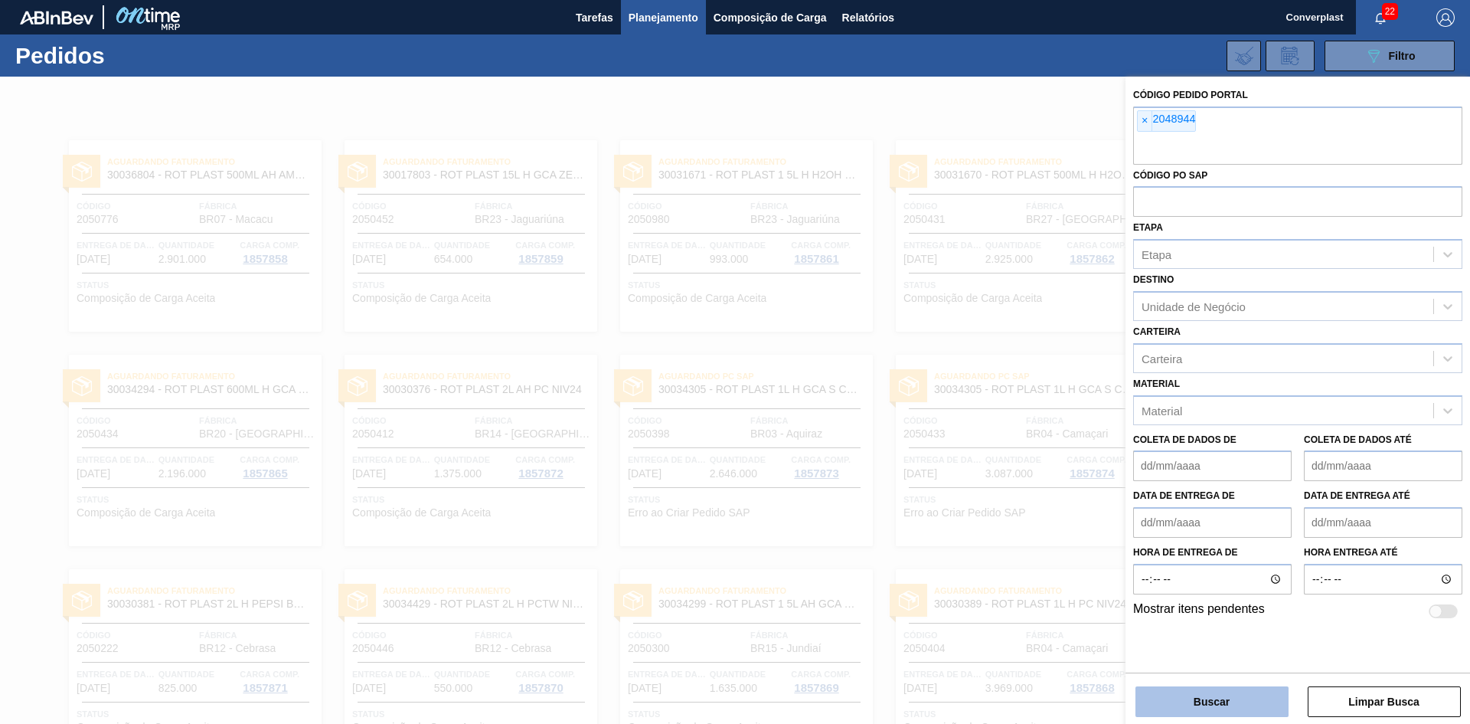
click at [1177, 689] on button "Buscar" at bounding box center [1212, 701] width 153 height 31
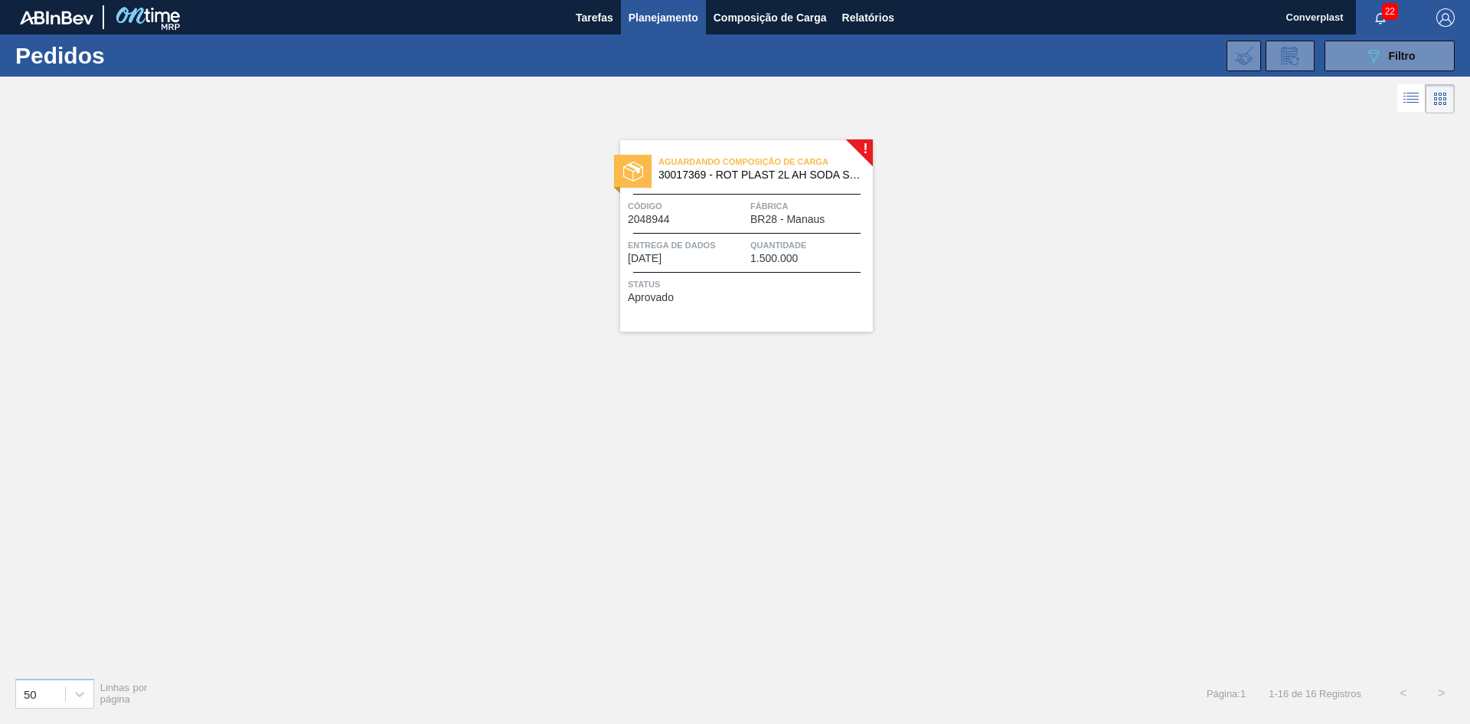
click at [678, 280] on span "Status" at bounding box center [748, 283] width 241 height 15
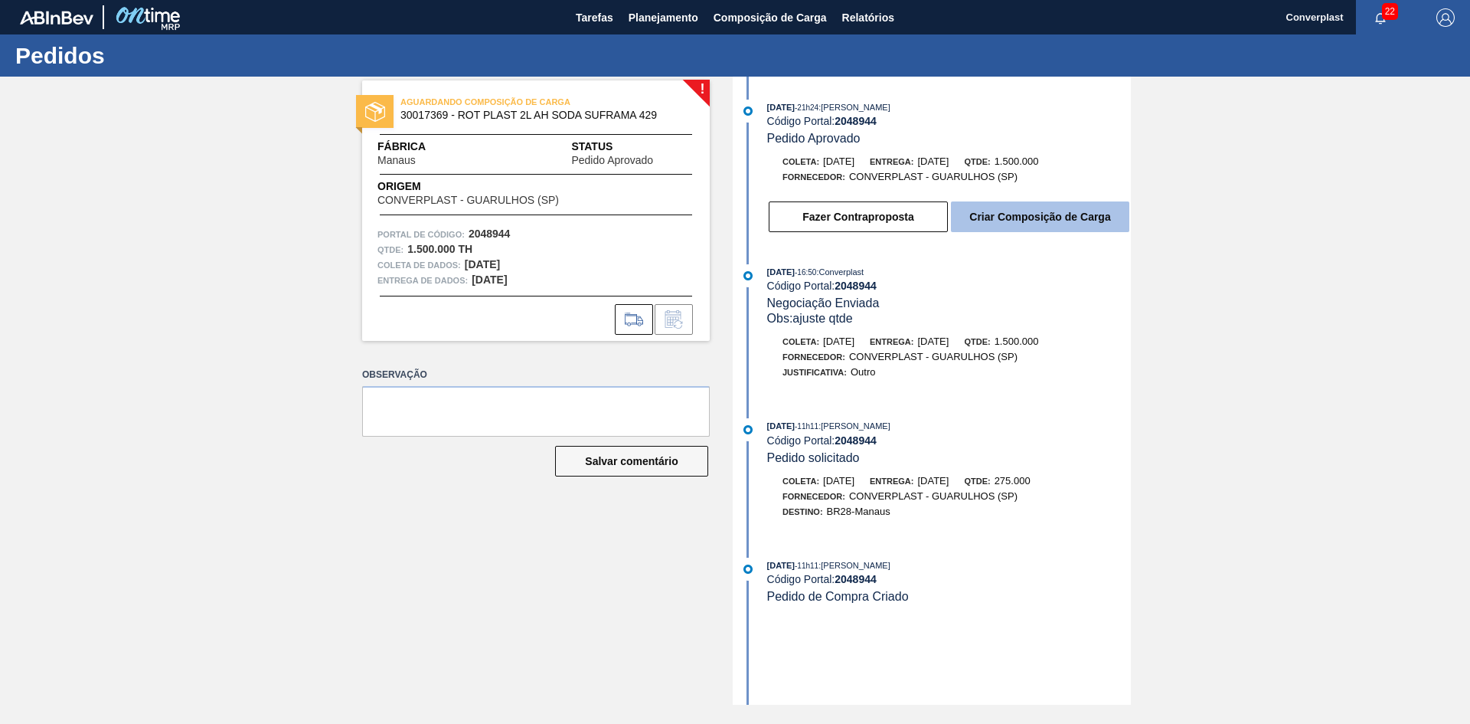
click at [1075, 217] on font "Criar Composição de Carga" at bounding box center [1040, 217] width 141 height 12
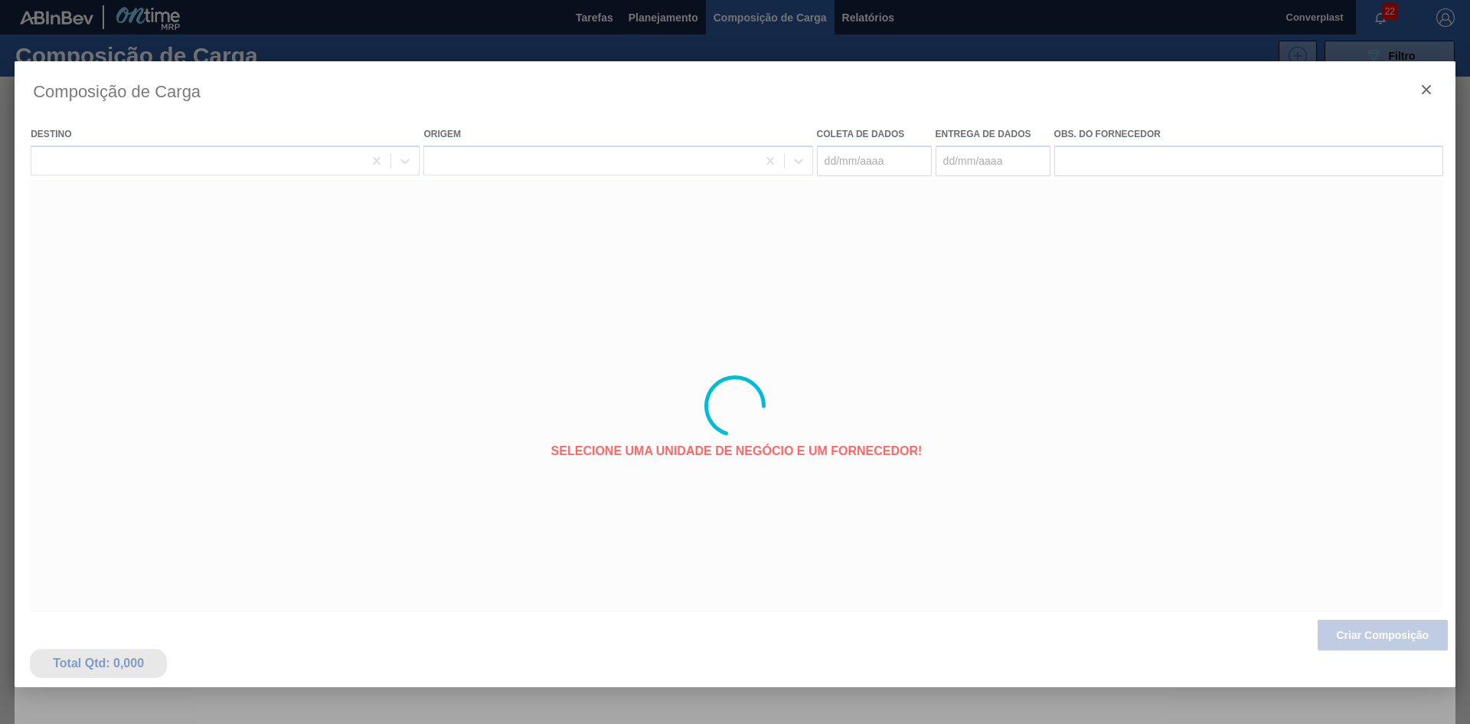
type coleta "[DATE]"
type Entrega "[DATE]"
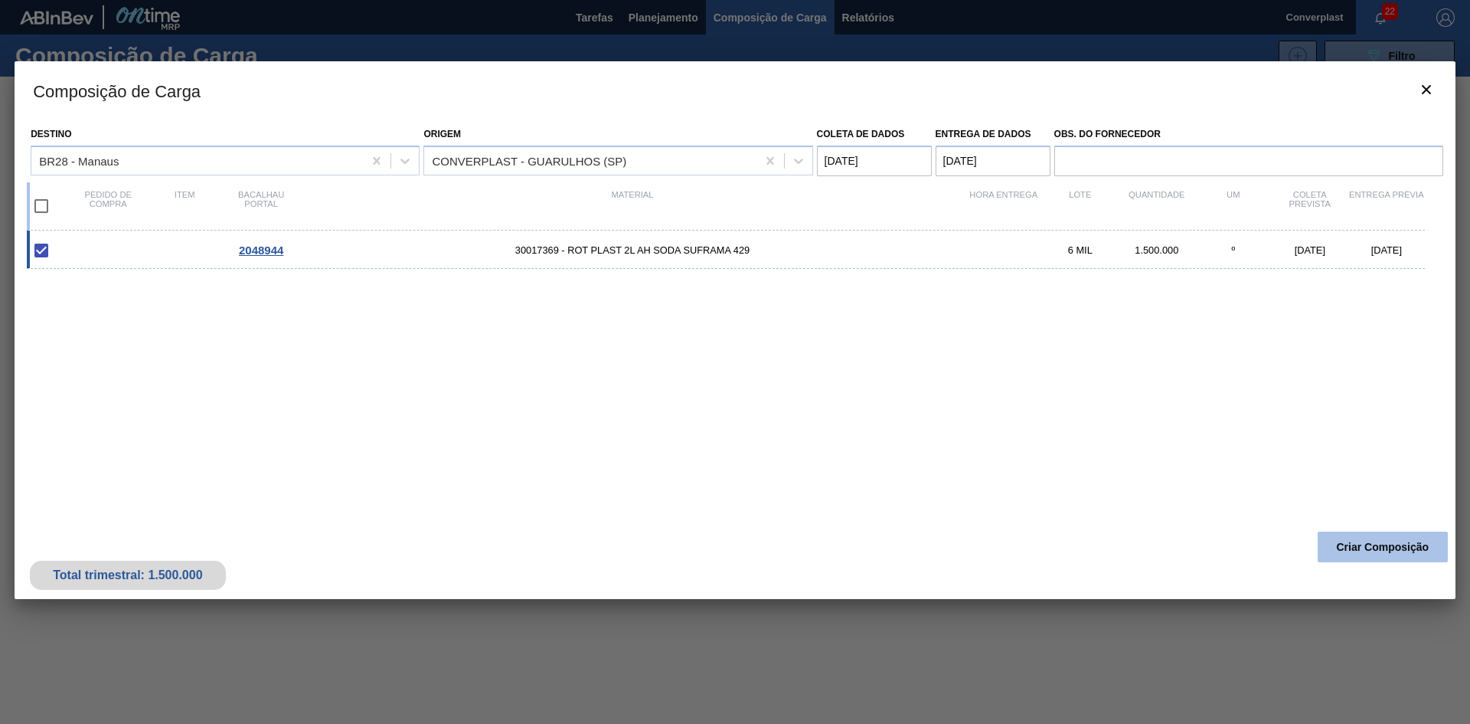
click at [1352, 543] on font "Criar Composição" at bounding box center [1383, 547] width 93 height 12
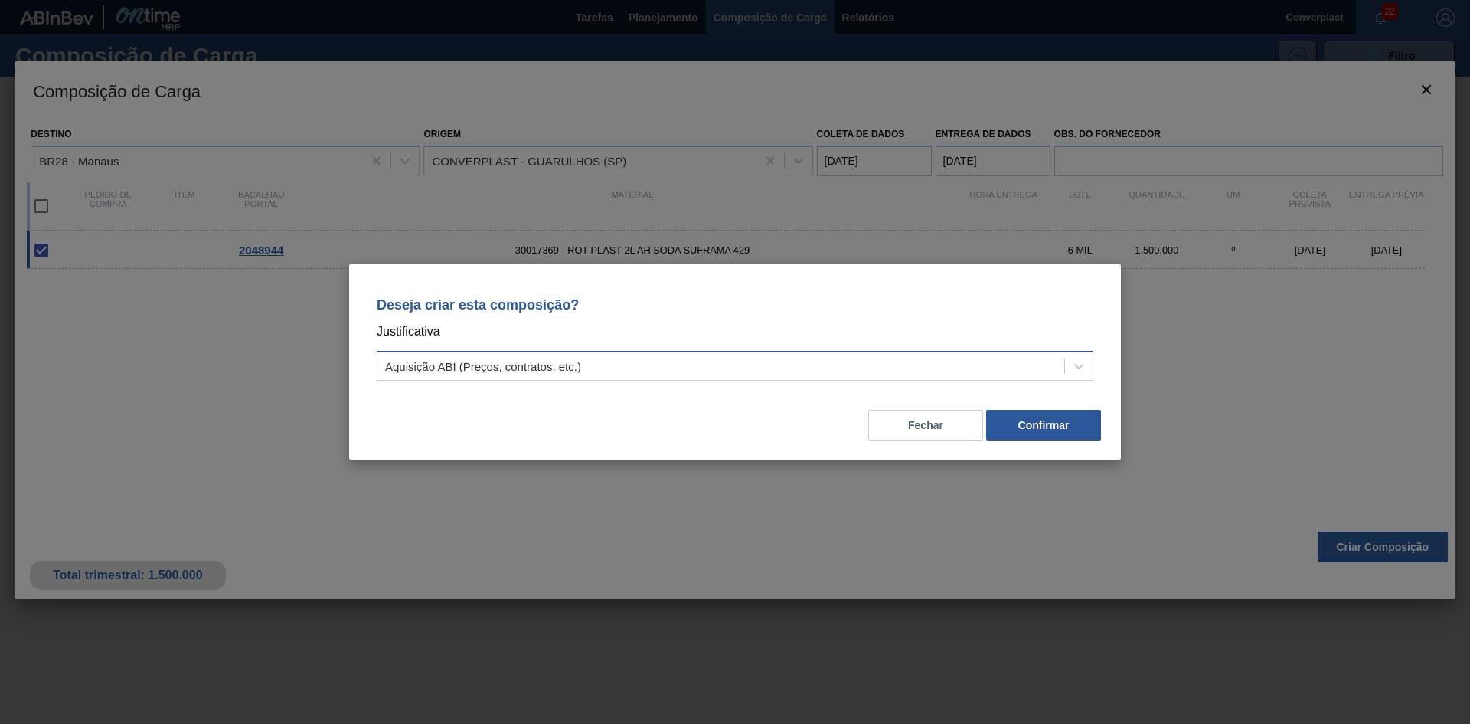
click at [576, 368] on font "Aquisição ABI (Preços, contratos, etc.)" at bounding box center [483, 366] width 196 height 13
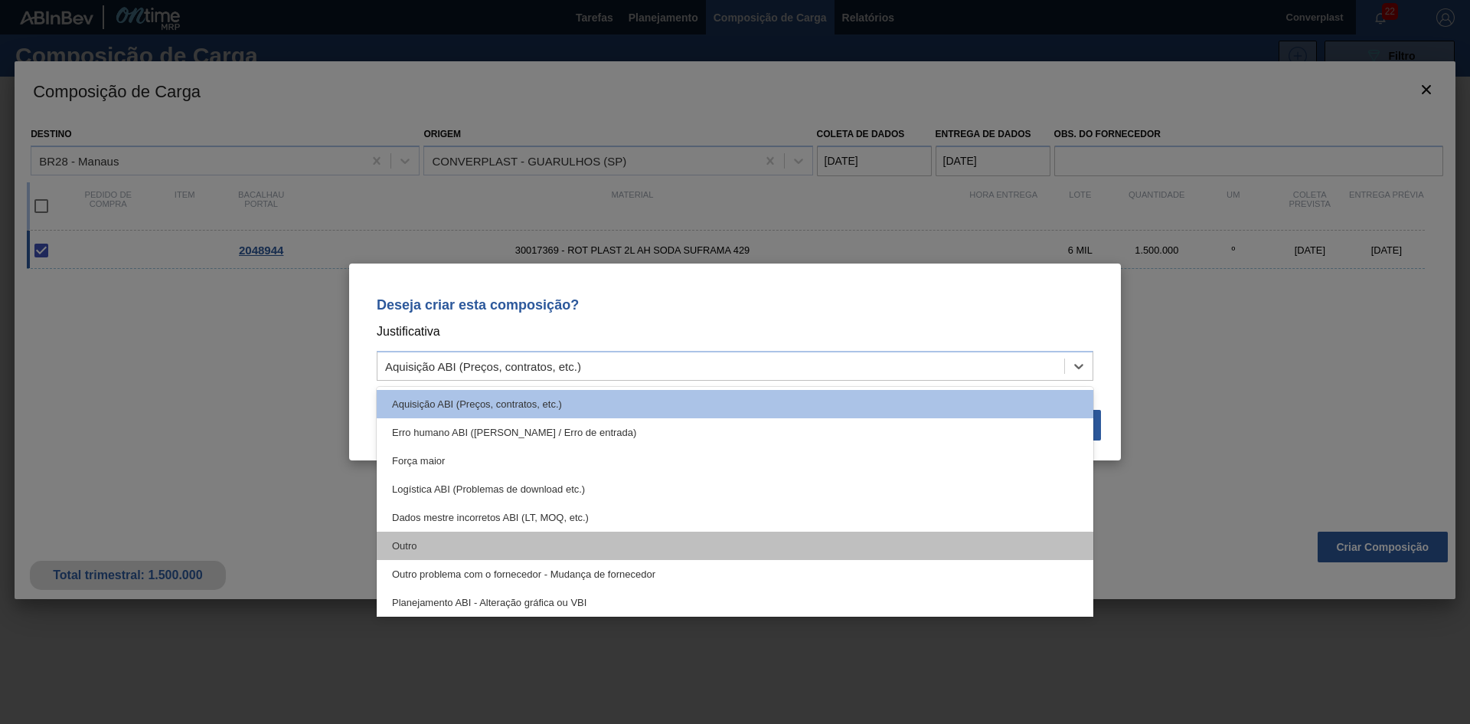
click at [458, 545] on div "Outro" at bounding box center [735, 546] width 717 height 28
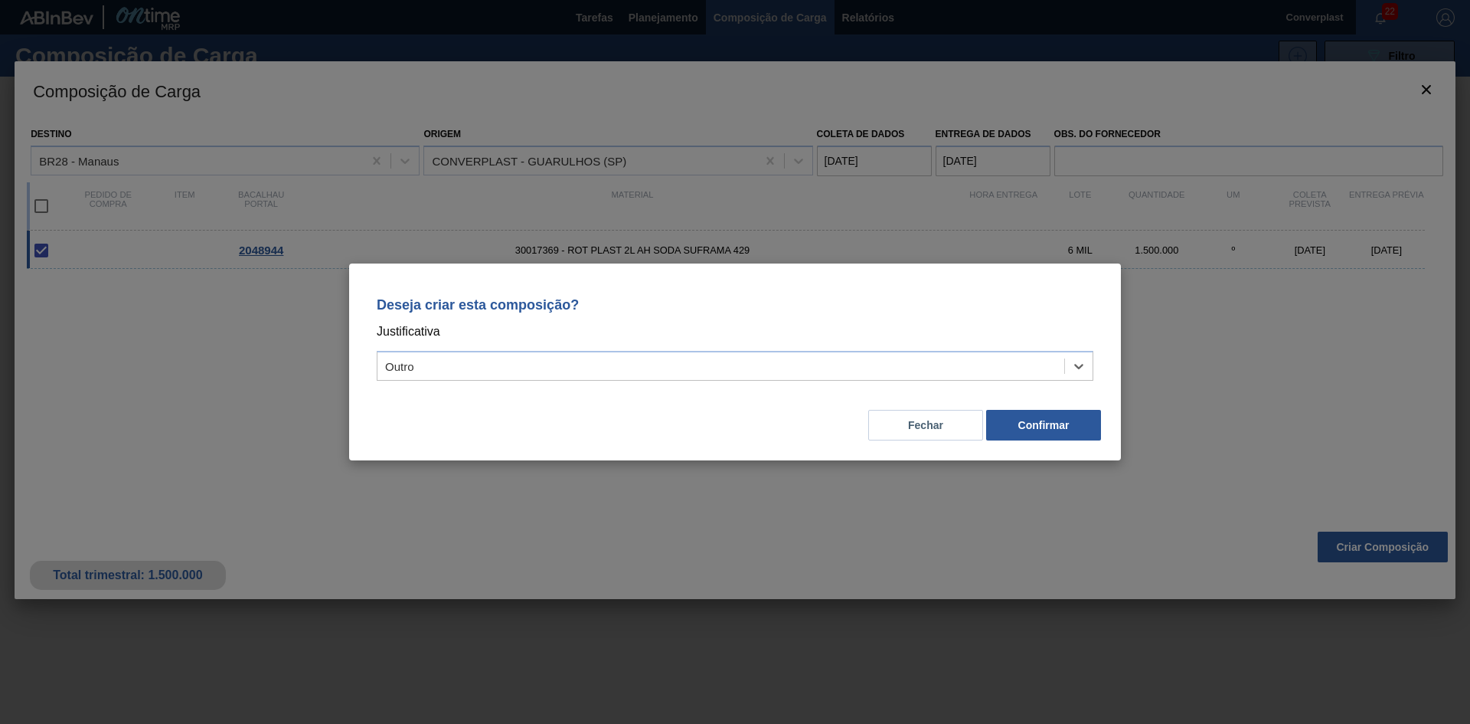
click at [1016, 441] on div "Fechar Confirmar" at bounding box center [735, 416] width 735 height 52
click at [1014, 424] on button "Confirmar" at bounding box center [1043, 425] width 115 height 31
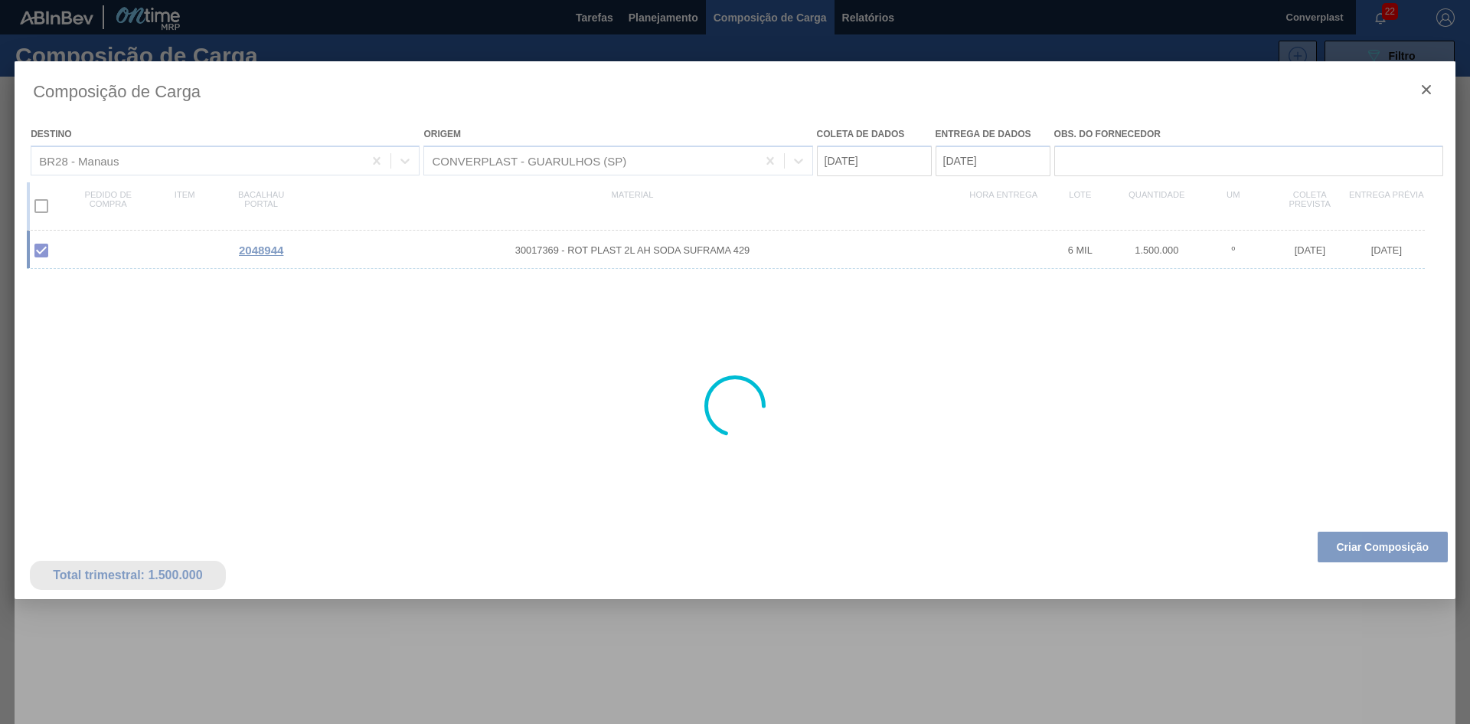
click at [624, 395] on div at bounding box center [735, 405] width 1441 height 689
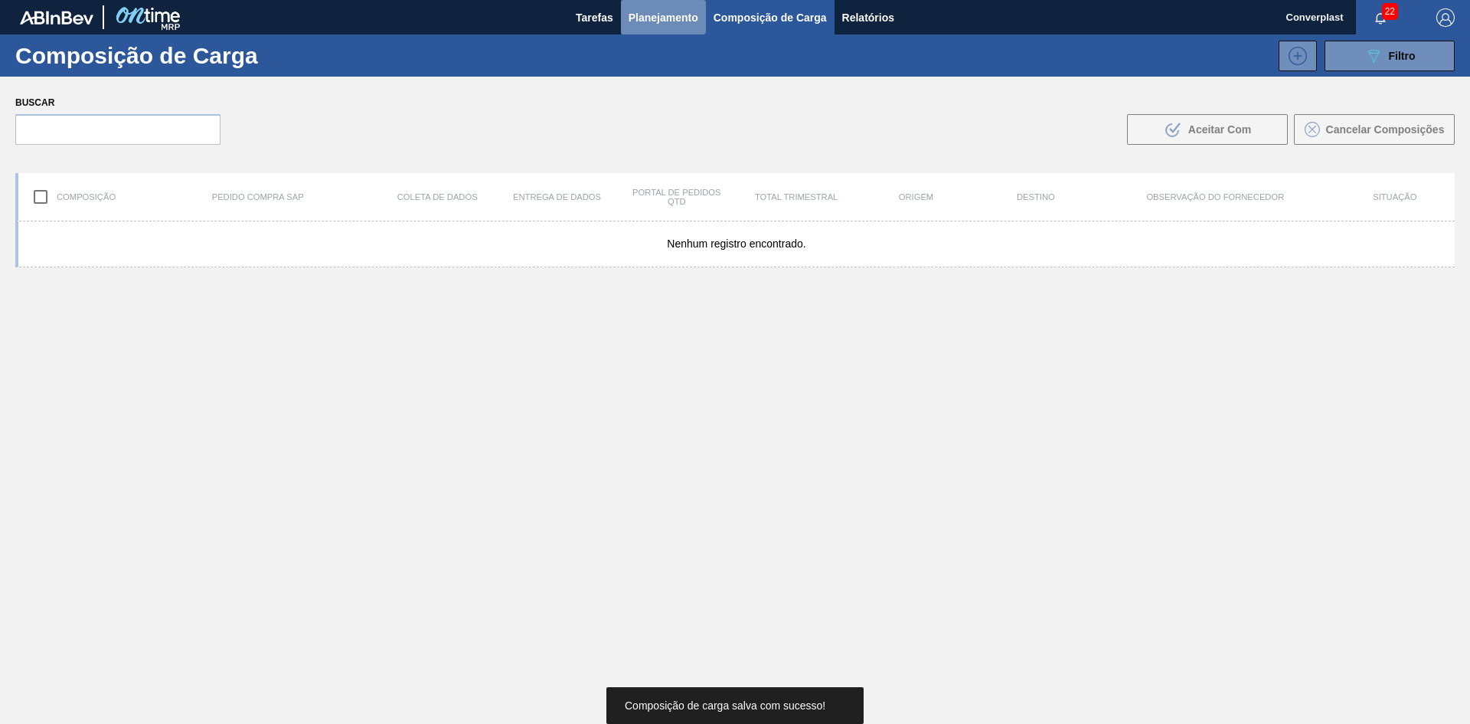
click at [643, 12] on font "Planejamento" at bounding box center [664, 17] width 70 height 12
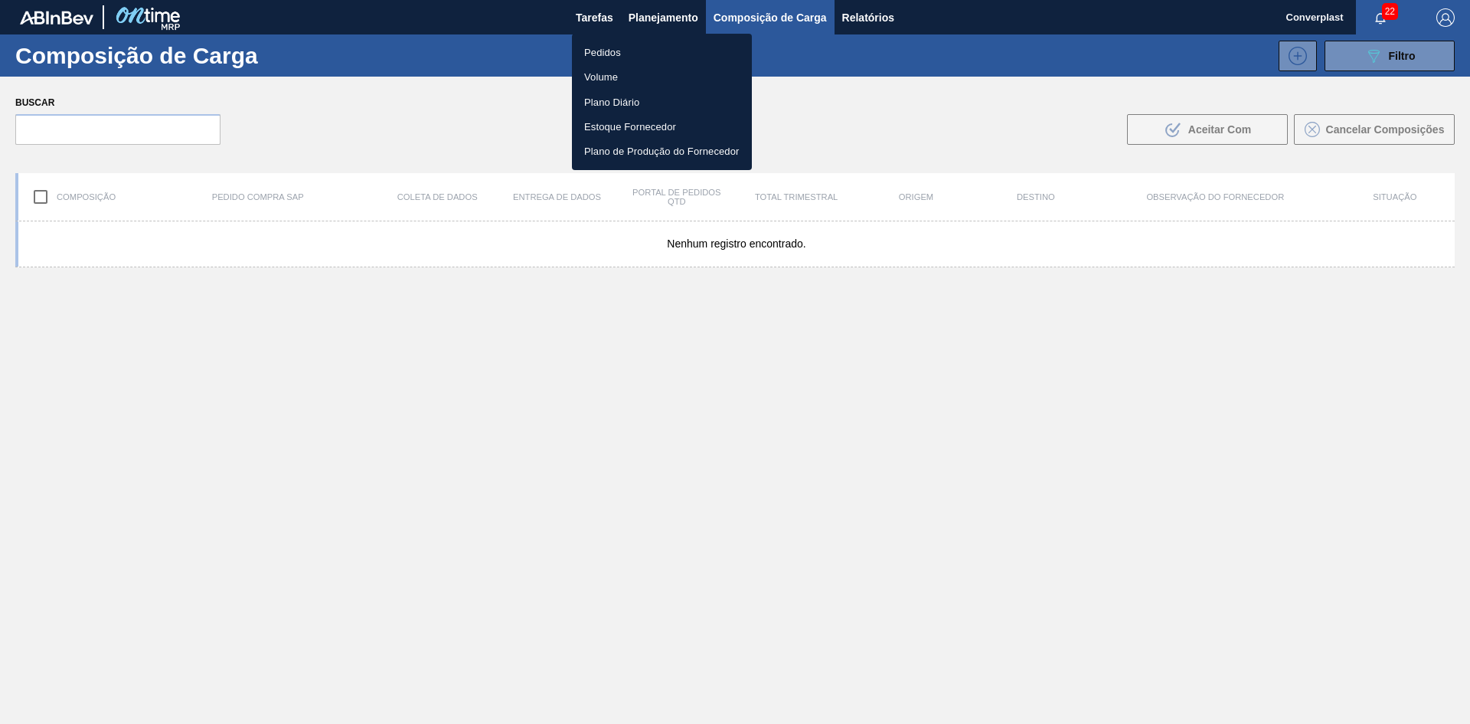
click at [629, 56] on li "Pedidos" at bounding box center [662, 52] width 180 height 25
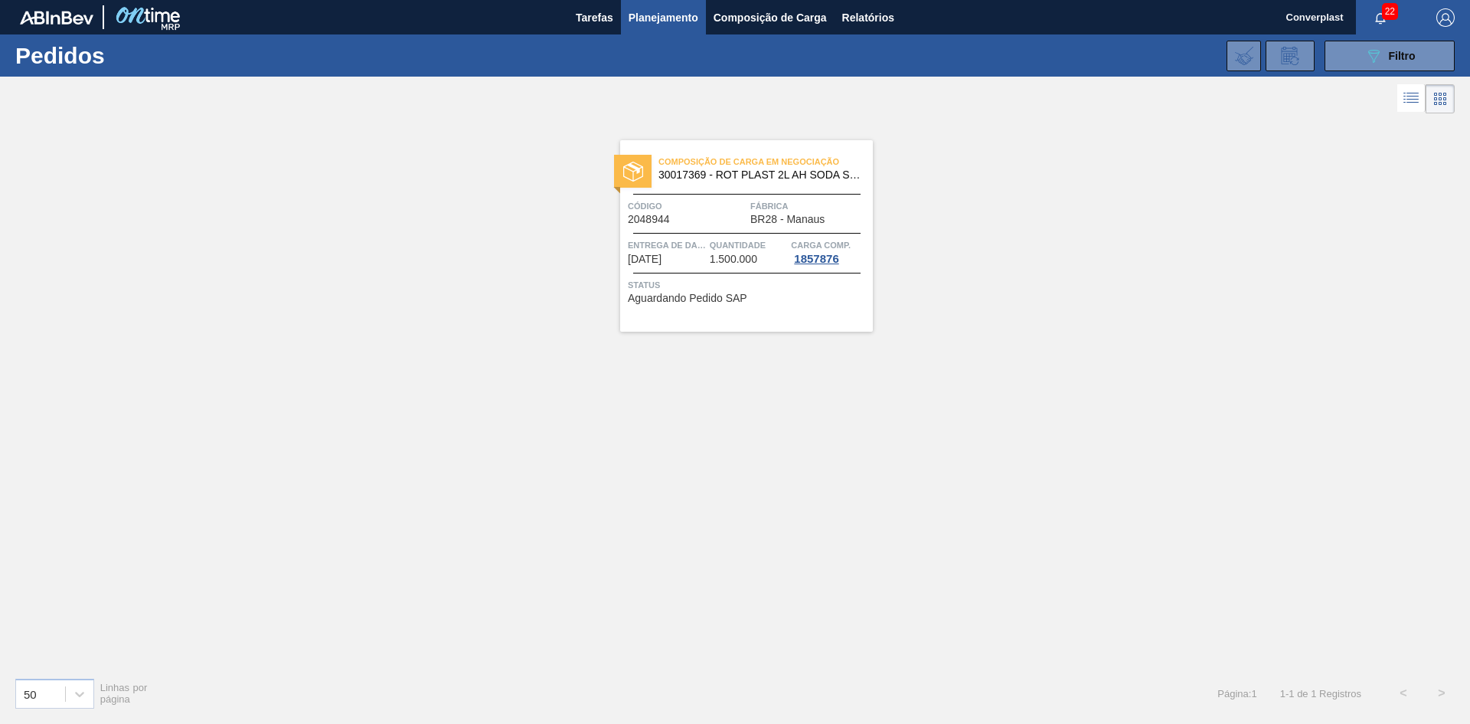
click at [1102, 595] on div "Composição de Carga em Negociação 30017369 - ROT PLAST 2L AH SODA SUFRAMA 429 C…" at bounding box center [735, 391] width 1470 height 548
click at [415, 343] on div "Composição de Carga em Negociação 30017369 - ROT PLAST 2L AH SODA SUFRAMA 429 C…" at bounding box center [735, 391] width 1470 height 548
click at [733, 282] on span "Status" at bounding box center [748, 284] width 241 height 15
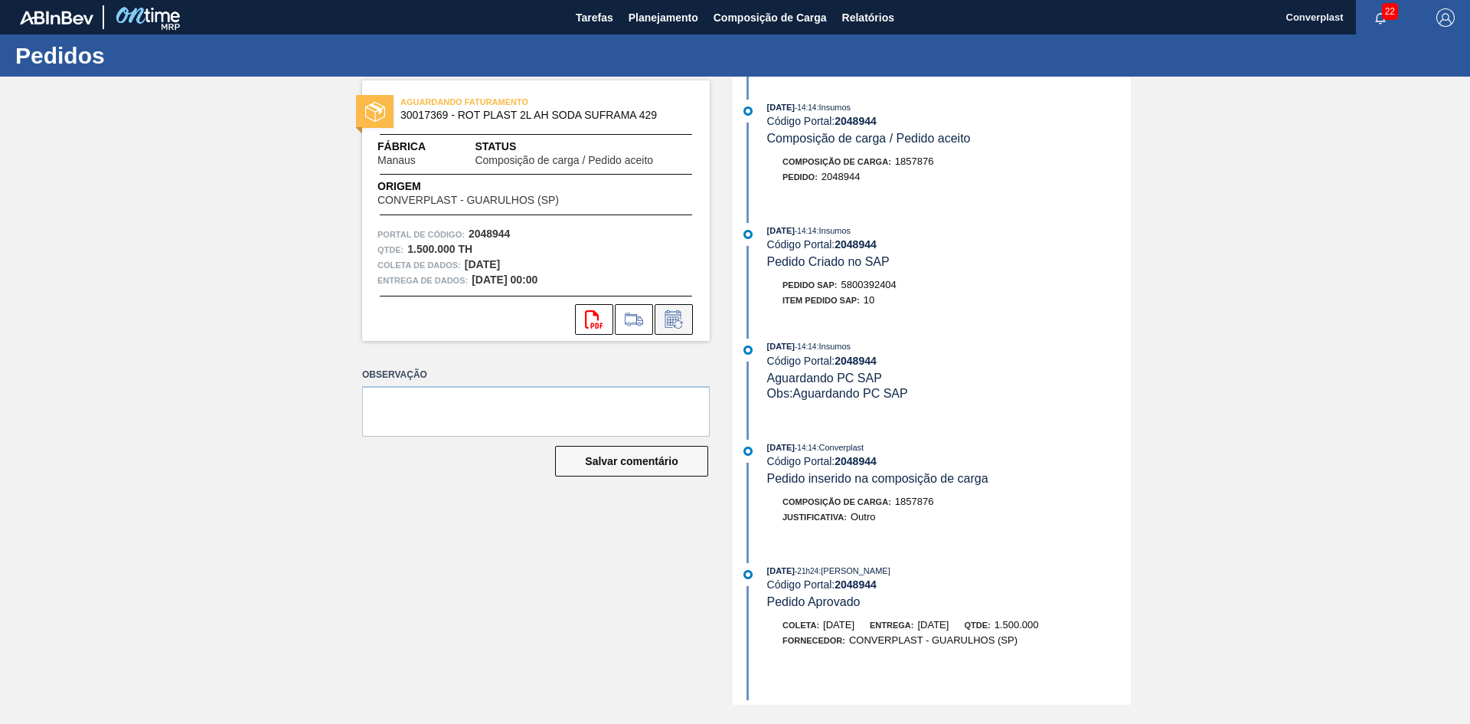
click at [671, 318] on icon at bounding box center [674, 319] width 25 height 18
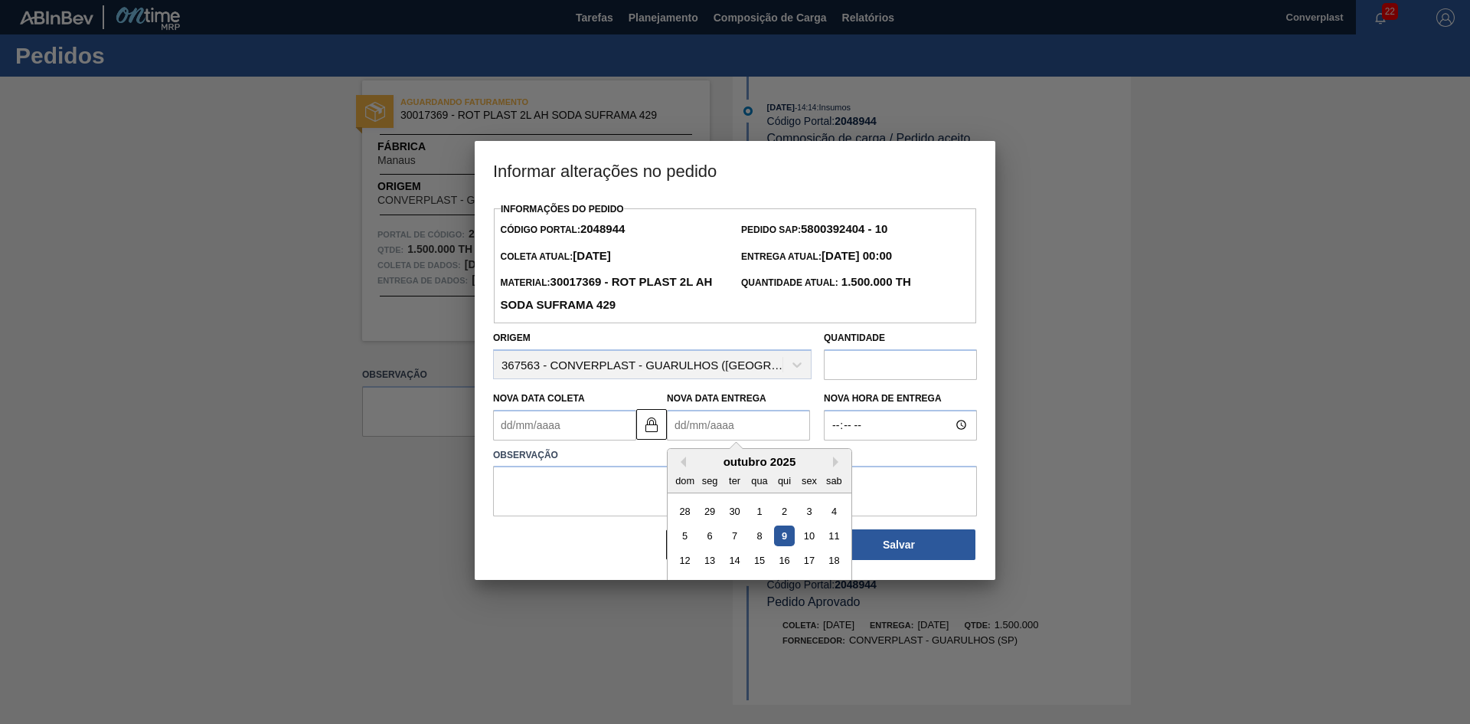
click at [701, 424] on Entrega2048944 "Nova Data Entrega" at bounding box center [738, 425] width 143 height 31
type Coleta2048944 "[DATE]"
type Entrega2048944 "0"
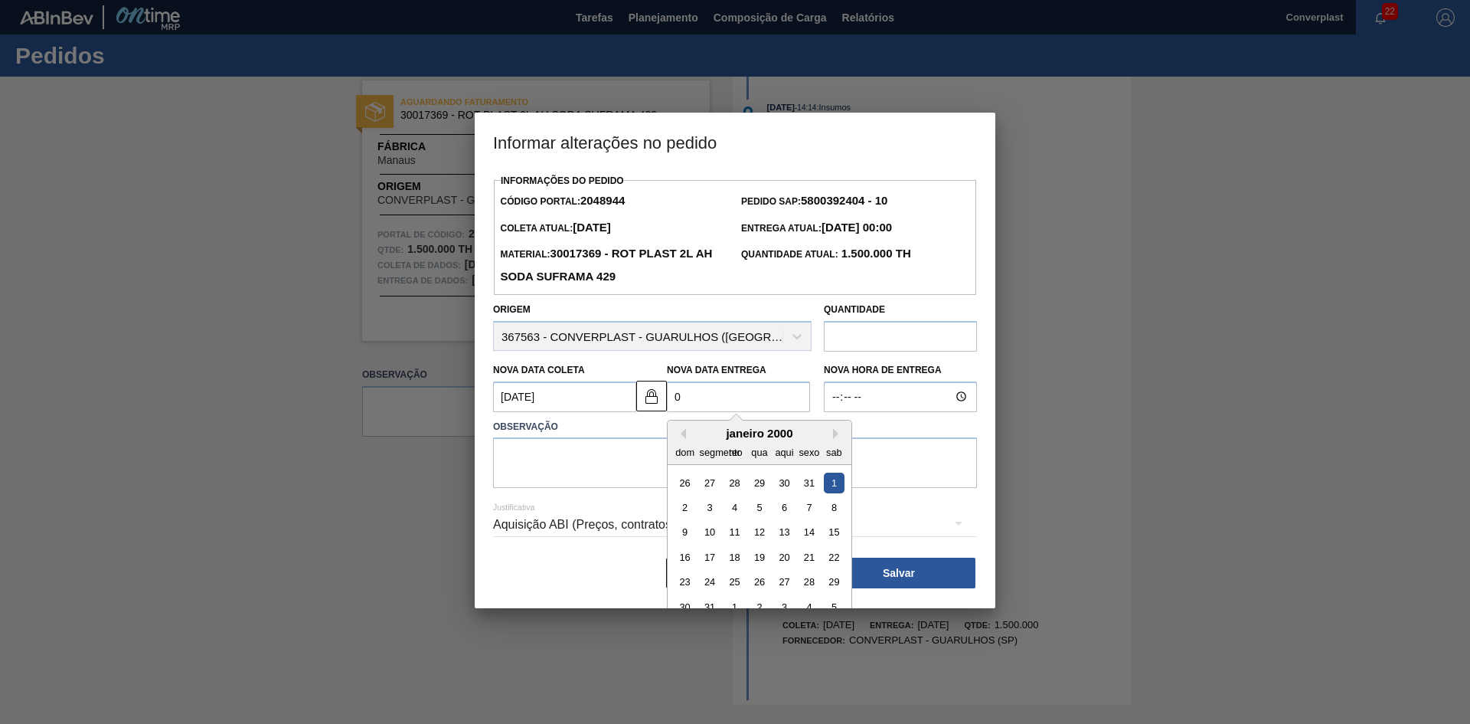
type Coleta2048944 "[DATE]"
type Entrega2048944 "09/"
type Coleta2048944 "[DATE]"
type Entrega2048944 "09/1"
type Coleta2048944 "[DATE]"
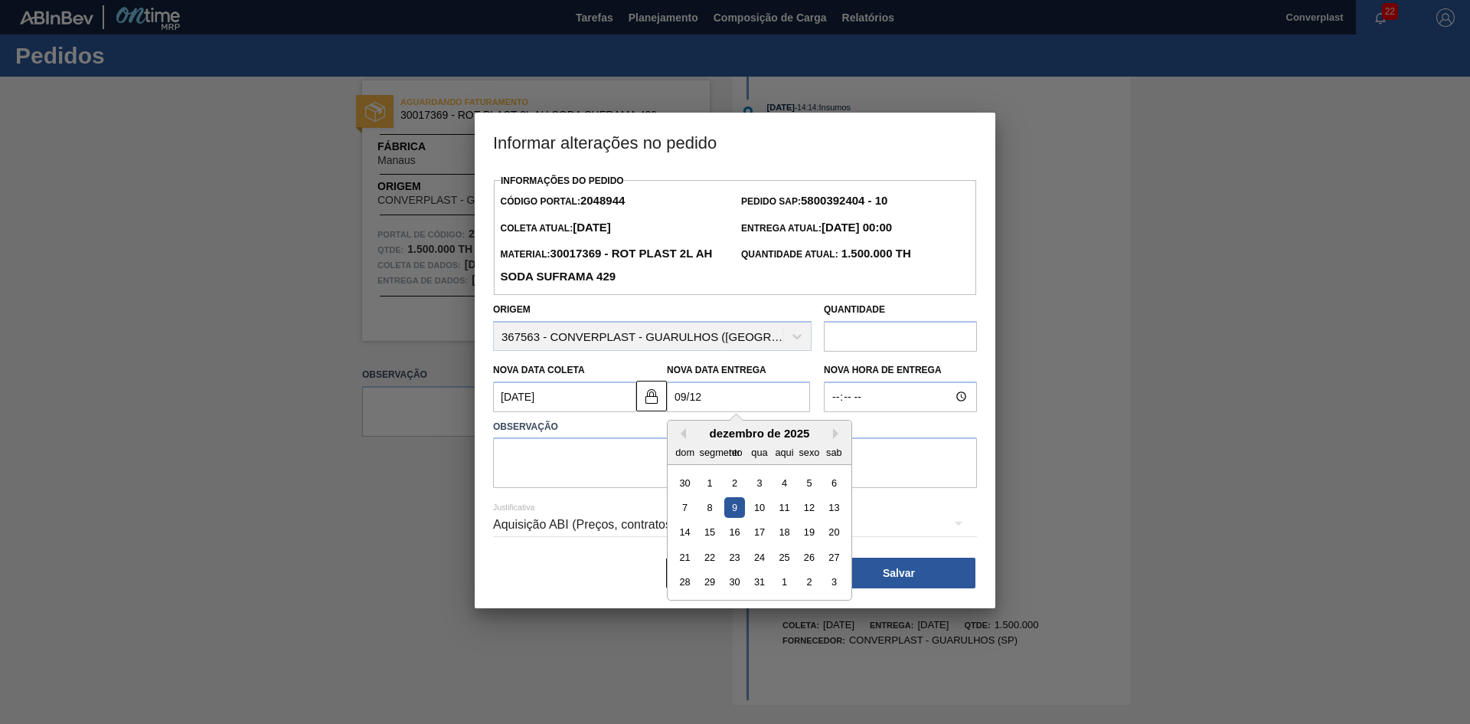
click at [741, 510] on div "9" at bounding box center [735, 507] width 21 height 21
type Entrega2048944 "[DATE]"
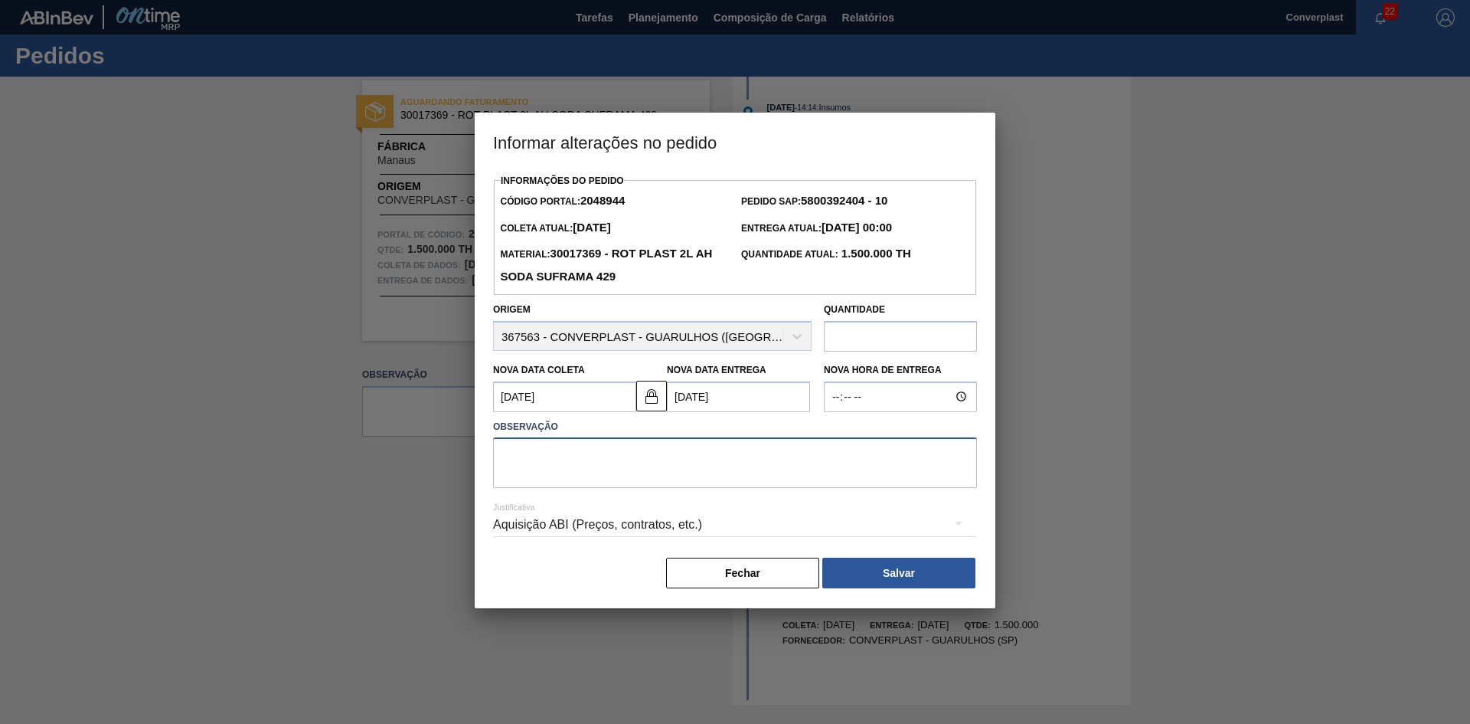
click at [577, 477] on textarea at bounding box center [735, 462] width 484 height 51
type textarea "ajuste data"
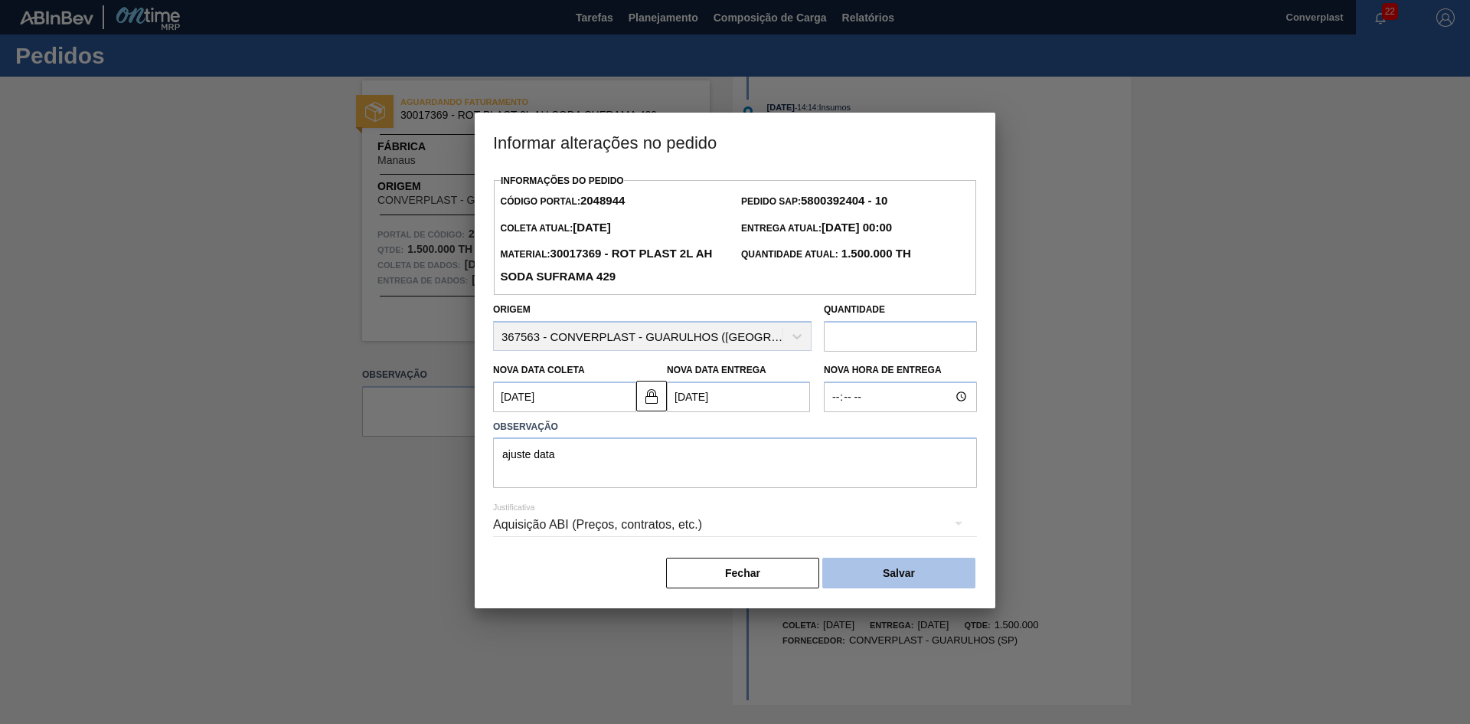
click at [867, 573] on button "Salvar" at bounding box center [899, 573] width 153 height 31
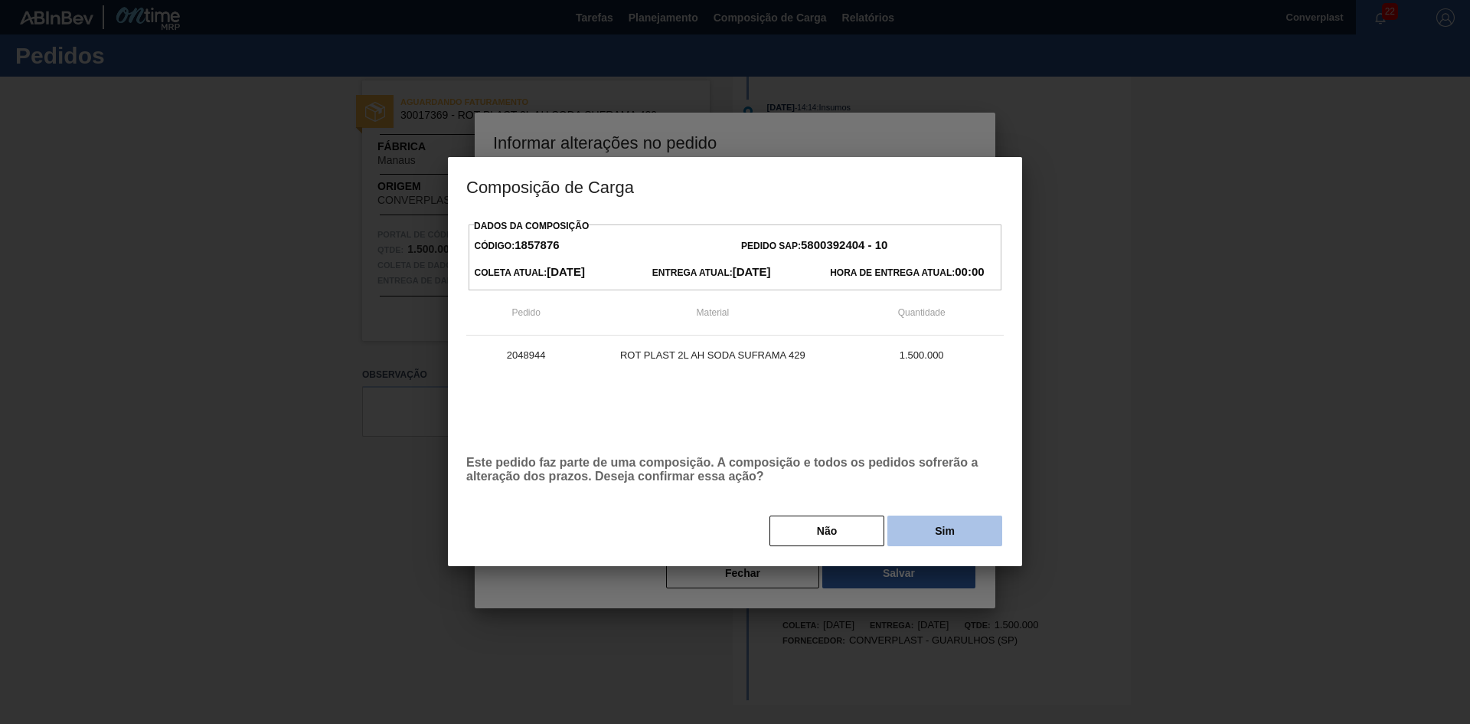
click at [899, 525] on button "Sim" at bounding box center [945, 530] width 115 height 31
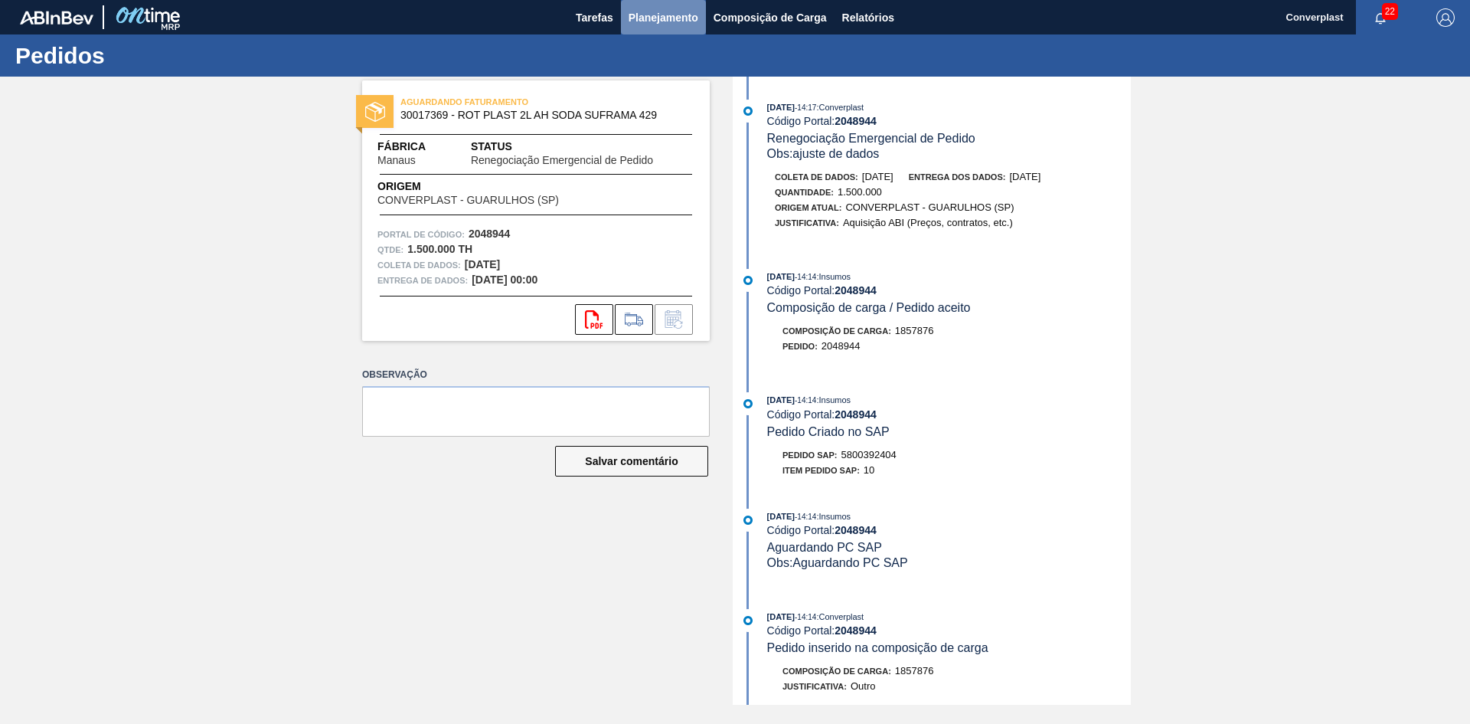
click at [664, 24] on font "Planejamento" at bounding box center [664, 17] width 70 height 18
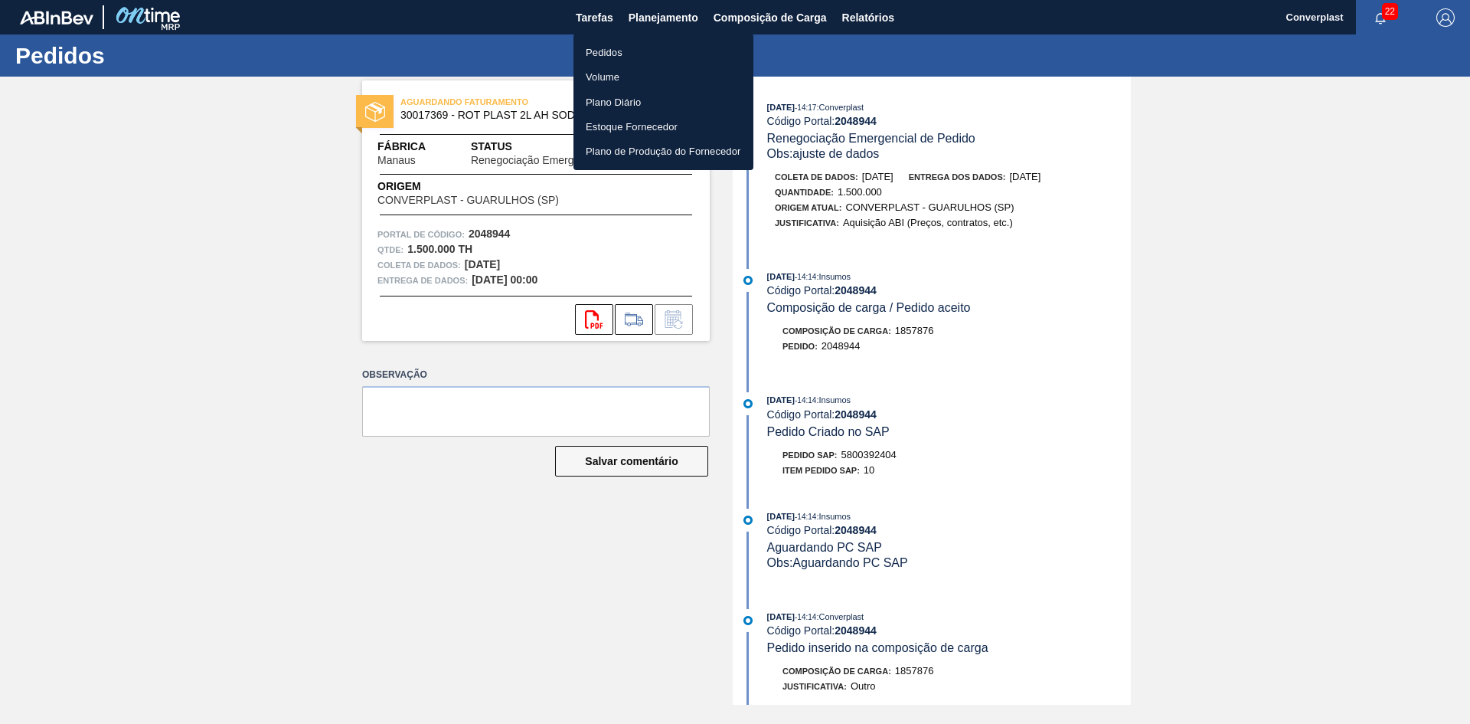
click at [609, 46] on li "Pedidos" at bounding box center [664, 52] width 180 height 25
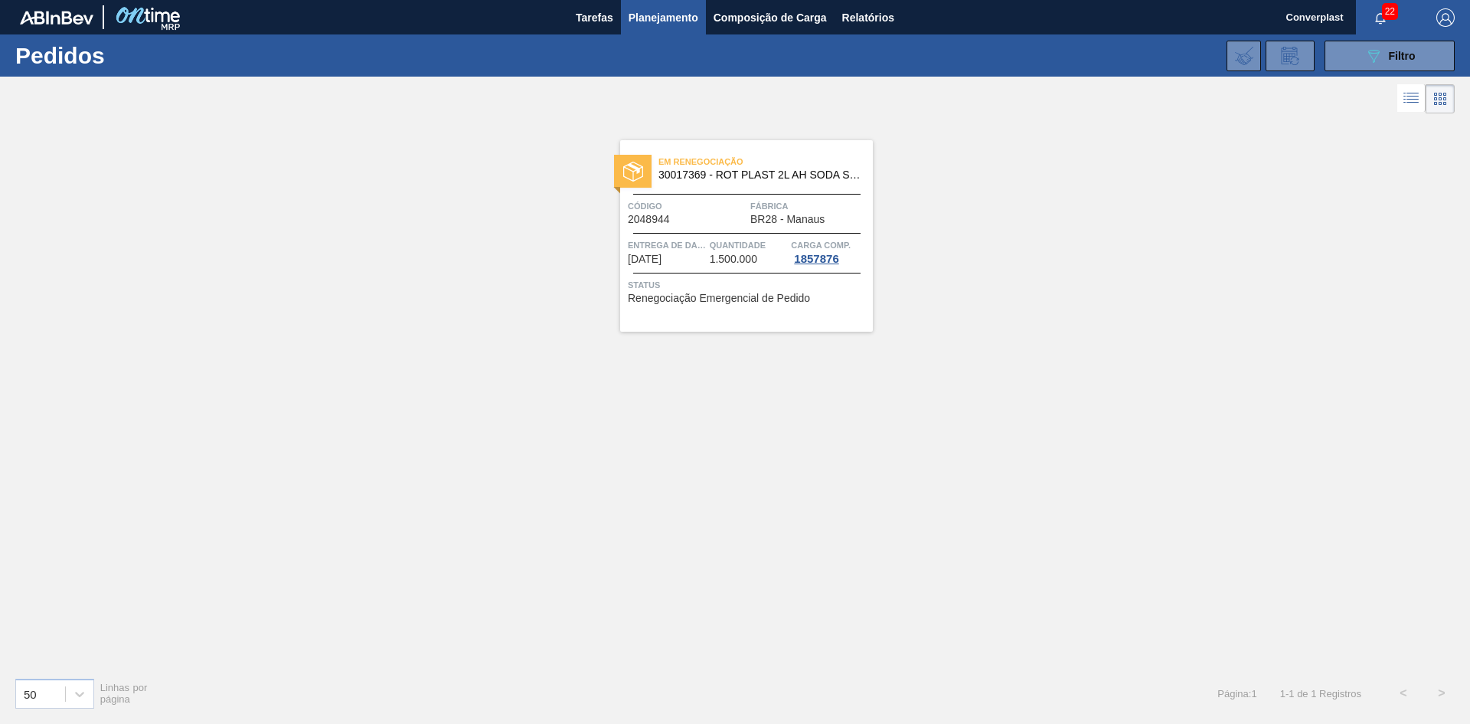
click at [557, 381] on div "Em Renegociação 30017369 - ROT PLAST 2L AH SODA SUFRAMA 429 Código 2048944 Fábr…" at bounding box center [735, 391] width 1470 height 548
click at [674, 224] on div "Código 2048944" at bounding box center [687, 211] width 119 height 27
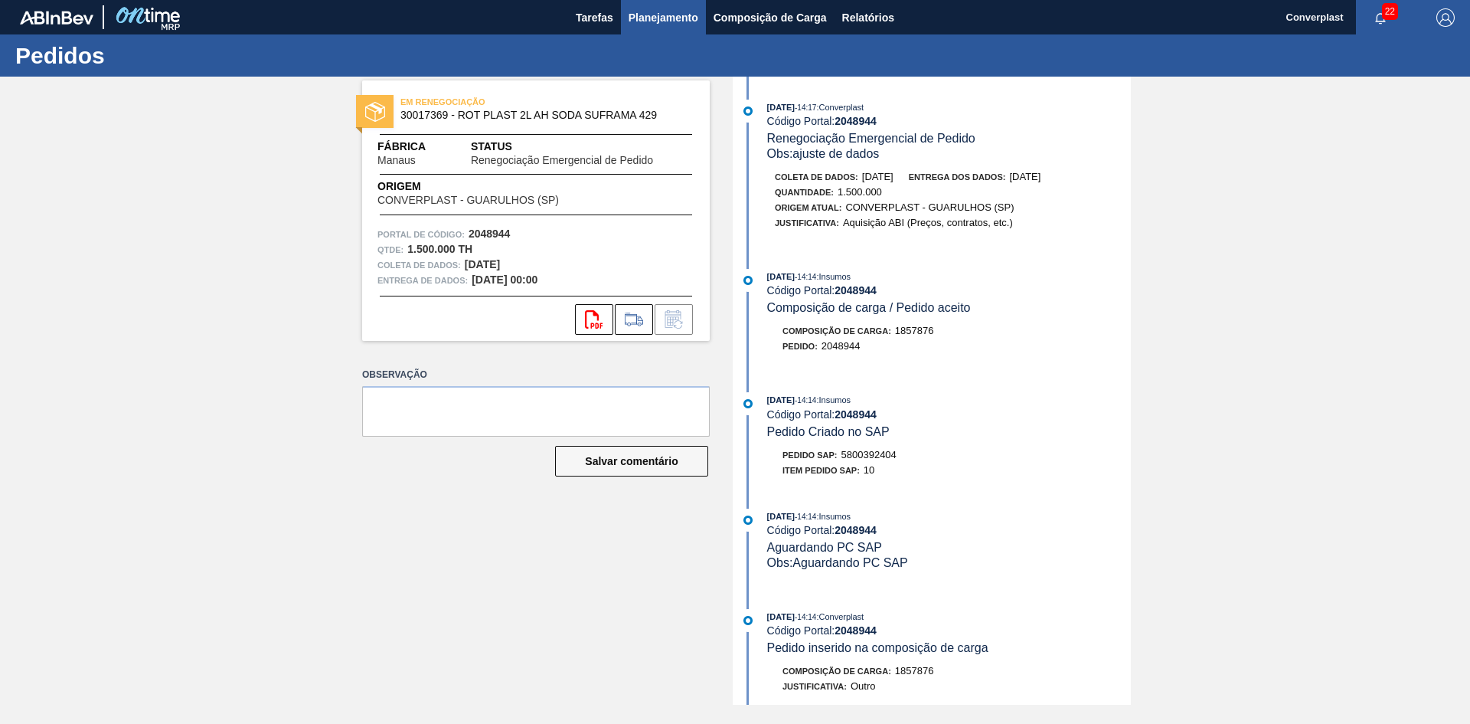
click at [649, 8] on font "Planejamento" at bounding box center [664, 17] width 70 height 18
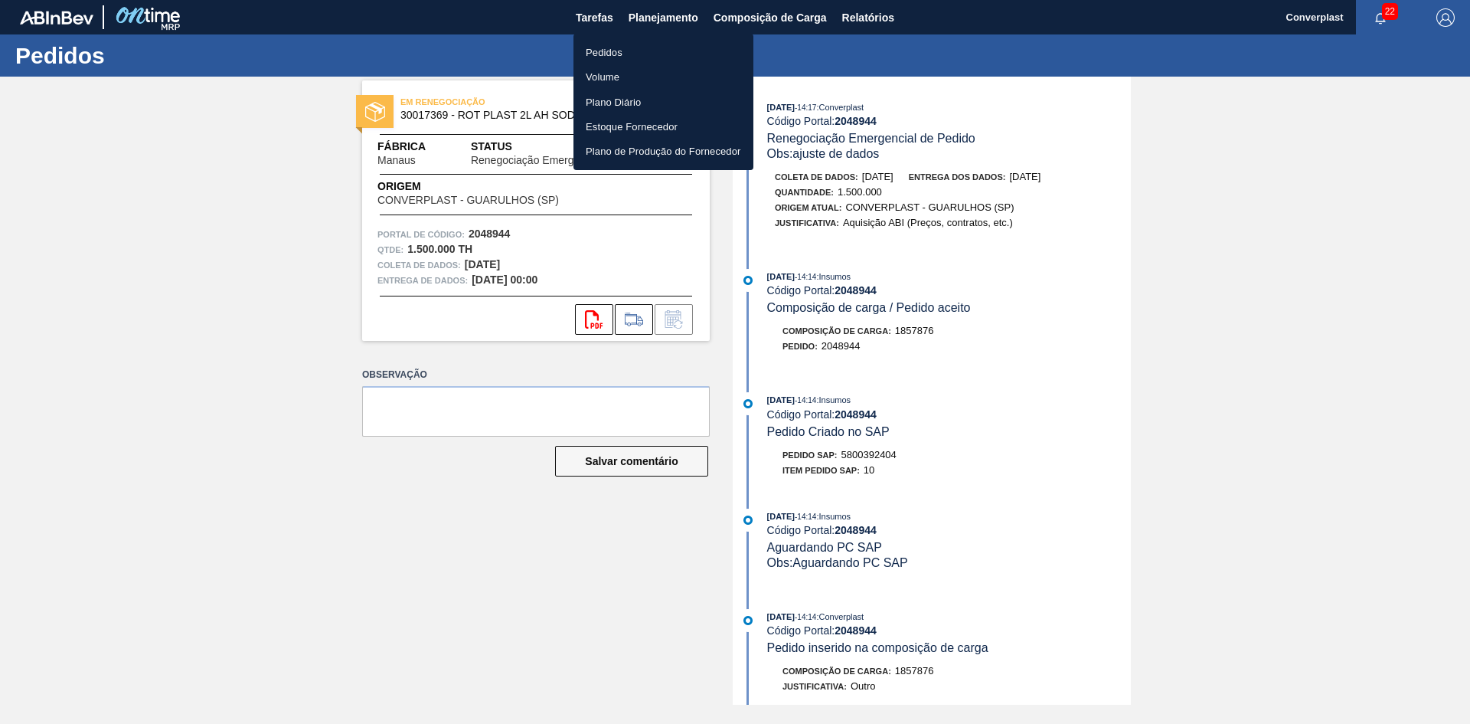
click at [620, 42] on li "Pedidos" at bounding box center [664, 52] width 180 height 25
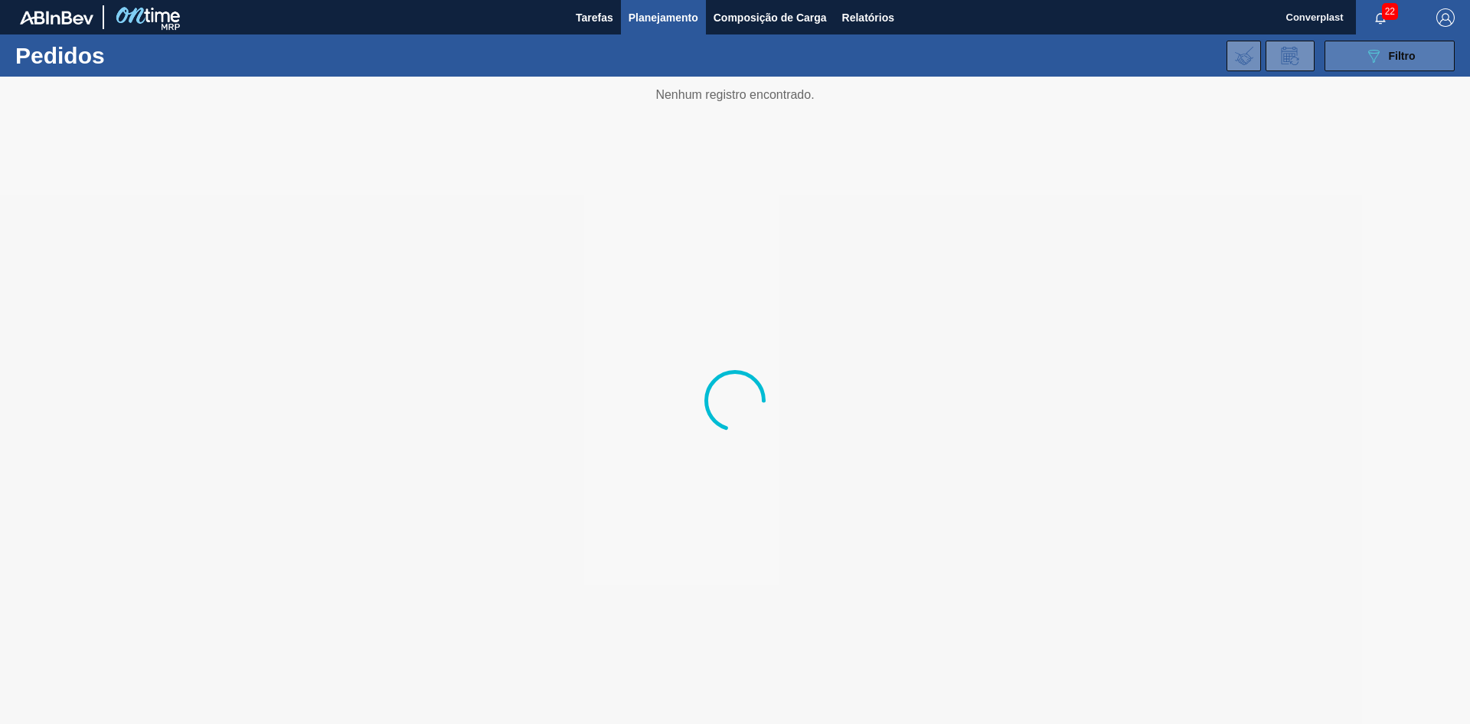
click at [1348, 54] on button "089F7B8B-B2A5-4AFE-B5C0-19BA573D28AC Filtro" at bounding box center [1390, 56] width 130 height 31
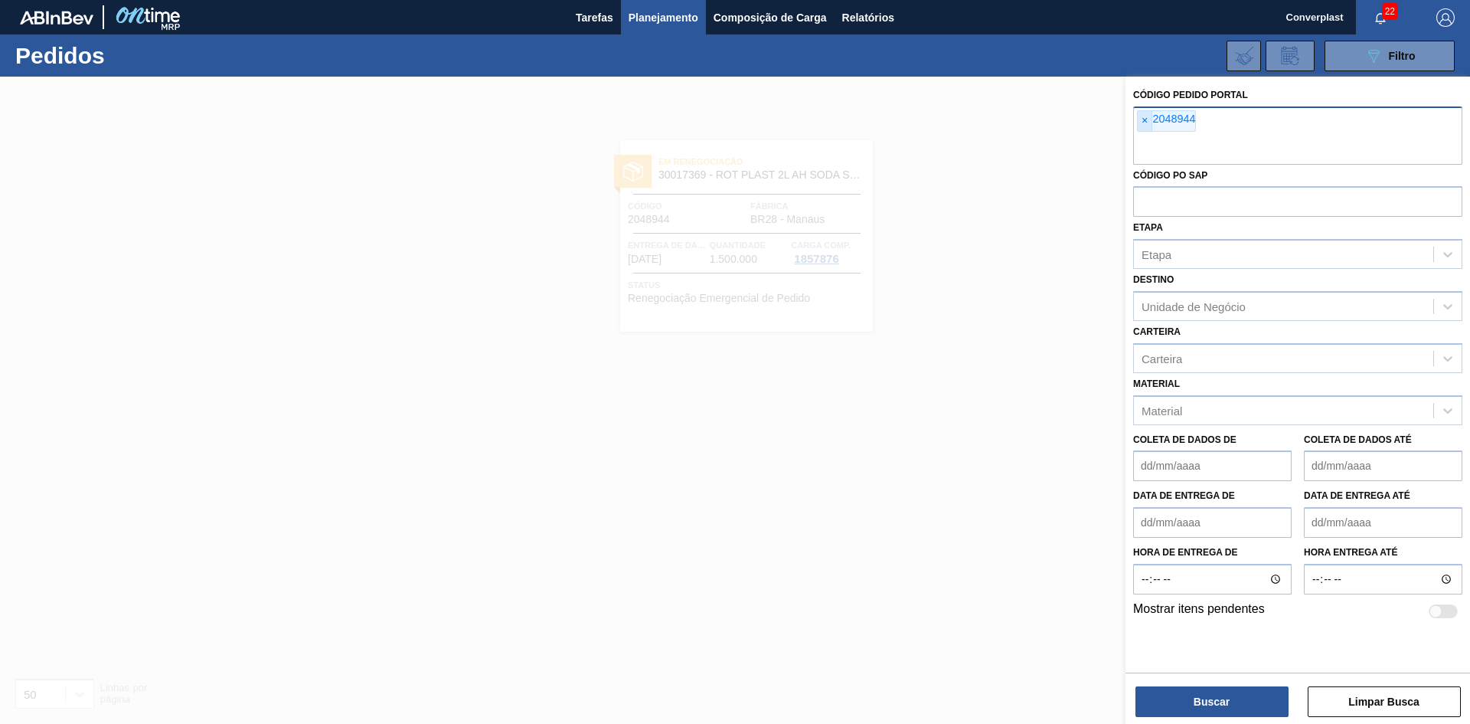
click at [1146, 126] on font "×" at bounding box center [1145, 120] width 6 height 12
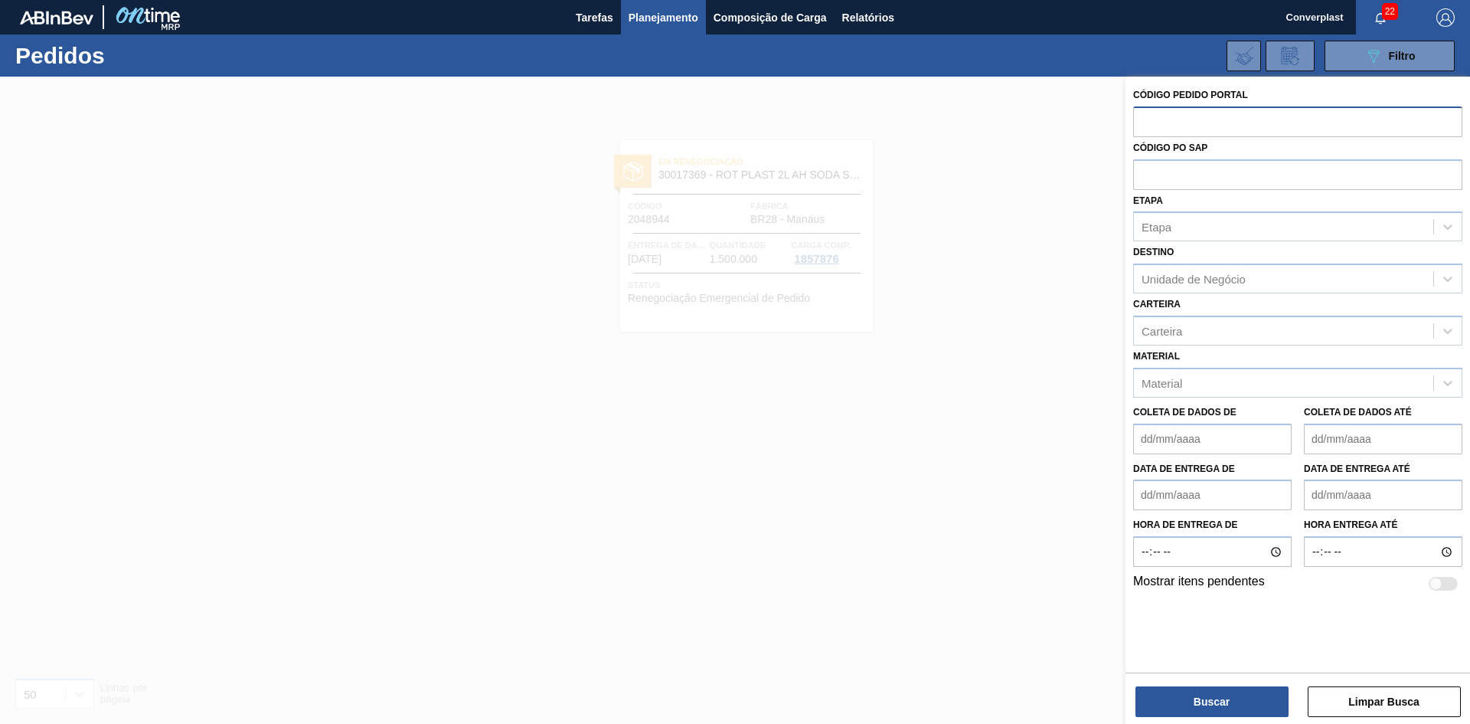
paste input "2050291"
type input "2050291"
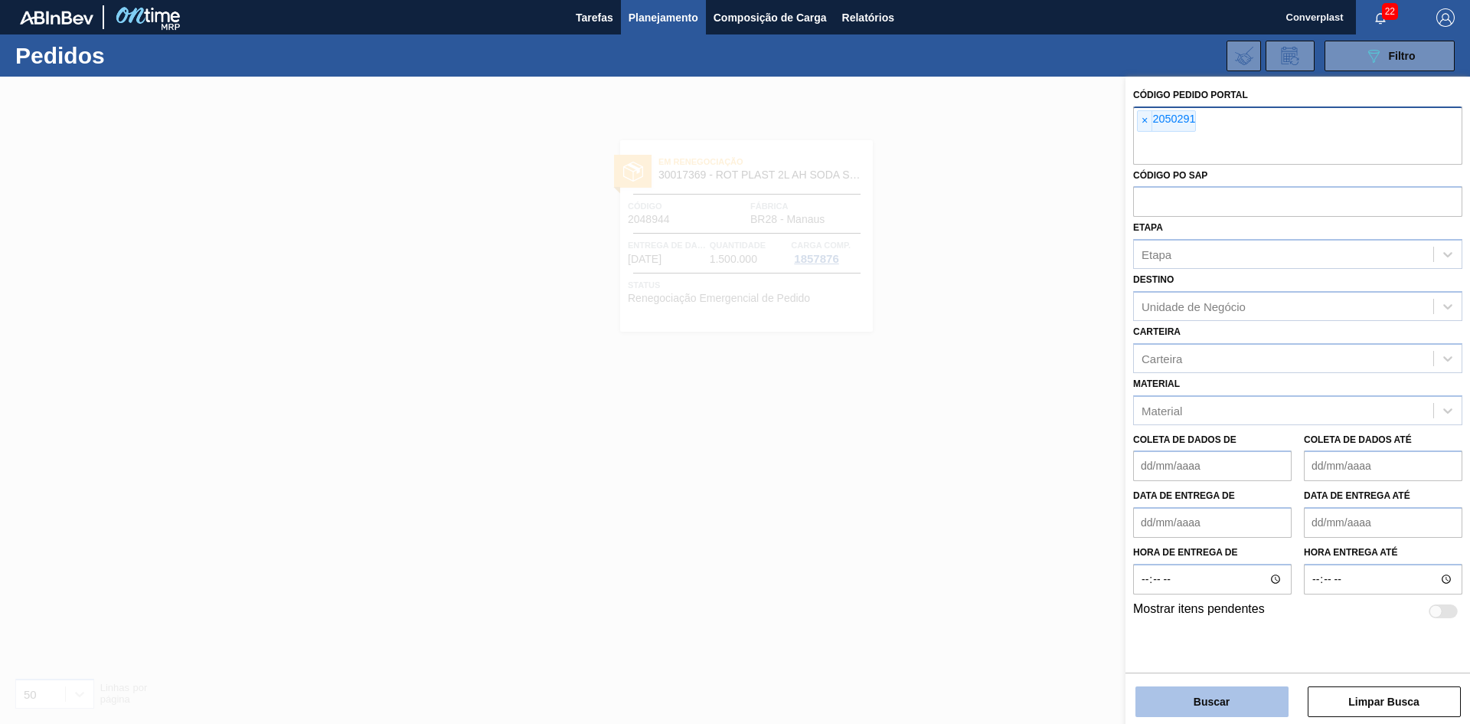
click at [1179, 708] on button "Buscar" at bounding box center [1212, 701] width 153 height 31
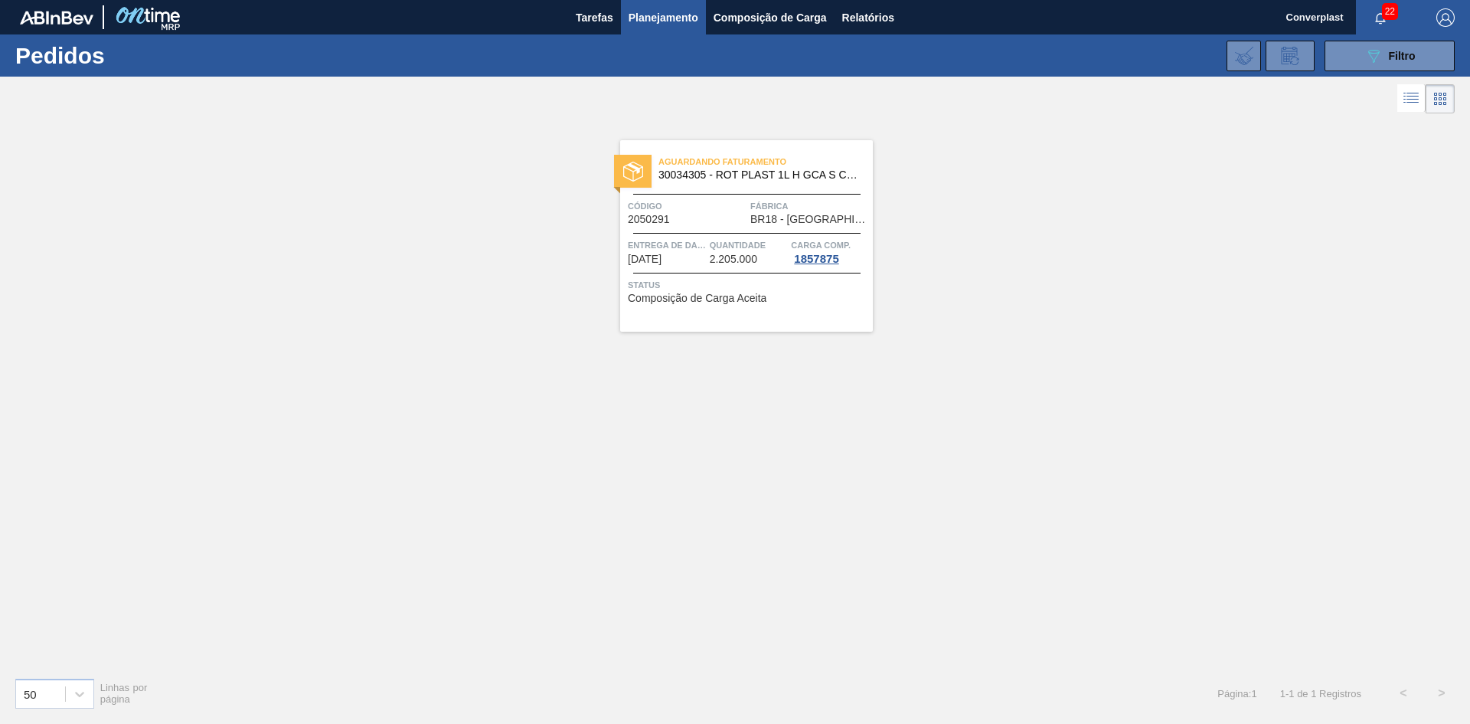
click at [663, 241] on font "Entrega de dados" at bounding box center [672, 244] width 88 height 9
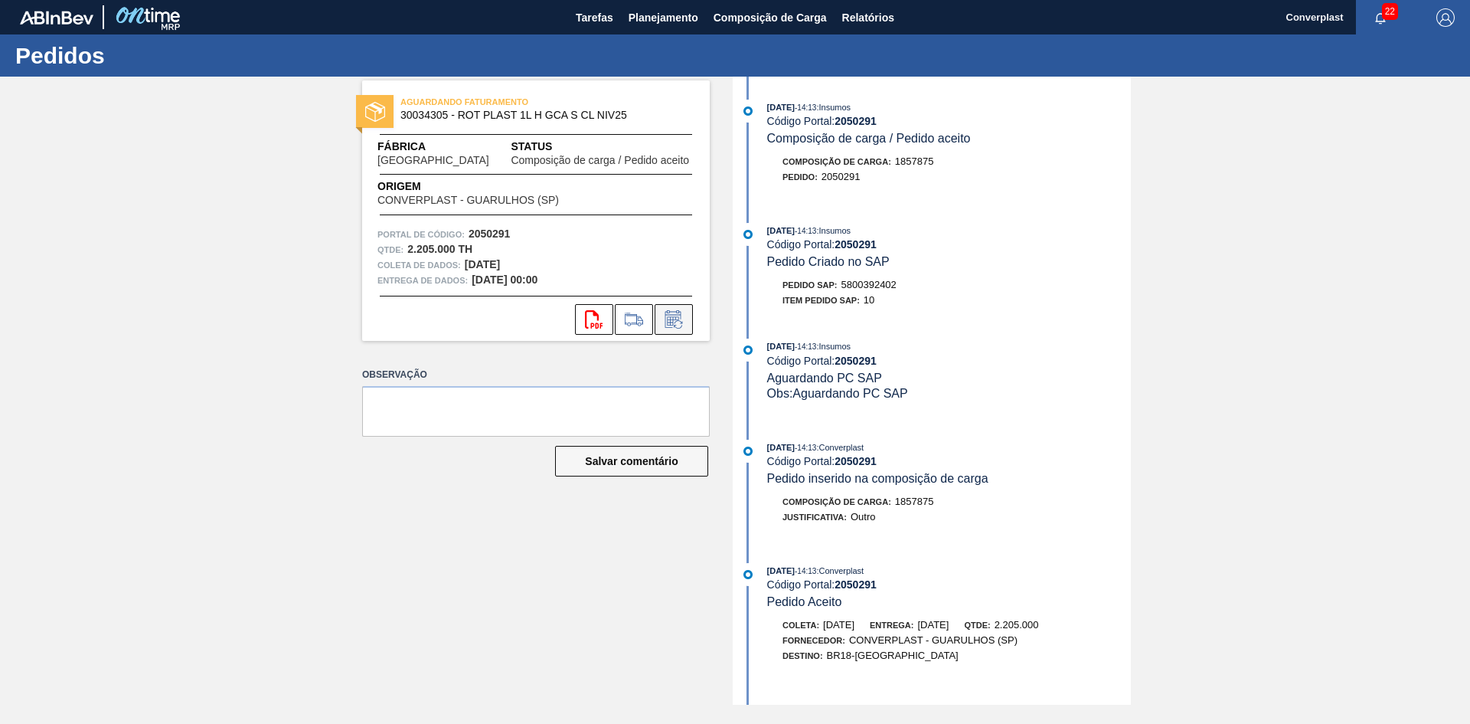
click at [675, 315] on icon at bounding box center [674, 319] width 16 height 18
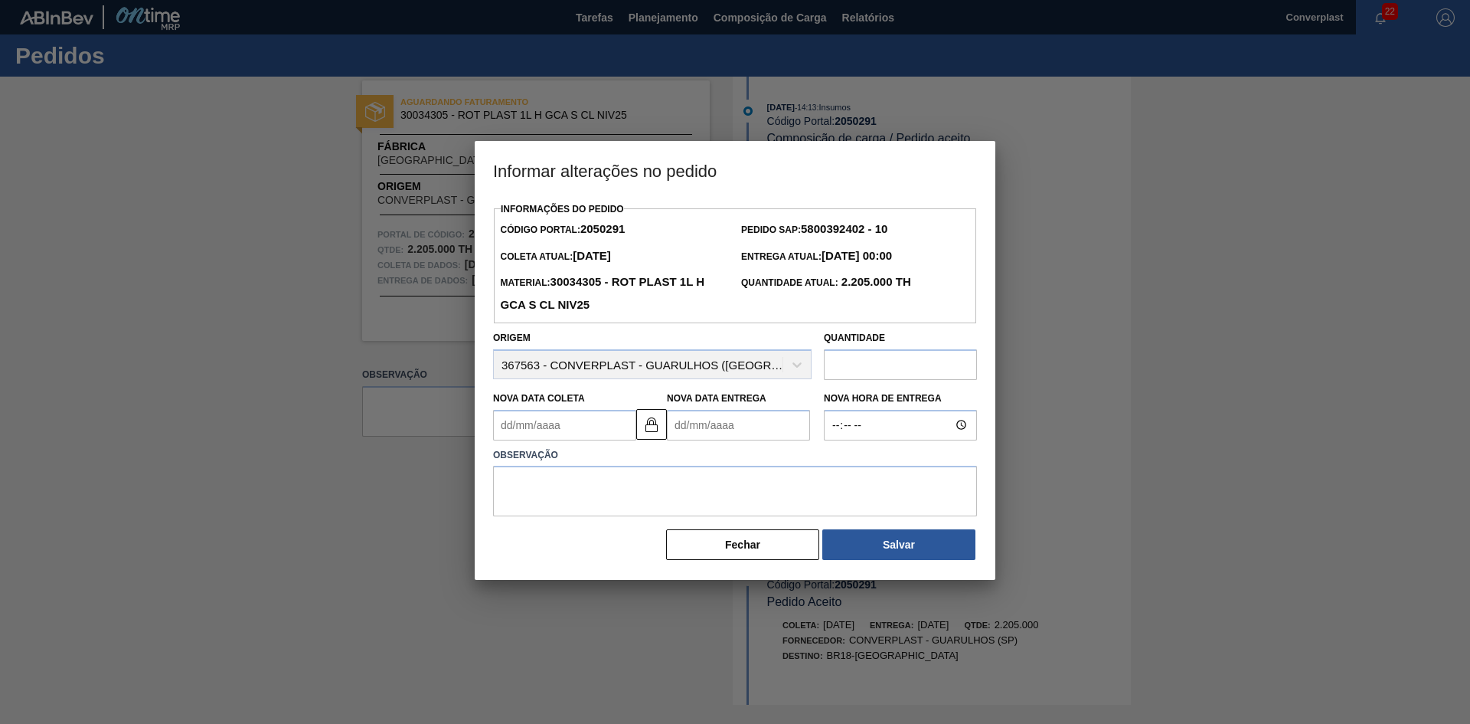
click at [697, 424] on Entrega2050291 "Nova Data Entrega" at bounding box center [738, 425] width 143 height 31
type Coleta2050291 "[DATE]"
type Entrega2050291 "1"
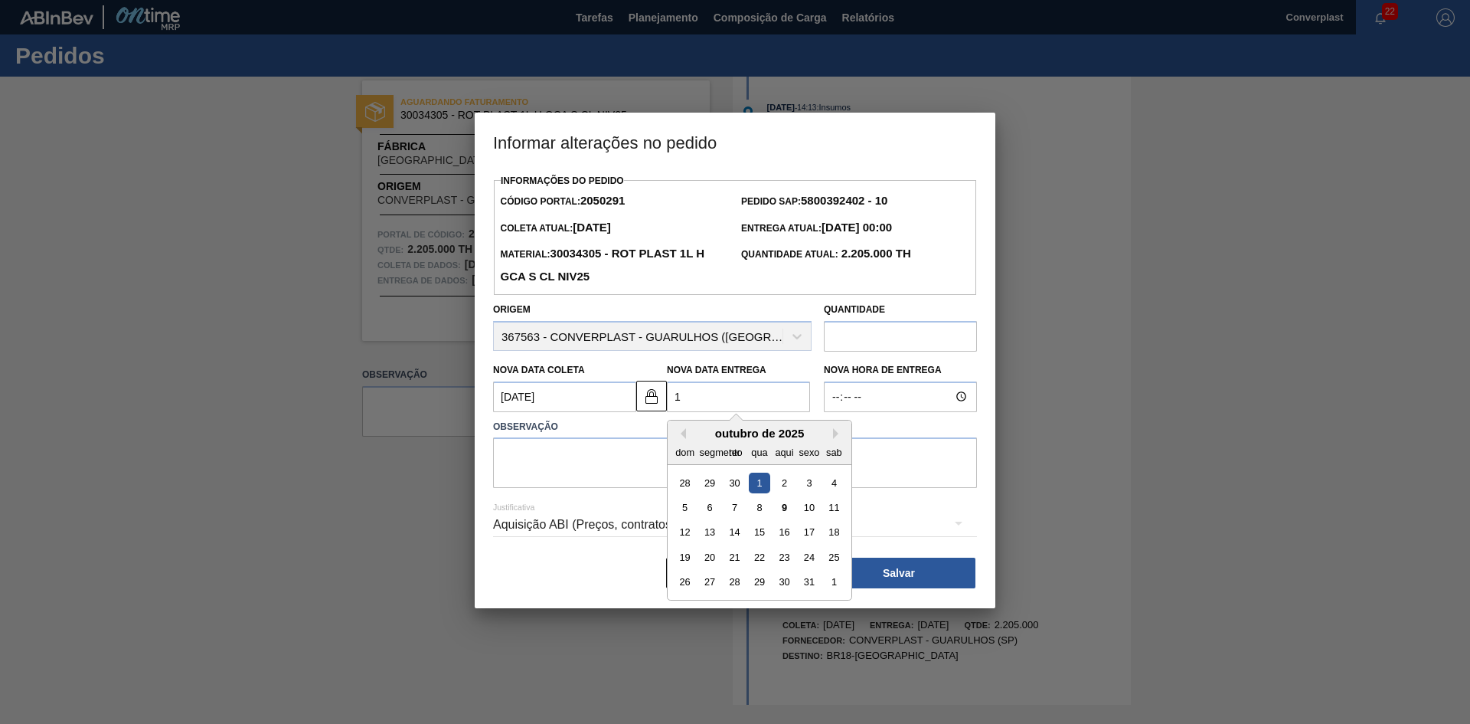
type Coleta2050291 "[DATE]"
type Entrega2050291 "19/"
type Coleta2050291 "[DATE]"
type Entrega2050291 "19/1"
type Coleta2050291 "[DATE]"
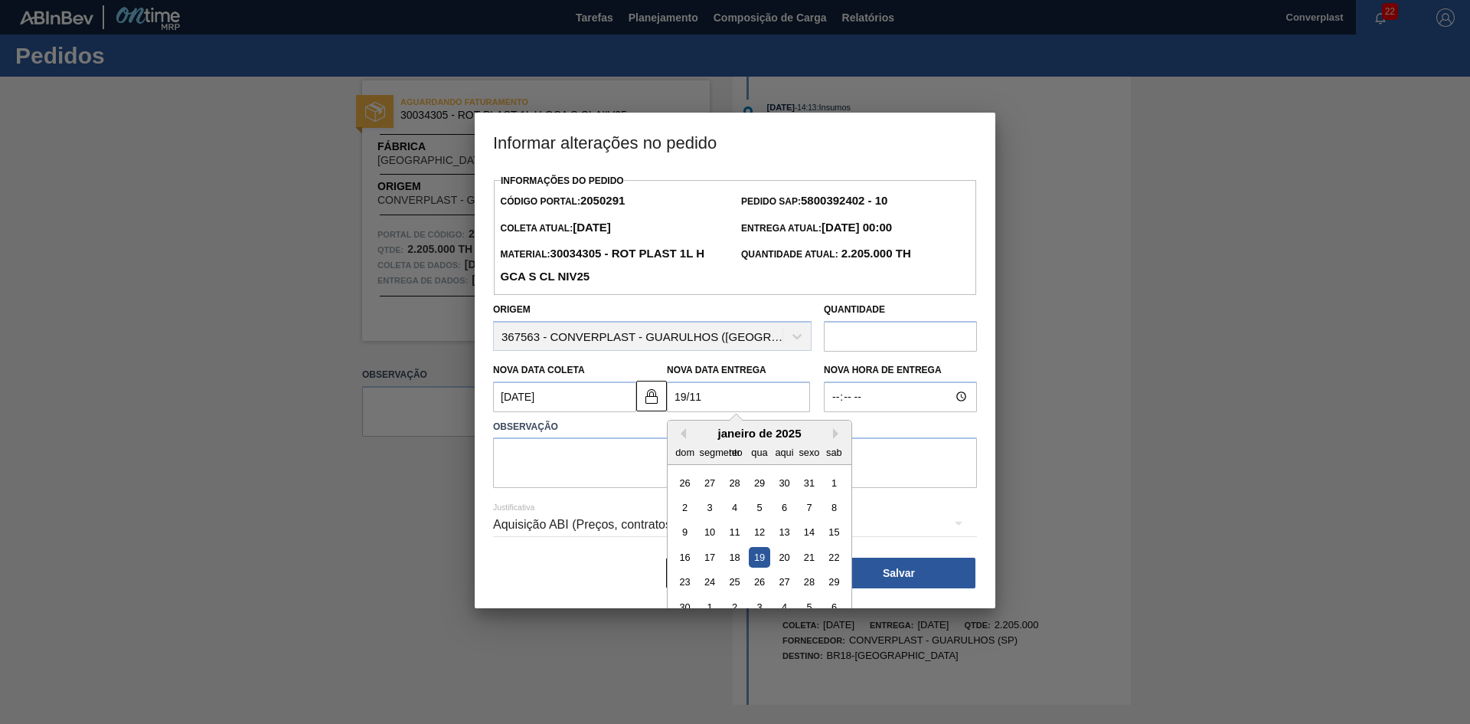
click at [763, 561] on div "19" at bounding box center [759, 557] width 21 height 21
type Entrega2050291 "[DATE]"
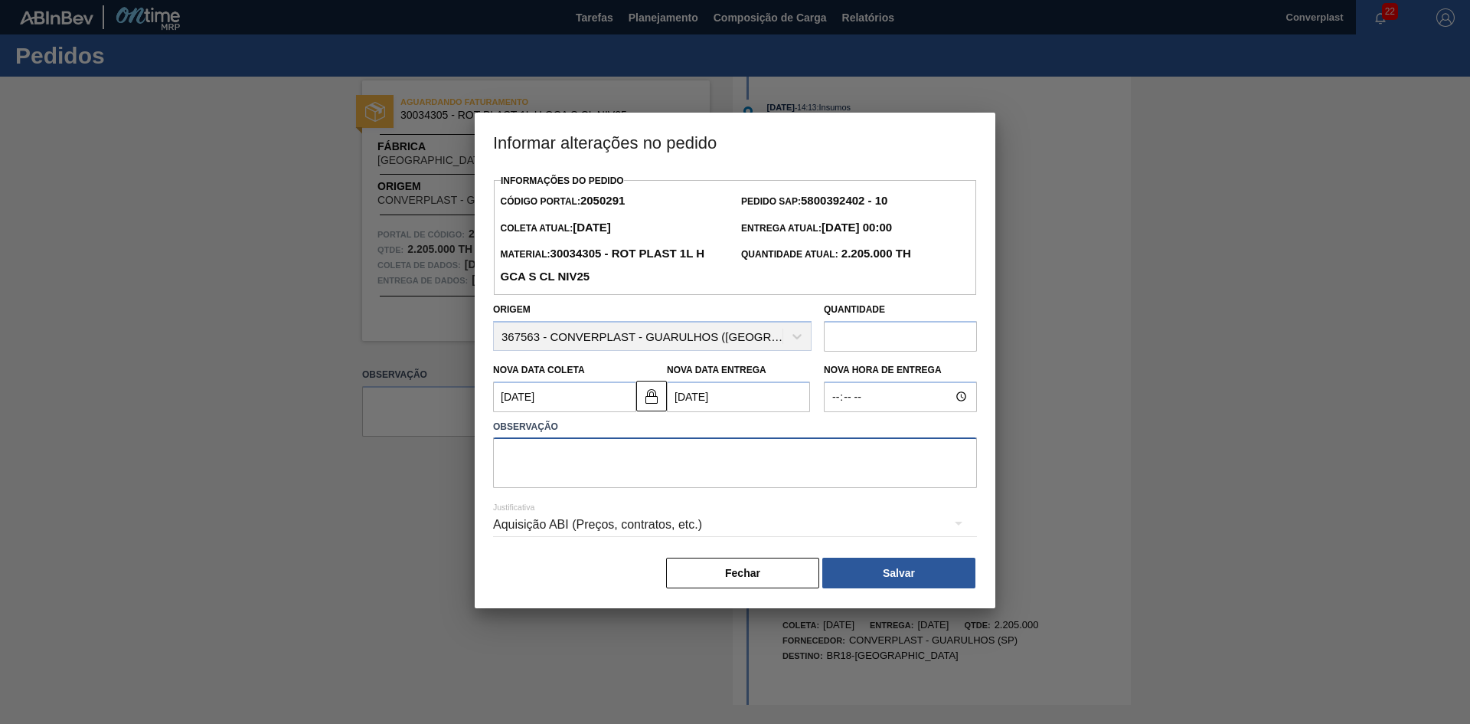
click at [580, 473] on textarea at bounding box center [735, 462] width 484 height 51
type textarea "ajuste data"
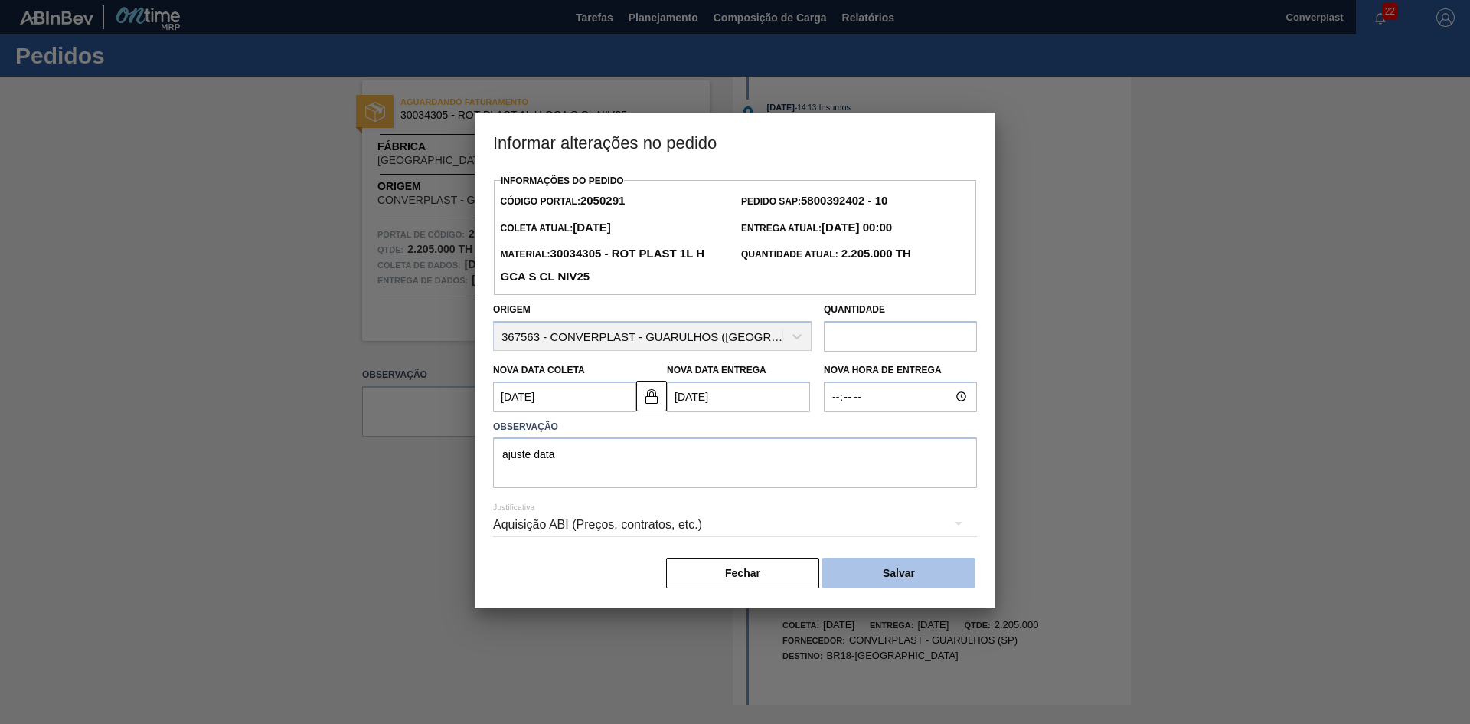
click at [872, 581] on button "Salvar" at bounding box center [899, 573] width 153 height 31
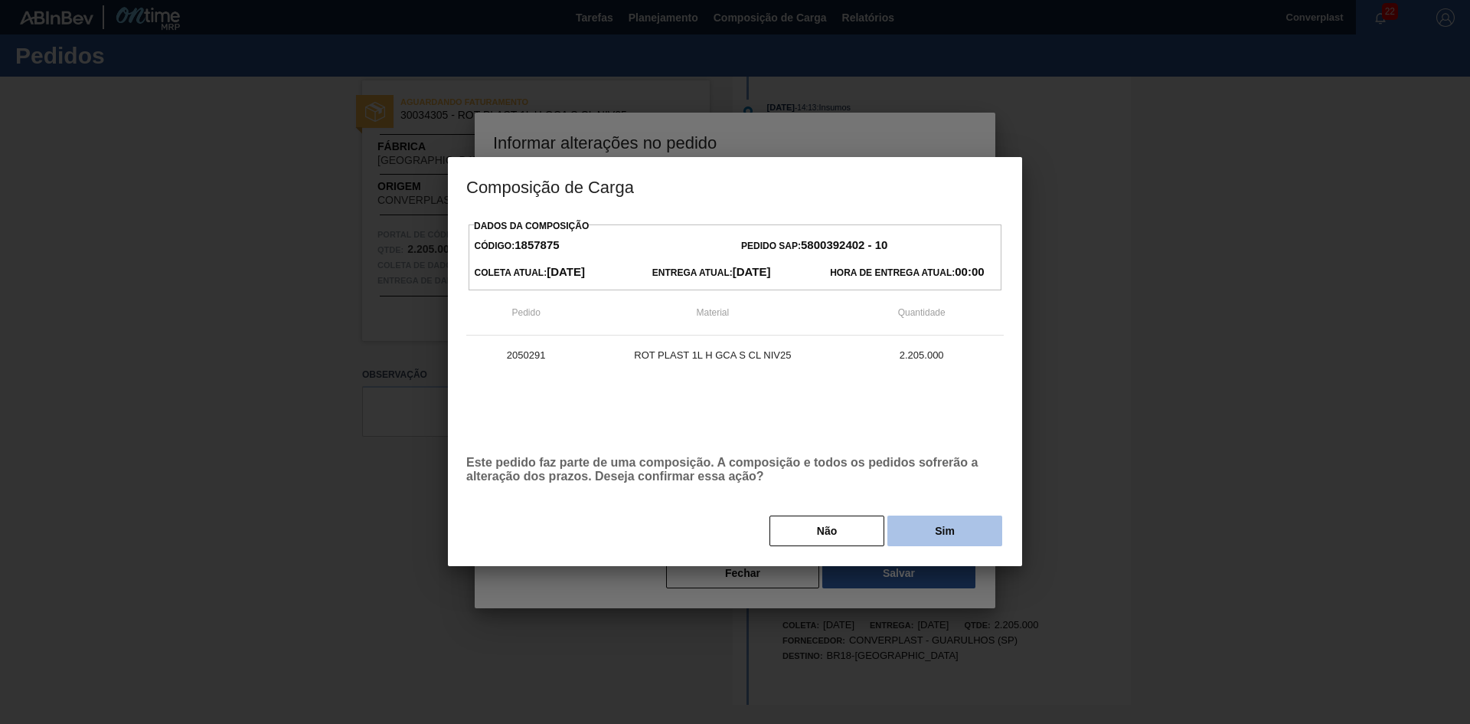
click at [925, 516] on button "Sim" at bounding box center [945, 530] width 115 height 31
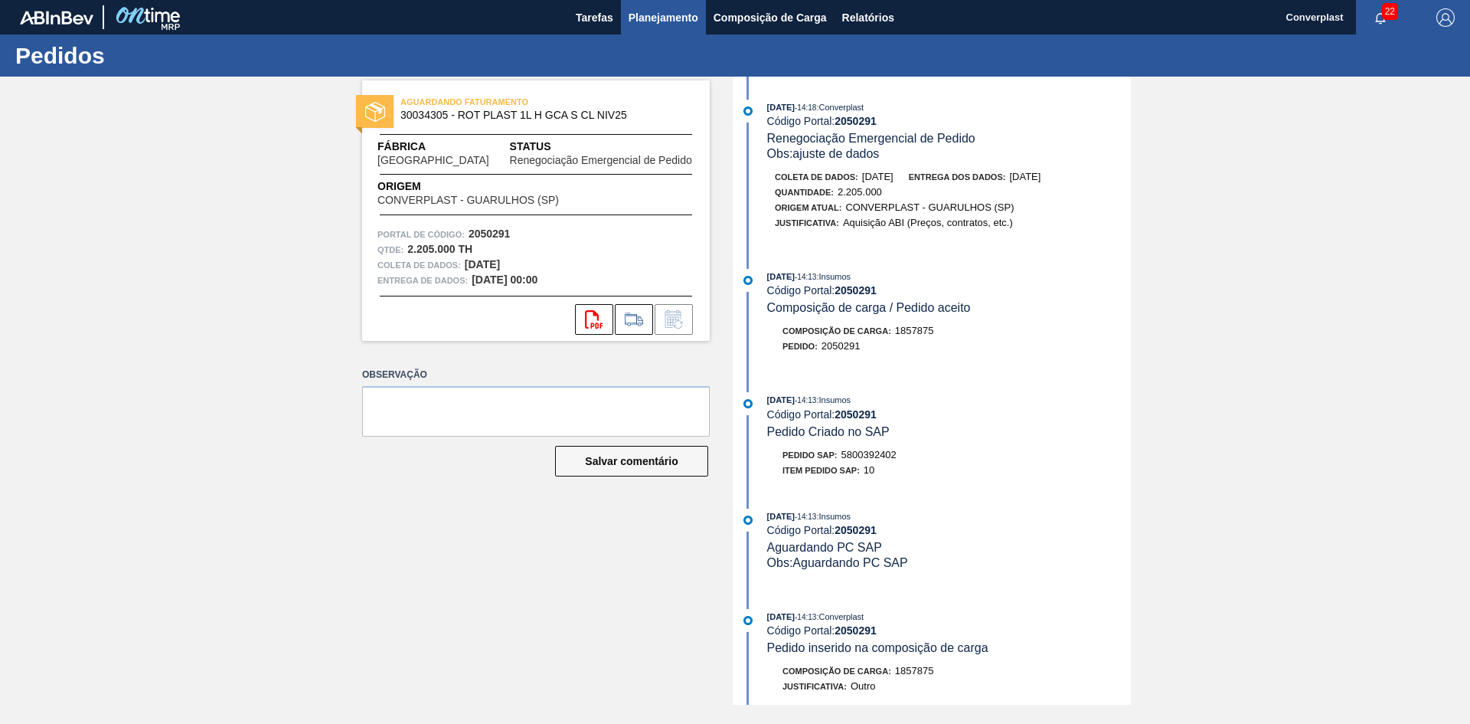
click at [653, 5] on button "Planejamento" at bounding box center [663, 17] width 85 height 34
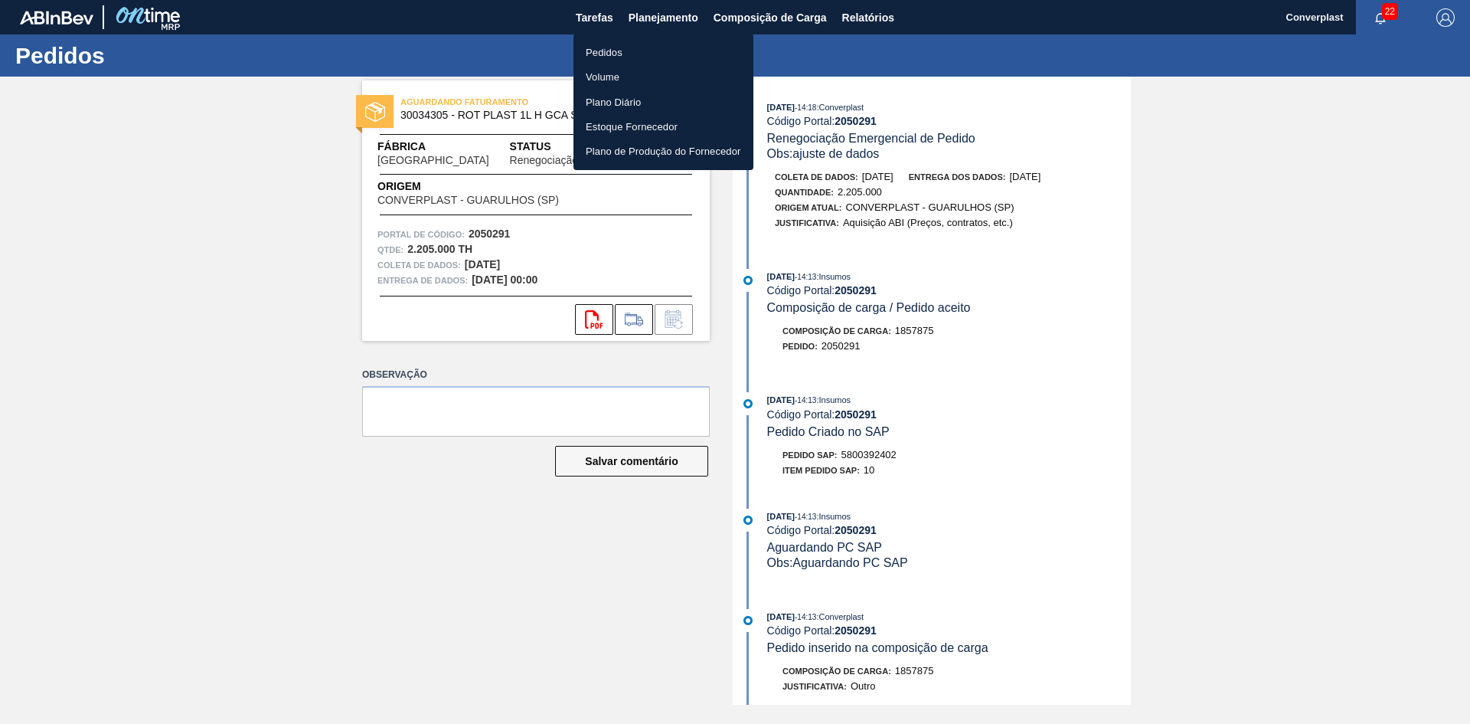
click at [629, 62] on li "Pedidos" at bounding box center [664, 52] width 180 height 25
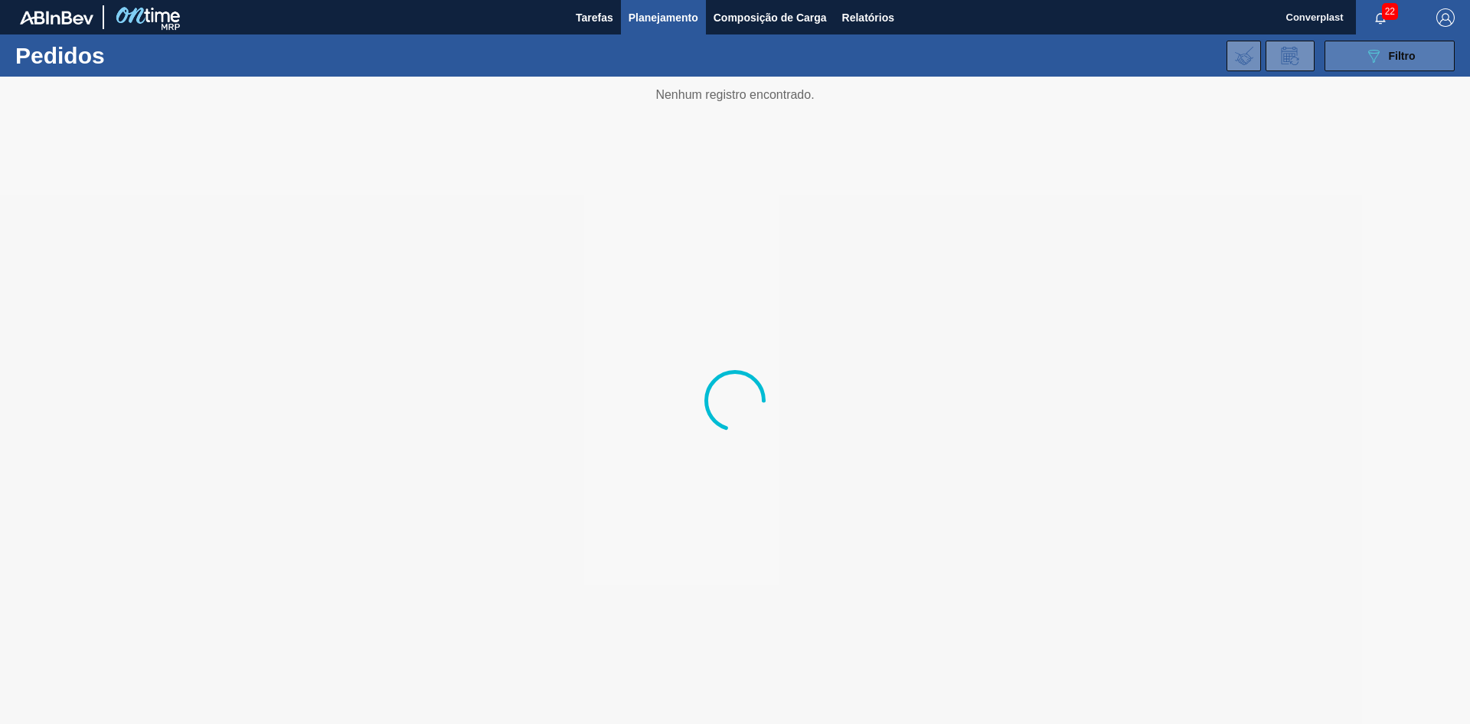
click at [1363, 64] on button "089F7B8B-B2A5-4AFE-B5C0-19BA573D28AC Filtro" at bounding box center [1390, 56] width 130 height 31
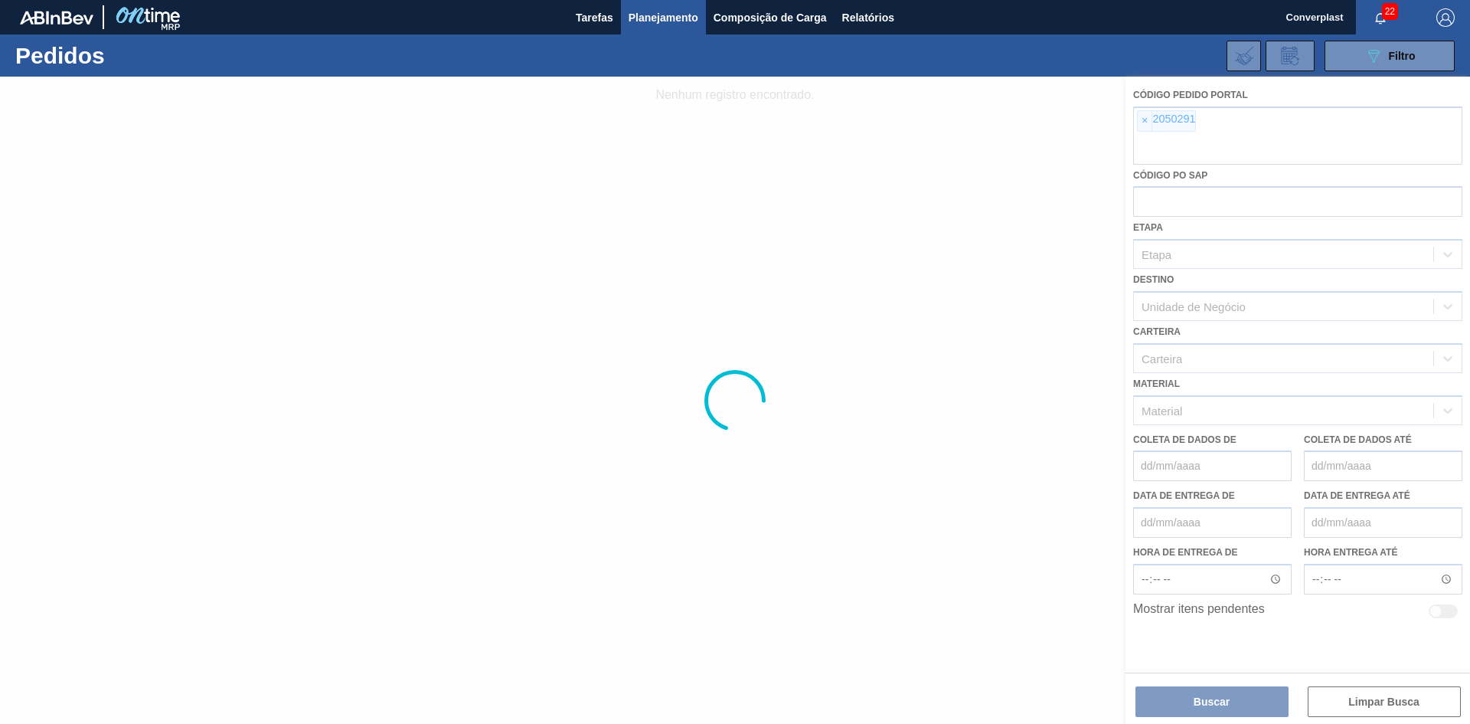
click at [1138, 123] on div at bounding box center [735, 400] width 1470 height 647
click at [1150, 122] on div at bounding box center [735, 400] width 1470 height 647
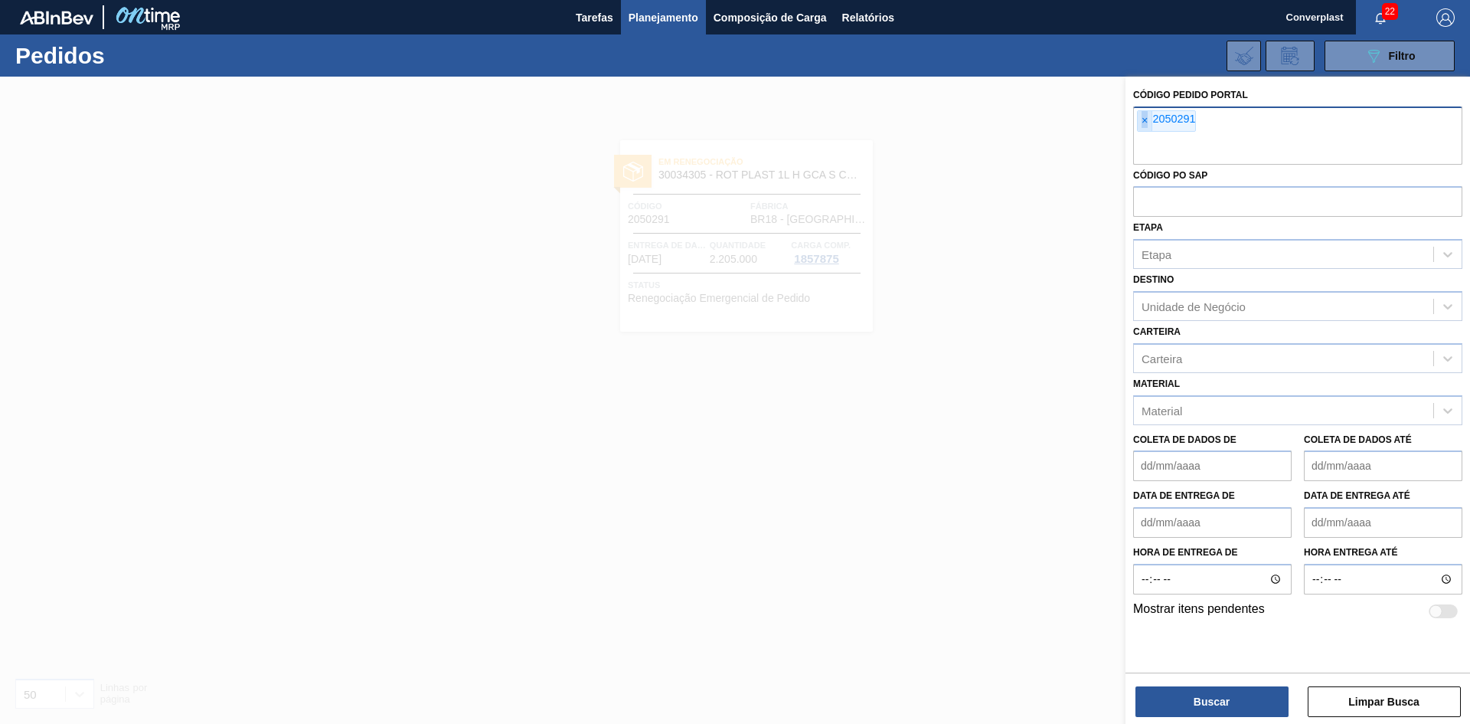
click at [1145, 122] on font "×" at bounding box center [1145, 120] width 6 height 12
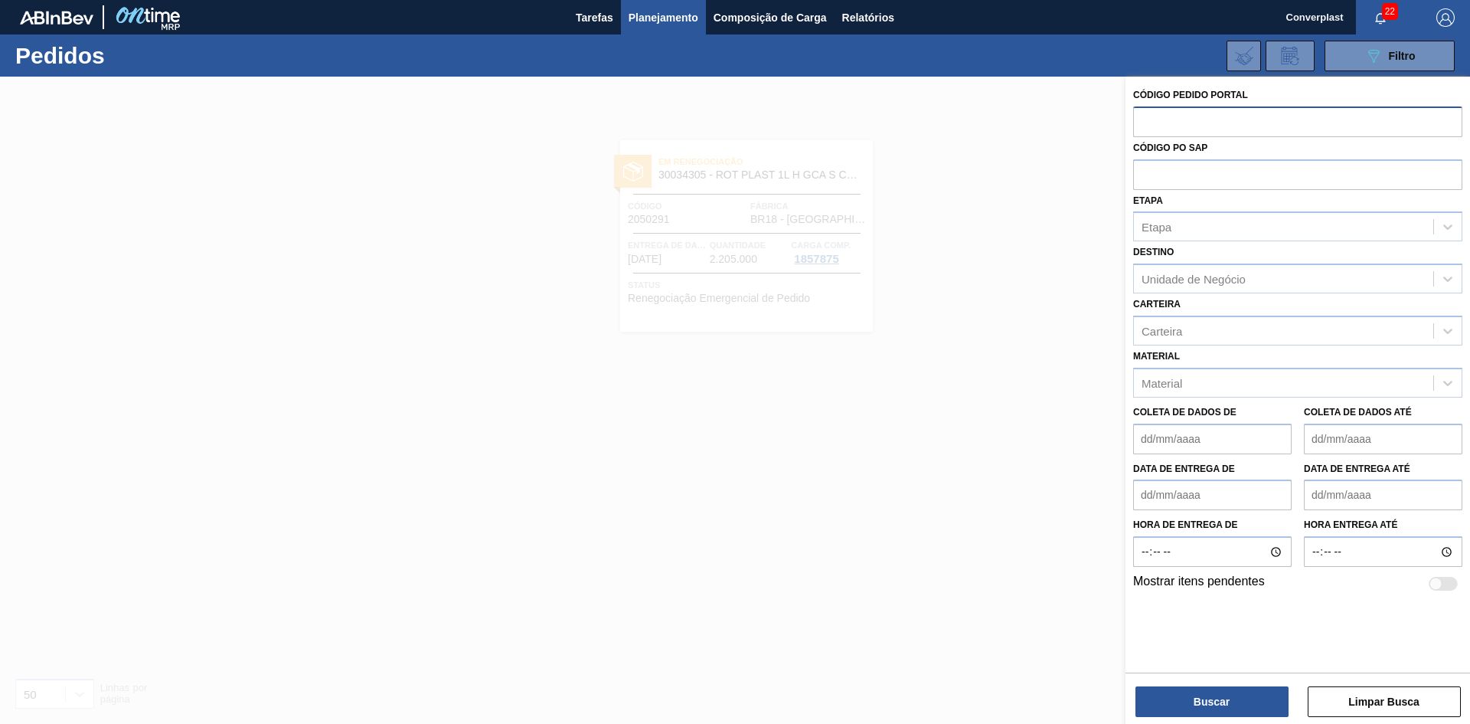
paste input "2050398"
type input "2050398"
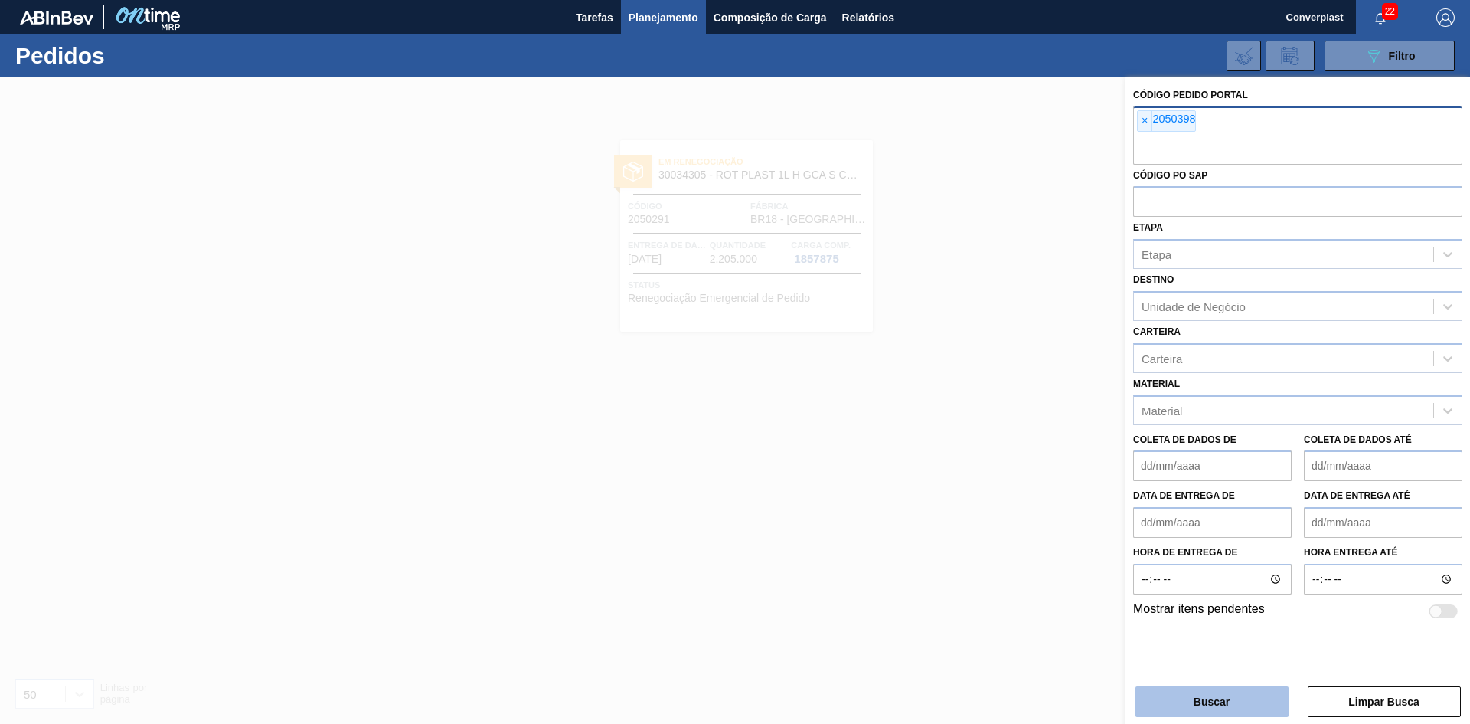
click at [1202, 702] on font "Buscar" at bounding box center [1212, 701] width 36 height 12
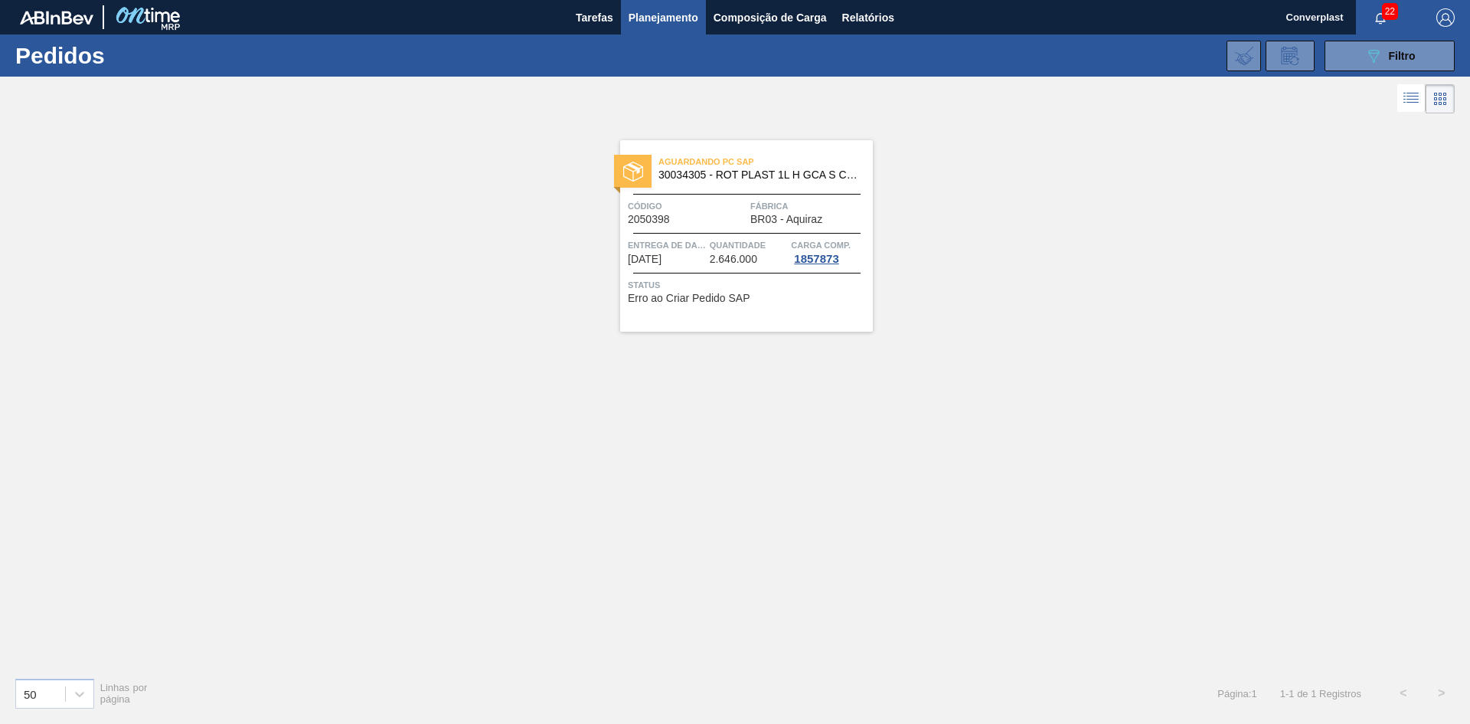
click at [660, 250] on span "Entrega de dados" at bounding box center [667, 244] width 78 height 15
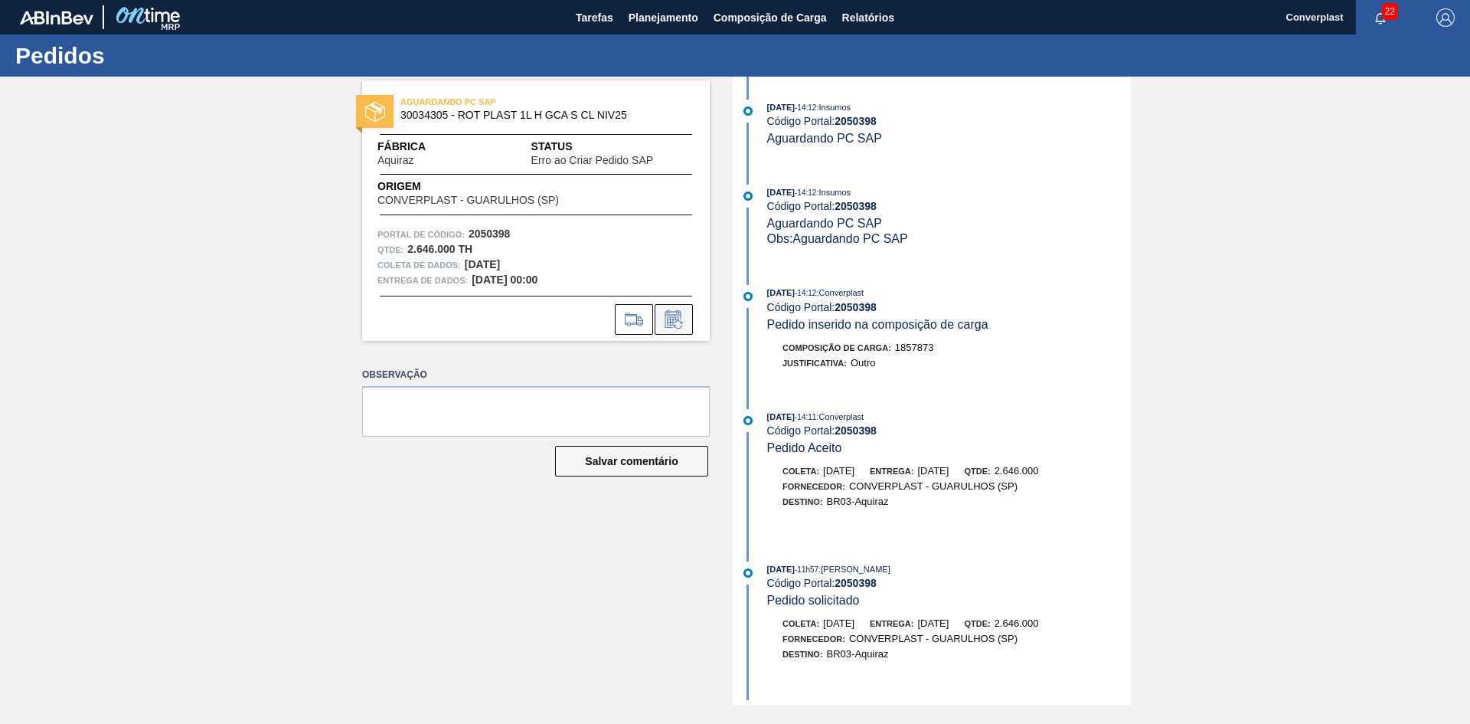
click at [681, 318] on icon at bounding box center [674, 319] width 16 height 18
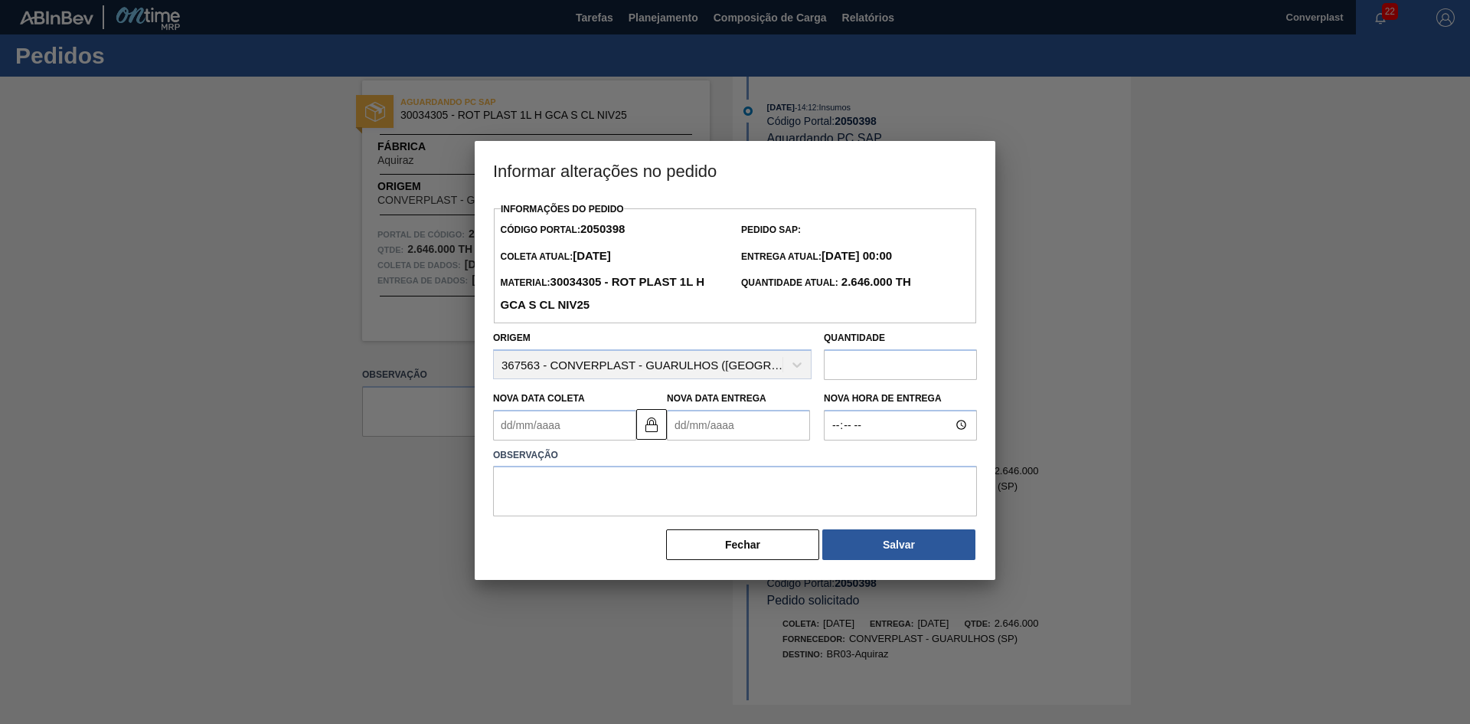
click at [685, 444] on div "Observação" at bounding box center [735, 478] width 496 height 77
click at [687, 430] on Entrega2050398 "Nova Data Entrega" at bounding box center [738, 425] width 143 height 31
type Coleta2050398 "[DATE]"
type Entrega2050398 "1"
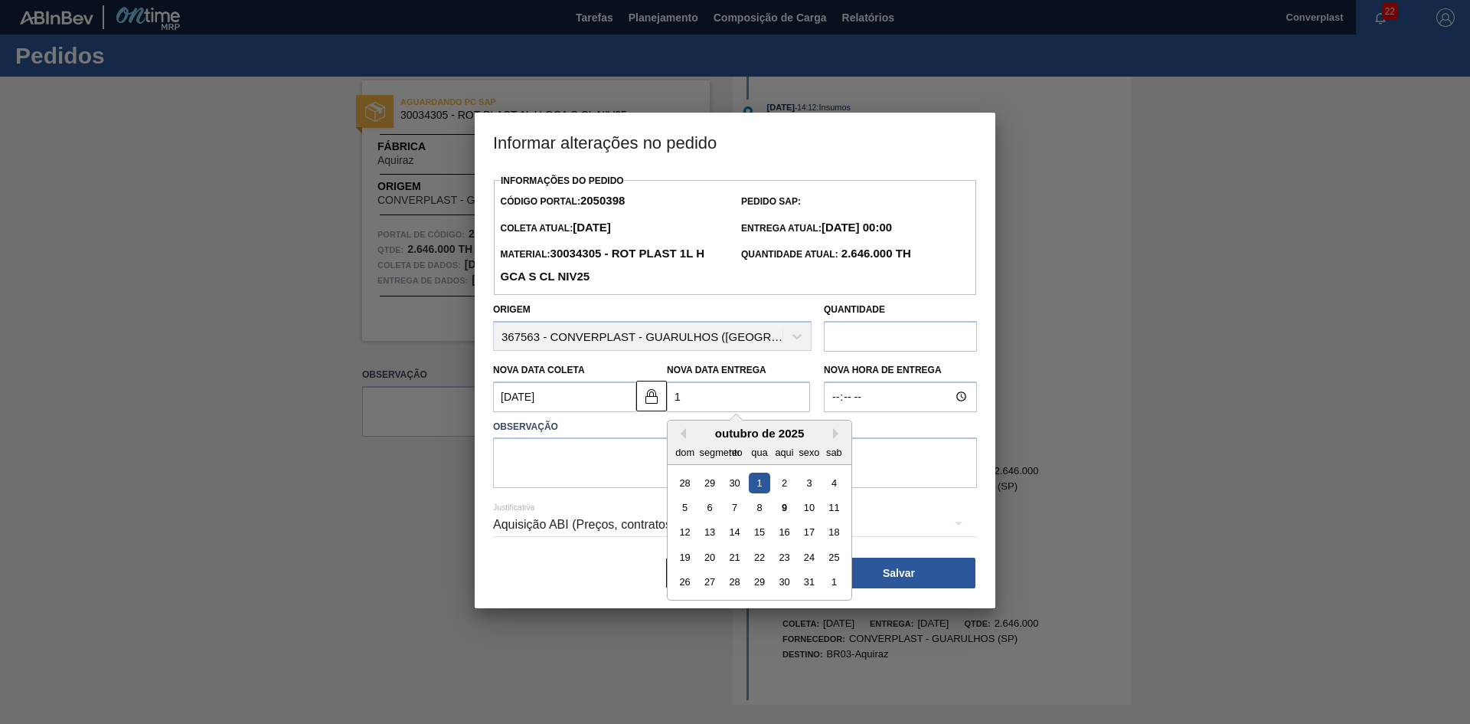
type Coleta2050398 "[DATE]"
type Entrega2050398 "19/"
type Coleta2050398 "[DATE]"
type Entrega2050398 "19/1"
type Coleta2050398 "[DATE]"
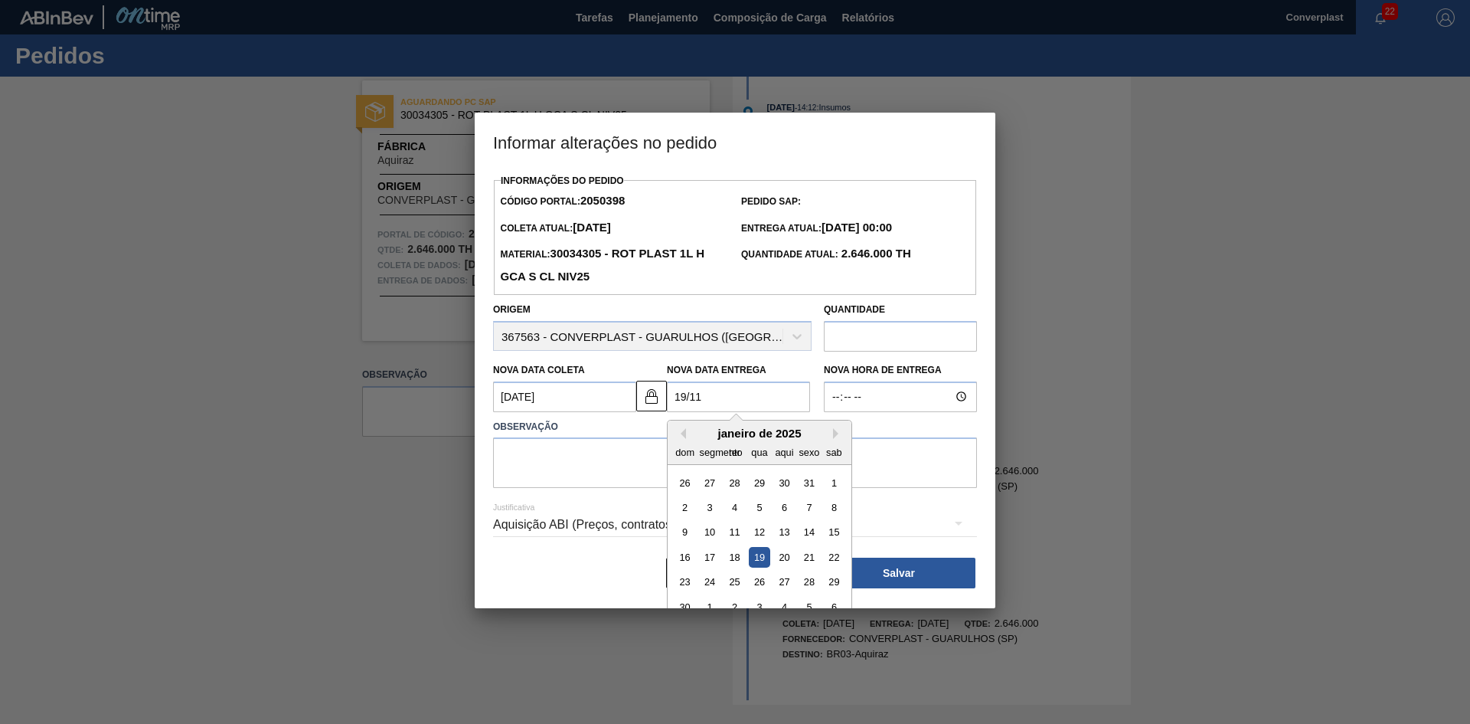
click at [761, 558] on div "19" at bounding box center [759, 557] width 21 height 21
type Entrega2050398 "[DATE]"
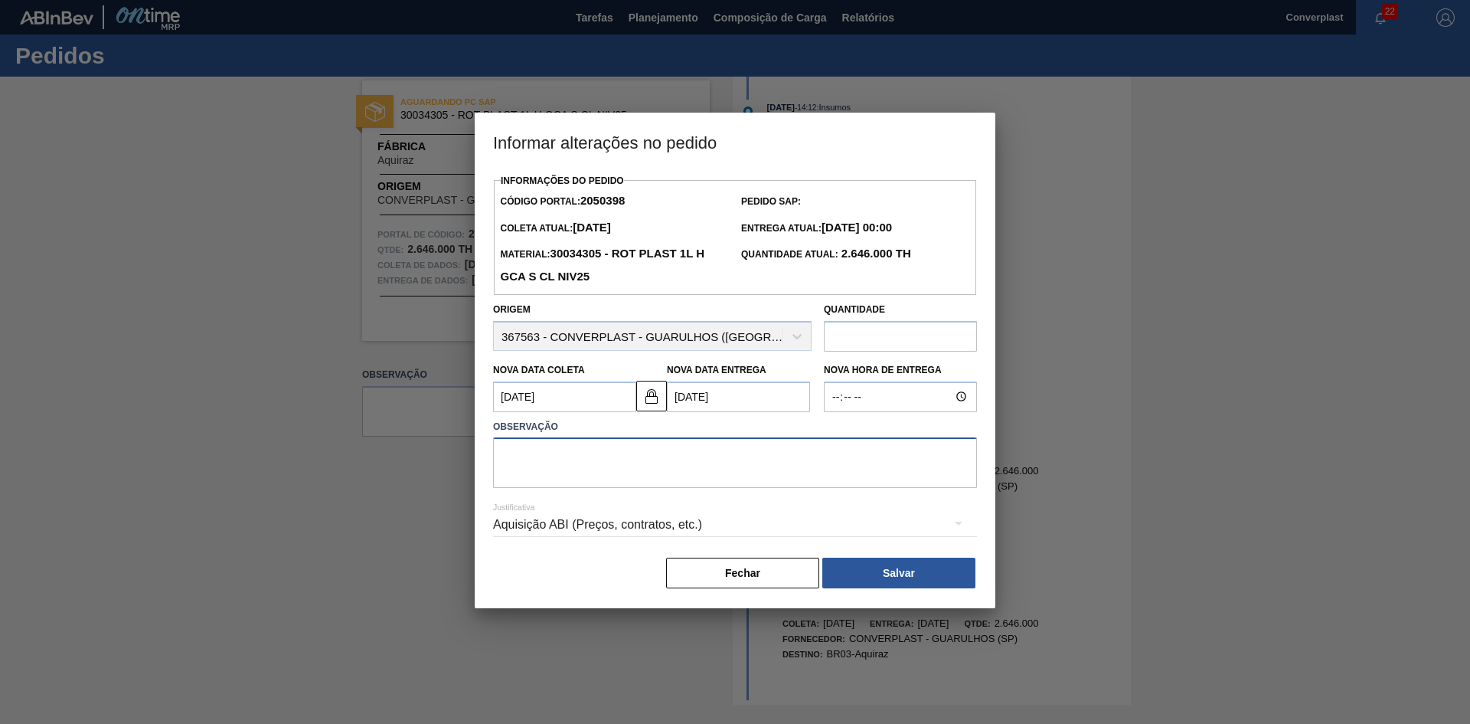
click at [629, 472] on textarea at bounding box center [735, 462] width 484 height 51
type textarea "ajuste data"
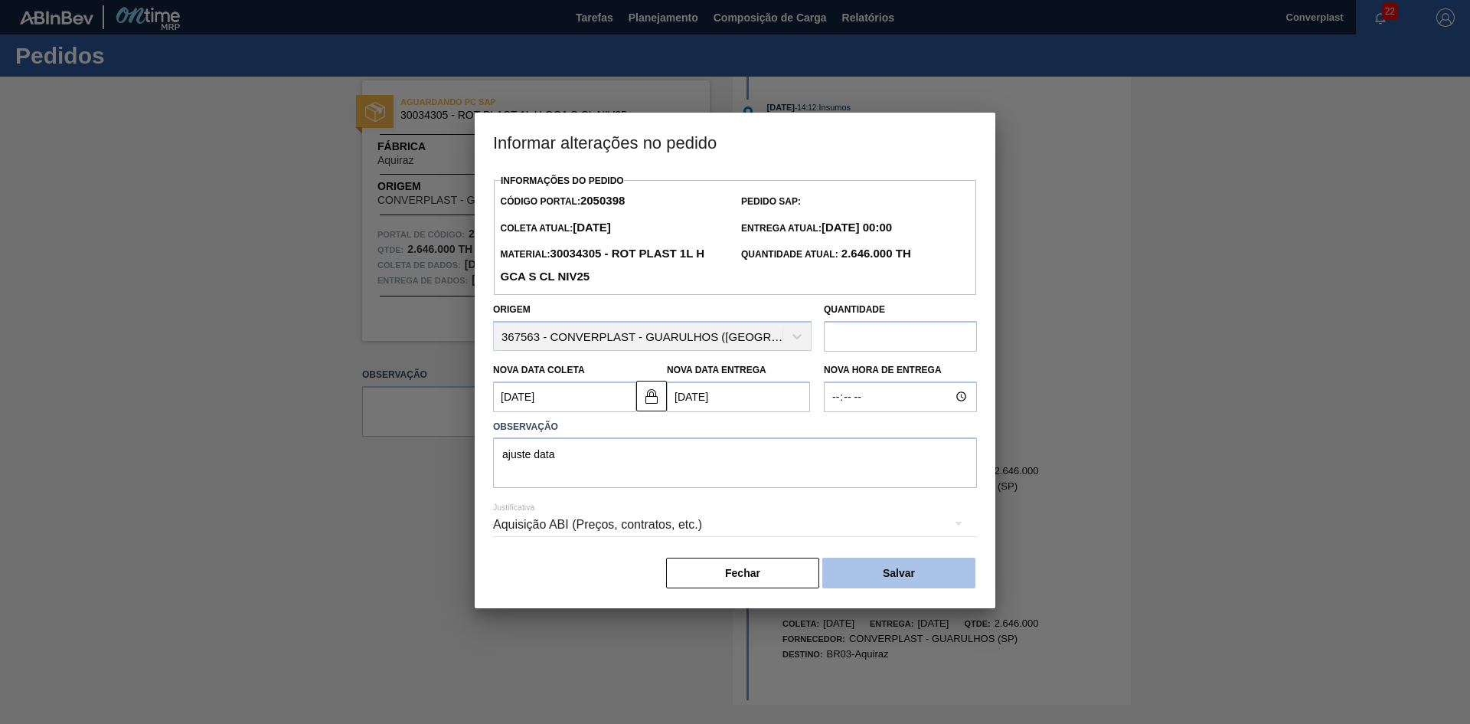
click at [895, 579] on font "Salvar" at bounding box center [899, 573] width 32 height 12
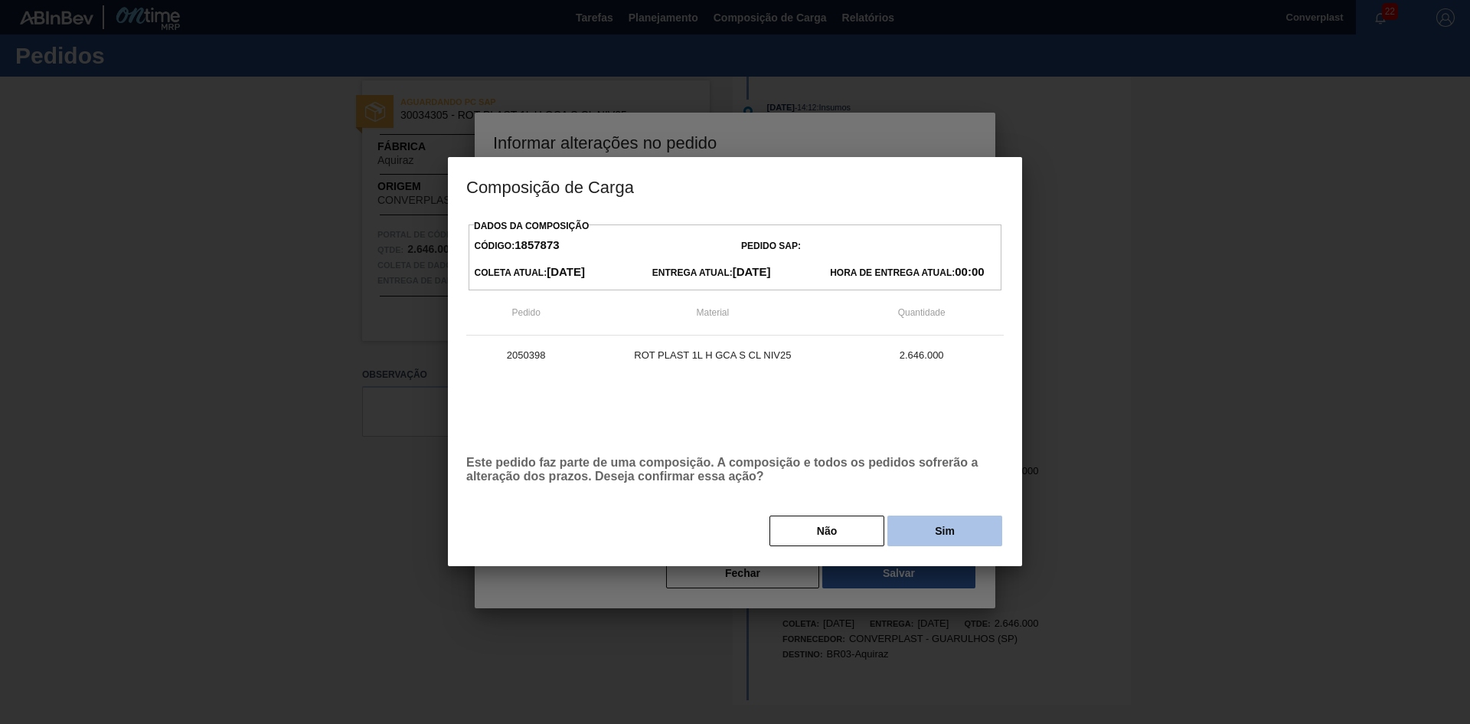
click at [927, 525] on button "Sim" at bounding box center [945, 530] width 115 height 31
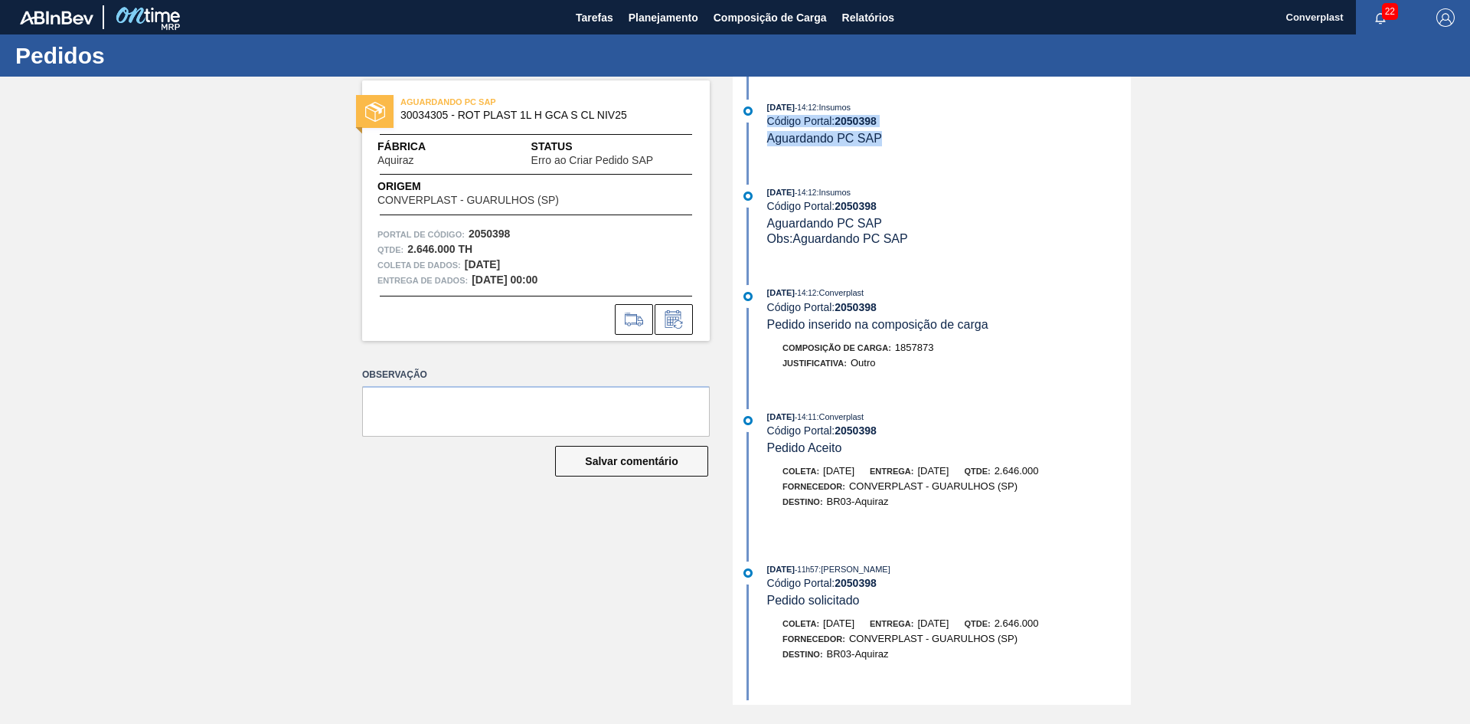
drag, startPoint x: 880, startPoint y: 139, endPoint x: 770, endPoint y: 119, distance: 112.1
click at [770, 119] on div "[DATE] 14:12 : Insumos Código Portal: 2050398 Aguardando PC SAP" at bounding box center [949, 123] width 364 height 47
click at [888, 162] on div "[DATE] 14:12 : Insumos Código Portal: 2050398 Aguardando PC SAP" at bounding box center [934, 131] width 394 height 62
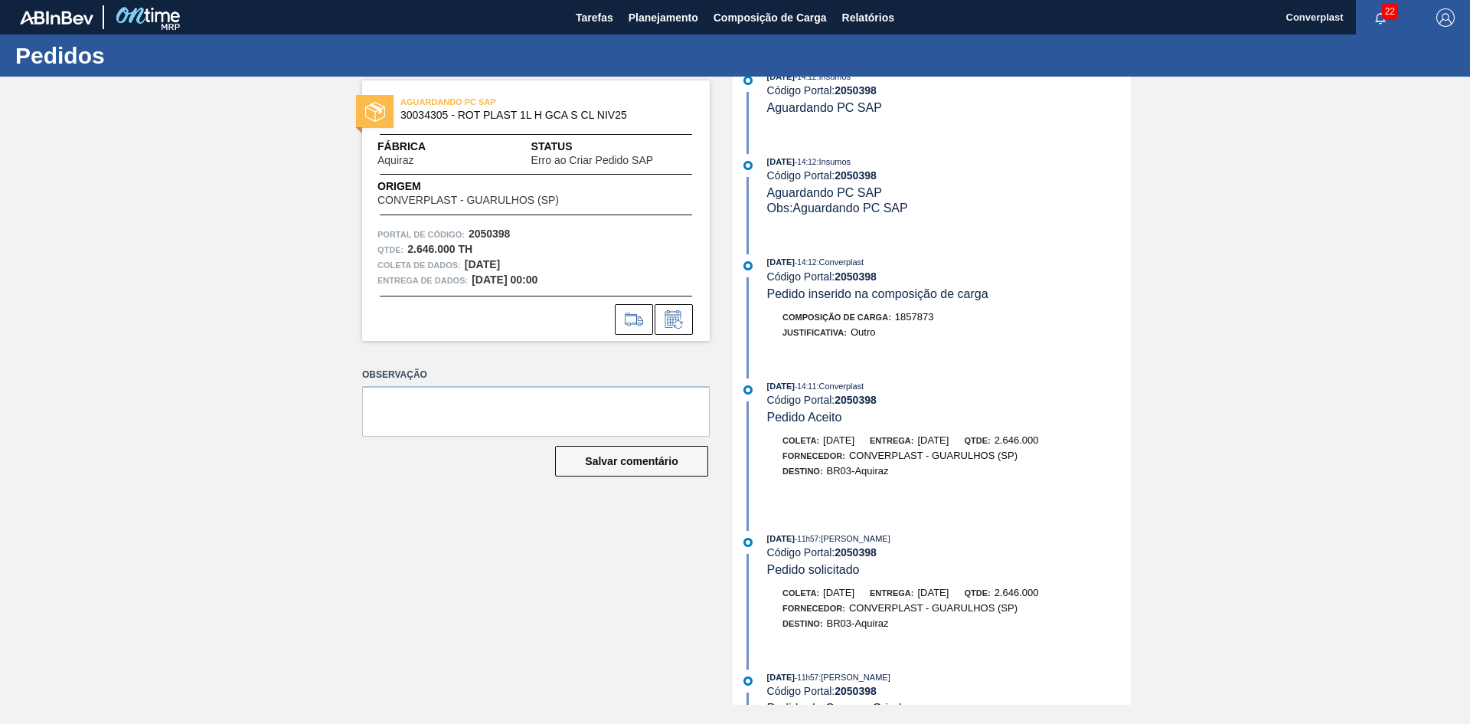
scroll to position [57, 0]
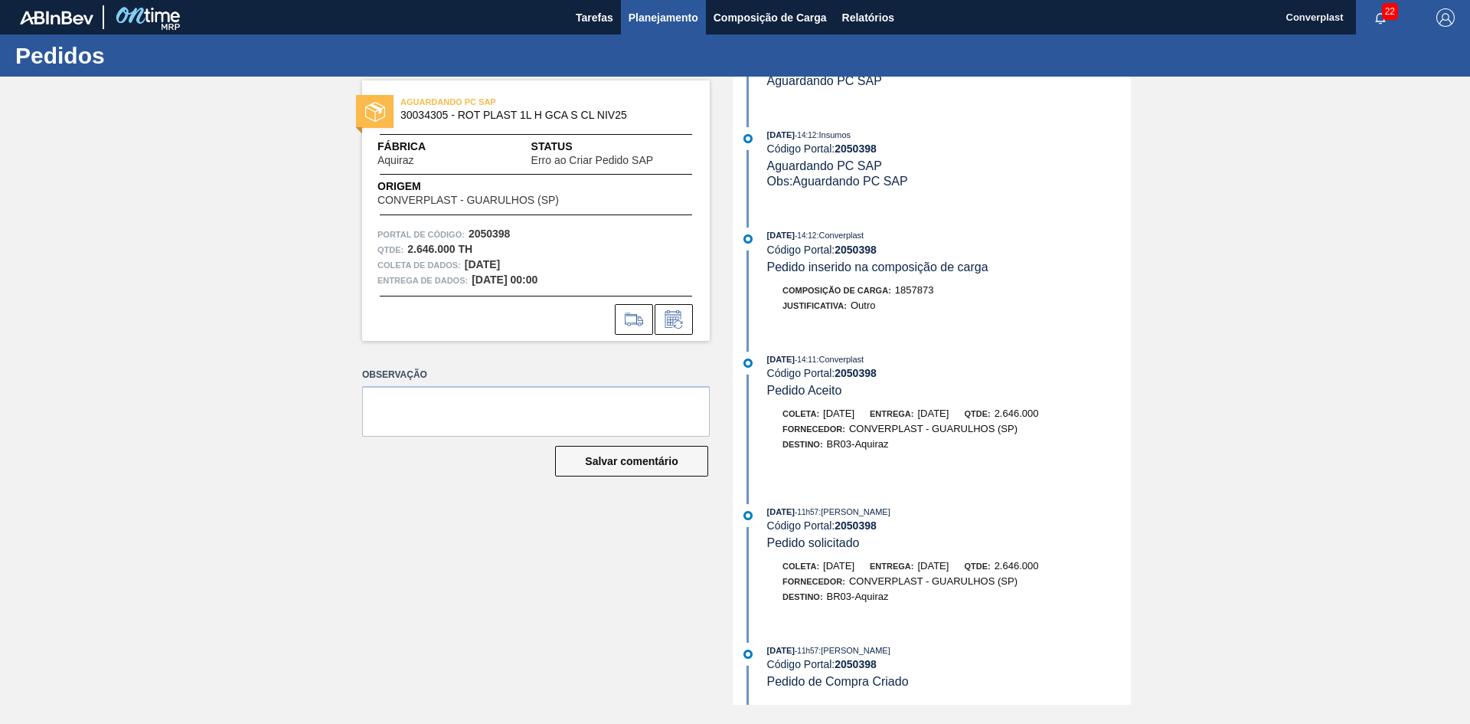
click at [661, 8] on font "Planejamento" at bounding box center [664, 17] width 70 height 18
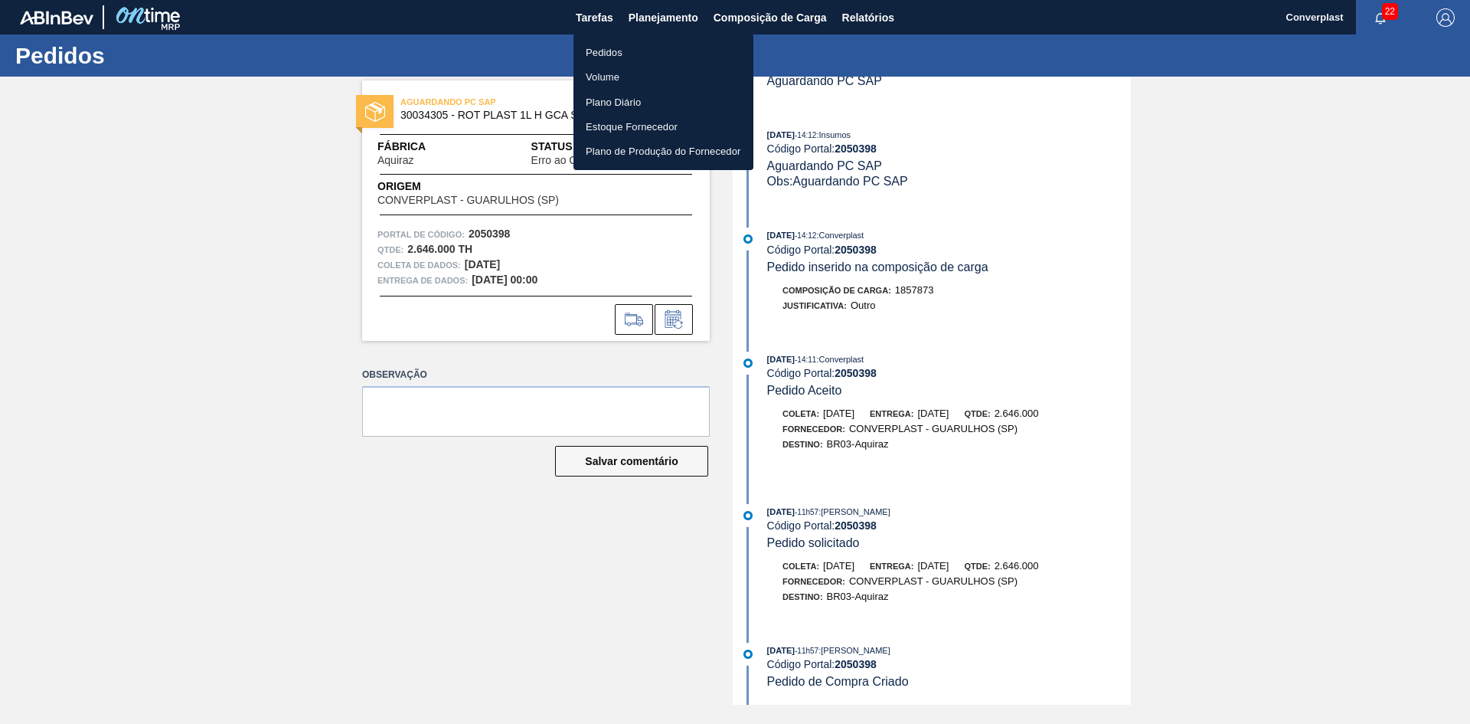
click at [603, 54] on font "Pedidos" at bounding box center [604, 52] width 37 height 11
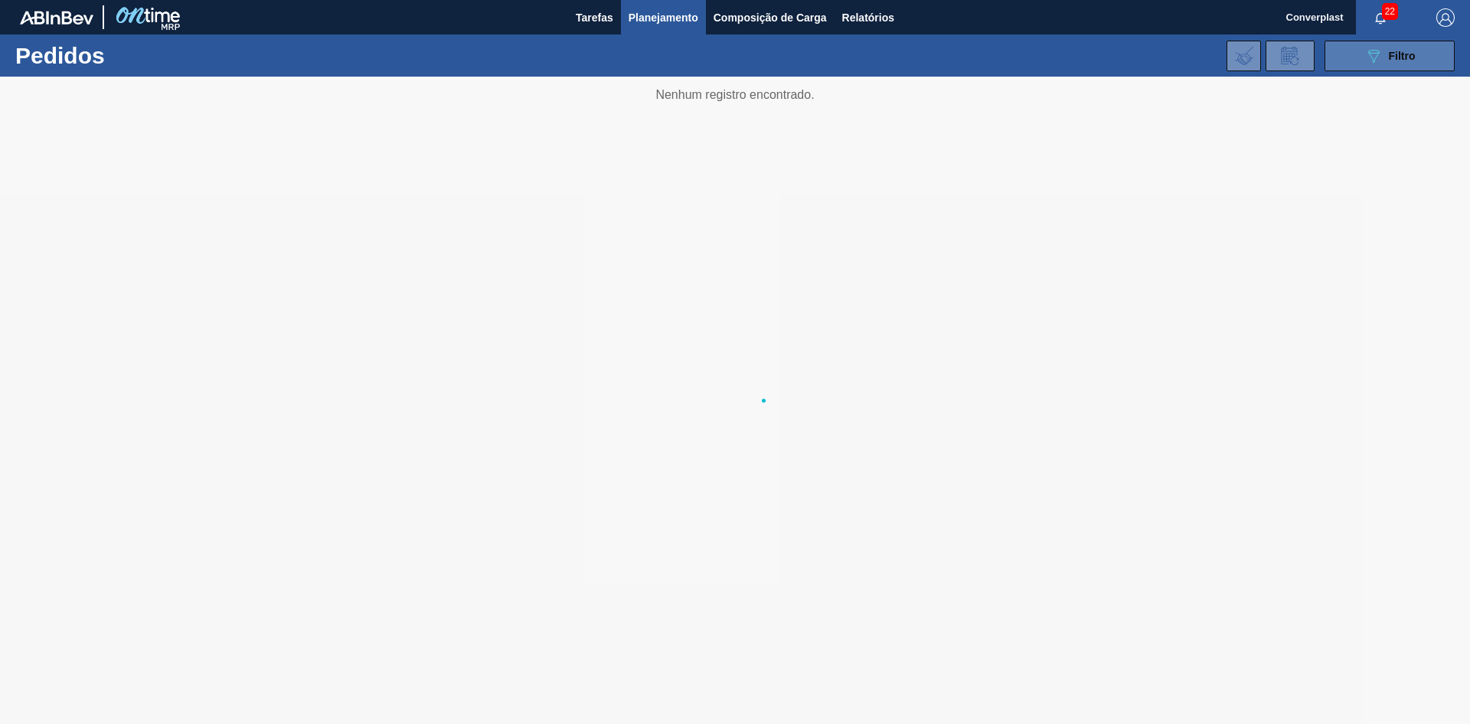
click at [1359, 55] on button "089F7B8B-B2A5-4AFE-B5C0-19BA573D28AC Filtro" at bounding box center [1390, 56] width 130 height 31
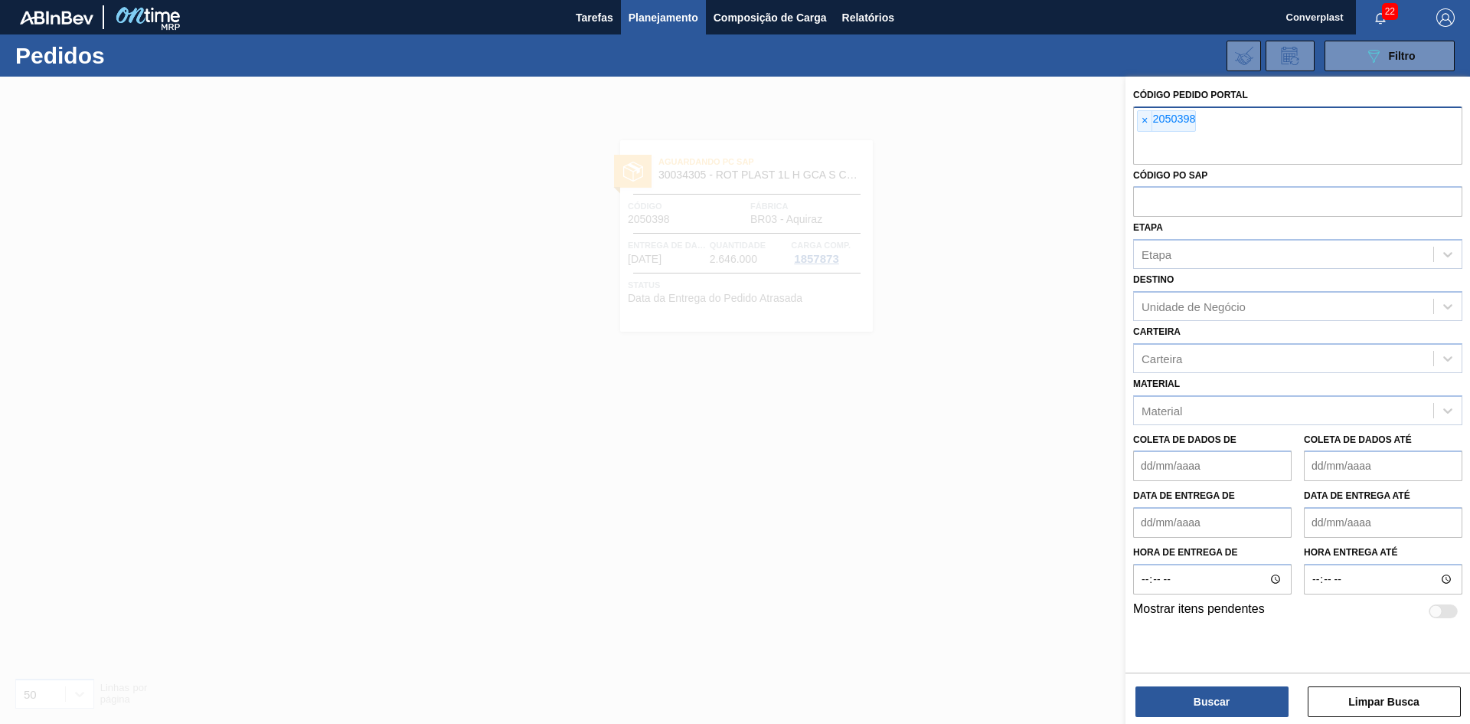
click at [1140, 116] on span "×" at bounding box center [1145, 121] width 15 height 20
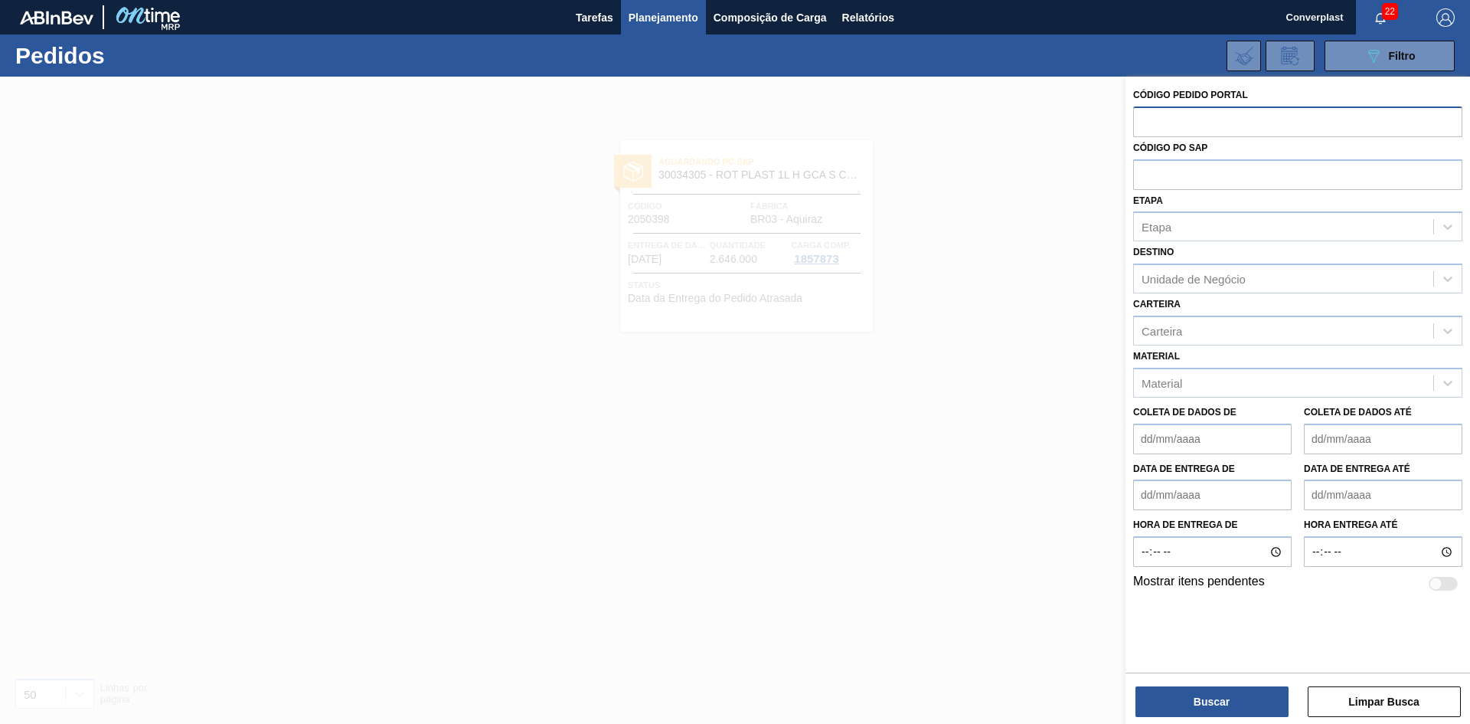
paste input "2050433"
type input "2050433"
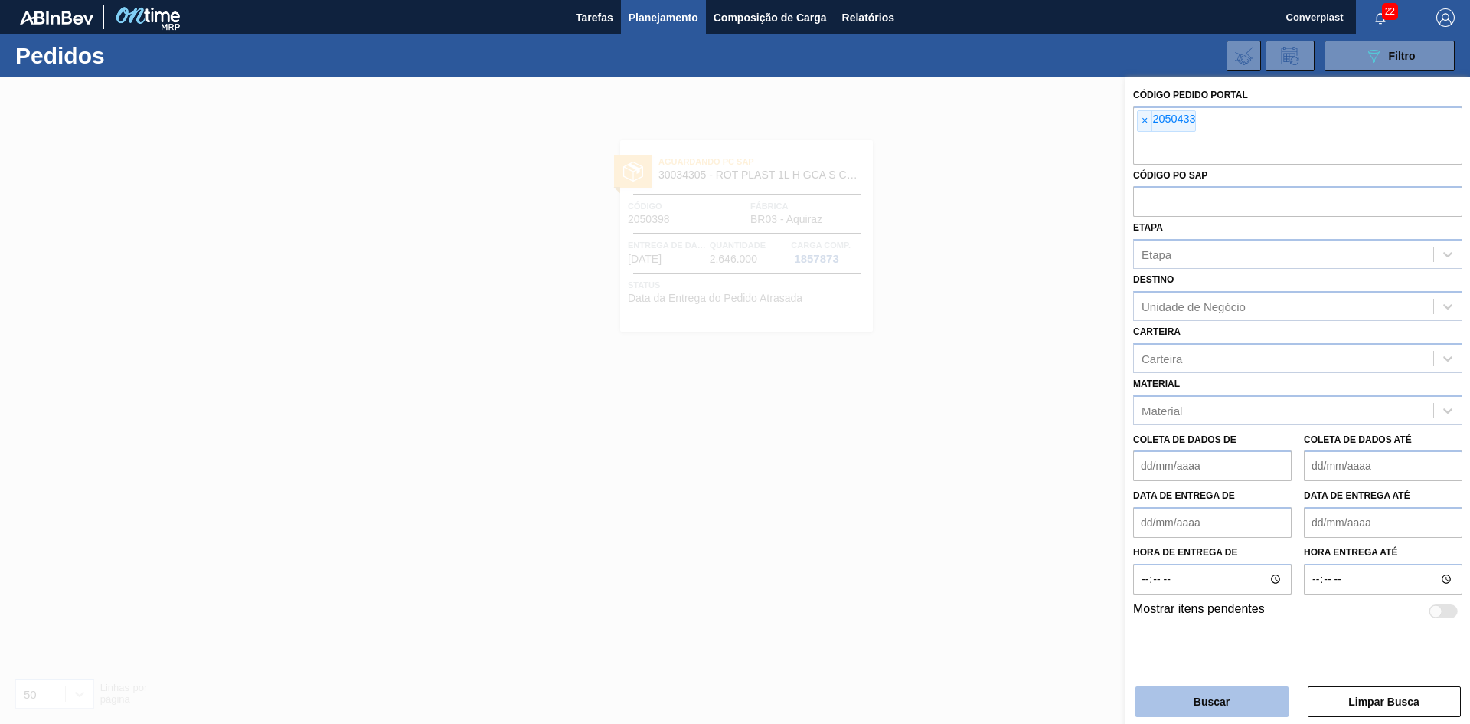
click at [1214, 698] on font "Buscar" at bounding box center [1212, 701] width 36 height 12
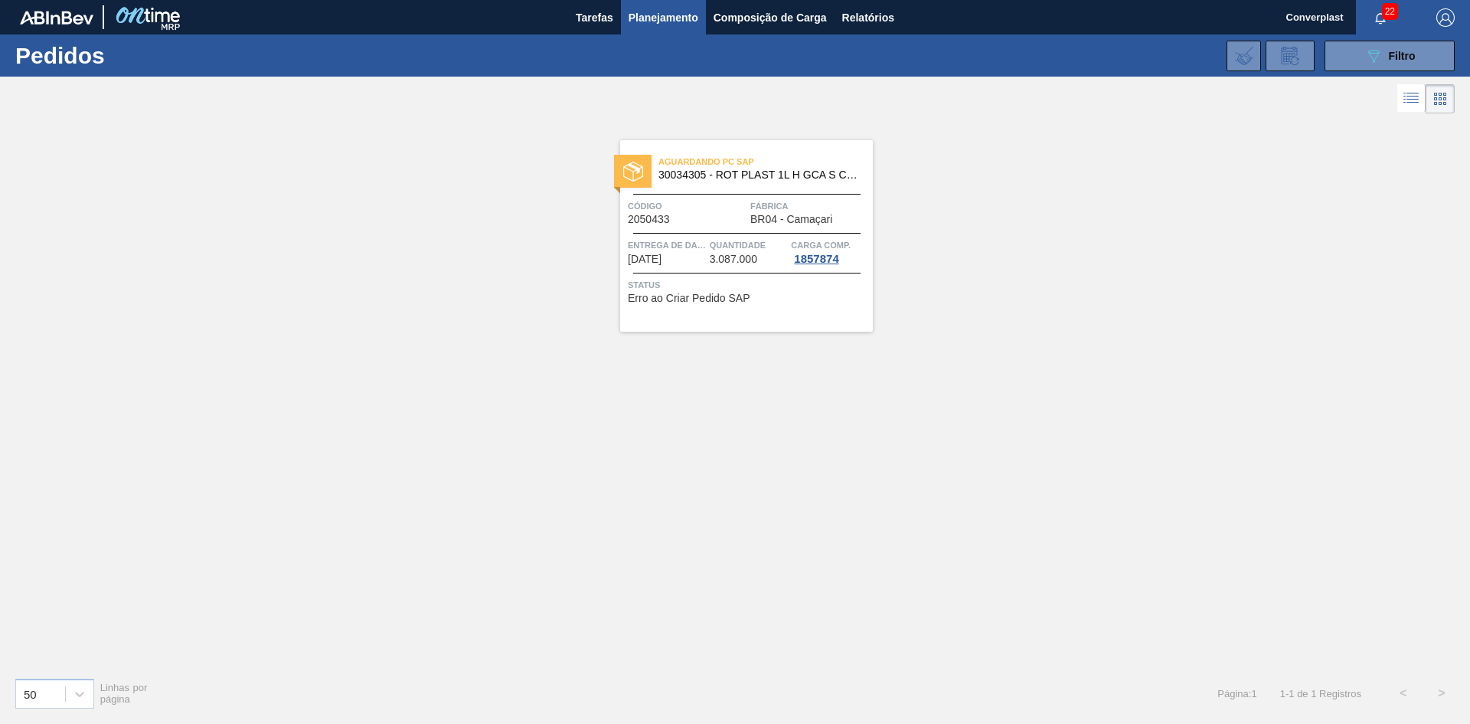
click at [746, 263] on font "3.087.000" at bounding box center [733, 259] width 47 height 12
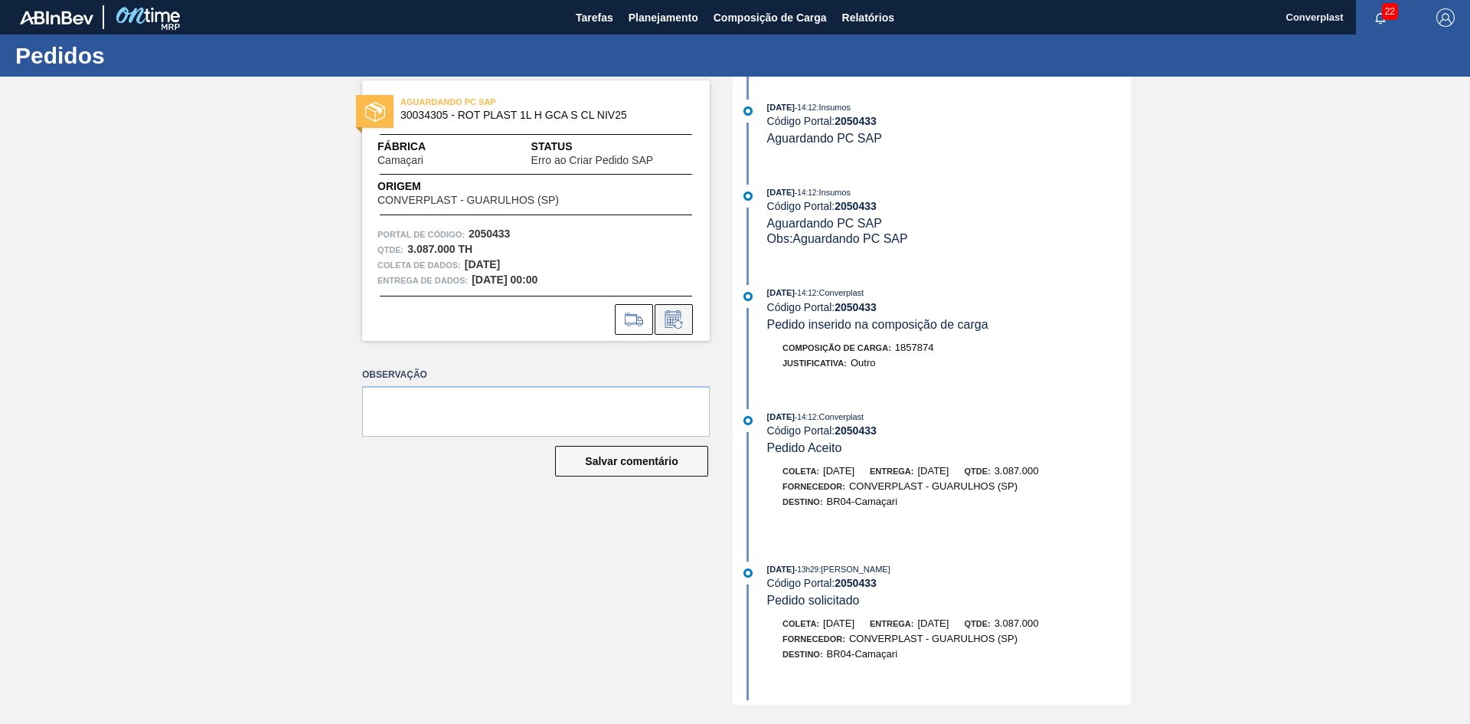
click at [692, 316] on button at bounding box center [674, 319] width 38 height 31
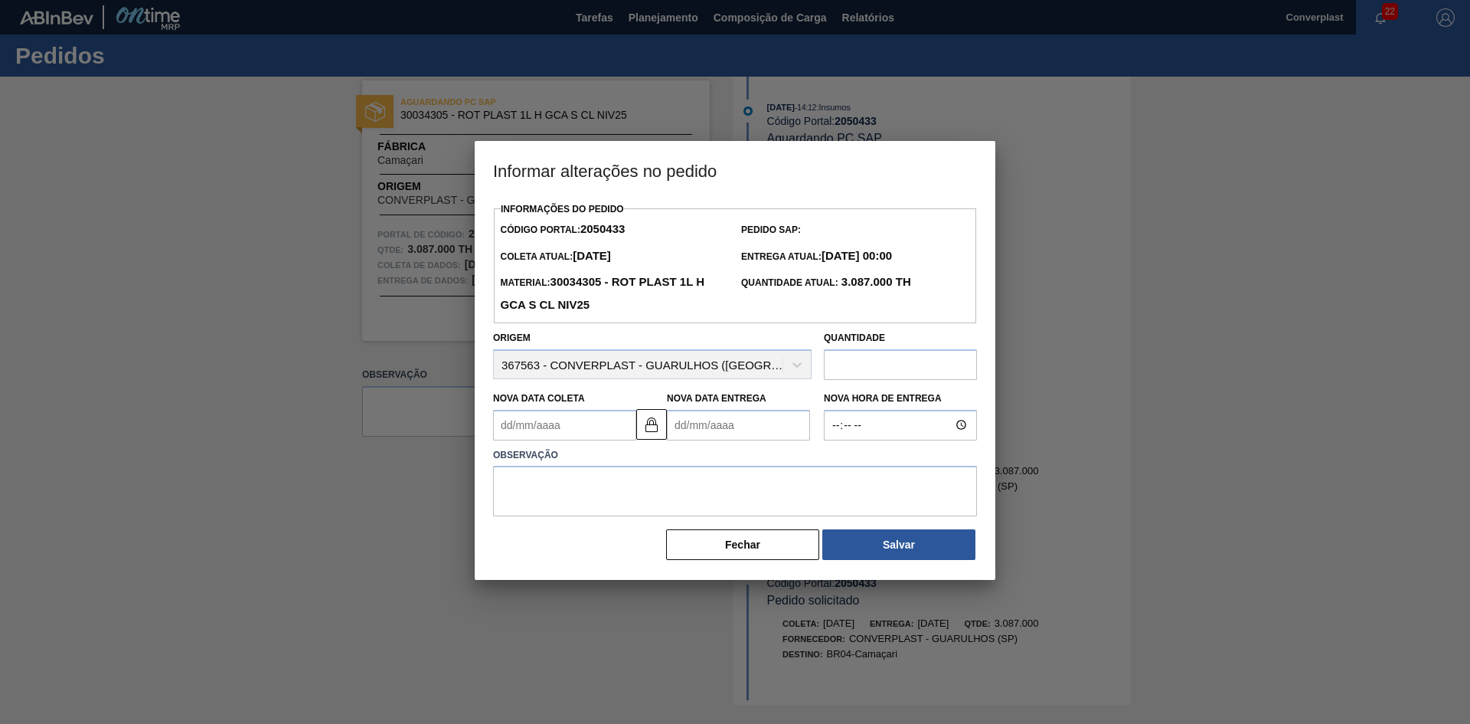
click at [687, 420] on Entrega2050433 "Nova Data Entrega" at bounding box center [738, 425] width 143 height 31
type Coleta2050433 "[DATE]"
type Entrega2050433 "1"
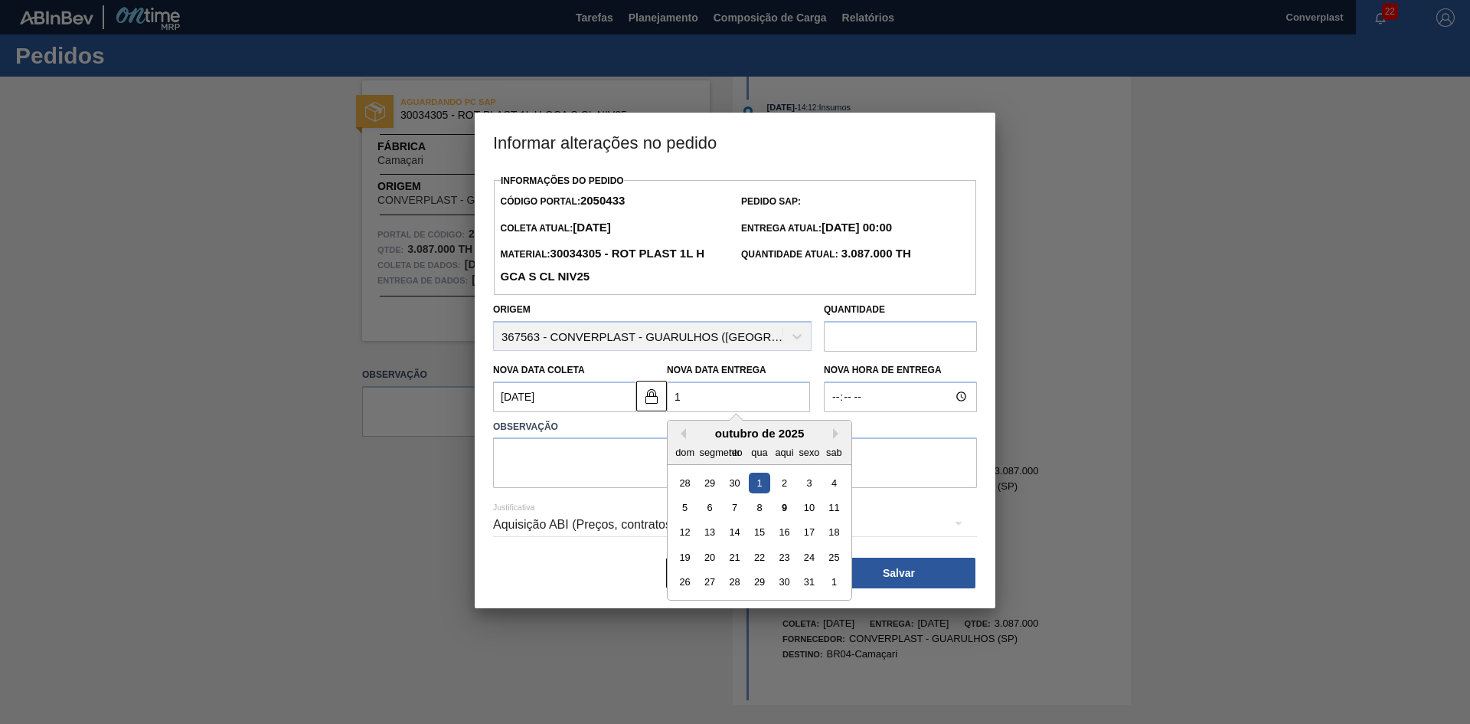
type Coleta2050433 "[DATE]"
type Entrega2050433 "19/"
type Coleta2050433 "[DATE]"
type Entrega2050433 "19/1"
type Coleta2050433 "[DATE]"
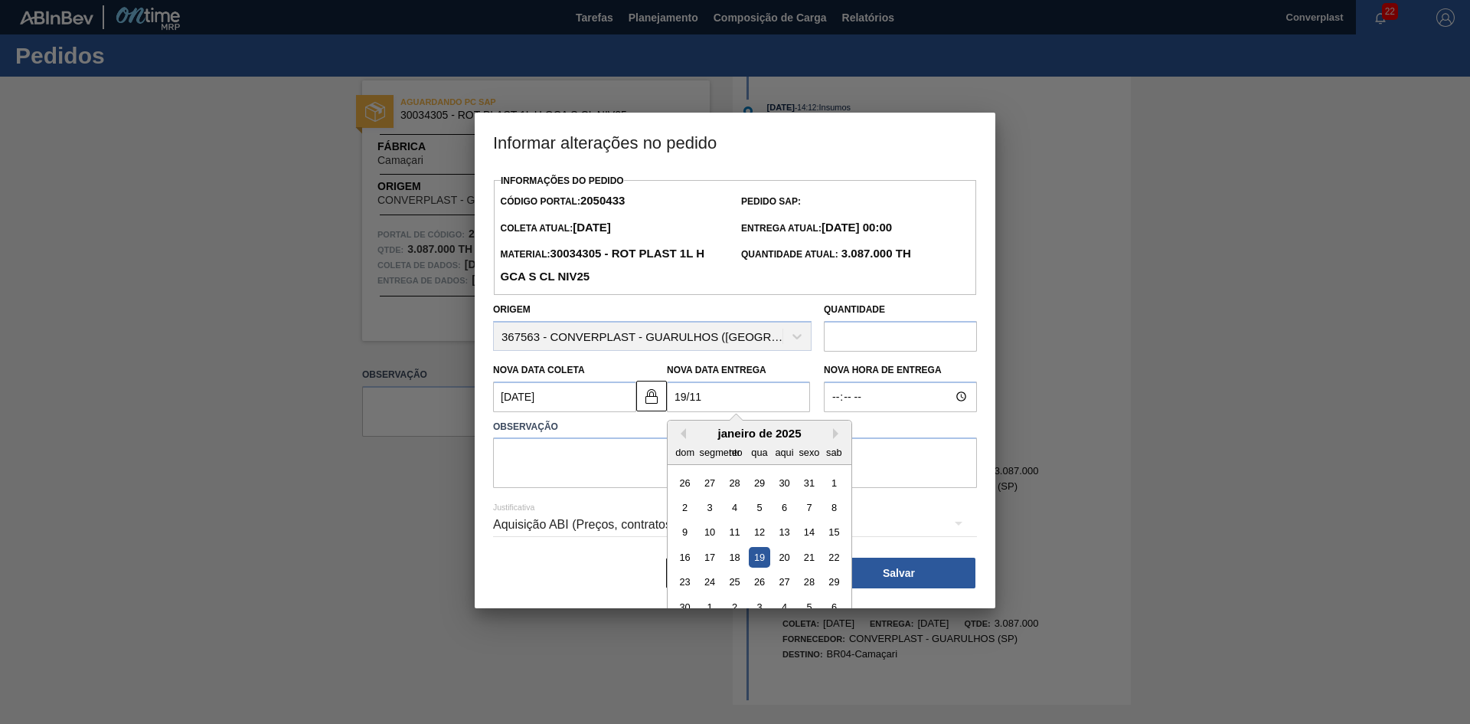
click at [754, 565] on div "19" at bounding box center [759, 557] width 21 height 21
type Entrega2050433 "[DATE]"
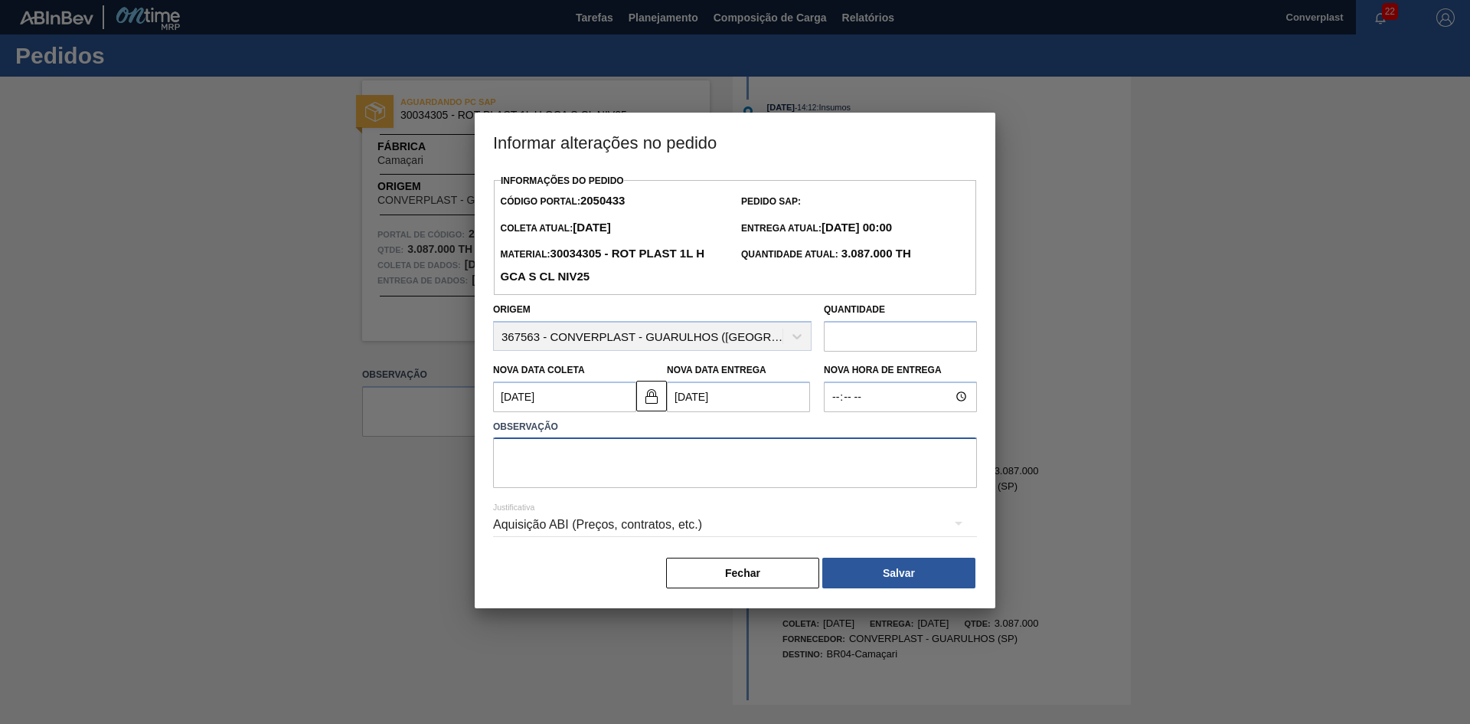
click at [509, 445] on textarea at bounding box center [735, 462] width 484 height 51
type textarea "ajuste data"
click at [882, 590] on div "[PERSON_NAME]" at bounding box center [735, 573] width 484 height 34
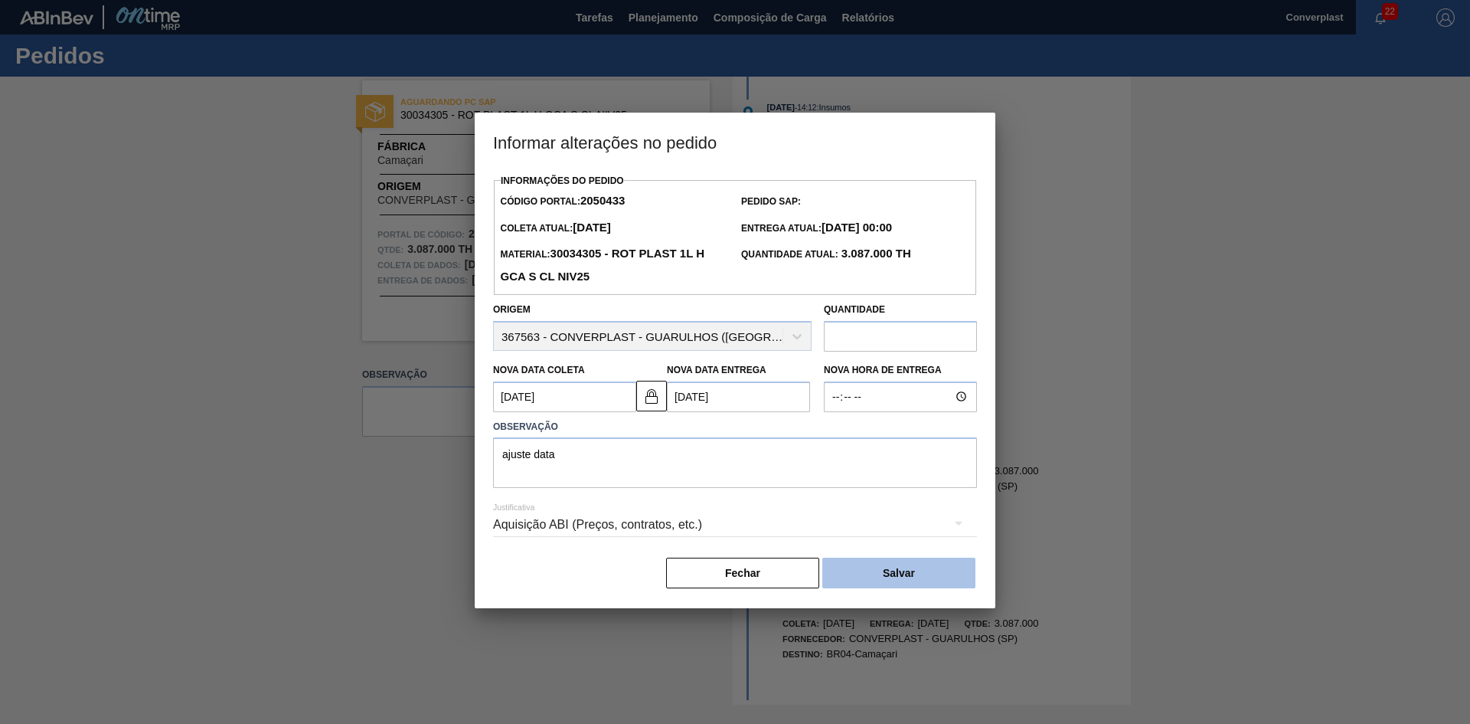
click at [883, 579] on font "Salvar" at bounding box center [899, 573] width 32 height 12
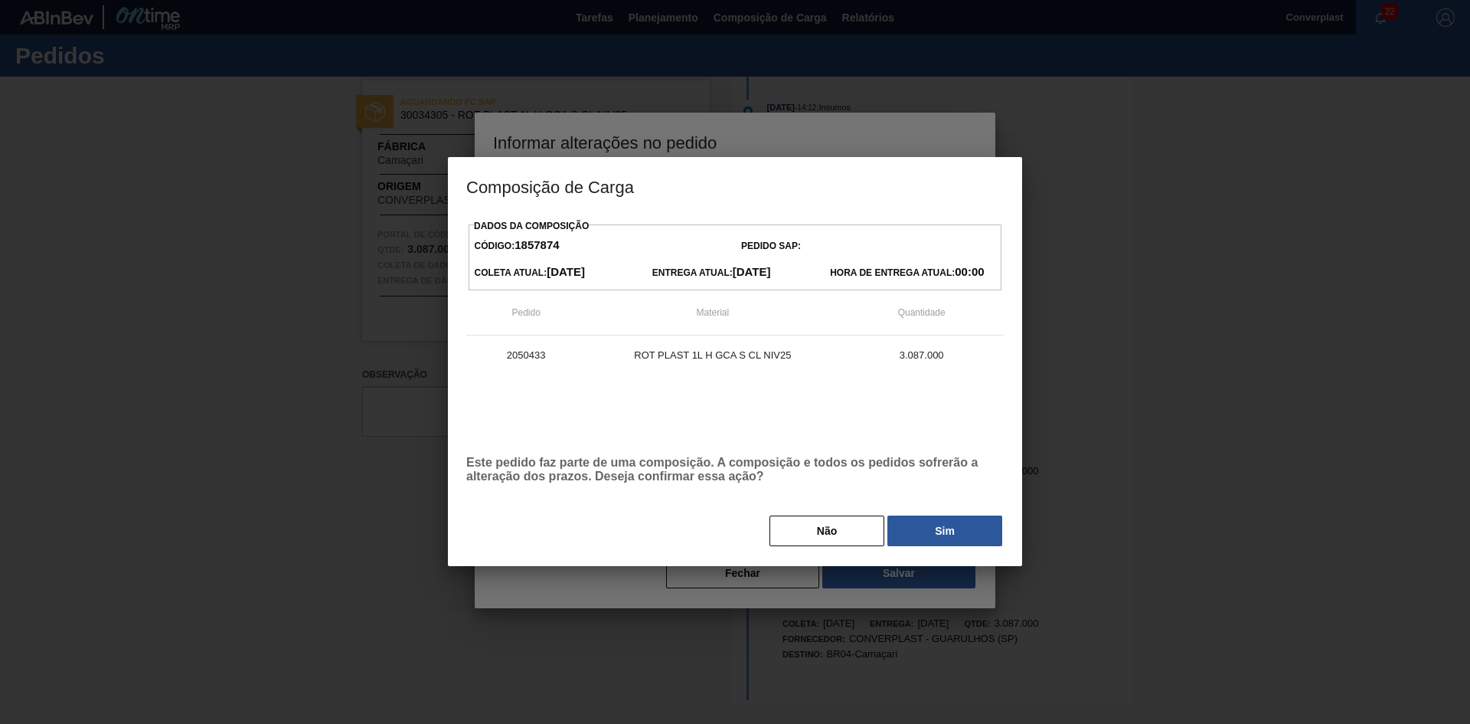
drag, startPoint x: 920, startPoint y: 526, endPoint x: 901, endPoint y: 514, distance: 22.1
click at [918, 526] on button "Sim" at bounding box center [945, 530] width 115 height 31
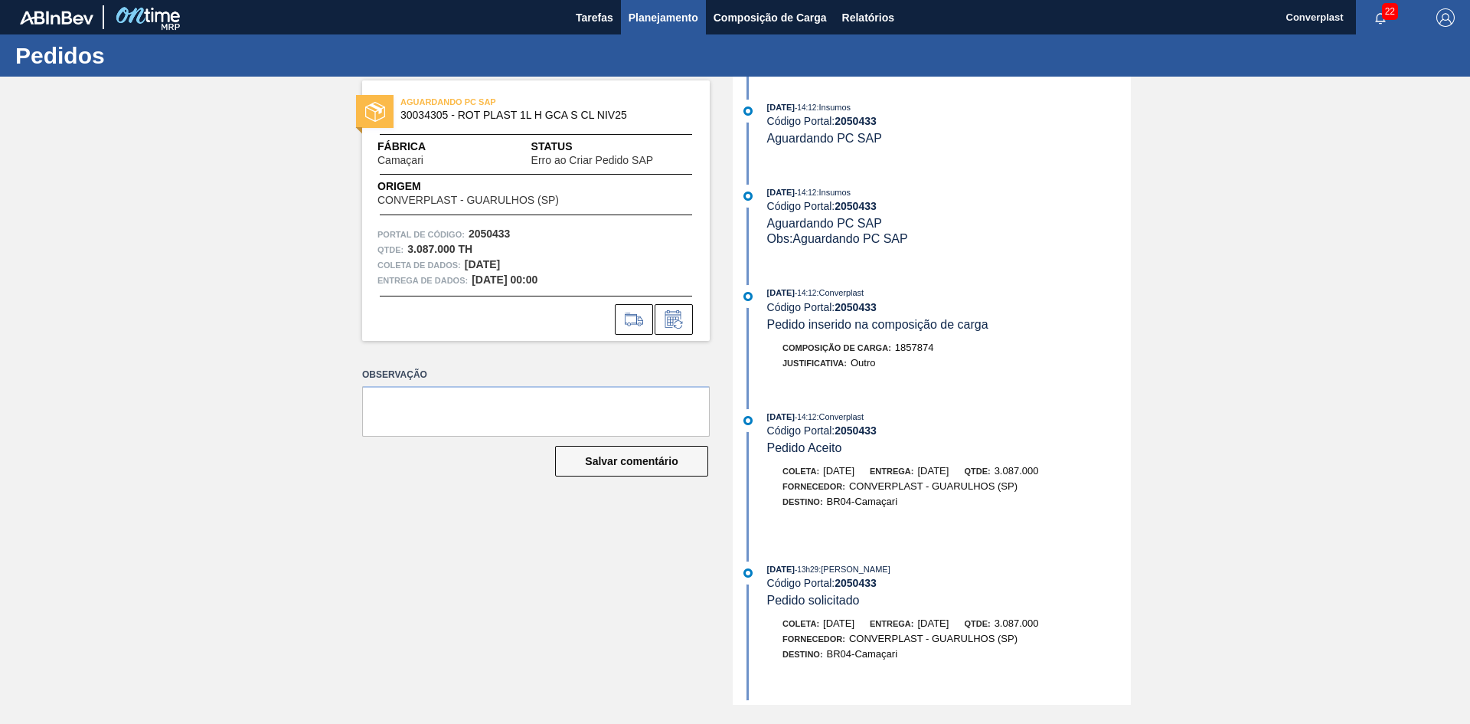
click at [646, 21] on font "Planejamento" at bounding box center [664, 17] width 70 height 12
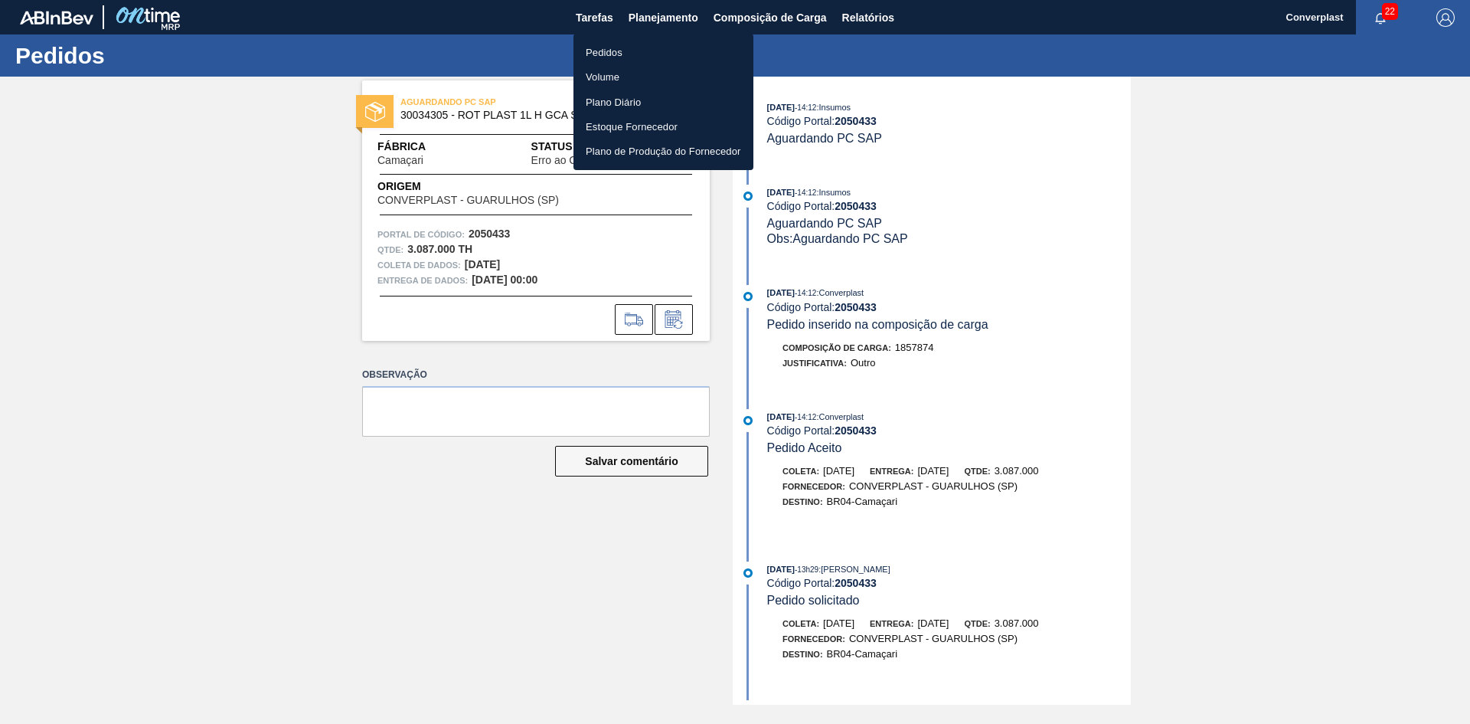
click at [641, 52] on li "Pedidos" at bounding box center [664, 52] width 180 height 25
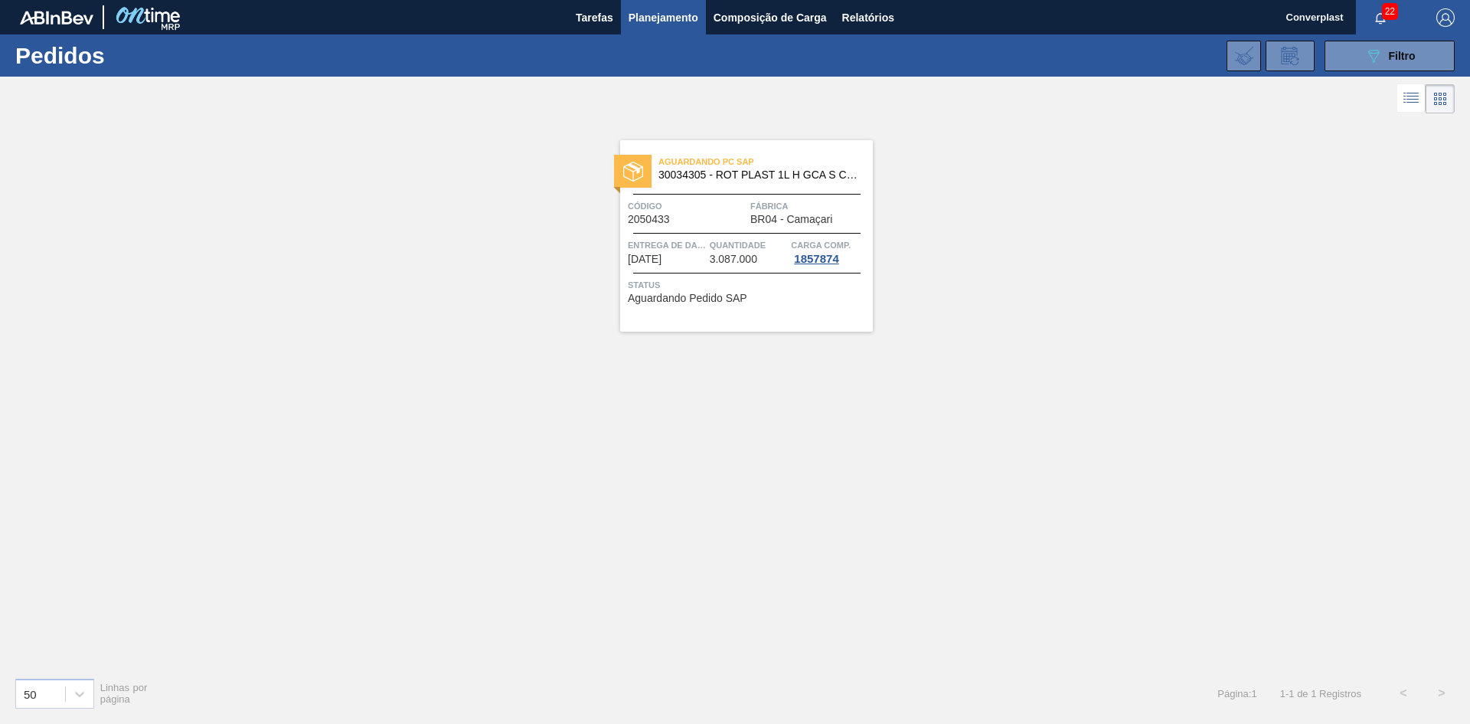
click at [705, 195] on div "Aguardando PC SAP 30034305 - ROT PLAST 1L H GCA S CL NIV25 Código 2050433 Fábri…" at bounding box center [746, 235] width 253 height 191
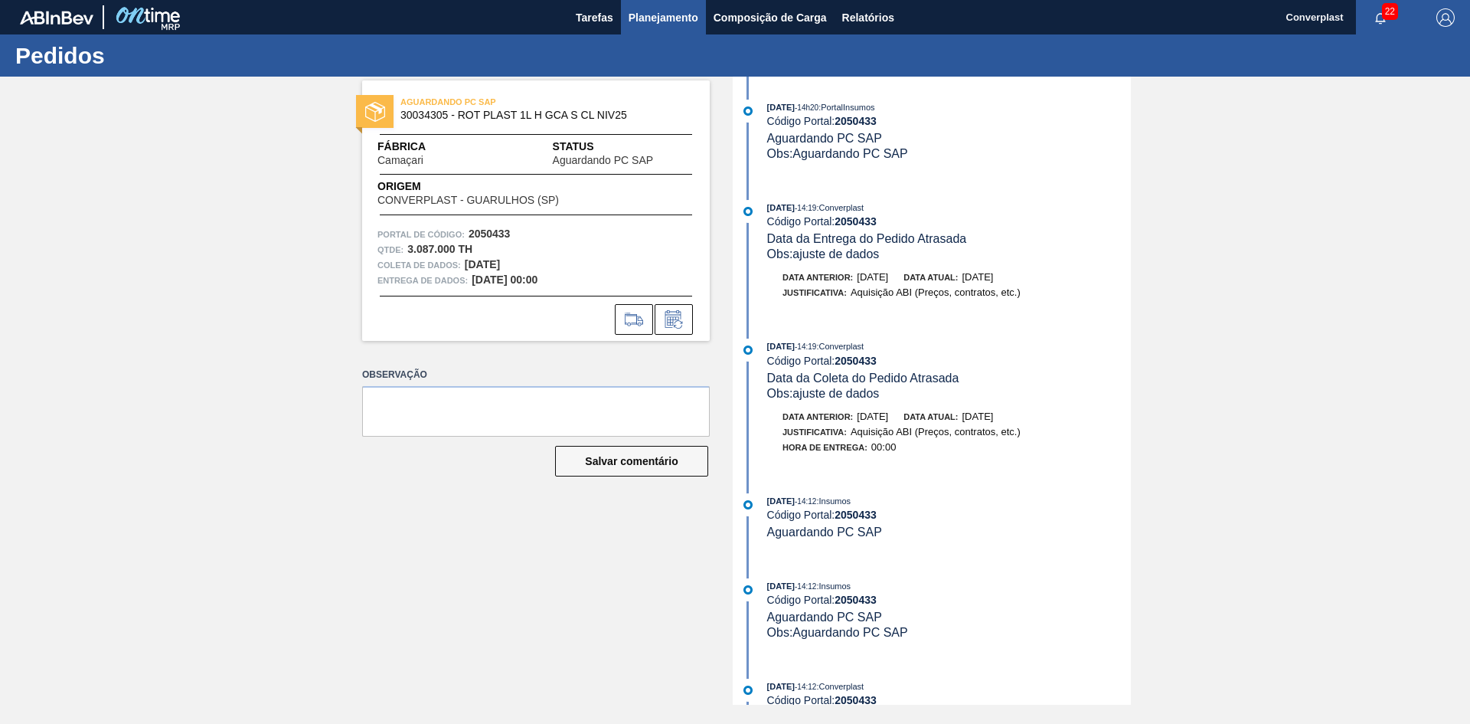
click at [649, 12] on font "Planejamento" at bounding box center [664, 17] width 70 height 12
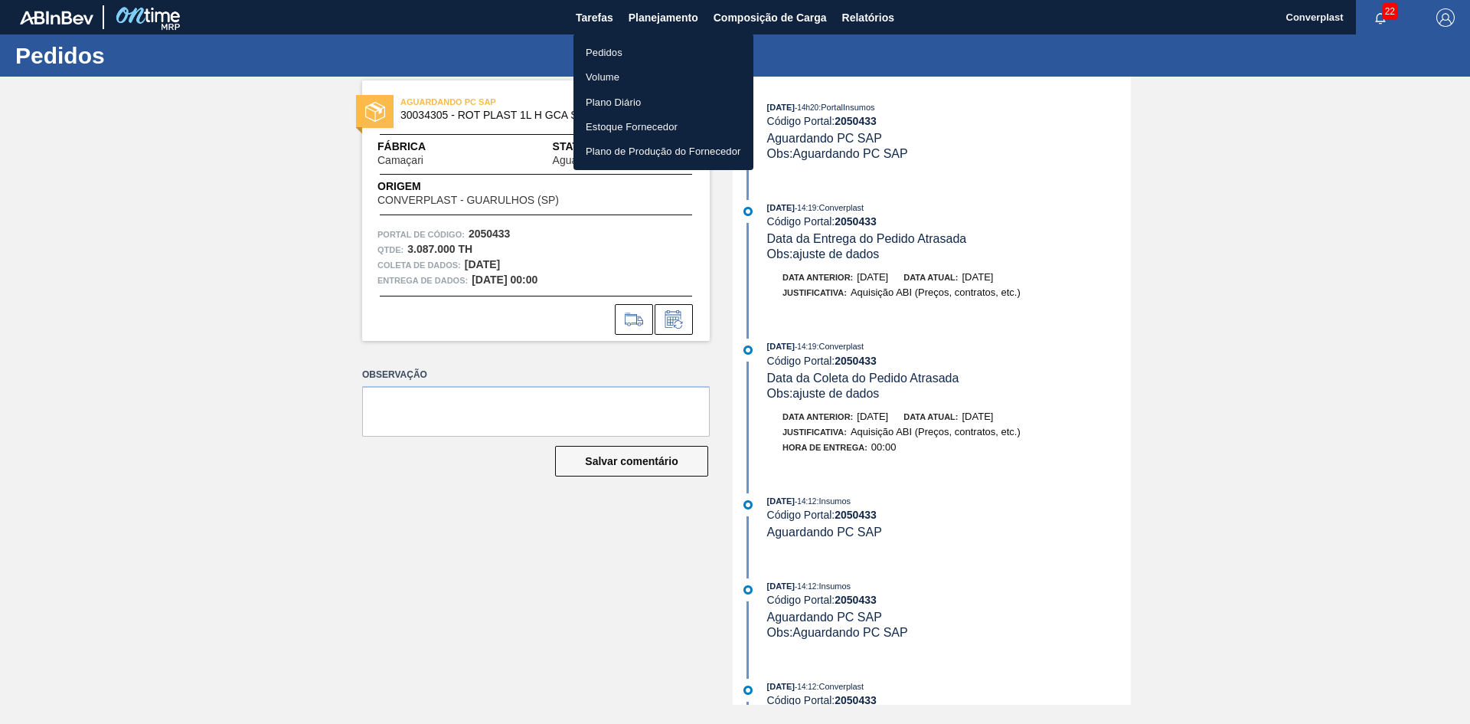
click at [598, 56] on font "Pedidos" at bounding box center [604, 52] width 37 height 11
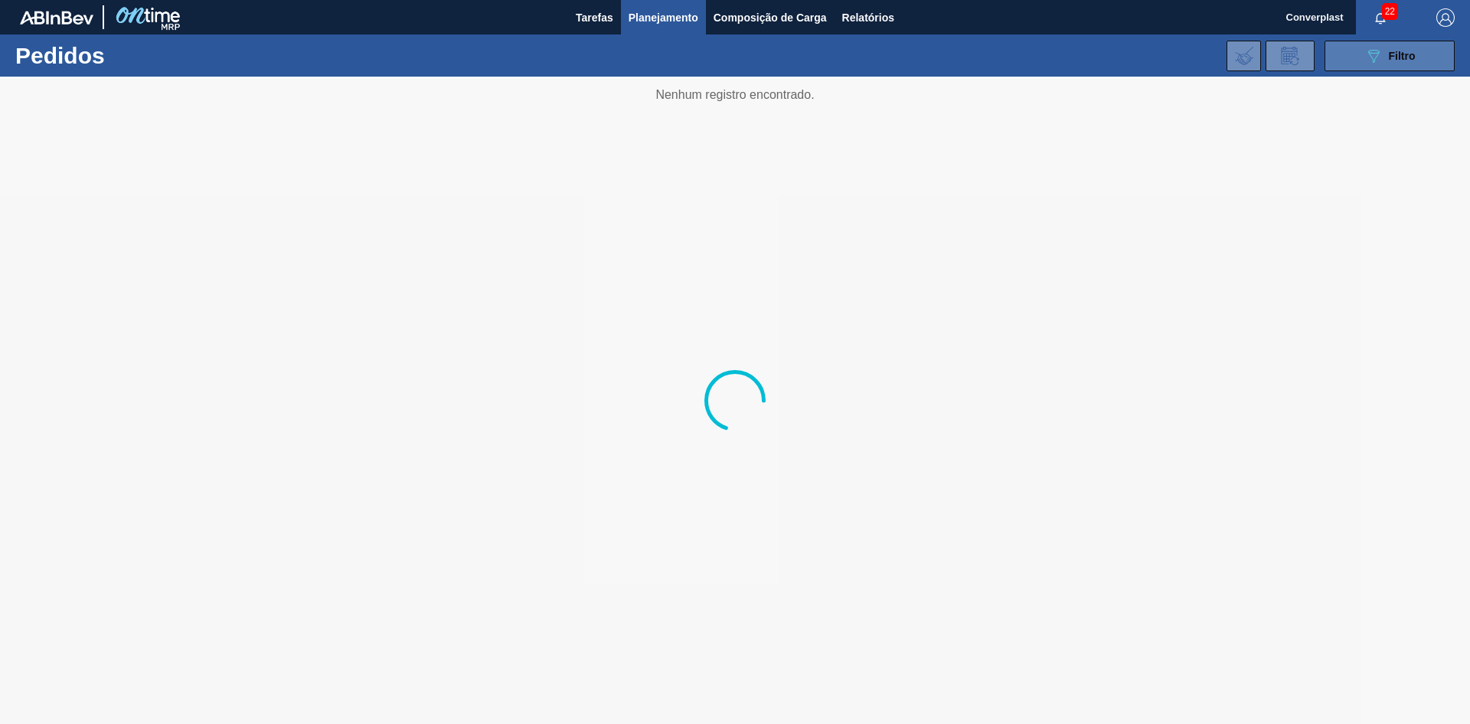
click at [1392, 66] on button "089F7B8B-B2A5-4AFE-B5C0-19BA573D28AC Filtro" at bounding box center [1390, 56] width 130 height 31
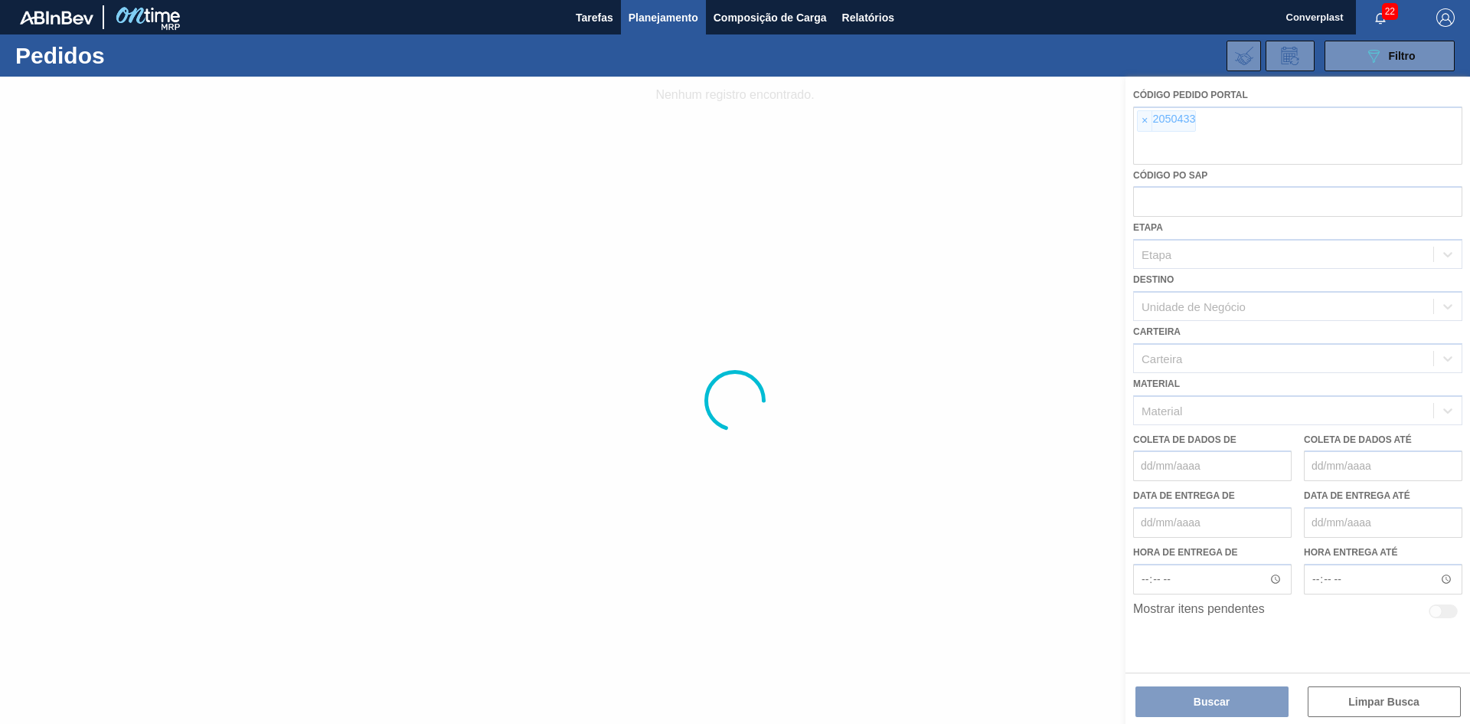
click at [1145, 128] on div at bounding box center [735, 400] width 1470 height 647
click at [1144, 121] on font "×" at bounding box center [1145, 120] width 6 height 12
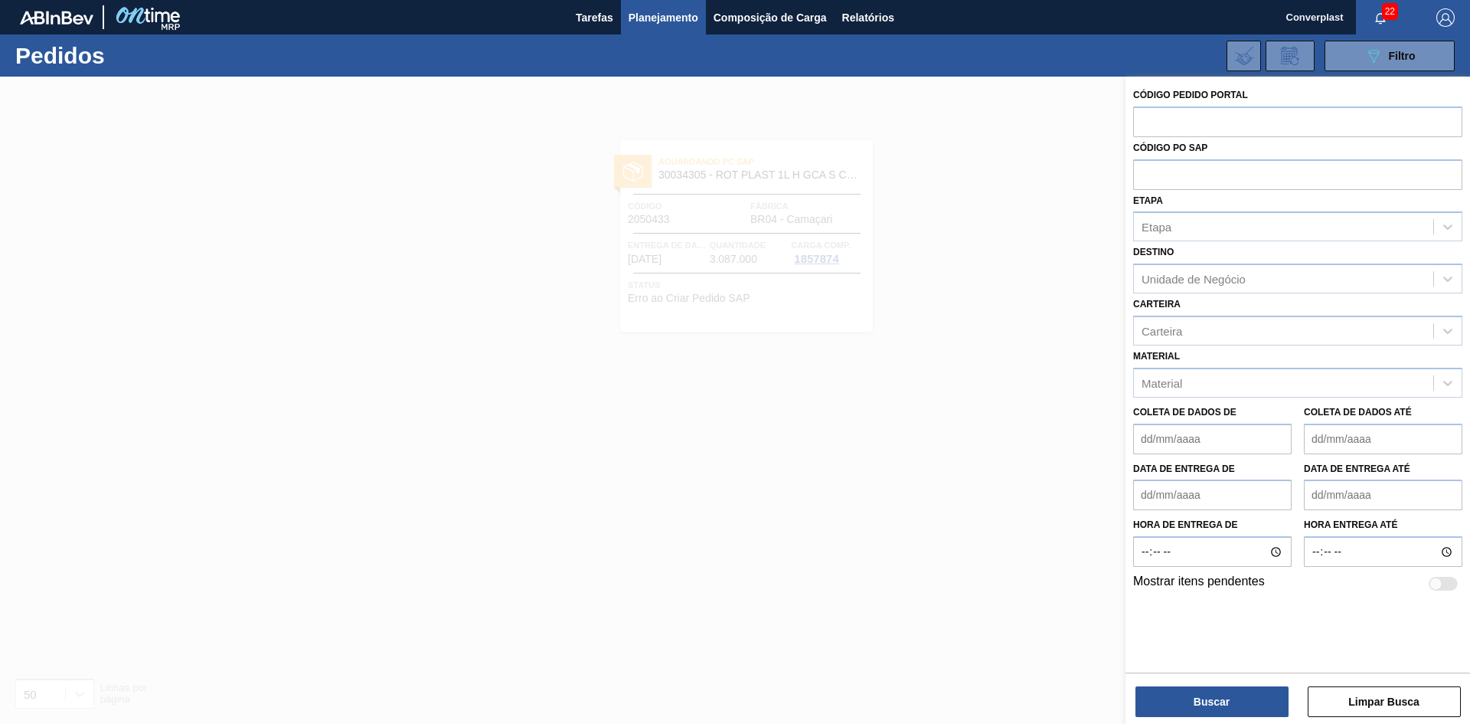
paste input "2050434"
type input "2050434"
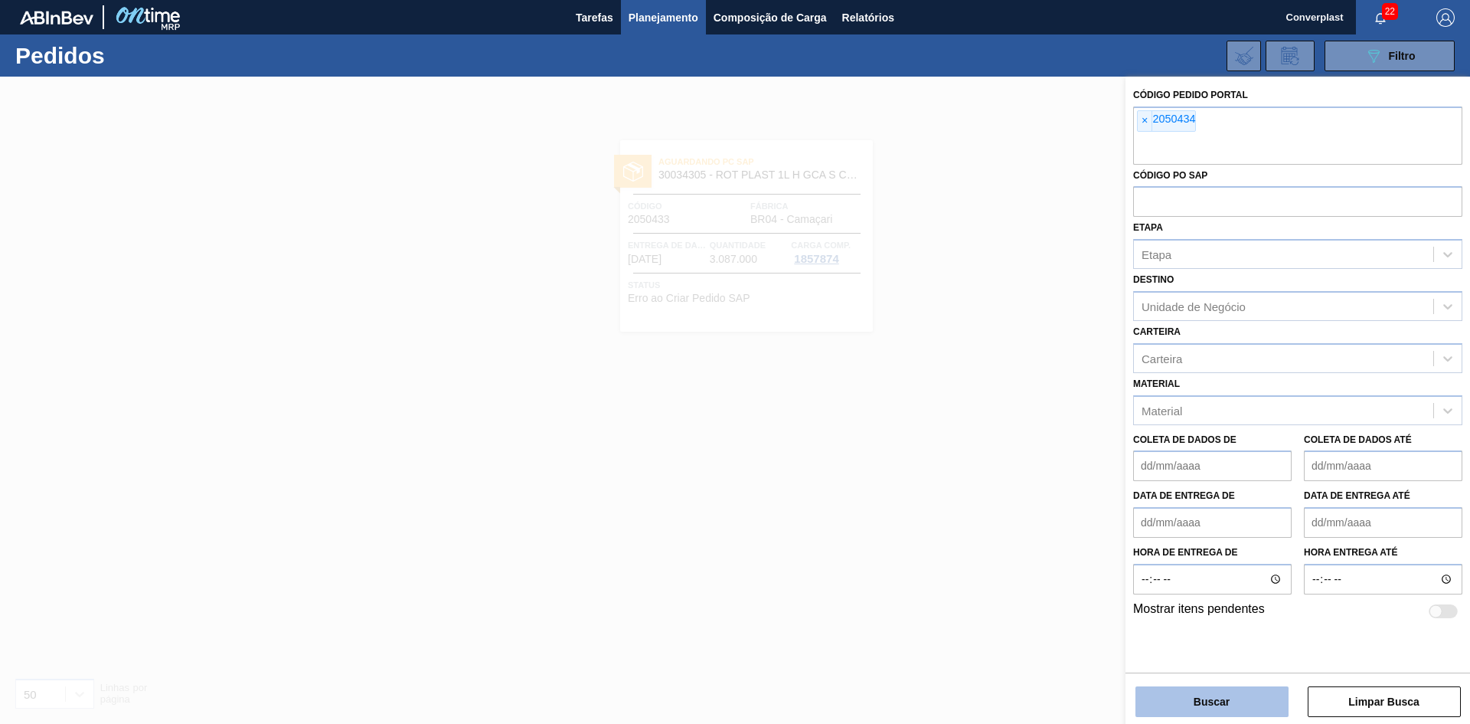
click at [1181, 706] on button "Buscar" at bounding box center [1212, 701] width 153 height 31
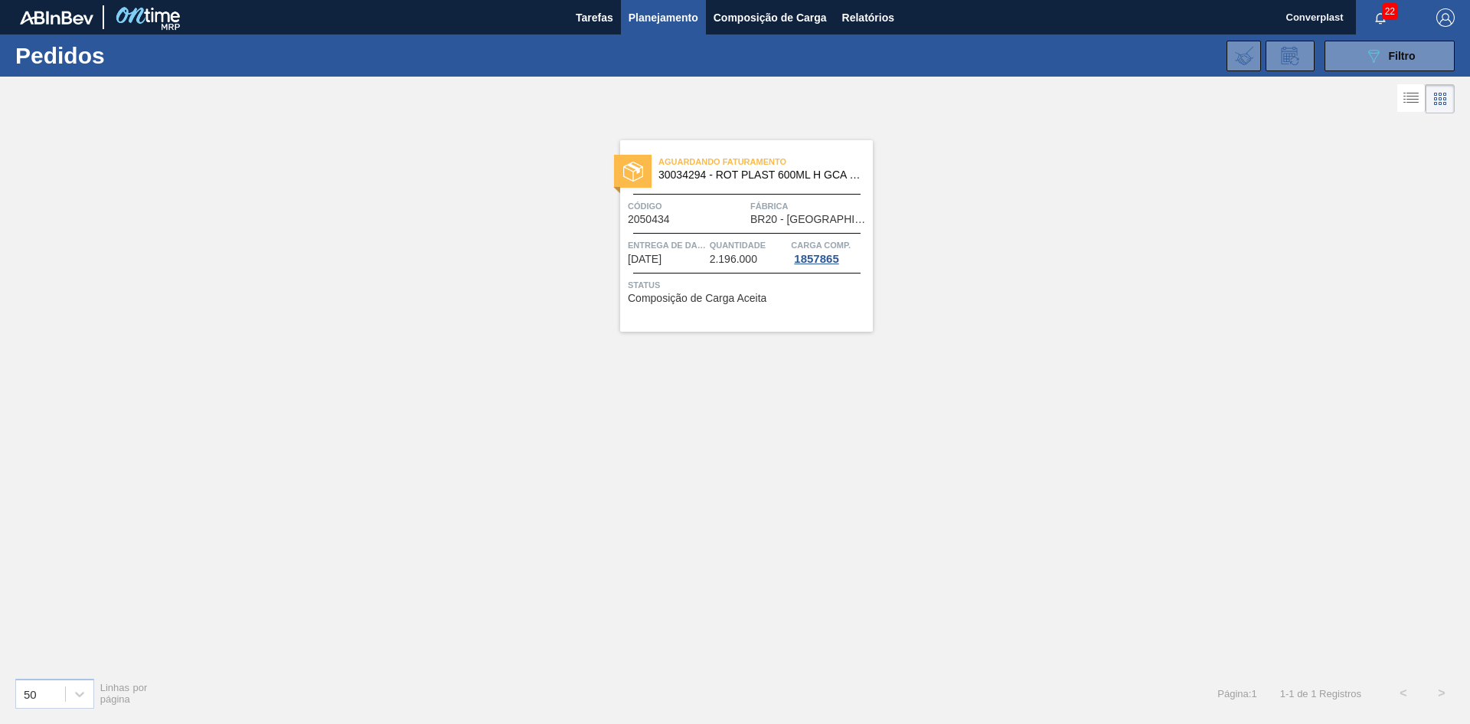
click at [644, 259] on font "[DATE]" at bounding box center [645, 259] width 34 height 12
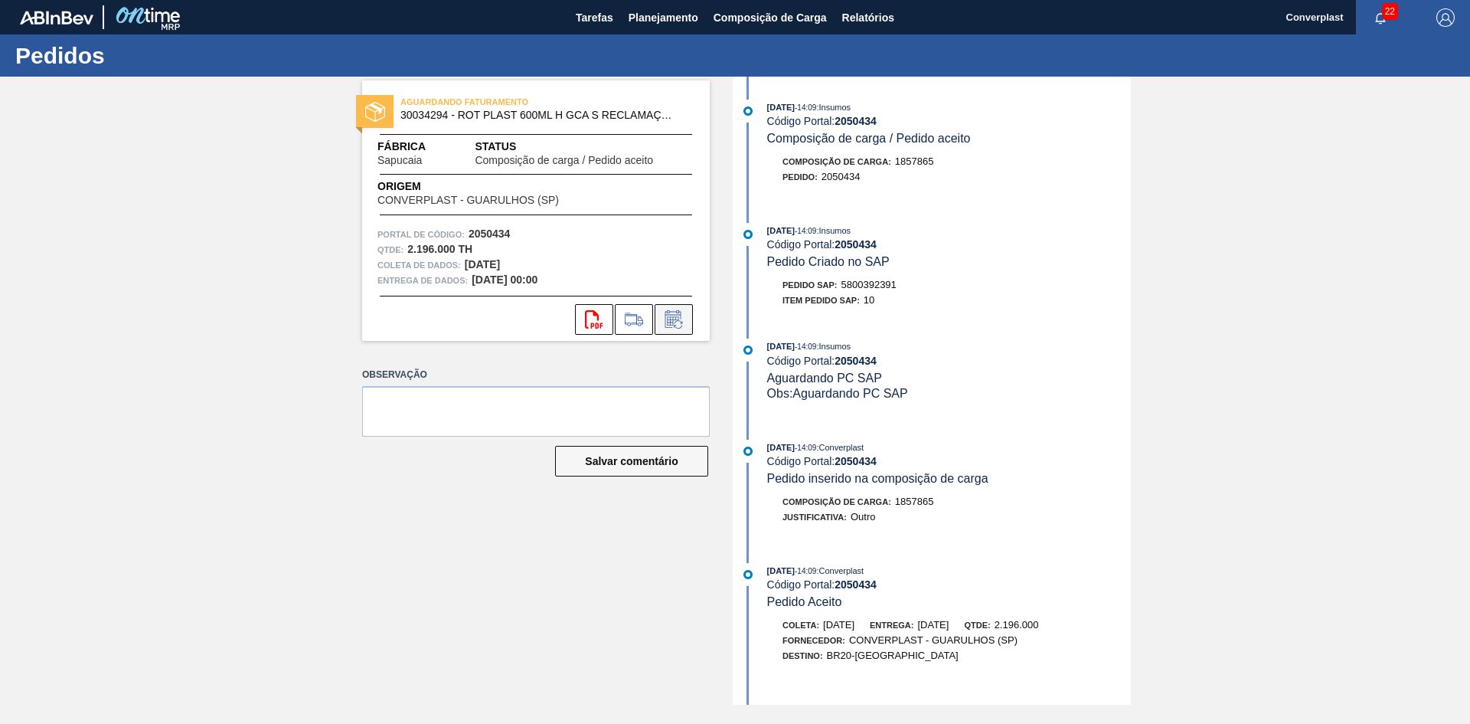
click at [676, 332] on button at bounding box center [674, 319] width 38 height 31
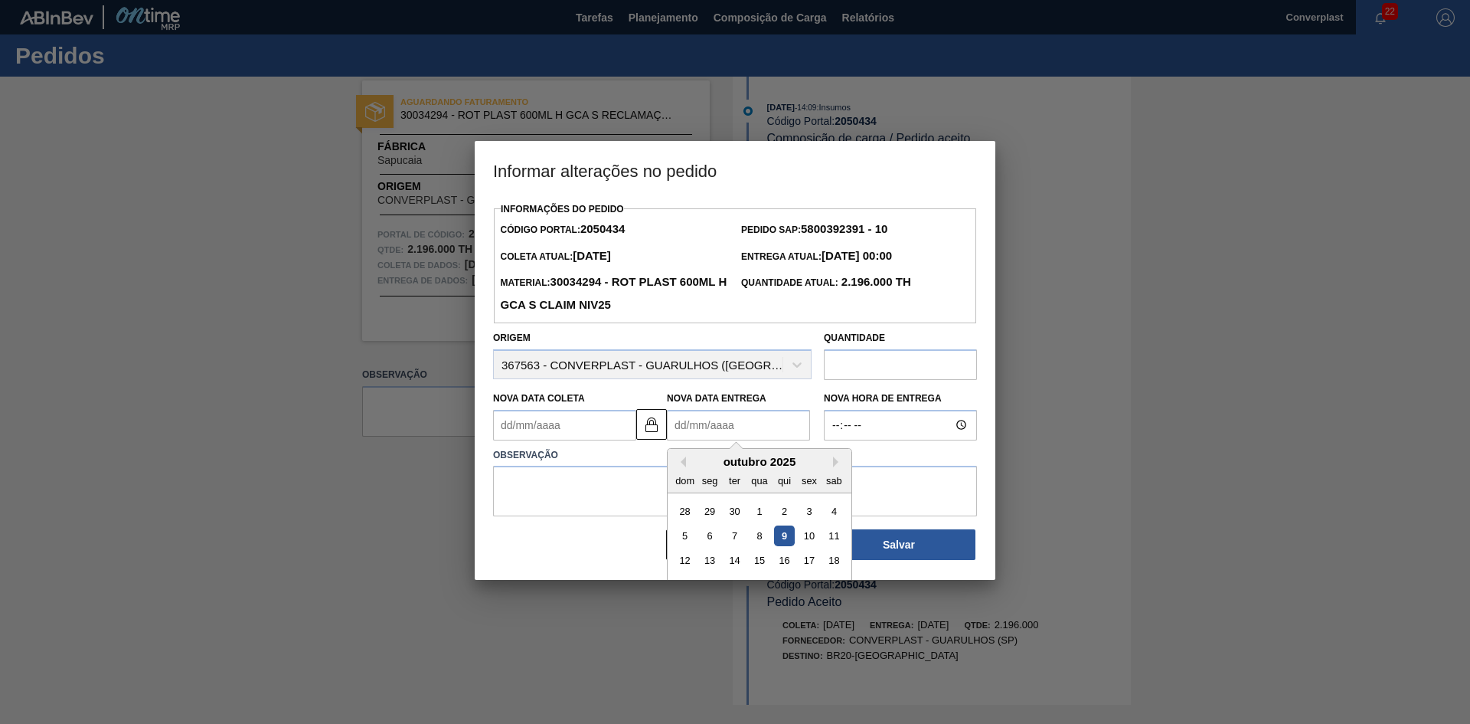
click at [675, 423] on Entrega2050434 "Nova Data Entrega" at bounding box center [738, 425] width 143 height 31
type Coleta2050434 "[DATE]"
type Entrega2050434 "1"
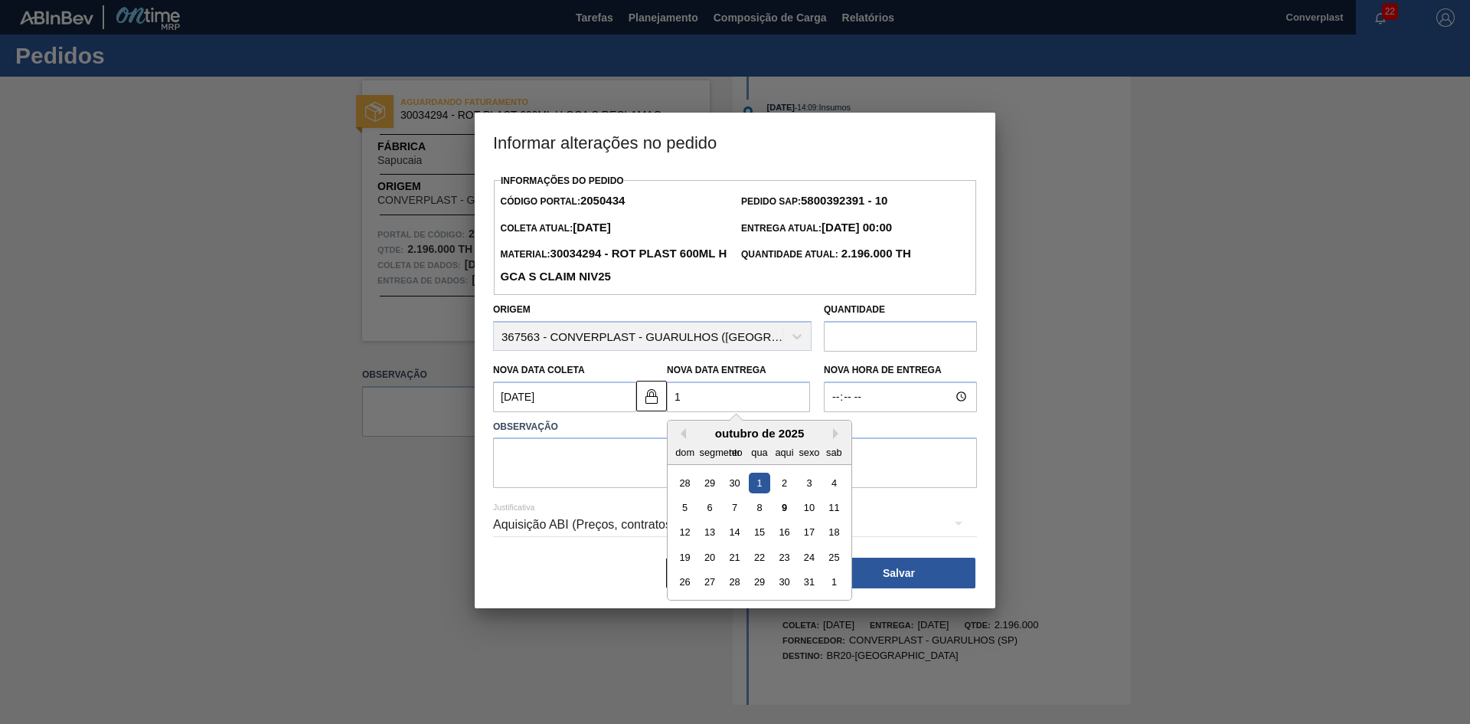
type Coleta2050434 "[DATE]"
type Entrega2050434 "13/"
type Coleta2050434 "[DATE]"
type Entrega2050434 "13/1"
type Coleta2050434 "[DATE]"
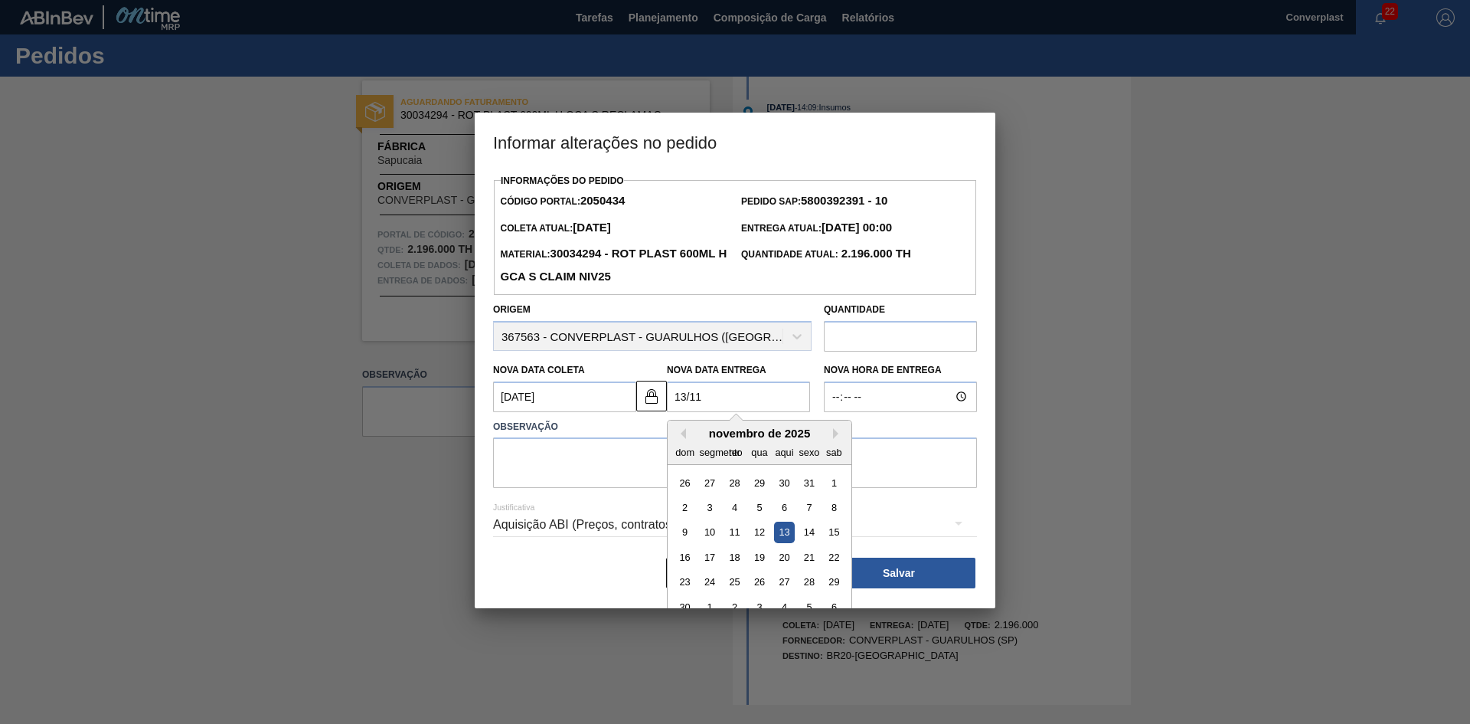
click at [782, 536] on div "13" at bounding box center [784, 532] width 21 height 21
type Entrega2050434 "[DATE]"
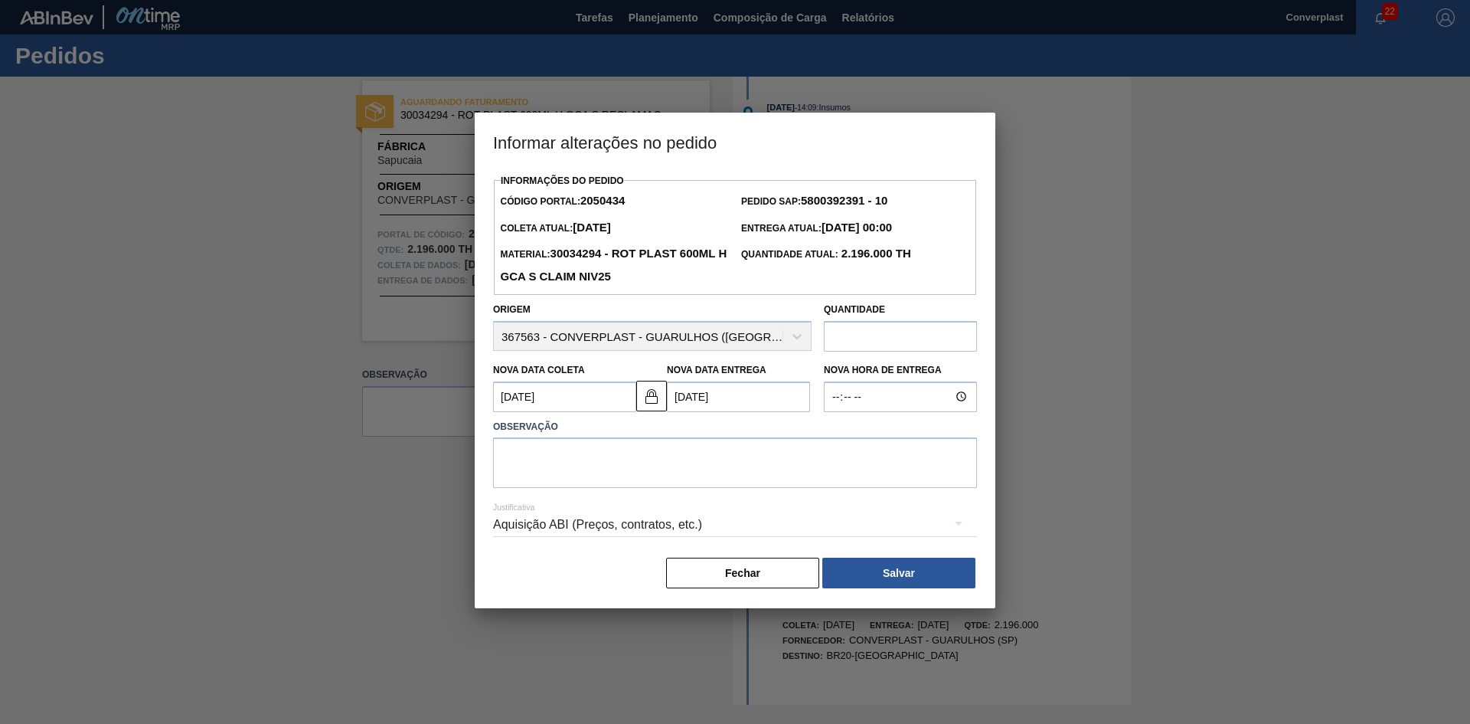
click at [577, 492] on div "Justificativa Aquisição ABI (Preços, contratos, etc.)" at bounding box center [735, 515] width 484 height 55
click at [653, 397] on img at bounding box center [652, 396] width 18 height 18
click at [528, 396] on Coleta2050434 "[DATE]" at bounding box center [564, 396] width 143 height 31
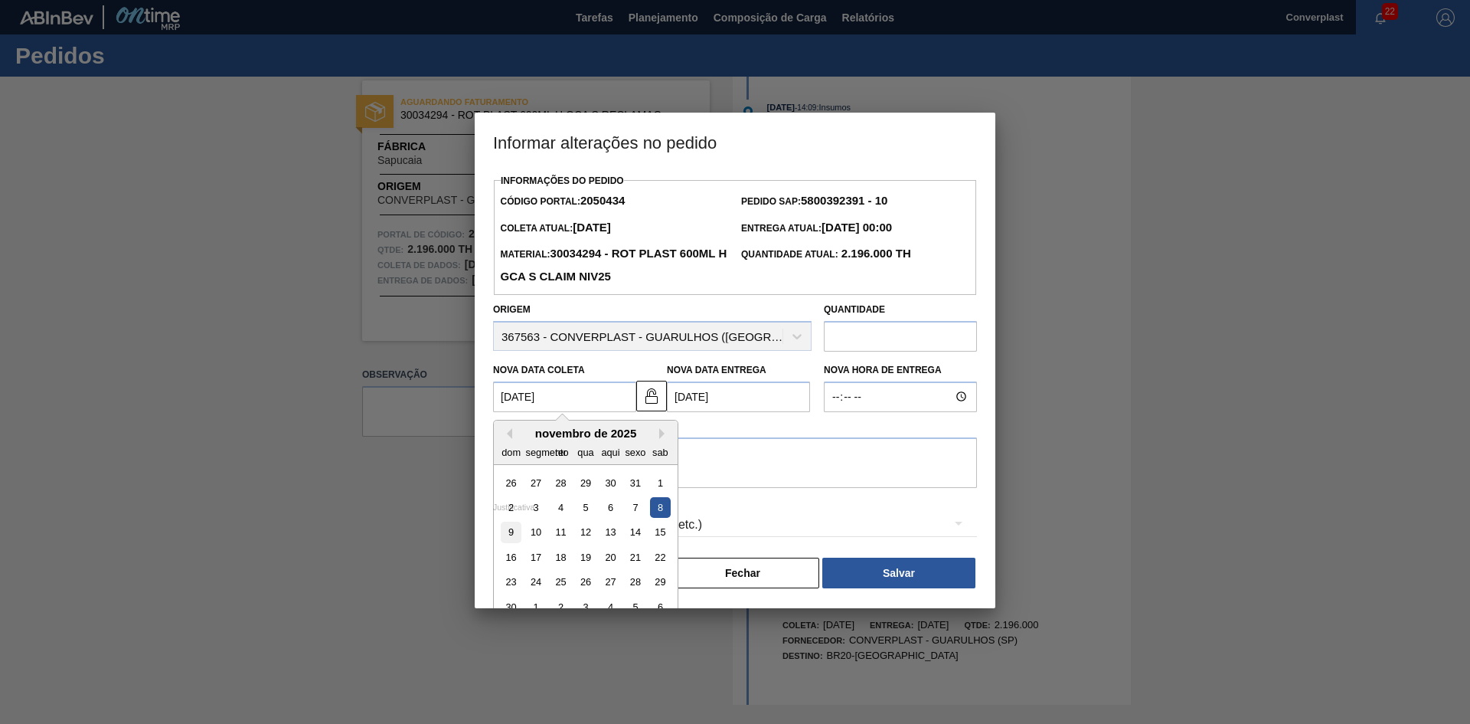
click at [503, 532] on div "9" at bounding box center [511, 532] width 21 height 21
type Coleta2050434 "[DATE]"
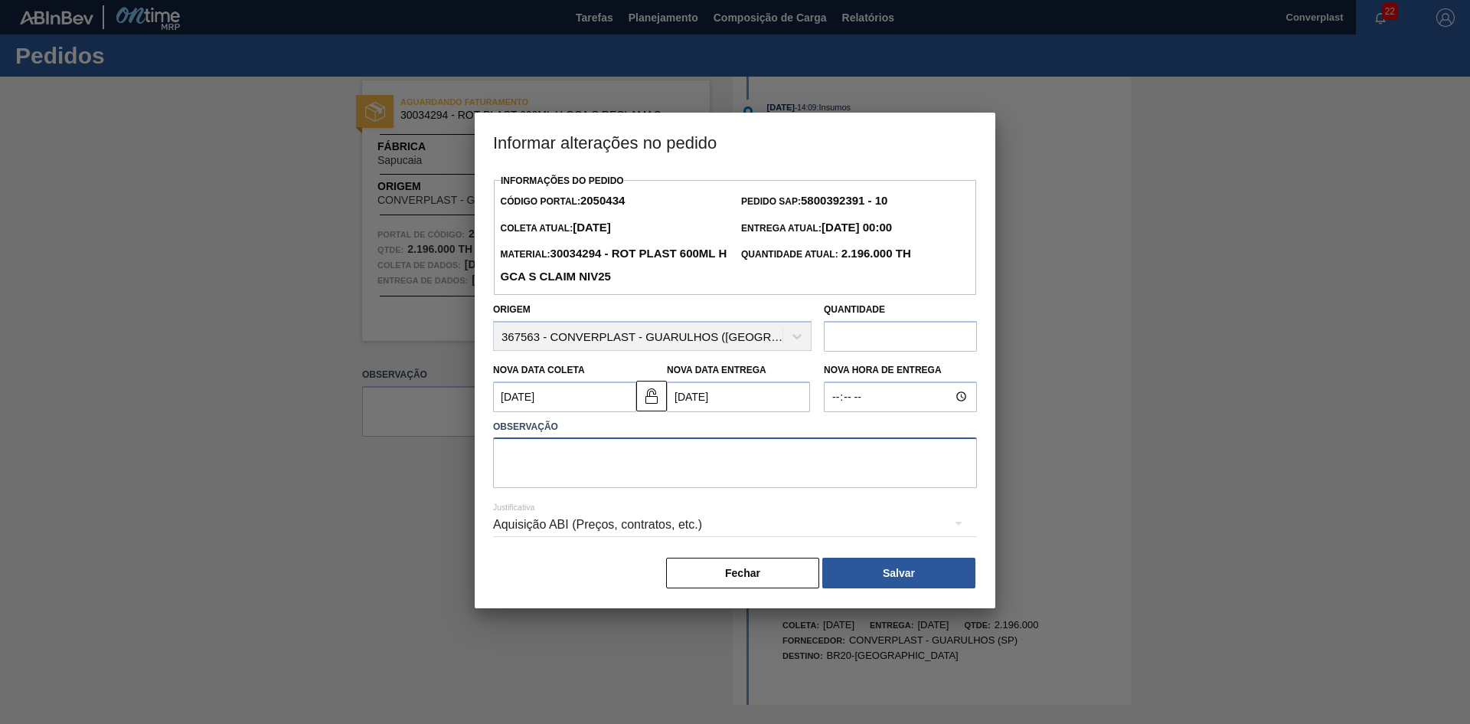
click at [522, 482] on textarea at bounding box center [735, 462] width 484 height 51
type textarea "ajuste data"
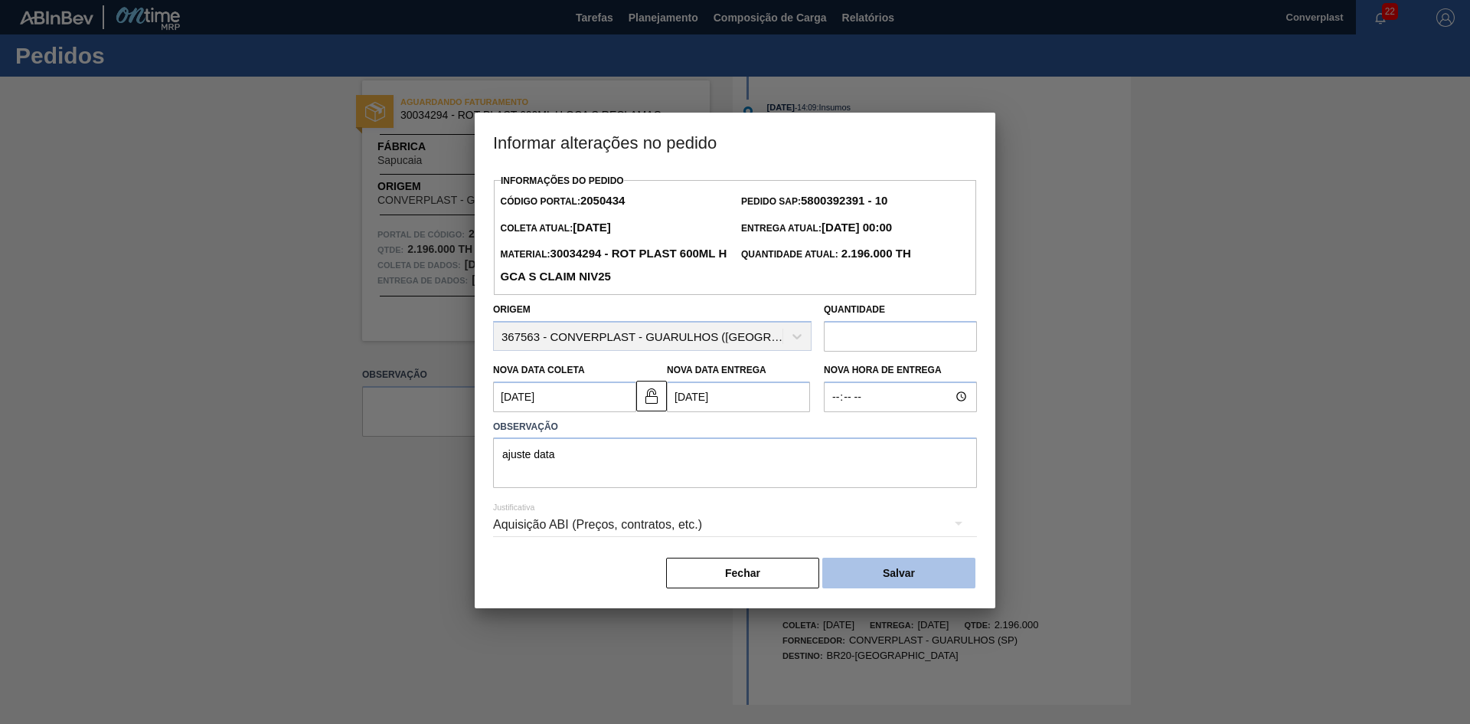
click at [872, 573] on button "Salvar" at bounding box center [899, 573] width 153 height 31
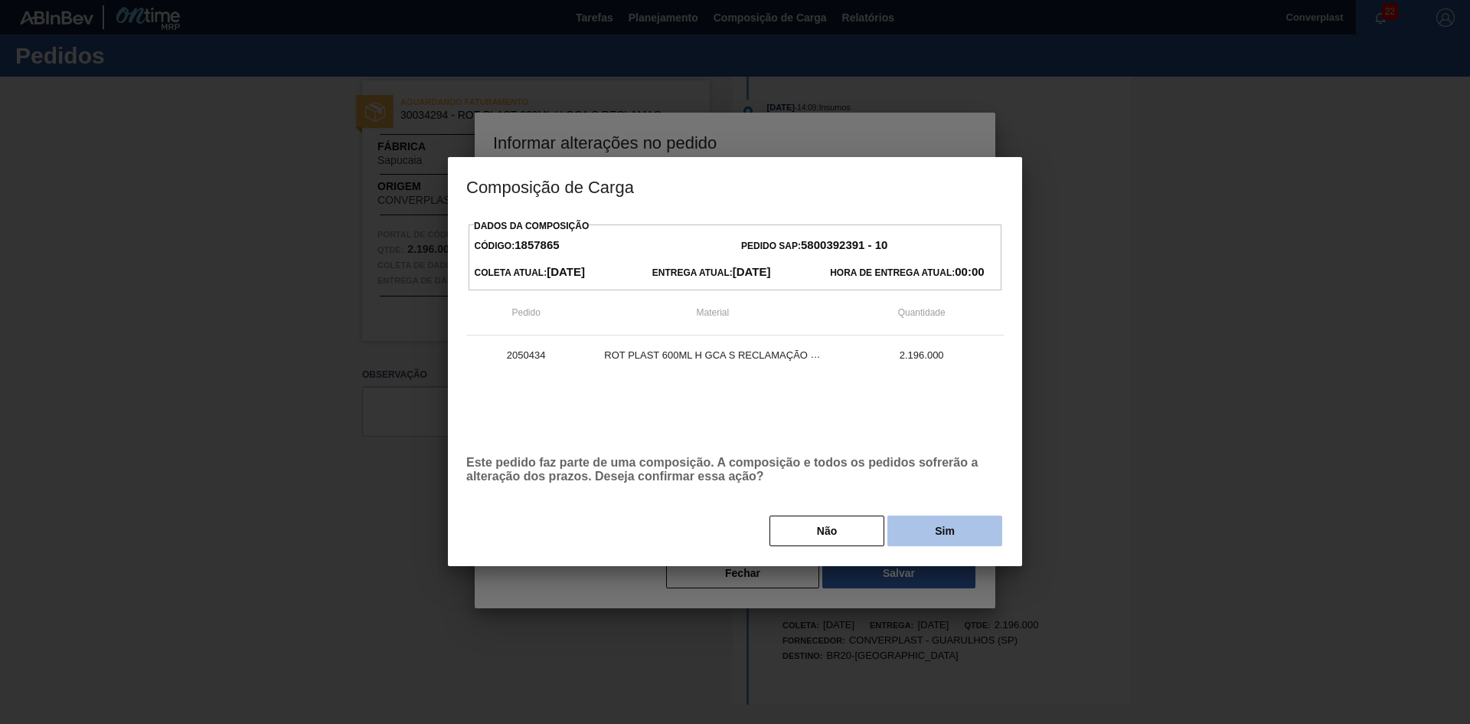
click at [975, 541] on button "Sim" at bounding box center [945, 530] width 115 height 31
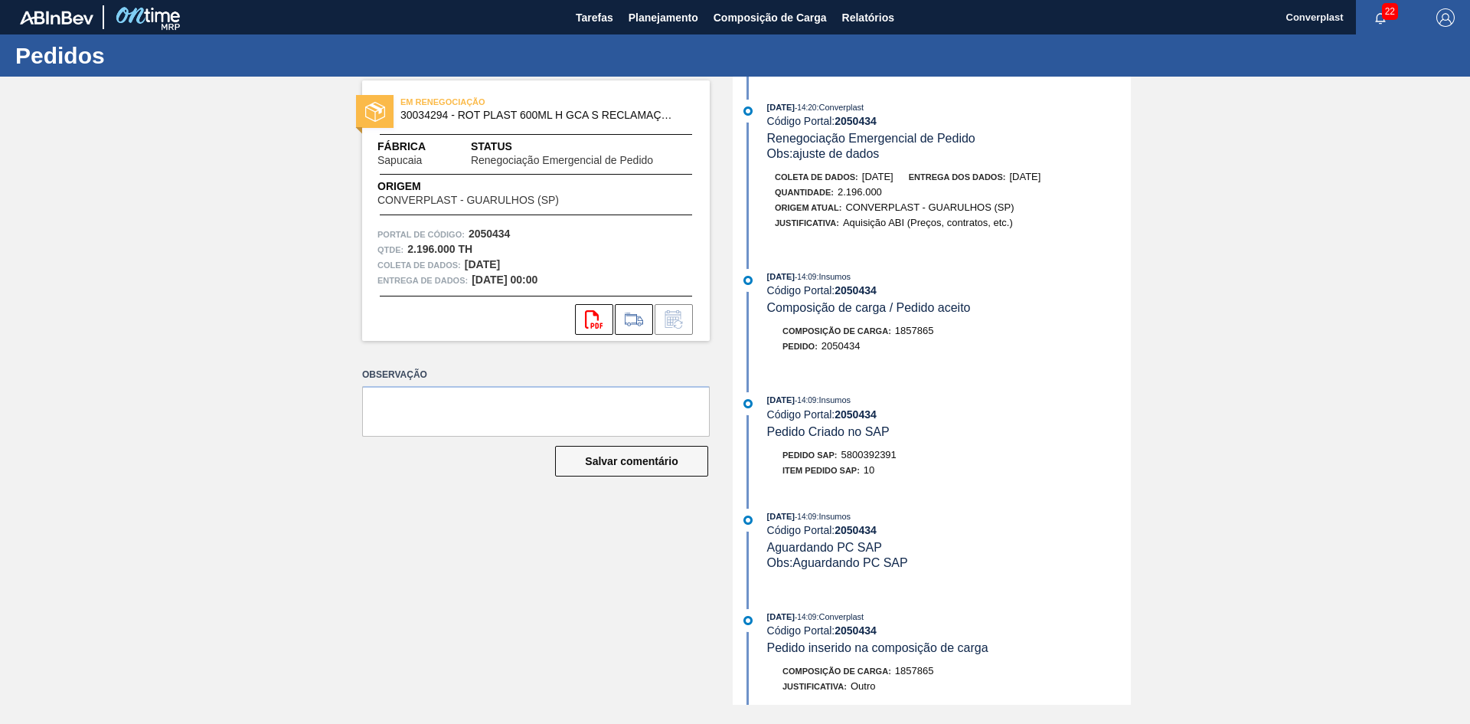
click at [711, 113] on div "EM RENEGOCIAÇÃO 30034294 - ROT PLAST 600ML H GCA S RECLAMAÇÃO NIV25" at bounding box center [575, 107] width 348 height 27
click at [669, 21] on font "Planejamento" at bounding box center [664, 17] width 70 height 12
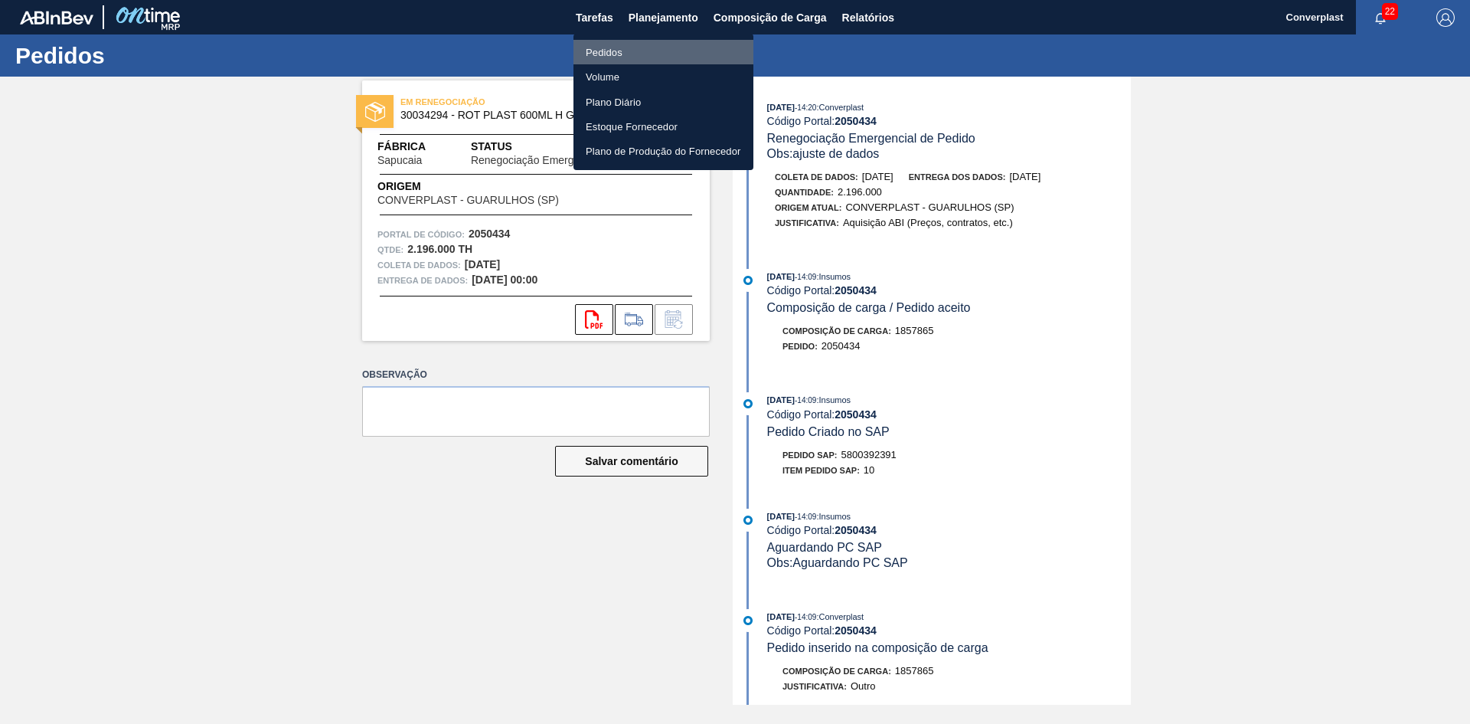
click at [622, 44] on li "Pedidos" at bounding box center [664, 52] width 180 height 25
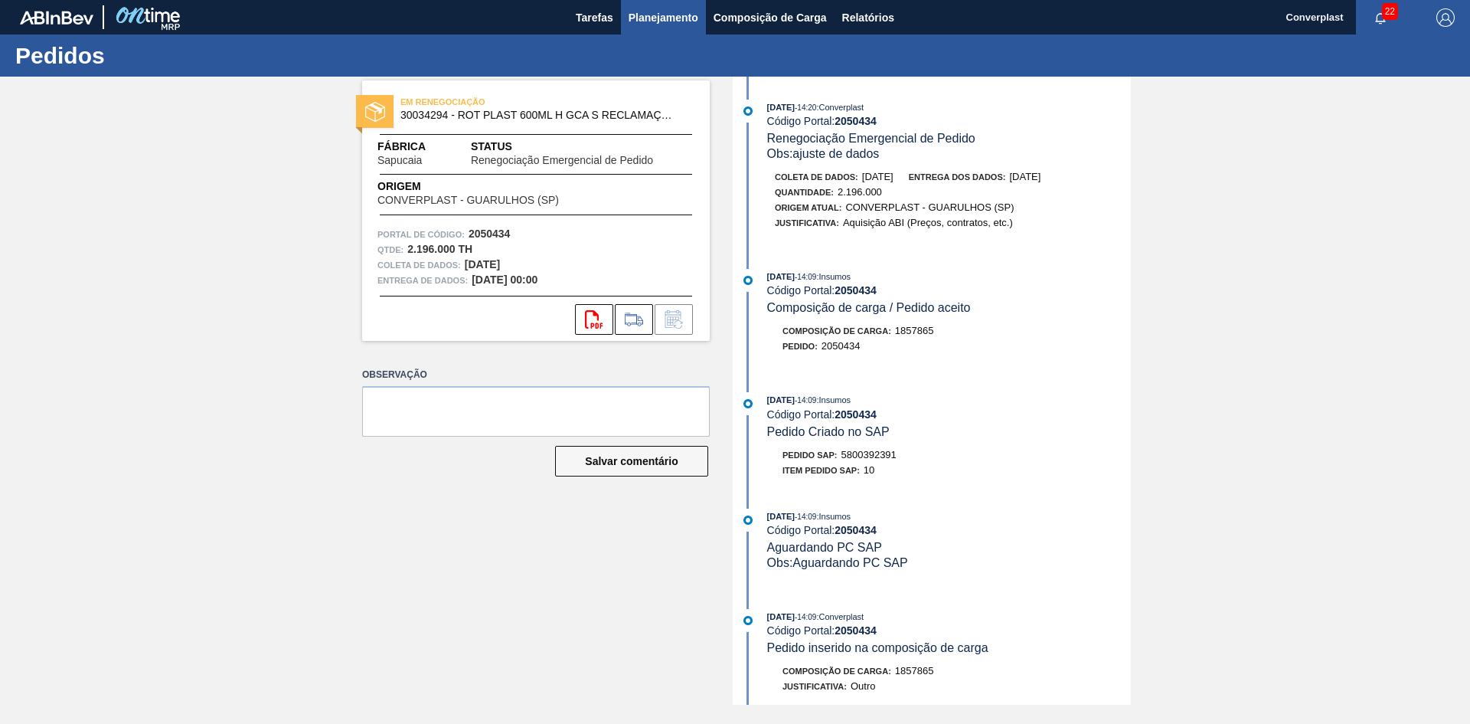
click at [659, 21] on font "Planejamento" at bounding box center [664, 17] width 70 height 12
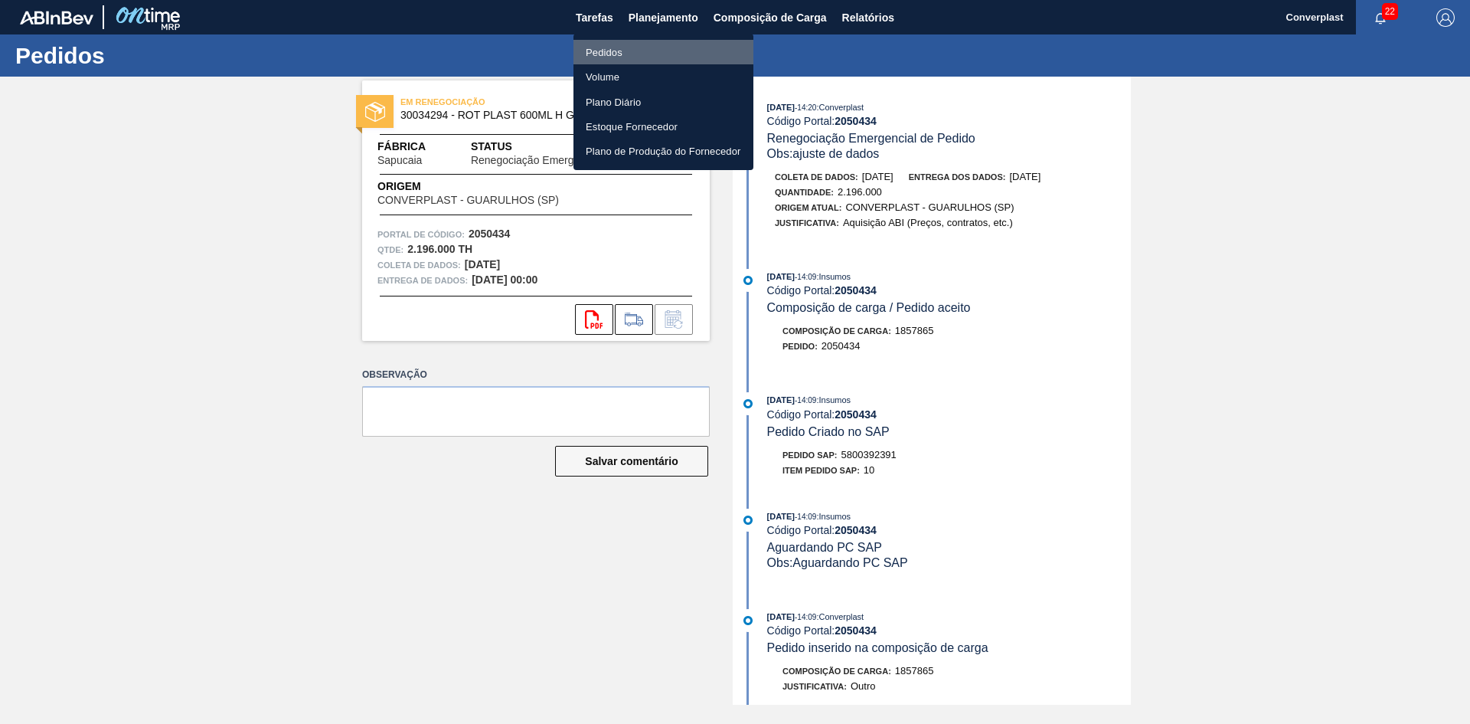
click at [615, 55] on font "Pedidos" at bounding box center [604, 52] width 37 height 11
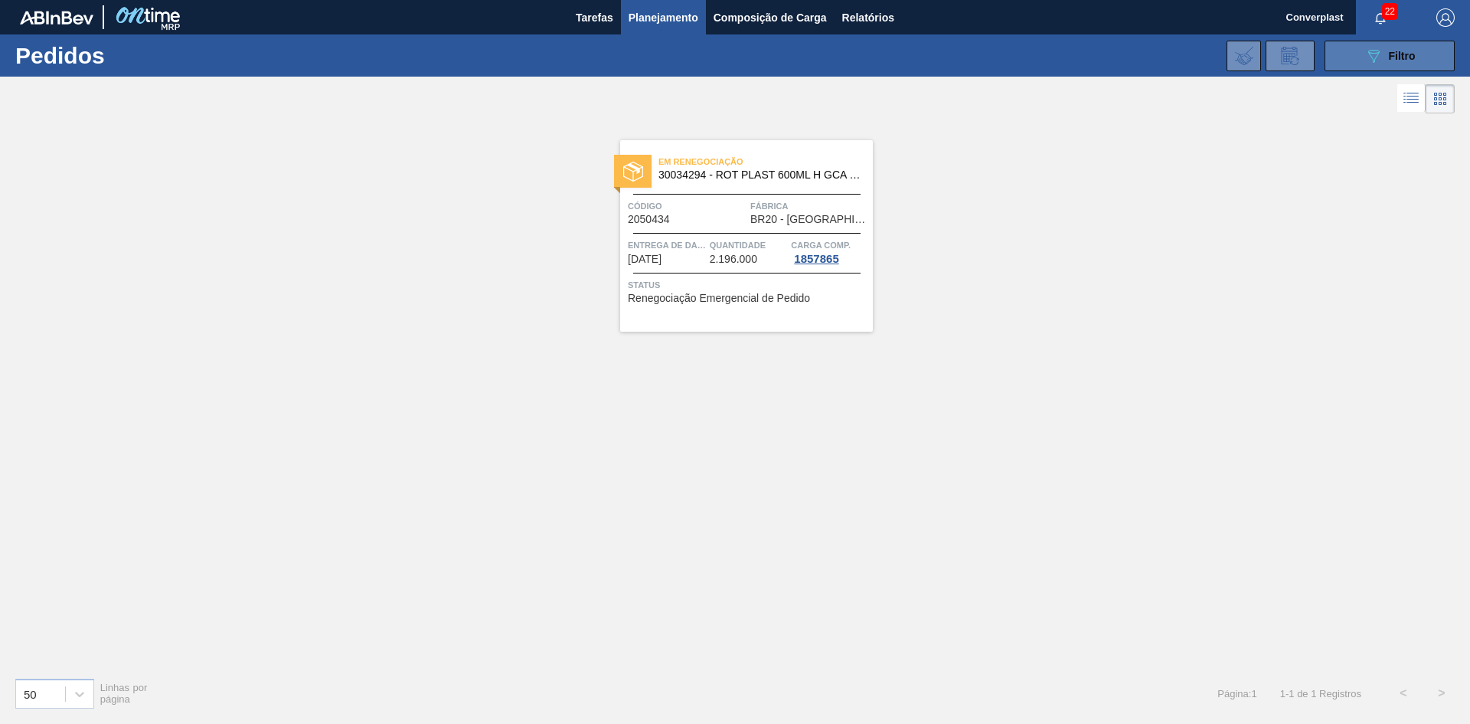
click at [1380, 54] on icon "089F7B8B-B2A5-4AFE-B5C0-19BA573D28AC" at bounding box center [1374, 56] width 18 height 18
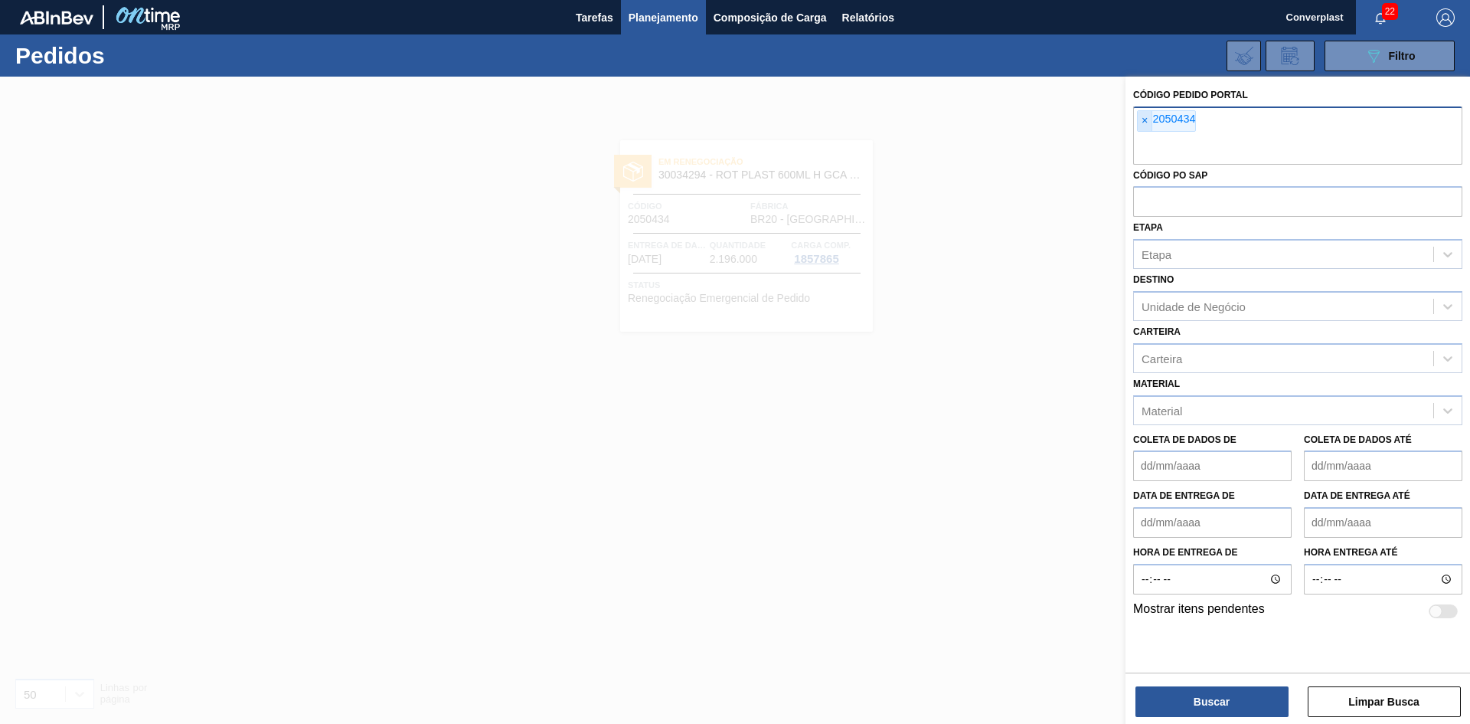
click at [1140, 116] on span "×" at bounding box center [1145, 121] width 15 height 20
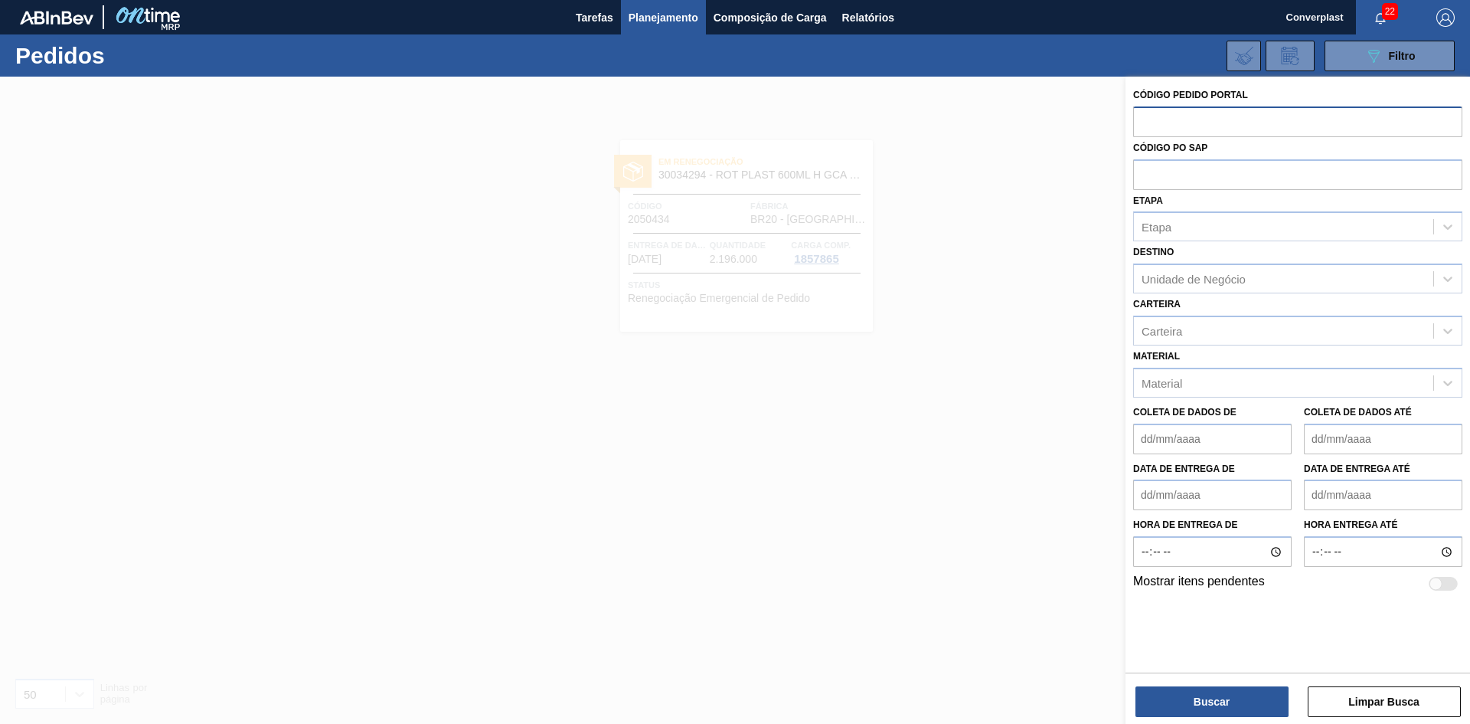
paste input "2050776"
type input "2050776"
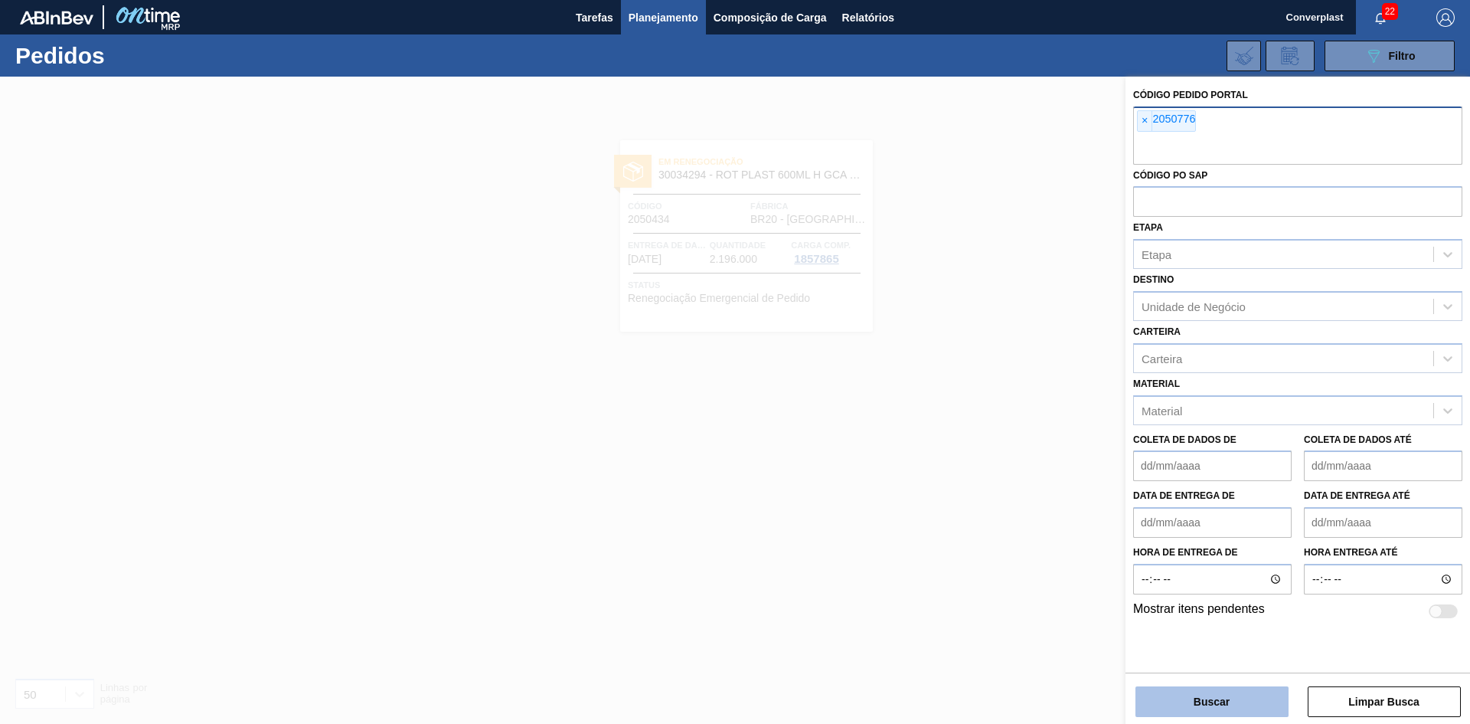
click at [1199, 697] on font "Buscar" at bounding box center [1212, 701] width 36 height 12
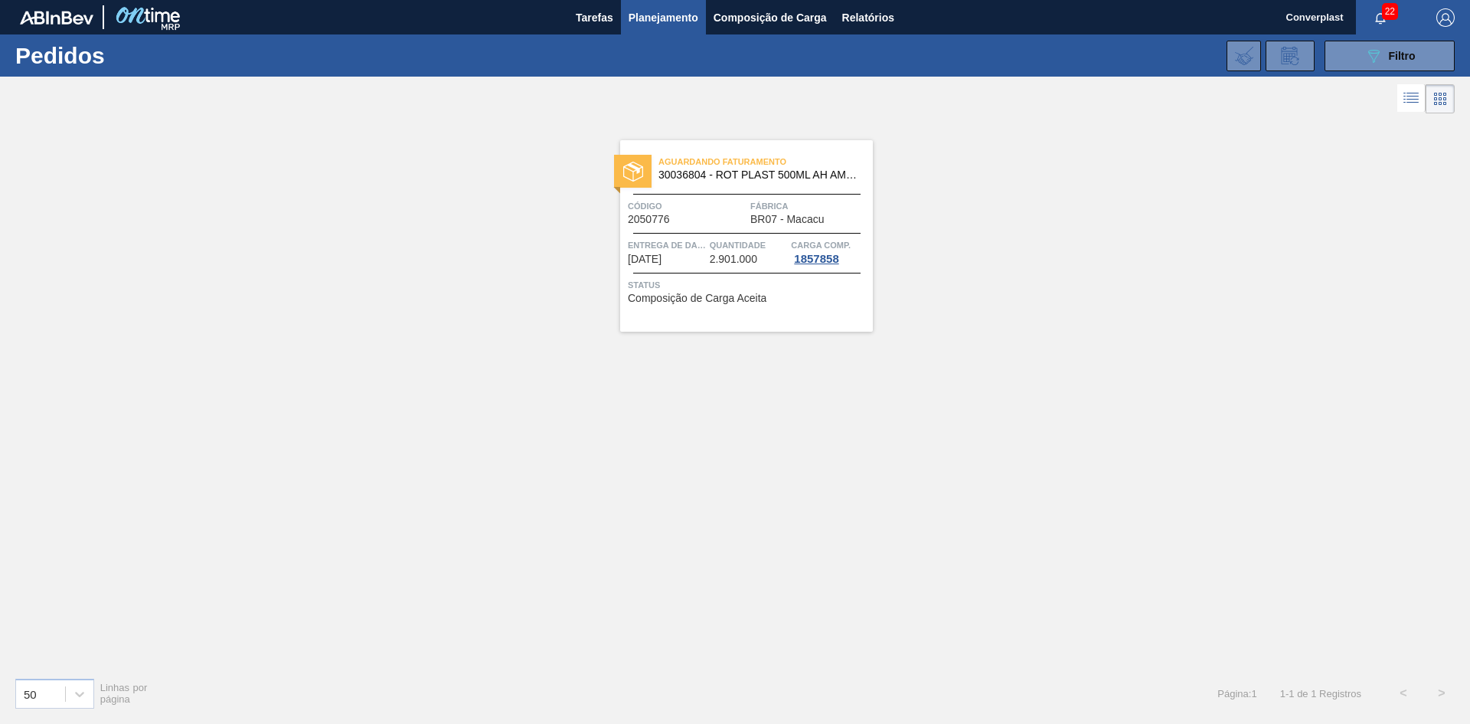
click at [739, 234] on div "Aguardando Faturamento 30036804 - ROT PLAST 500ML AH AMA S GÁS NIV25 Código 205…" at bounding box center [746, 235] width 253 height 191
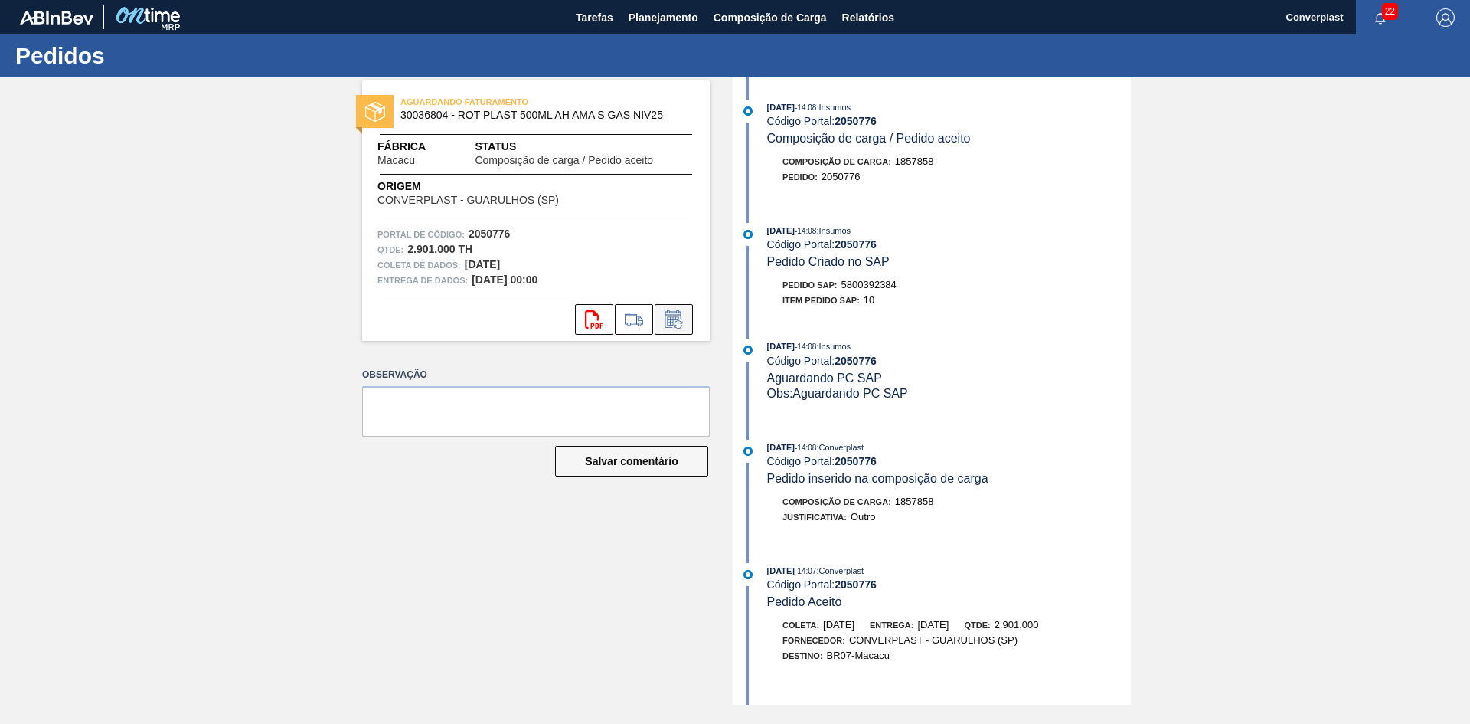
click at [670, 318] on icon at bounding box center [672, 320] width 11 height 9
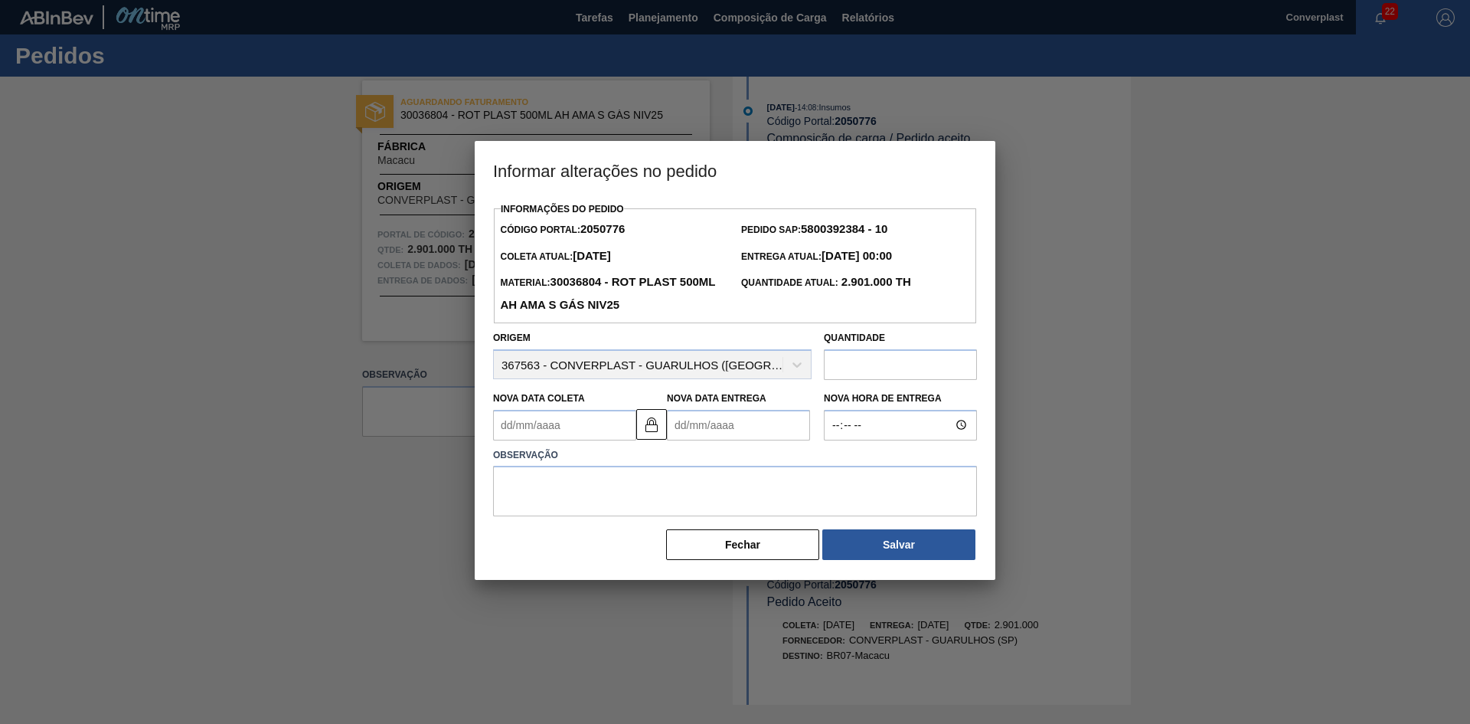
click at [679, 413] on Entrega2050776 "Nova Data Entrega" at bounding box center [738, 425] width 143 height 31
type Coleta2050776 "[DATE]"
type Entrega2050776 "1"
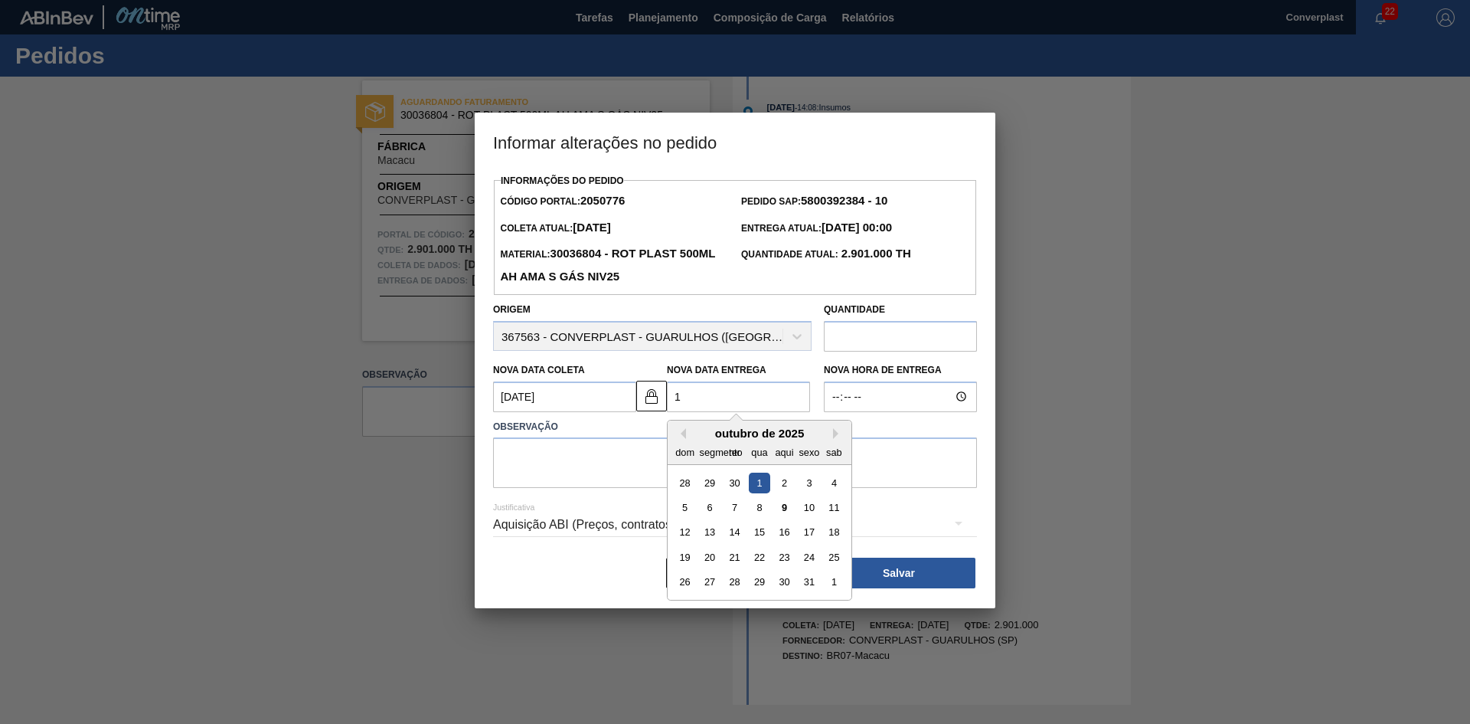
type Coleta2050776 "[DATE]"
type Entrega2050776 "15/"
type Coleta2050776 "[DATE]"
type Entrega2050776 "15/1"
type Coleta2050776 "[DATE]"
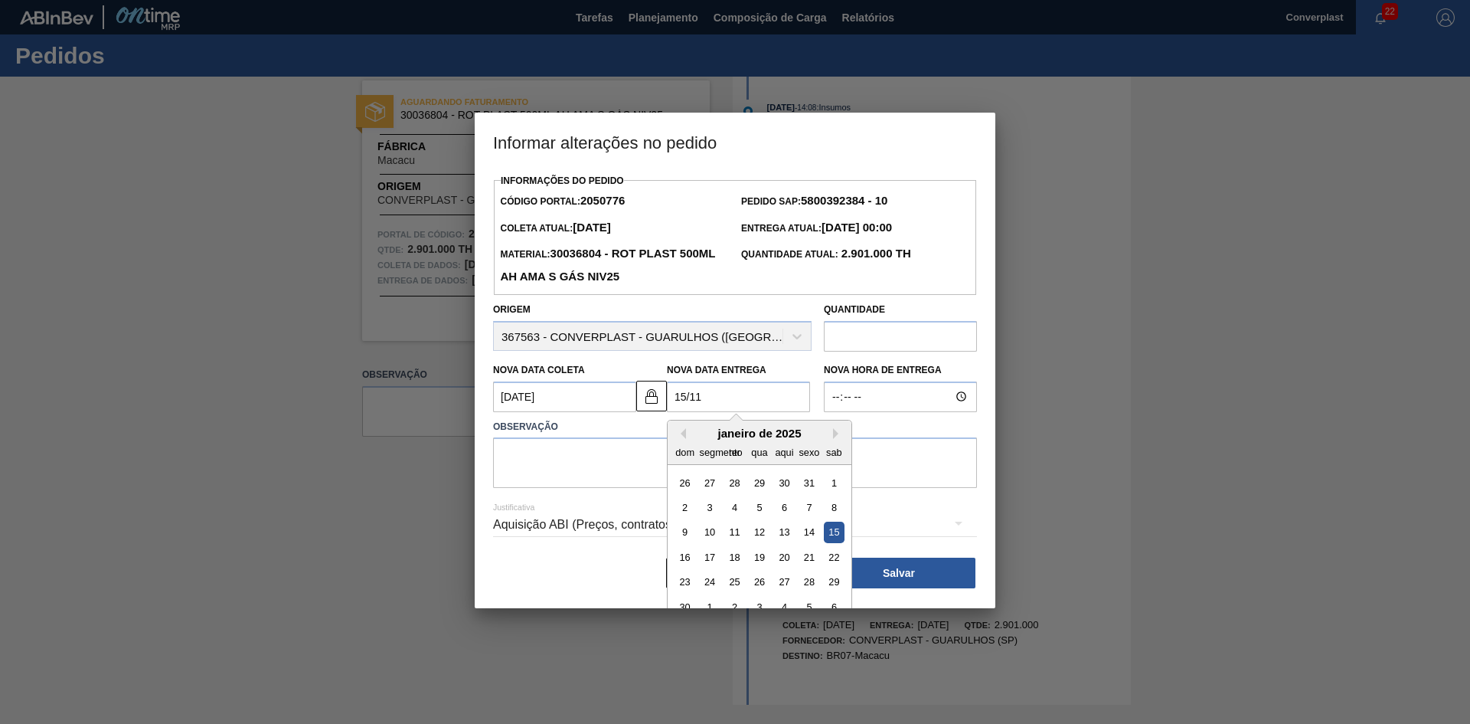
click at [836, 535] on div "15" at bounding box center [834, 532] width 21 height 21
type Entrega2050776 "[DATE]"
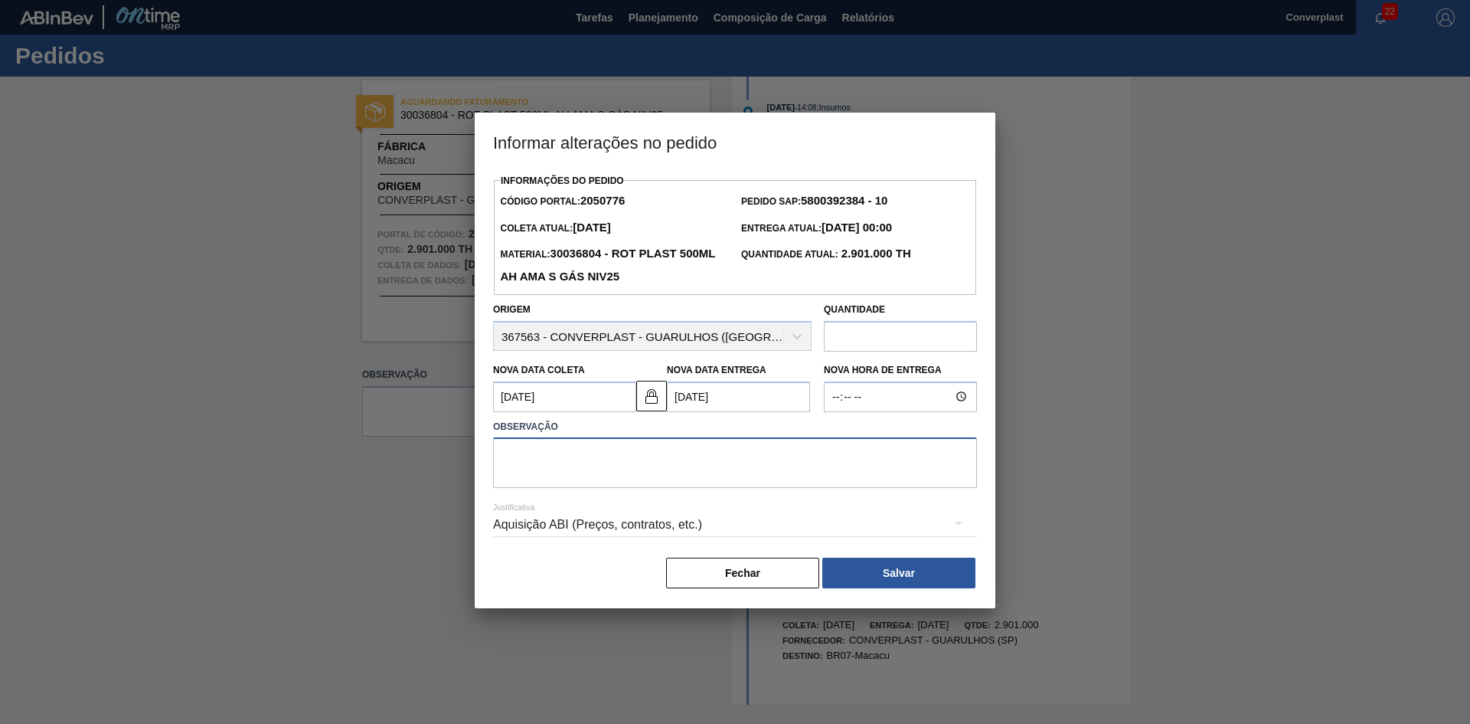
click at [548, 473] on textarea at bounding box center [735, 462] width 484 height 51
type textarea "ajuste data"
click at [641, 397] on button at bounding box center [651, 396] width 31 height 31
click at [525, 404] on Coleta2050776 "[DATE]" at bounding box center [564, 396] width 143 height 31
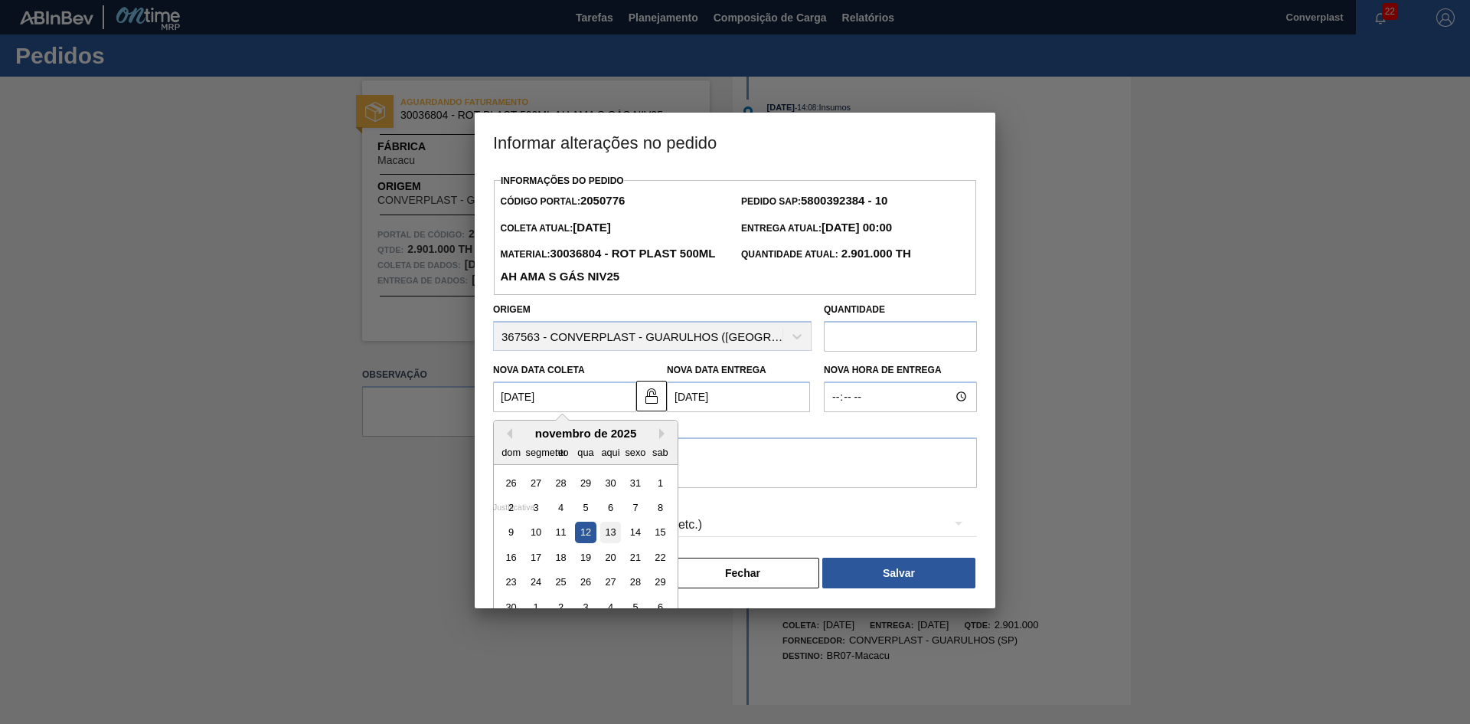
click at [607, 535] on font "13" at bounding box center [610, 531] width 11 height 11
type Coleta2050776 "[DATE]"
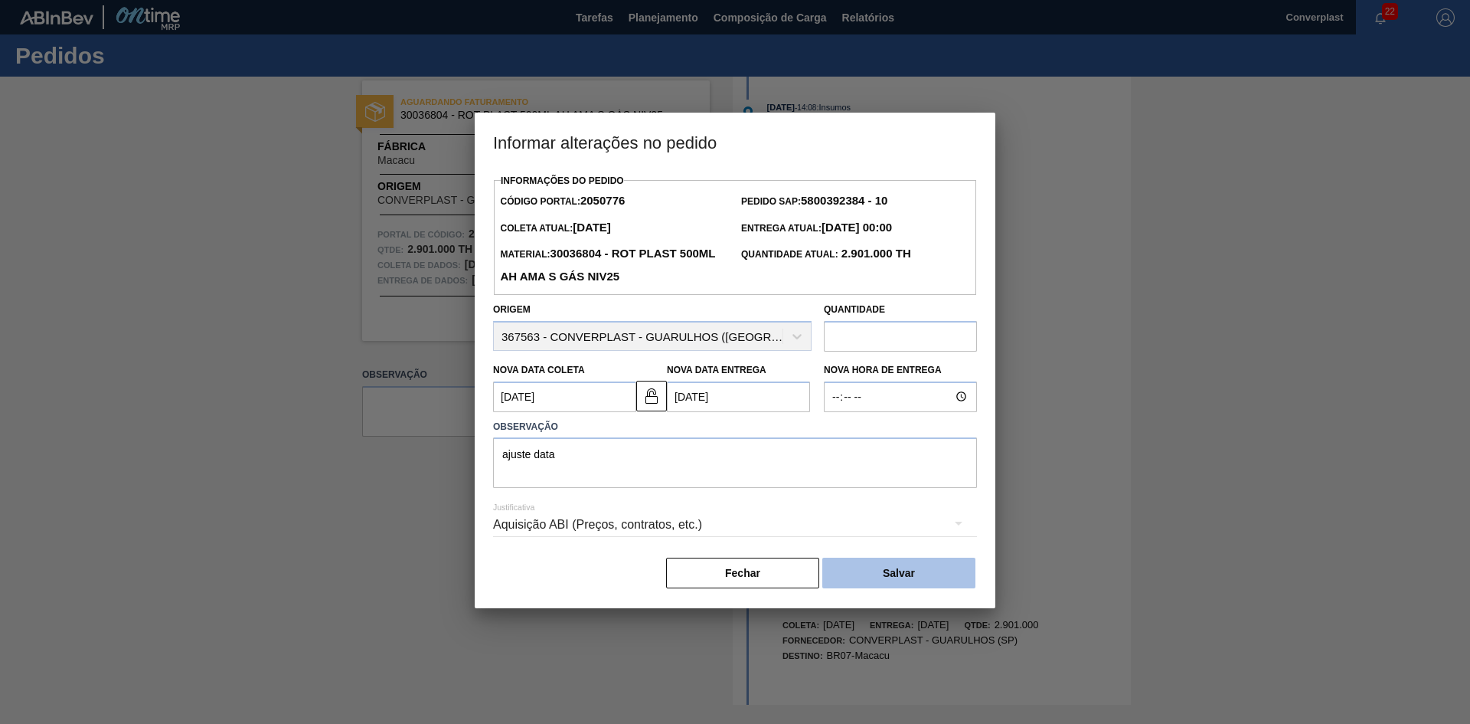
click at [842, 585] on button "Salvar" at bounding box center [899, 573] width 153 height 31
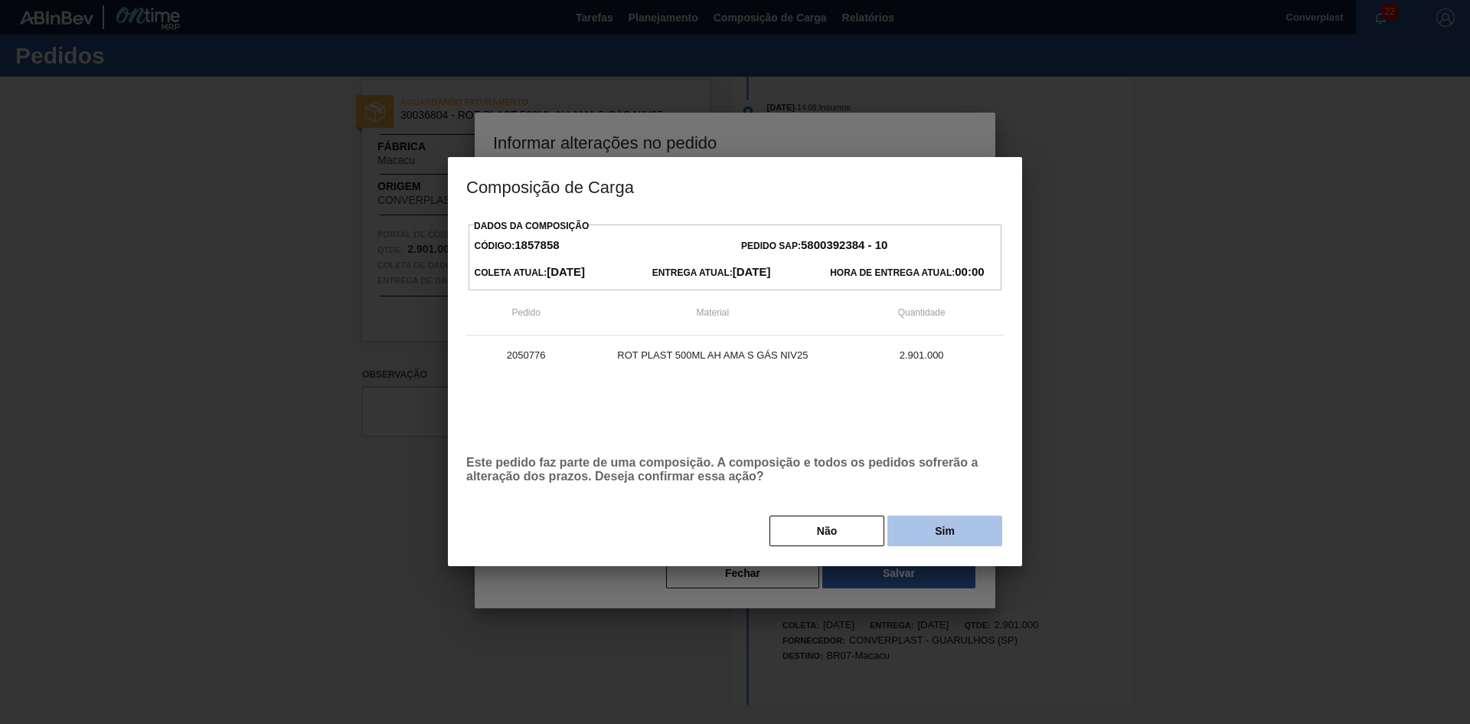
click at [920, 528] on button "Sim" at bounding box center [945, 530] width 115 height 31
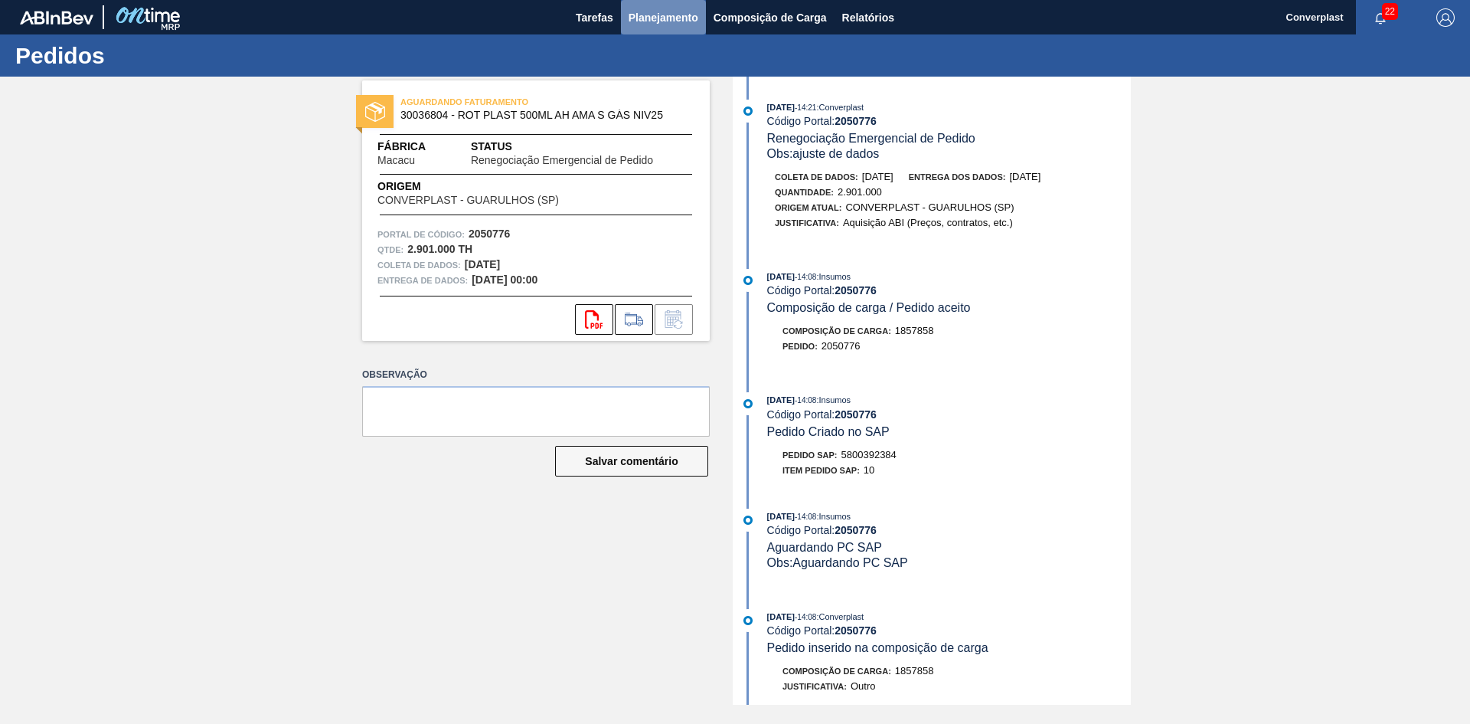
click at [635, 17] on font "Planejamento" at bounding box center [664, 17] width 70 height 12
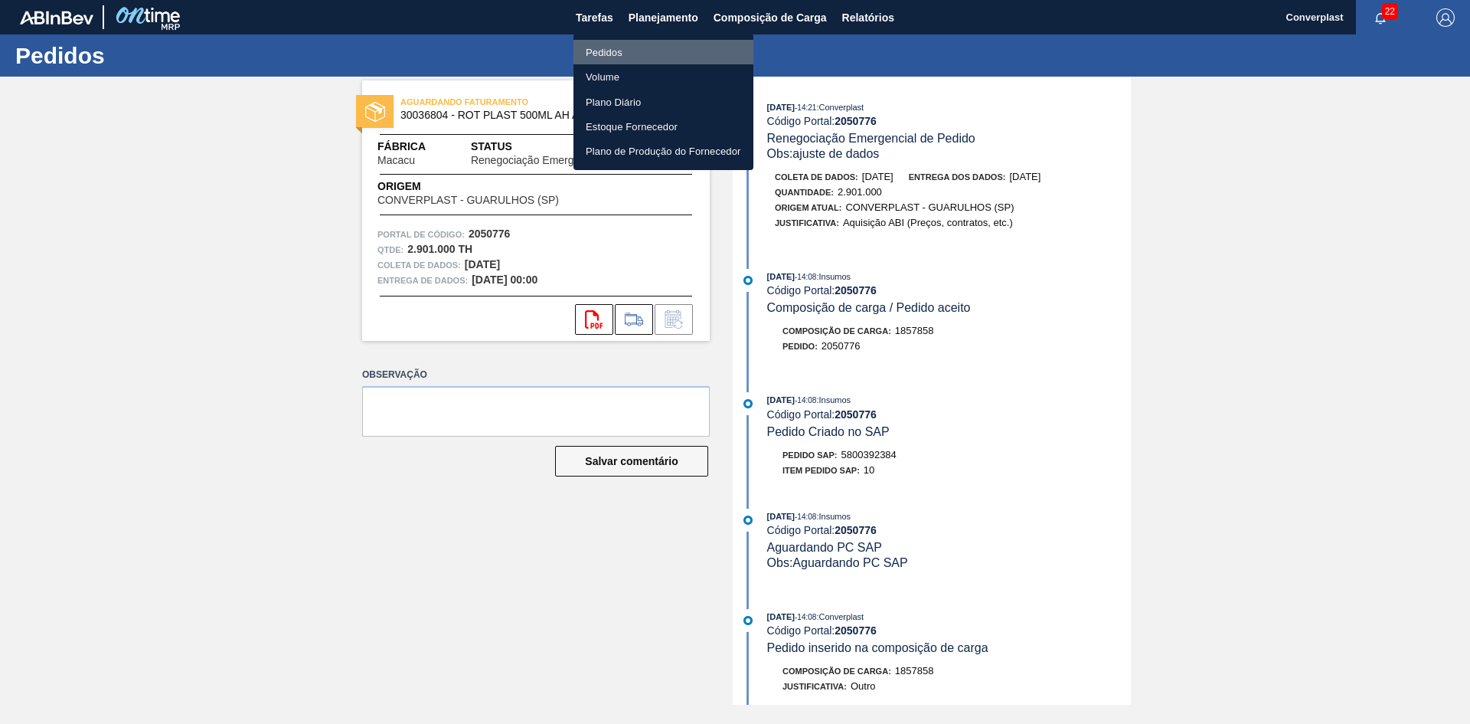
click at [607, 51] on font "Pedidos" at bounding box center [604, 52] width 37 height 11
